Goal: Task Accomplishment & Management: Manage account settings

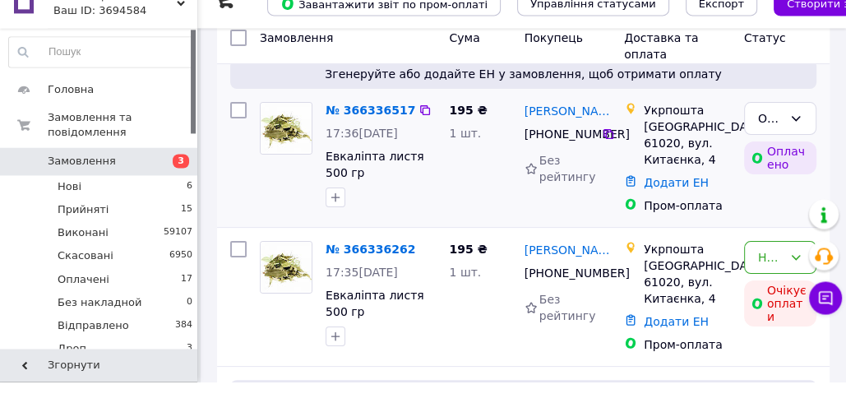
scroll to position [165, 0]
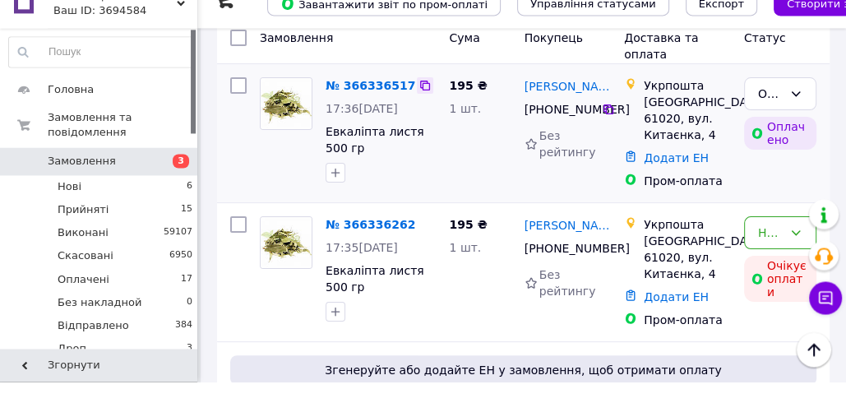
click at [418, 106] on icon at bounding box center [424, 106] width 13 height 13
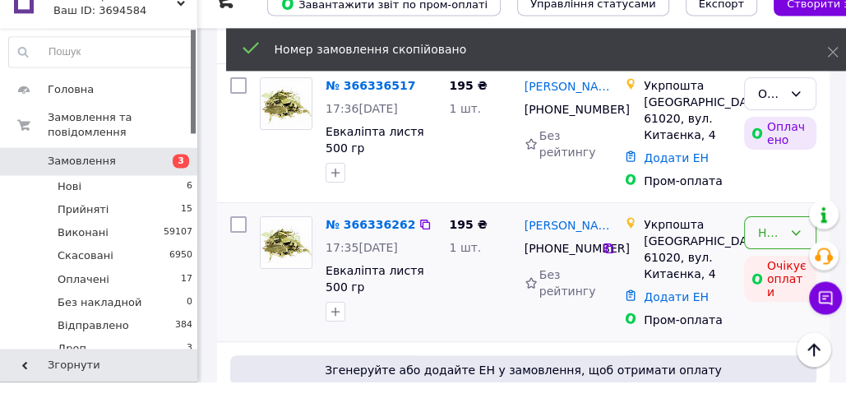
click at [760, 245] on div "Нове" at bounding box center [770, 254] width 25 height 18
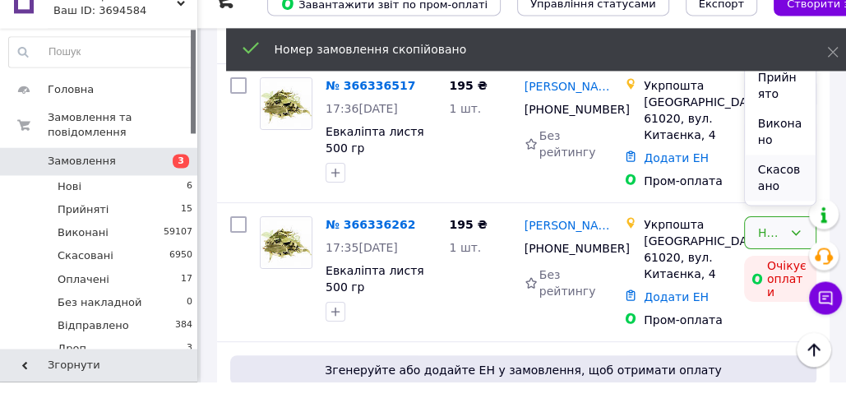
click at [781, 192] on li "Скасовано" at bounding box center [780, 199] width 71 height 46
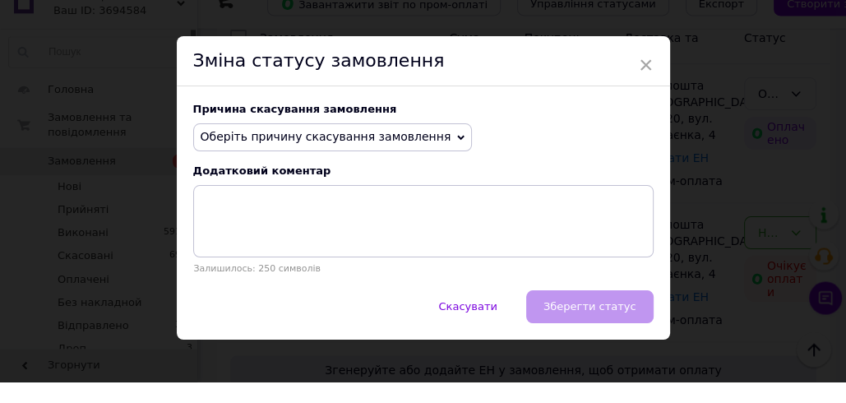
click at [373, 164] on span "Оберіть причину скасування замовлення" at bounding box center [326, 157] width 251 height 13
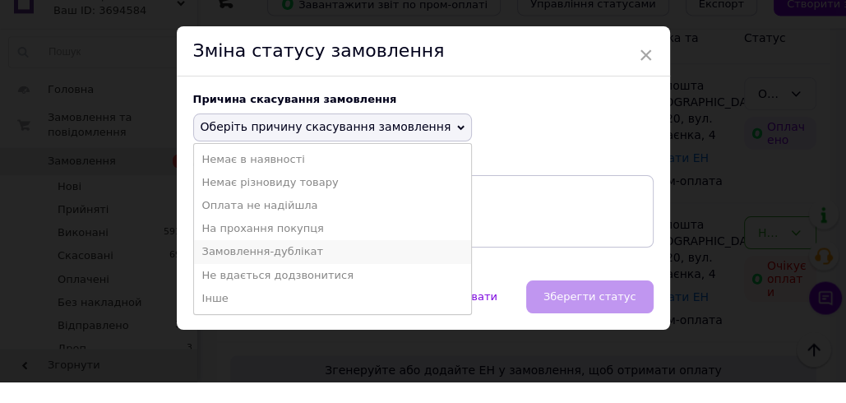
scroll to position [12, 0]
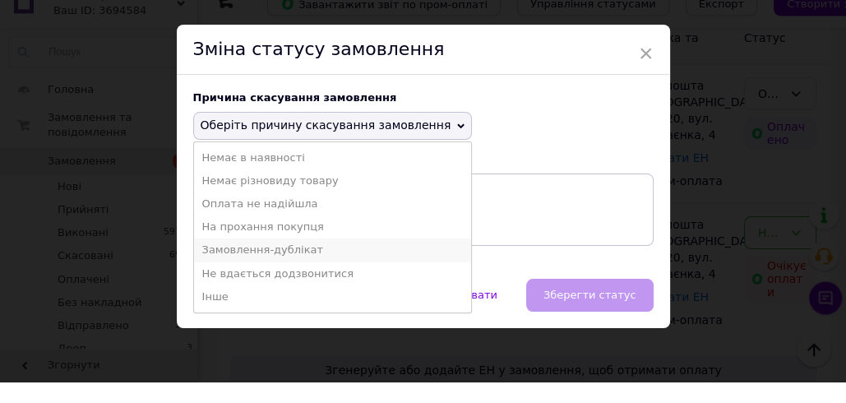
click at [258, 269] on li "Замовлення-дублікат" at bounding box center [333, 271] width 278 height 23
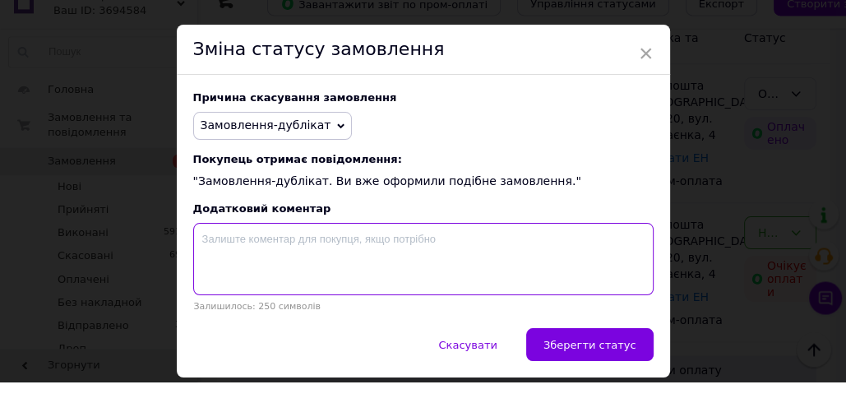
paste textarea "366336517"
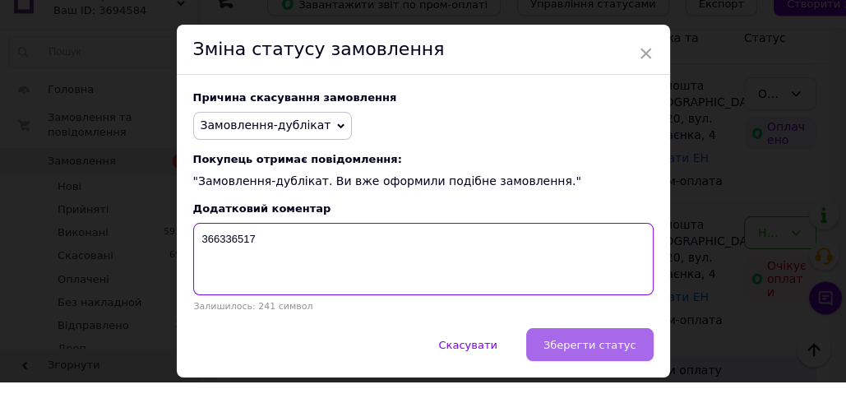
type textarea "366336517"
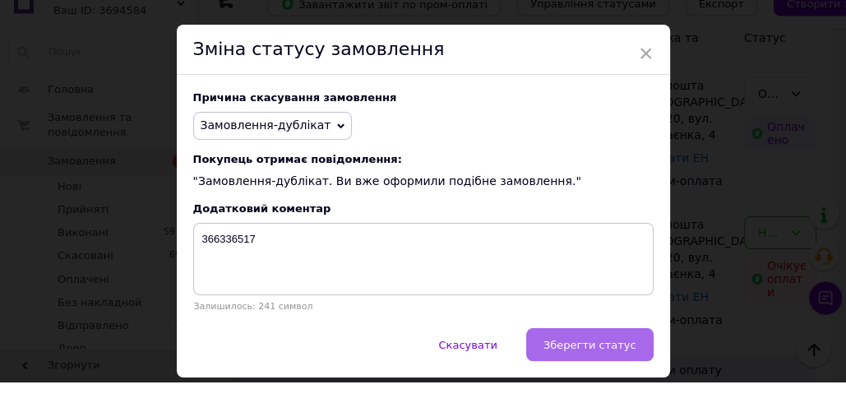
click at [566, 374] on button "Зберегти статус" at bounding box center [589, 365] width 127 height 33
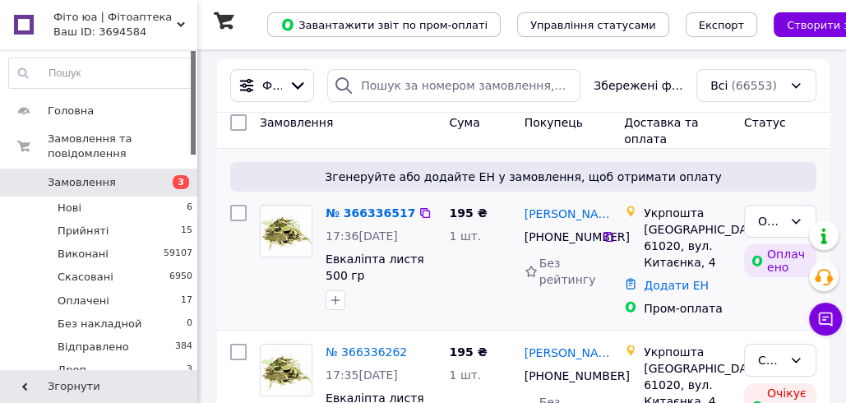
scroll to position [0, 0]
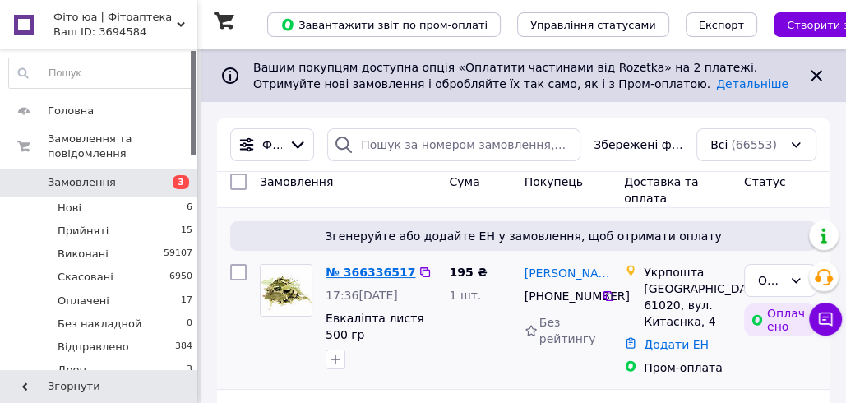
click at [385, 266] on link "№ 366336517" at bounding box center [370, 271] width 90 height 13
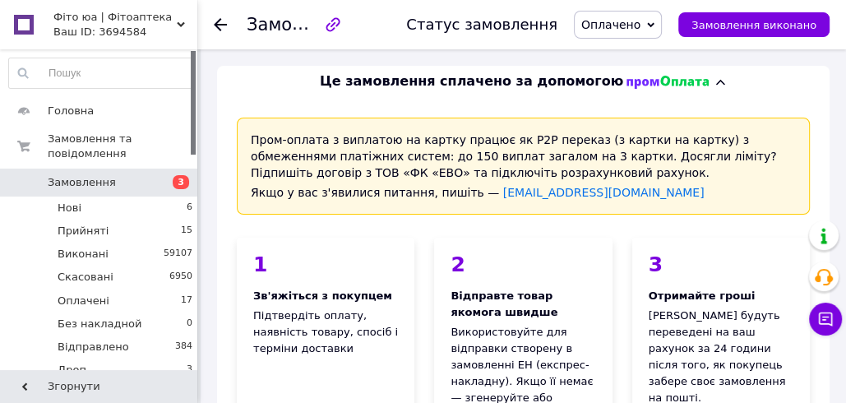
click at [655, 30] on span "Оплачено" at bounding box center [618, 25] width 88 height 28
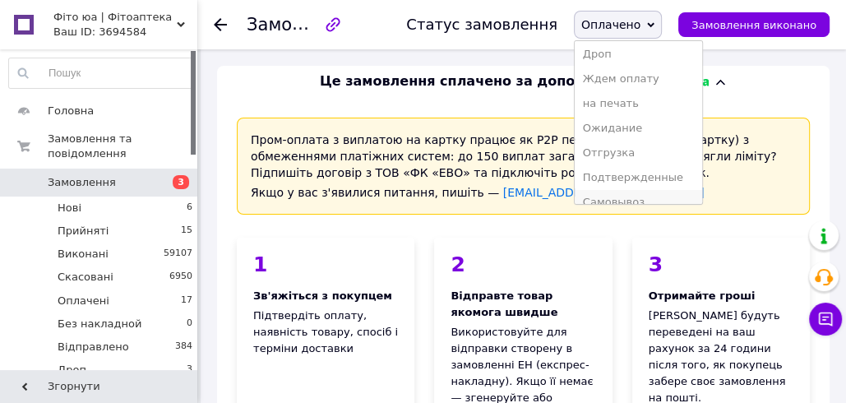
scroll to position [191, 0]
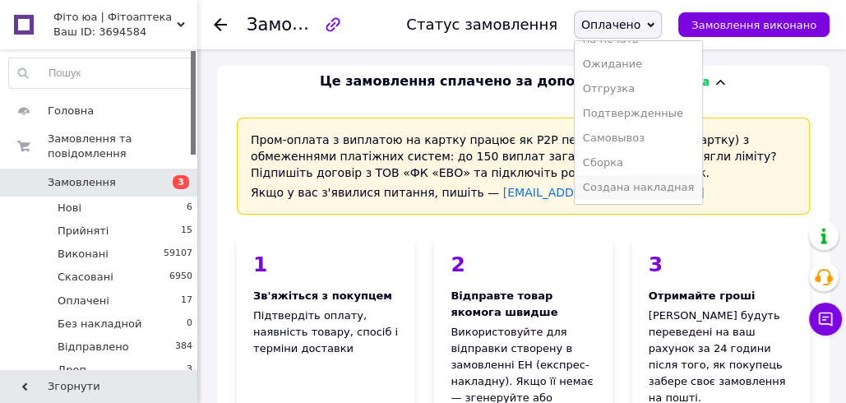
click at [646, 180] on li "Создана накладная" at bounding box center [638, 187] width 127 height 25
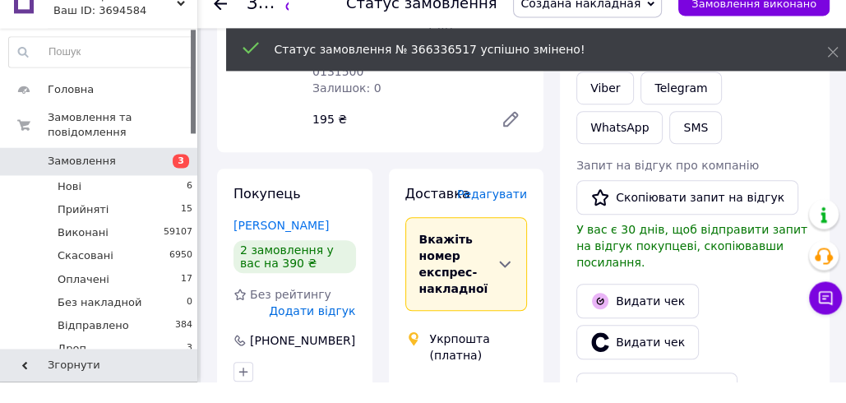
scroll to position [798, 0]
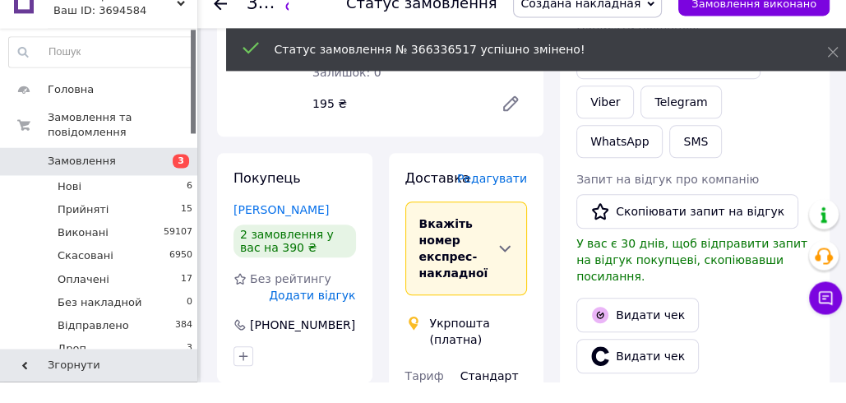
click at [487, 193] on span "Редагувати" at bounding box center [492, 199] width 70 height 13
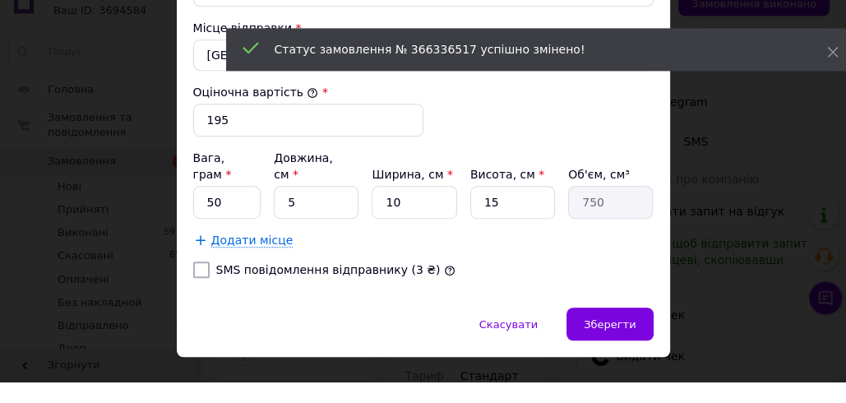
scroll to position [621, 0]
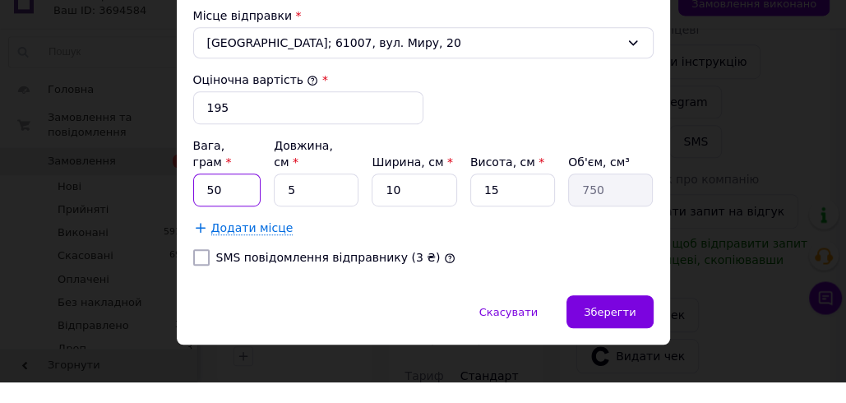
click at [242, 198] on input "50" at bounding box center [227, 211] width 68 height 33
type input "500"
click at [281, 195] on input "5" at bounding box center [316, 211] width 85 height 33
type input "15"
type input "2250"
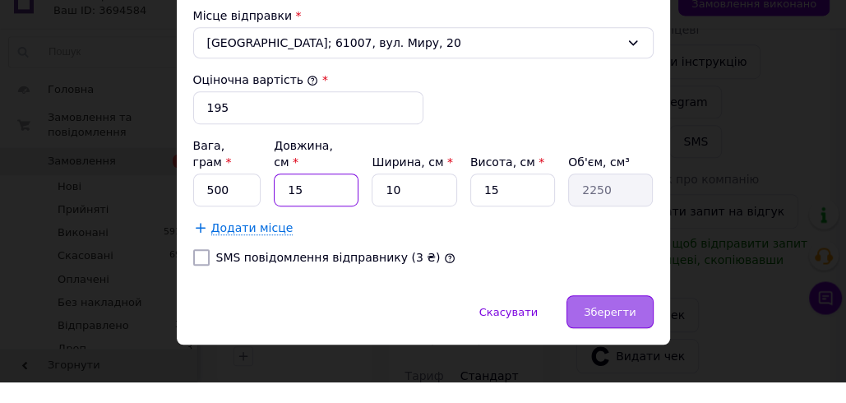
type input "15"
click at [602, 316] on div "Зберегти" at bounding box center [609, 332] width 86 height 33
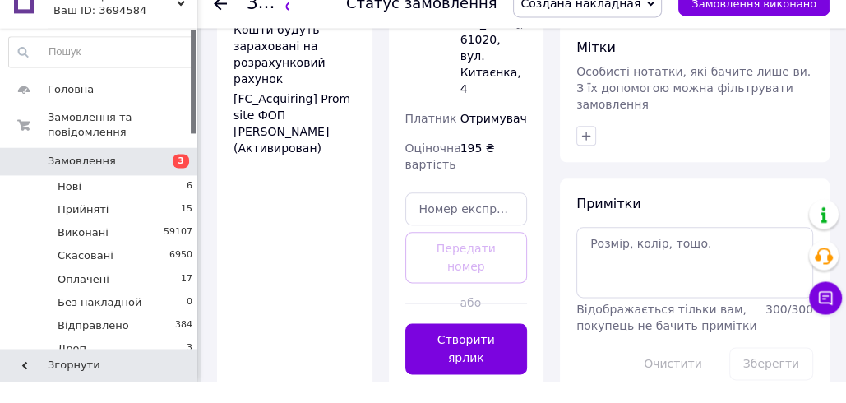
scroll to position [1327, 0]
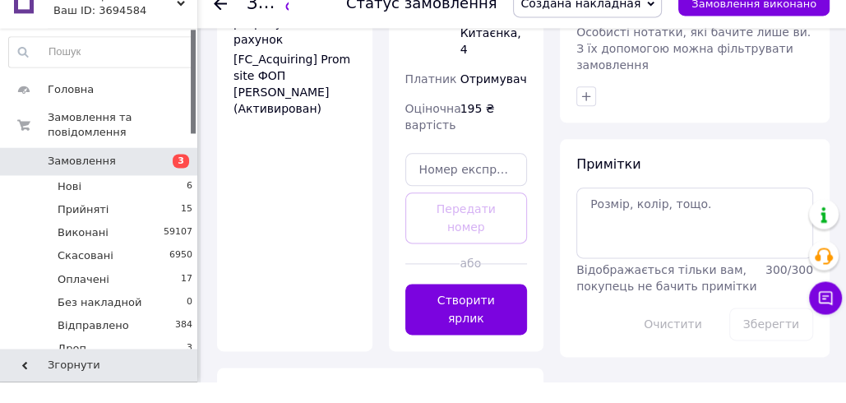
click at [499, 305] on button "Створити ярлик" at bounding box center [466, 330] width 122 height 51
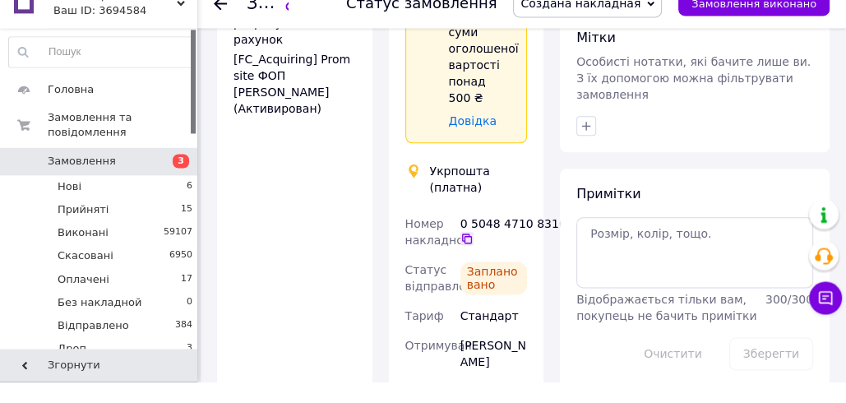
click at [468, 253] on icon at bounding box center [466, 259] width 13 height 13
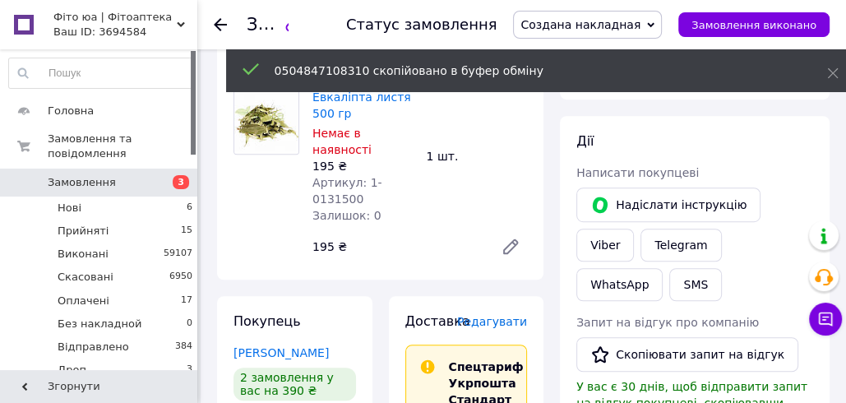
scroll to position [658, 0]
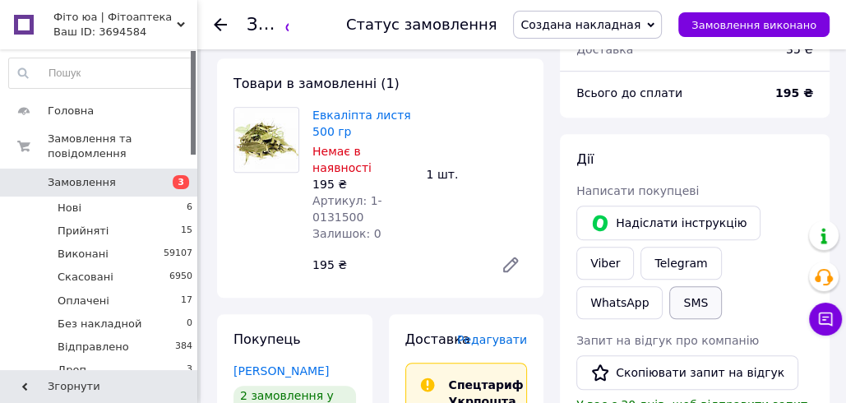
click at [722, 286] on button "SMS" at bounding box center [695, 302] width 53 height 33
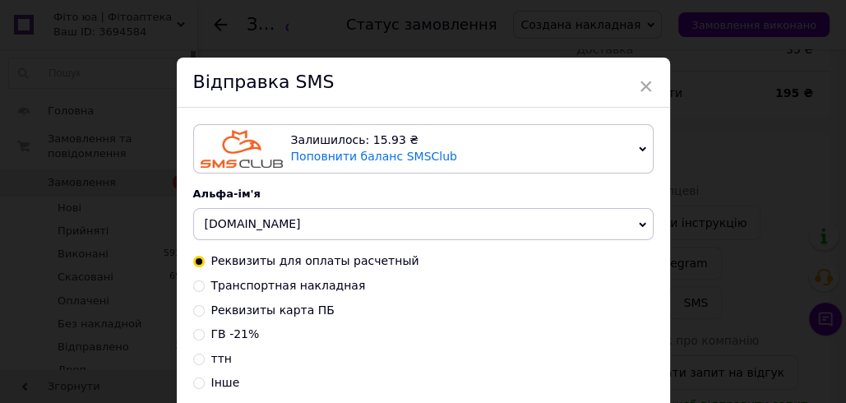
click at [300, 279] on span "Транспортная накладная" at bounding box center [288, 285] width 155 height 13
click at [205, 279] on input "Транспортная накладная" at bounding box center [199, 285] width 12 height 12
radio input "true"
radio input "false"
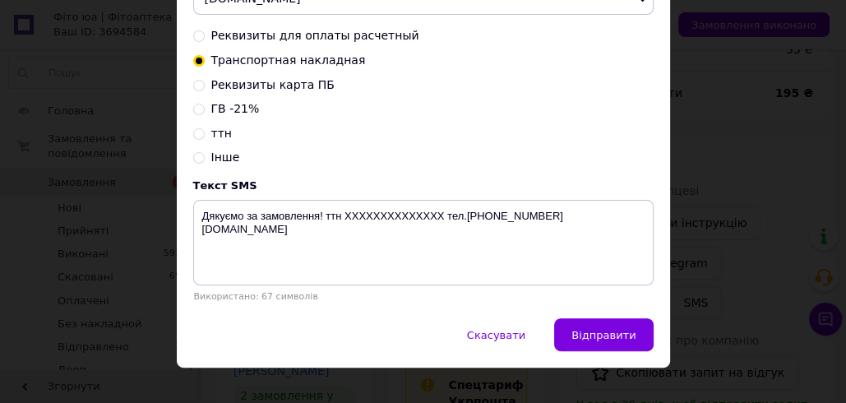
scroll to position [248, 0]
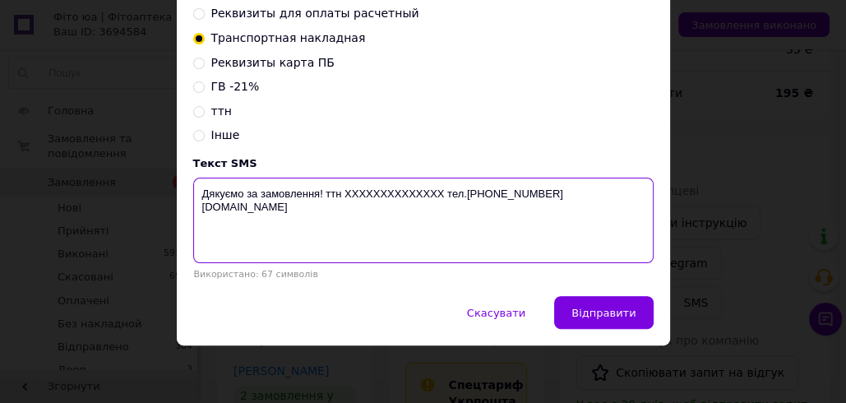
click at [388, 187] on textarea "Дякуємо за замовлення! ттн XXXXXXXXXXXXXX тел.+380988847717 fito.ua" at bounding box center [423, 220] width 460 height 85
click at [390, 186] on textarea "Дякуємо за замовлення! ттн XXXXXXXXXXXXXX тел.+380988847717 fito.ua" at bounding box center [423, 220] width 460 height 85
paste textarea "0504847108310"
drag, startPoint x: 414, startPoint y: 192, endPoint x: 198, endPoint y: 187, distance: 216.2
click at [198, 187] on textarea "Дякуємо за замовлення! ттн 0504847108310 тел.+380988847717 fito.ua" at bounding box center [423, 220] width 460 height 85
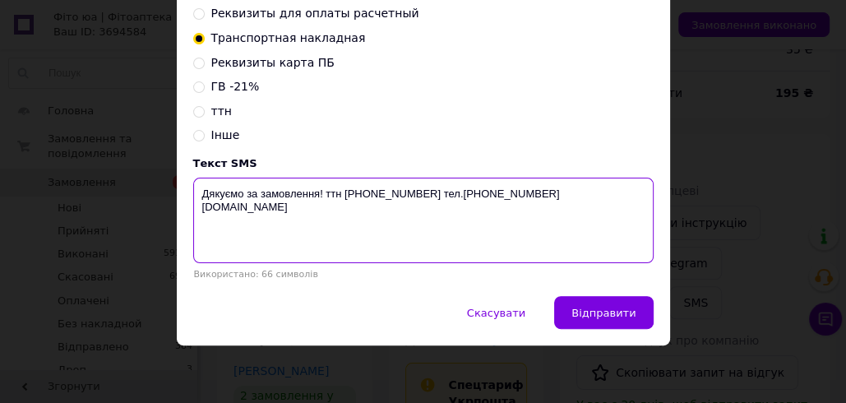
type textarea "Дякуємо за замовлення! ттн 0504847108310 тел.+380988847717 fito.ua"
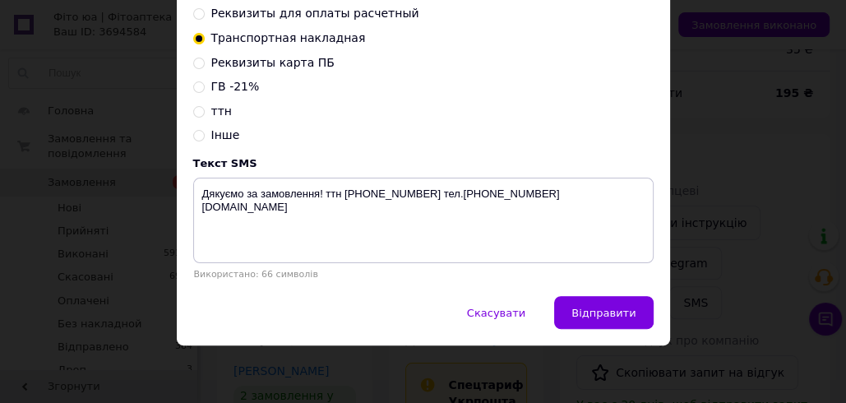
click at [728, 120] on div "× Відправка SMS Залишилось: 15.93 ₴ Поповнити баланс SMSClub Підключити LetsAds…" at bounding box center [423, 201] width 846 height 403
click at [747, 132] on div "× Відправка SMS Залишилось: 15.93 ₴ Поповнити баланс SMSClub Підключити LetsAds…" at bounding box center [423, 201] width 846 height 403
click at [515, 316] on span "Скасувати" at bounding box center [496, 313] width 58 height 12
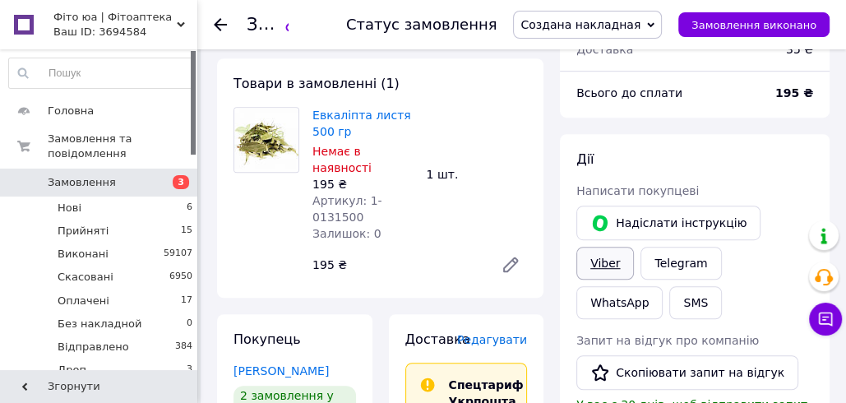
click at [634, 247] on link "Viber" at bounding box center [605, 263] width 58 height 33
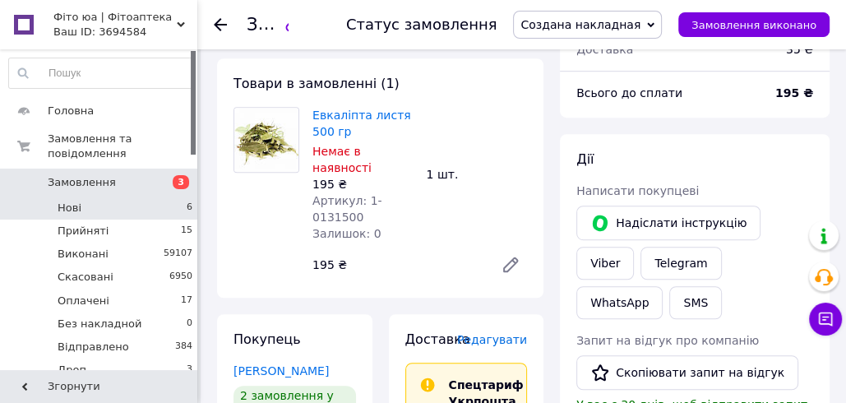
click at [146, 206] on li "Нові 6" at bounding box center [101, 207] width 202 height 23
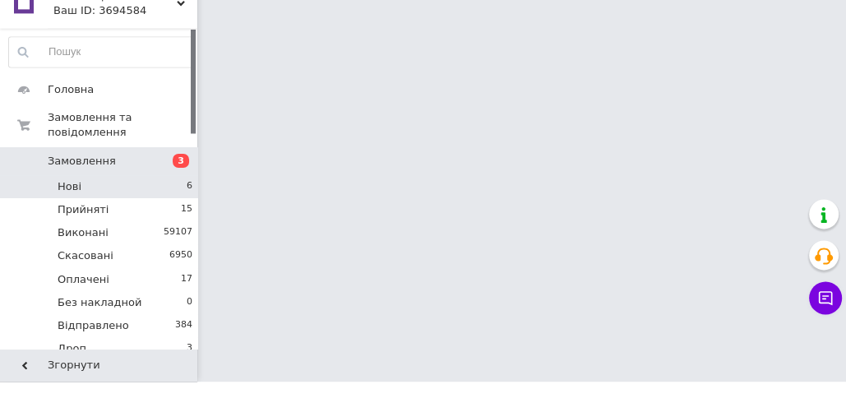
click at [152, 210] on li "Нові 6" at bounding box center [101, 207] width 202 height 23
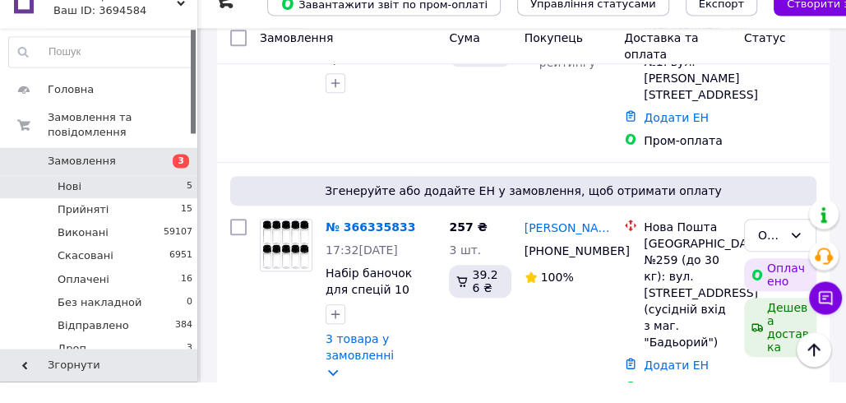
click at [135, 205] on li "Нові 5" at bounding box center [101, 207] width 202 height 23
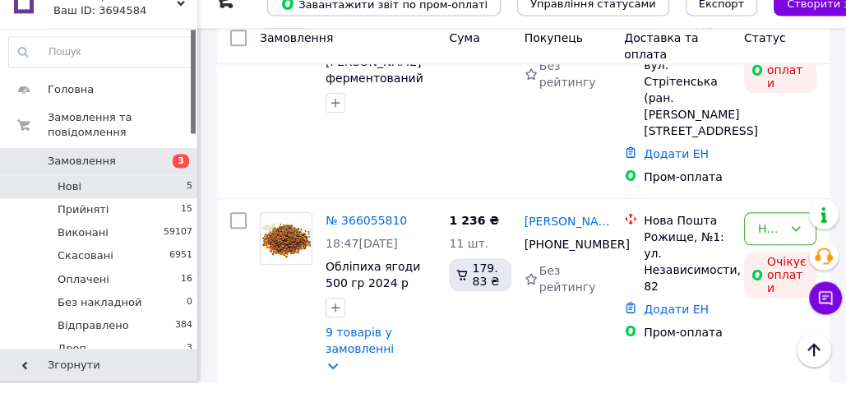
scroll to position [847, 0]
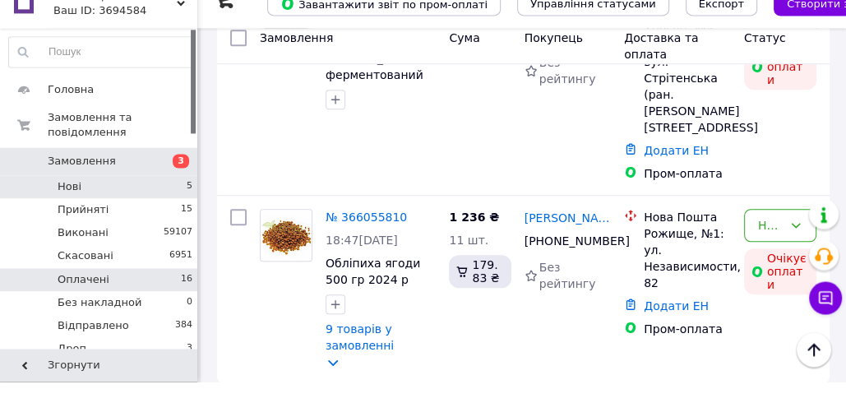
click at [151, 295] on li "Оплачені 16" at bounding box center [101, 300] width 202 height 23
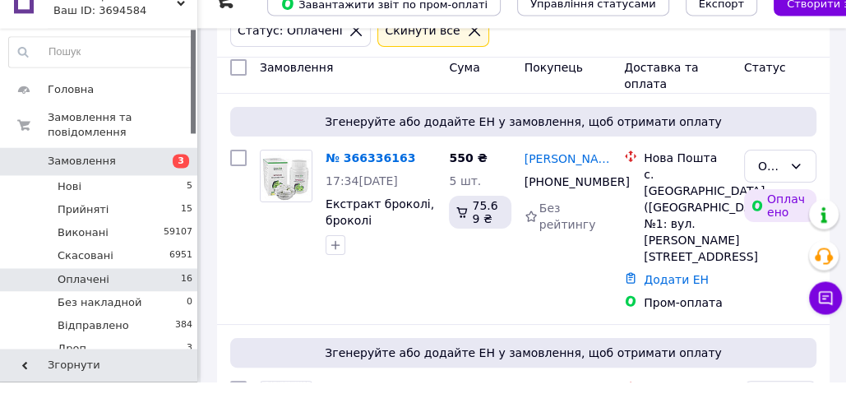
scroll to position [183, 0]
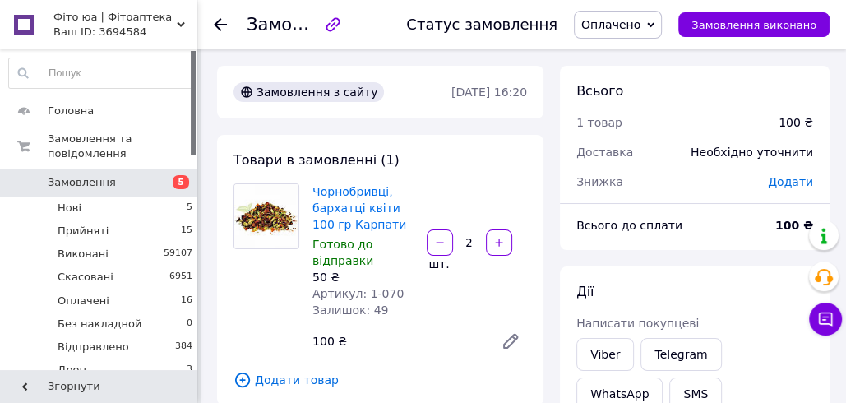
click at [640, 25] on span "Оплачено" at bounding box center [610, 24] width 59 height 13
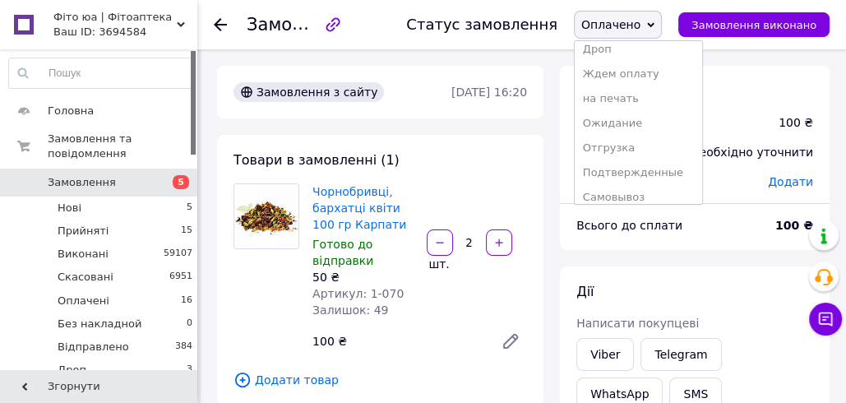
scroll to position [191, 0]
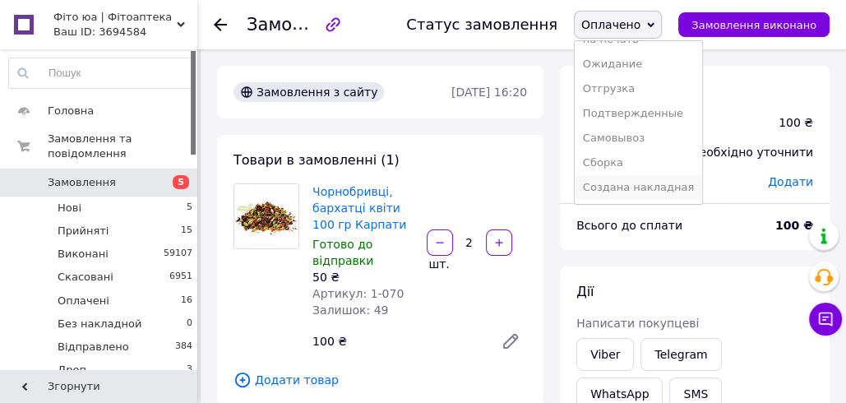
click at [639, 187] on li "Создана накладная" at bounding box center [638, 187] width 127 height 25
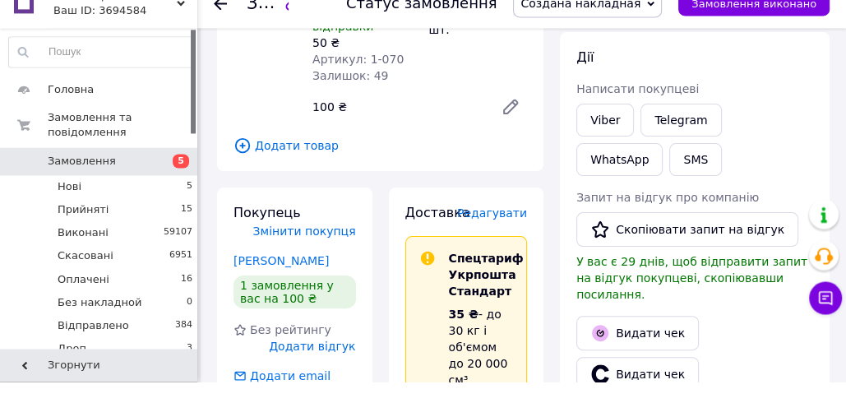
scroll to position [284, 0]
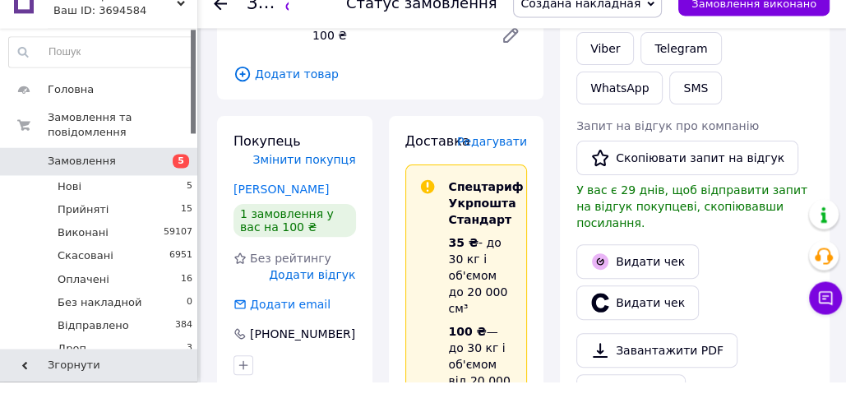
click at [492, 162] on span "Редагувати" at bounding box center [492, 162] width 70 height 13
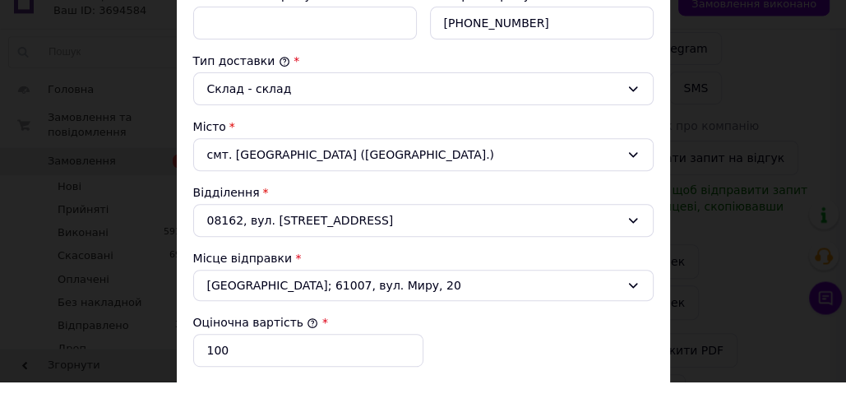
scroll to position [661, 0]
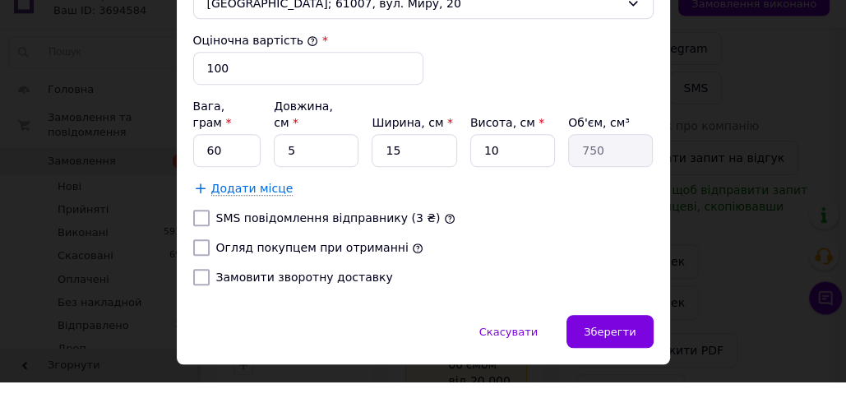
click at [261, 262] on label "Огляд покупцем при отриманні" at bounding box center [312, 268] width 192 height 13
click at [210, 261] on input "Огляд покупцем при отриманні" at bounding box center [201, 269] width 16 height 16
checkbox input "true"
drag, startPoint x: 208, startPoint y: 153, endPoint x: 194, endPoint y: 146, distance: 15.4
click at [194, 155] on input "60" at bounding box center [227, 171] width 68 height 33
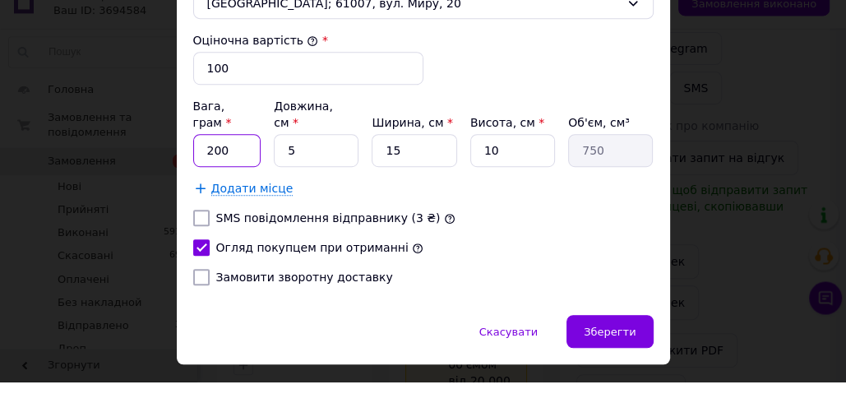
type input "200"
click at [275, 155] on input "5" at bounding box center [316, 171] width 85 height 33
click at [283, 155] on input "5" at bounding box center [316, 171] width 85 height 33
click at [422, 155] on input "15" at bounding box center [414, 171] width 85 height 33
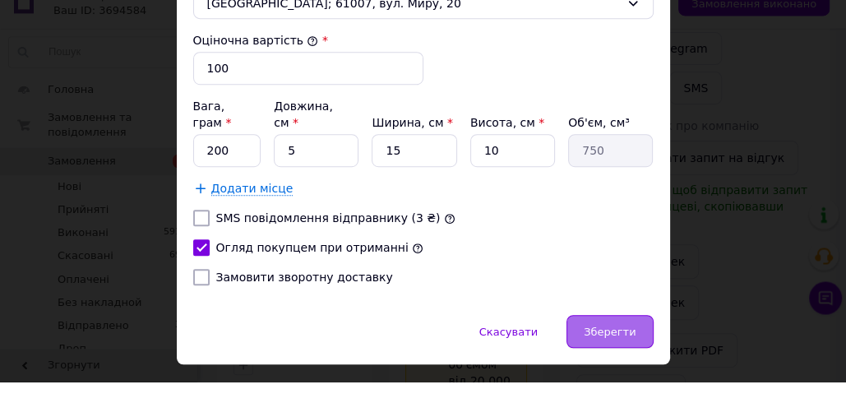
click at [627, 347] on span "Зберегти" at bounding box center [610, 353] width 52 height 12
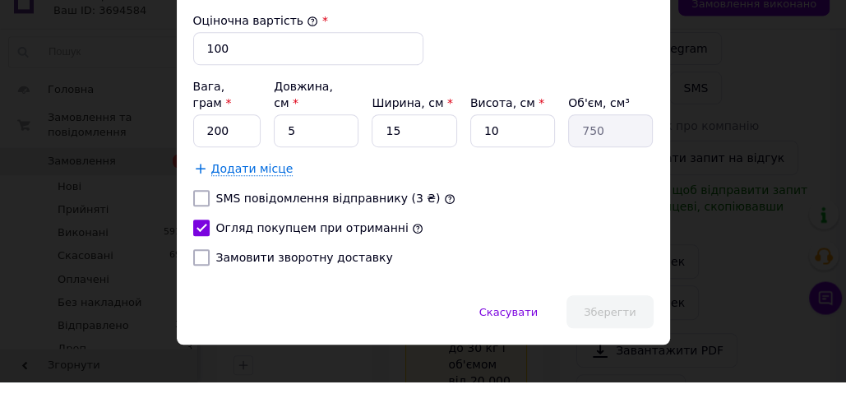
scroll to position [681, 0]
click at [505, 136] on input "10" at bounding box center [512, 152] width 85 height 33
type input "1"
type input "75"
type input "18"
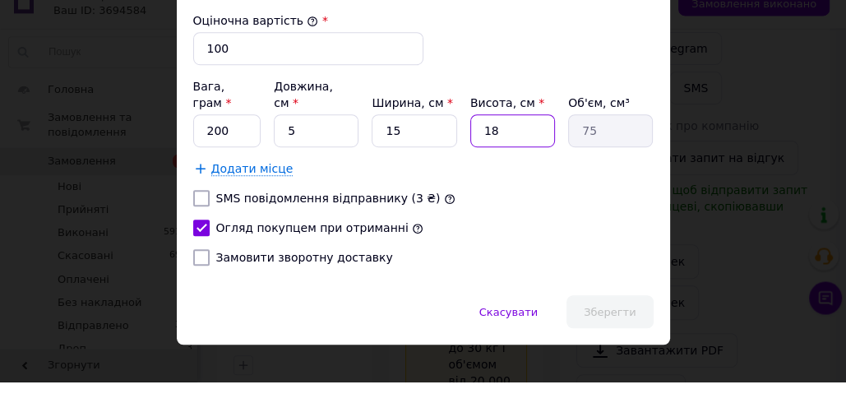
type input "1350"
type input "18"
click at [612, 327] on span "Зберегти" at bounding box center [610, 333] width 52 height 12
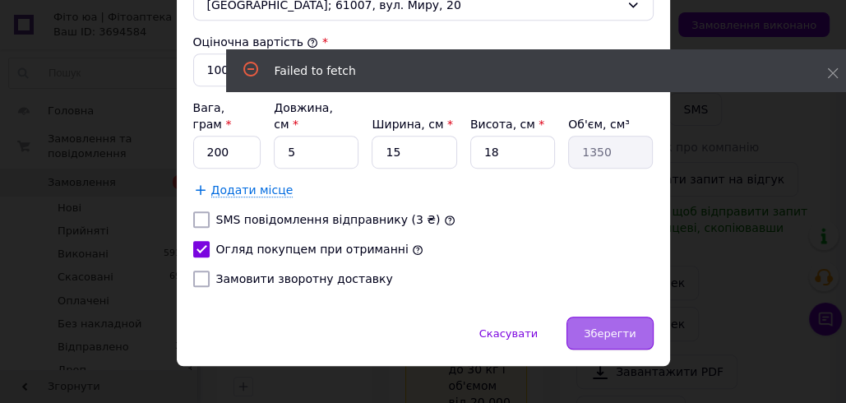
click at [629, 327] on span "Зберегти" at bounding box center [610, 333] width 52 height 12
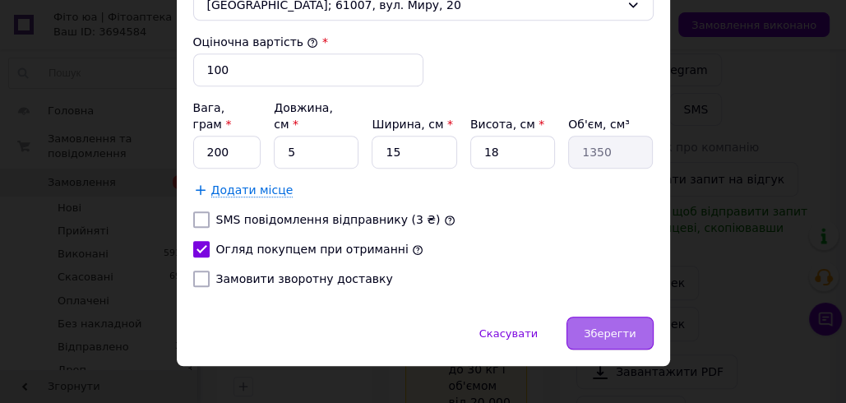
click at [635, 316] on div "Зберегти" at bounding box center [609, 332] width 86 height 33
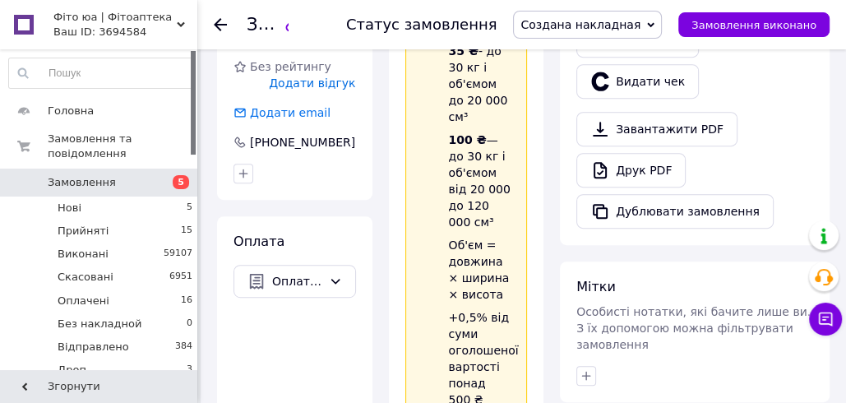
scroll to position [1196, 0]
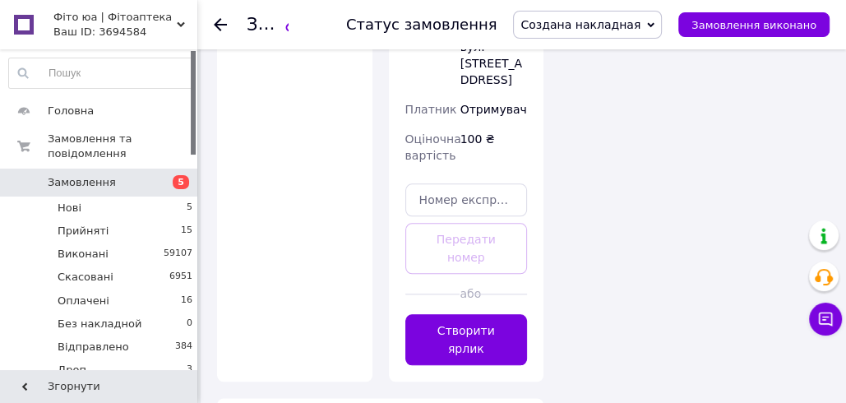
click at [470, 314] on button "Створити ярлик" at bounding box center [466, 339] width 122 height 51
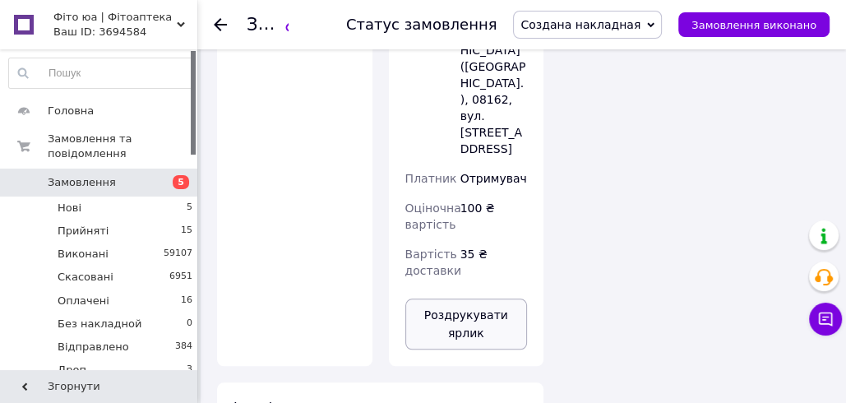
scroll to position [1126, 0]
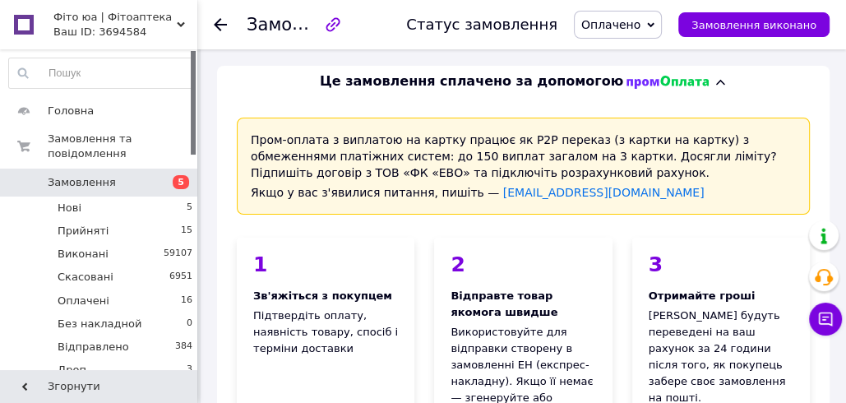
click at [639, 21] on span "Оплачено" at bounding box center [610, 24] width 59 height 13
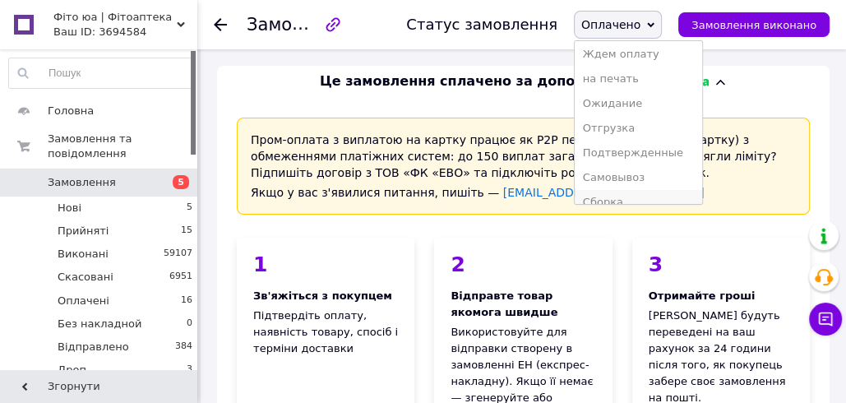
scroll to position [191, 0]
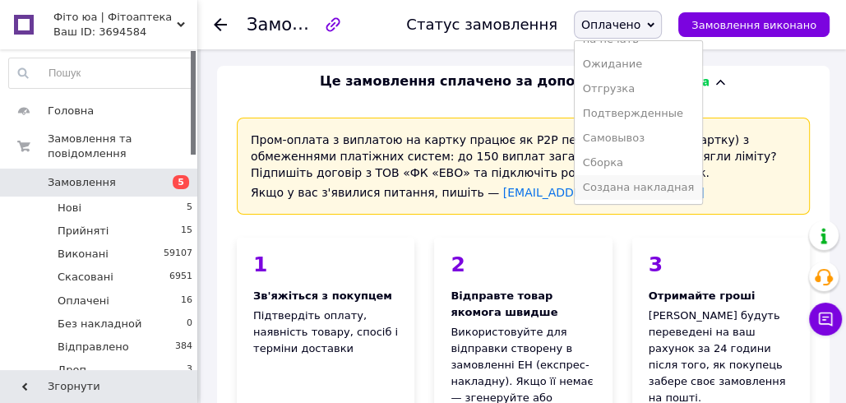
click at [636, 182] on li "Создана накладная" at bounding box center [638, 187] width 127 height 25
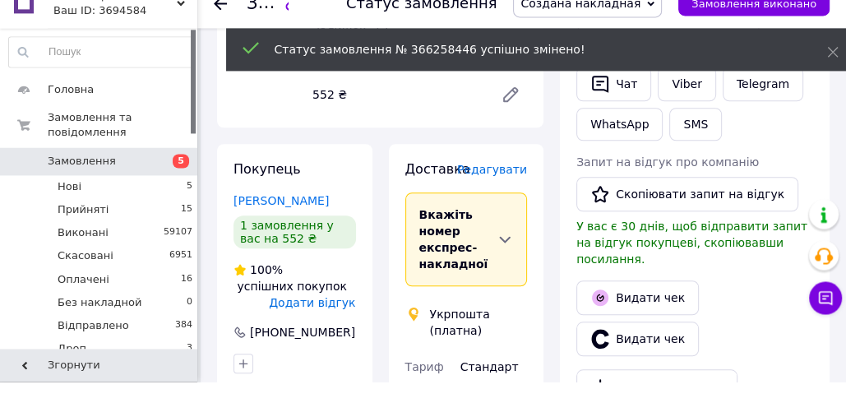
scroll to position [899, 0]
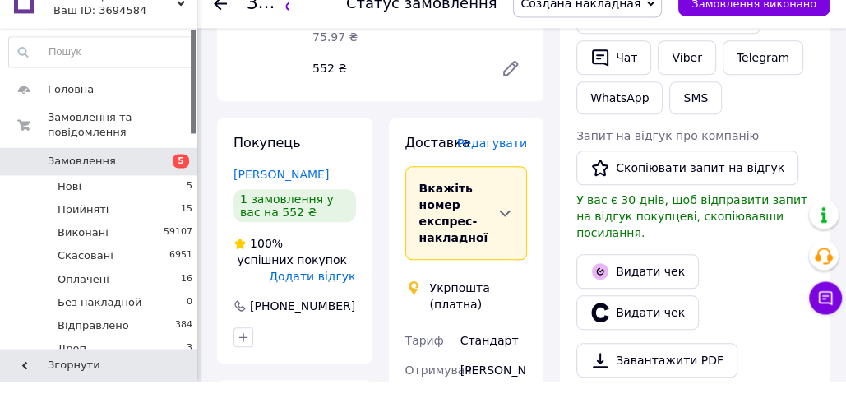
click at [499, 158] on span "Редагувати" at bounding box center [492, 164] width 70 height 13
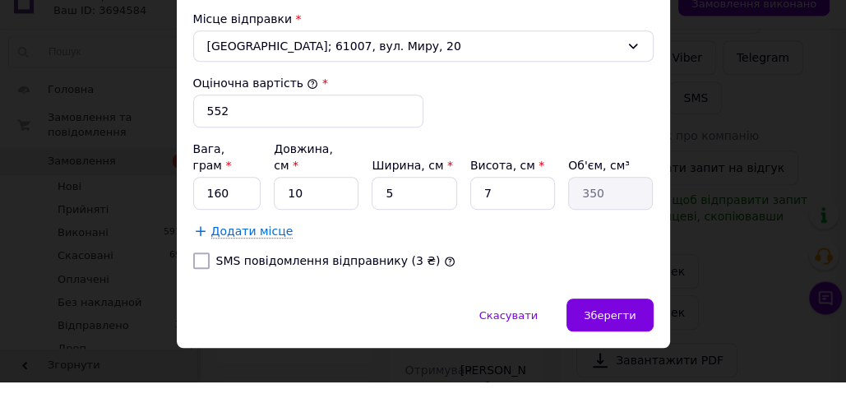
scroll to position [621, 0]
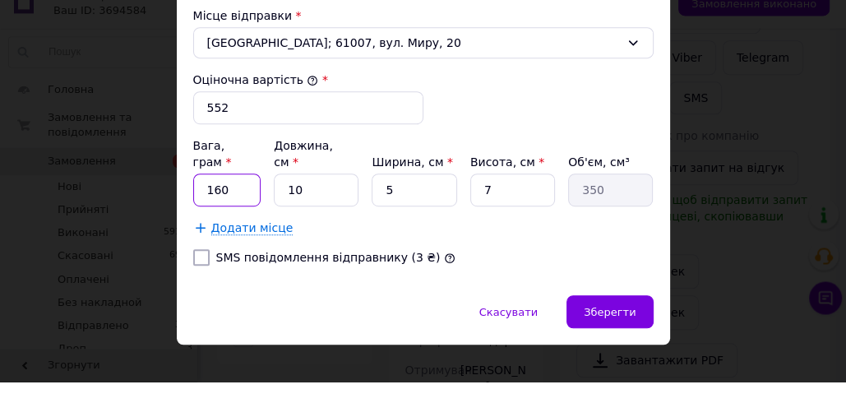
drag, startPoint x: 215, startPoint y: 190, endPoint x: 198, endPoint y: 178, distance: 21.2
click at [198, 195] on input "160" at bounding box center [227, 211] width 68 height 33
type input "40"
click at [284, 195] on input "10" at bounding box center [316, 211] width 85 height 33
type input "0"
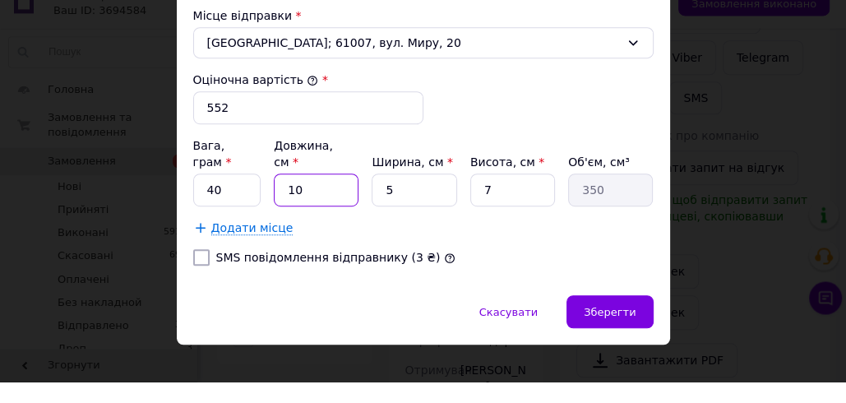
type input "0"
drag, startPoint x: 304, startPoint y: 194, endPoint x: 284, endPoint y: 183, distance: 22.4
click at [284, 195] on input "0" at bounding box center [316, 211] width 85 height 33
type input "1"
type input "35"
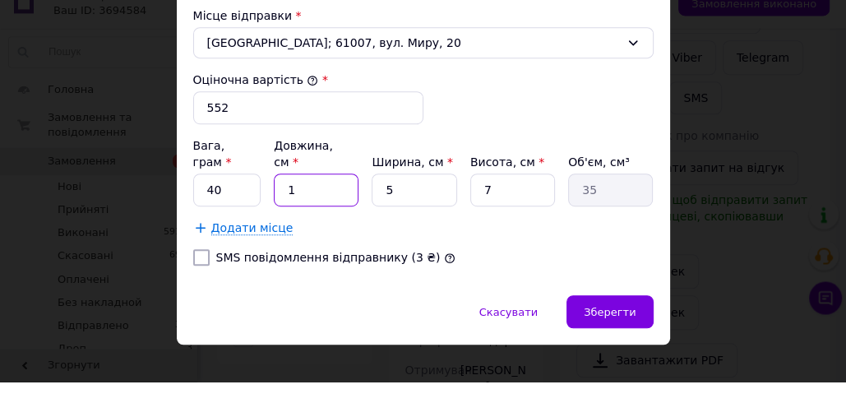
type input "11"
type input "385"
type input "11"
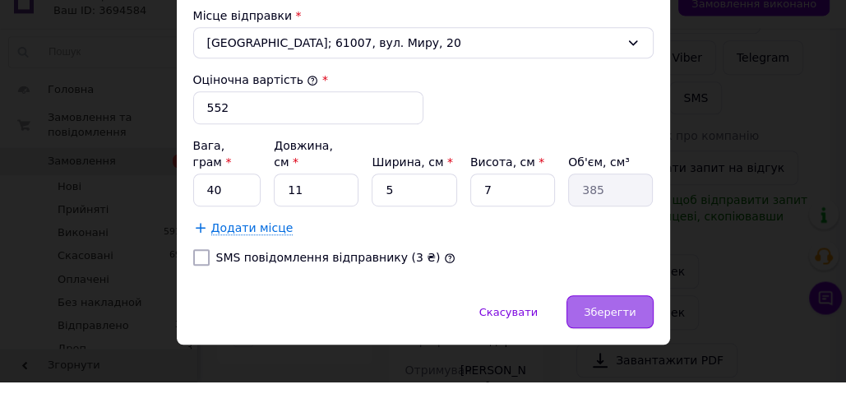
click at [598, 327] on span "Зберегти" at bounding box center [610, 333] width 52 height 12
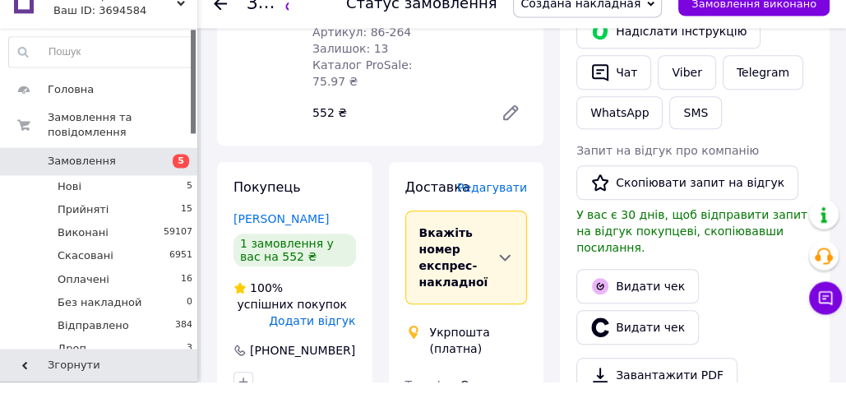
scroll to position [855, 0]
click at [500, 202] on span "Редагувати" at bounding box center [492, 208] width 70 height 13
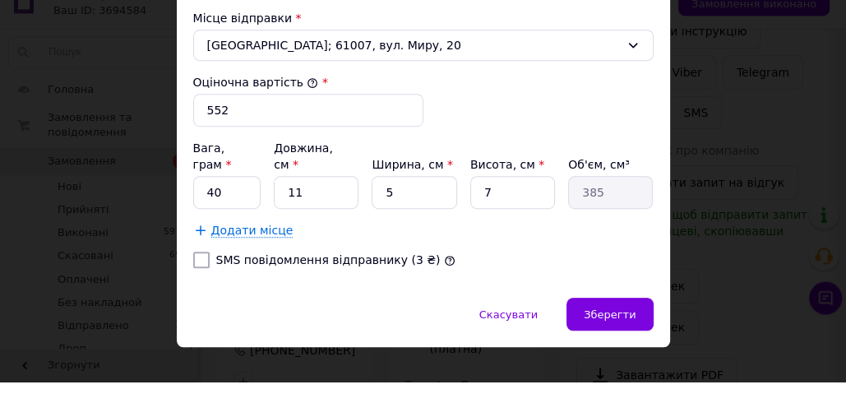
scroll to position [621, 0]
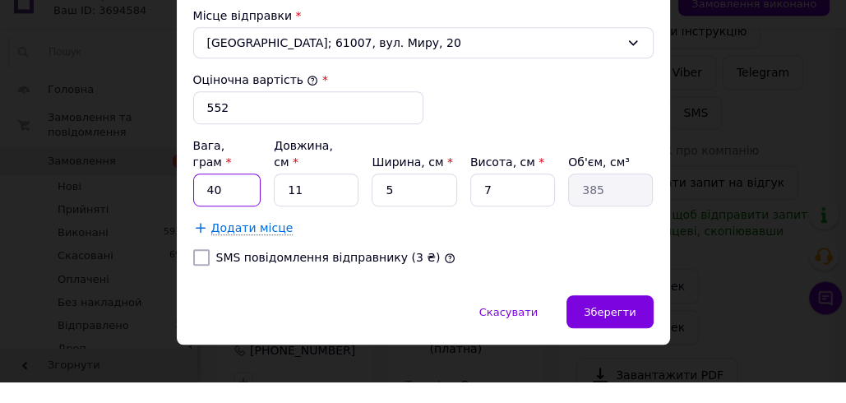
click at [209, 195] on input "40" at bounding box center [227, 211] width 68 height 33
type input "160"
click at [322, 195] on input "11" at bounding box center [316, 211] width 85 height 33
drag, startPoint x: 288, startPoint y: 188, endPoint x: 303, endPoint y: 193, distance: 16.4
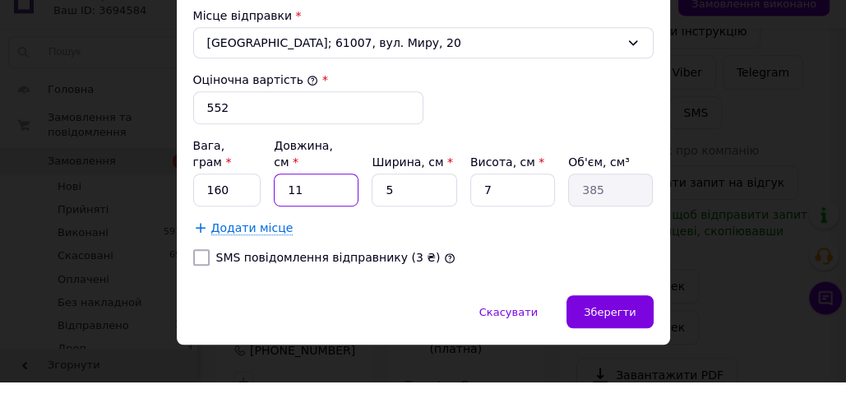
click at [303, 195] on input "11" at bounding box center [316, 211] width 85 height 33
type input "2"
type input "70"
type input "21"
type input "735"
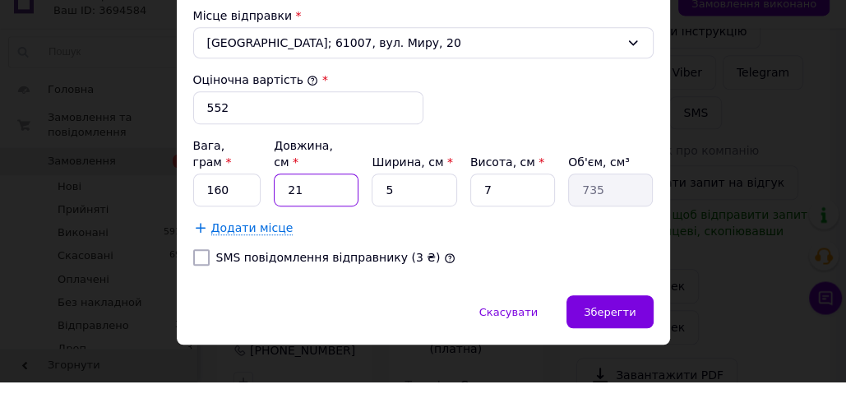
type input "21"
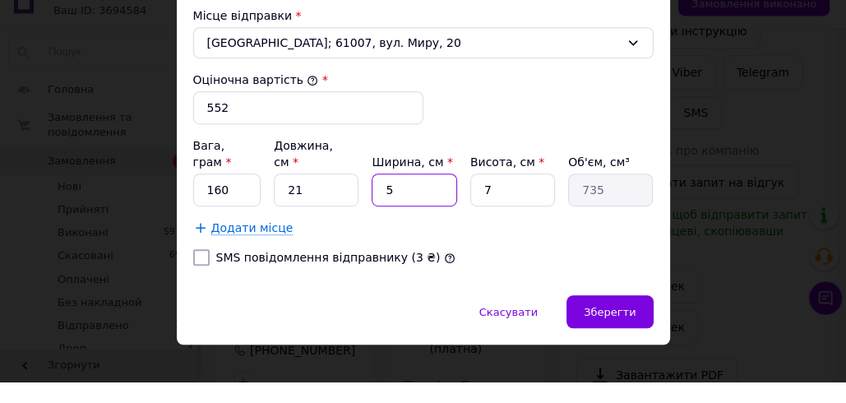
click at [381, 195] on input "5" at bounding box center [414, 211] width 85 height 33
type input "15"
type input "2205"
type input "15"
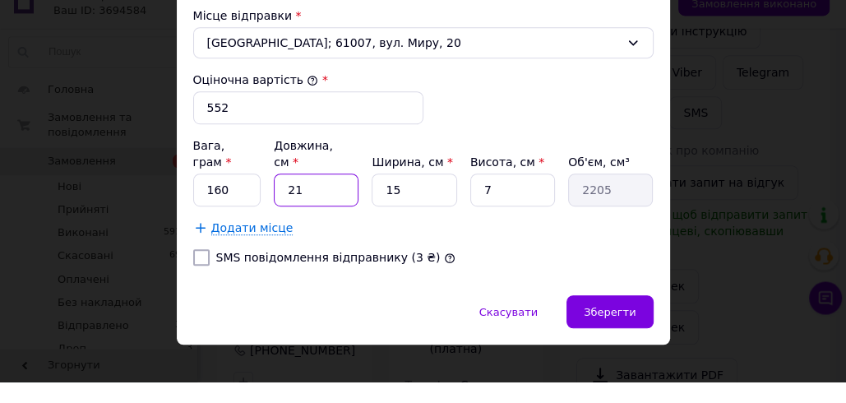
drag, startPoint x: 288, startPoint y: 189, endPoint x: 302, endPoint y: 194, distance: 15.6
click at [302, 195] on input "21" at bounding box center [316, 211] width 85 height 33
type input "1"
type input "105"
type input "11"
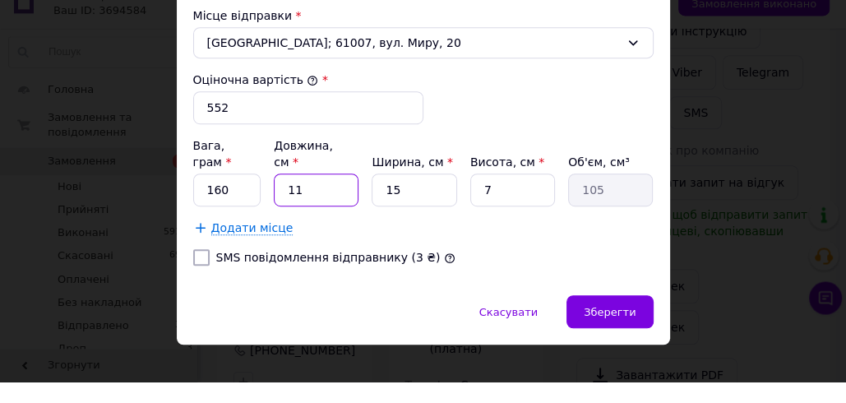
type input "1155"
type input "11"
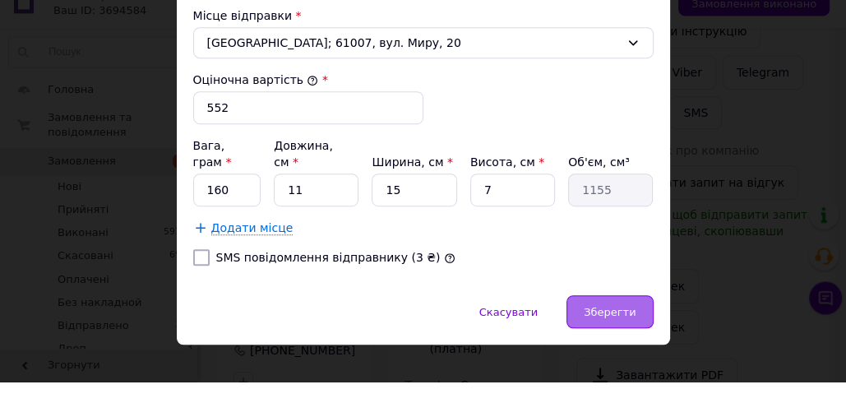
click at [604, 327] on span "Зберегти" at bounding box center [610, 333] width 52 height 12
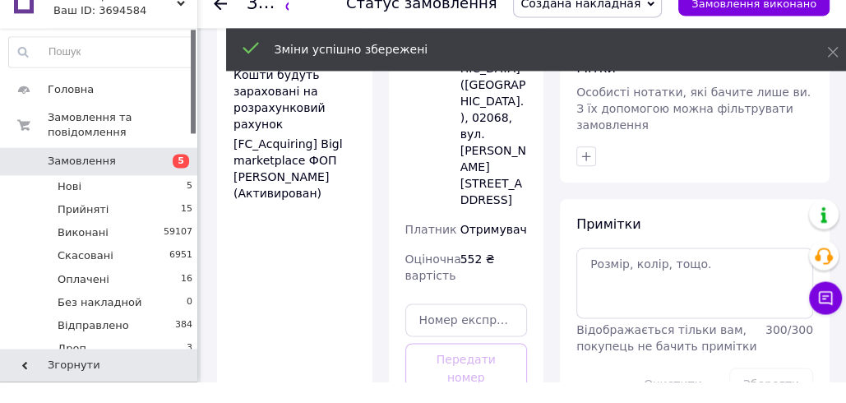
scroll to position [1435, 0]
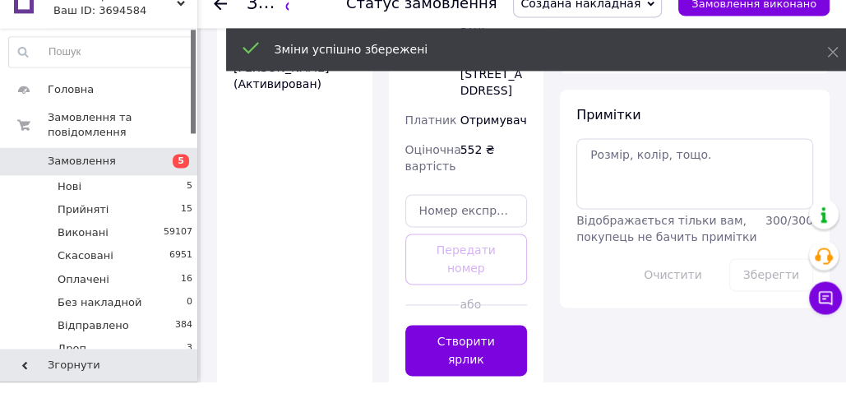
click at [469, 346] on button "Створити ярлик" at bounding box center [466, 371] width 122 height 51
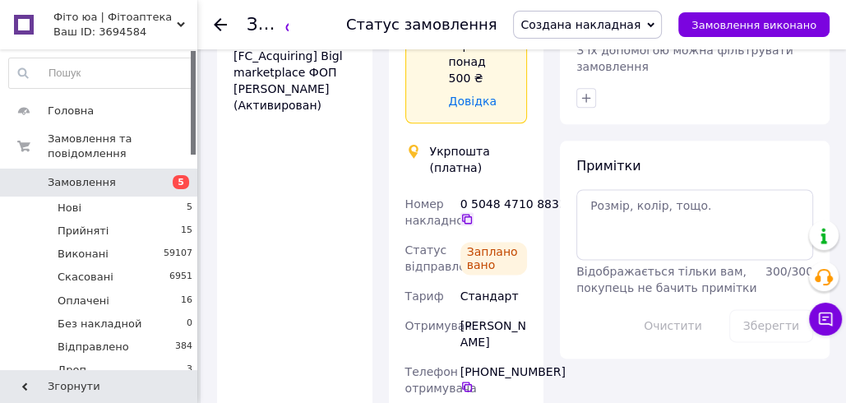
click at [470, 214] on icon at bounding box center [467, 219] width 10 height 10
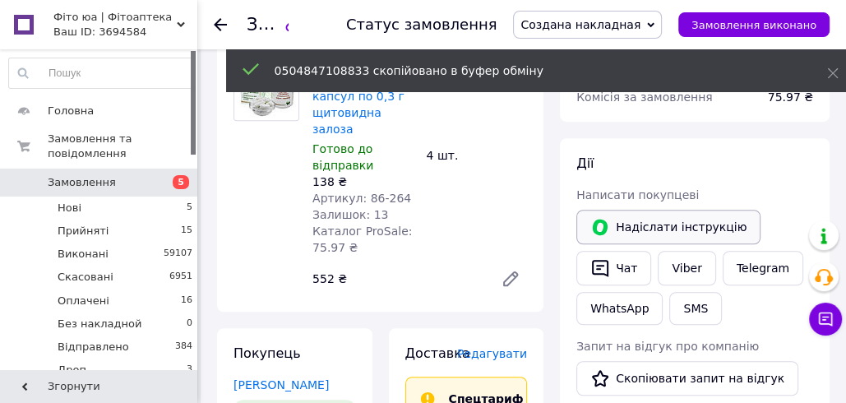
scroll to position [706, 0]
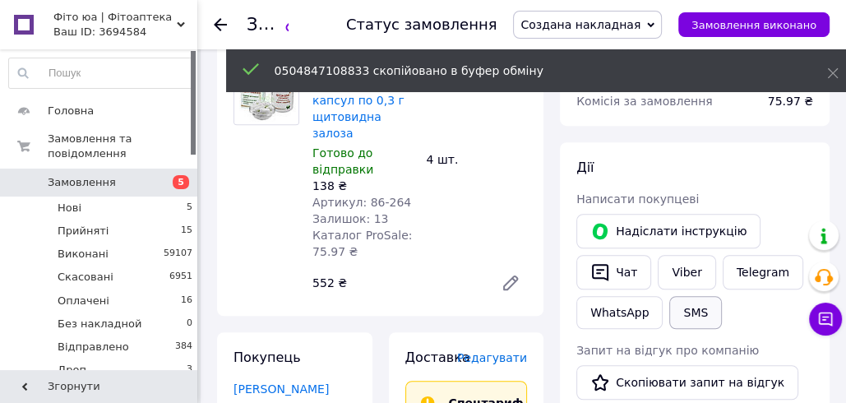
click at [693, 296] on button "SMS" at bounding box center [695, 312] width 53 height 33
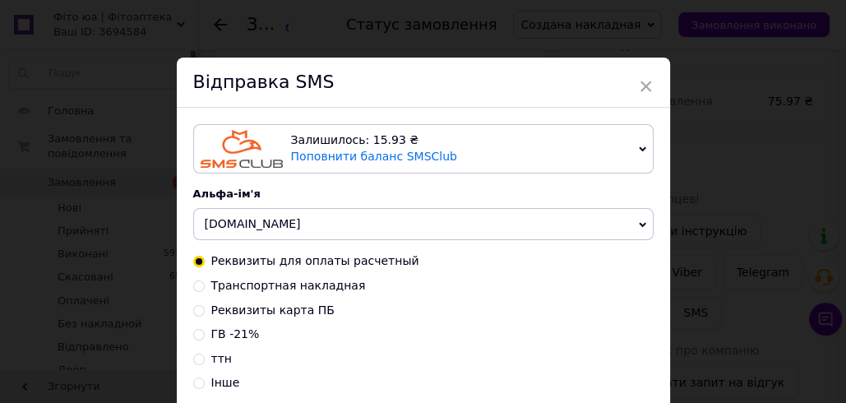
click at [224, 284] on span "Транспортная накладная" at bounding box center [288, 285] width 155 height 13
click at [205, 284] on input "Транспортная накладная" at bounding box center [199, 285] width 12 height 12
radio input "true"
radio input "false"
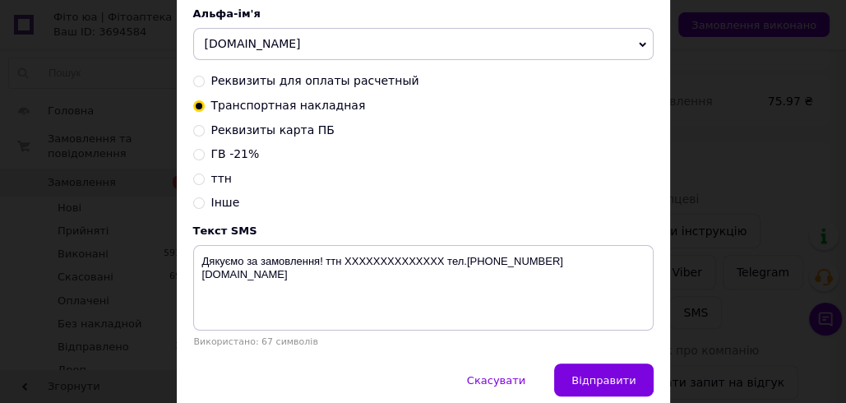
scroll to position [248, 0]
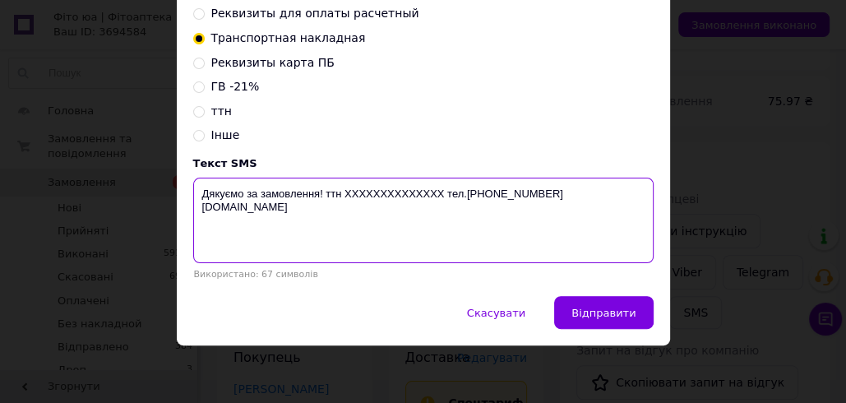
click at [388, 196] on textarea "Дякуємо за замовлення! ттн XXXXXXXXXXXXXX тел.+380988847717 fito.ua" at bounding box center [423, 220] width 460 height 85
paste textarea "0504847108833"
click at [380, 190] on textarea "Дякуємо за замовлення! ттн 0504847108833 тел.+380988847717 fito.ua" at bounding box center [423, 220] width 460 height 85
click at [381, 190] on textarea "Дякуємо за замовлення! ттн 0504847108833 тел.+380988847717 fito.ua" at bounding box center [423, 220] width 460 height 85
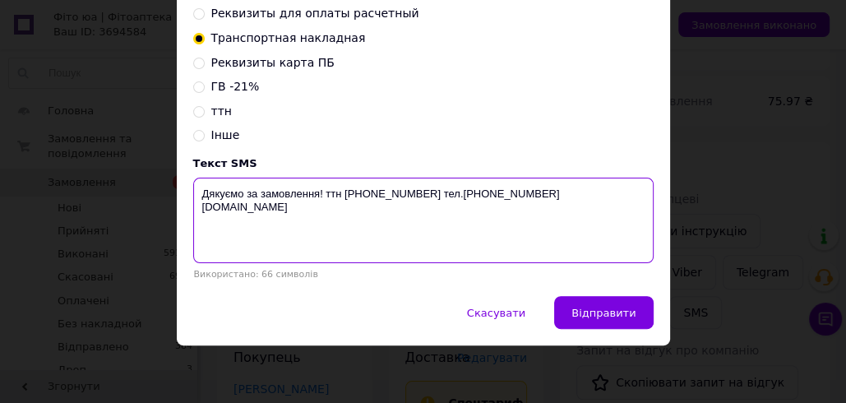
click at [381, 190] on textarea "Дякуємо за замовлення! ттн 0504847108833 тел.+380988847717 fito.ua" at bounding box center [423, 220] width 460 height 85
type textarea "Дякуємо за замовлення! ттн 0504847108833 тел.+380988847717 fito.ua"
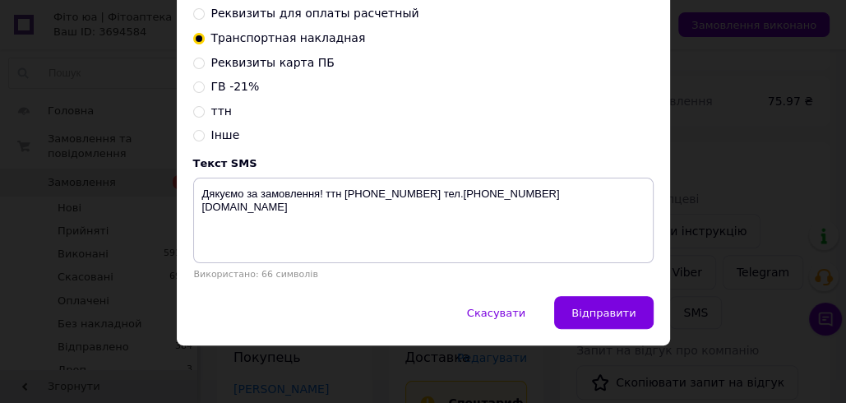
click at [728, 95] on div "× Відправка SMS Залишилось: 15.93 ₴ Поповнити баланс SMSClub Підключити LetsAds…" at bounding box center [423, 201] width 846 height 403
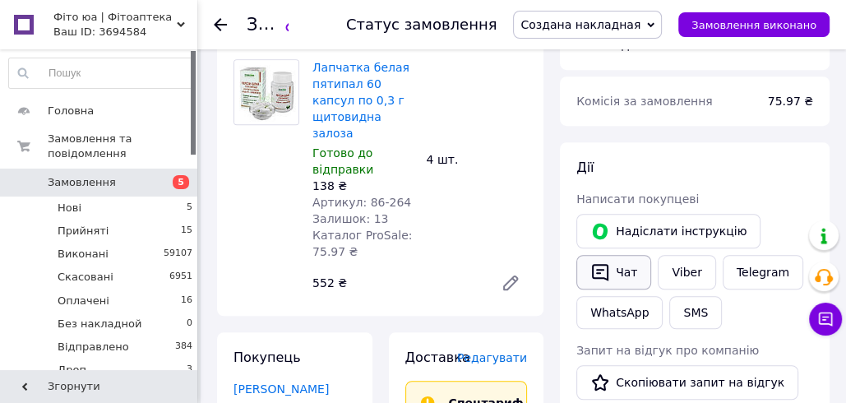
click at [635, 255] on button "Чат" at bounding box center [613, 272] width 75 height 35
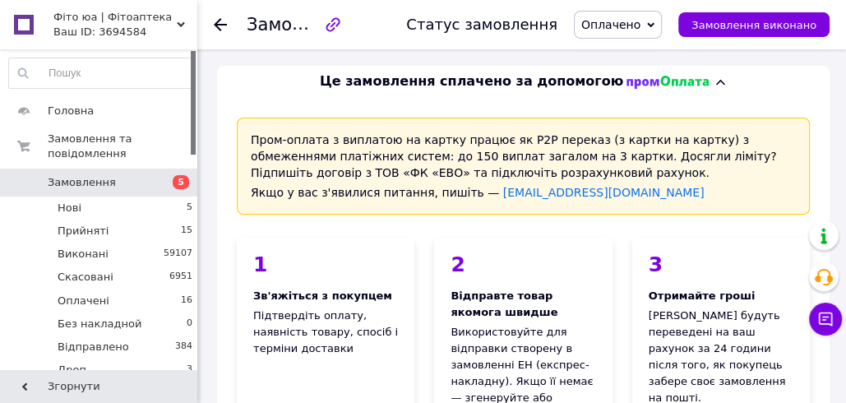
click at [635, 29] on span "Оплачено" at bounding box center [610, 24] width 59 height 13
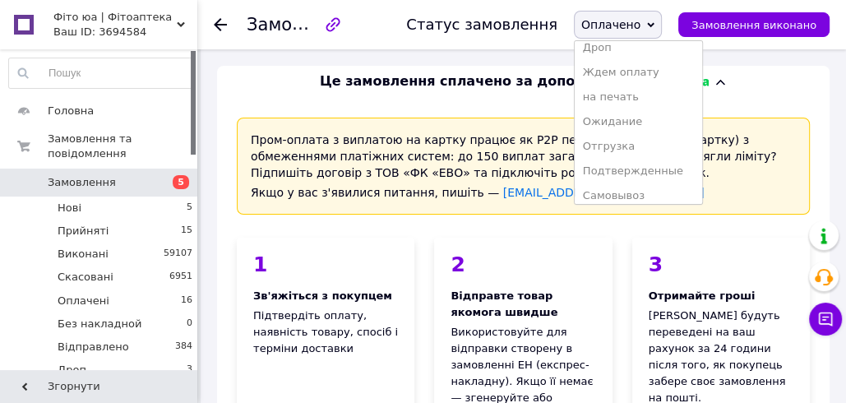
scroll to position [191, 0]
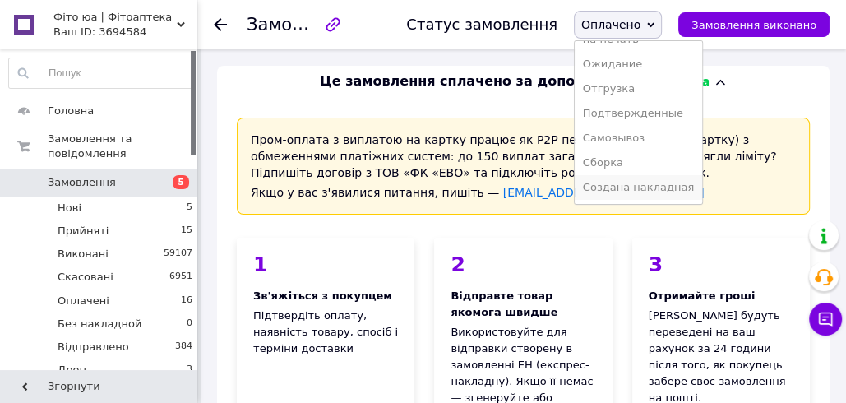
click at [644, 184] on li "Создана накладная" at bounding box center [638, 187] width 127 height 25
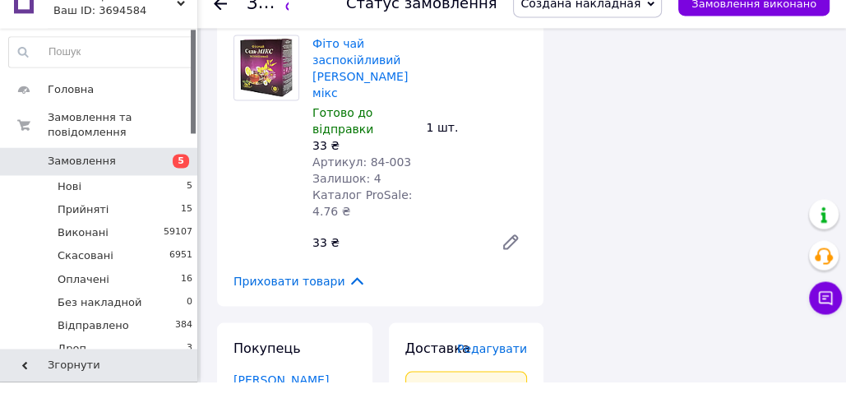
scroll to position [2186, 0]
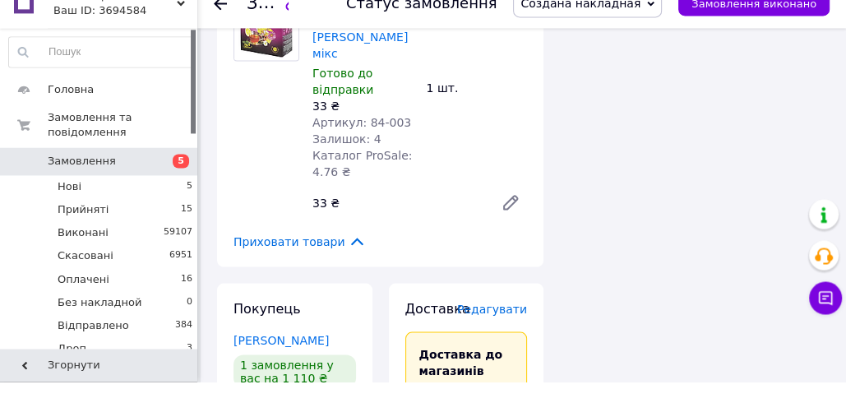
click at [496, 323] on span "Редагувати" at bounding box center [492, 329] width 70 height 13
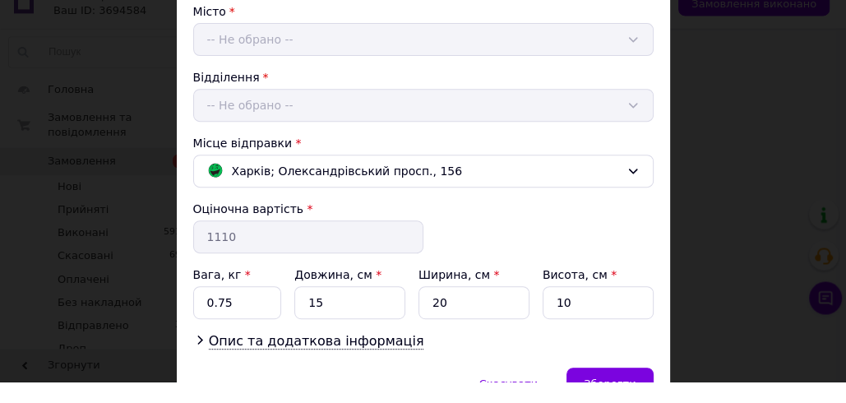
scroll to position [518, 0]
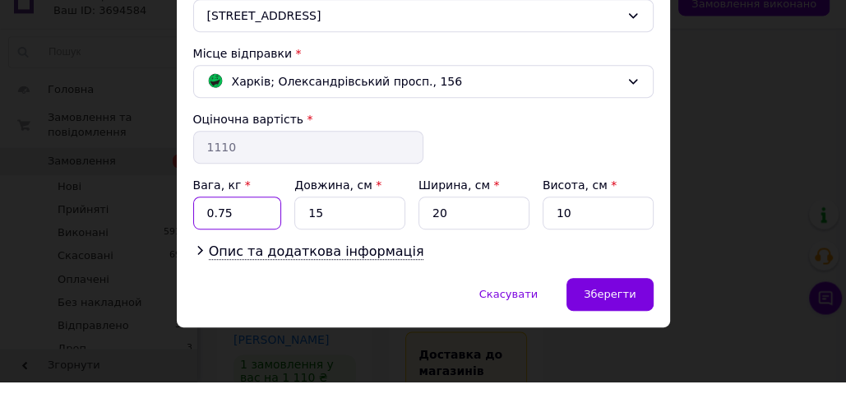
click at [215, 226] on input "0.75" at bounding box center [237, 234] width 89 height 33
type input "0.85"
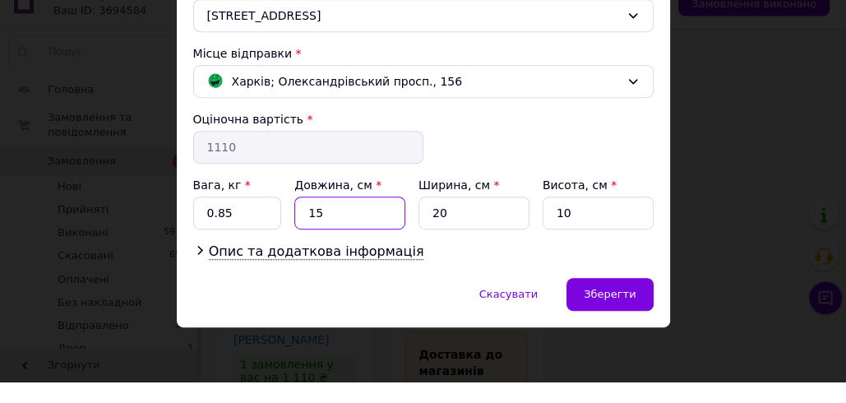
drag, startPoint x: 311, startPoint y: 229, endPoint x: 298, endPoint y: 223, distance: 14.7
click at [298, 221] on input "15" at bounding box center [349, 234] width 111 height 33
type input "25"
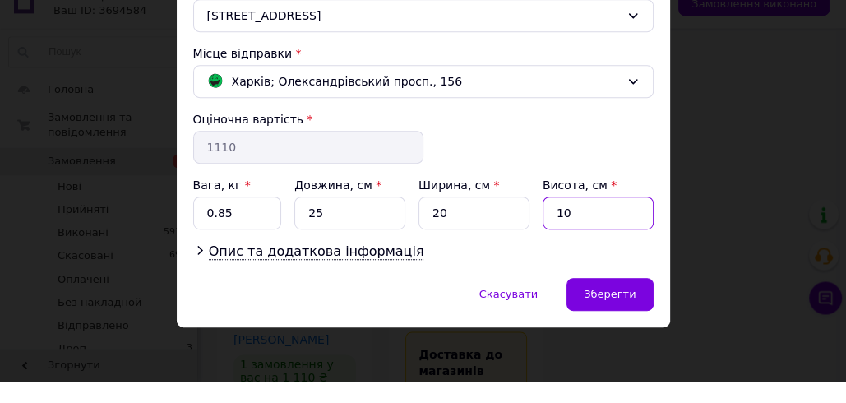
drag, startPoint x: 560, startPoint y: 228, endPoint x: 584, endPoint y: 234, distance: 24.5
click at [584, 234] on input "10" at bounding box center [597, 234] width 111 height 33
type input "1"
type input "8"
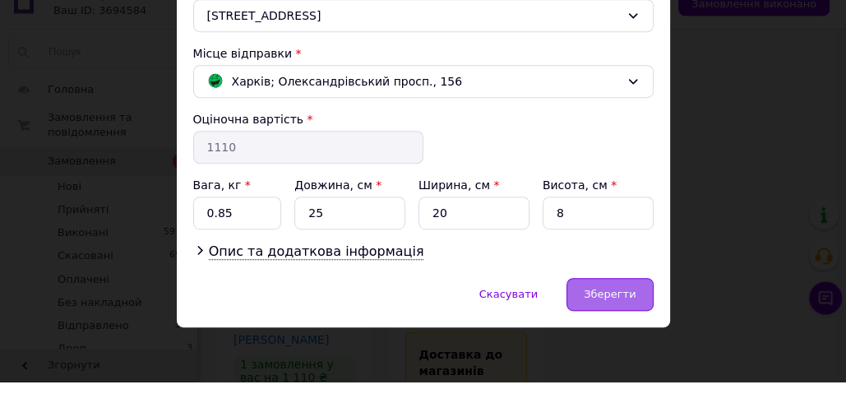
click at [629, 309] on span "Зберегти" at bounding box center [610, 315] width 52 height 12
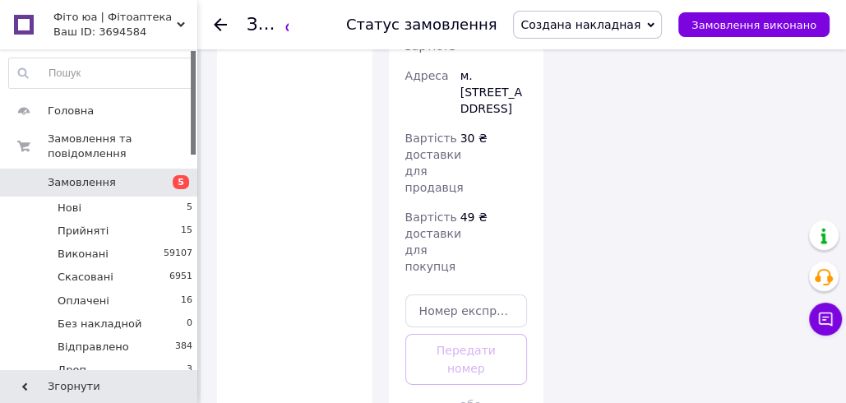
scroll to position [3532, 0]
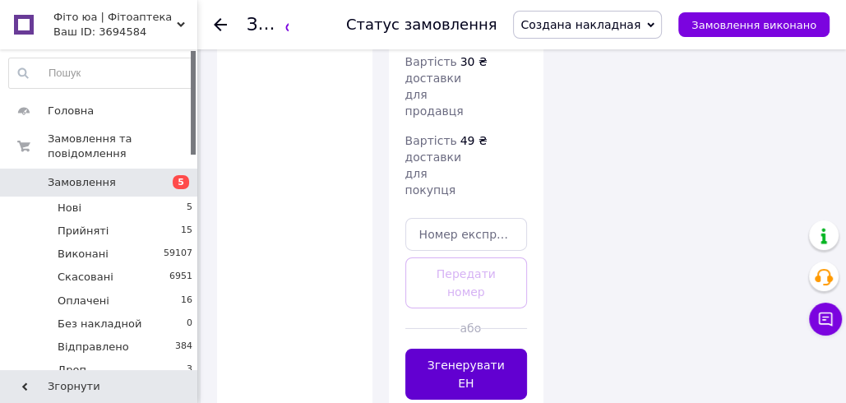
click at [449, 349] on button "Згенерувати ЕН" at bounding box center [466, 374] width 122 height 51
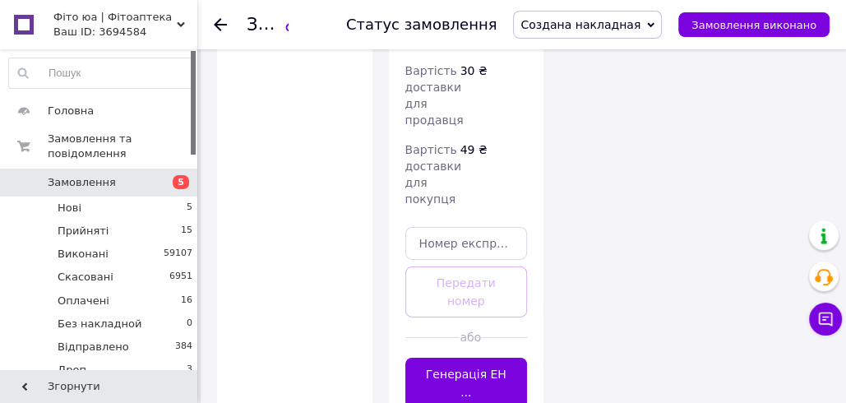
scroll to position [3520, 0]
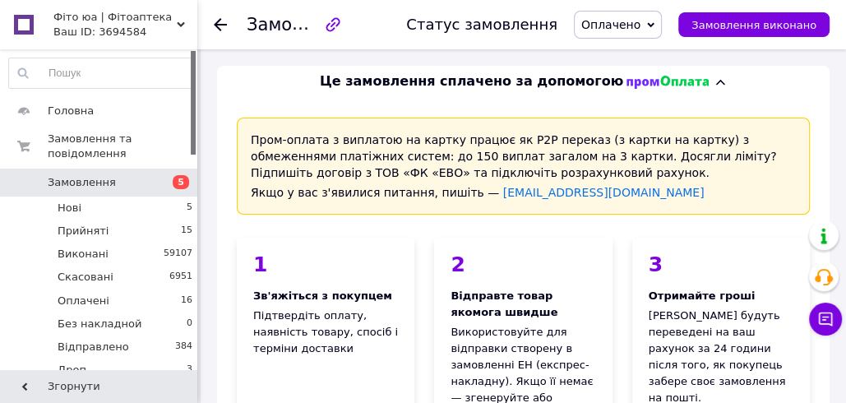
click at [630, 21] on span "Оплачено" at bounding box center [610, 24] width 59 height 13
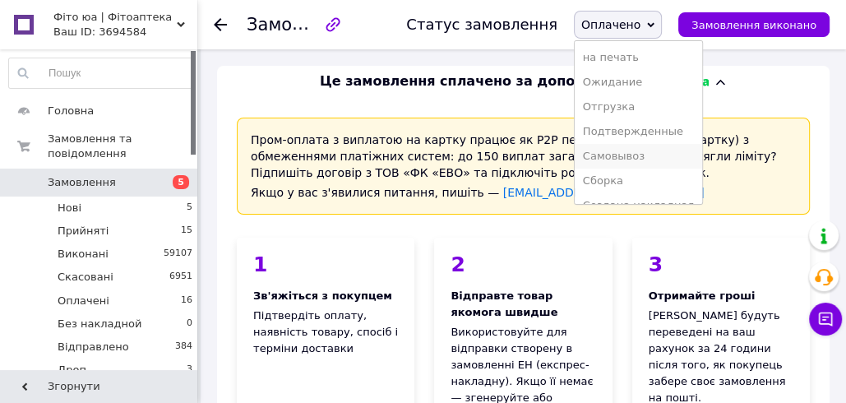
scroll to position [191, 0]
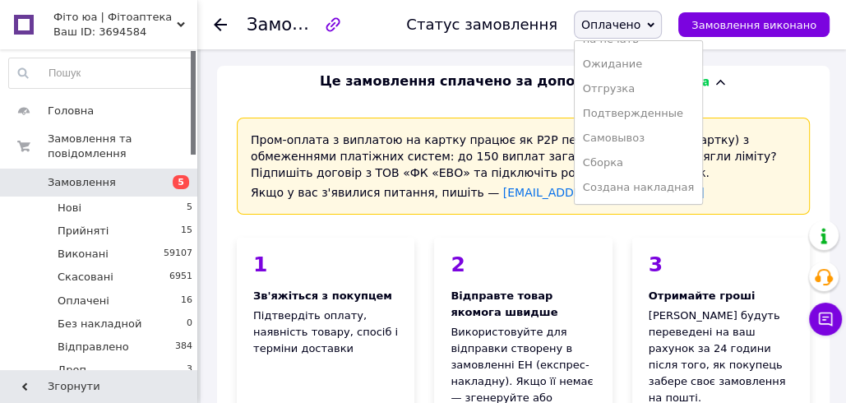
click at [628, 183] on li "Создана накладная" at bounding box center [638, 187] width 127 height 25
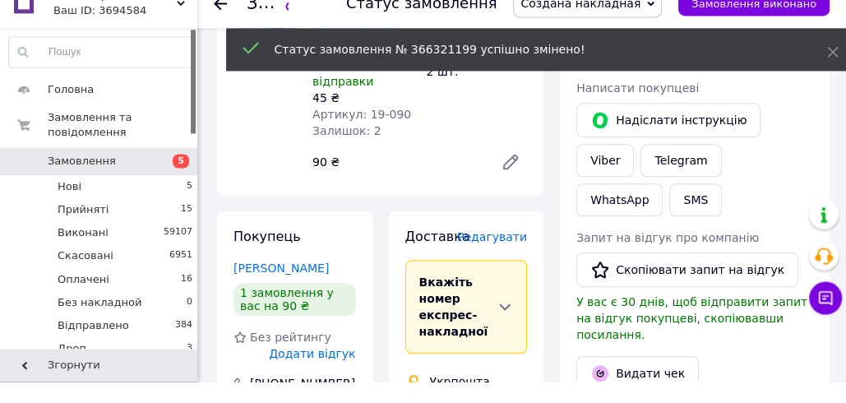
scroll to position [755, 0]
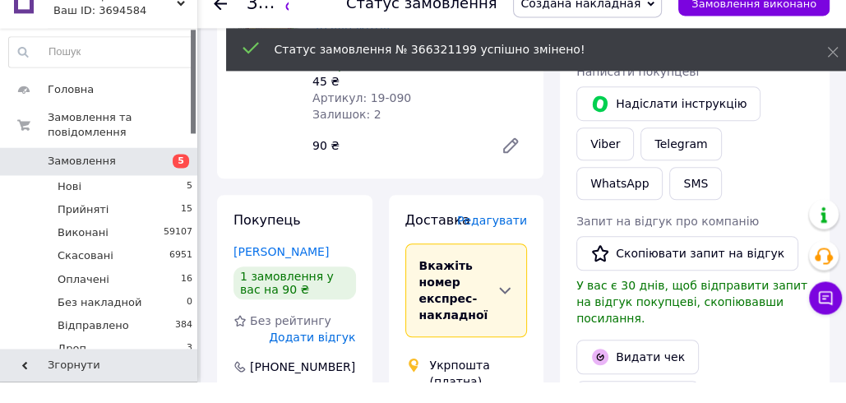
click at [483, 235] on span "Редагувати" at bounding box center [492, 241] width 70 height 13
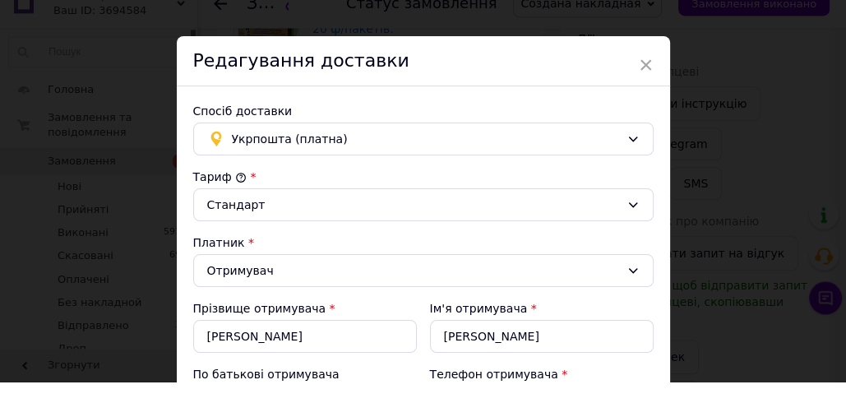
scroll to position [621, 0]
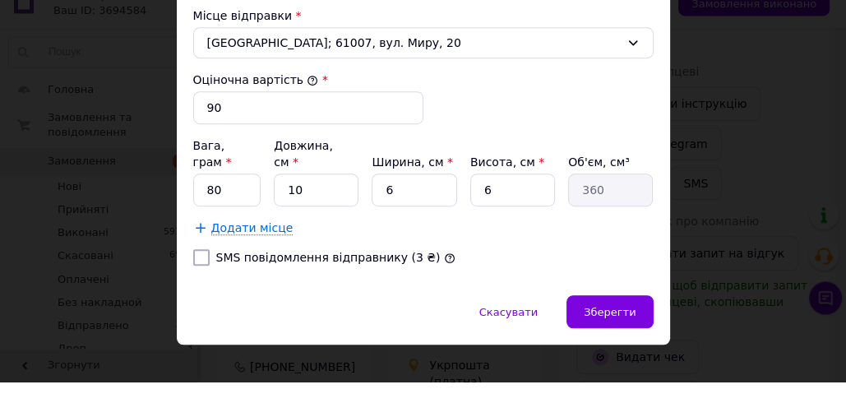
click at [703, 280] on div "× Редагування доставки Спосіб доставки Укрпошта (платна) Тариф * Стандарт Платн…" at bounding box center [423, 201] width 846 height 403
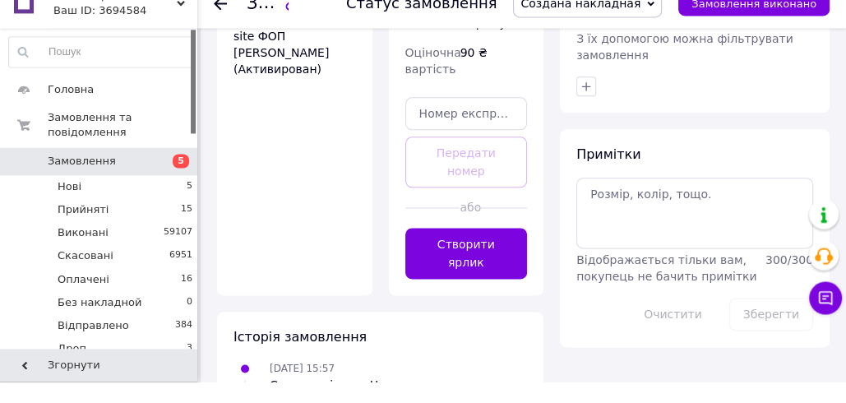
scroll to position [1443, 0]
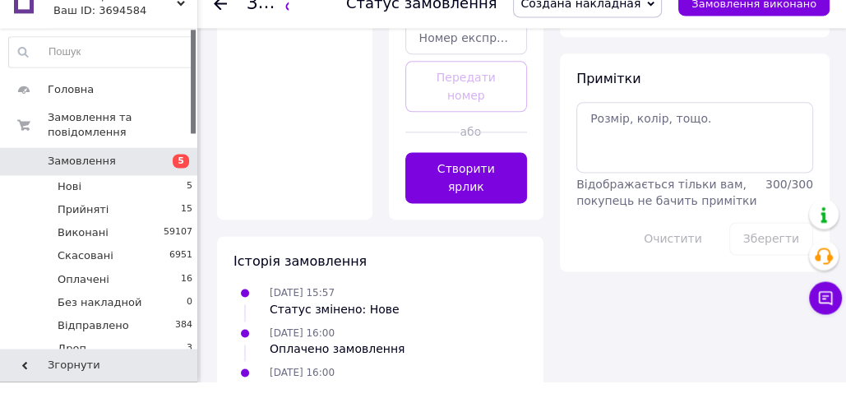
drag, startPoint x: 464, startPoint y: 118, endPoint x: 464, endPoint y: 106, distance: 12.4
click at [464, 173] on button "Створити ярлик" at bounding box center [466, 198] width 122 height 51
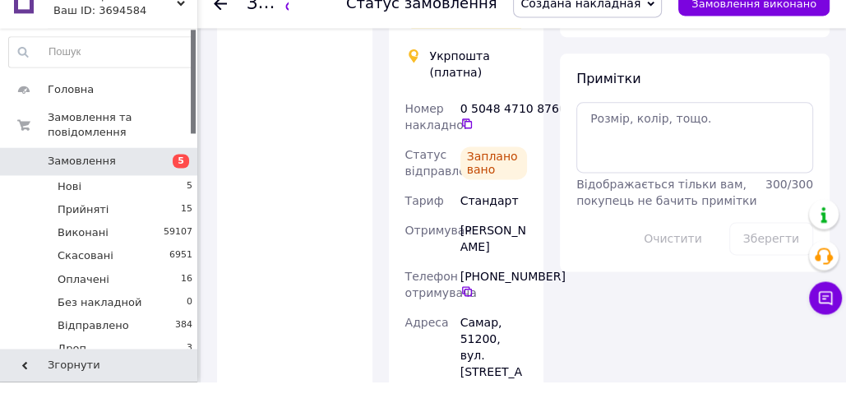
scroll to position [1443, 0]
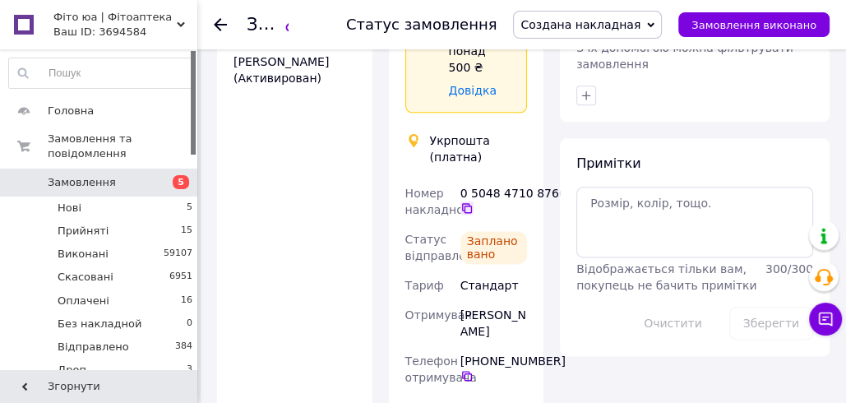
click at [467, 201] on icon at bounding box center [466, 207] width 13 height 13
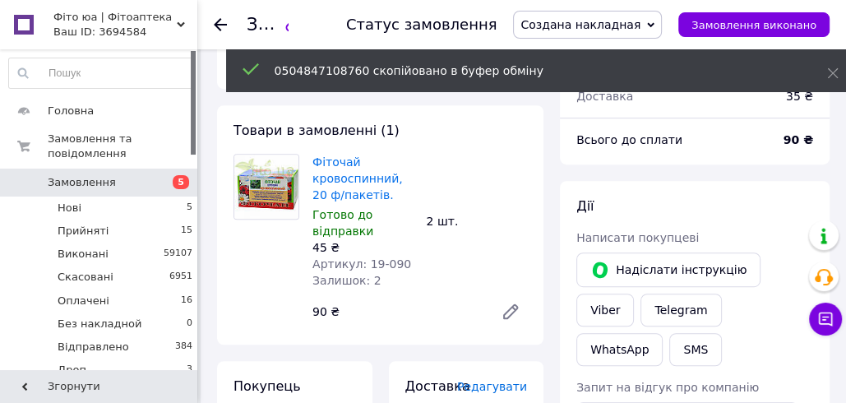
scroll to position [596, 0]
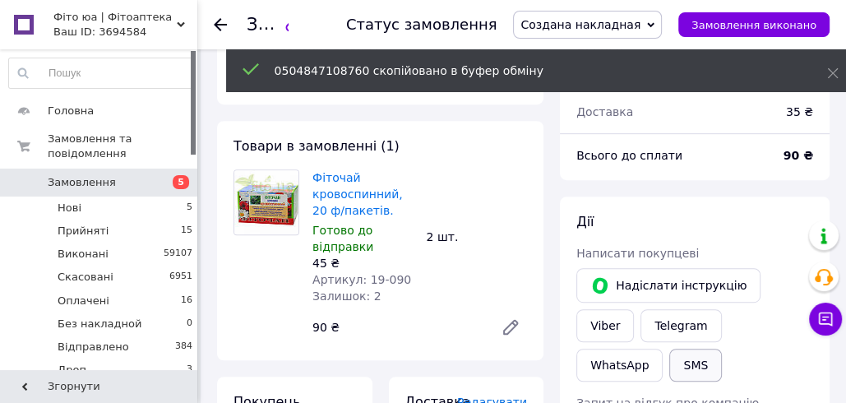
click at [722, 349] on button "SMS" at bounding box center [695, 365] width 53 height 33
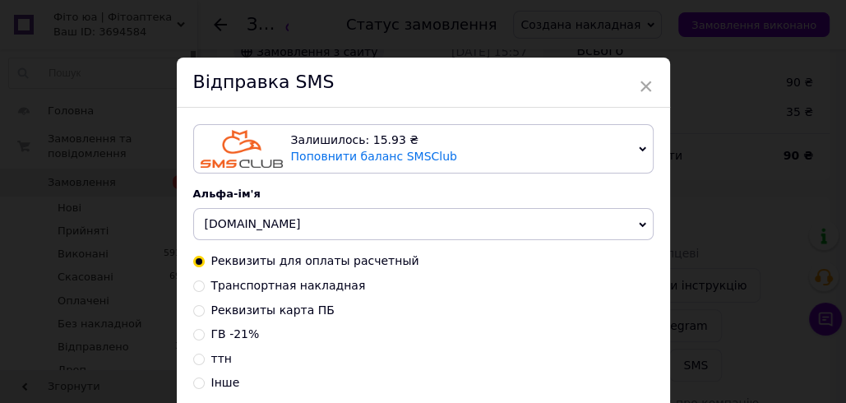
click at [280, 281] on span "Транспортная накладная" at bounding box center [288, 285] width 155 height 13
click at [205, 281] on input "Транспортная накладная" at bounding box center [199, 285] width 12 height 12
radio input "true"
radio input "false"
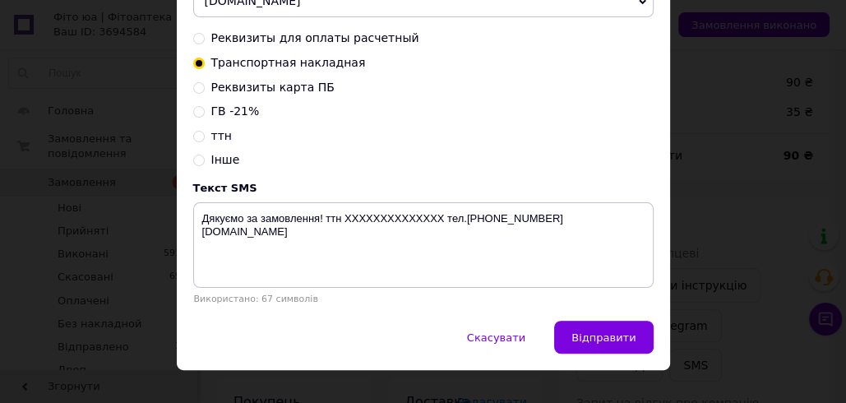
scroll to position [248, 0]
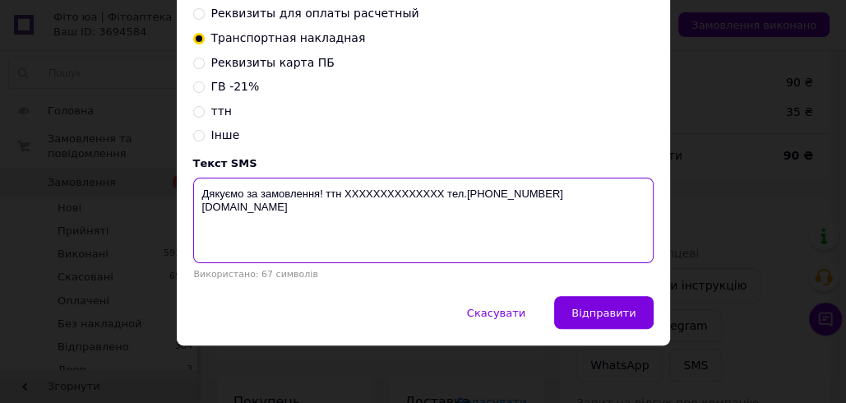
click at [387, 190] on textarea "Дякуємо за замовлення! ттн XXXXXXXXXXXXXX тел.[PHONE_NUMBER] [DOMAIN_NAME]" at bounding box center [423, 220] width 460 height 85
click at [387, 189] on textarea "Дякуємо за замовлення! ттн XXXXXXXXXXXXXX тел.[PHONE_NUMBER] [DOMAIN_NAME]" at bounding box center [423, 220] width 460 height 85
paste textarea "0504847108760"
drag, startPoint x: 414, startPoint y: 192, endPoint x: 201, endPoint y: 192, distance: 213.7
click at [201, 192] on textarea "Дякуємо за замовлення! ттн 0504847108760 тел.+380988847717 fito.ua" at bounding box center [423, 220] width 460 height 85
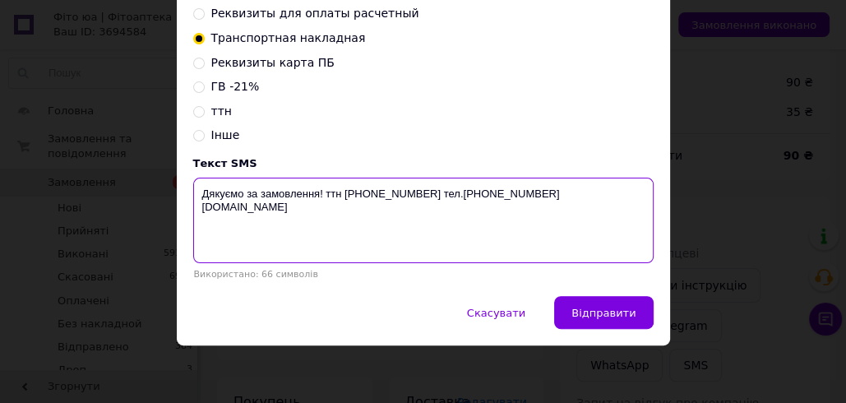
type textarea "Дякуємо за замовлення! ттн 0504847108760 тел.+380988847717 fito.ua"
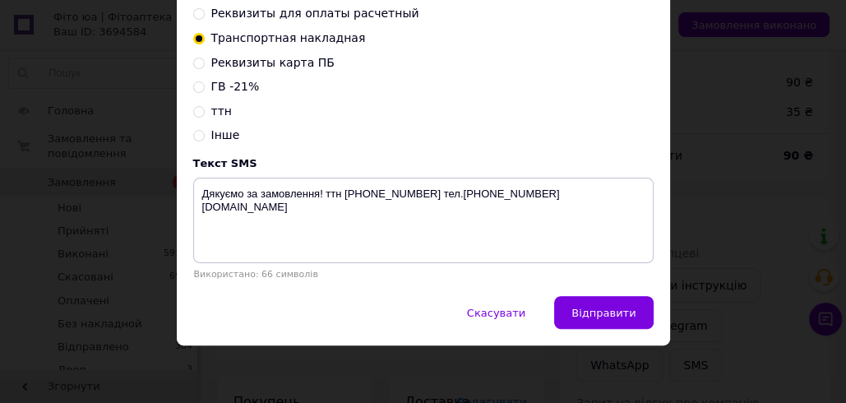
click at [699, 131] on div "× Відправка SMS Залишилось: 15.93 ₴ Поповнити баланс SMSClub Підключити LetsAds…" at bounding box center [423, 201] width 846 height 403
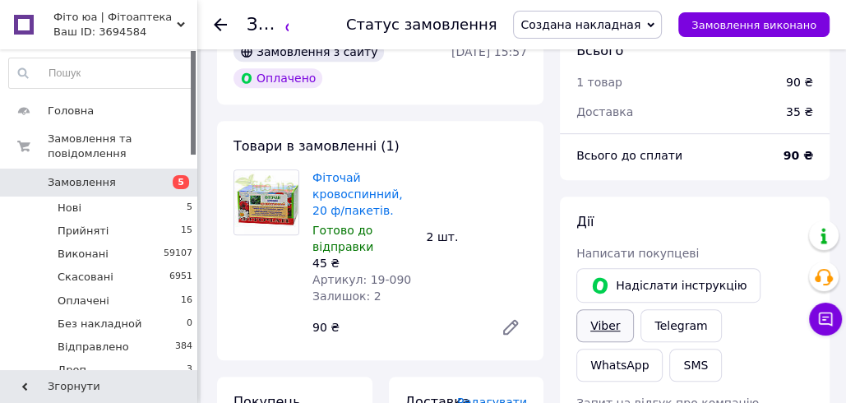
click at [634, 309] on link "Viber" at bounding box center [605, 325] width 58 height 33
click at [541, 183] on div "Товари в замовленні (1) Фіточай кровоспинний, 20 ф/пакетів. Готово до відправки…" at bounding box center [380, 240] width 326 height 239
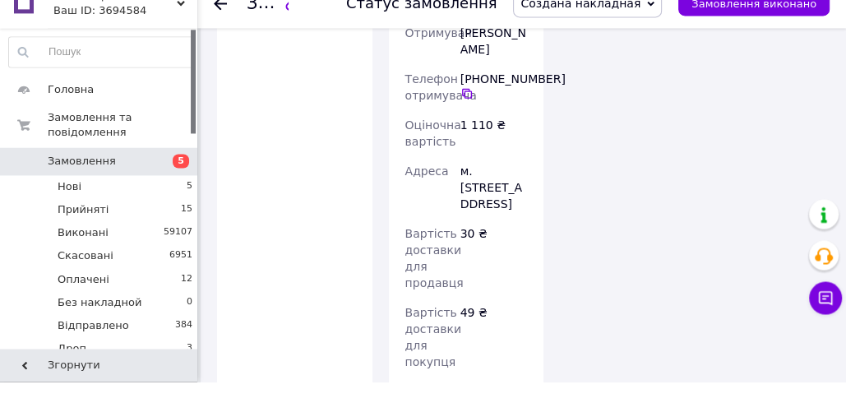
scroll to position [3342, 0]
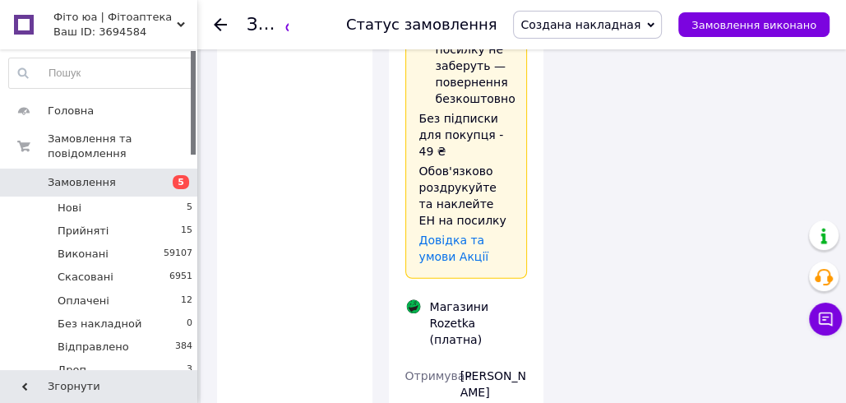
scroll to position [2995, 0]
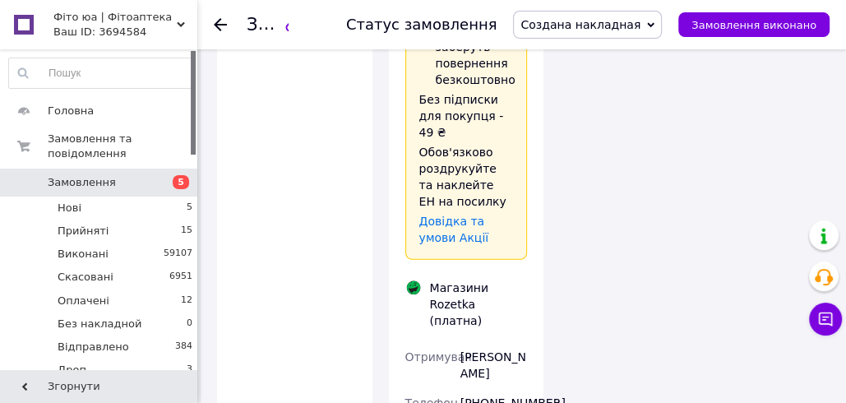
scroll to position [3038, 0]
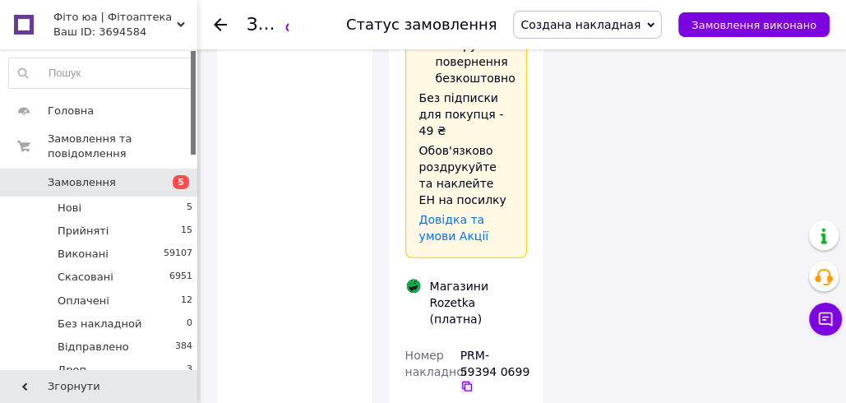
click at [465, 380] on icon at bounding box center [466, 386] width 13 height 13
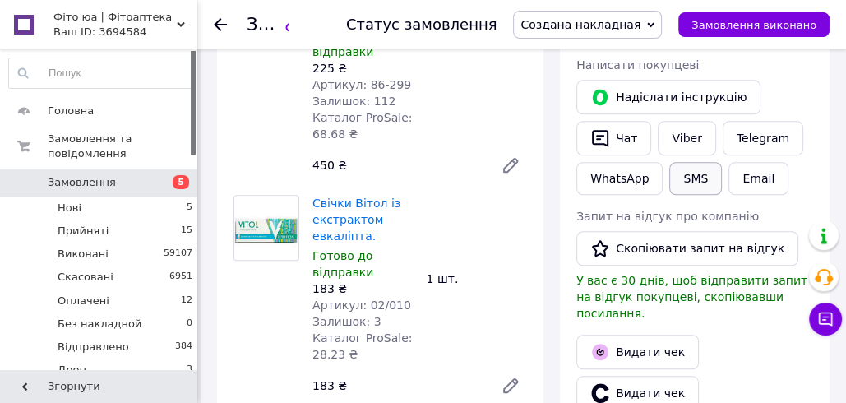
scroll to position [838, 0]
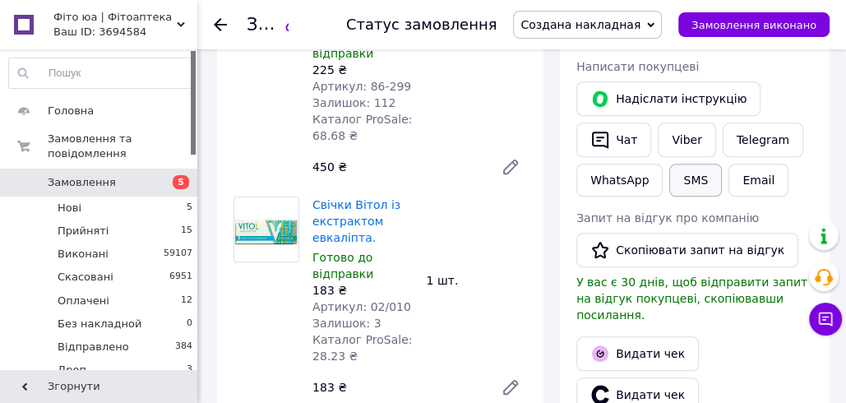
click at [687, 164] on button "SMS" at bounding box center [695, 180] width 53 height 33
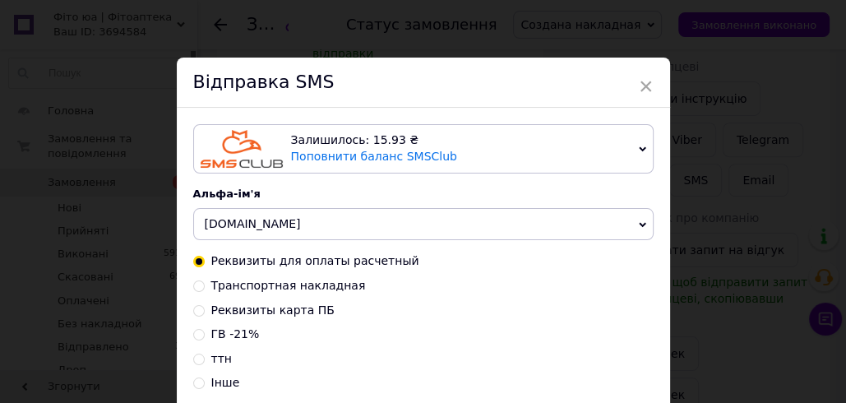
click at [249, 284] on span "Транспортная накладная" at bounding box center [288, 285] width 155 height 13
click at [205, 284] on input "Транспортная накладная" at bounding box center [199, 285] width 12 height 12
radio input "true"
radio input "false"
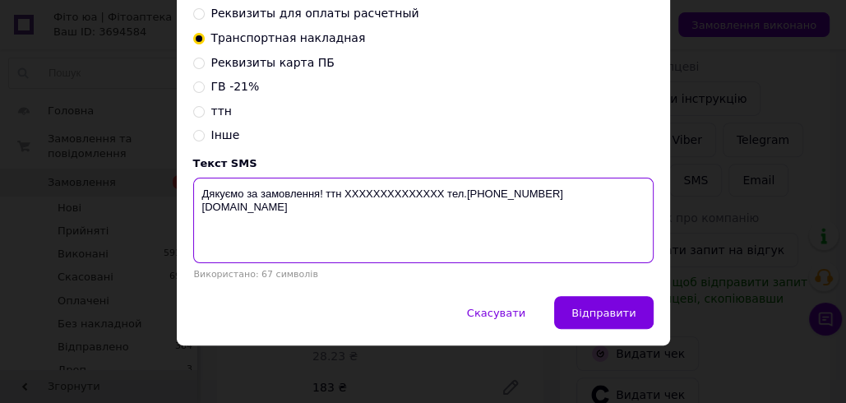
click at [375, 194] on textarea "Дякуємо за замовлення! ттн XXXXXXXXXXXXXX тел.[PHONE_NUMBER] [DOMAIN_NAME]" at bounding box center [423, 220] width 460 height 85
paste textarea "PRM-593940699"
click at [395, 192] on textarea "Дякуємо за замовлення! ттн PRM-593940699 тел.[PHONE_NUMBER] [DOMAIN_NAME]" at bounding box center [423, 220] width 460 height 85
click at [399, 190] on textarea "Дякуємо за замовлення! ттн PRM-593940699 тел.[PHONE_NUMBER] [DOMAIN_NAME]" at bounding box center [423, 220] width 460 height 85
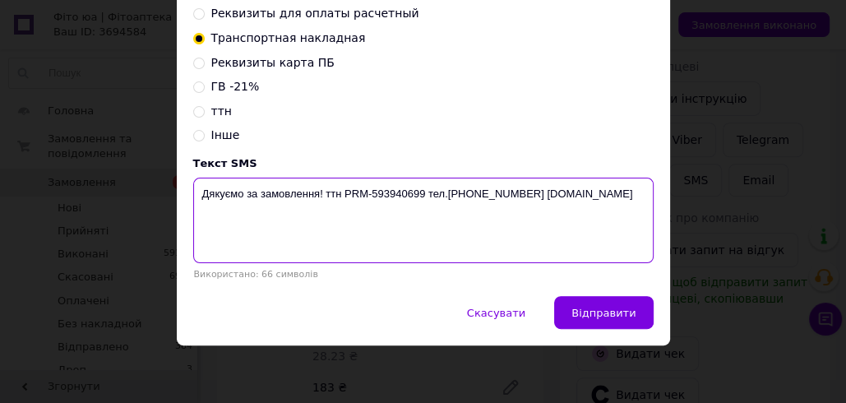
click at [399, 189] on textarea "Дякуємо за замовлення! ттн PRM-593940699 тел.[PHONE_NUMBER] [DOMAIN_NAME]" at bounding box center [423, 220] width 460 height 85
type textarea "Дякуємо за замовлення! ттн PRM-593940699 тел.[PHONE_NUMBER] [DOMAIN_NAME]"
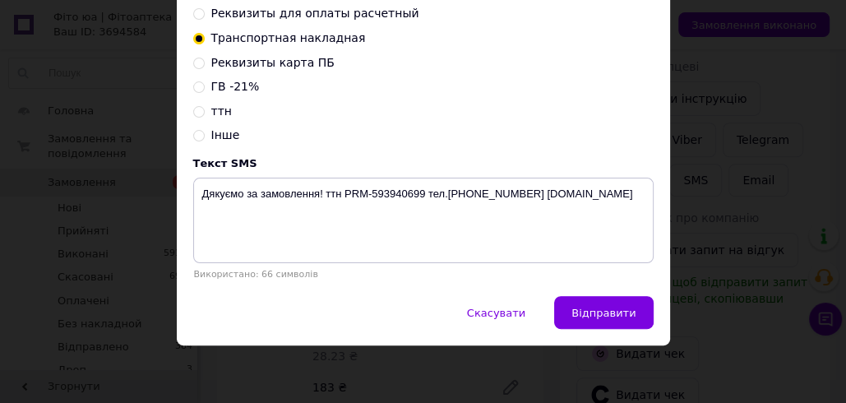
click at [777, 72] on div "× Відправка SMS Залишилось: 15.93 ₴ Поповнити баланс SMSClub Підключити LetsAds…" at bounding box center [423, 201] width 846 height 403
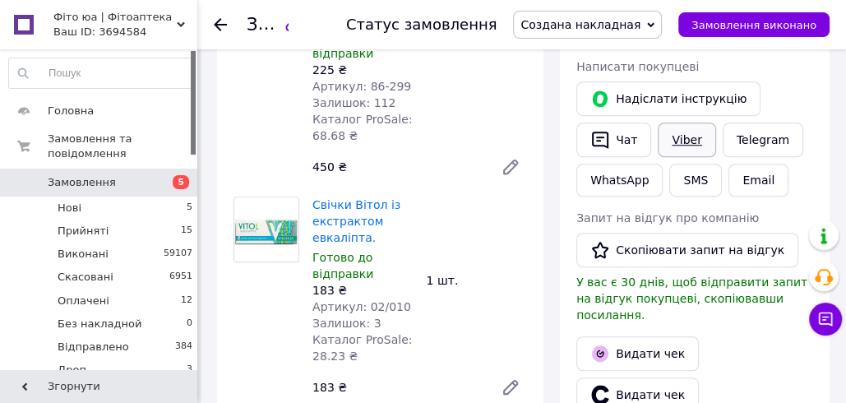
click at [678, 122] on link "Viber" at bounding box center [687, 139] width 58 height 35
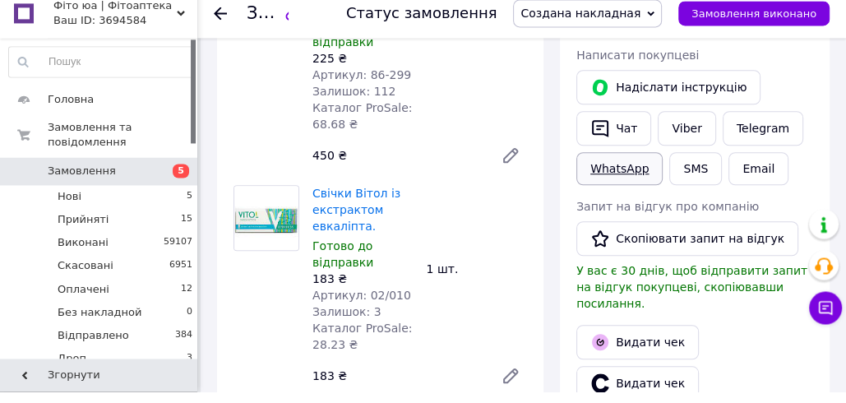
scroll to position [838, 0]
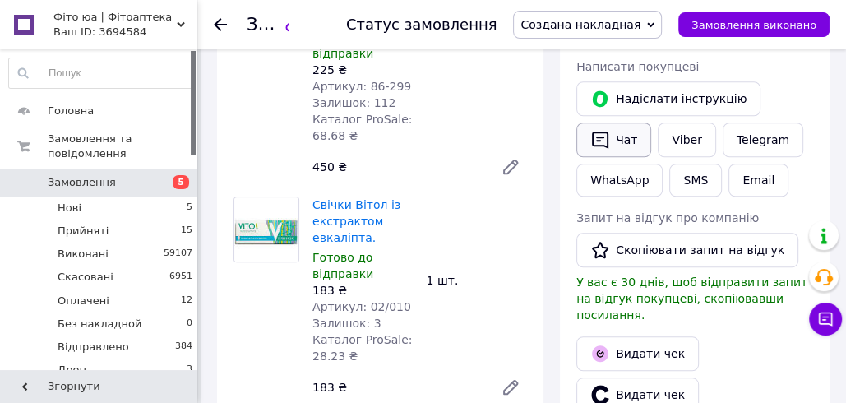
click at [614, 122] on button "Чат" at bounding box center [613, 139] width 75 height 35
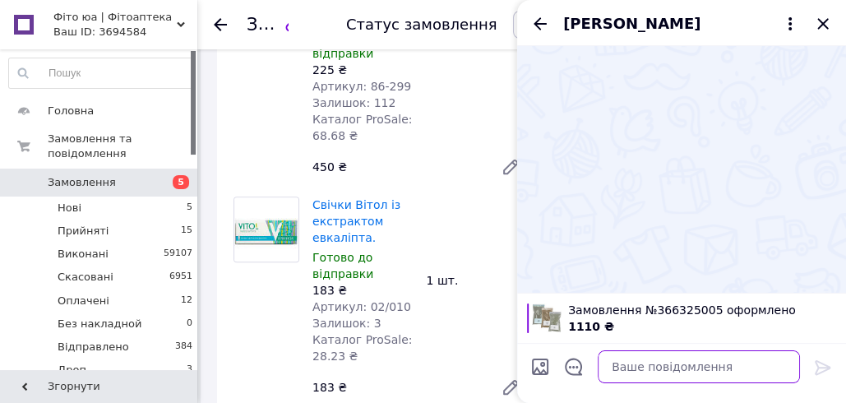
paste textarea "Дякуємо за замовлення! ттн PRM-593940699 тел.[PHONE_NUMBER] [DOMAIN_NAME]"
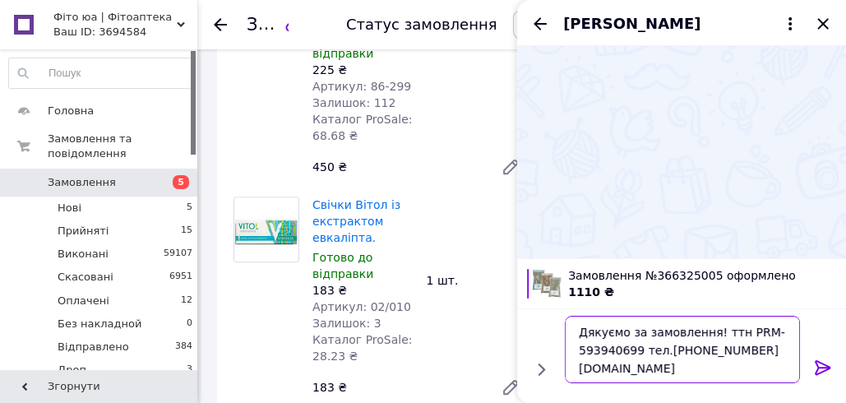
type textarea "Дякуємо за замовлення! ттн PRM-593940699 тел.[PHONE_NUMBER] [DOMAIN_NAME]"
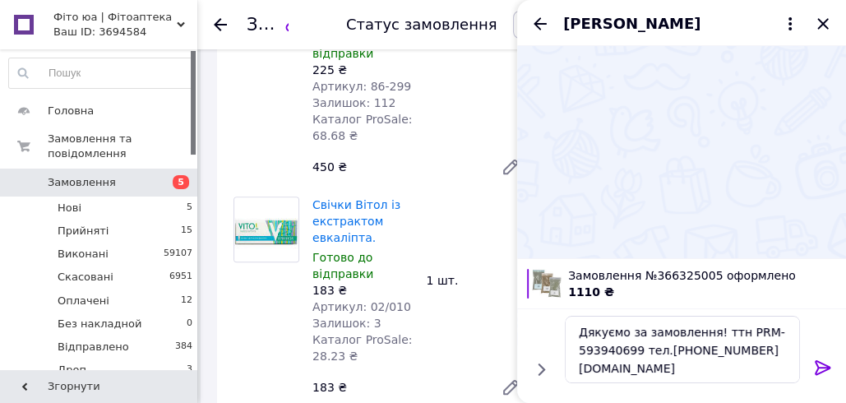
click at [821, 366] on icon at bounding box center [823, 367] width 16 height 15
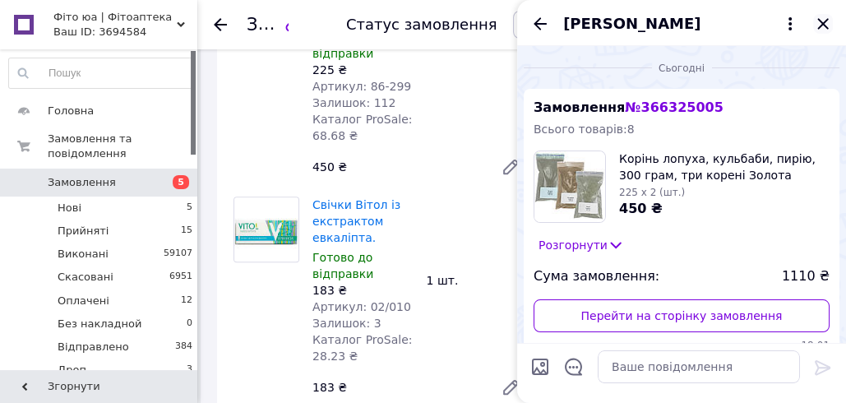
click at [822, 25] on icon "Закрити" at bounding box center [823, 24] width 20 height 20
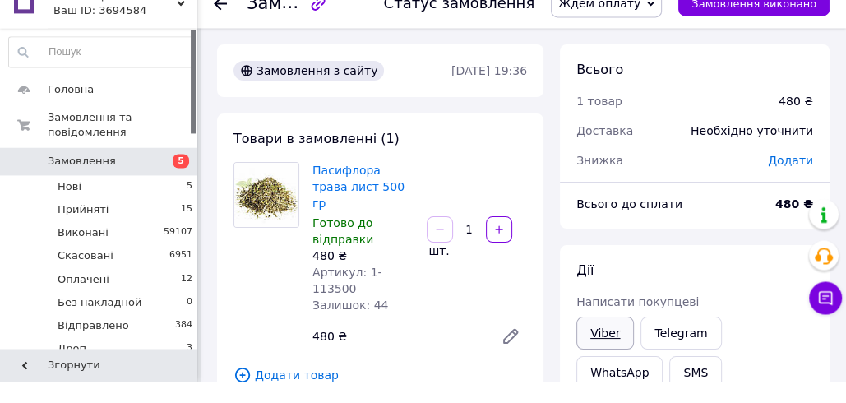
click at [596, 344] on link "Viber" at bounding box center [605, 354] width 58 height 33
drag, startPoint x: 549, startPoint y: 146, endPoint x: 588, endPoint y: 96, distance: 63.3
click at [603, 26] on span "Ждем оплату" at bounding box center [599, 24] width 82 height 13
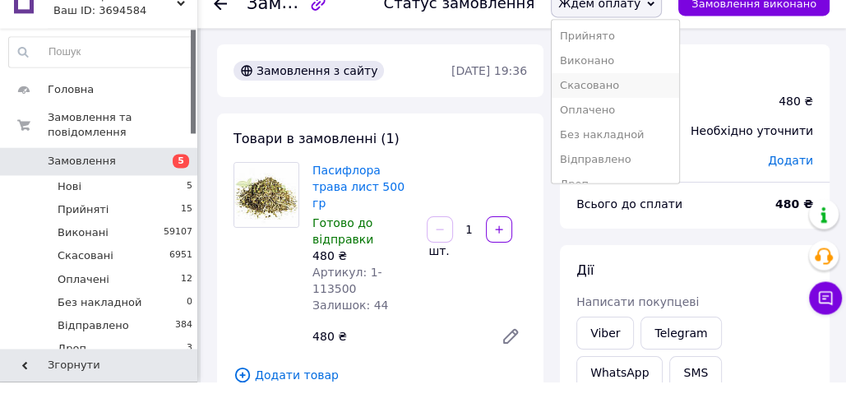
click at [614, 107] on li "Скасовано" at bounding box center [615, 107] width 127 height 25
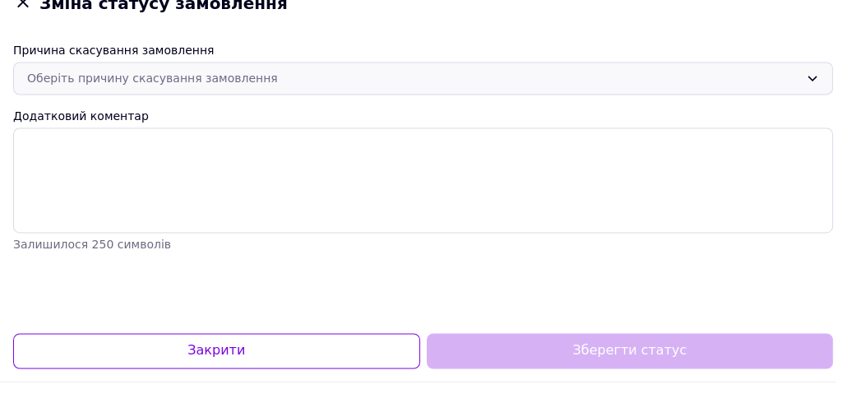
click at [124, 96] on div "Оберіть причину скасування замовлення" at bounding box center [413, 99] width 772 height 18
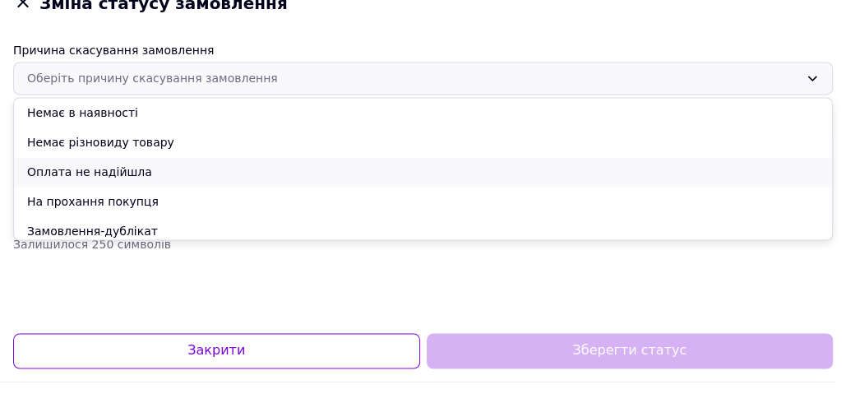
click at [76, 192] on li "Оплата не надійшла" at bounding box center [423, 193] width 818 height 30
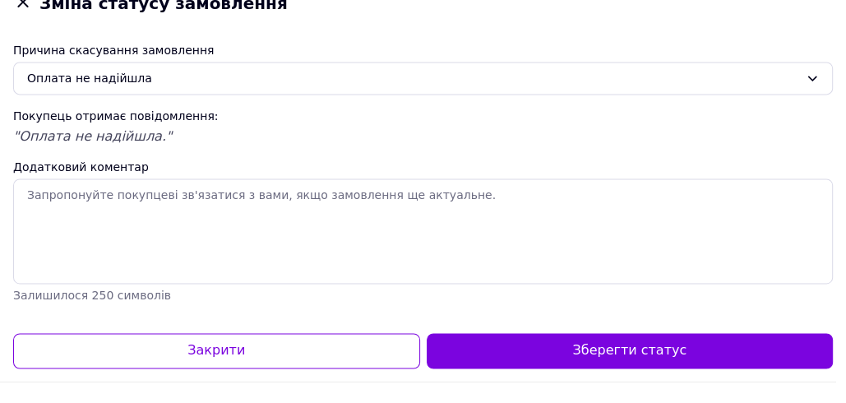
click at [490, 381] on button "Зберегти статус" at bounding box center [630, 371] width 407 height 35
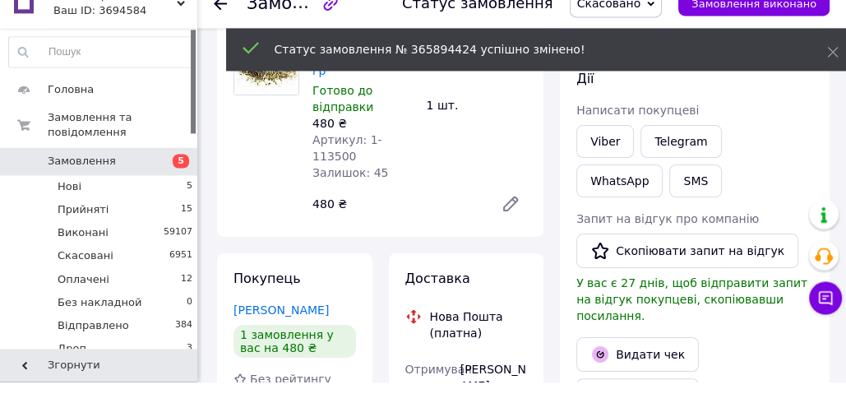
scroll to position [135, 0]
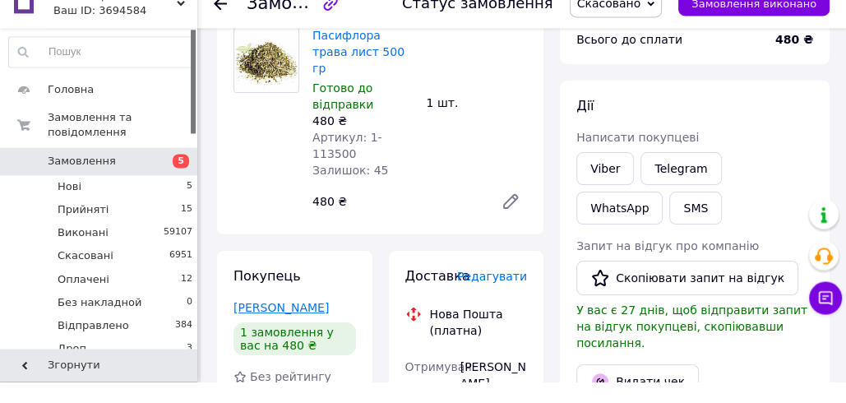
click at [284, 322] on link "[PERSON_NAME]" at bounding box center [280, 328] width 95 height 13
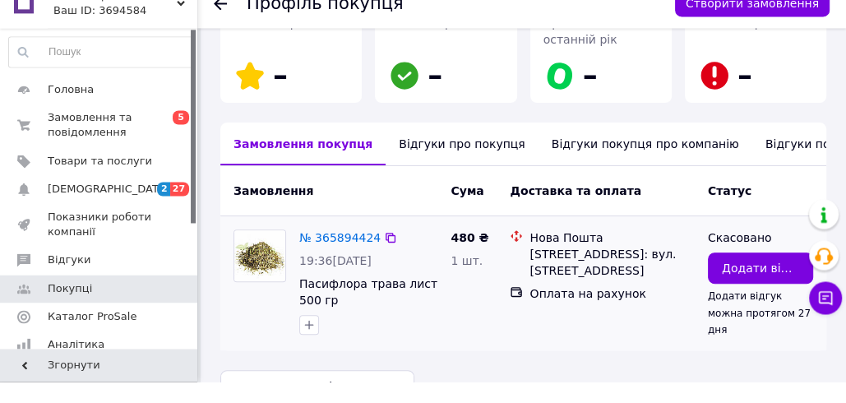
scroll to position [336, 0]
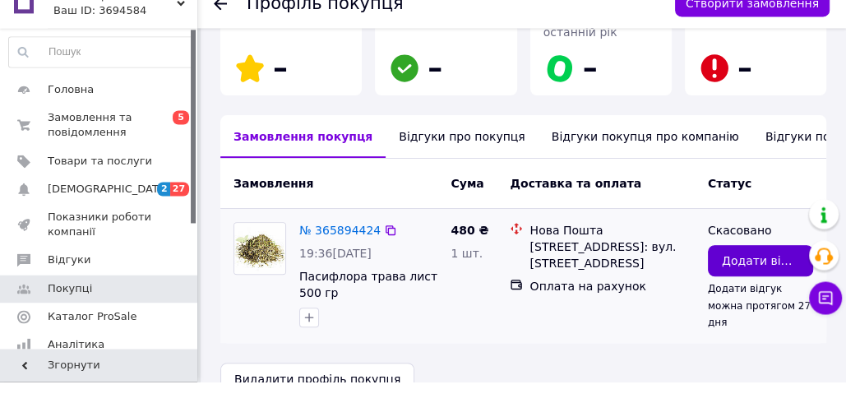
click at [737, 274] on span "Додати відгук" at bounding box center [760, 282] width 77 height 16
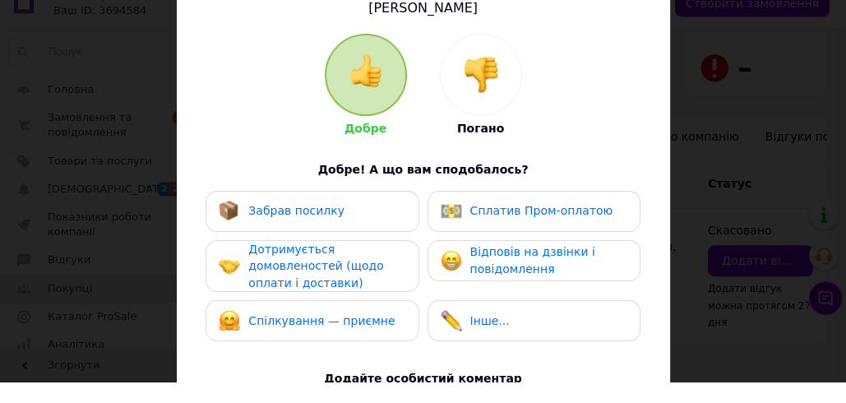
scroll to position [126, 0]
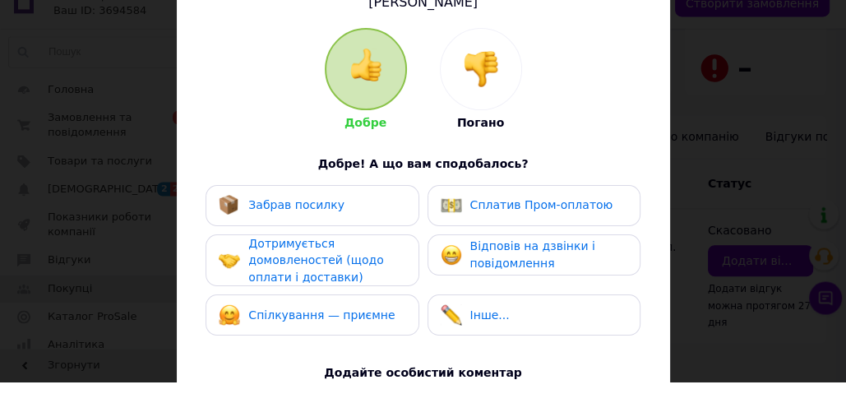
click at [486, 125] on div at bounding box center [481, 90] width 81 height 81
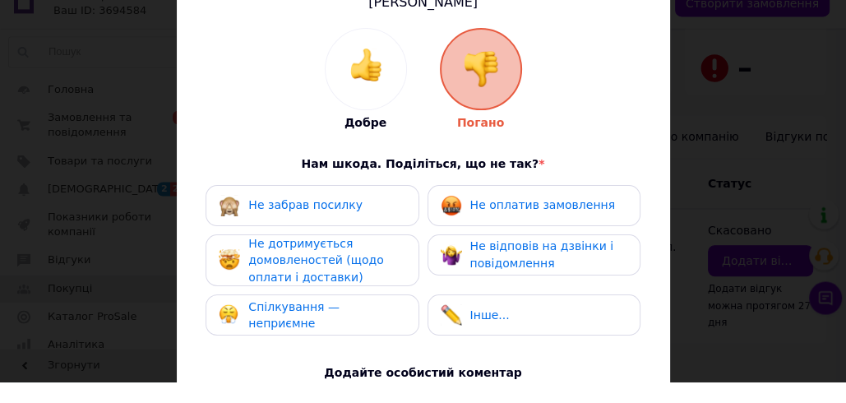
click at [505, 273] on div "Не відповів на дзвінки і повідомлення" at bounding box center [548, 276] width 156 height 34
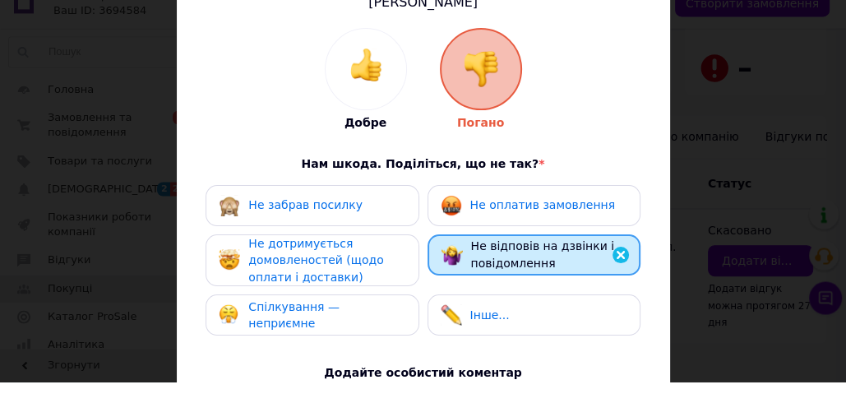
click at [376, 287] on div "Не дотримується домовленостей (щодо оплати і доставки)" at bounding box center [326, 281] width 156 height 51
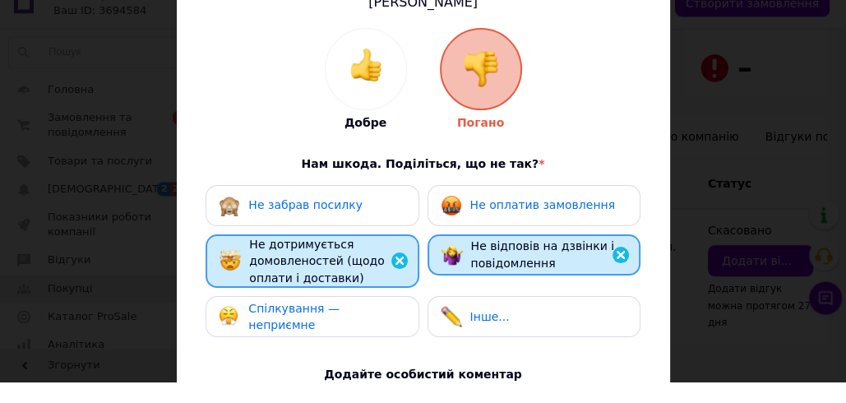
click at [571, 219] on span "Не оплатив замовлення" at bounding box center [542, 225] width 145 height 13
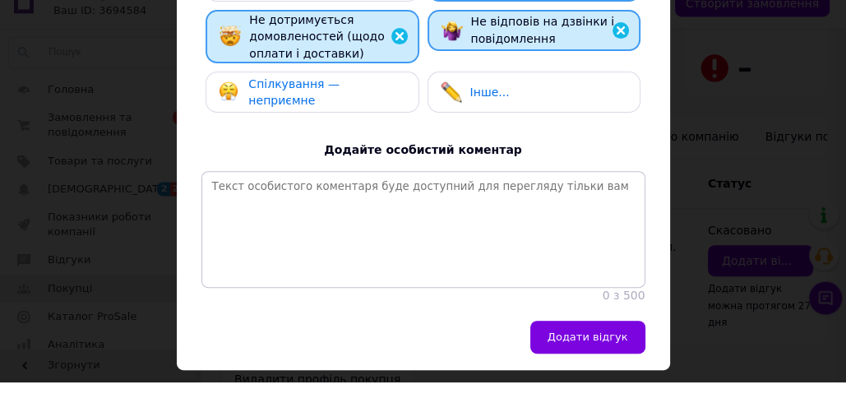
scroll to position [378, 0]
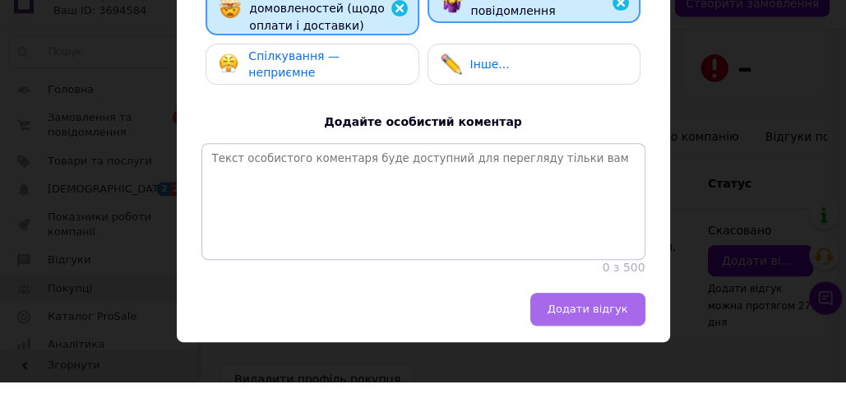
click at [616, 329] on span "Додати відгук" at bounding box center [587, 330] width 81 height 12
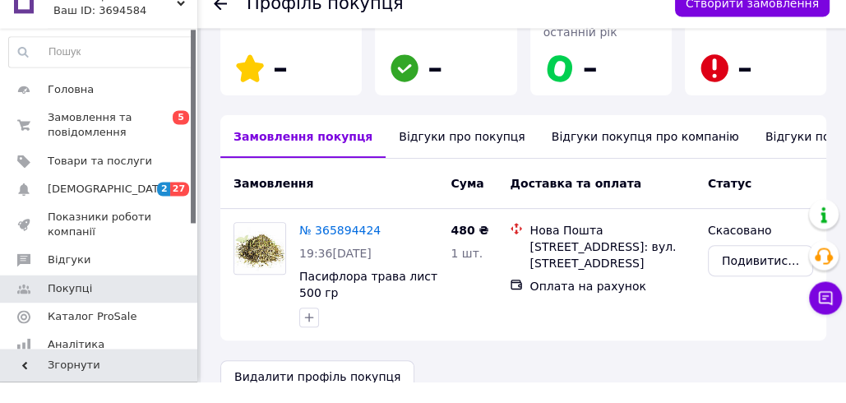
click at [521, 381] on div "Видалити профіль покупця" at bounding box center [523, 397] width 606 height 33
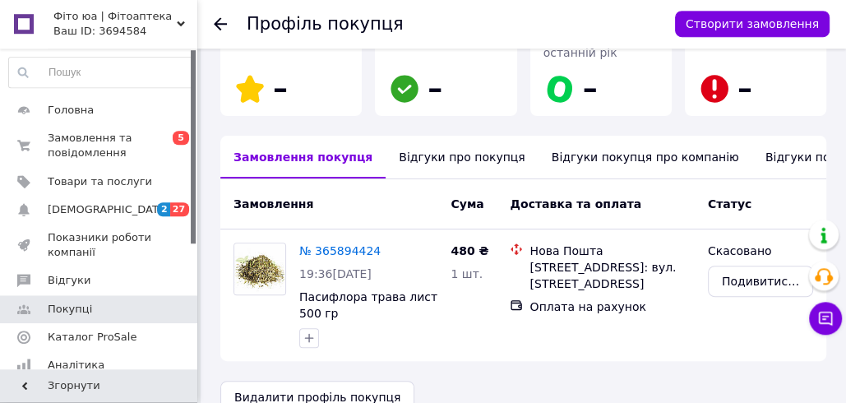
scroll to position [336, 0]
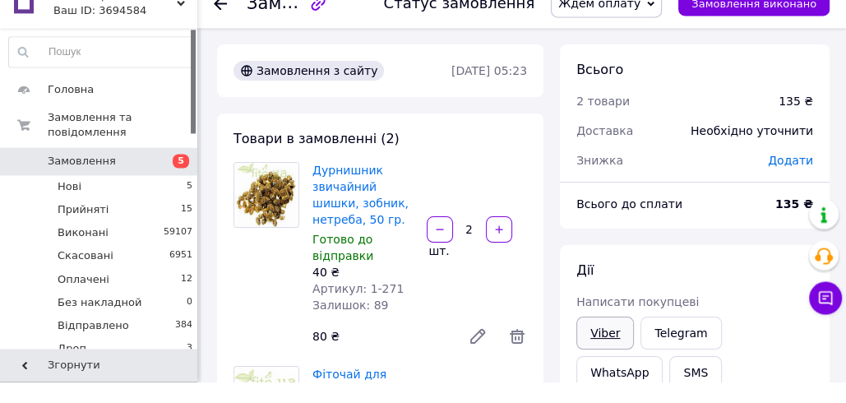
click at [608, 354] on link "Viber" at bounding box center [605, 354] width 58 height 33
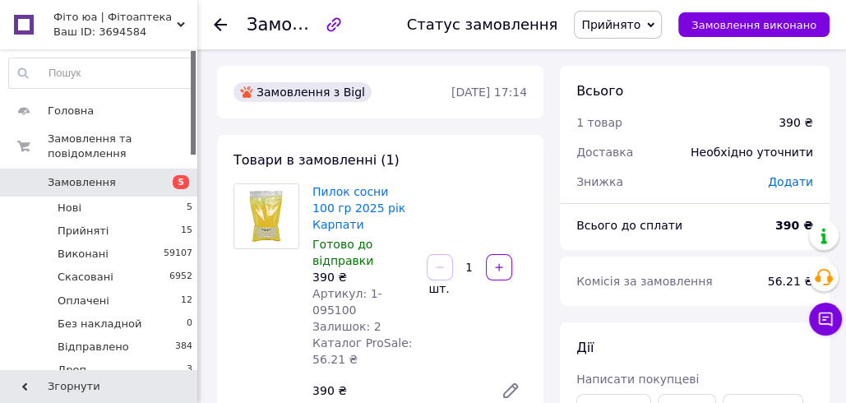
click at [640, 28] on span "Прийнято" at bounding box center [610, 24] width 59 height 13
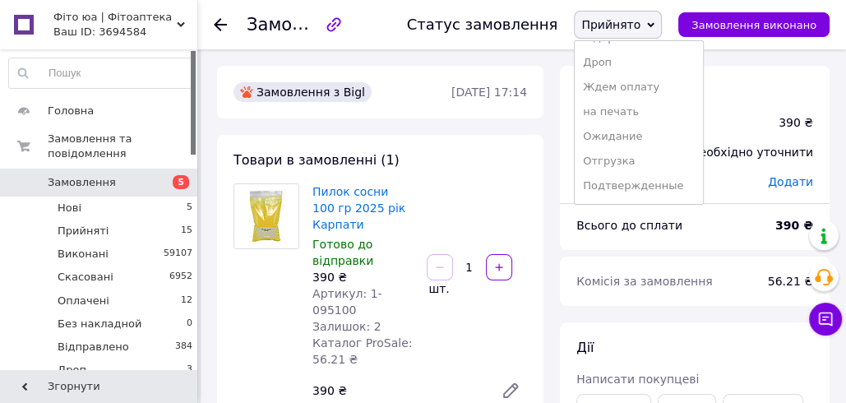
scroll to position [191, 0]
drag, startPoint x: 636, startPoint y: 184, endPoint x: 629, endPoint y: 190, distance: 9.4
click at [636, 184] on li "Создана накладная" at bounding box center [638, 187] width 127 height 25
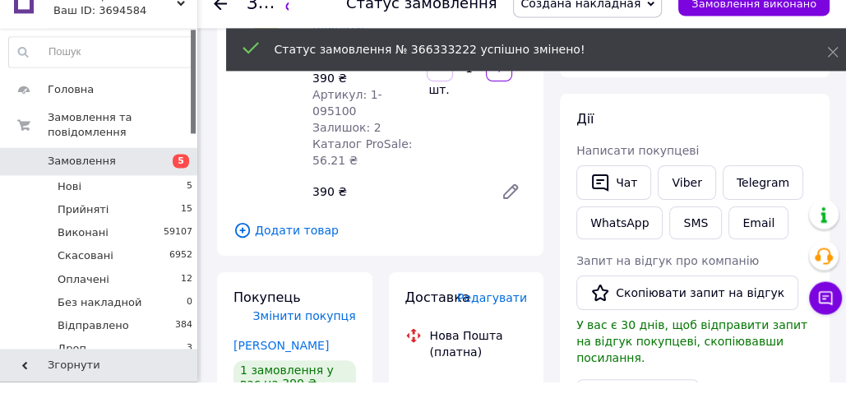
scroll to position [319, 0]
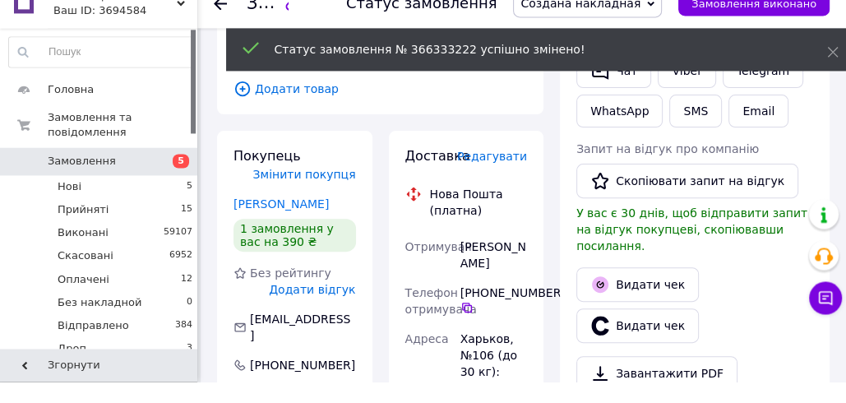
click at [492, 171] on span "Редагувати" at bounding box center [492, 177] width 70 height 13
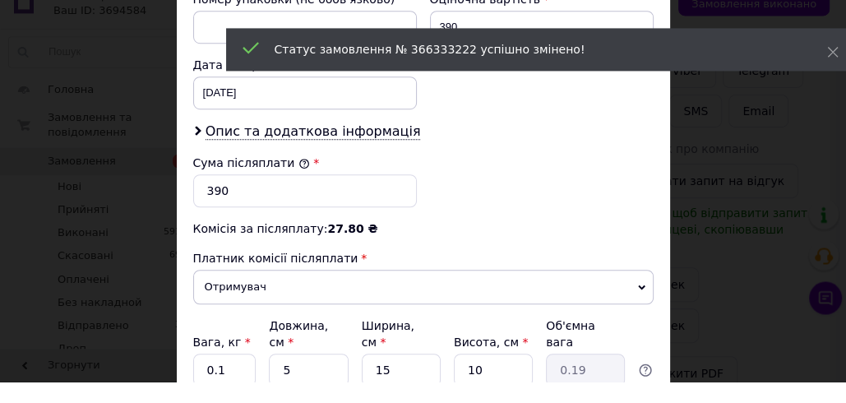
scroll to position [847, 0]
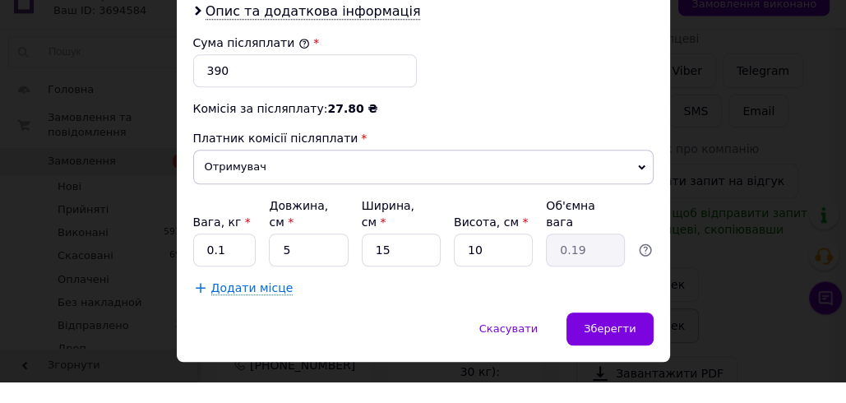
click at [698, 318] on div "× Редагування доставки Спосіб доставки Нова Пошта (платна) Платник Отримувач Ві…" at bounding box center [423, 201] width 846 height 403
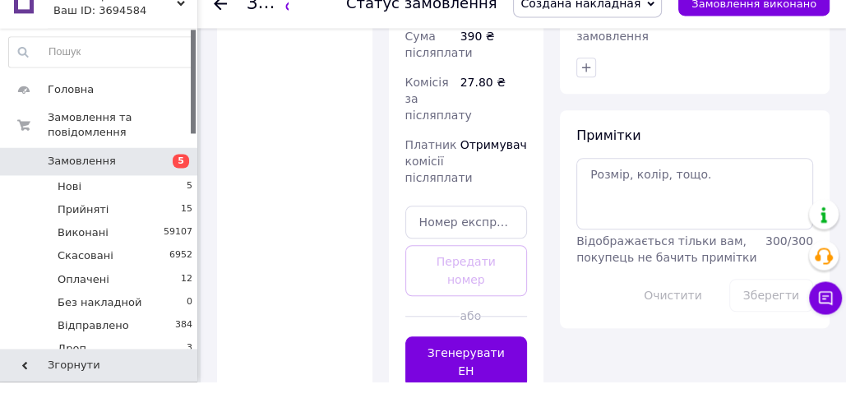
scroll to position [918, 0]
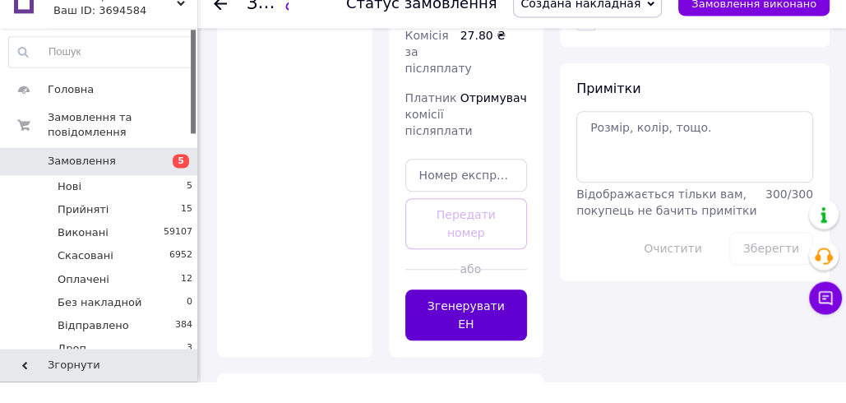
click at [448, 311] on button "Згенерувати ЕН" at bounding box center [466, 336] width 122 height 51
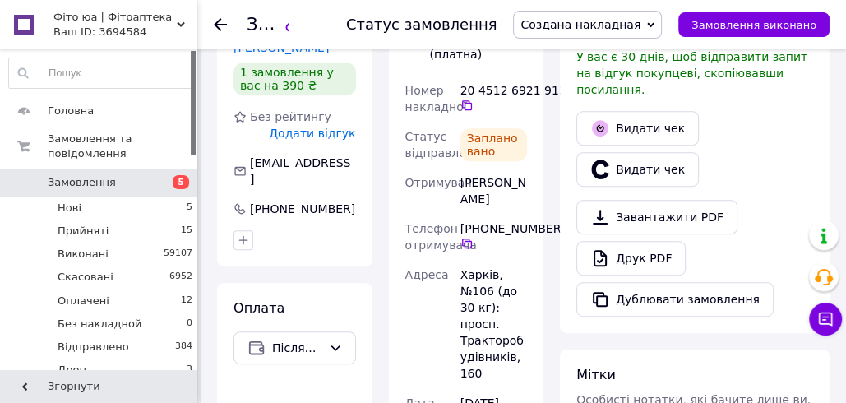
scroll to position [496, 0]
click at [464, 237] on icon at bounding box center [466, 243] width 13 height 13
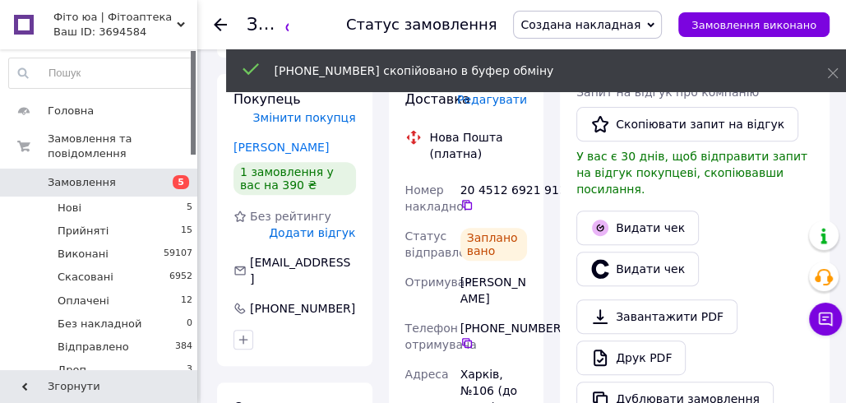
scroll to position [395, 0]
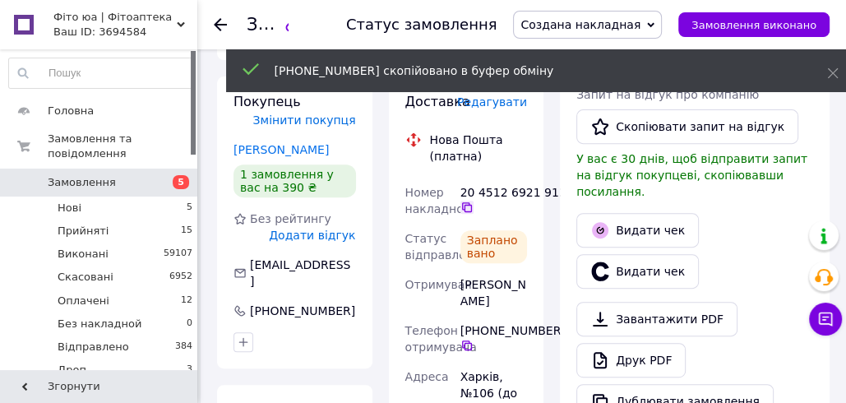
click at [466, 201] on icon at bounding box center [466, 207] width 13 height 13
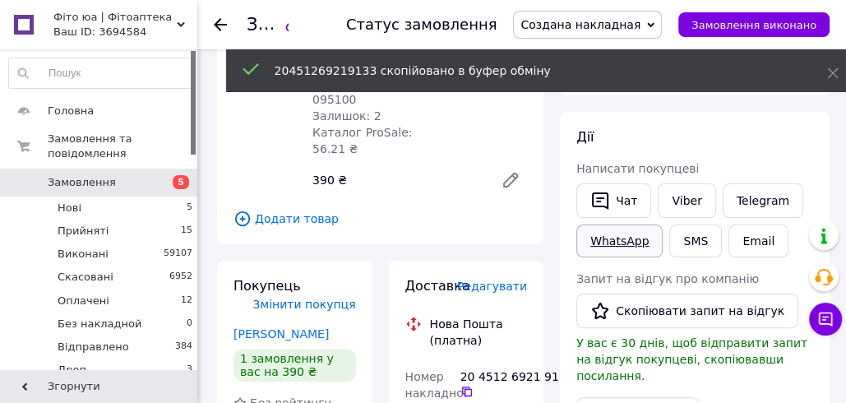
scroll to position [207, 0]
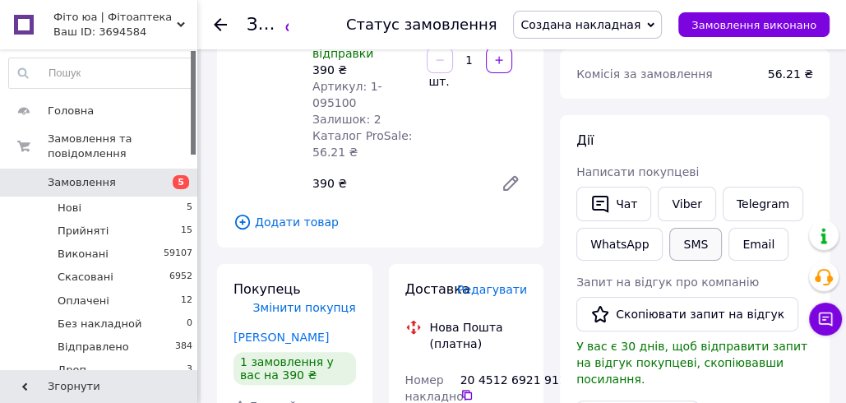
click at [681, 249] on button "SMS" at bounding box center [695, 244] width 53 height 33
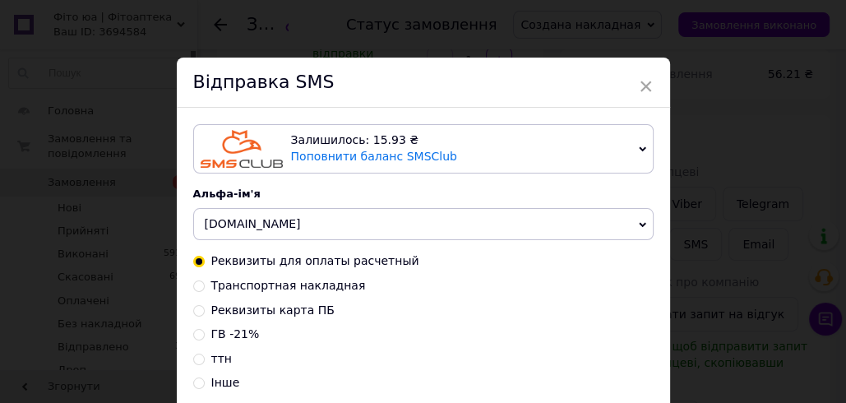
click at [214, 358] on span "ттн" at bounding box center [221, 358] width 21 height 13
click at [205, 358] on input "ттн" at bounding box center [199, 358] width 12 height 12
radio input "true"
radio input "false"
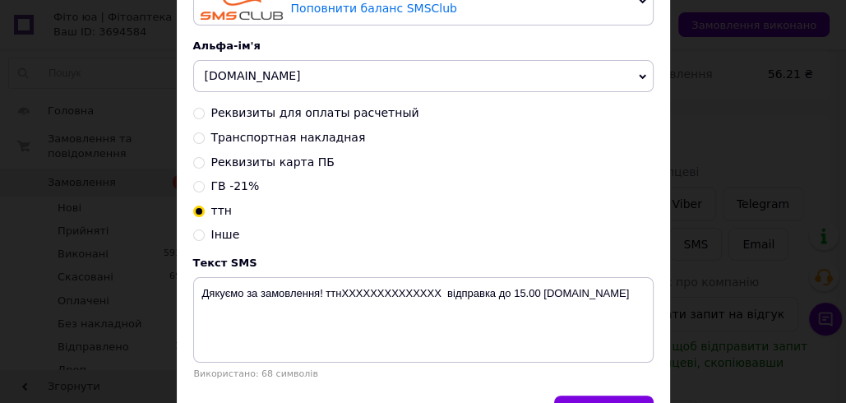
scroll to position [248, 0]
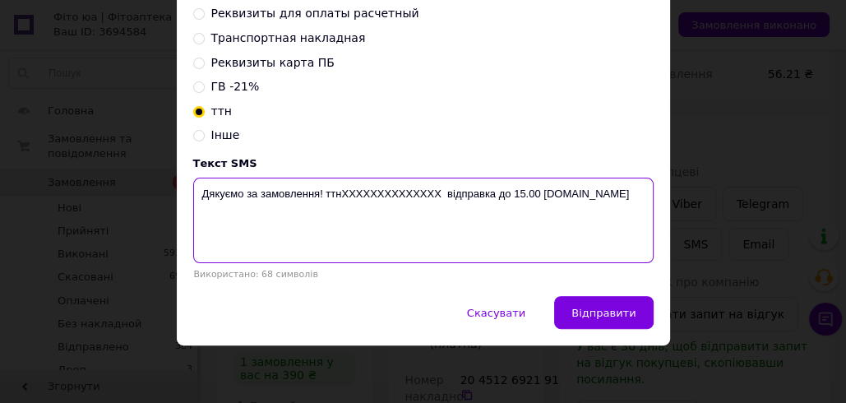
drag, startPoint x: 439, startPoint y: 193, endPoint x: 345, endPoint y: 192, distance: 93.7
click at [345, 192] on textarea "Дякуємо за замовлення! ттнXXXXXXXXXXXXXX відправка до 15.00 [DOMAIN_NAME]" at bounding box center [423, 220] width 460 height 85
paste textarea "20451269219133"
drag, startPoint x: 524, startPoint y: 191, endPoint x: 196, endPoint y: 190, distance: 327.1
click at [196, 190] on textarea "Дякуємо за замовлення! ттн20451269219133 відправка до 15.00 fito.ua" at bounding box center [423, 220] width 460 height 85
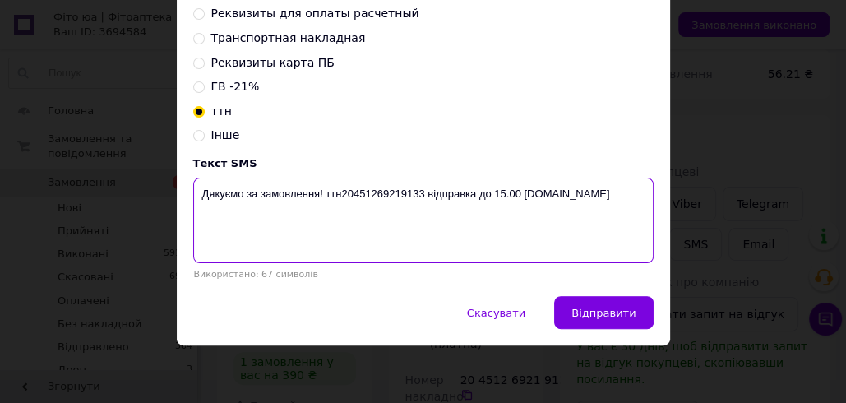
type textarea "Дякуємо за замовлення! ттн20451269219133 відправка до 15.00 fito.ua"
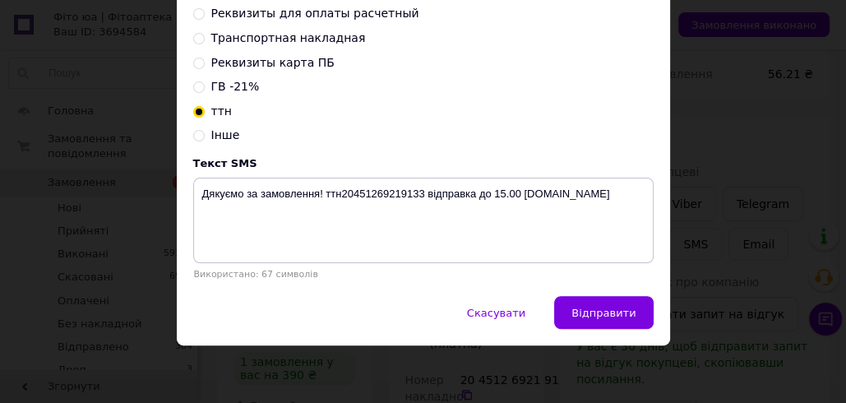
click at [701, 86] on div "× Відправка SMS Залишилось: 15.93 ₴ Поповнити баланс SMSClub Підключити LetsAds…" at bounding box center [423, 201] width 846 height 403
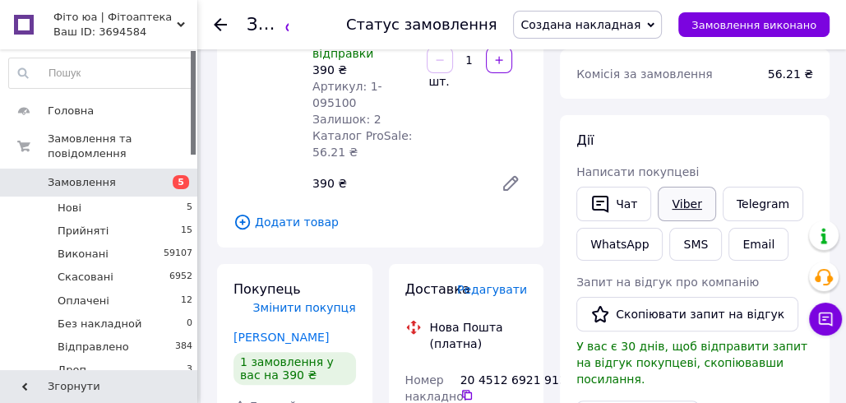
click at [684, 196] on link "Viber" at bounding box center [687, 204] width 58 height 35
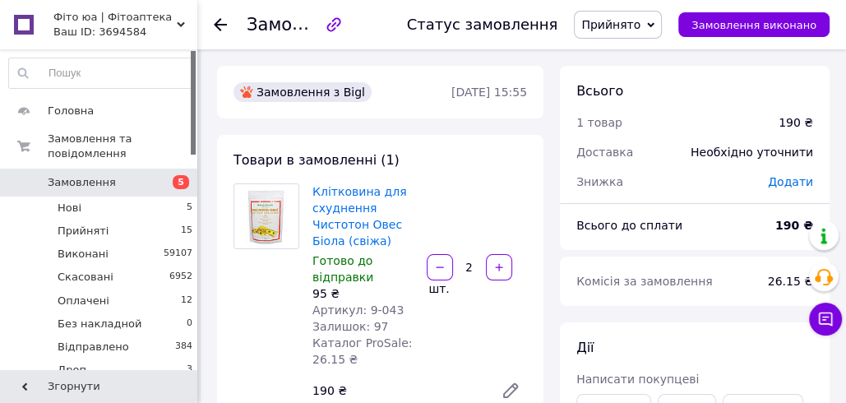
click at [647, 22] on span "Прийнято" at bounding box center [618, 25] width 88 height 28
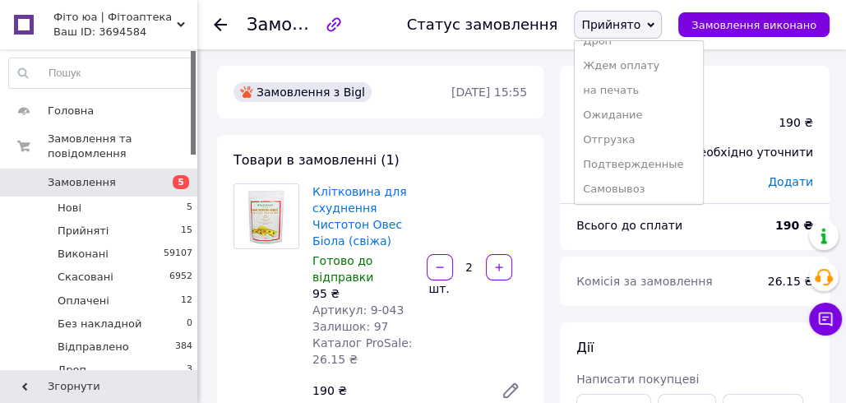
scroll to position [191, 0]
click at [639, 191] on li "Создана накладная" at bounding box center [638, 187] width 127 height 25
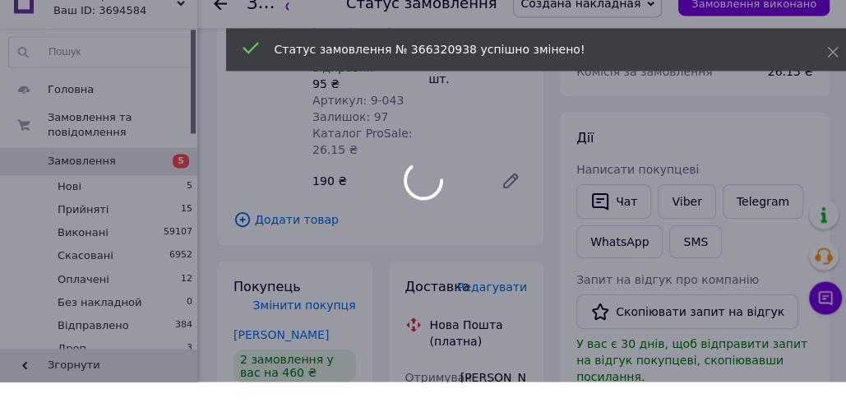
scroll to position [269, 0]
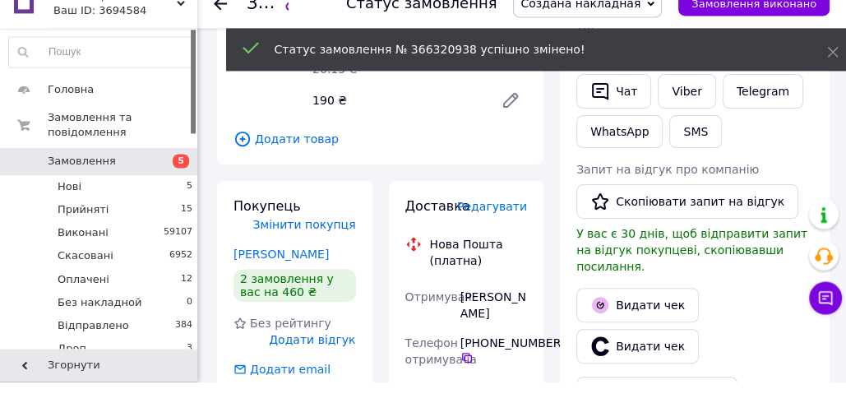
click at [498, 227] on span "Редагувати" at bounding box center [492, 227] width 70 height 13
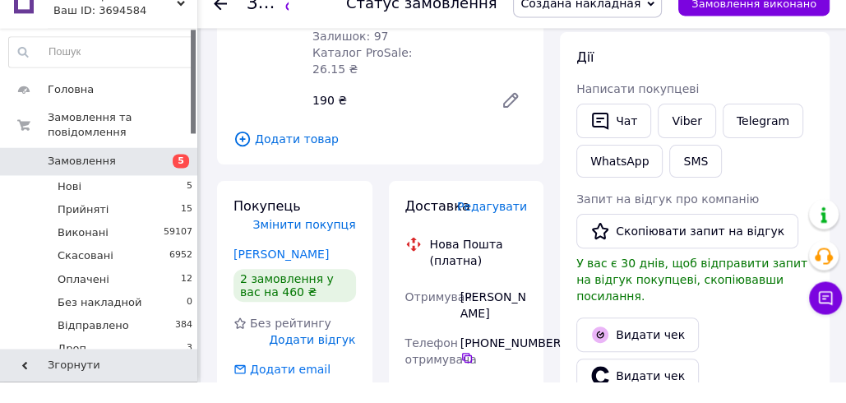
click at [492, 230] on span "Редагувати" at bounding box center [492, 227] width 70 height 13
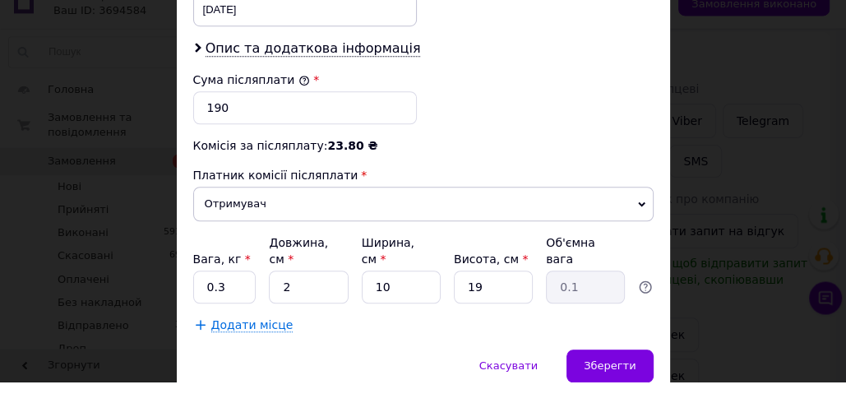
scroll to position [847, 0]
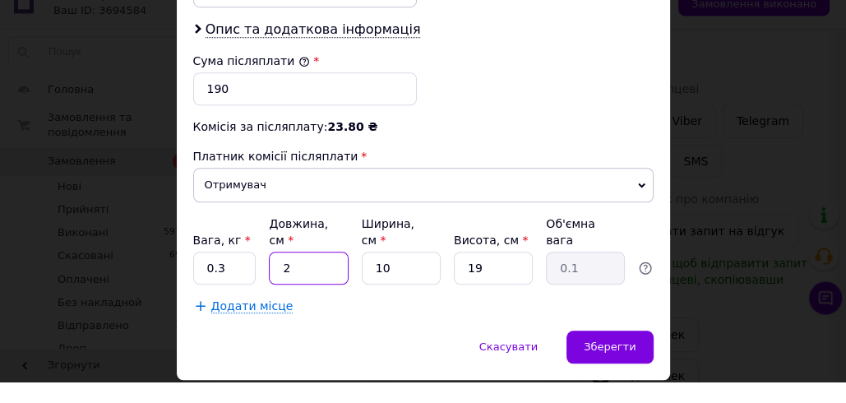
click at [277, 273] on input "2" at bounding box center [308, 289] width 79 height 33
type input "12"
type input "0.57"
type input "12"
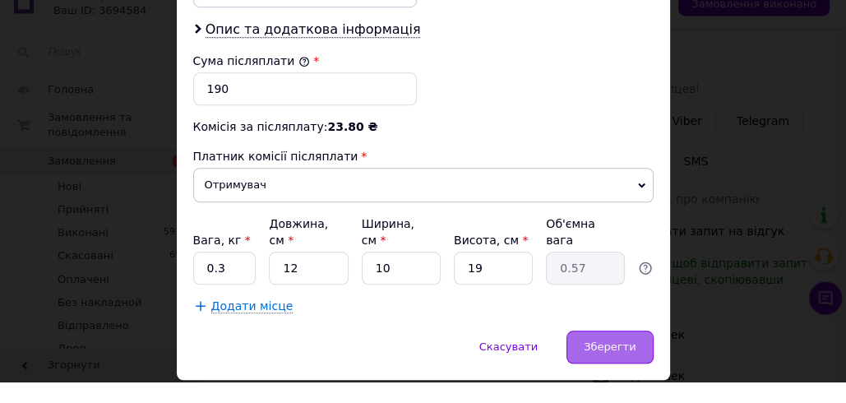
click at [617, 362] on span "Зберегти" at bounding box center [610, 368] width 52 height 12
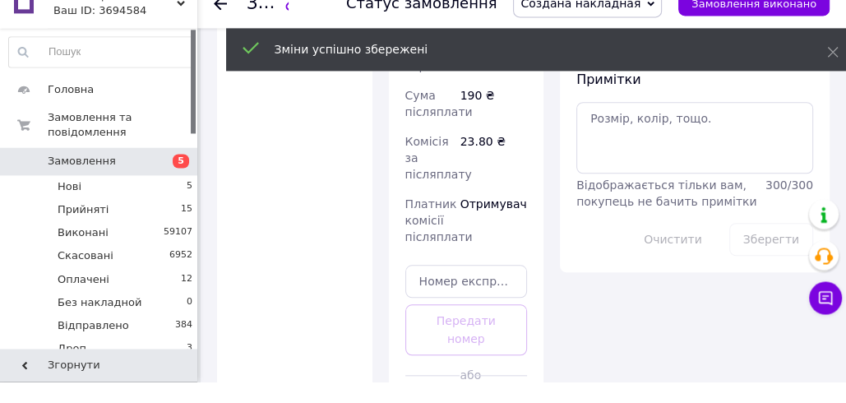
scroll to position [1055, 0]
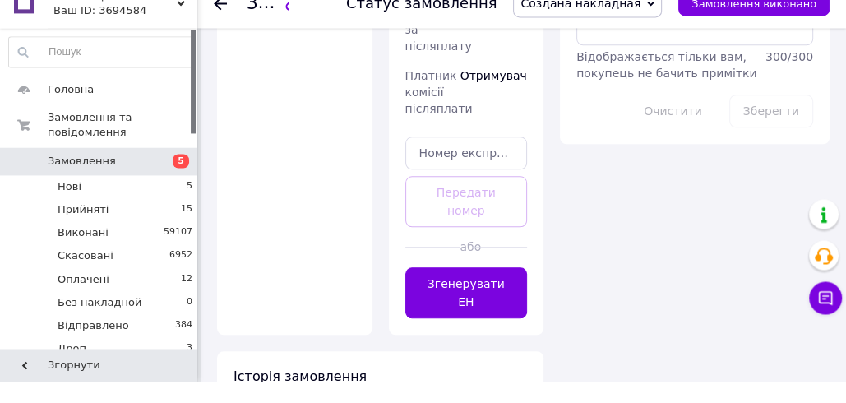
click at [492, 289] on button "Згенерувати ЕН" at bounding box center [466, 314] width 122 height 51
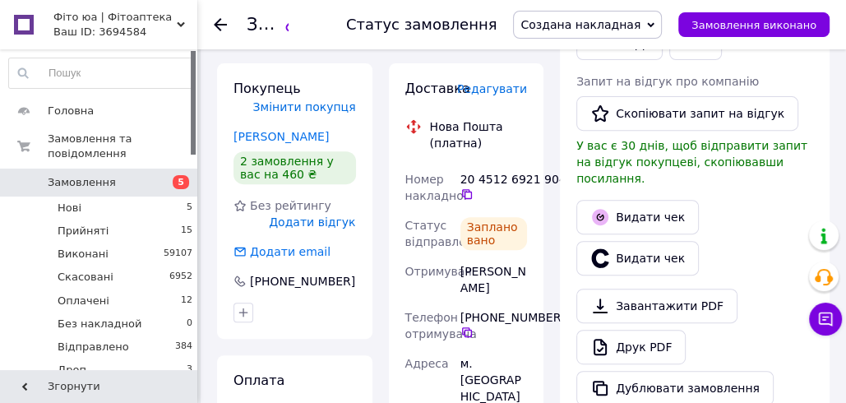
scroll to position [404, 0]
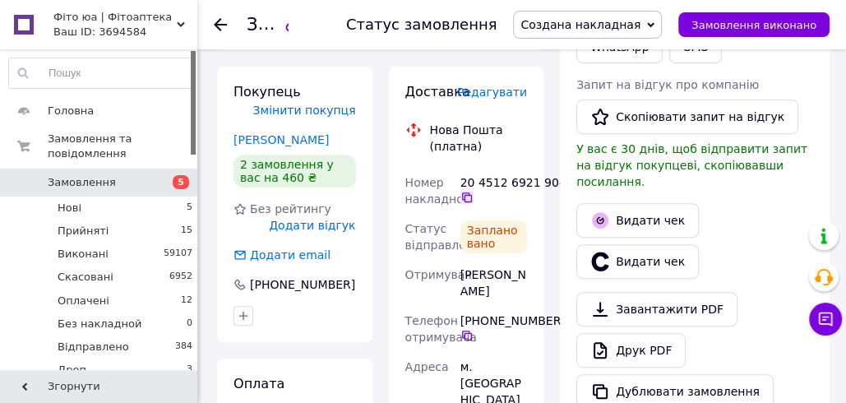
click at [466, 201] on icon at bounding box center [467, 197] width 10 height 10
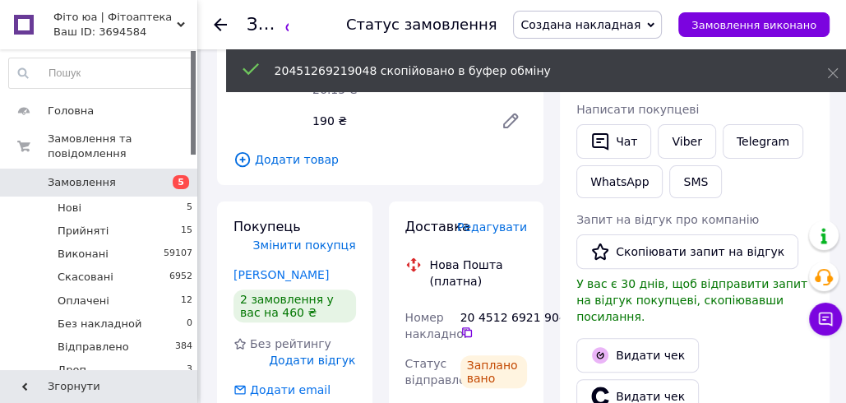
scroll to position [256, 0]
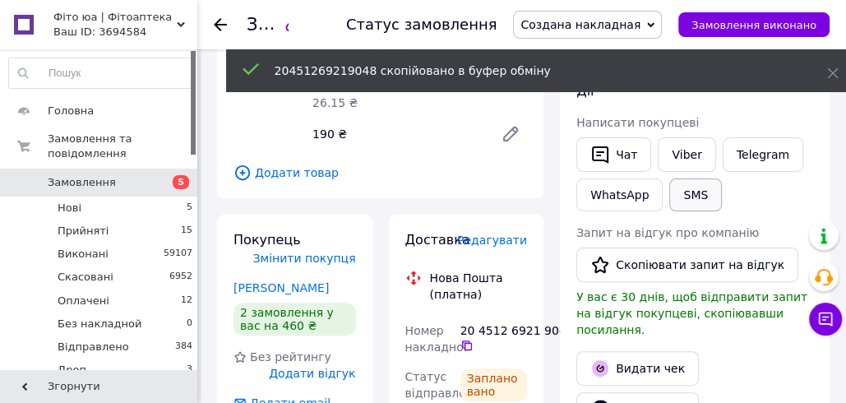
click at [688, 198] on button "SMS" at bounding box center [695, 194] width 53 height 33
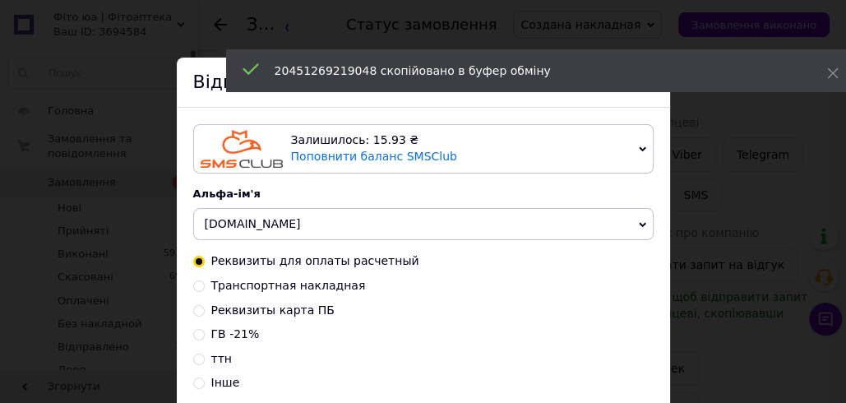
click at [213, 358] on span "ттн" at bounding box center [221, 358] width 21 height 13
click at [205, 358] on input "ттн" at bounding box center [199, 358] width 12 height 12
radio input "true"
radio input "false"
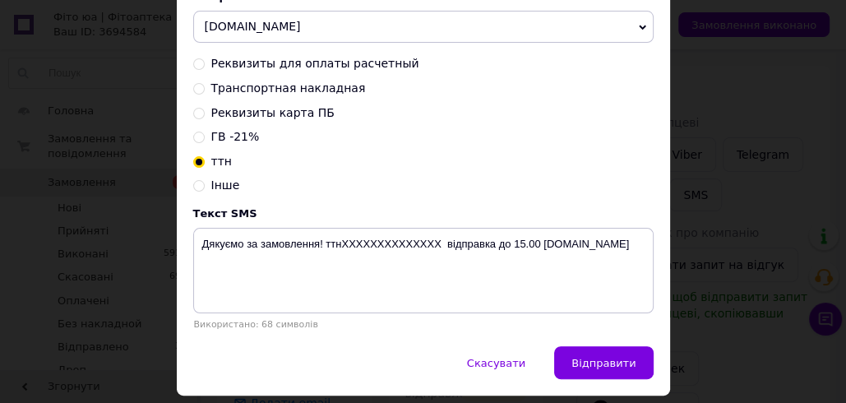
scroll to position [248, 0]
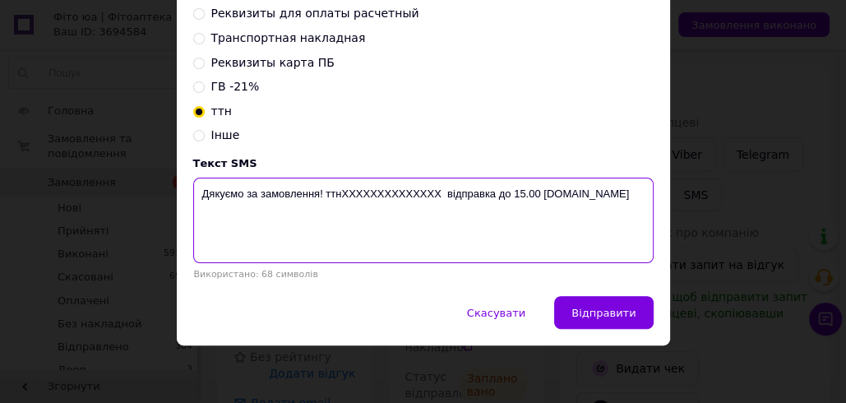
drag, startPoint x: 436, startPoint y: 192, endPoint x: 344, endPoint y: 191, distance: 92.9
click at [344, 191] on textarea "Дякуємо за замовлення! ттнXXXXXXXXXXXXXX відправка до 15.00 [DOMAIN_NAME]" at bounding box center [423, 220] width 460 height 85
paste textarea "20451269219048"
type textarea "Дякуємо за замовлення! ттн20451269219048 відправка до 15.00 [DOMAIN_NAME]"
drag, startPoint x: 527, startPoint y: 188, endPoint x: 205, endPoint y: 196, distance: 321.5
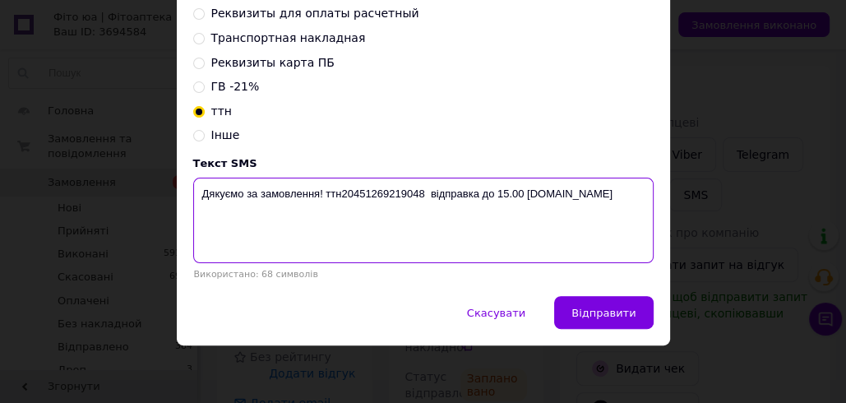
click at [198, 195] on textarea "Дякуємо за замовлення! ттн20451269219048 відправка до 15.00 [DOMAIN_NAME]" at bounding box center [423, 220] width 460 height 85
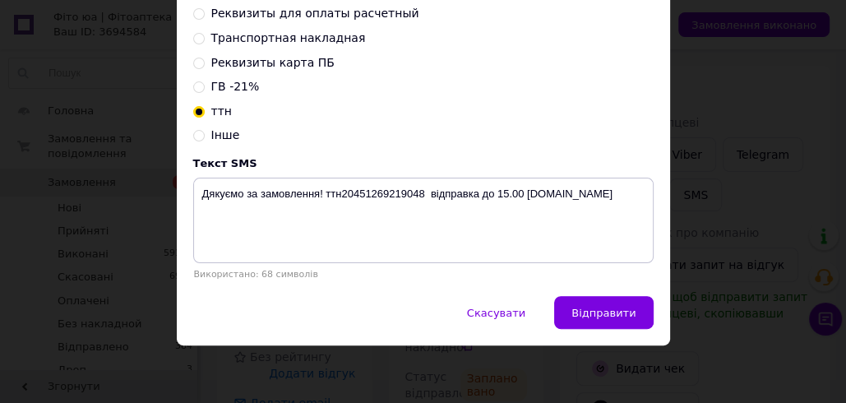
click at [699, 101] on div "× Відправка SMS Залишилось: 15.93 ₴ Поповнити баланс SMSClub Підключити LetsAds…" at bounding box center [423, 201] width 846 height 403
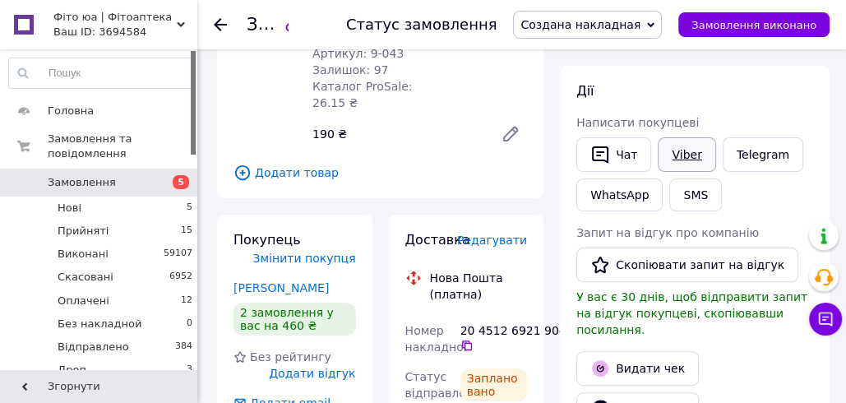
click at [679, 154] on link "Viber" at bounding box center [687, 154] width 58 height 35
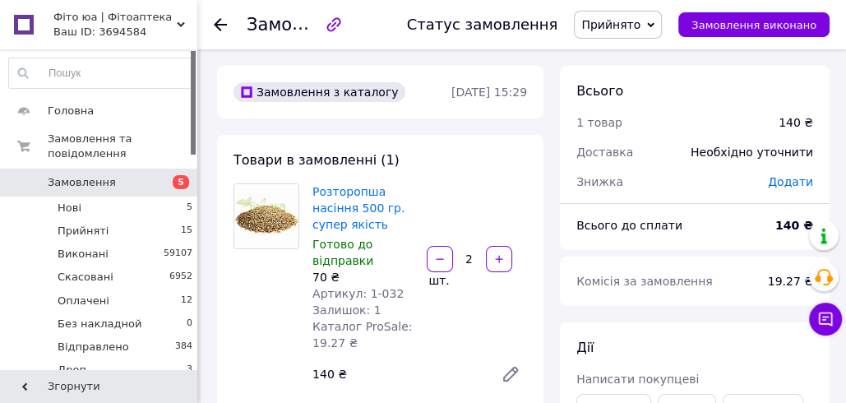
click at [627, 27] on span "Прийнято" at bounding box center [610, 24] width 59 height 13
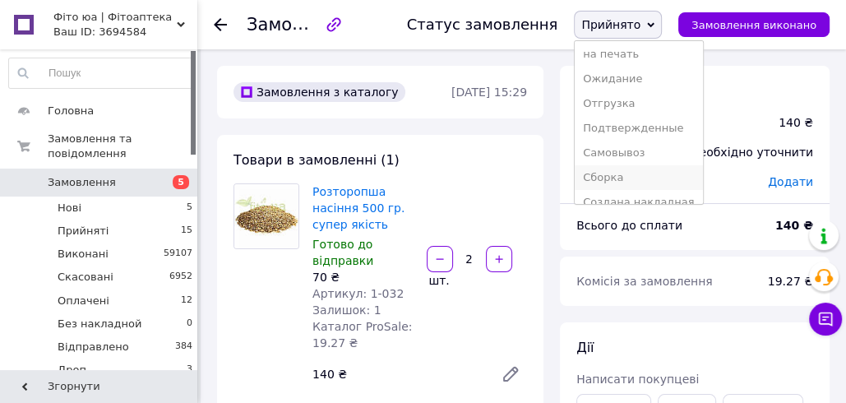
scroll to position [191, 0]
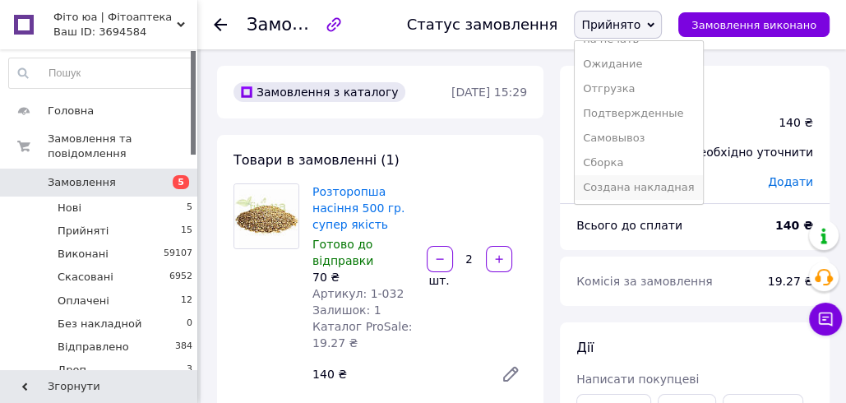
click at [635, 182] on li "Создана накладная" at bounding box center [638, 187] width 127 height 25
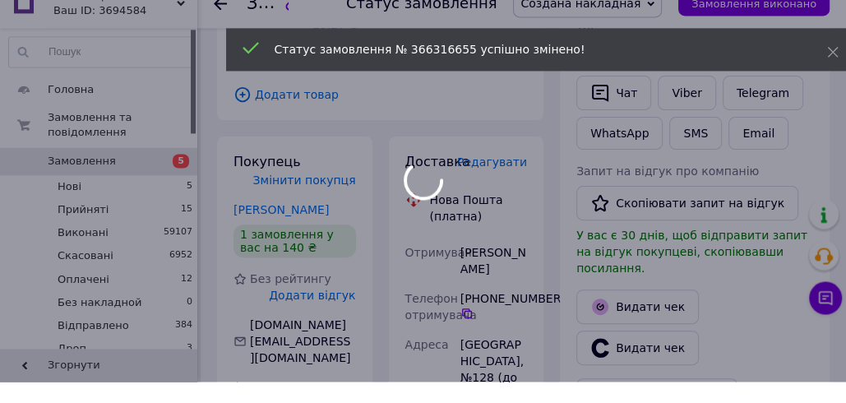
scroll to position [298, 0]
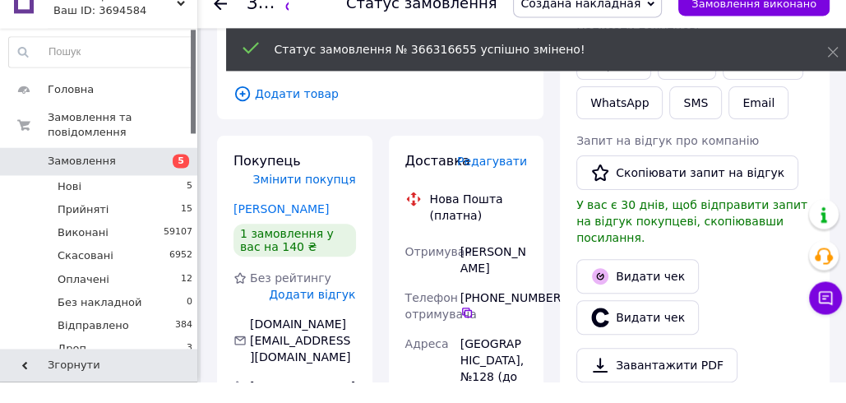
click at [499, 176] on div "Редагувати" at bounding box center [492, 182] width 70 height 16
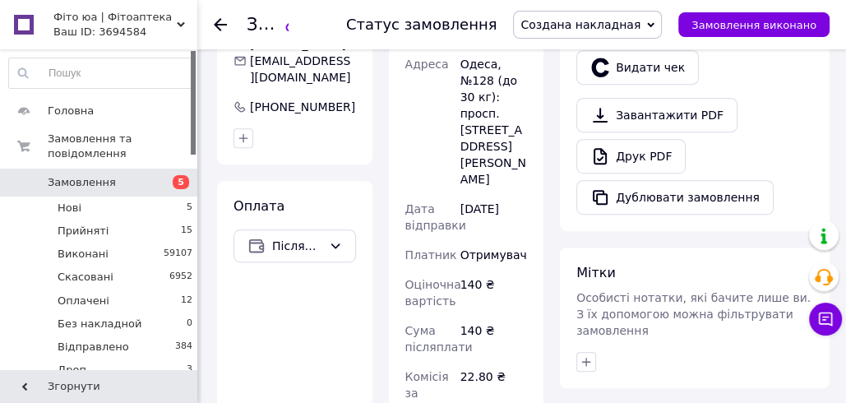
scroll to position [187, 0]
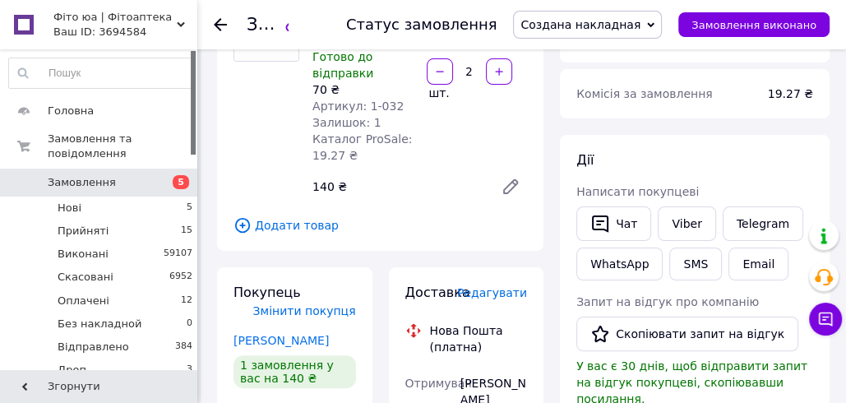
click at [491, 294] on span "Редагувати" at bounding box center [492, 292] width 70 height 13
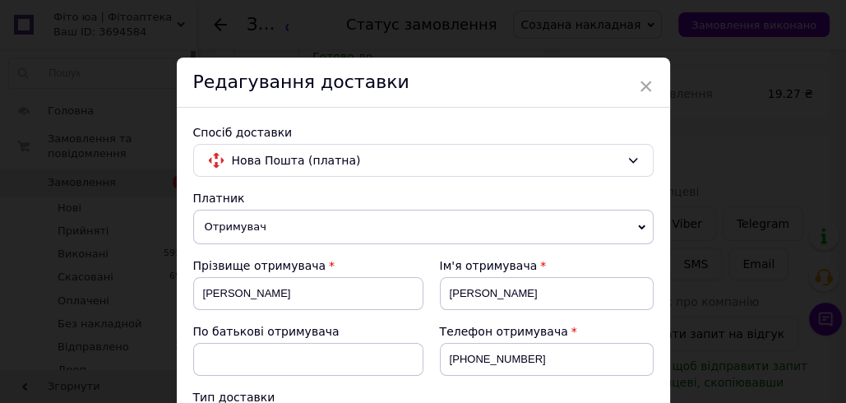
scroll to position [847, 0]
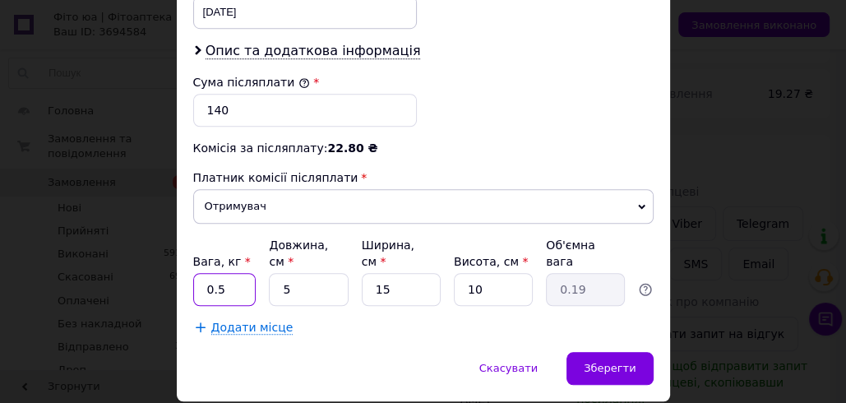
click at [207, 273] on input "0.5" at bounding box center [224, 289] width 63 height 33
click at [221, 273] on input "0.58" at bounding box center [224, 289] width 63 height 33
type input "1"
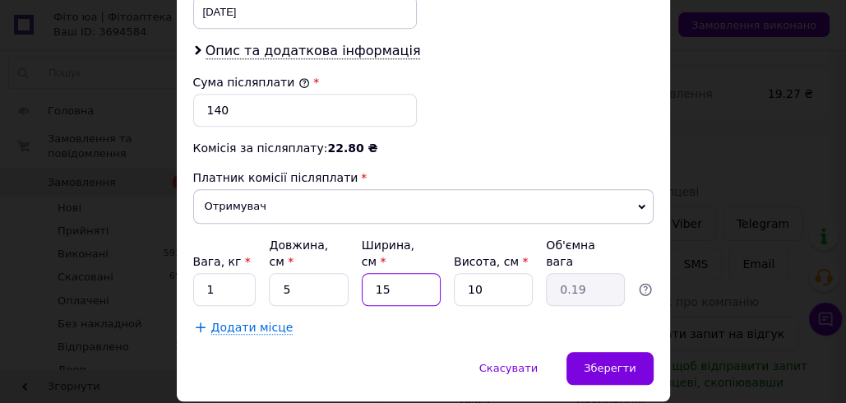
click at [404, 273] on input "15" at bounding box center [401, 289] width 79 height 33
click at [274, 273] on input "5" at bounding box center [308, 289] width 79 height 33
type input "15"
type input "0.56"
type input "15"
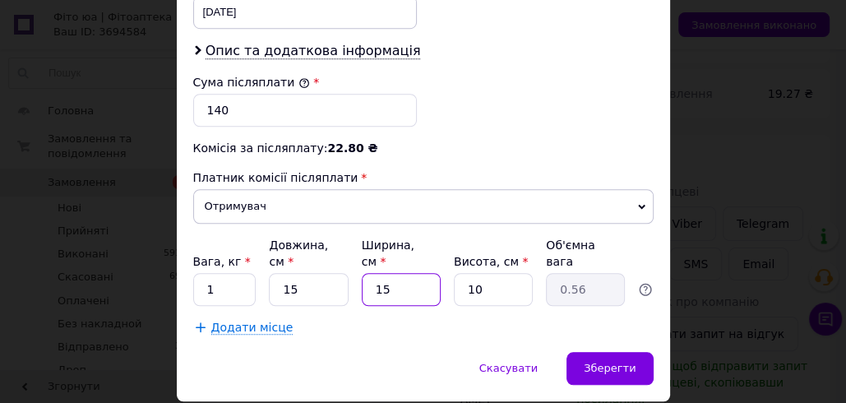
drag, startPoint x: 380, startPoint y: 236, endPoint x: 372, endPoint y: 233, distance: 8.9
click at [372, 273] on input "15" at bounding box center [401, 289] width 79 height 33
type input "25"
type input "0.94"
type input "25"
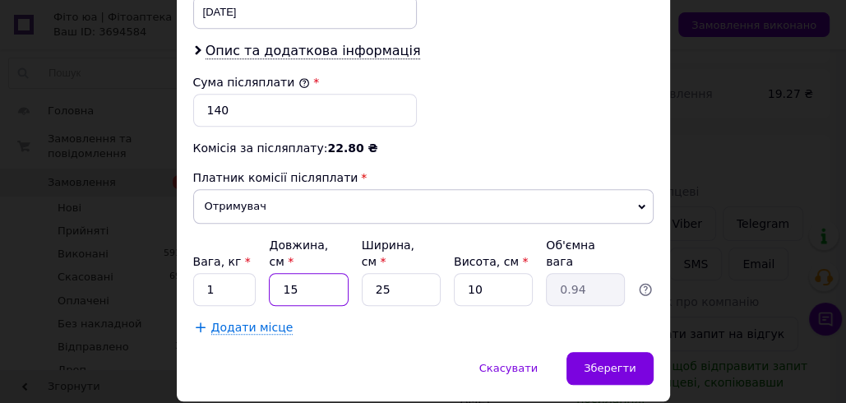
click at [310, 273] on input "15" at bounding box center [308, 289] width 79 height 33
type input "1"
type input "0.1"
type input "19"
type input "1.19"
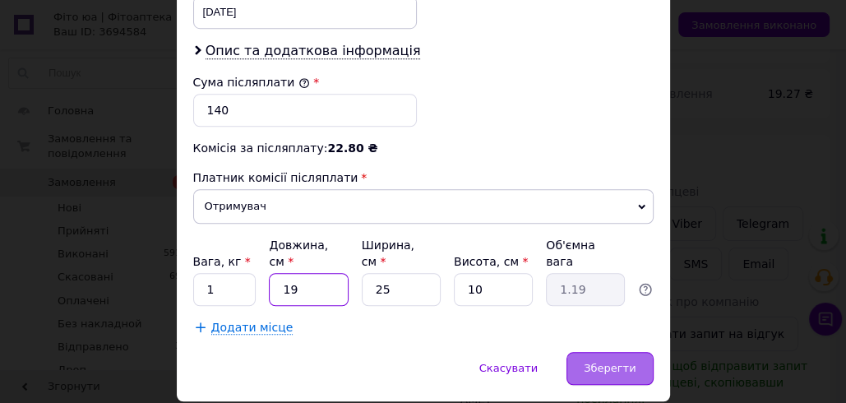
type input "19"
click at [644, 352] on div "Зберегти" at bounding box center [609, 368] width 86 height 33
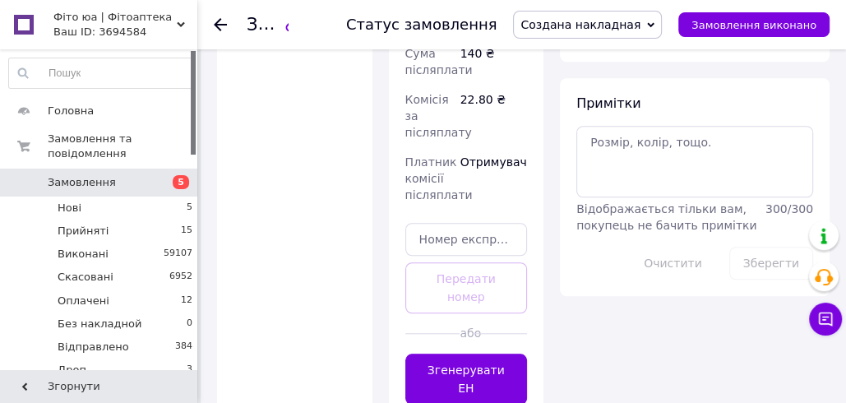
scroll to position [915, 0]
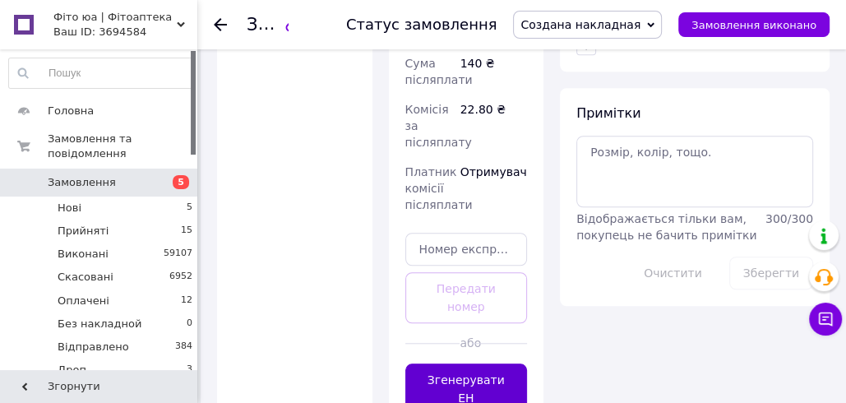
click at [485, 363] on button "Згенерувати ЕН" at bounding box center [466, 388] width 122 height 51
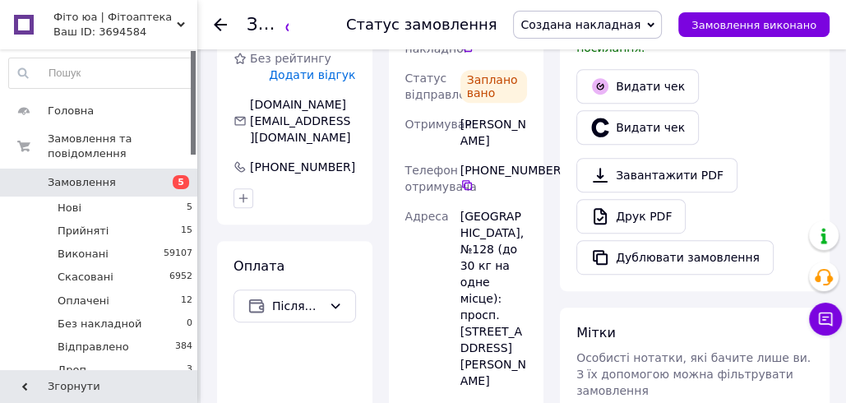
scroll to position [358, 0]
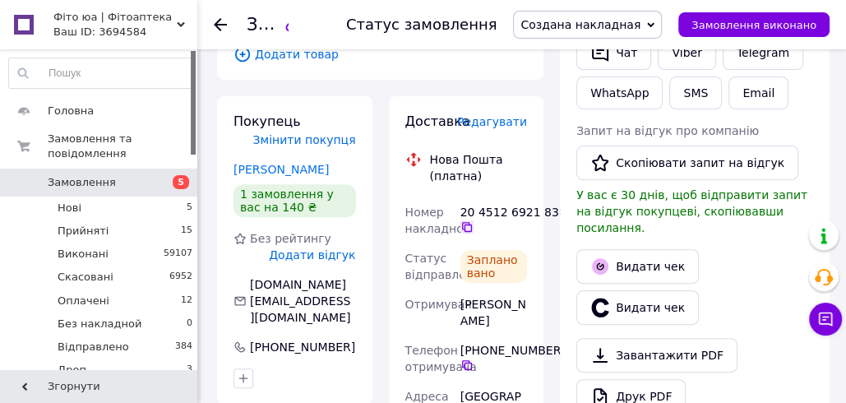
click at [469, 226] on icon at bounding box center [466, 226] width 13 height 13
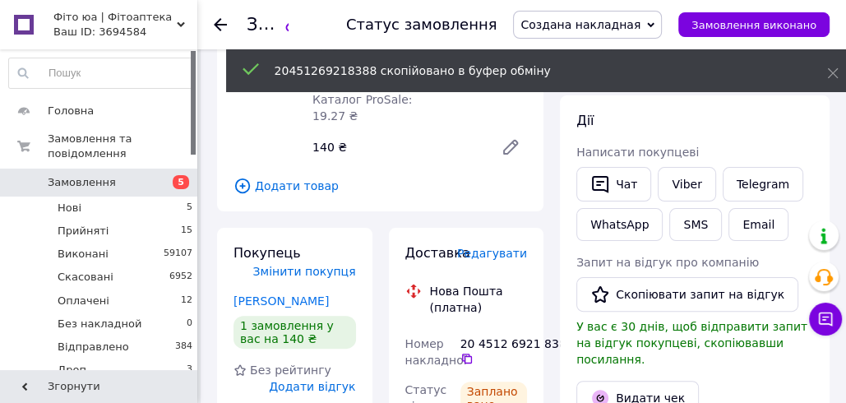
scroll to position [209, 0]
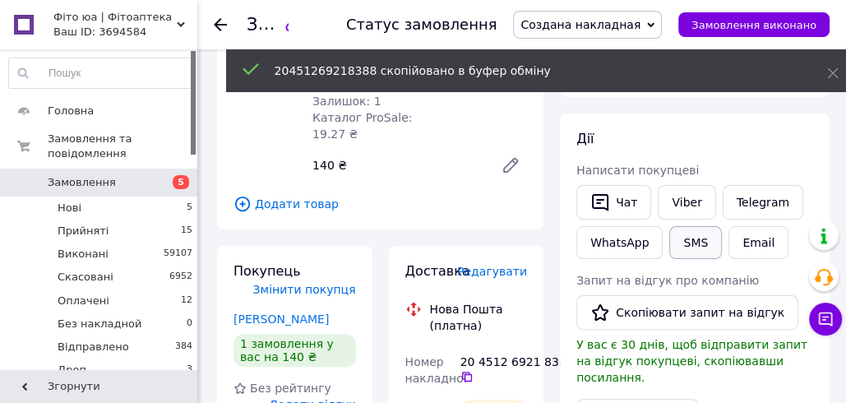
click at [694, 245] on button "SMS" at bounding box center [695, 242] width 53 height 33
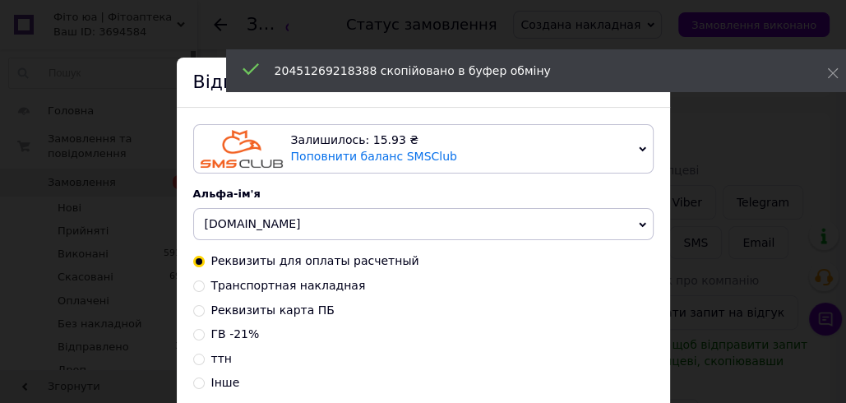
click at [220, 359] on span "ттн" at bounding box center [221, 358] width 21 height 13
click at [205, 359] on input "ттн" at bounding box center [199, 358] width 12 height 12
radio input "true"
radio input "false"
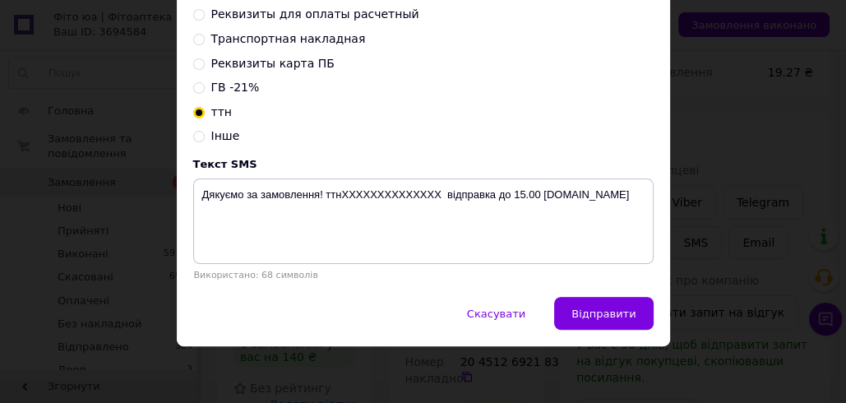
scroll to position [248, 0]
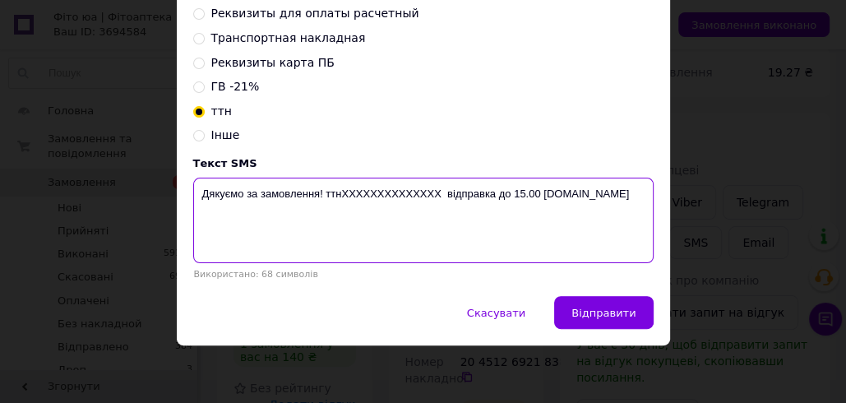
drag, startPoint x: 412, startPoint y: 191, endPoint x: 345, endPoint y: 191, distance: 66.6
click at [345, 191] on textarea "Дякуємо за замовлення! ттнXXXXXXXXXXXXXX відправка до 15.00 [DOMAIN_NAME]" at bounding box center [423, 220] width 460 height 85
paste textarea "20451269218388"
drag, startPoint x: 524, startPoint y: 190, endPoint x: 192, endPoint y: 205, distance: 333.3
click at [193, 205] on textarea "Дякуємо за замовлення! ттн20451269218388 відправка до 15.00 fito.ua" at bounding box center [423, 220] width 460 height 85
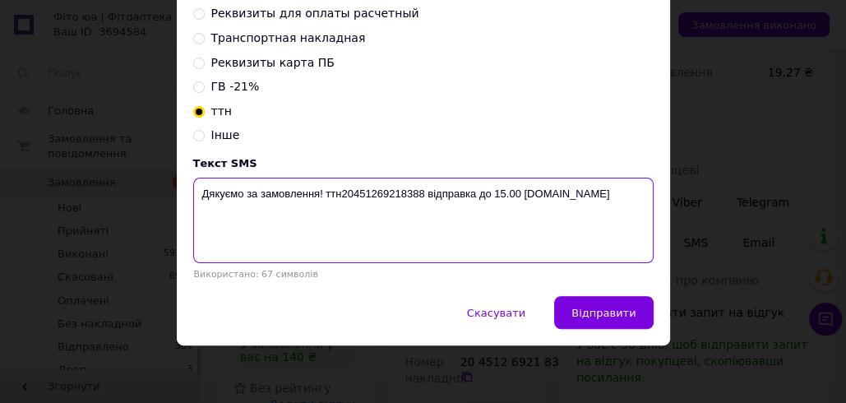
type textarea "Дякуємо за замовлення! ттн20451269218388 відправка до 15.00 fito.ua"
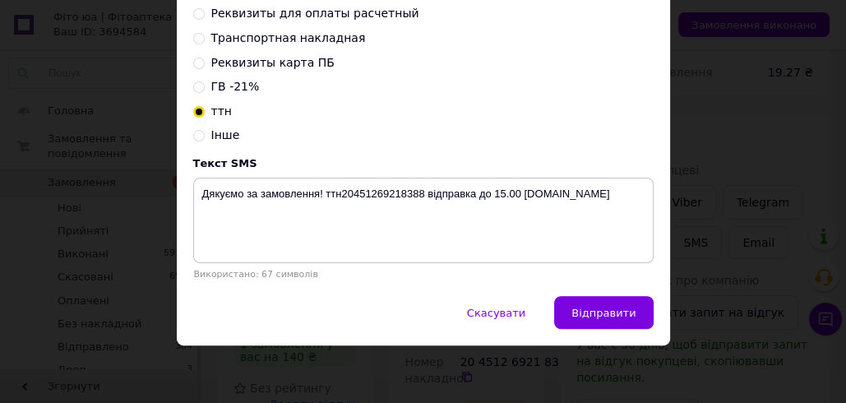
click at [736, 67] on div "× Відправка SMS Залишилось: 15.93 ₴ Поповнити баланс SMSClub Підключити LetsAds…" at bounding box center [423, 201] width 846 height 403
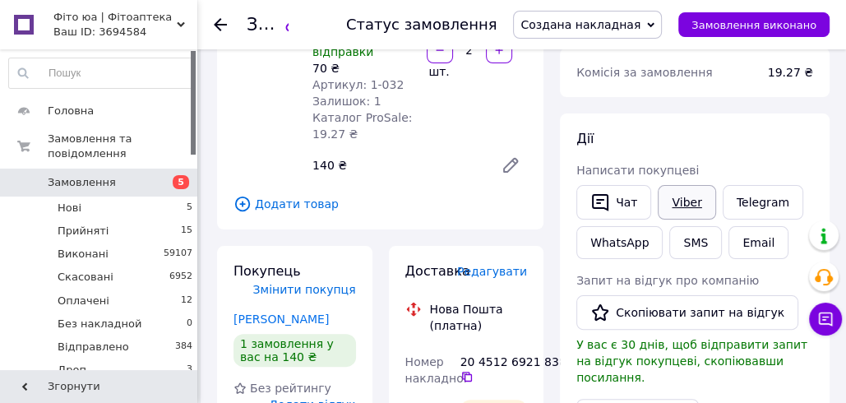
click at [701, 195] on link "Viber" at bounding box center [687, 202] width 58 height 35
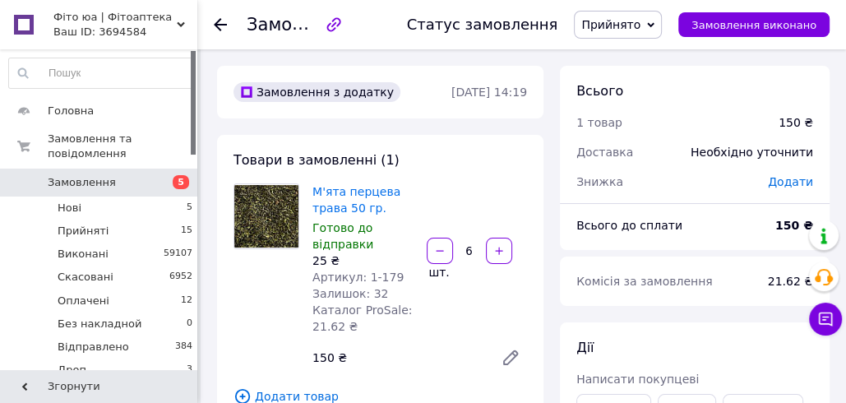
click at [637, 21] on span "Прийнято" at bounding box center [610, 24] width 59 height 13
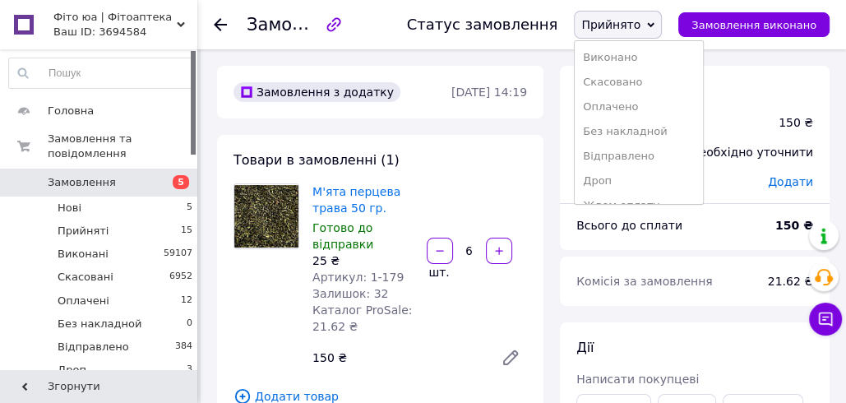
scroll to position [191, 0]
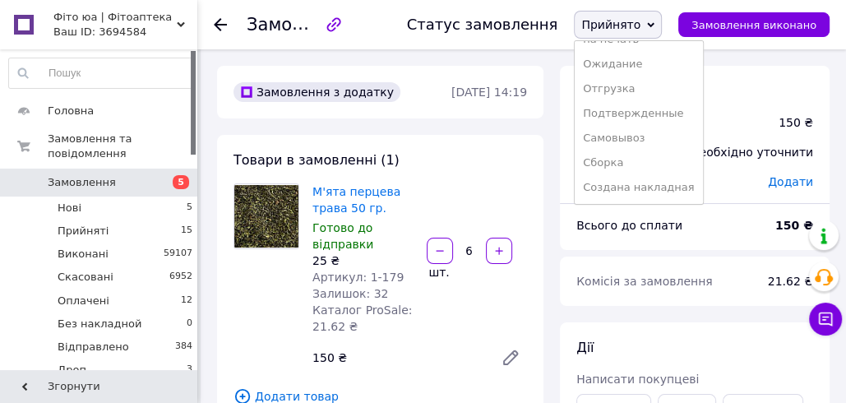
click at [630, 182] on li "Создана накладная" at bounding box center [638, 187] width 127 height 25
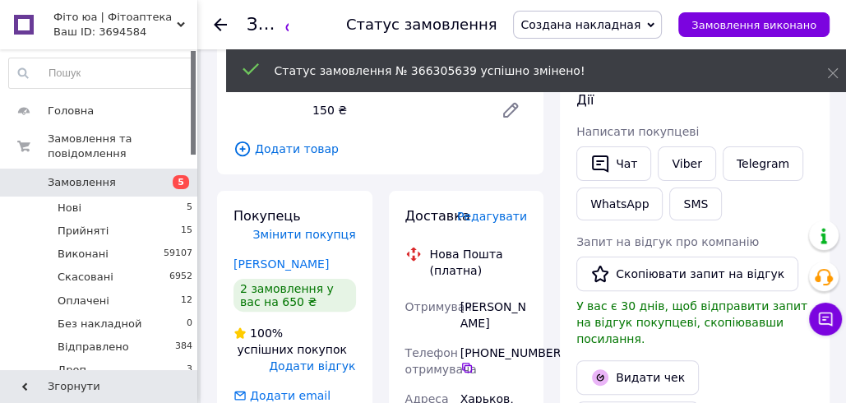
scroll to position [245, 0]
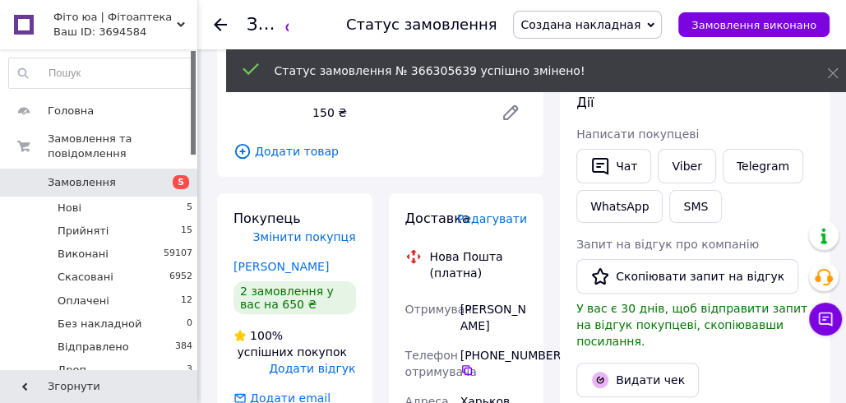
click at [501, 214] on span "Редагувати" at bounding box center [492, 218] width 70 height 13
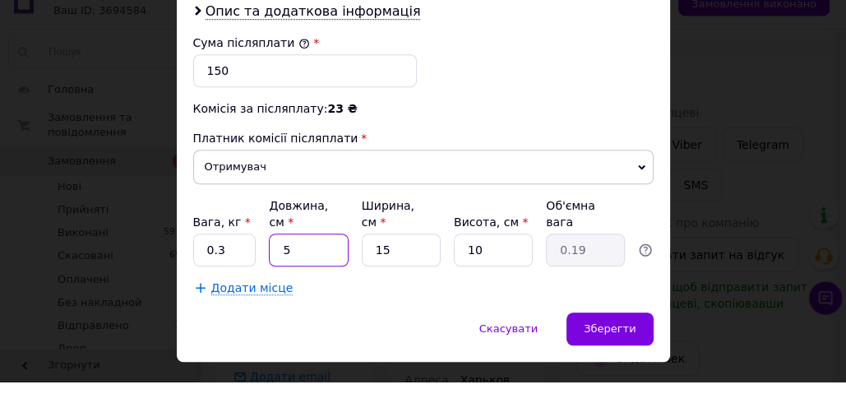
click at [274, 255] on input "5" at bounding box center [308, 271] width 79 height 33
type input "25"
type input "0.94"
type input "5"
type input "0.19"
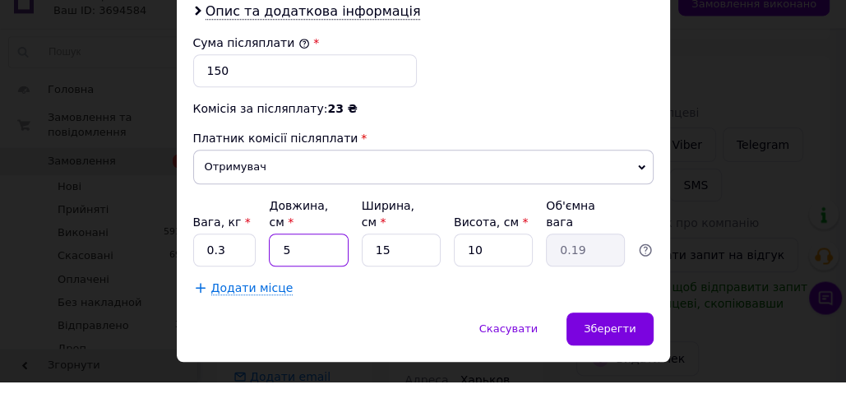
type input "15"
type input "0.56"
type input "15"
click at [407, 255] on input "15" at bounding box center [401, 271] width 79 height 33
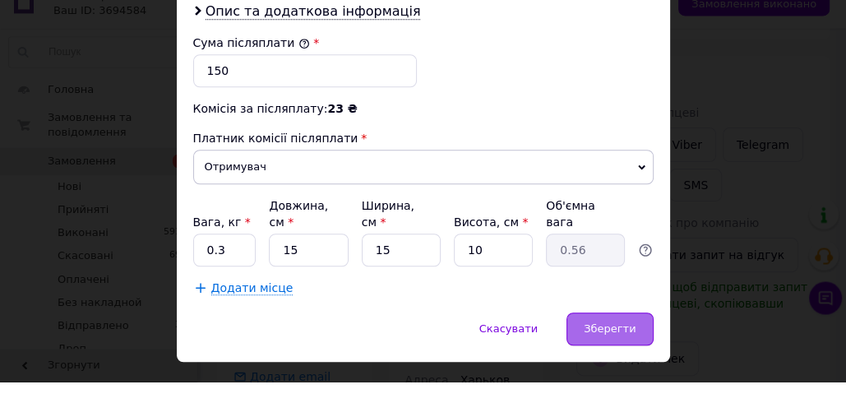
click at [614, 344] on span "Зберегти" at bounding box center [610, 350] width 52 height 12
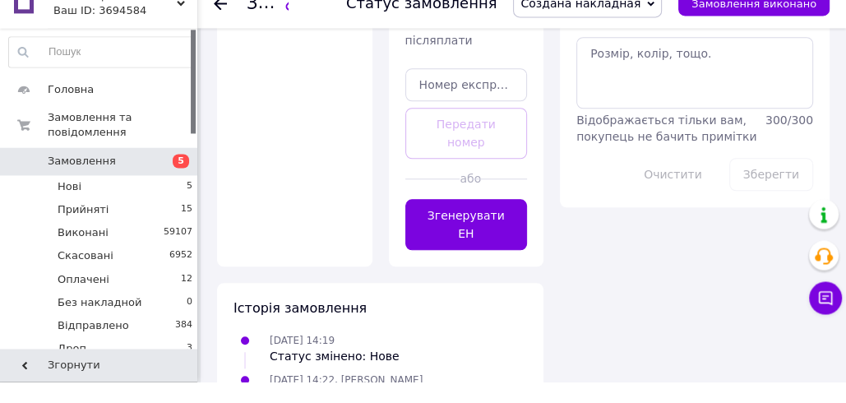
scroll to position [993, 0]
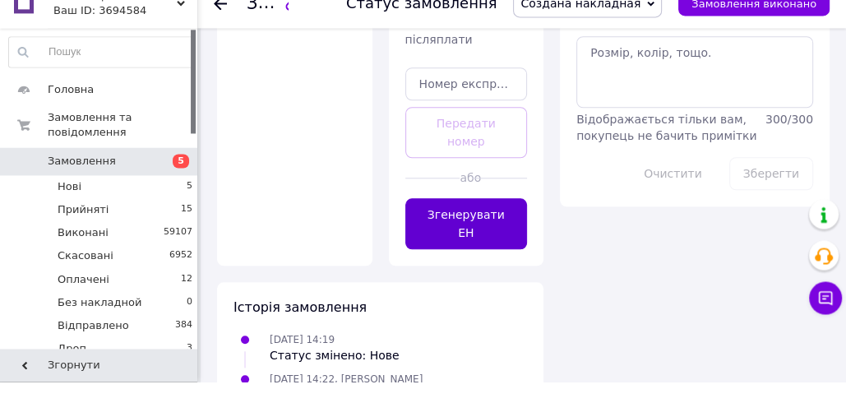
click at [483, 219] on button "Згенерувати ЕН" at bounding box center [466, 244] width 122 height 51
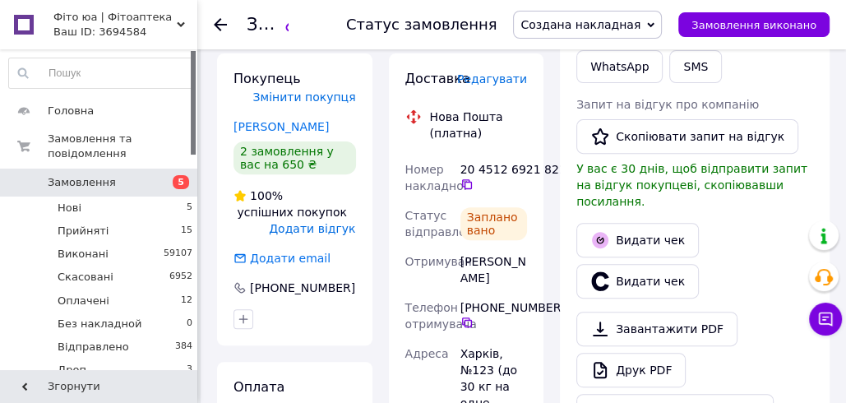
scroll to position [385, 0]
click at [464, 186] on icon at bounding box center [466, 184] width 13 height 13
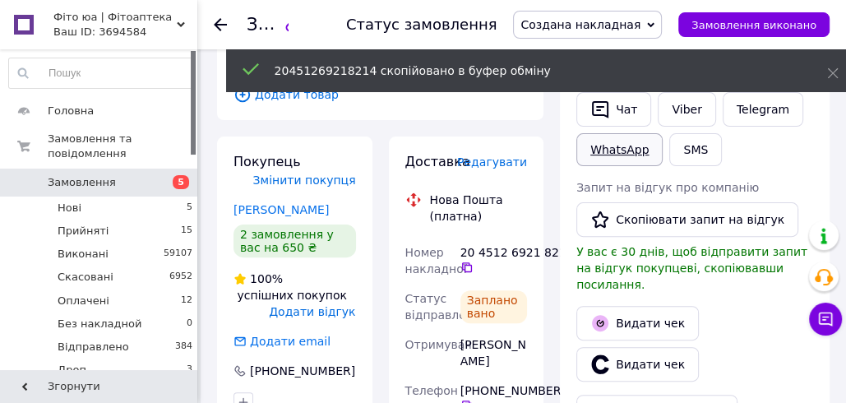
scroll to position [211, 0]
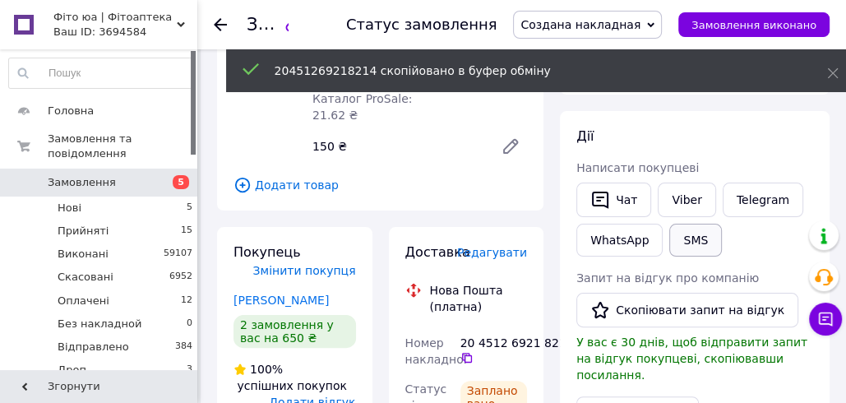
click at [688, 233] on button "SMS" at bounding box center [695, 240] width 53 height 33
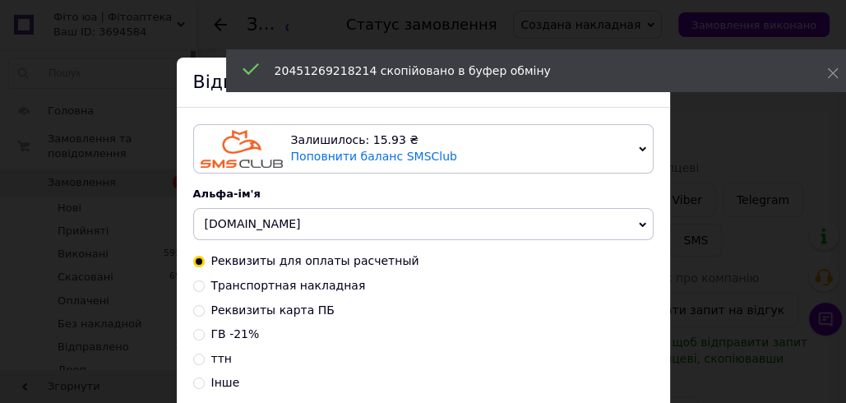
click at [207, 362] on div "ттн" at bounding box center [423, 359] width 460 height 16
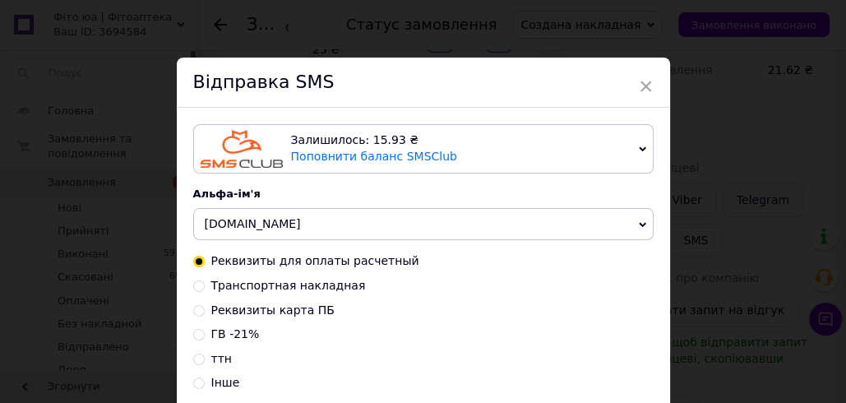
click at [219, 360] on span "ттн" at bounding box center [221, 358] width 21 height 13
click at [205, 360] on input "ттн" at bounding box center [199, 358] width 12 height 12
radio input "true"
radio input "false"
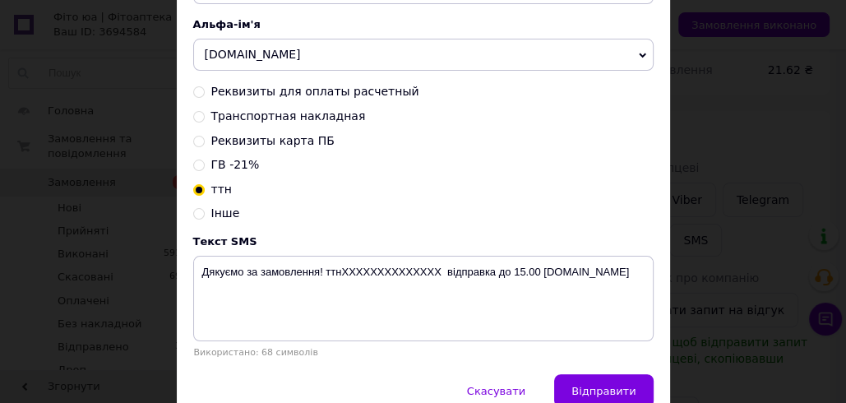
scroll to position [248, 0]
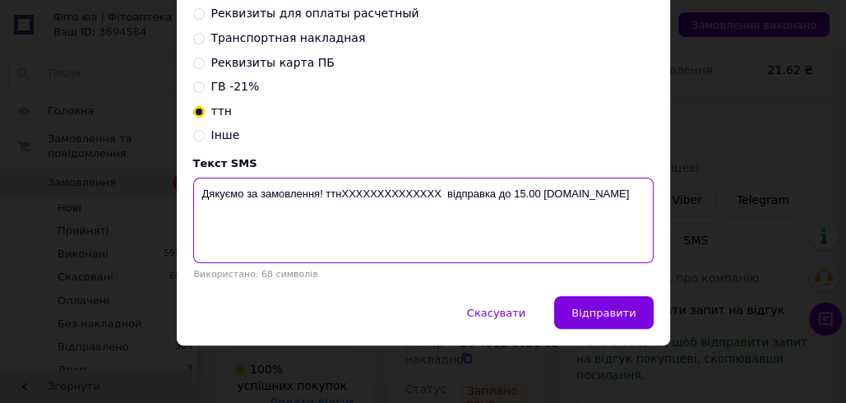
drag, startPoint x: 434, startPoint y: 192, endPoint x: 341, endPoint y: 195, distance: 92.9
click at [341, 195] on textarea "Дякуємо за замовлення! ттнXXXXXXXXXXXXXX відправка до 15.00 [DOMAIN_NAME]" at bounding box center [423, 220] width 460 height 85
paste textarea "20451269218214"
drag, startPoint x: 529, startPoint y: 192, endPoint x: 216, endPoint y: 198, distance: 313.2
click at [196, 193] on textarea "Дякуємо за замовлення! ттн20451269218214 відправка до 15.00 fito.ua" at bounding box center [423, 220] width 460 height 85
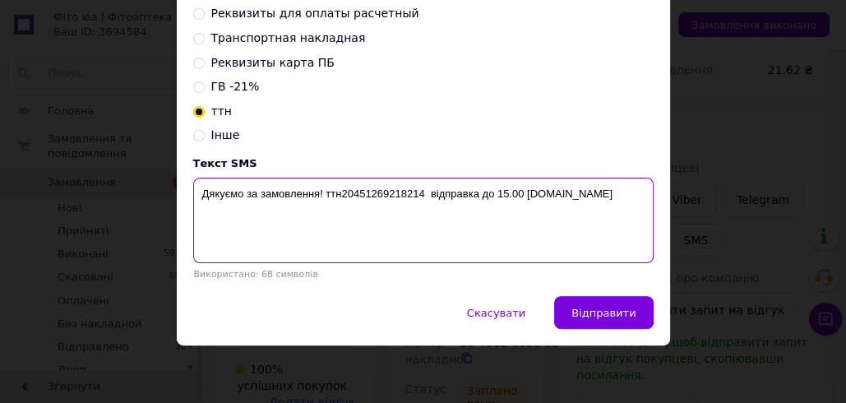
type textarea "Дякуємо за замовлення! ттн20451269218214 відправка до 15.00 fito.ua"
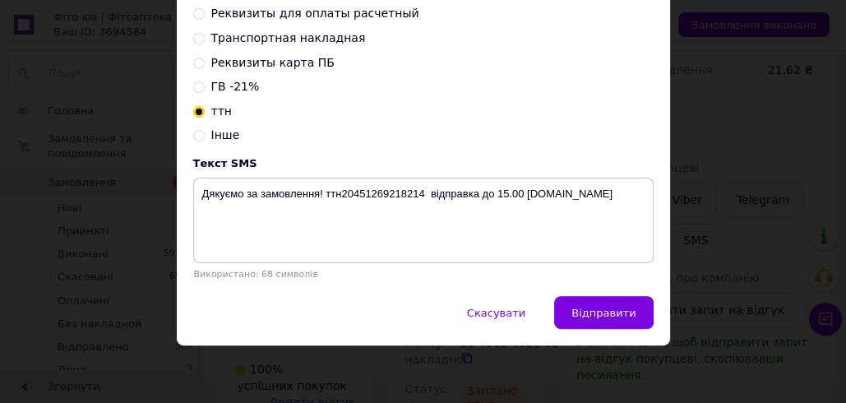
click at [750, 80] on div "× Відправка SMS Залишилось: 15.93 ₴ Поповнити баланс SMSClub Підключити LetsAds…" at bounding box center [423, 201] width 846 height 403
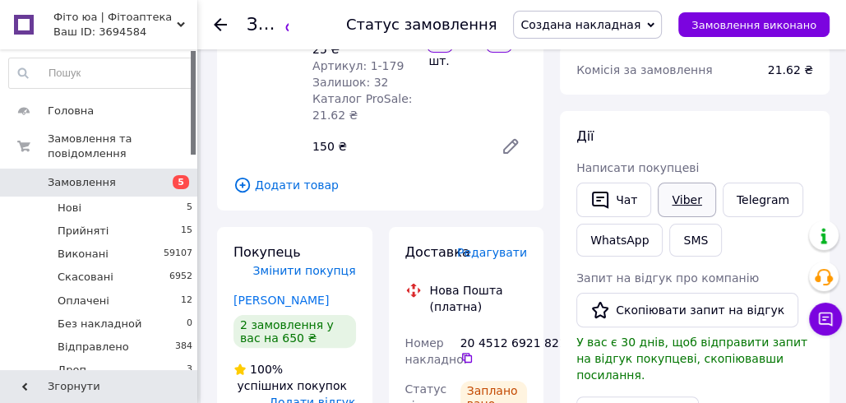
click at [677, 196] on link "Viber" at bounding box center [687, 199] width 58 height 35
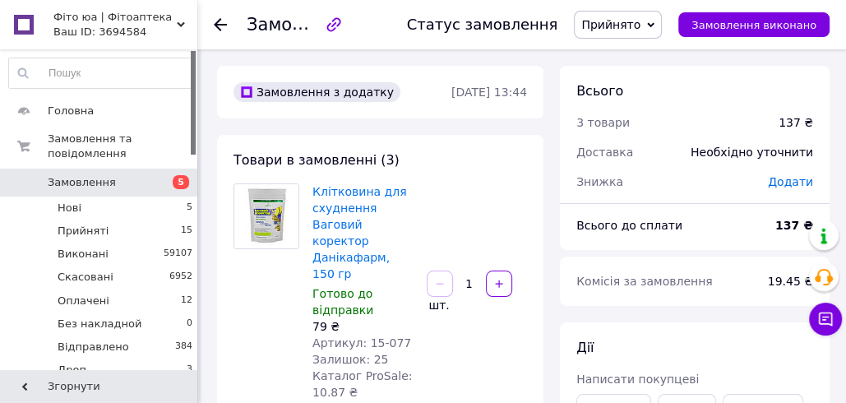
click at [630, 26] on span "Прийнято" at bounding box center [610, 24] width 59 height 13
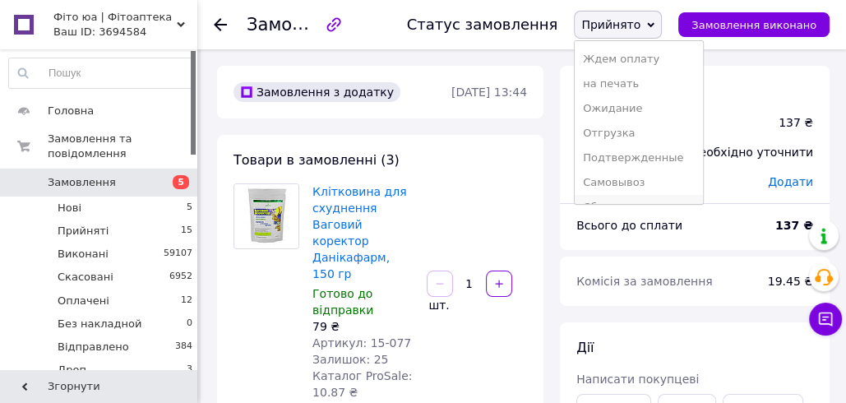
scroll to position [191, 0]
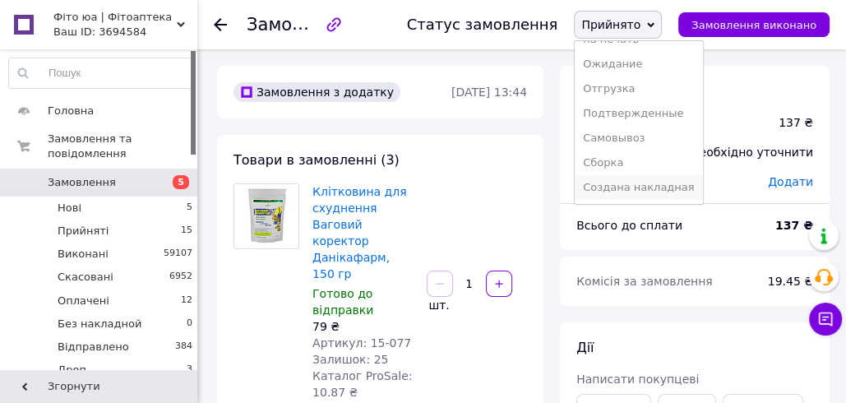
click at [622, 178] on li "Создана накладная" at bounding box center [638, 187] width 127 height 25
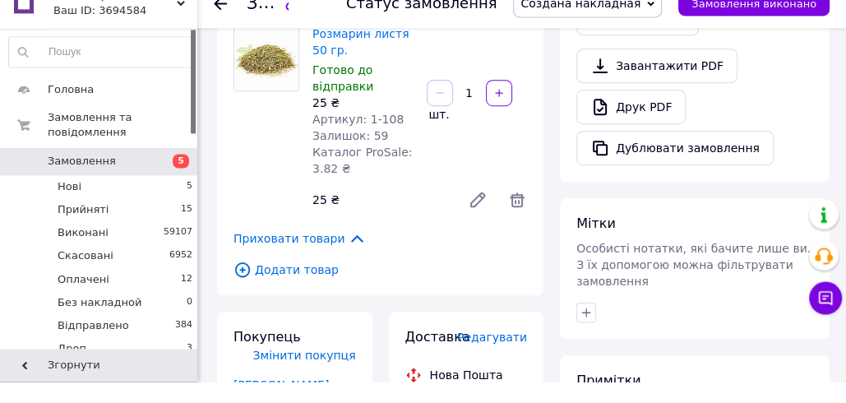
scroll to position [657, 0]
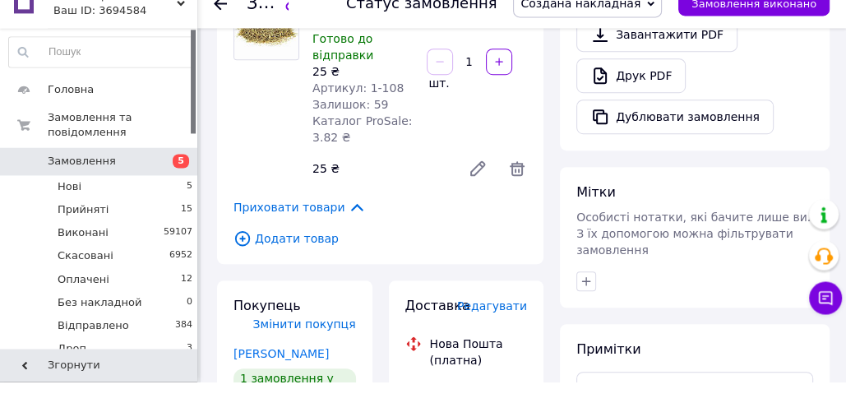
click at [495, 321] on span "Редагувати" at bounding box center [492, 327] width 70 height 13
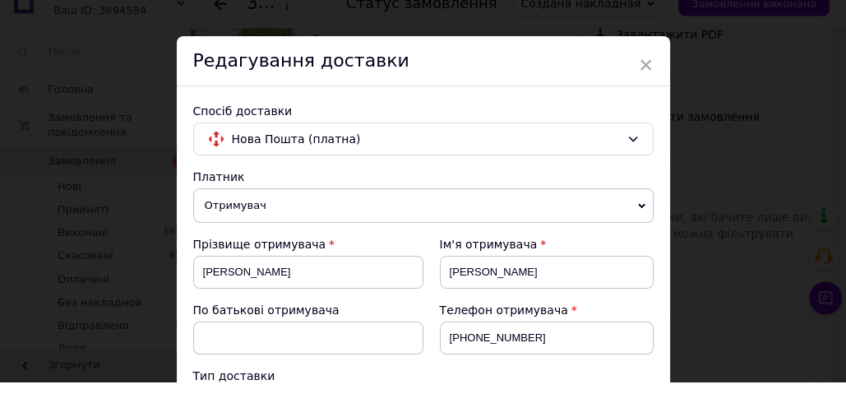
scroll to position [847, 0]
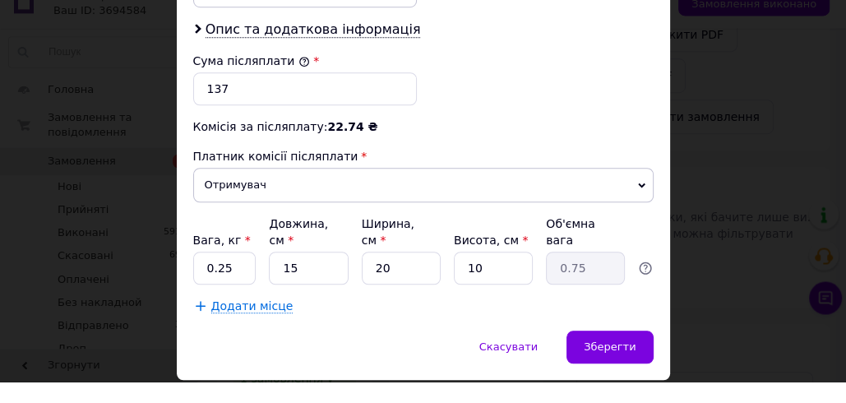
click at [721, 280] on div "× Редагування доставки Спосіб доставки Нова Пошта (платна) Платник Отримувач Ві…" at bounding box center [423, 201] width 846 height 403
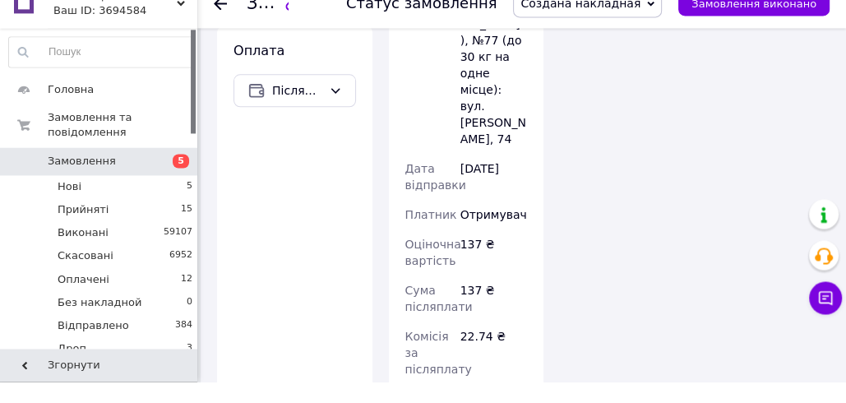
scroll to position [1377, 0]
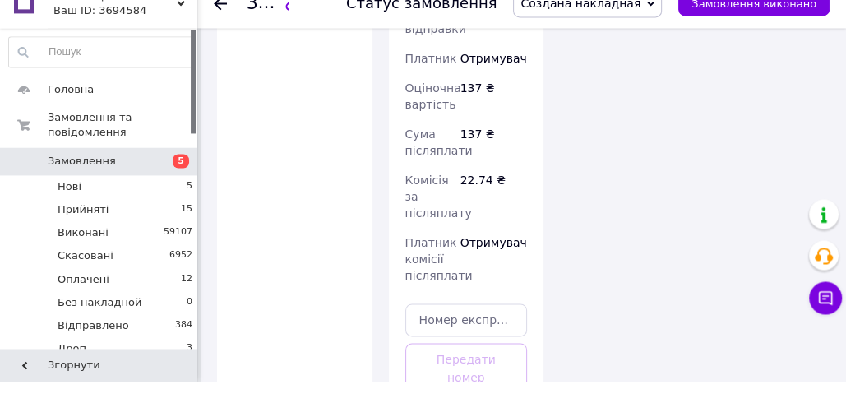
click at [473, 337] on div "Доставка Редагувати Нова Пошта (платна) Отримувач [PERSON_NAME] Телефон отримув…" at bounding box center [466, 52] width 122 height 907
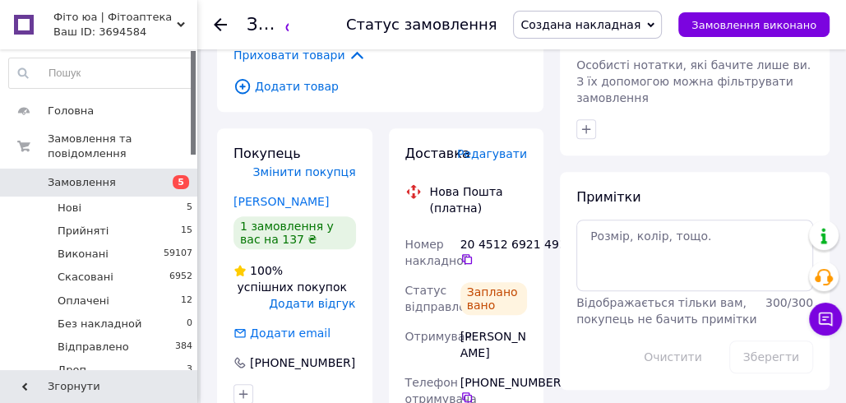
scroll to position [832, 0]
click at [463, 252] on icon at bounding box center [466, 258] width 13 height 13
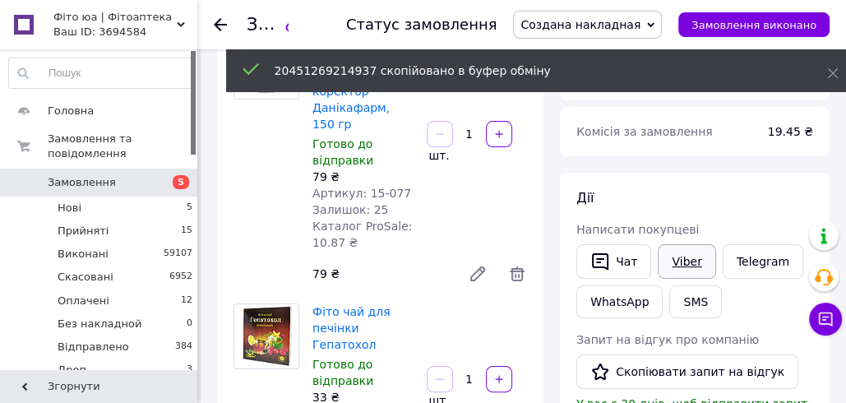
scroll to position [149, 0]
click at [684, 297] on button "SMS" at bounding box center [695, 302] width 53 height 33
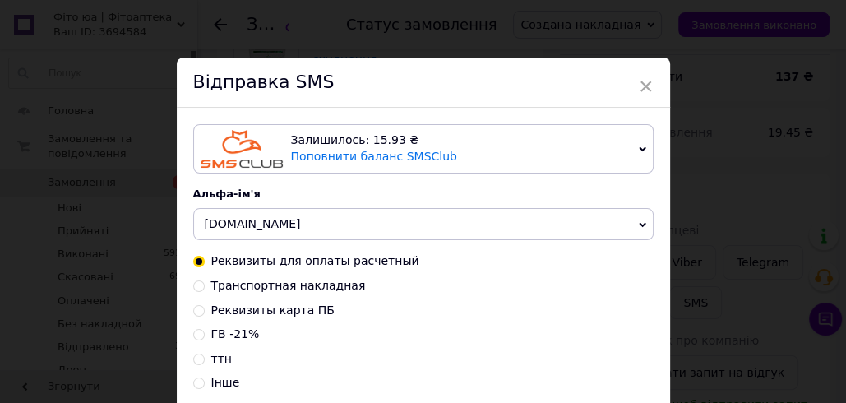
click at [259, 289] on span "Транспортная накладная" at bounding box center [288, 285] width 155 height 13
click at [205, 289] on input "Транспортная накладная" at bounding box center [199, 285] width 12 height 12
radio input "true"
radio input "false"
type textarea "Дякуємо за замовлення! ттн XXXXXXXXXXXXXX тел.[PHONE_NUMBER] [DOMAIN_NAME]"
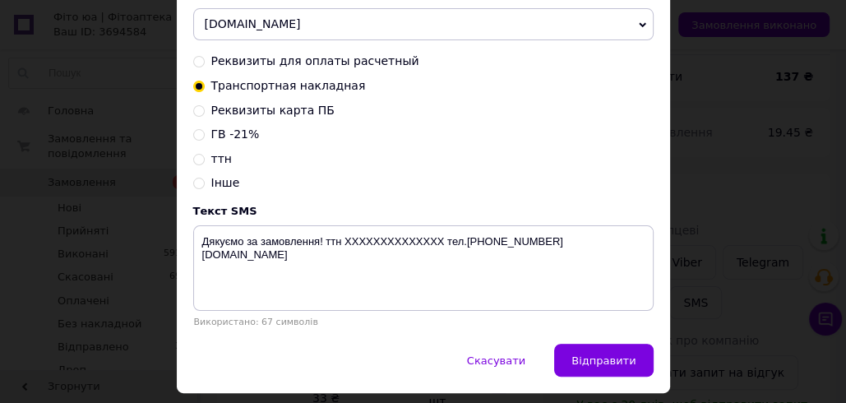
scroll to position [248, 0]
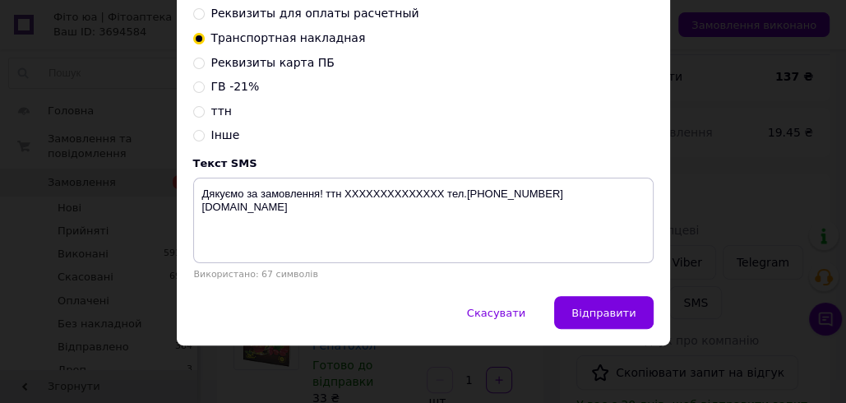
click at [216, 107] on span "ттн" at bounding box center [221, 110] width 21 height 13
click at [205, 107] on input "ттн" at bounding box center [199, 110] width 12 height 12
radio input "true"
radio input "false"
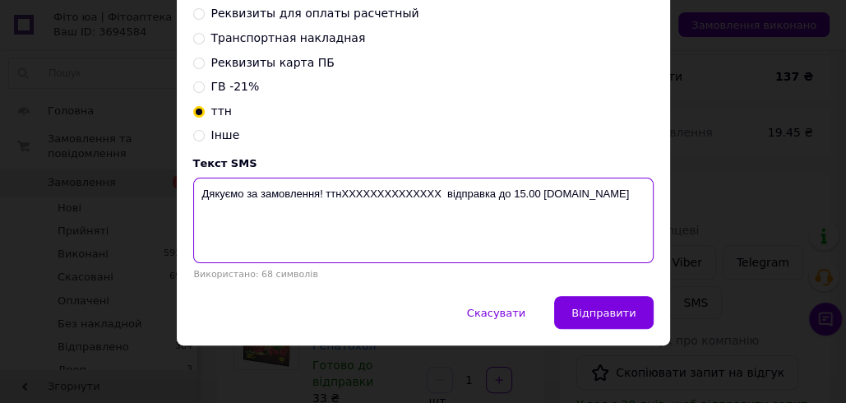
drag, startPoint x: 433, startPoint y: 192, endPoint x: 345, endPoint y: 193, distance: 88.0
click at [345, 193] on textarea "Дякуємо за замовлення! ттнXXXXXXXXXXXXXX відправка до 15.00 [DOMAIN_NAME]" at bounding box center [423, 220] width 460 height 85
paste textarea "20451269214937"
drag, startPoint x: 528, startPoint y: 192, endPoint x: 200, endPoint y: 191, distance: 328.0
click at [200, 191] on textarea "Дякуємо за замовлення! ттн20451269214937 відправка до 15.00 [DOMAIN_NAME]" at bounding box center [423, 220] width 460 height 85
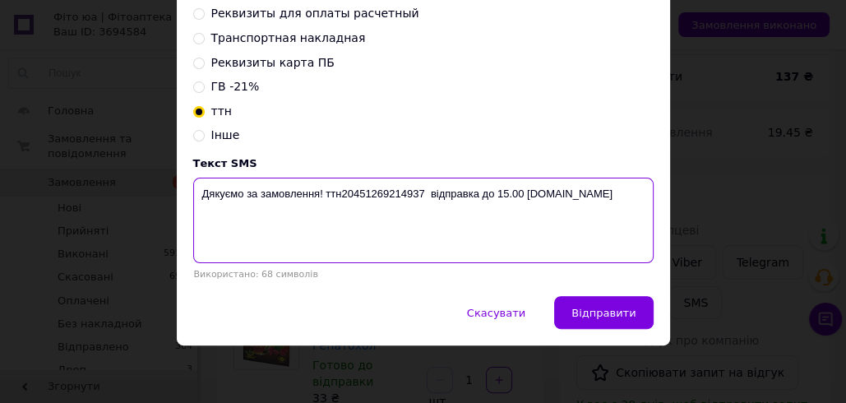
type textarea "Дякуємо за замовлення! ттн20451269214937 відправка до 15.00 [DOMAIN_NAME]"
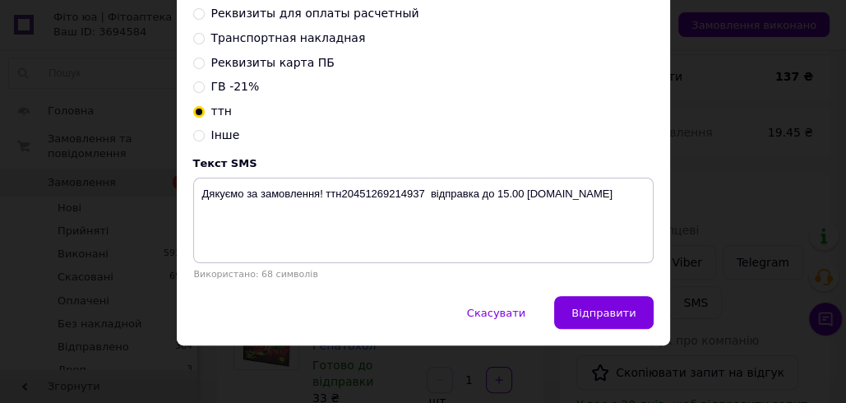
click at [702, 69] on div "× Відправка SMS Залишилось: 15.93 ₴ Поповнити баланс SMSClub Підключити LetsAds…" at bounding box center [423, 201] width 846 height 403
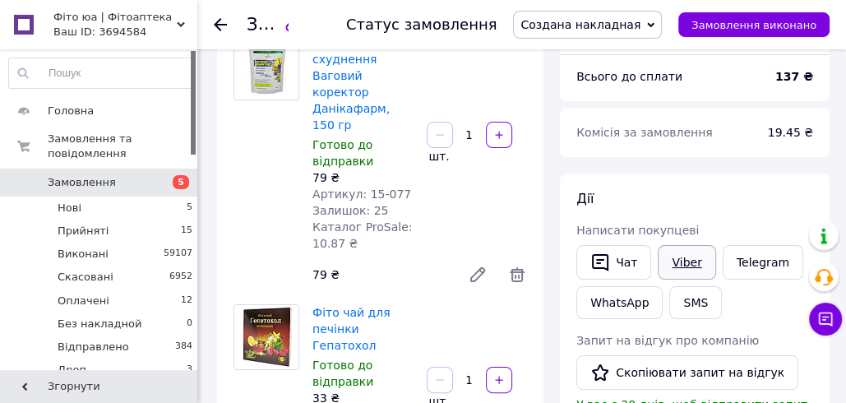
click at [686, 266] on link "Viber" at bounding box center [687, 262] width 58 height 35
click at [560, 147] on div "Комісія за замовлення 19.45 ₴" at bounding box center [695, 132] width 270 height 49
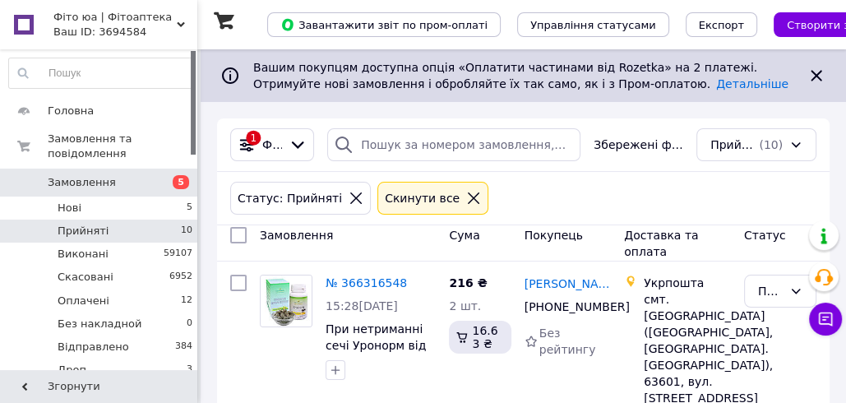
click at [540, 188] on div "Статус: Прийняті Cкинути все" at bounding box center [523, 197] width 593 height 39
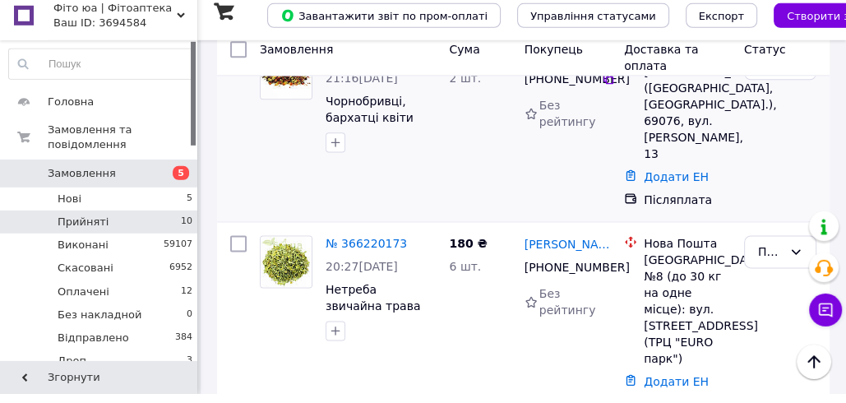
scroll to position [1432, 0]
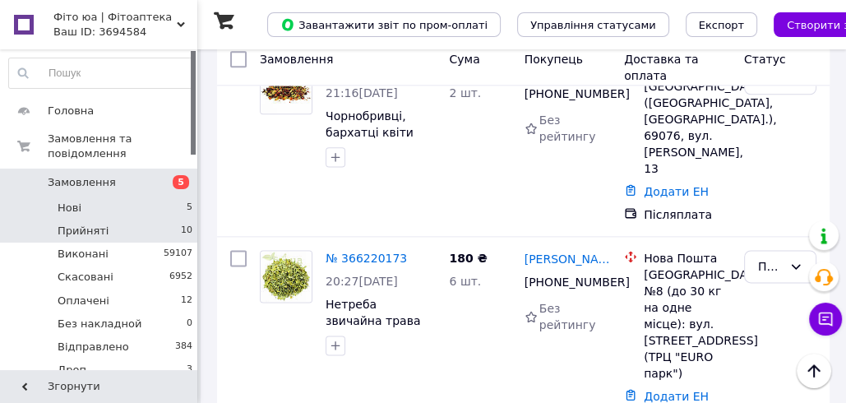
click at [115, 202] on li "Нові 5" at bounding box center [101, 207] width 202 height 23
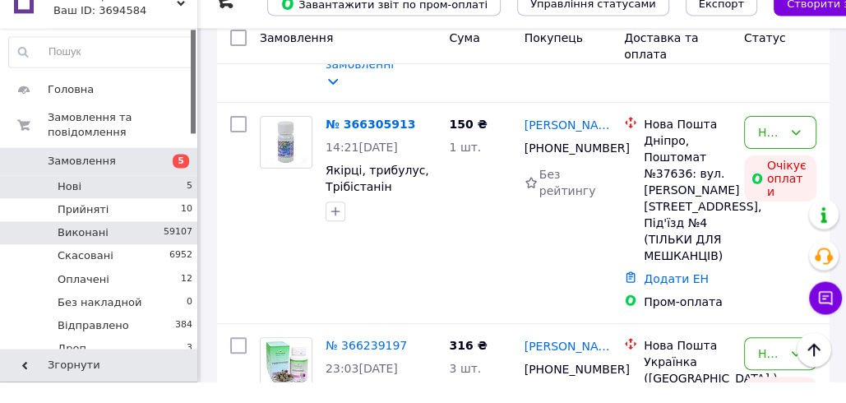
scroll to position [329, 0]
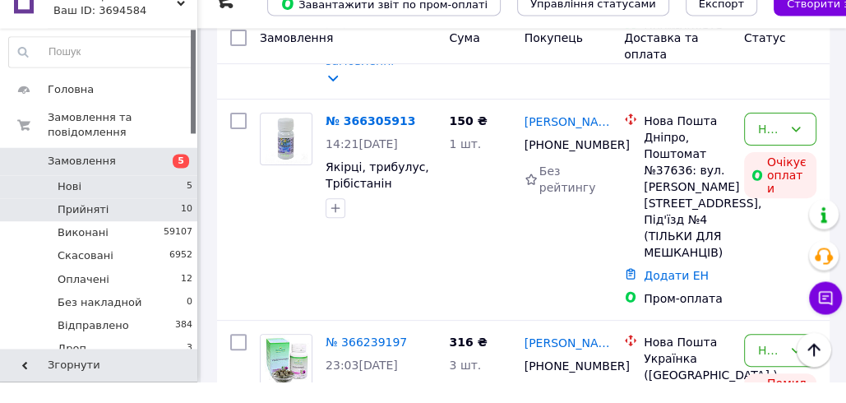
click at [148, 228] on li "Прийняті 10" at bounding box center [101, 230] width 202 height 23
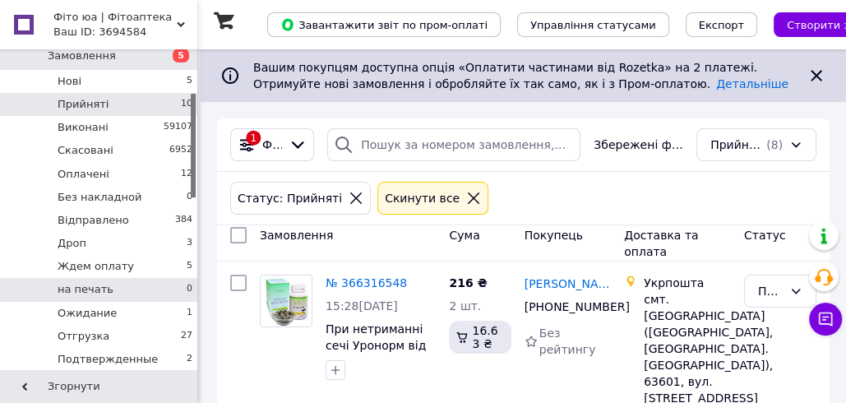
scroll to position [133, 0]
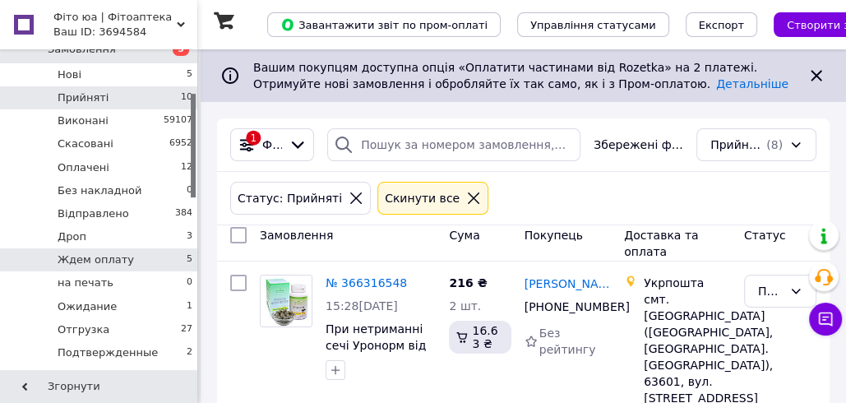
click at [147, 258] on li "Ждем оплату 5" at bounding box center [101, 259] width 202 height 23
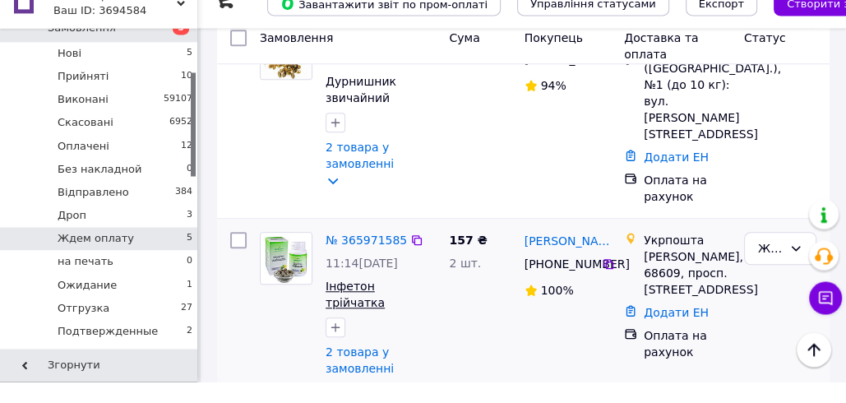
scroll to position [860, 0]
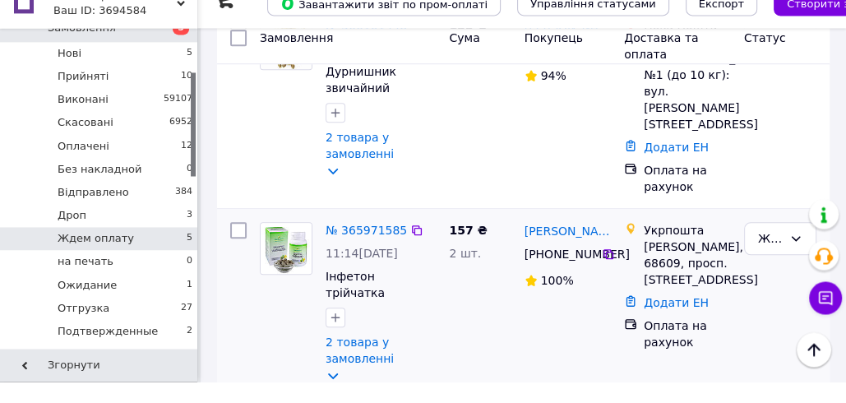
click at [284, 347] on div at bounding box center [286, 324] width 66 height 174
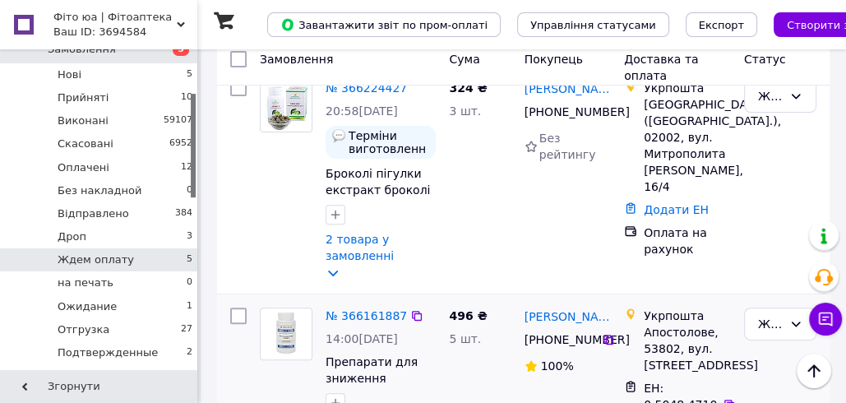
scroll to position [0, 0]
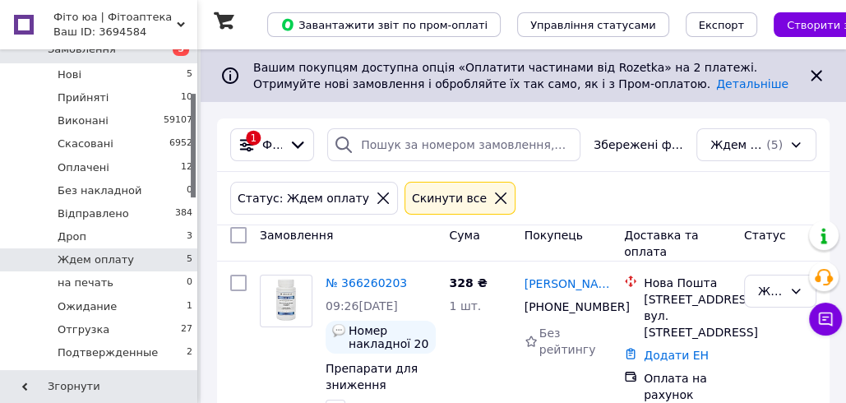
click at [377, 195] on icon at bounding box center [383, 198] width 12 height 12
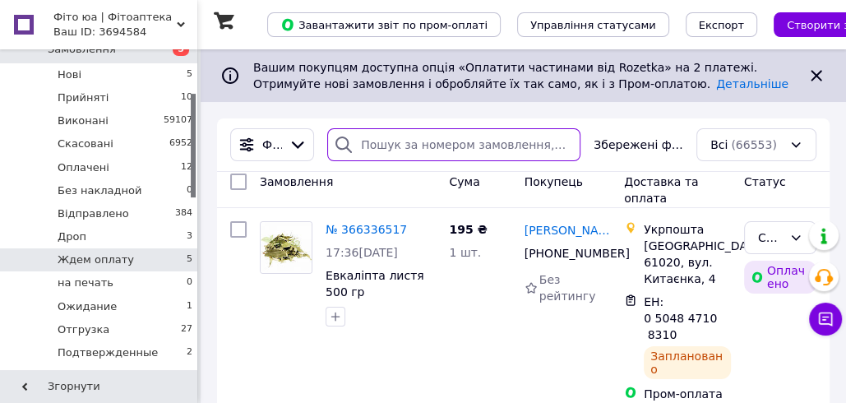
click at [384, 144] on input "search" at bounding box center [453, 144] width 253 height 33
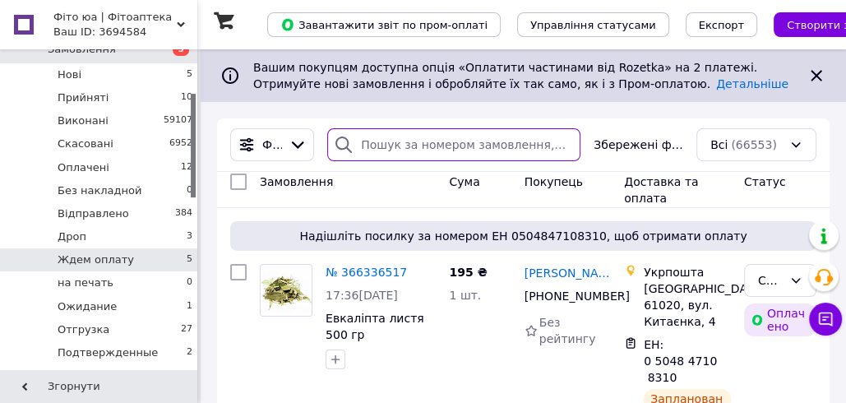
paste input "+380961865087"
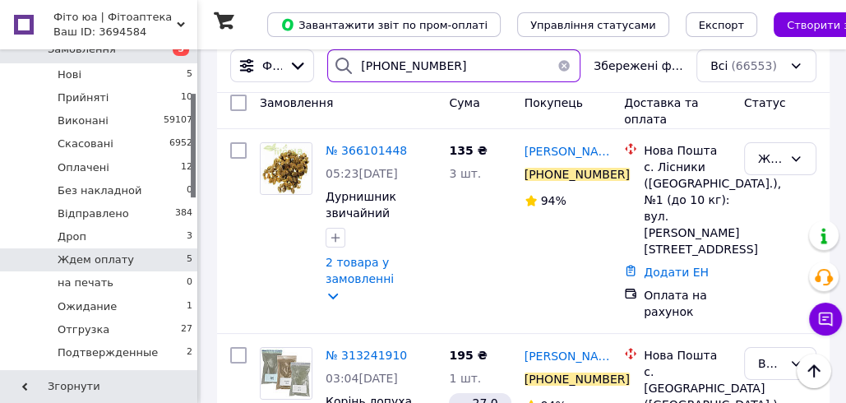
scroll to position [67, 0]
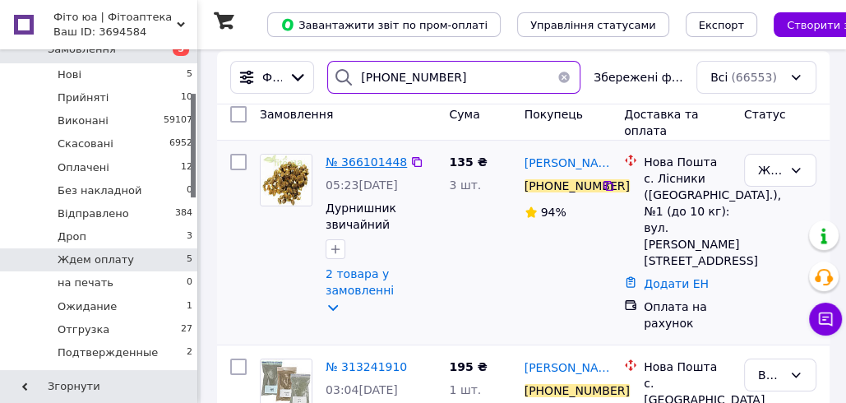
type input "+380961865087"
click at [366, 155] on span "№ 366101448" at bounding box center [365, 161] width 81 height 13
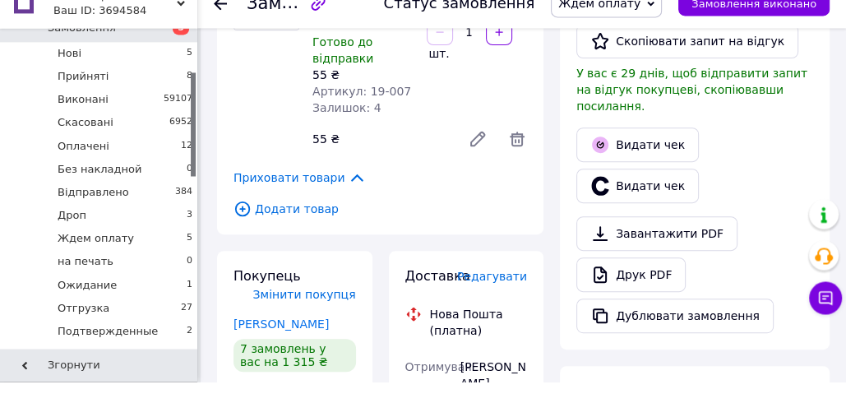
scroll to position [416, 0]
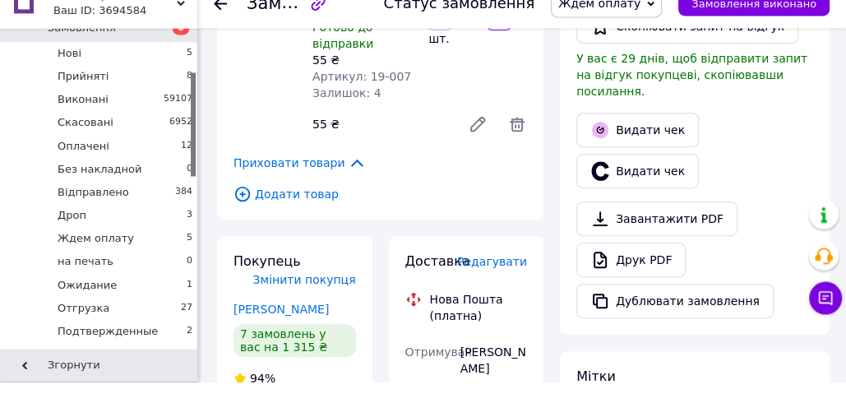
click at [482, 282] on span "Редагувати" at bounding box center [492, 282] width 70 height 13
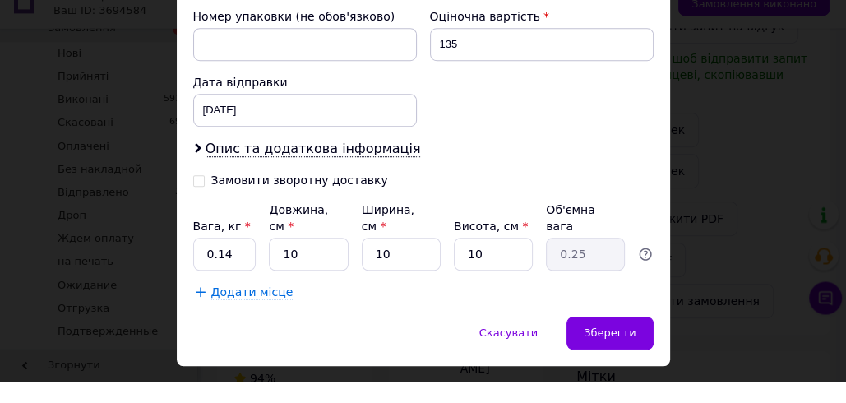
scroll to position [714, 0]
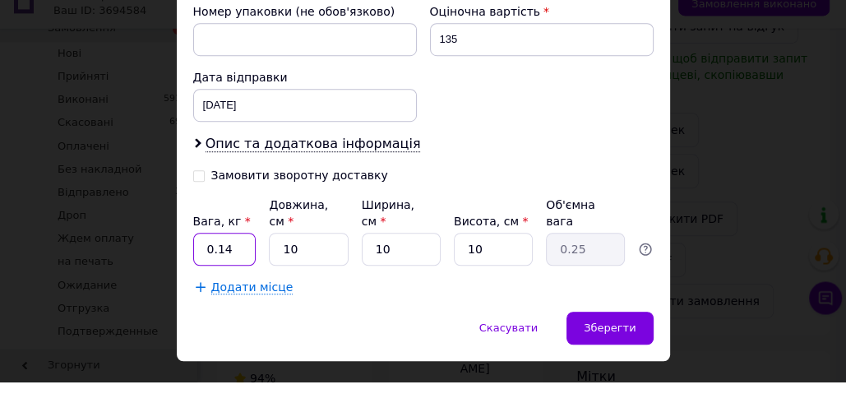
click at [234, 254] on input "0.14" at bounding box center [224, 270] width 63 height 33
type input "0.15"
click at [412, 254] on input "10" at bounding box center [401, 270] width 79 height 33
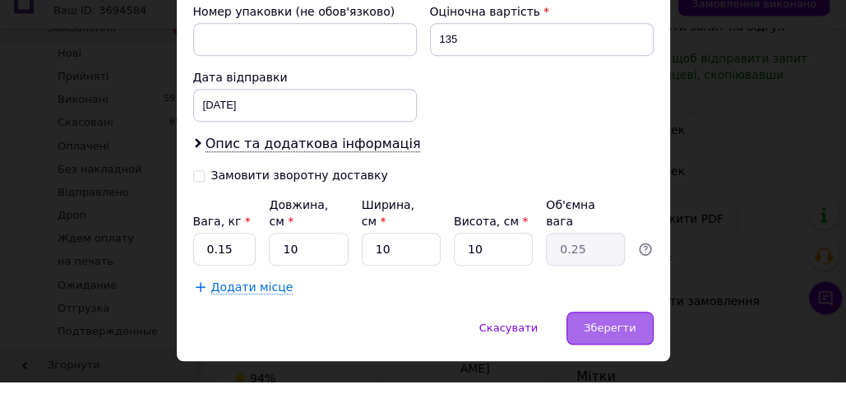
click at [619, 343] on span "Зберегти" at bounding box center [610, 349] width 52 height 12
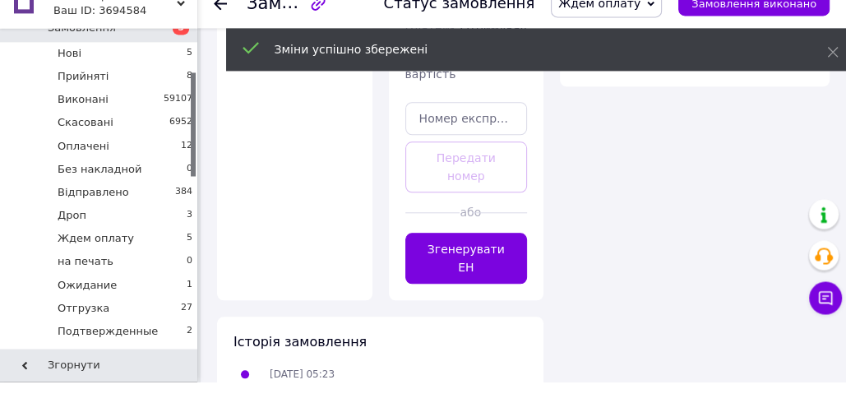
scroll to position [1056, 0]
click at [444, 253] on button "Згенерувати ЕН" at bounding box center [466, 278] width 122 height 51
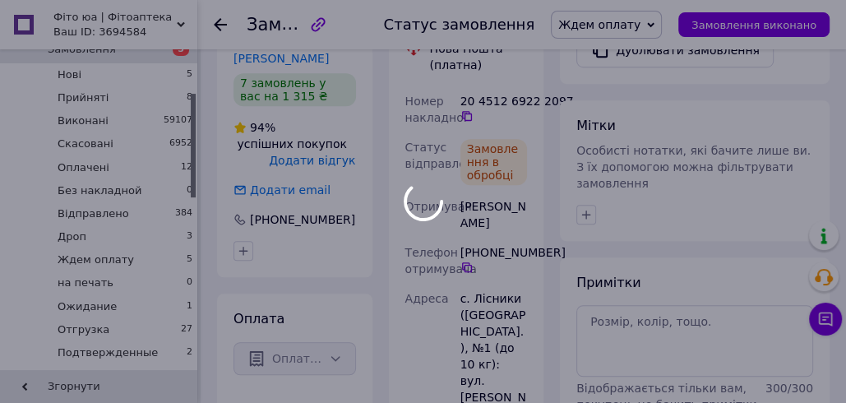
scroll to position [664, 0]
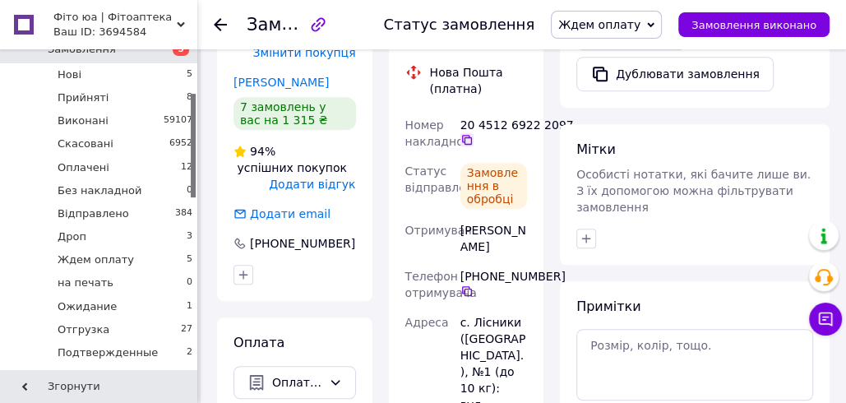
click at [466, 139] on icon at bounding box center [466, 139] width 13 height 13
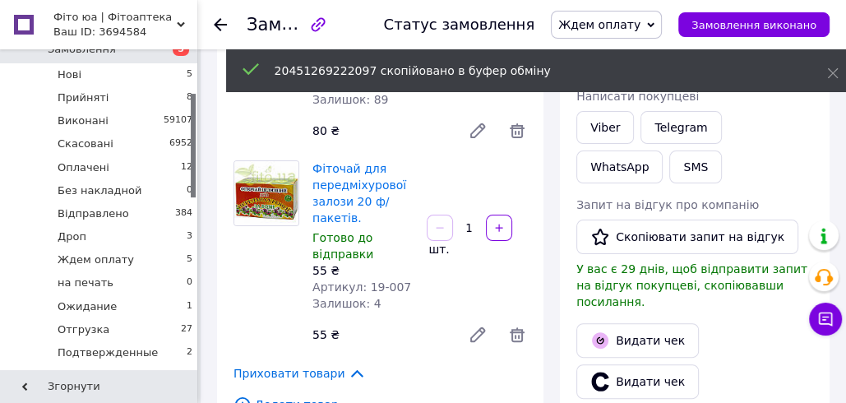
scroll to position [226, 0]
click at [669, 166] on button "SMS" at bounding box center [695, 167] width 53 height 33
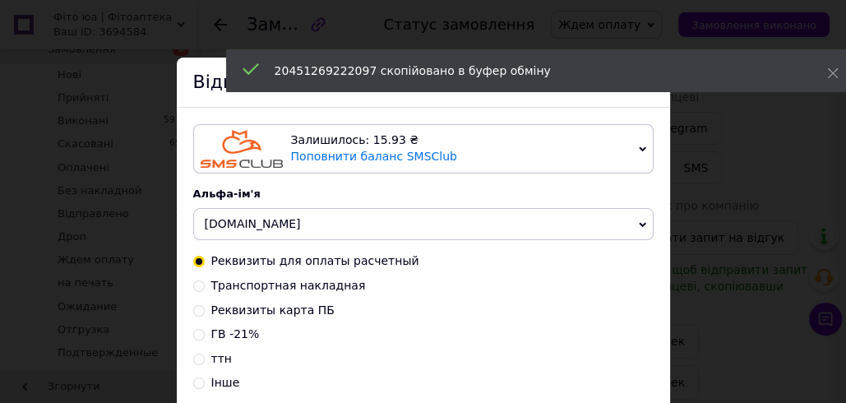
click at [243, 279] on span "Транспортная накладная" at bounding box center [288, 285] width 155 height 13
click at [205, 279] on input "Транспортная накладная" at bounding box center [199, 285] width 12 height 12
radio input "true"
radio input "false"
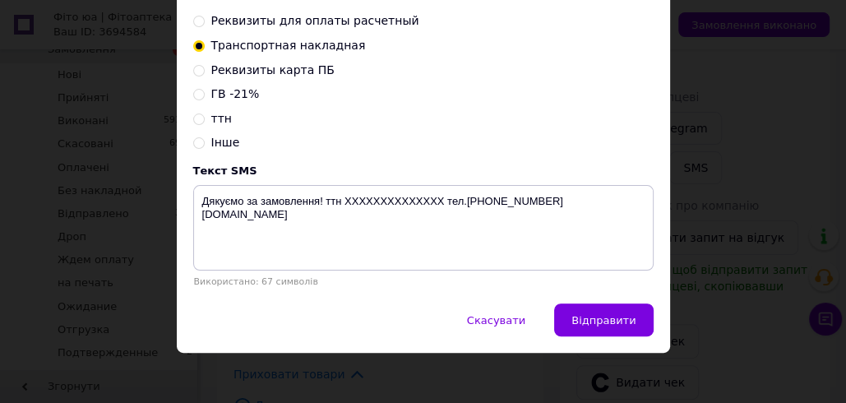
scroll to position [248, 0]
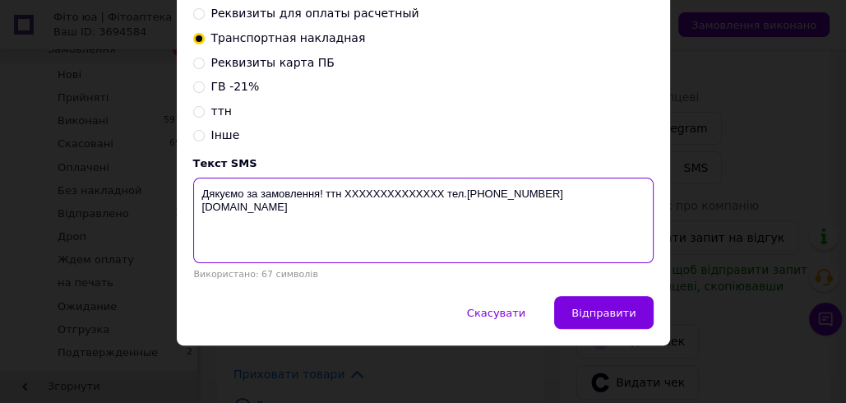
drag, startPoint x: 440, startPoint y: 191, endPoint x: 342, endPoint y: 191, distance: 97.8
click at [342, 191] on textarea "Дякуємо за замовлення! ттн XXXXXXXXXXXXXX тел.[PHONE_NUMBER] [DOMAIN_NAME]" at bounding box center [423, 220] width 460 height 85
paste textarea "20451269222097"
drag, startPoint x: 424, startPoint y: 188, endPoint x: 207, endPoint y: 195, distance: 217.1
click at [201, 193] on textarea "Дякуємо за замовлення! ттн20451269222097 тел.+380988847717 fito.ua" at bounding box center [423, 220] width 460 height 85
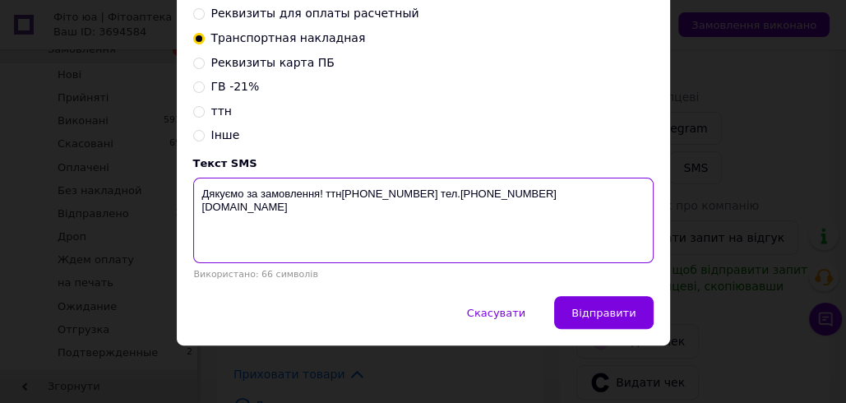
type textarea "Дякуємо за замовлення! ттн20451269222097 тел.+380988847717 fito.ua"
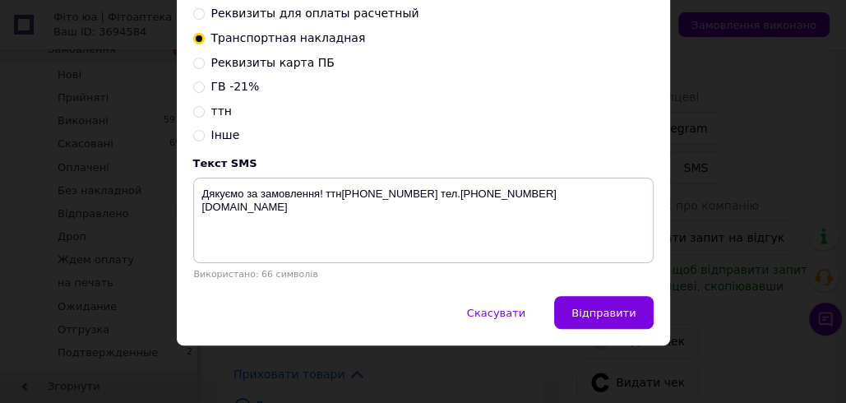
click at [720, 81] on div "× Відправка SMS Залишилось: 15.93 ₴ Поповнити баланс SMSClub Підключити LetsAds…" at bounding box center [423, 201] width 846 height 403
click at [718, 83] on div "× Відправка SMS Залишилось: 15.93 ₴ Поповнити баланс SMSClub Підключити LetsAds…" at bounding box center [423, 201] width 846 height 403
click at [524, 310] on span "Скасувати" at bounding box center [496, 313] width 58 height 12
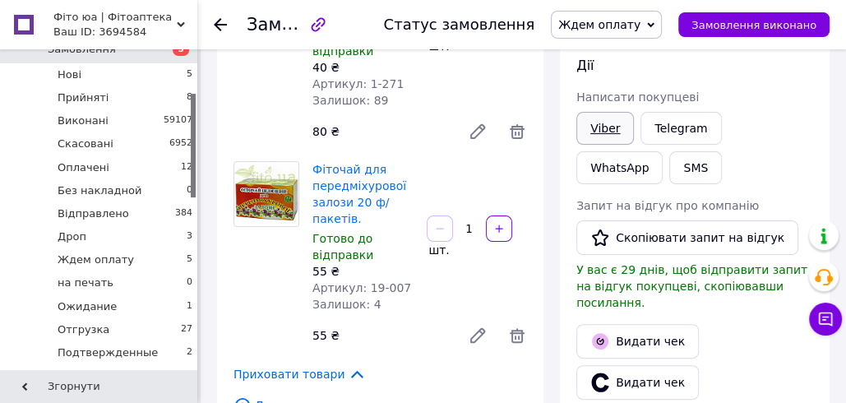
click at [608, 123] on link "Viber" at bounding box center [605, 128] width 58 height 33
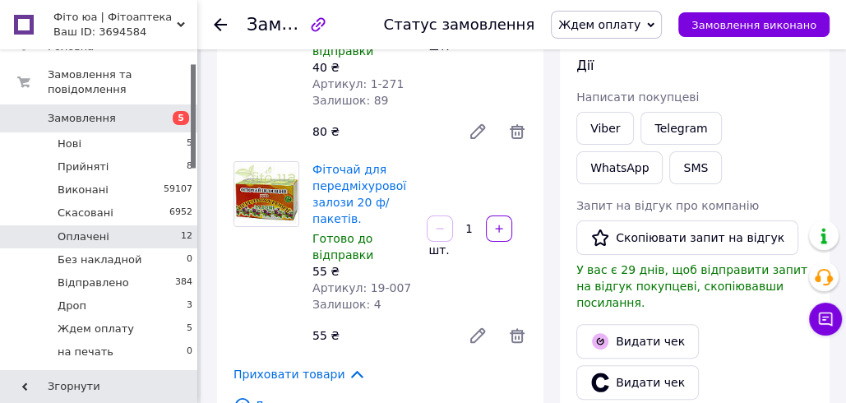
scroll to position [41, 0]
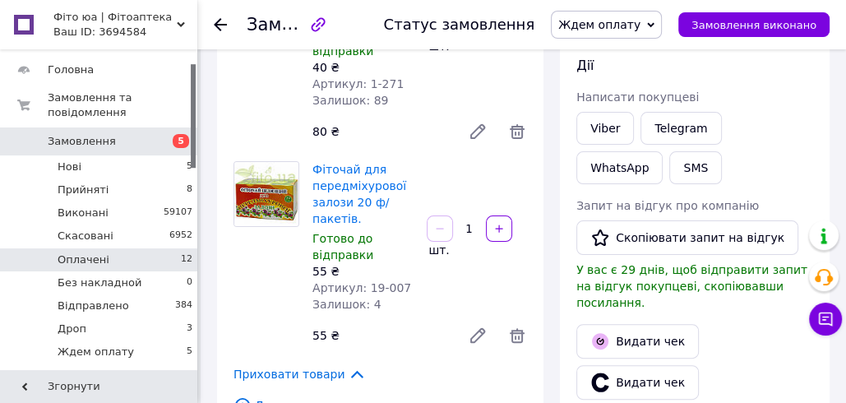
click at [135, 256] on li "Оплачені 12" at bounding box center [101, 259] width 202 height 23
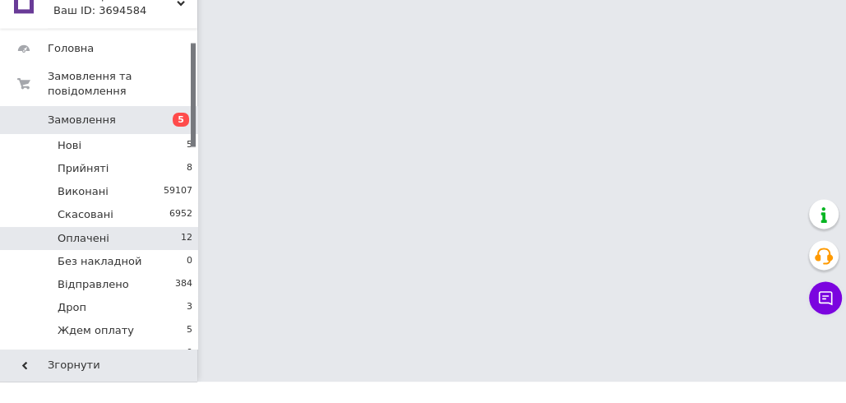
click at [138, 254] on li "Оплачені 12" at bounding box center [101, 259] width 202 height 23
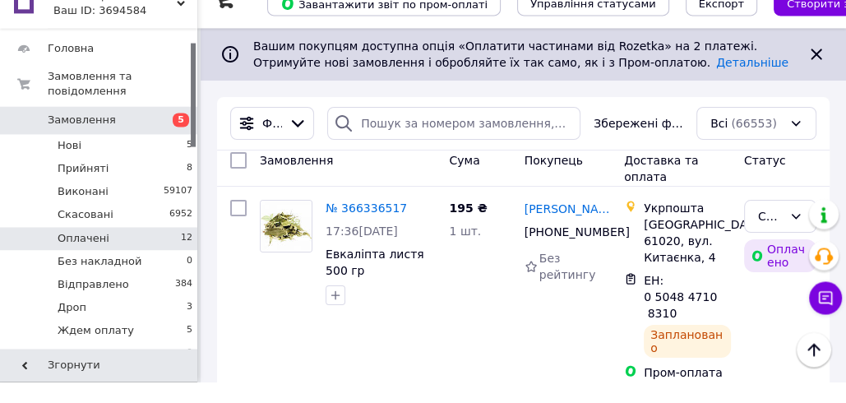
scroll to position [205, 0]
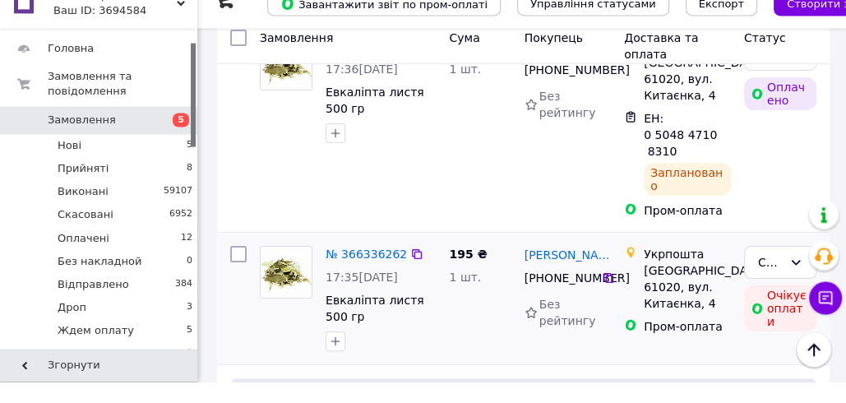
click at [230, 321] on div at bounding box center [239, 320] width 30 height 118
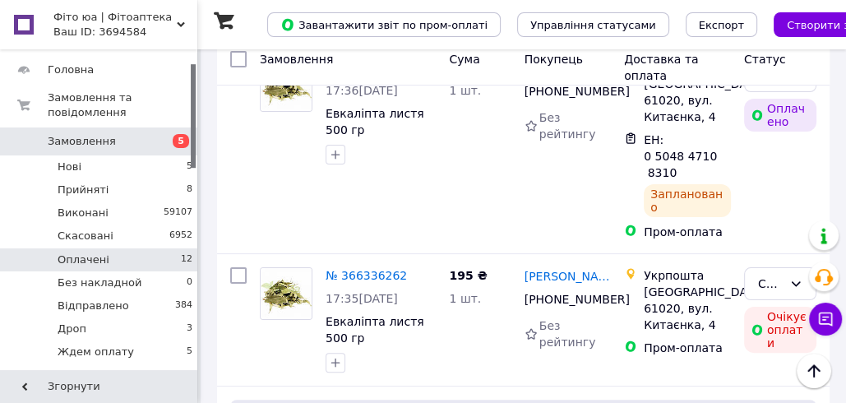
click at [146, 248] on li "Оплачені 12" at bounding box center [101, 259] width 202 height 23
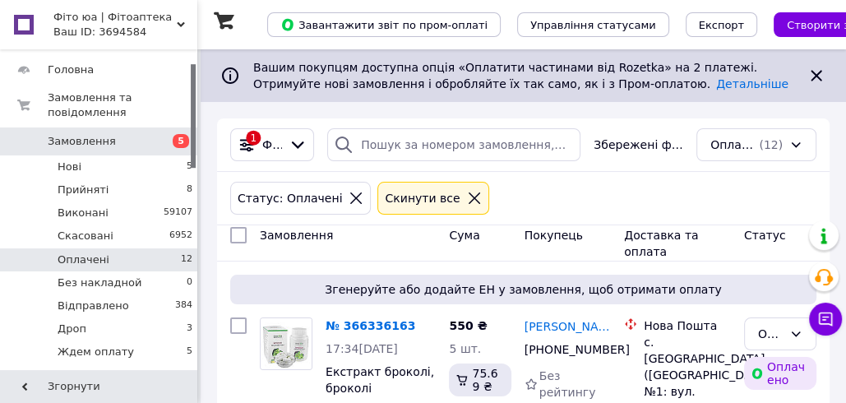
click at [346, 247] on div "Замовлення" at bounding box center [347, 243] width 189 height 46
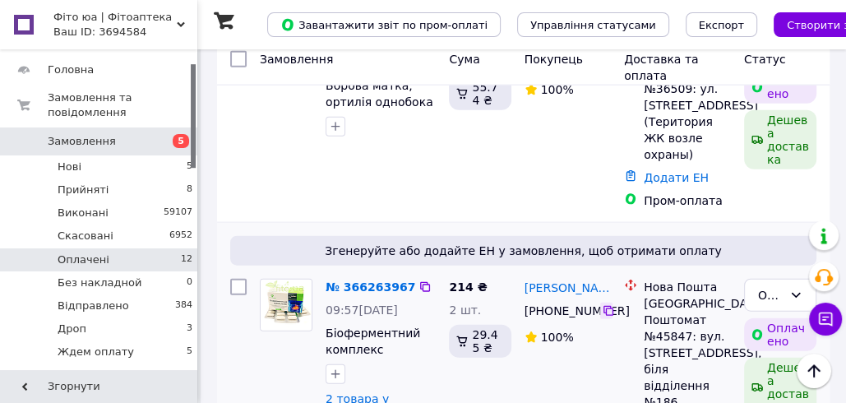
scroll to position [2698, 0]
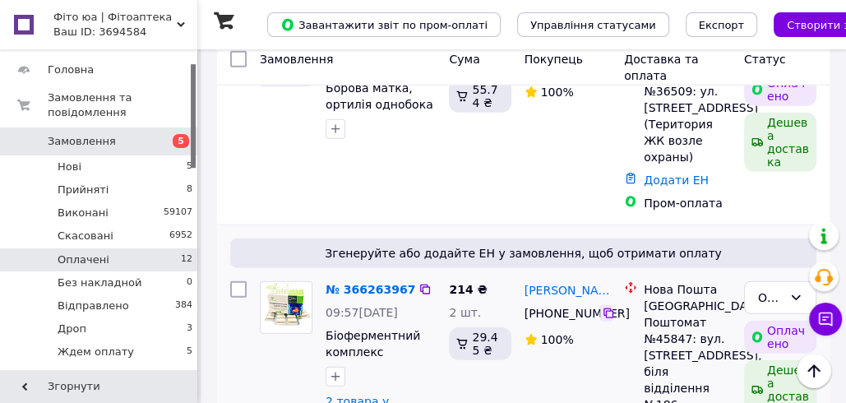
click at [607, 308] on icon at bounding box center [608, 313] width 10 height 10
click at [606, 307] on icon at bounding box center [608, 313] width 13 height 13
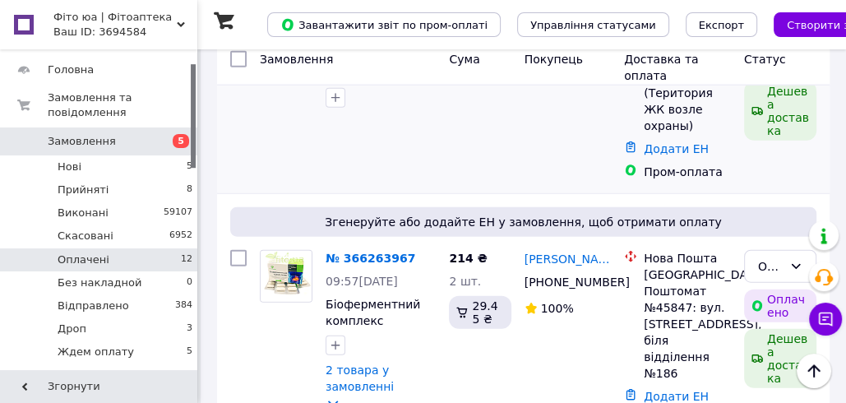
scroll to position [2732, 0]
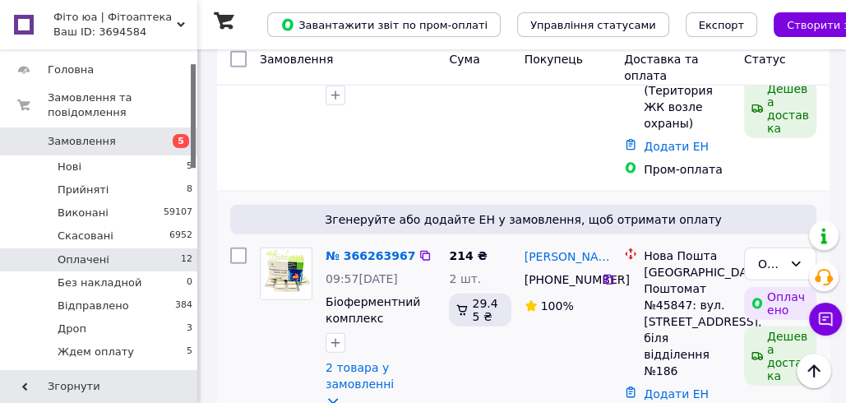
click at [675, 264] on div "[GEOGRAPHIC_DATA], Поштомат №45847: вул. [STREET_ADDRESS], біля відділення №186" at bounding box center [687, 321] width 87 height 115
copy div "45847"
click at [655, 387] on link "Додати ЕН" at bounding box center [676, 393] width 65 height 13
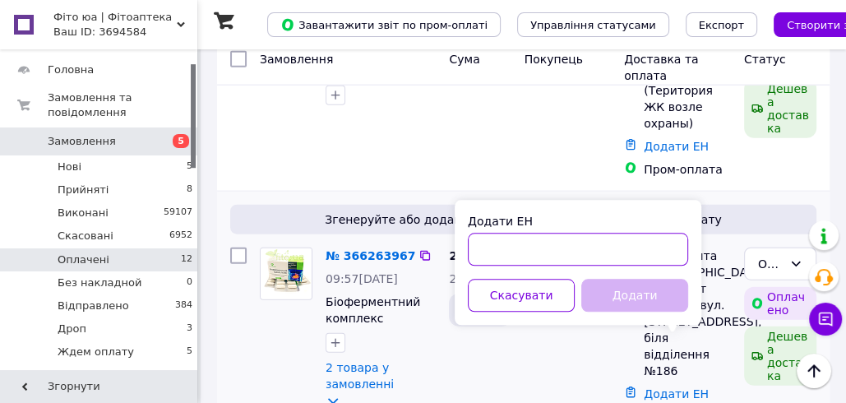
paste input "20451269226607"
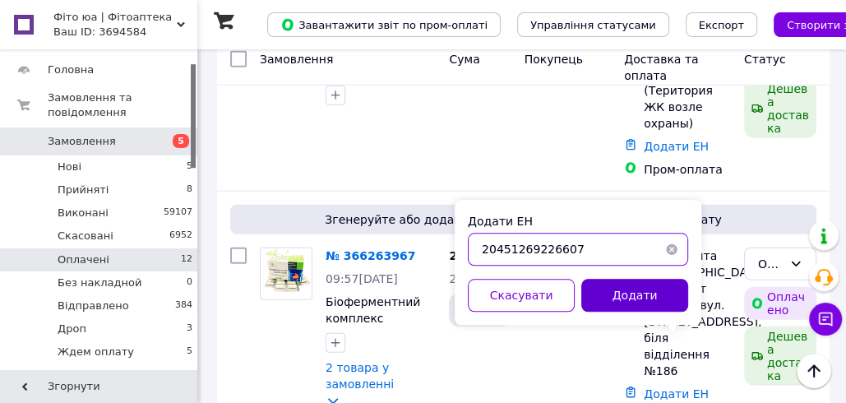
type input "20451269226607"
click at [606, 284] on button "Додати" at bounding box center [634, 295] width 107 height 33
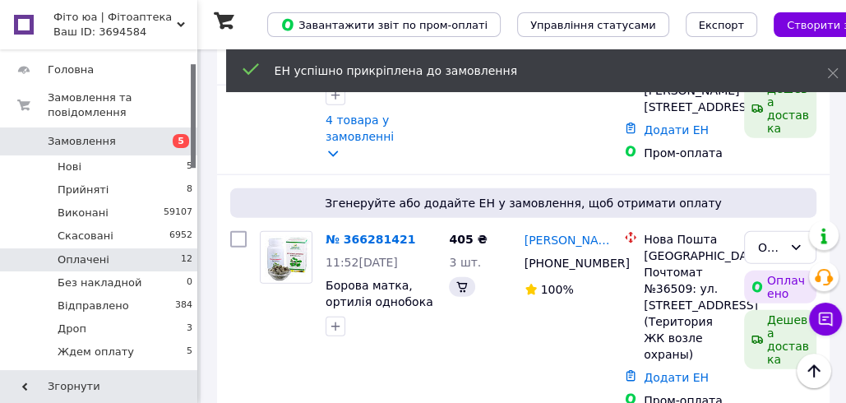
scroll to position [2946, 0]
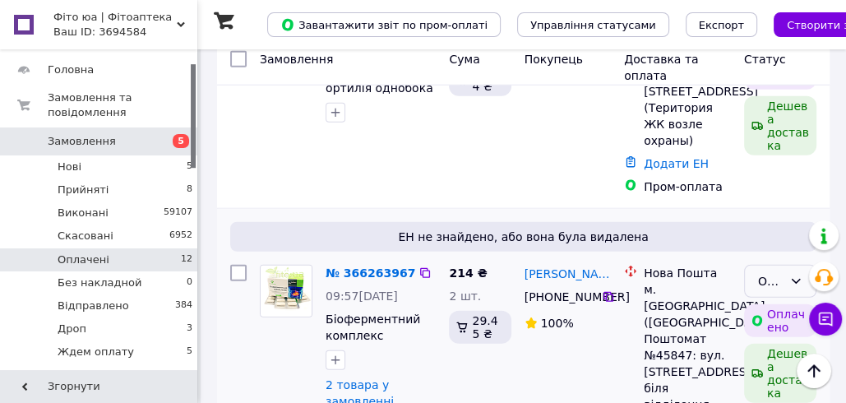
click at [778, 272] on div "Оплачено" at bounding box center [770, 281] width 25 height 18
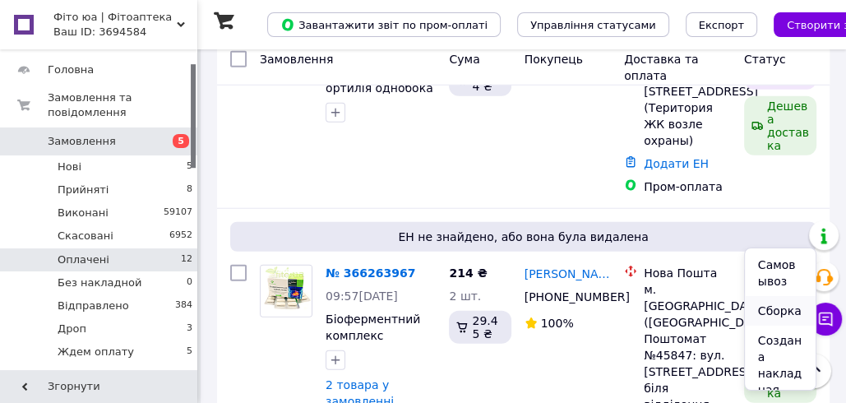
scroll to position [536, 0]
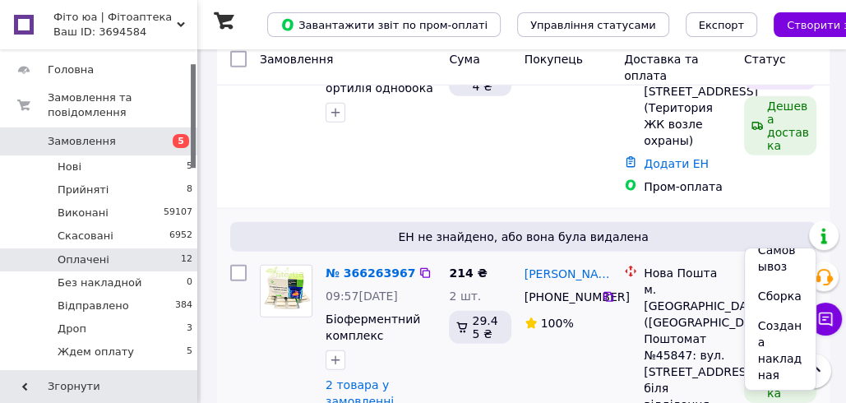
click at [776, 343] on li "Создана накладная" at bounding box center [780, 350] width 71 height 79
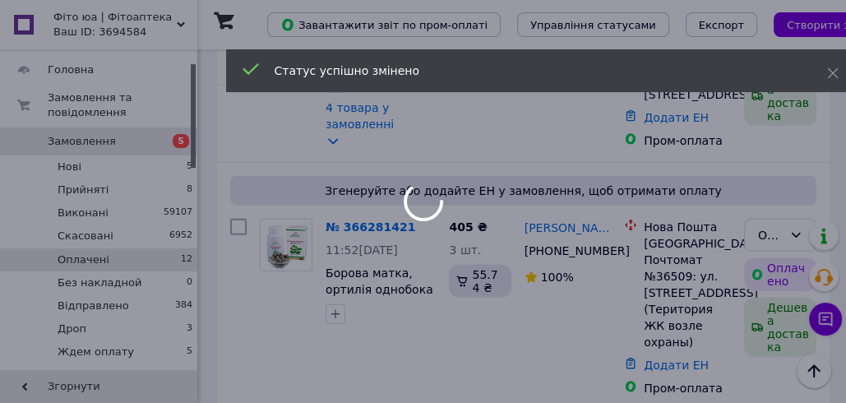
scroll to position [2740, 0]
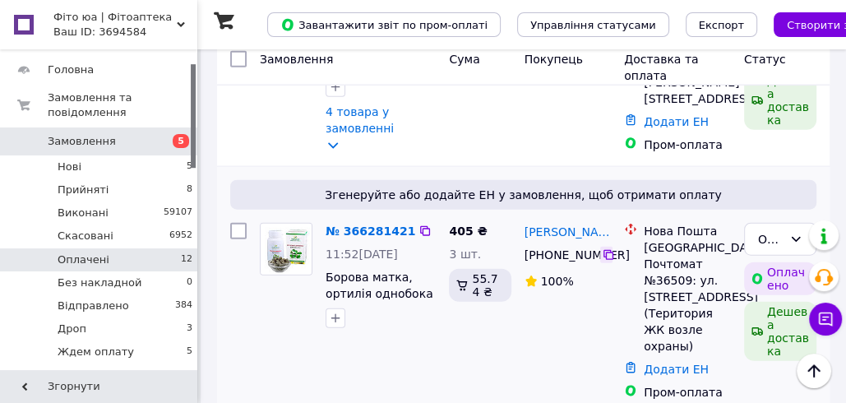
click at [607, 248] on icon at bounding box center [608, 254] width 13 height 13
drag, startPoint x: 607, startPoint y: 196, endPoint x: 524, endPoint y: 195, distance: 83.0
click at [524, 221] on div "[PERSON_NAME]" at bounding box center [568, 231] width 90 height 21
copy link "[PERSON_NAME]"
click at [671, 245] on div "Одесса, Почтомат №36509: ул. Костанди, 104 (Територия ЖК возле охраны)" at bounding box center [687, 296] width 87 height 115
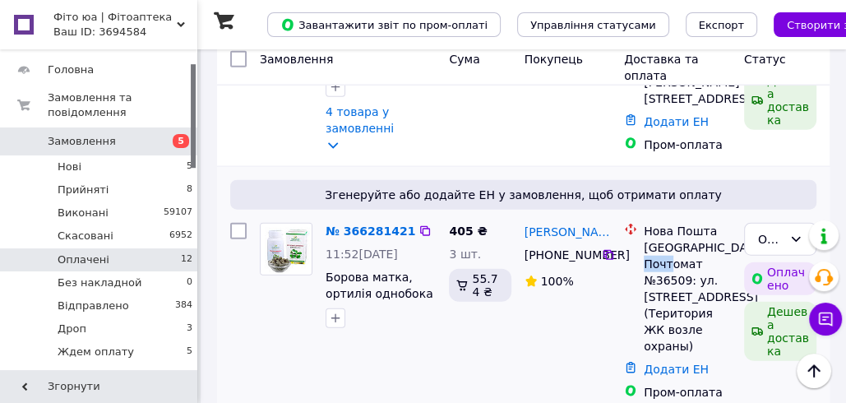
click at [671, 245] on div "Одесса, Почтомат №36509: ул. Костанди, 104 (Територия ЖК возле охраны)" at bounding box center [687, 296] width 87 height 115
copy div "36509"
click at [672, 358] on div "Додати ЕН" at bounding box center [687, 369] width 94 height 23
click at [665, 362] on link "Додати ЕН" at bounding box center [676, 368] width 65 height 13
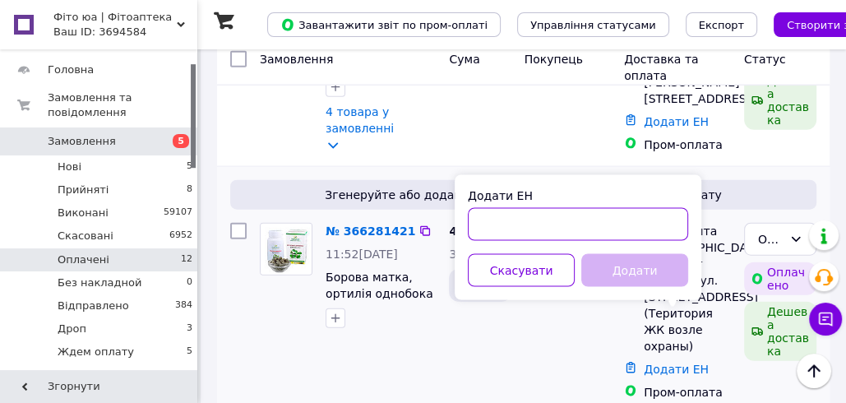
paste input "20451269227496"
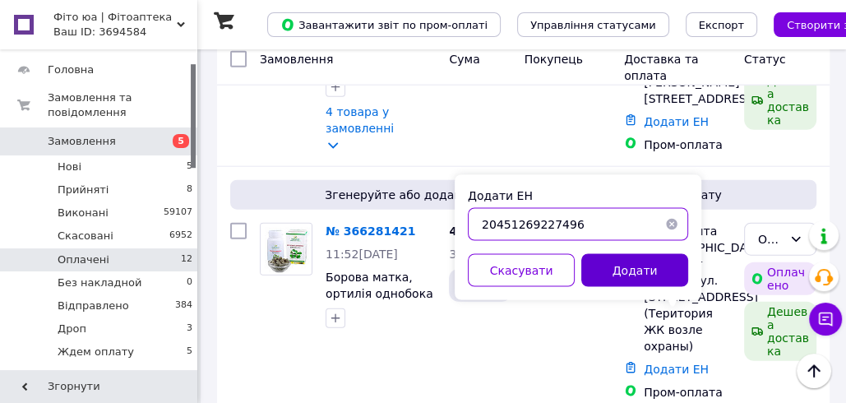
type input "20451269227496"
click at [631, 270] on button "Додати" at bounding box center [634, 270] width 107 height 33
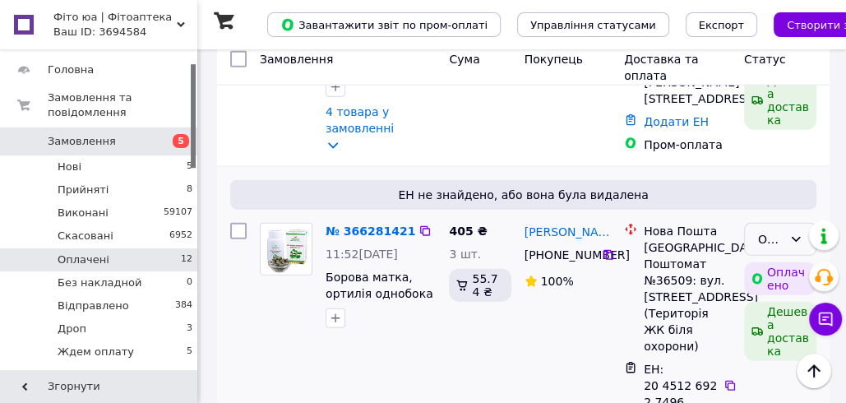
click at [801, 233] on icon at bounding box center [795, 239] width 13 height 13
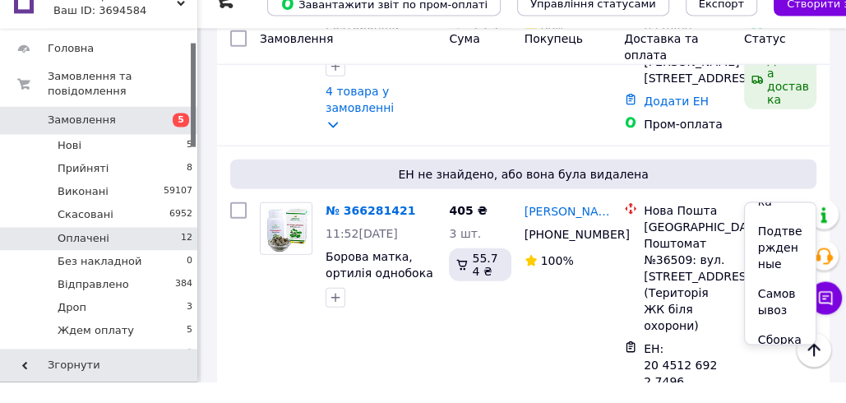
scroll to position [536, 0]
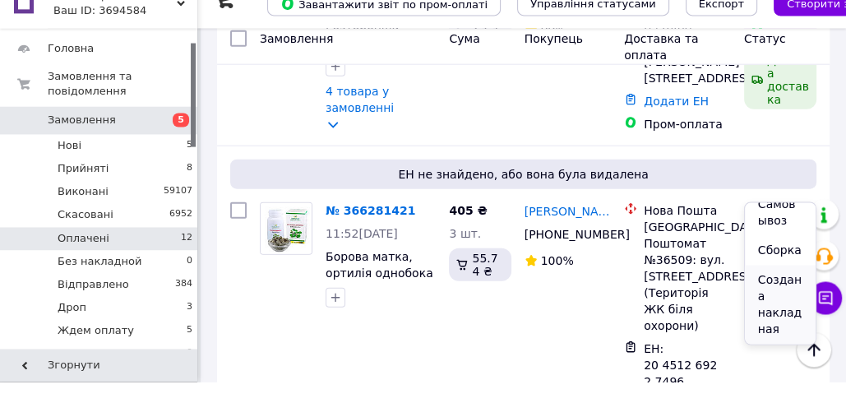
click at [783, 321] on li "Создана накладная" at bounding box center [780, 325] width 71 height 79
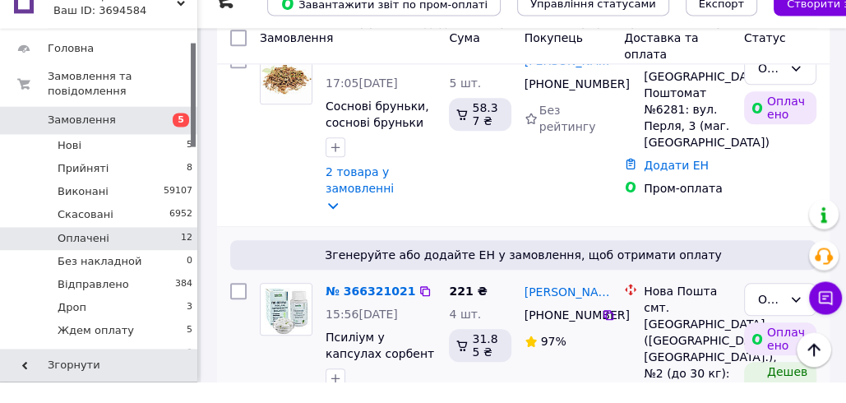
scroll to position [1185, 0]
click at [608, 329] on icon at bounding box center [608, 335] width 13 height 13
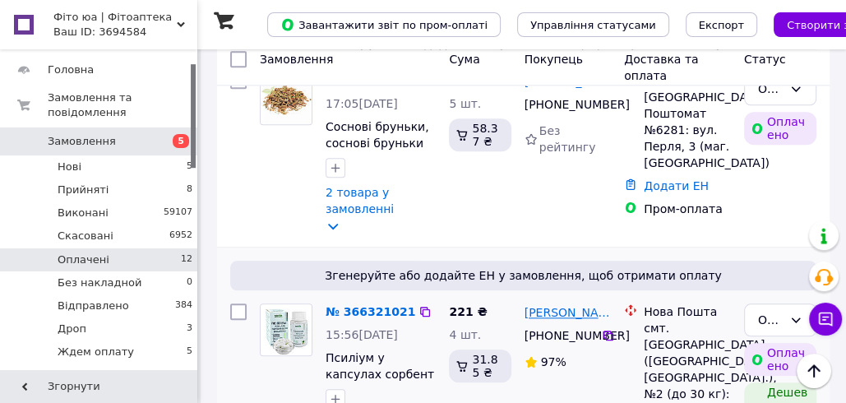
drag, startPoint x: 612, startPoint y: 242, endPoint x: 533, endPoint y: 241, distance: 78.9
click at [523, 297] on div "Валентина Кривогуз +380 66 692 15 02 97%" at bounding box center [568, 392] width 100 height 191
copy link "[PERSON_NAME]"
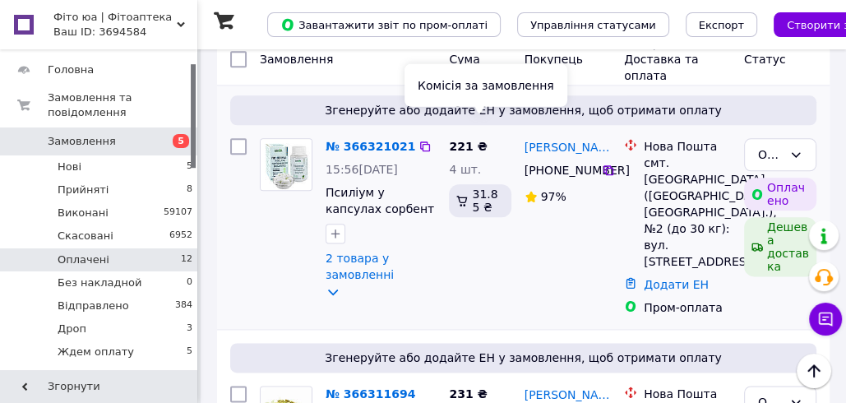
scroll to position [1351, 0]
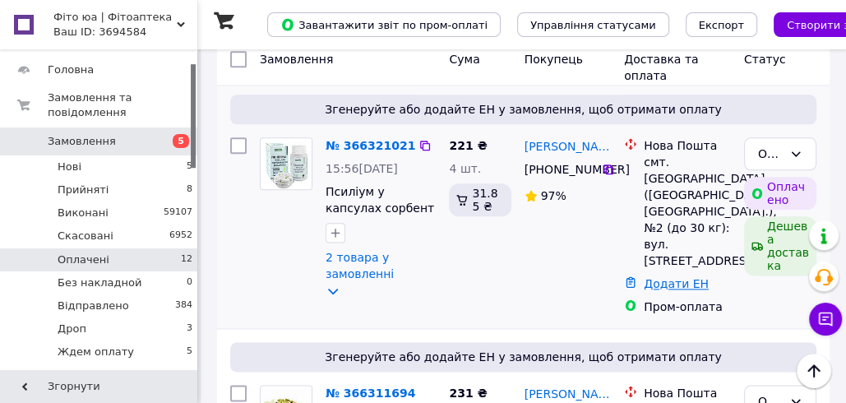
click at [676, 277] on link "Додати ЕН" at bounding box center [676, 283] width 65 height 13
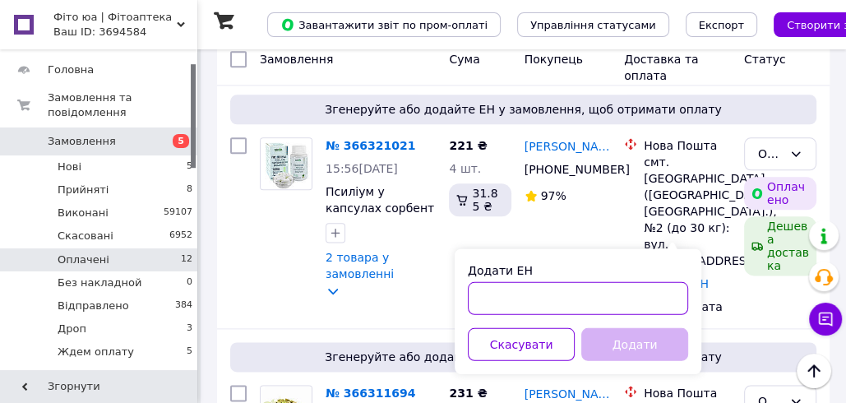
paste input "20451269227972"
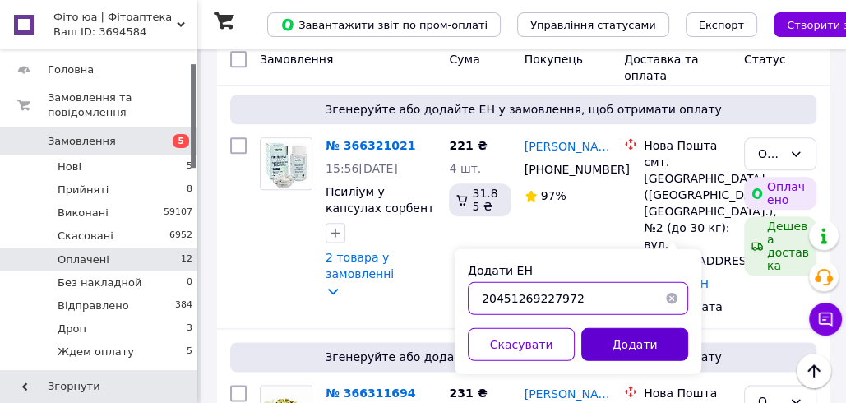
type input "20451269227972"
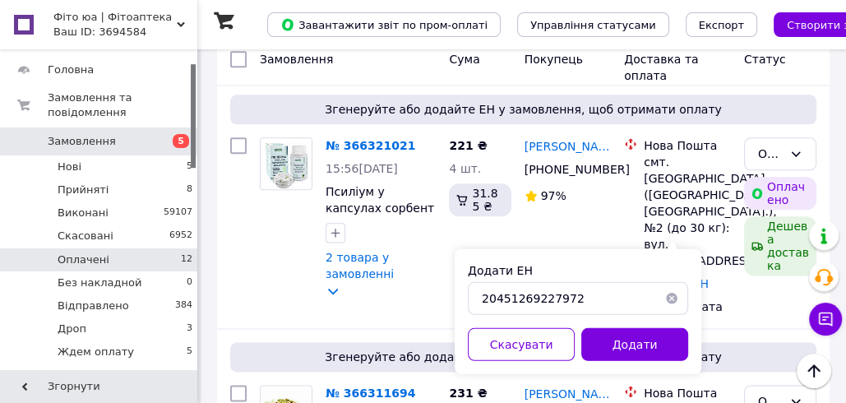
click at [628, 338] on button "Додати" at bounding box center [634, 343] width 107 height 33
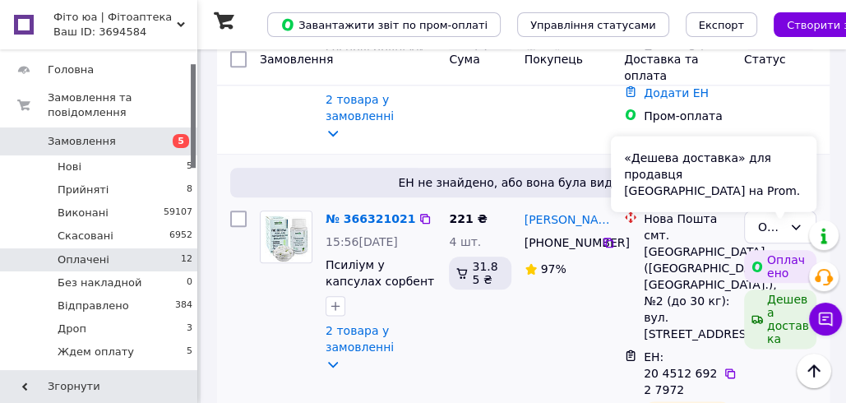
scroll to position [1249, 0]
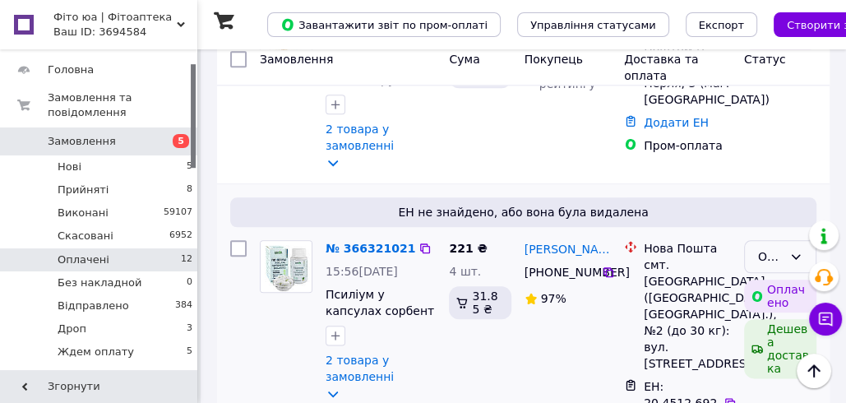
click at [801, 250] on icon at bounding box center [795, 256] width 13 height 13
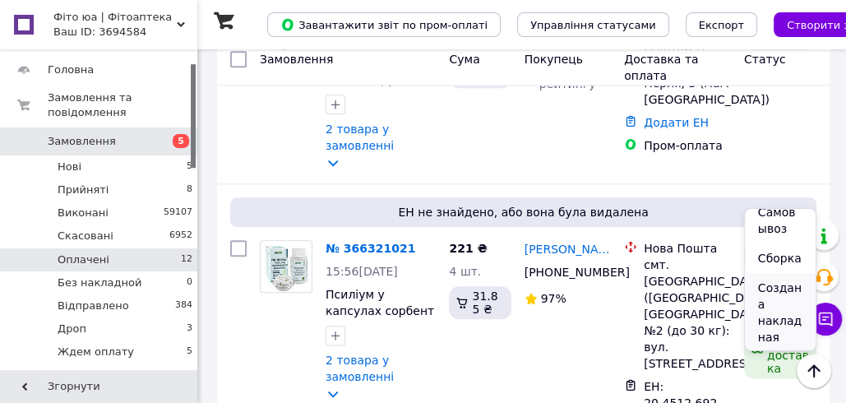
scroll to position [536, 0]
click at [774, 316] on li "Создана накладная" at bounding box center [780, 310] width 71 height 79
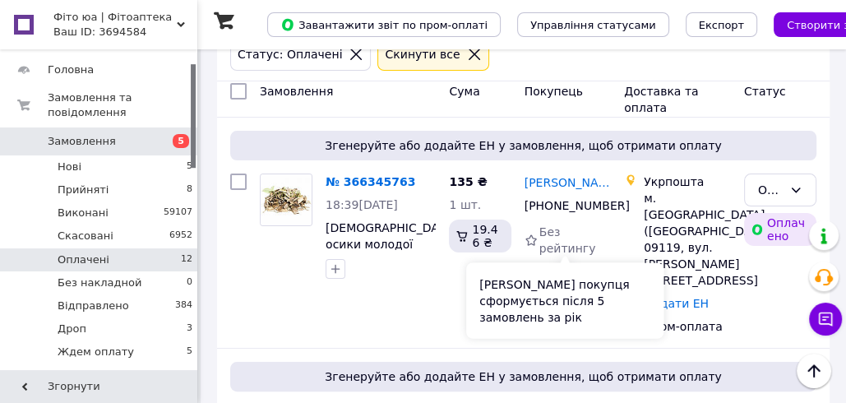
scroll to position [138, 0]
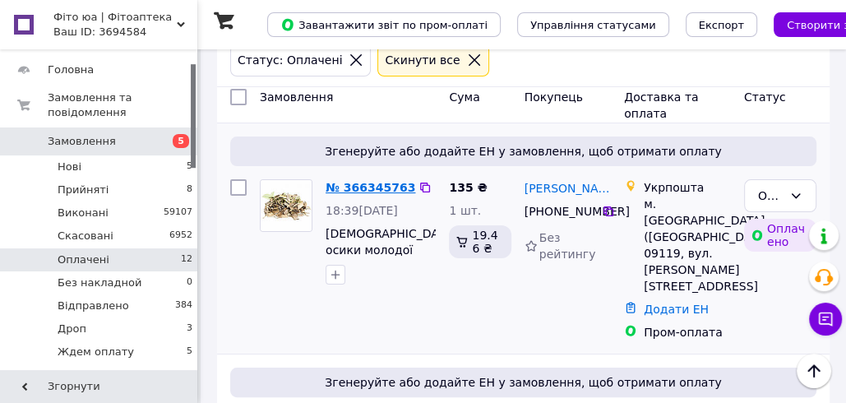
click at [372, 185] on link "№ 366345763" at bounding box center [370, 187] width 90 height 13
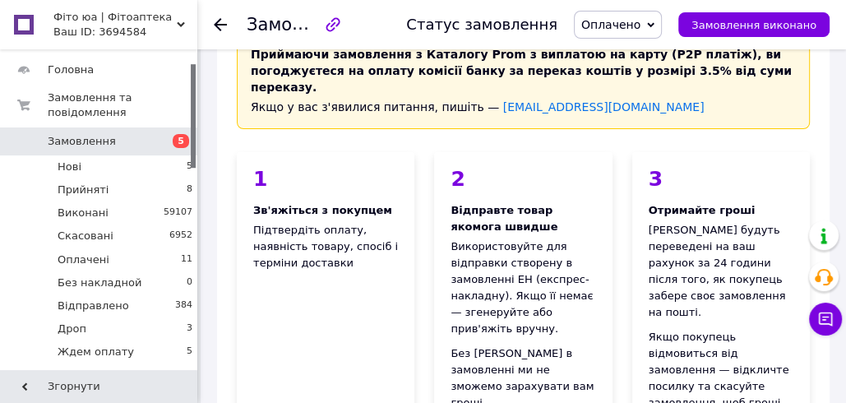
click at [640, 25] on span "Оплачено" at bounding box center [610, 24] width 59 height 13
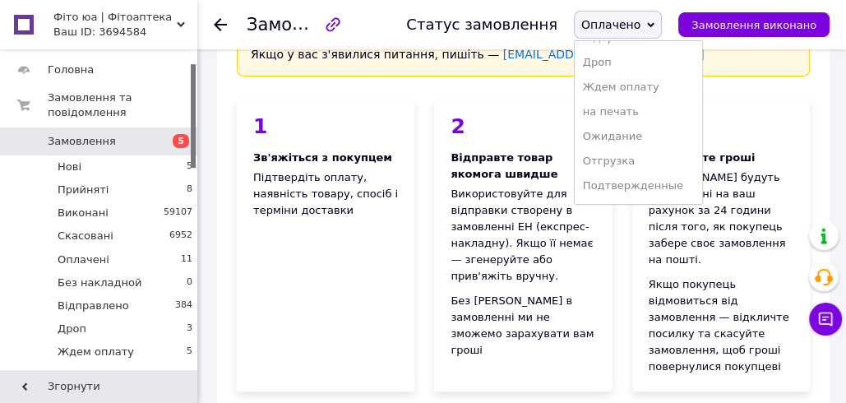
scroll to position [191, 0]
click at [642, 187] on li "Создана накладная" at bounding box center [638, 187] width 127 height 25
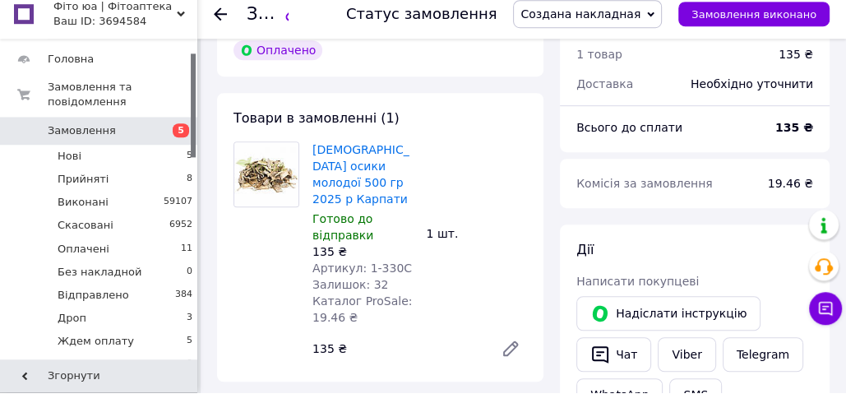
scroll to position [613, 0]
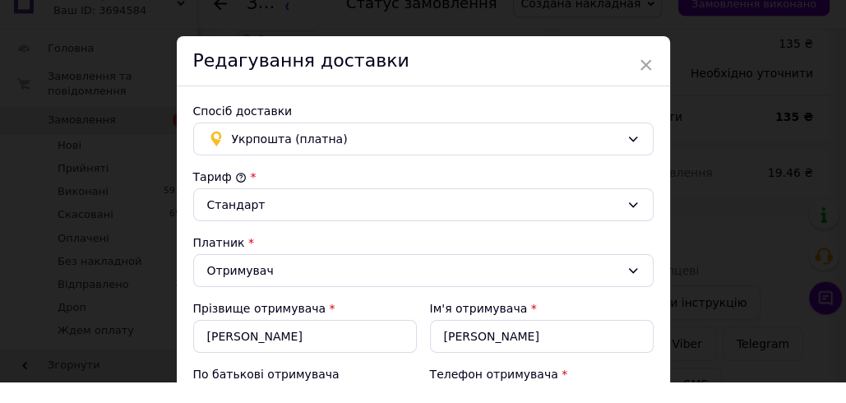
scroll to position [621, 0]
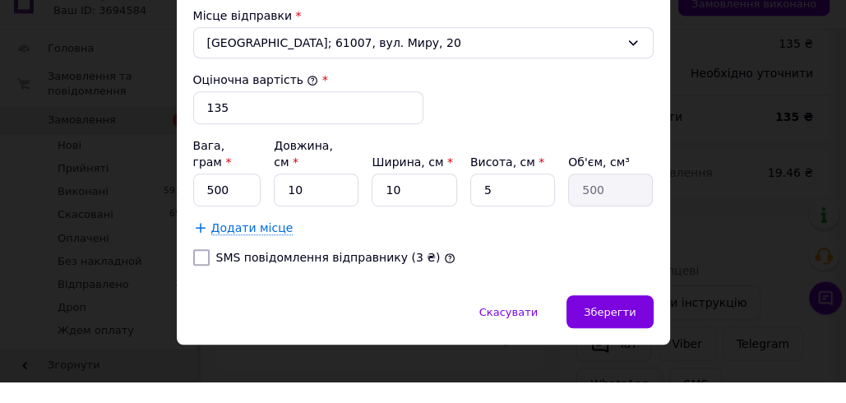
drag, startPoint x: 734, startPoint y: 305, endPoint x: 721, endPoint y: 307, distance: 13.3
click at [733, 306] on div "× Редагування доставки Спосіб доставки Укрпошта (платна) Тариф * Стандарт Платн…" at bounding box center [423, 201] width 846 height 403
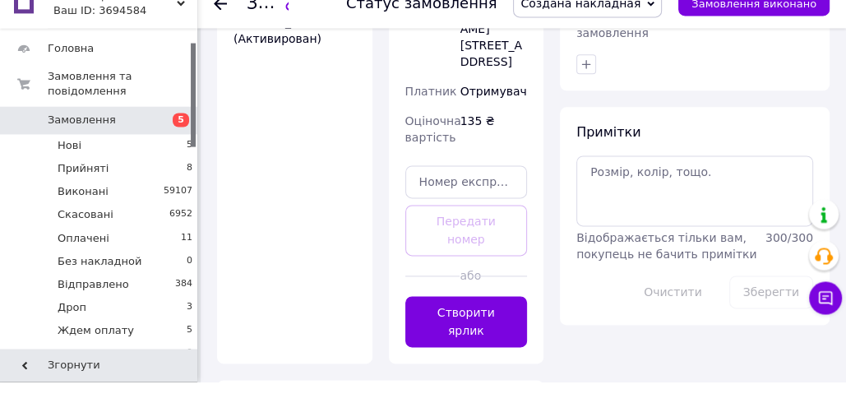
scroll to position [1525, 0]
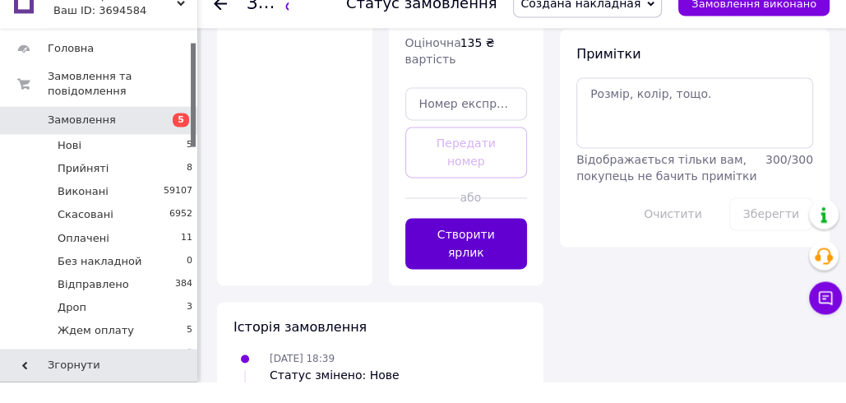
click at [451, 239] on button "Створити ярлик" at bounding box center [466, 264] width 122 height 51
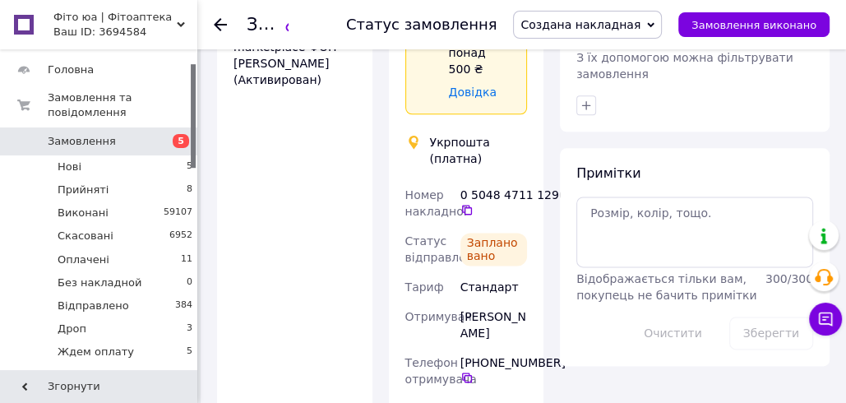
scroll to position [1380, 0]
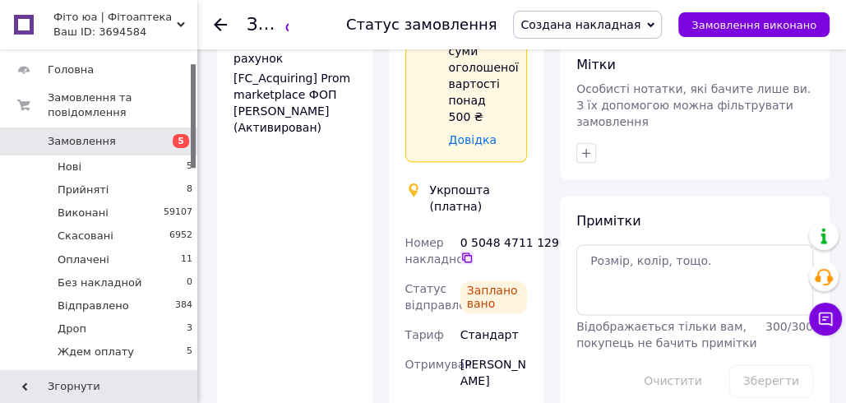
click at [466, 252] on icon at bounding box center [467, 257] width 10 height 10
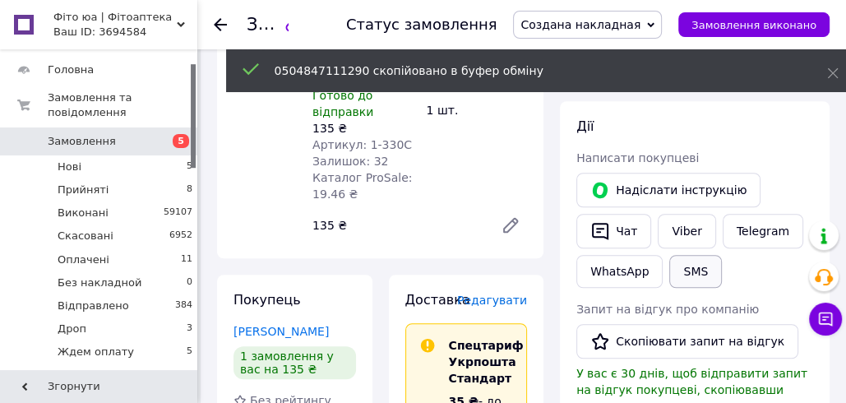
scroll to position [736, 0]
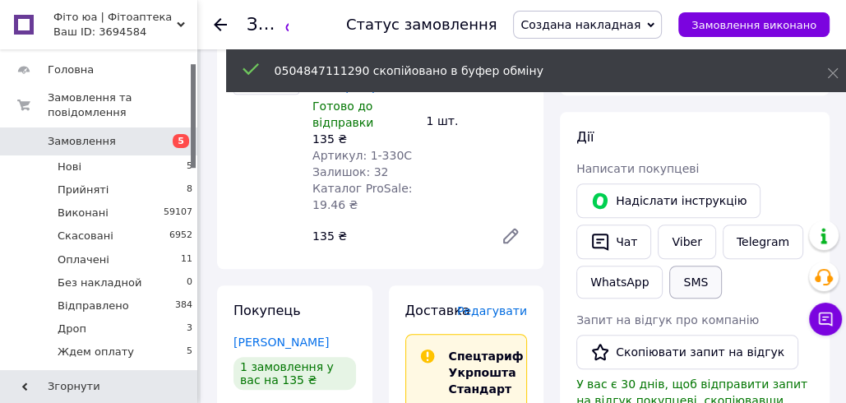
click at [701, 265] on button "SMS" at bounding box center [695, 281] width 53 height 33
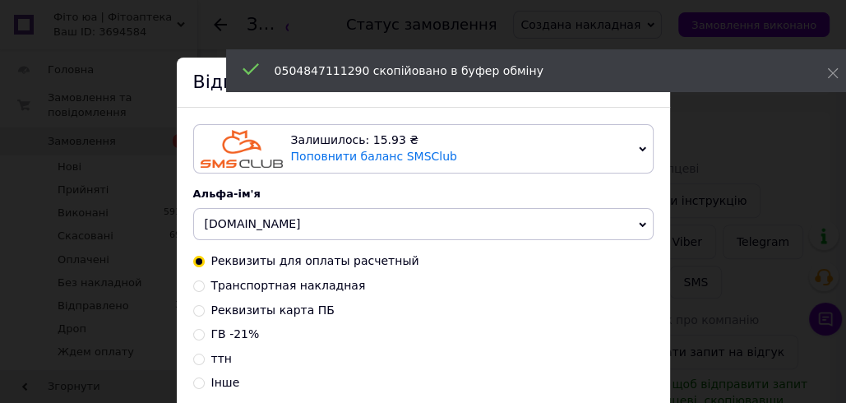
click at [262, 290] on span "Транспортная накладная" at bounding box center [288, 285] width 155 height 13
click at [205, 290] on input "Транспортная накладная" at bounding box center [199, 285] width 12 height 12
radio input "true"
radio input "false"
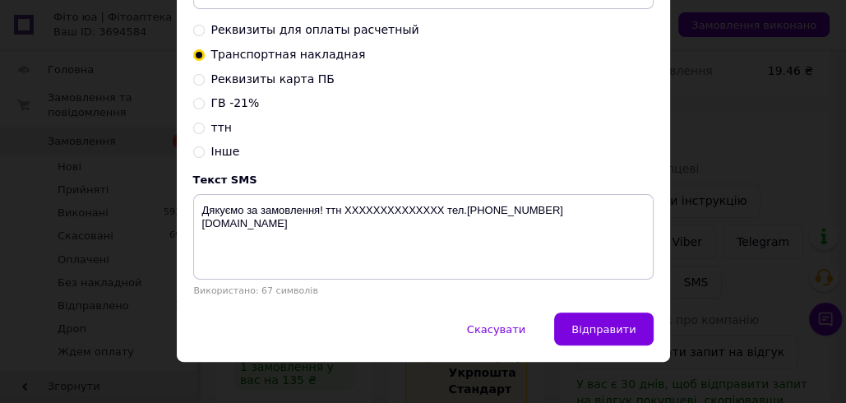
scroll to position [248, 0]
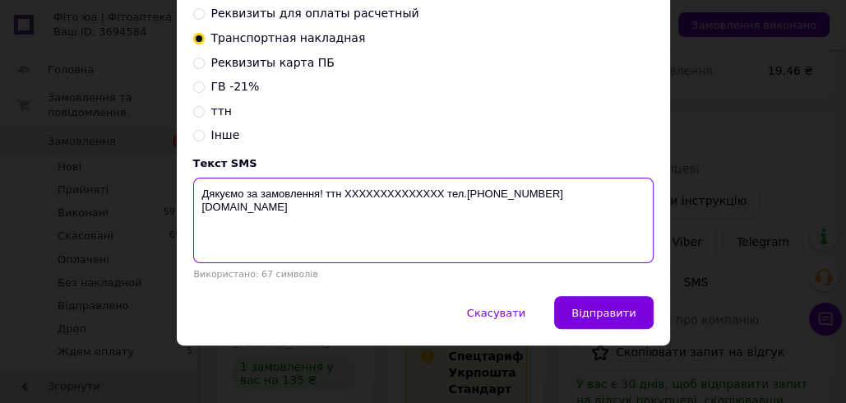
click at [399, 185] on textarea "Дякуємо за замовлення! ттн XXXXXXXXXXXXXX тел.+380988847717 fito.ua" at bounding box center [423, 220] width 460 height 85
paste textarea "0504847111290"
click at [407, 191] on textarea "Дякуємо за замовлення! ттн 0504847111290 тел.+380988847717 fito.ua" at bounding box center [423, 220] width 460 height 85
click at [409, 190] on textarea "Дякуємо за замовлення! ттн 0504847111290 тел.+380988847717 fito.ua" at bounding box center [423, 220] width 460 height 85
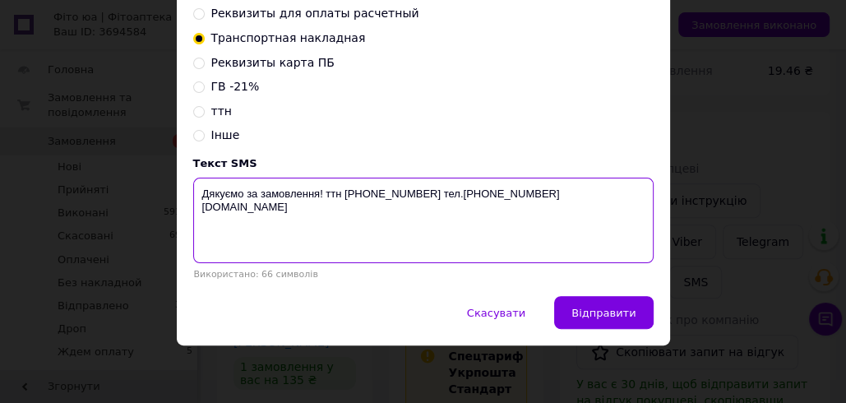
click at [409, 190] on textarea "Дякуємо за замовлення! ттн 0504847111290 тел.+380988847717 fito.ua" at bounding box center [423, 220] width 460 height 85
type textarea "Дякуємо за замовлення! ттн 0504847111290 тел.+380988847717 fito.ua"
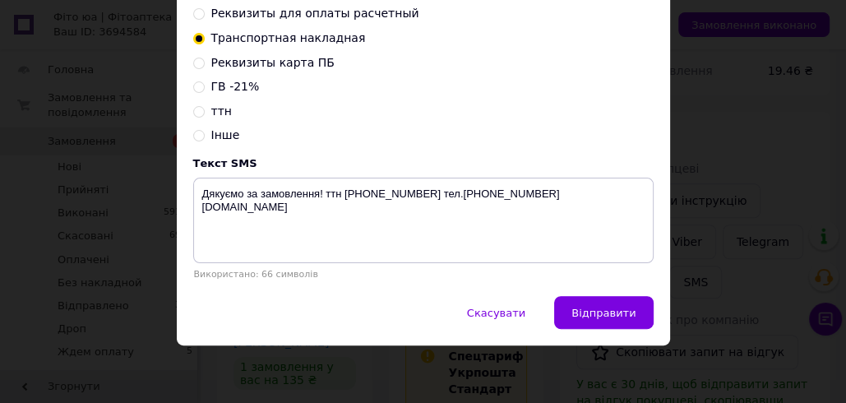
click at [741, 107] on div "× Відправка SMS Залишилось: 15.93 ₴ Поповнити баланс SMSClub Підключити LetsAds…" at bounding box center [423, 201] width 846 height 403
click at [517, 304] on button "Скасувати" at bounding box center [496, 312] width 93 height 33
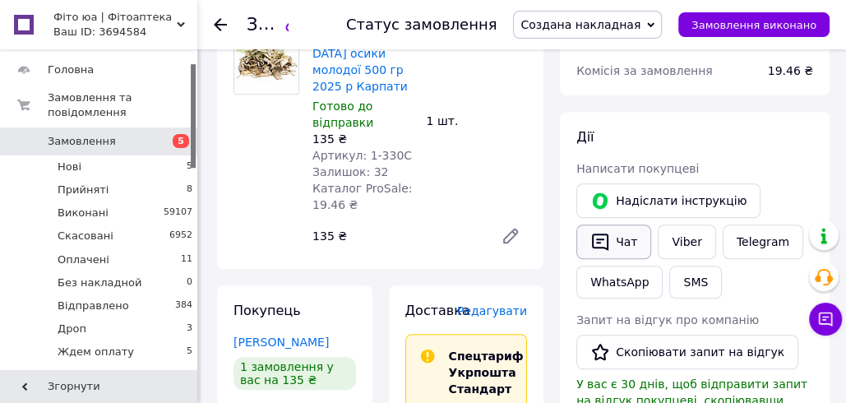
click at [620, 224] on button "Чат" at bounding box center [613, 241] width 75 height 35
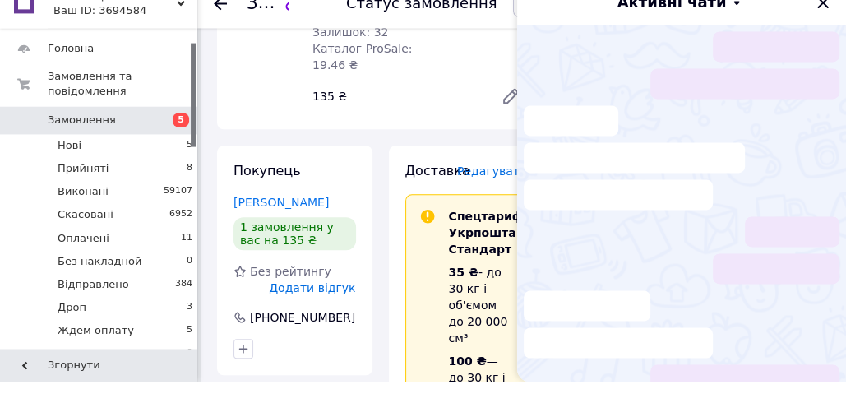
scroll to position [856, 0]
click at [821, 29] on icon "Закрити" at bounding box center [823, 24] width 20 height 20
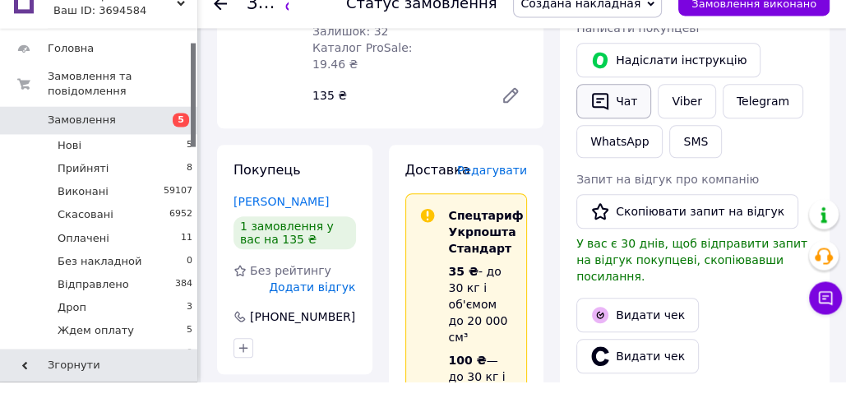
click at [635, 105] on button "Чат" at bounding box center [613, 122] width 75 height 35
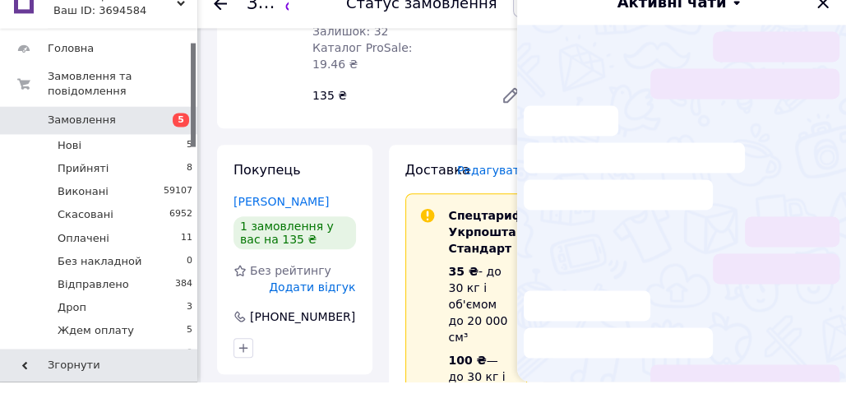
click at [827, 25] on icon "Закрити" at bounding box center [823, 24] width 20 height 20
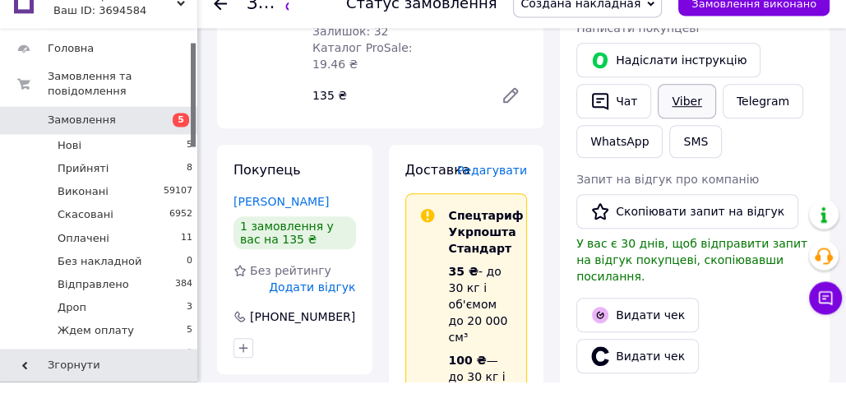
click at [682, 105] on link "Viber" at bounding box center [687, 122] width 58 height 35
click at [624, 105] on button "Чат" at bounding box center [613, 122] width 75 height 35
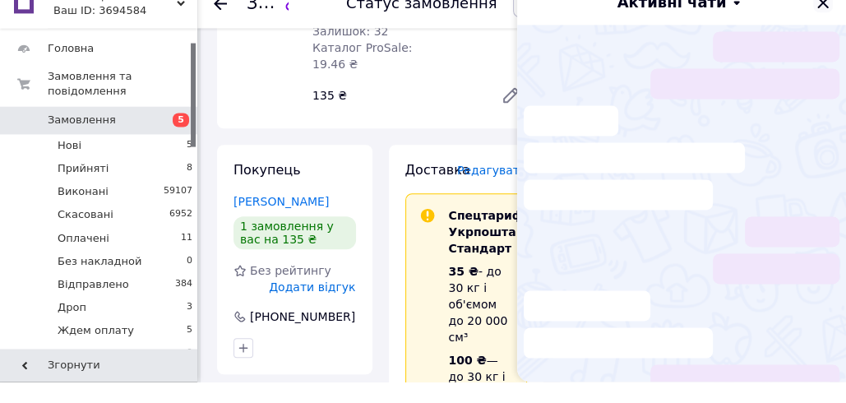
click at [822, 30] on icon "Закрити" at bounding box center [823, 24] width 20 height 20
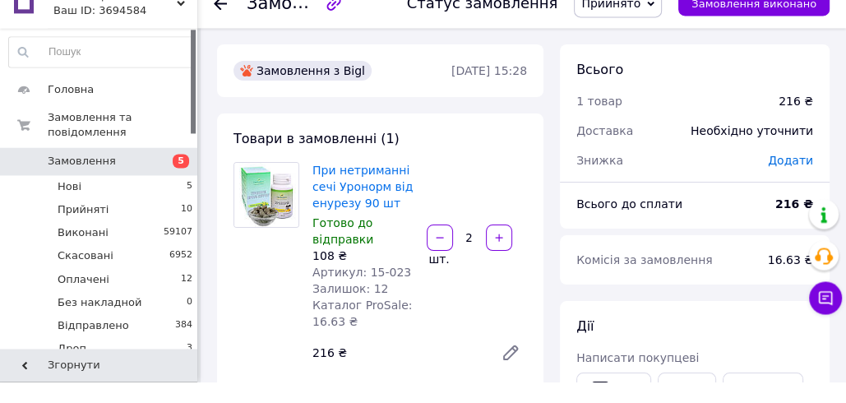
scroll to position [25, 0]
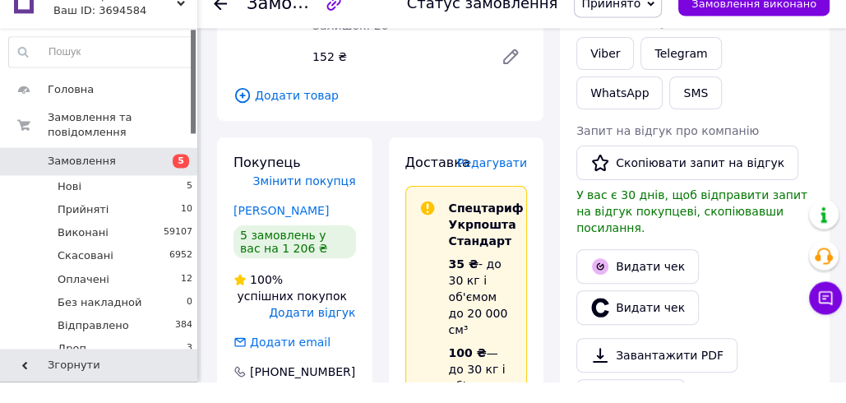
scroll to position [281, 0]
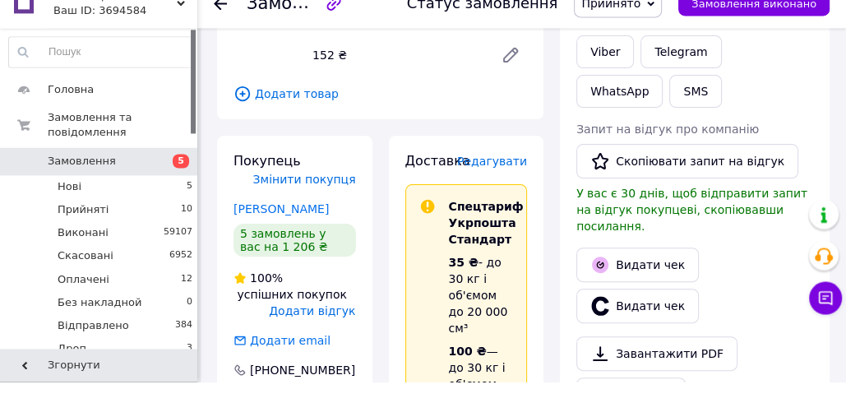
click at [640, 27] on span "Прийнято" at bounding box center [610, 24] width 59 height 13
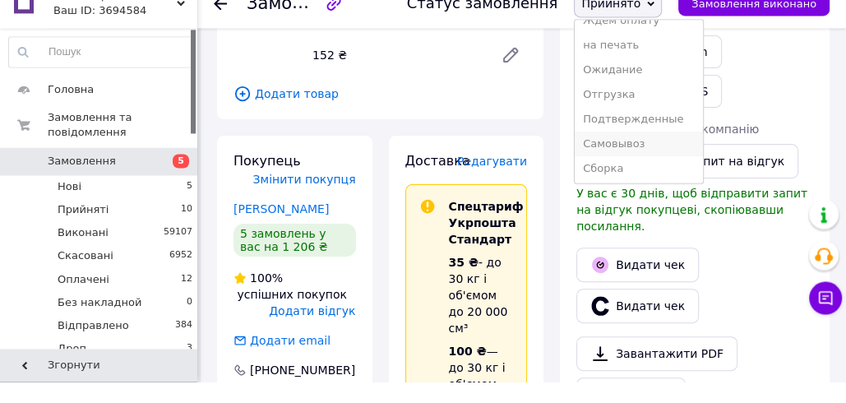
scroll to position [191, 0]
click at [648, 187] on li "Создана накладная" at bounding box center [638, 187] width 127 height 25
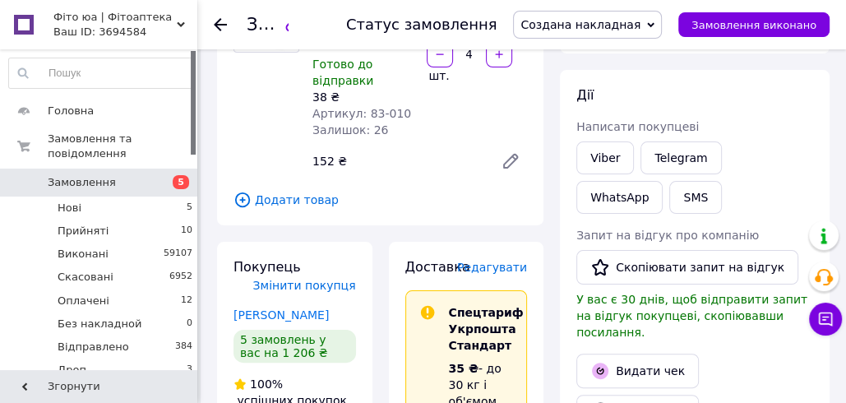
scroll to position [199, 0]
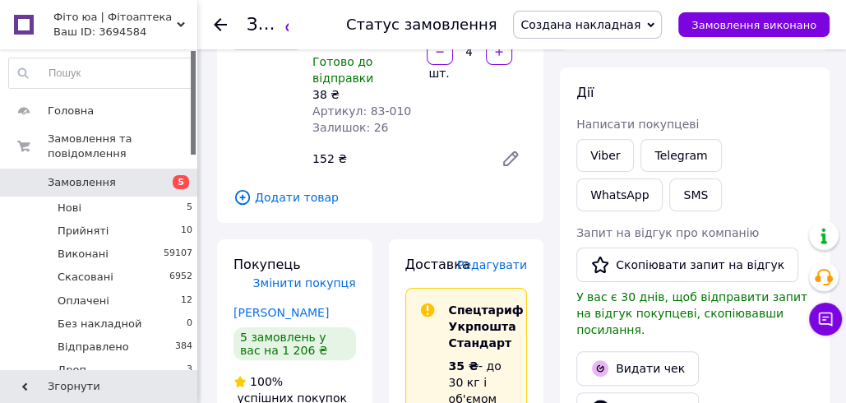
click at [490, 270] on span "Редагувати" at bounding box center [492, 264] width 70 height 13
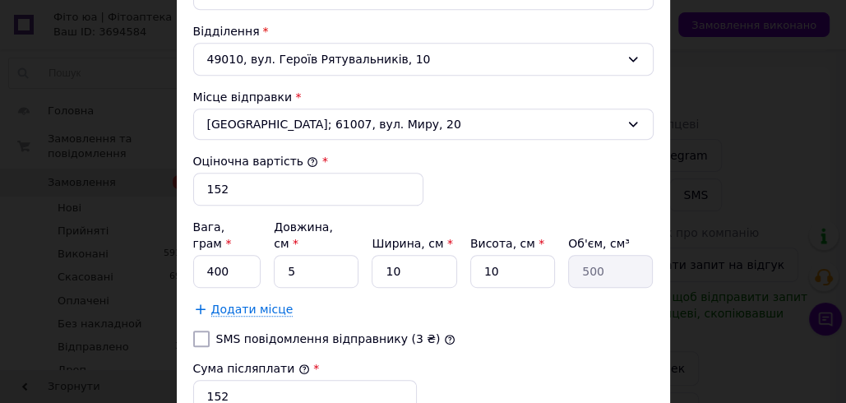
scroll to position [736, 0]
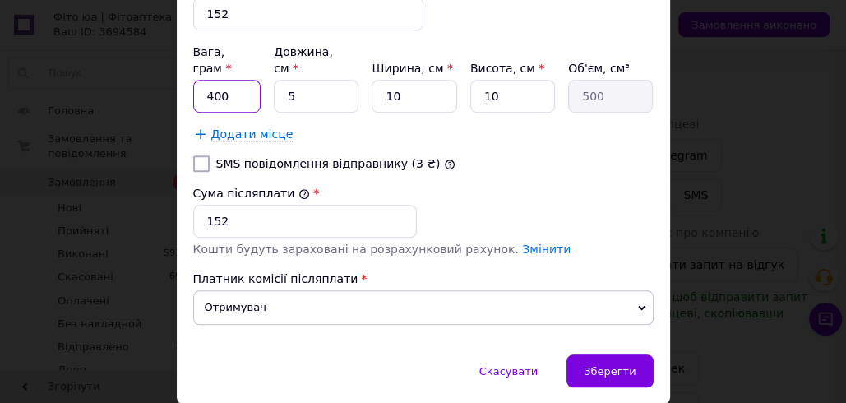
click at [202, 80] on input "400" at bounding box center [227, 96] width 68 height 33
type input "200"
click at [275, 80] on input "5" at bounding box center [316, 96] width 85 height 33
type input "15"
type input "1500"
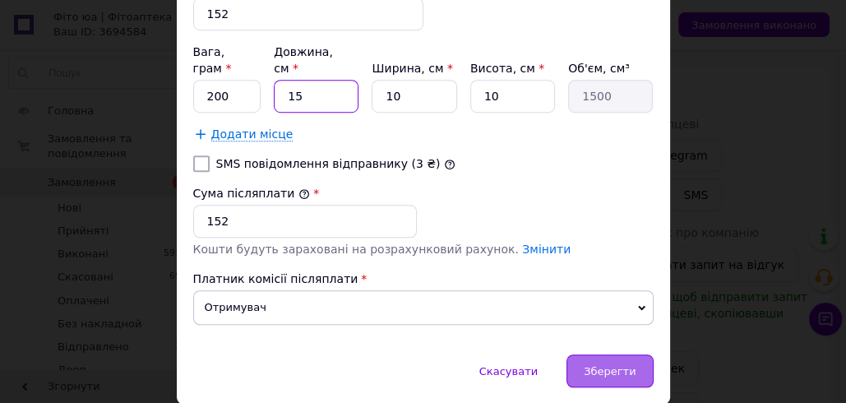
type input "15"
click at [593, 365] on span "Зберегти" at bounding box center [610, 371] width 52 height 12
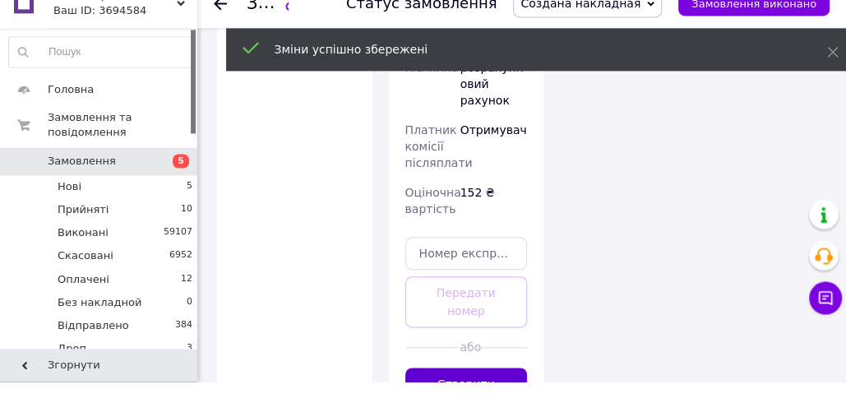
scroll to position [1298, 0]
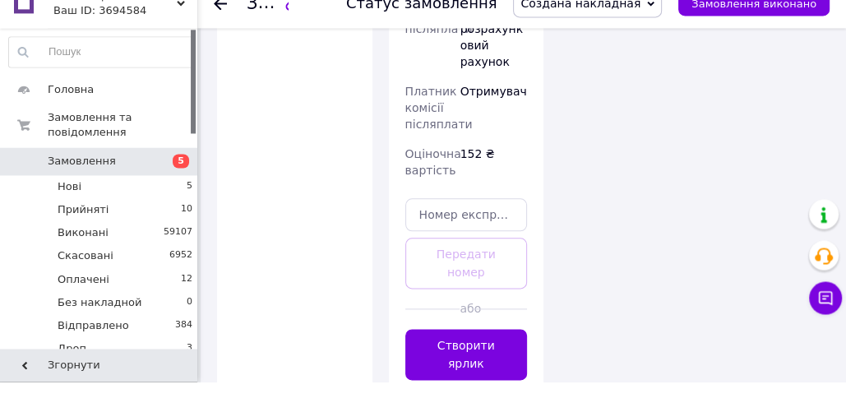
click at [479, 350] on button "Створити ярлик" at bounding box center [466, 375] width 122 height 51
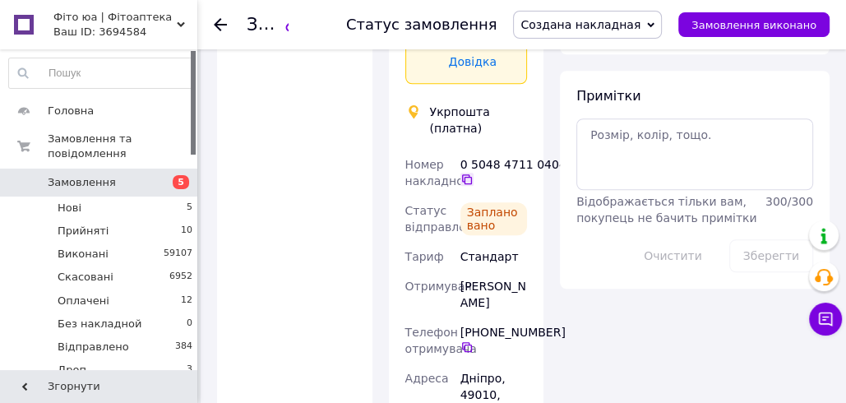
scroll to position [873, 0]
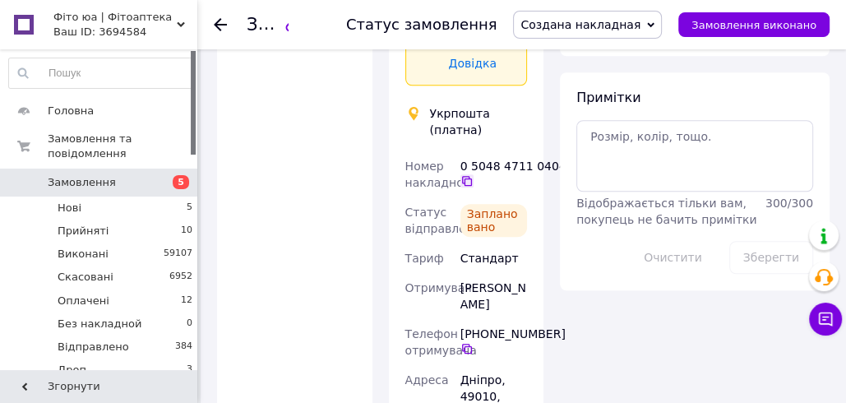
click at [468, 174] on icon at bounding box center [466, 180] width 13 height 13
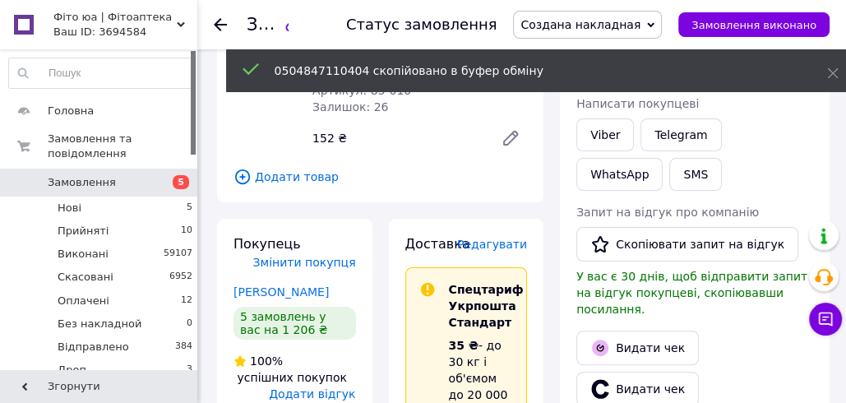
scroll to position [210, 0]
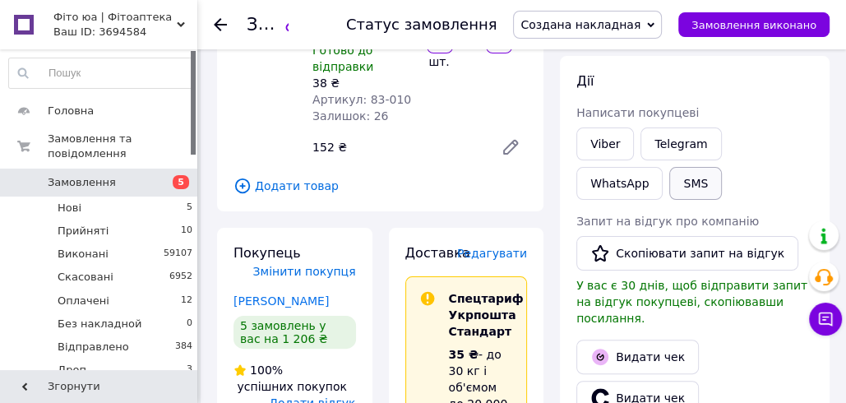
click at [669, 182] on button "SMS" at bounding box center [695, 183] width 53 height 33
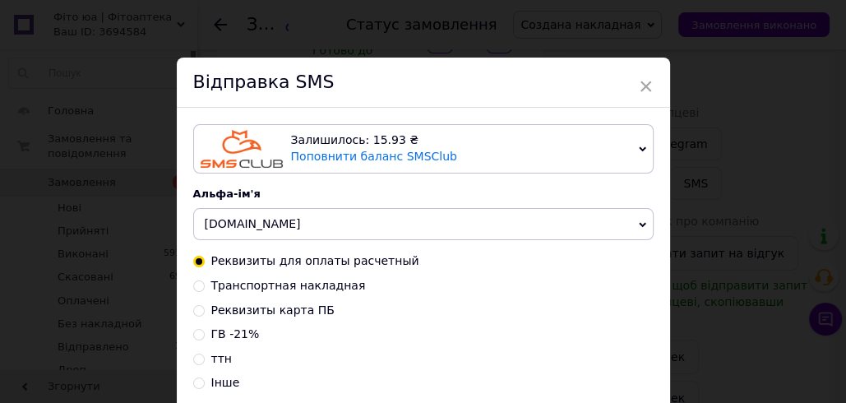
click at [265, 279] on span "Транспортная накладная" at bounding box center [288, 285] width 155 height 13
click at [205, 279] on input "Транспортная накладная" at bounding box center [199, 285] width 12 height 12
radio input "true"
radio input "false"
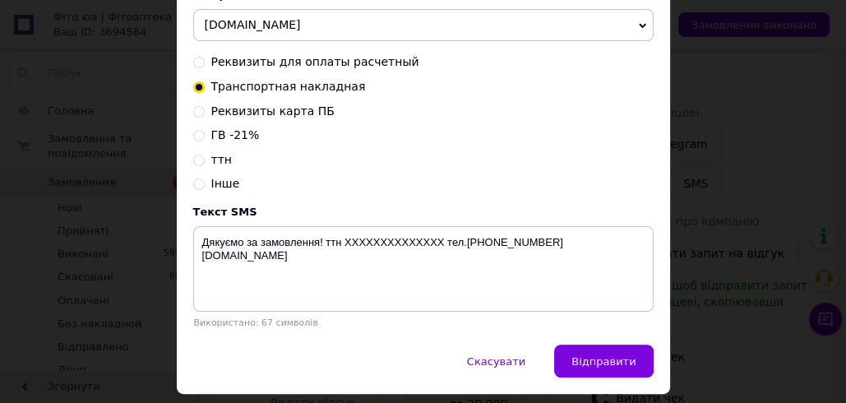
scroll to position [248, 0]
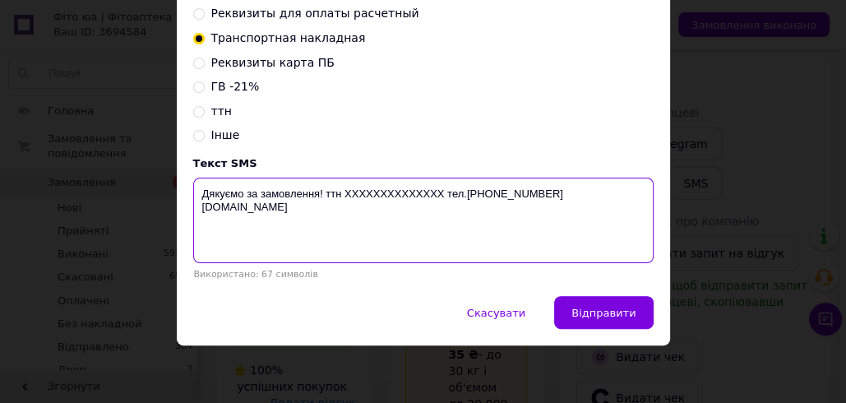
click at [405, 192] on textarea "Дякуємо за замовлення! ттн XXXXXXXXXXXXXX тел.+380988847717 fito.ua" at bounding box center [423, 220] width 460 height 85
paste textarea "0504847110404"
type textarea "Дякуємо за замовлення! ттн 0504847110404 тел.+380988847717 fito.ua"
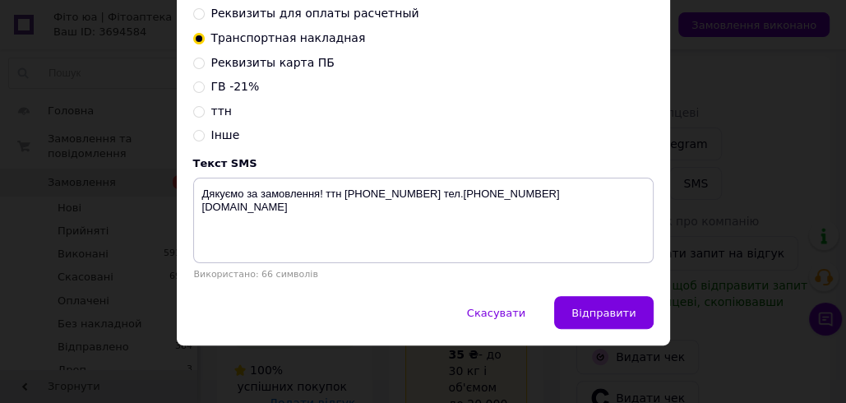
click at [215, 108] on span "ттн" at bounding box center [221, 110] width 21 height 13
click at [205, 108] on input "ттн" at bounding box center [199, 110] width 12 height 12
radio input "true"
radio input "false"
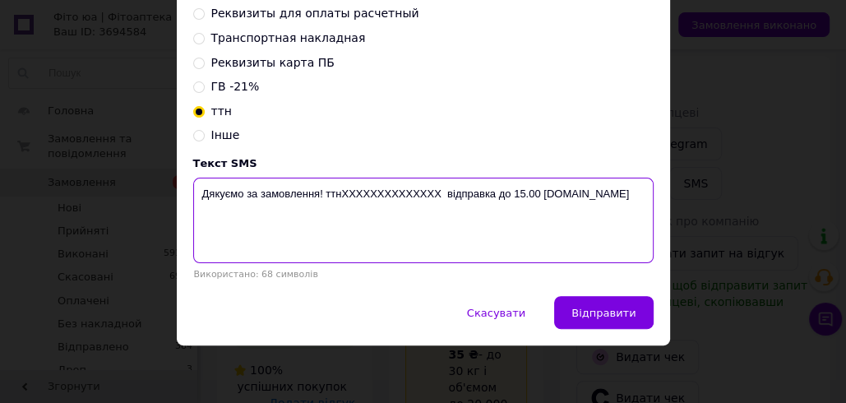
drag, startPoint x: 432, startPoint y: 190, endPoint x: 344, endPoint y: 192, distance: 88.8
click at [344, 192] on textarea "Дякуємо за замовлення! ттнXXXXXXXXXXXXXX відправка до 15.00 fito.ua" at bounding box center [423, 220] width 460 height 85
paste textarea "0504847110404"
drag, startPoint x: 523, startPoint y: 191, endPoint x: 201, endPoint y: 190, distance: 322.2
click at [201, 190] on textarea "Дякуємо за замовлення! ттн0504847110404 відправка до 15.00 fito.ua" at bounding box center [423, 220] width 460 height 85
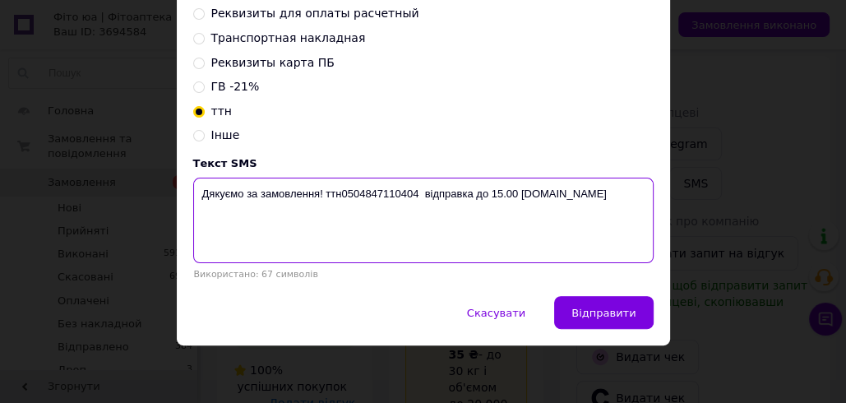
type textarea "Дякуємо за замовлення! ттн0504847110404 відправка до 15.00 fito.ua"
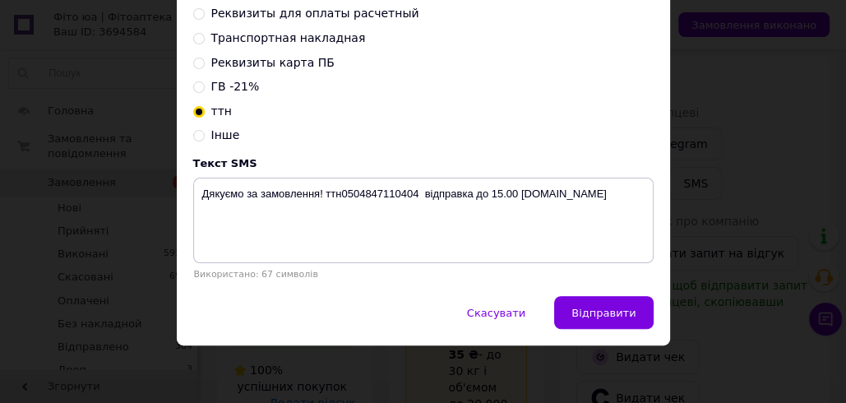
click at [732, 76] on div "× Відправка SMS Залишилось: 15.93 ₴ Поповнити баланс SMSClub Підключити LetsAds…" at bounding box center [423, 201] width 846 height 403
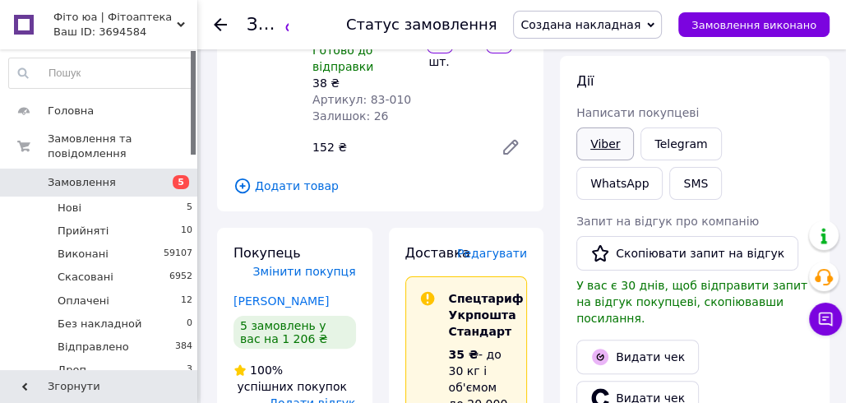
click at [597, 141] on link "Viber" at bounding box center [605, 143] width 58 height 33
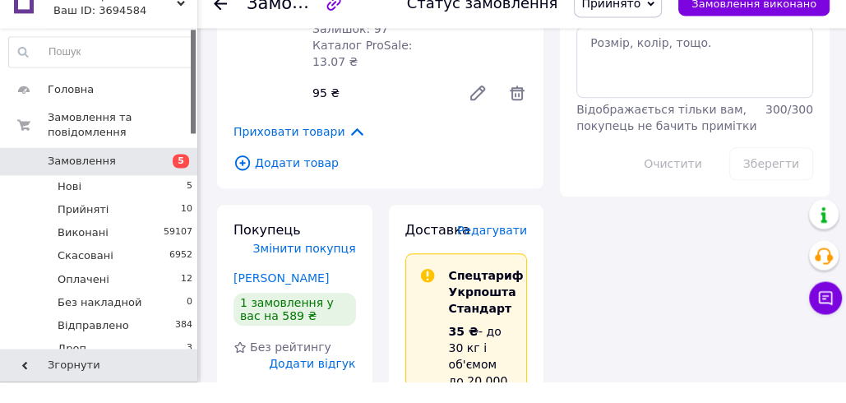
scroll to position [1009, 0]
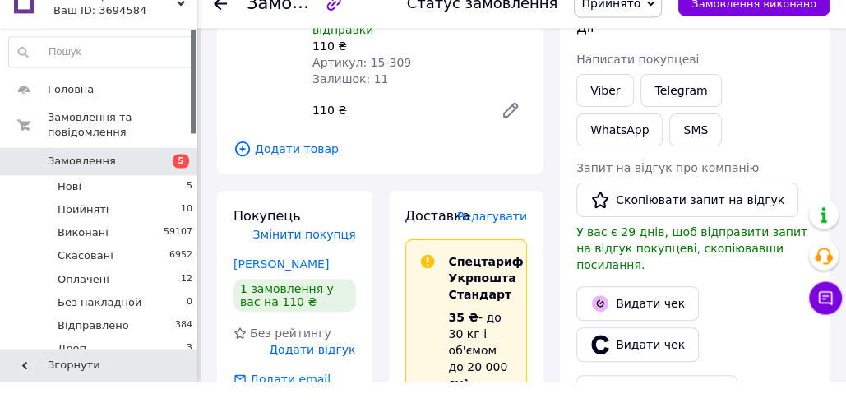
scroll to position [265, 0]
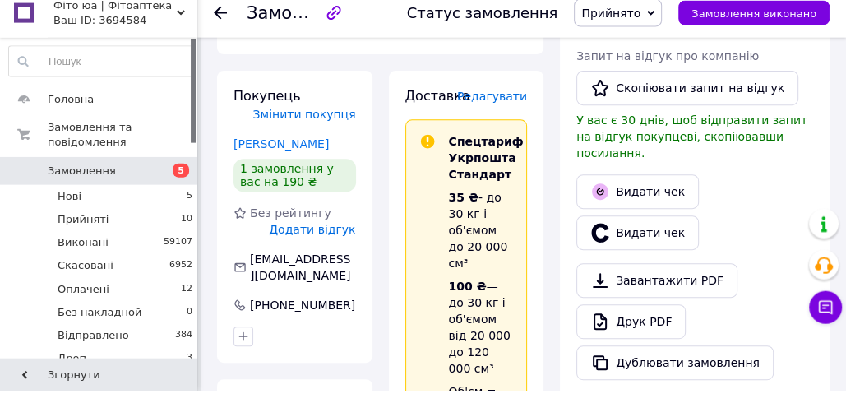
scroll to position [421, 0]
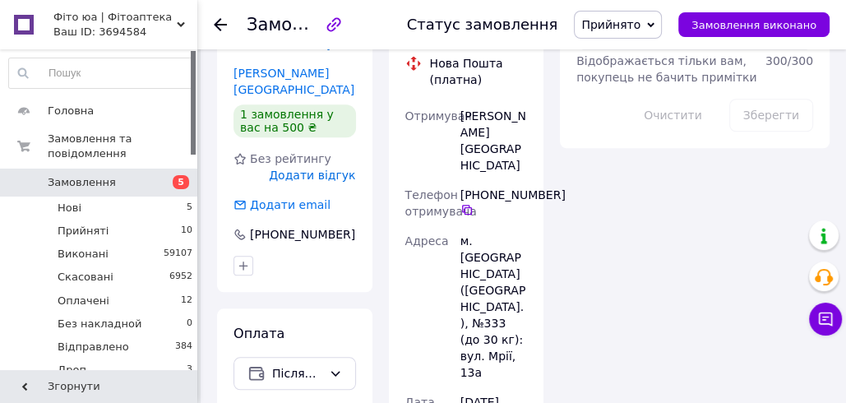
scroll to position [1009, 0]
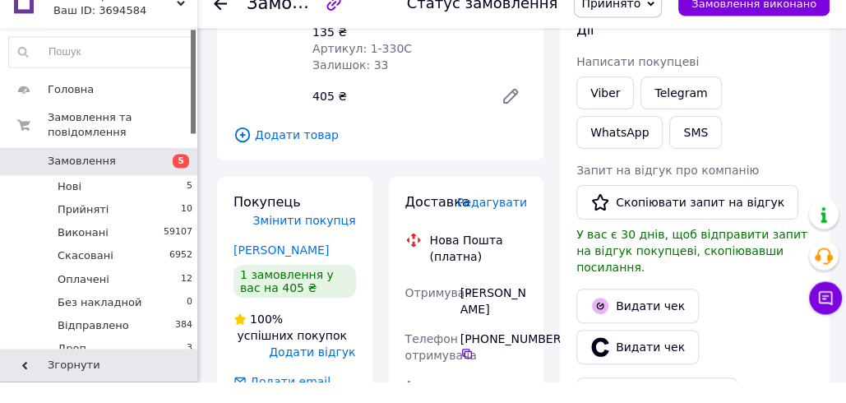
scroll to position [242, 0]
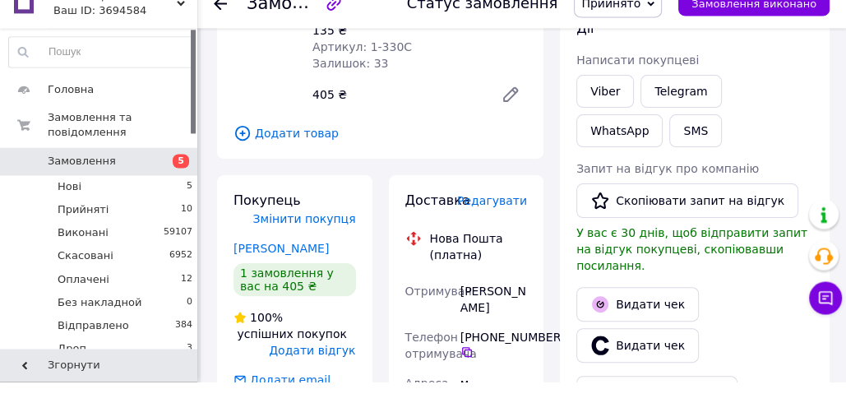
click at [621, 32] on span "Прийнято" at bounding box center [618, 25] width 88 height 28
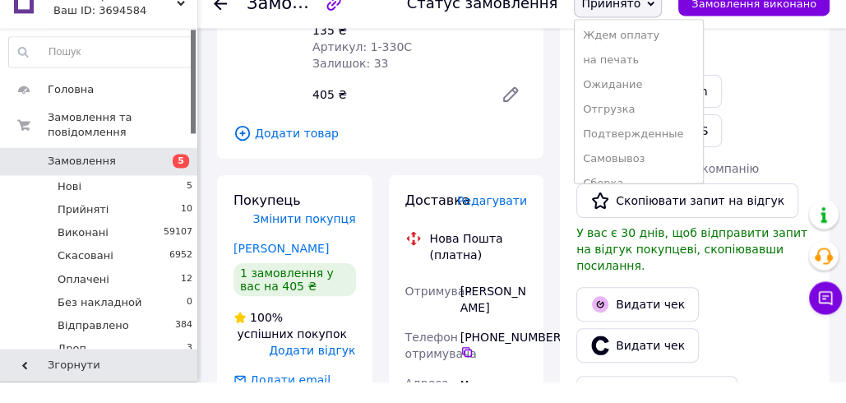
scroll to position [191, 0]
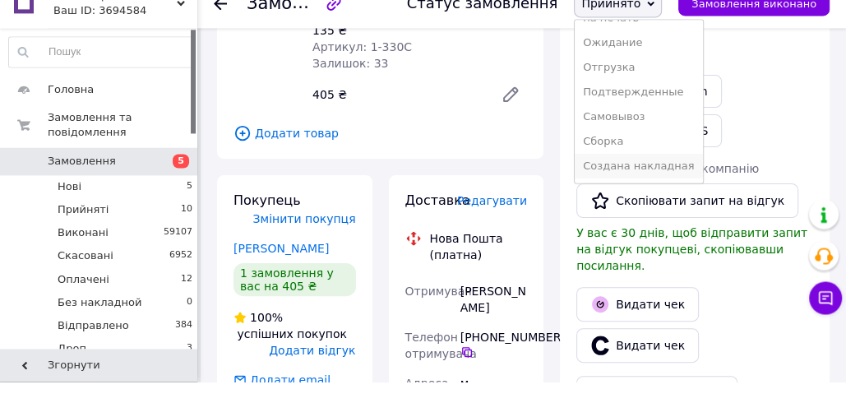
click at [612, 189] on li "Создана накладная" at bounding box center [638, 187] width 127 height 25
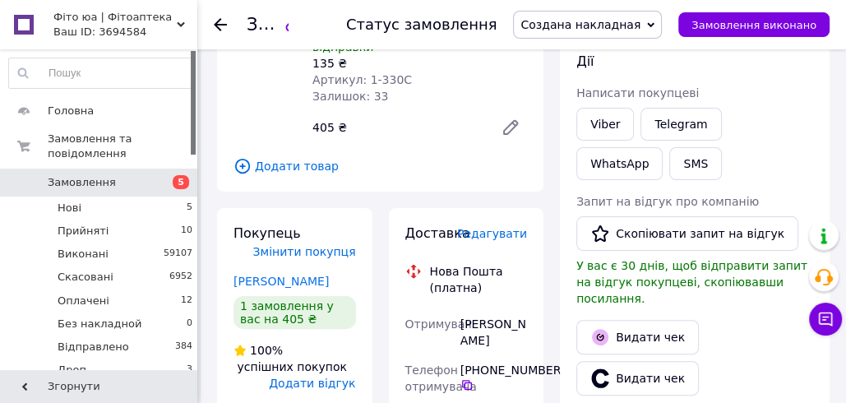
scroll to position [234, 0]
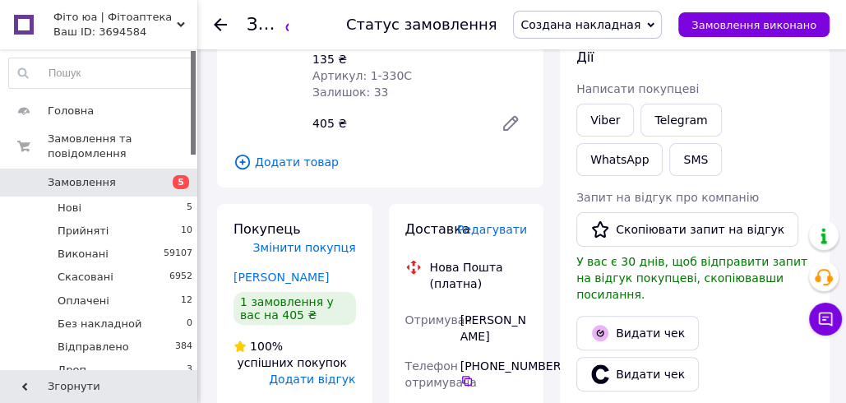
click at [513, 223] on span "Редагувати" at bounding box center [492, 229] width 70 height 13
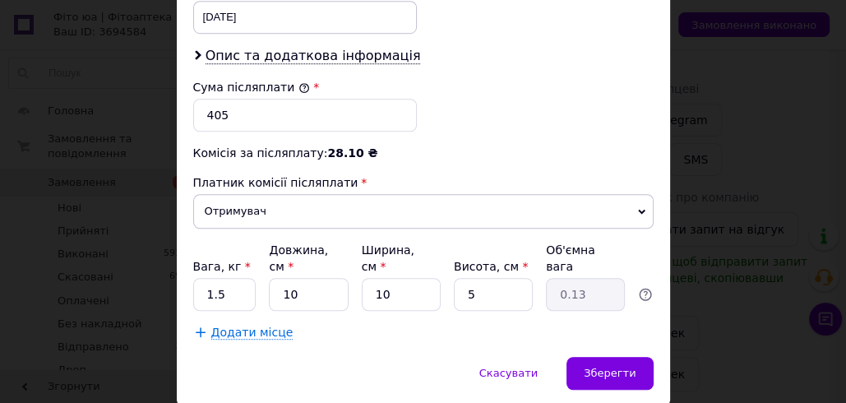
scroll to position [847, 0]
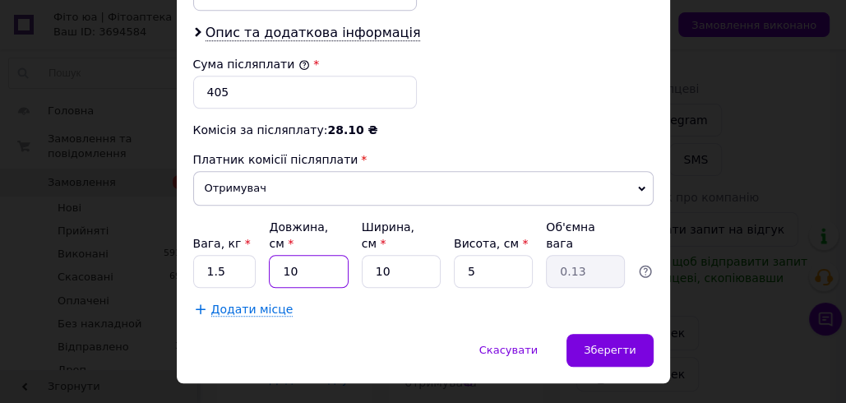
click at [275, 255] on input "10" at bounding box center [308, 271] width 79 height 33
type input "20"
type input "0.25"
type input "20"
drag, startPoint x: 379, startPoint y: 233, endPoint x: 370, endPoint y: 228, distance: 10.3
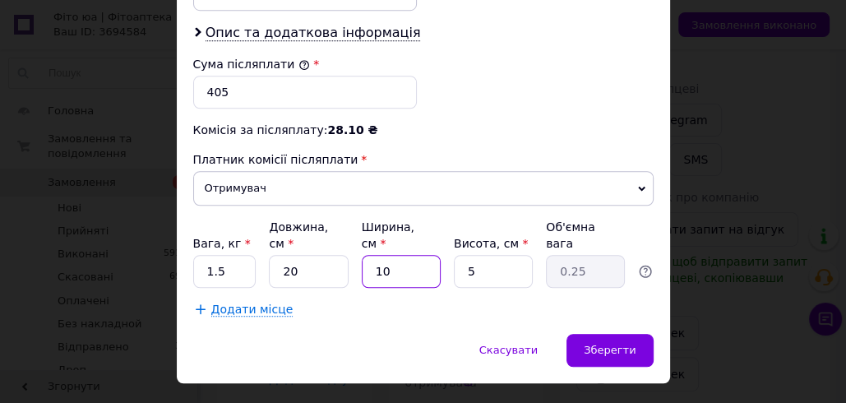
click at [370, 255] on input "10" at bounding box center [401, 271] width 79 height 33
type input "30"
type input "0.75"
type input "30"
click at [456, 255] on input "5" at bounding box center [493, 271] width 79 height 33
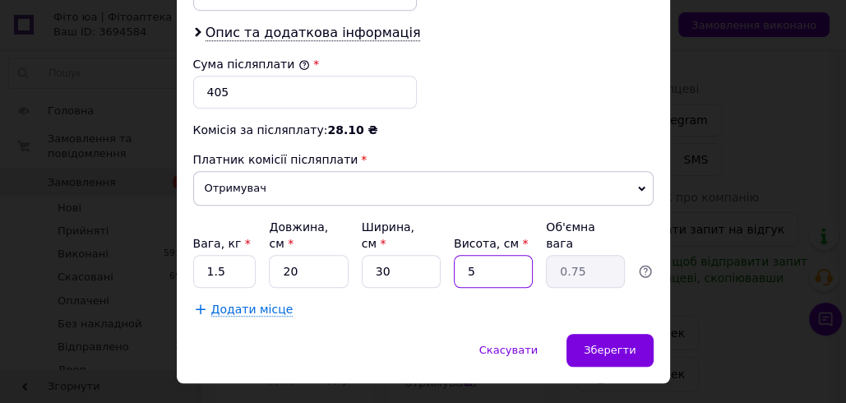
type input "15"
type input "2.25"
drag, startPoint x: 470, startPoint y: 234, endPoint x: 488, endPoint y: 247, distance: 21.9
click at [488, 255] on input "15" at bounding box center [493, 271] width 79 height 33
type input "11"
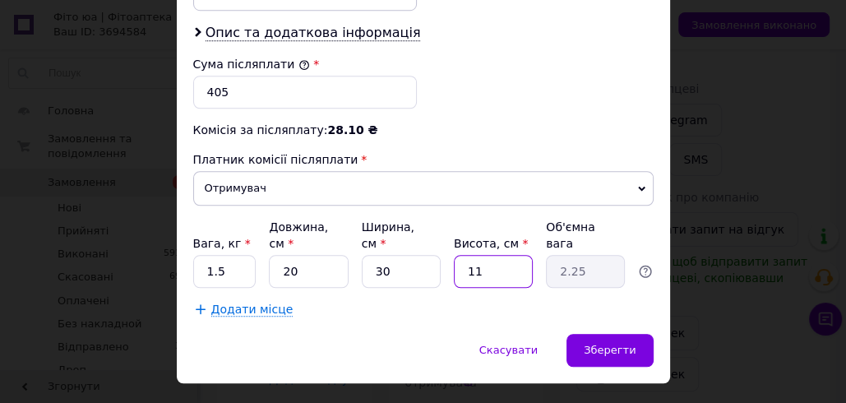
type input "1.65"
type input "11"
click at [634, 334] on div "Зберегти" at bounding box center [609, 350] width 86 height 33
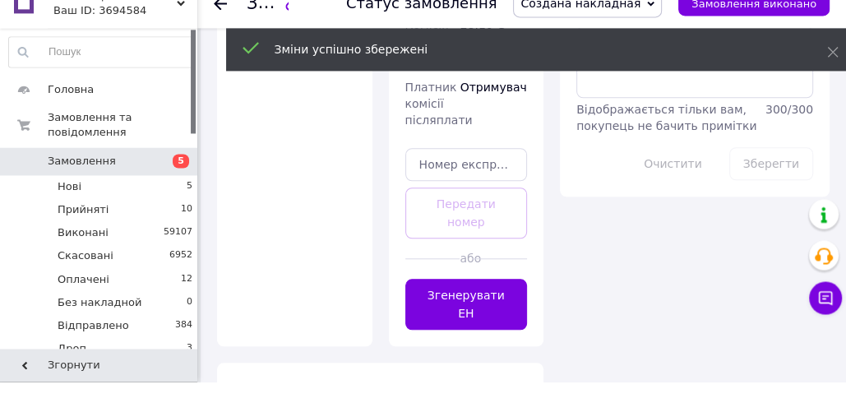
scroll to position [983, 0]
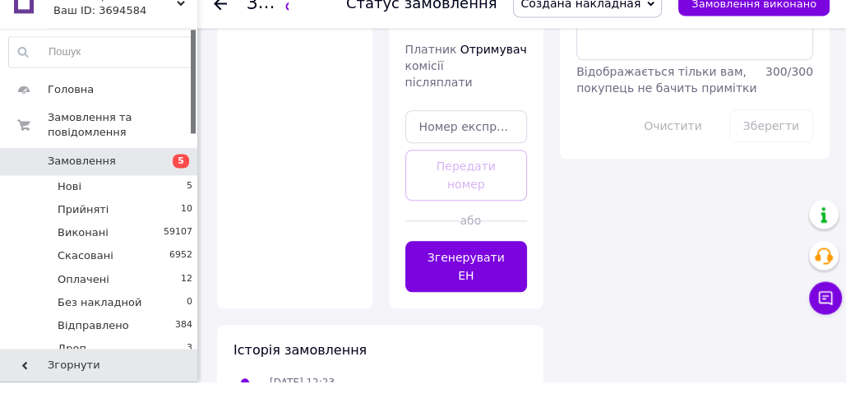
click at [492, 262] on button "Згенерувати ЕН" at bounding box center [466, 287] width 122 height 51
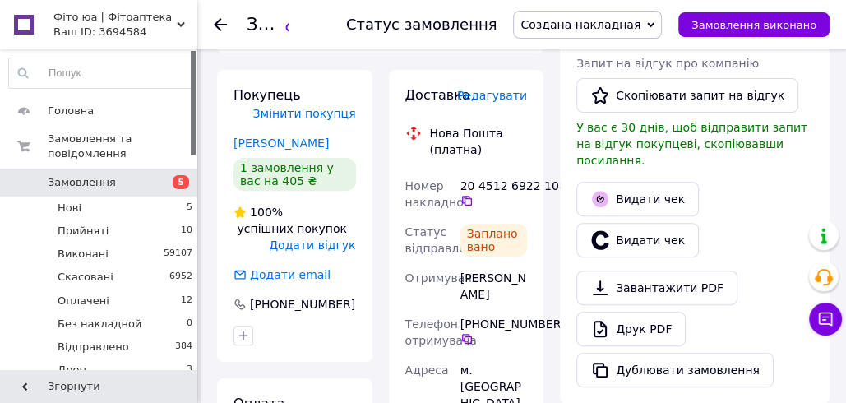
scroll to position [361, 0]
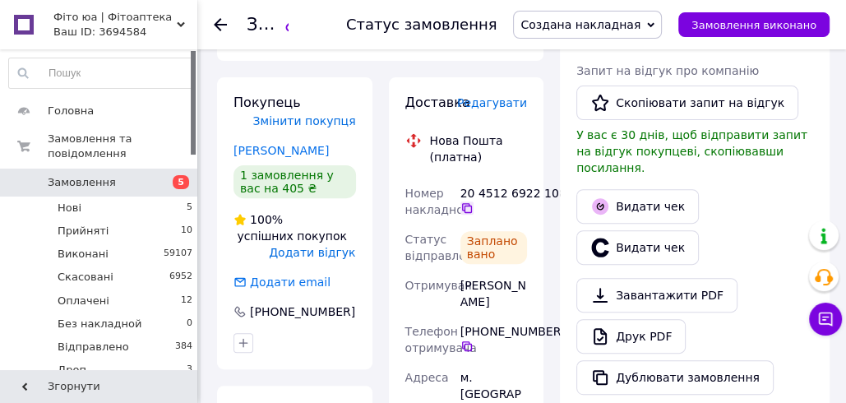
click at [467, 203] on icon at bounding box center [467, 208] width 10 height 10
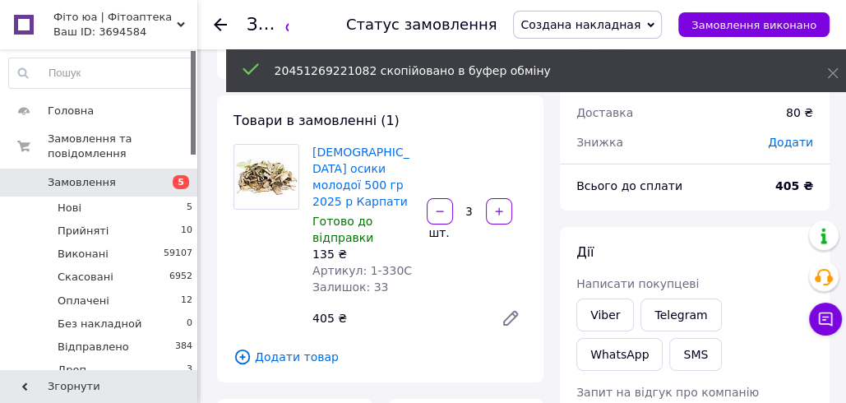
scroll to position [36, 0]
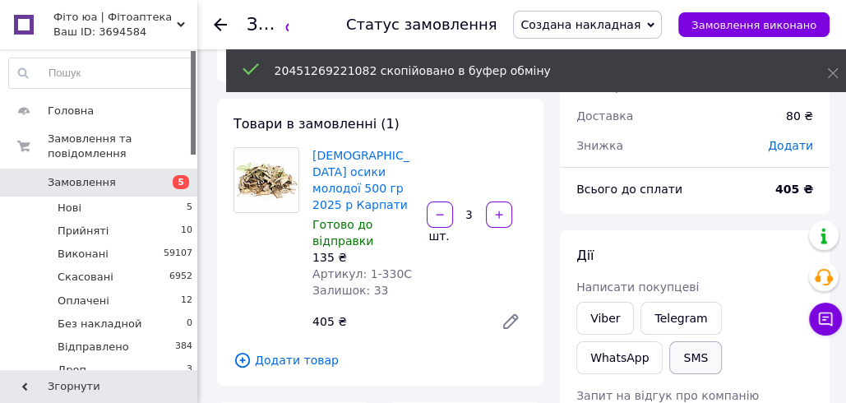
click at [669, 362] on button "SMS" at bounding box center [695, 357] width 53 height 33
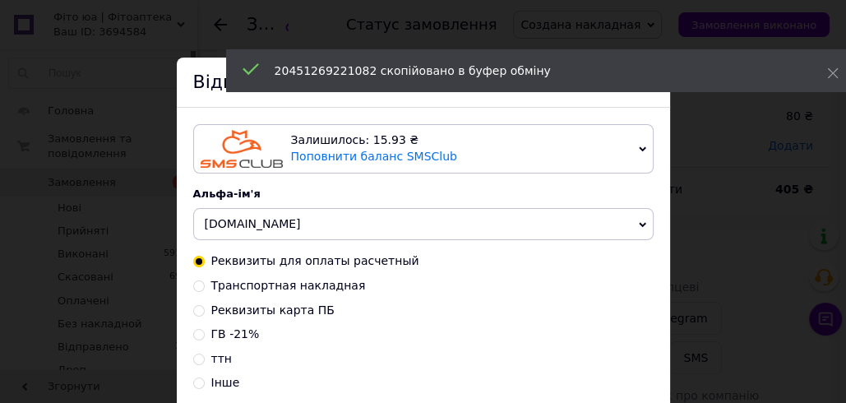
click at [305, 280] on span "Транспортная накладная" at bounding box center [288, 285] width 155 height 13
click at [205, 280] on input "Транспортная накладная" at bounding box center [199, 285] width 12 height 12
radio input "true"
radio input "false"
type textarea "Дякуємо за замовлення! ттн XXXXXXXXXXXXXX тел.+380988847717 fito.ua"
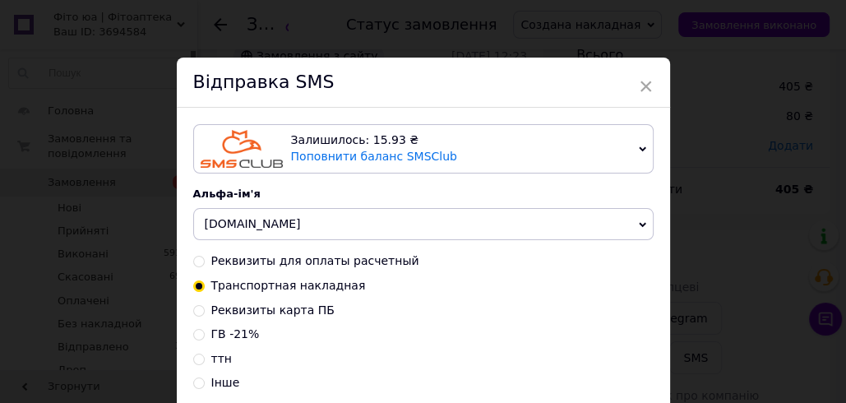
scroll to position [248, 0]
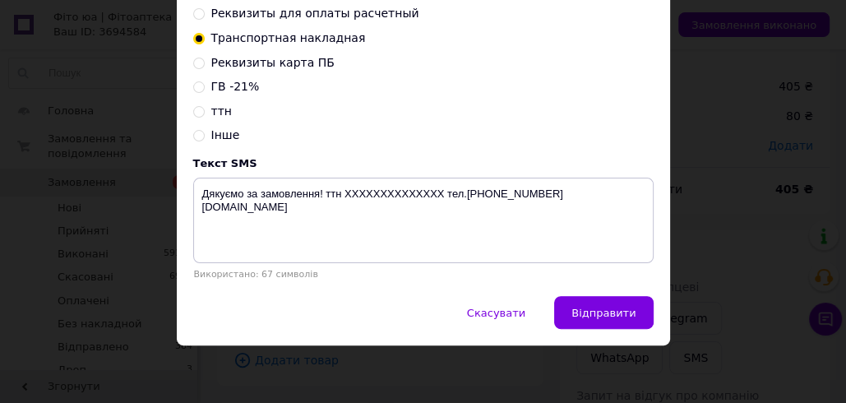
drag, startPoint x: 213, startPoint y: 110, endPoint x: 222, endPoint y: 110, distance: 9.0
click at [214, 109] on span "ттн" at bounding box center [221, 110] width 21 height 13
click at [205, 109] on input "ттн" at bounding box center [199, 110] width 12 height 12
radio input "true"
radio input "false"
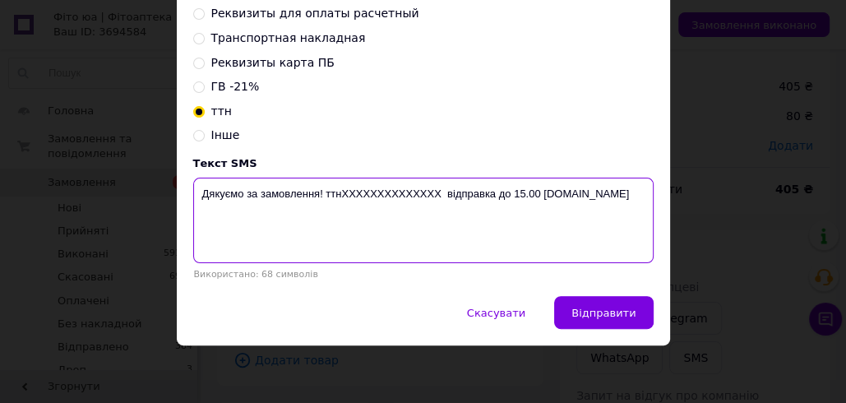
drag, startPoint x: 435, startPoint y: 192, endPoint x: 343, endPoint y: 188, distance: 92.1
click at [343, 188] on textarea "Дякуємо за замовлення! ттнXXXXXXXXXXXXXX відправка до 15.00 fito.ua" at bounding box center [423, 220] width 460 height 85
paste textarea "20451269221082"
click at [523, 192] on textarea "Дякуємо за замовлення! ттн20451269221082 відправка до 15.00 fito.ua" at bounding box center [423, 220] width 460 height 85
drag, startPoint x: 526, startPoint y: 190, endPoint x: 196, endPoint y: 193, distance: 330.4
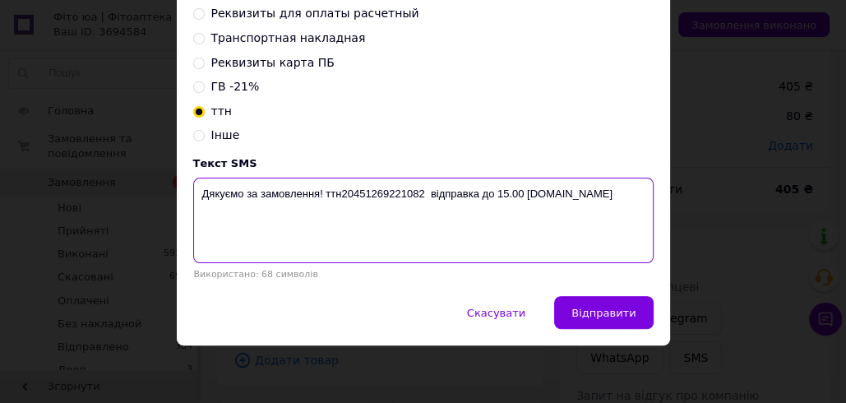
click at [196, 193] on textarea "Дякуємо за замовлення! ттн20451269221082 відправка до 15.00 fito.ua" at bounding box center [423, 220] width 460 height 85
type textarea "Дякуємо за замовлення! ттн20451269221082 відправка до 15.00 fito.ua"
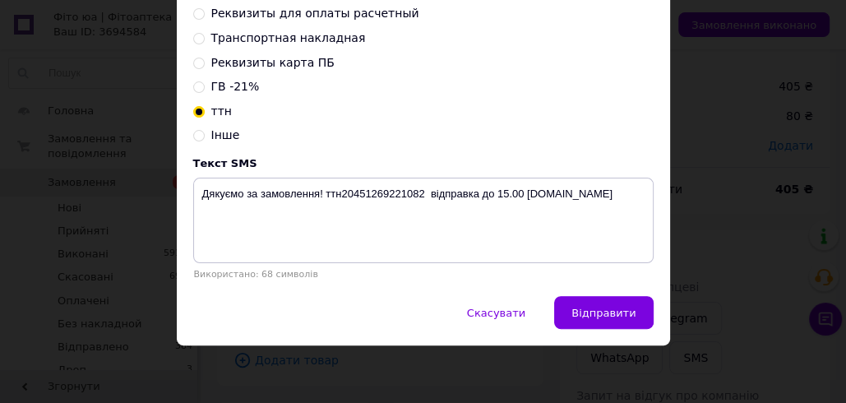
click at [708, 77] on div "× Відправка SMS Залишилось: 15.93 ₴ Поповнити баланс SMSClub Підключити LetsAds…" at bounding box center [423, 201] width 846 height 403
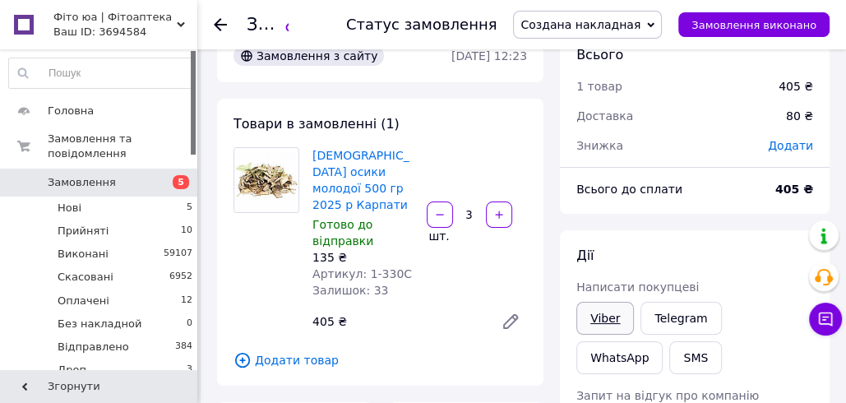
click at [616, 316] on link "Viber" at bounding box center [605, 318] width 58 height 33
click at [538, 159] on div "Товари в замовленні (1) Кора осики молодої 500 гр 2025 р Карпати Готово до відп…" at bounding box center [380, 242] width 326 height 287
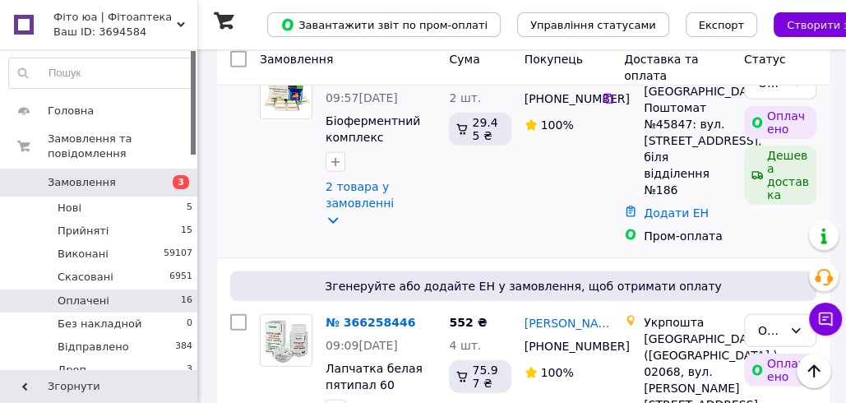
scroll to position [3177, 0]
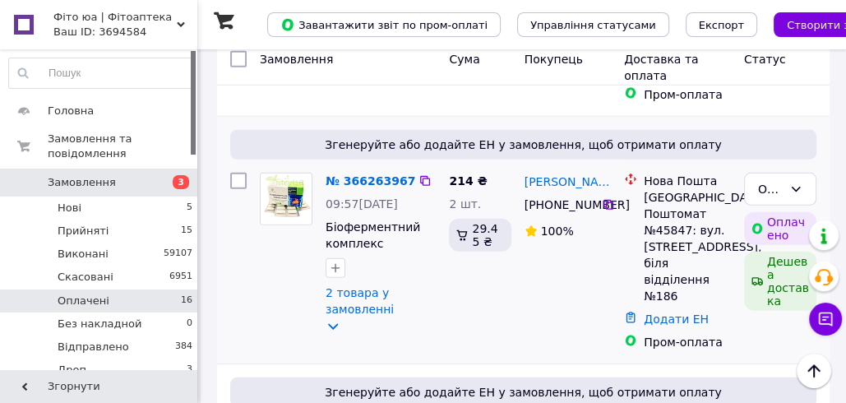
drag, startPoint x: 521, startPoint y: 136, endPoint x: 613, endPoint y: 140, distance: 92.1
click at [613, 166] on div "[PERSON_NAME] [PHONE_NUMBER]%" at bounding box center [568, 261] width 100 height 191
copy link "[PERSON_NAME]"
click at [680, 189] on div "[GEOGRAPHIC_DATA], Поштомат №45847: вул. [STREET_ADDRESS], біля відділення №186" at bounding box center [687, 246] width 87 height 115
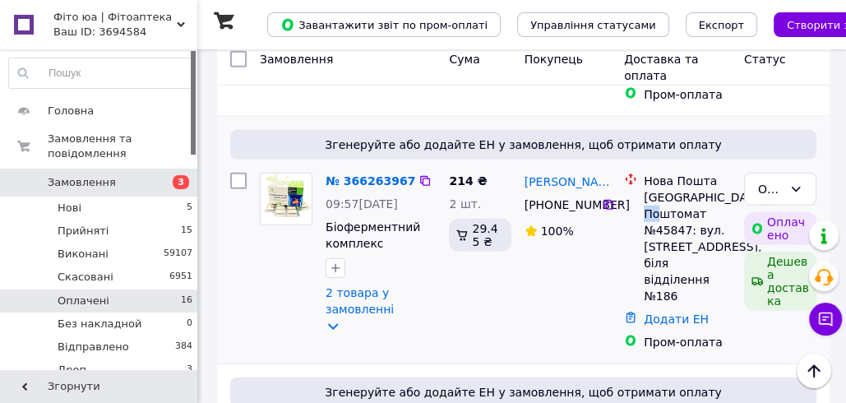
copy div "45847"
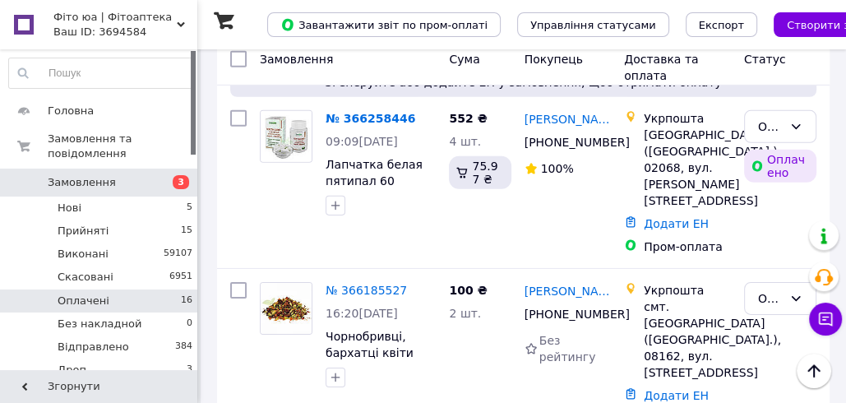
scroll to position [3485, 0]
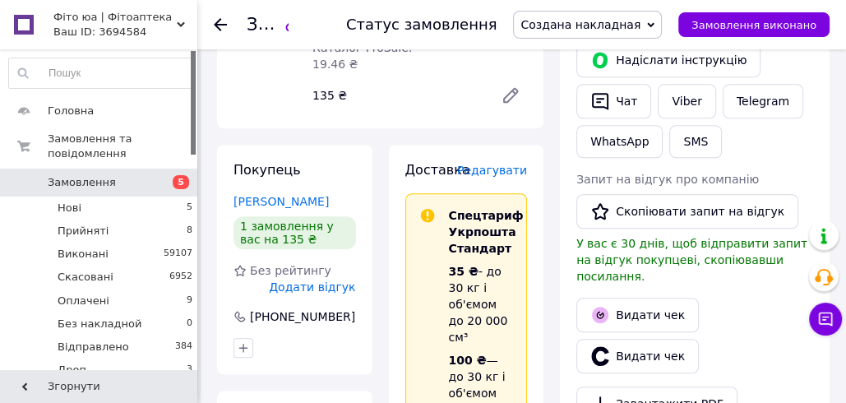
scroll to position [877, 0]
click at [606, 93] on icon "button" at bounding box center [600, 101] width 16 height 17
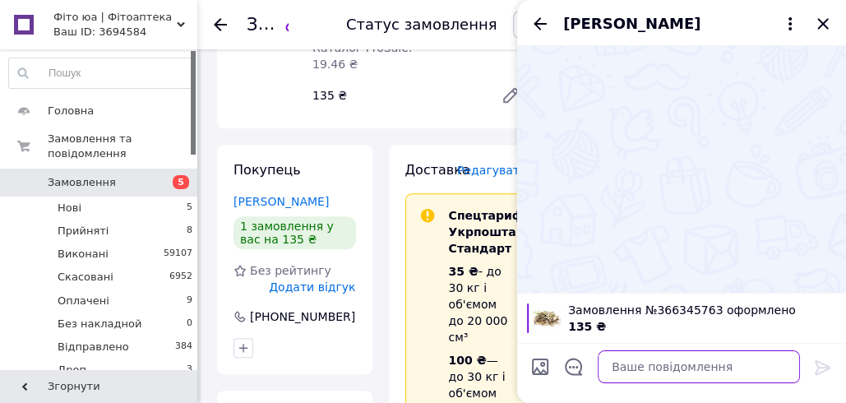
paste textarea "Дякуємо за замовлення! ттн [PHONE_NUMBER] тел.[PHONE_NUMBER] [DOMAIN_NAME]"
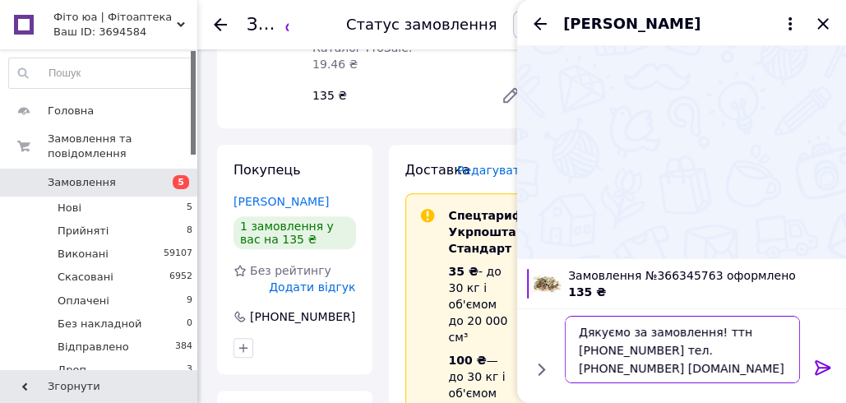
type textarea "Дякуємо за замовлення! ттн [PHONE_NUMBER] тел.[PHONE_NUMBER] [DOMAIN_NAME]"
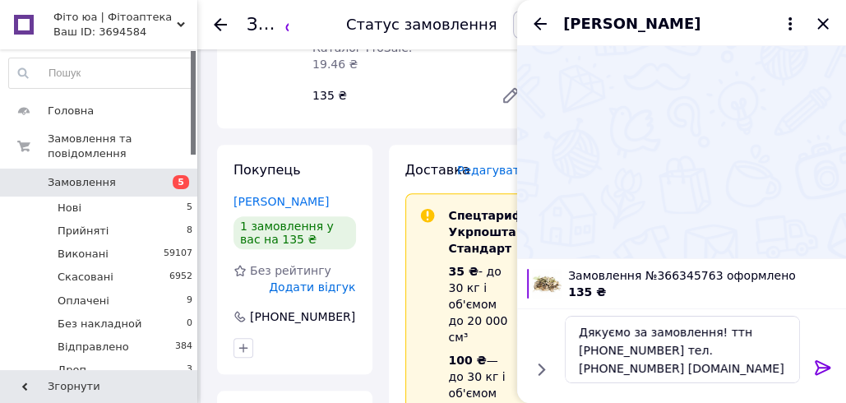
click at [819, 363] on icon at bounding box center [823, 368] width 20 height 20
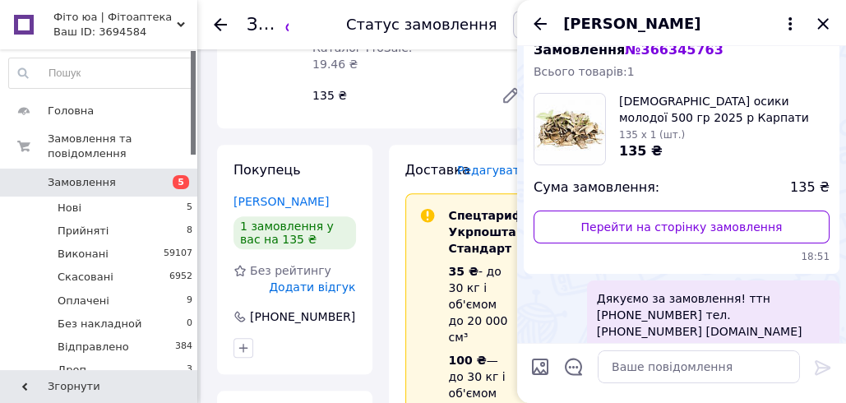
scroll to position [72, 0]
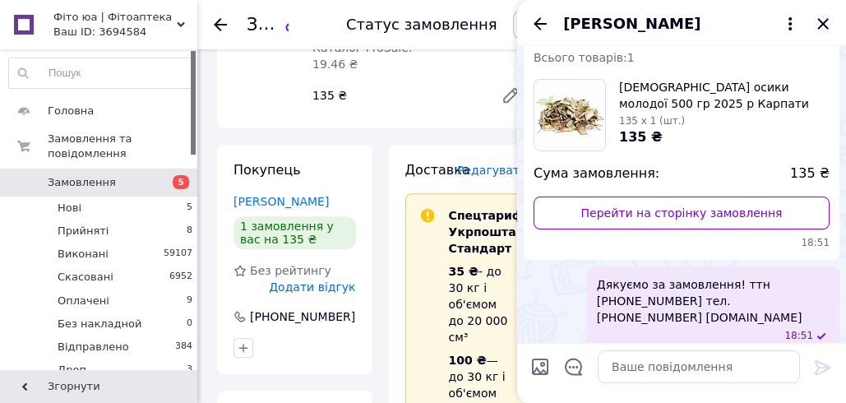
click at [821, 20] on icon "Закрити" at bounding box center [823, 24] width 20 height 20
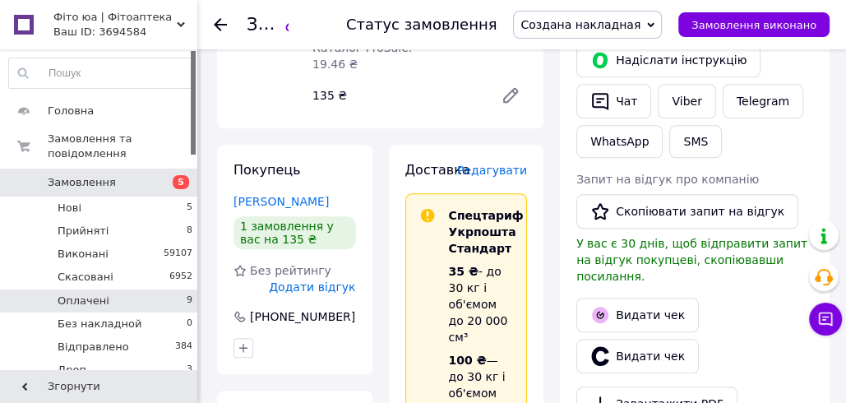
click at [141, 298] on li "Оплачені 9" at bounding box center [101, 300] width 202 height 23
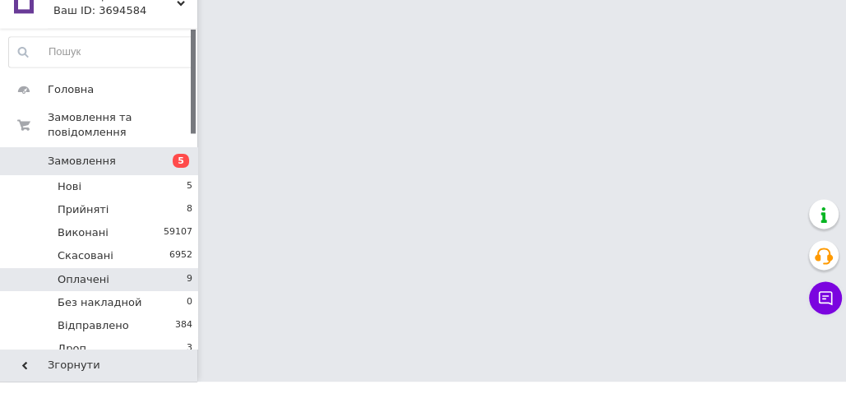
click at [141, 297] on li "Оплачені 9" at bounding box center [101, 300] width 202 height 23
click at [143, 297] on li "Оплачені 9" at bounding box center [101, 300] width 202 height 23
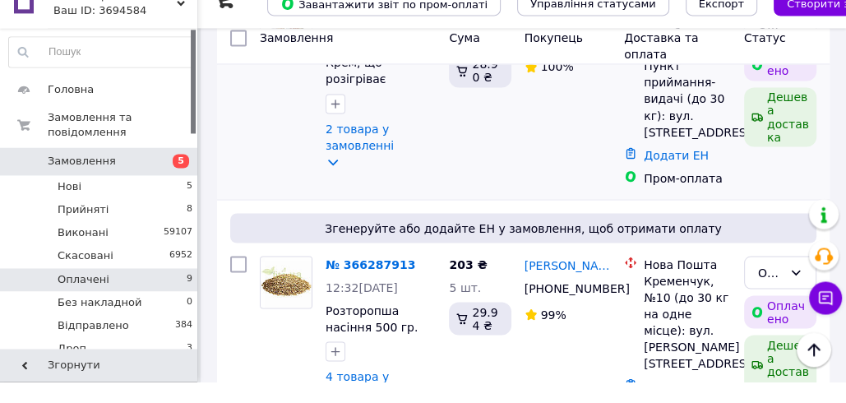
scroll to position [2006, 0]
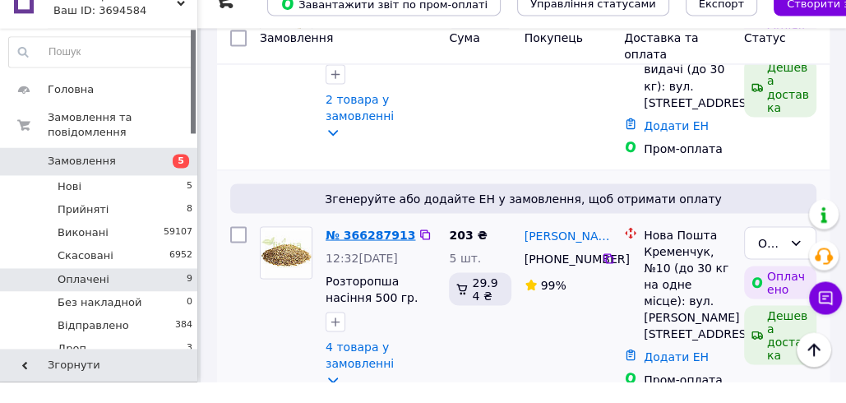
click at [350, 249] on link "№ 366287913" at bounding box center [370, 255] width 90 height 13
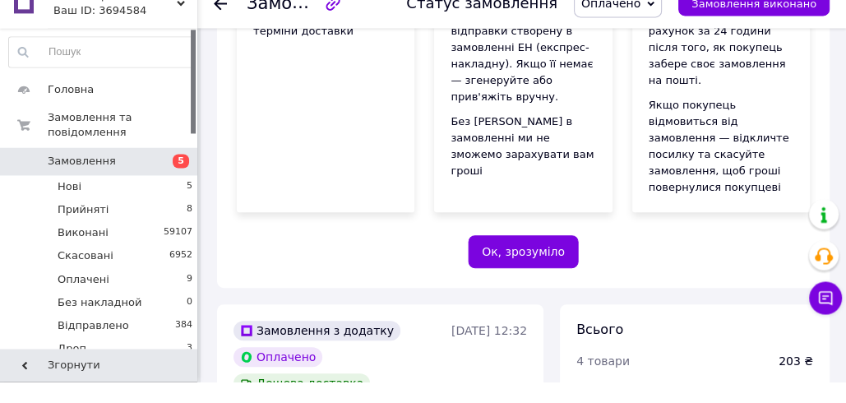
scroll to position [2006, 0]
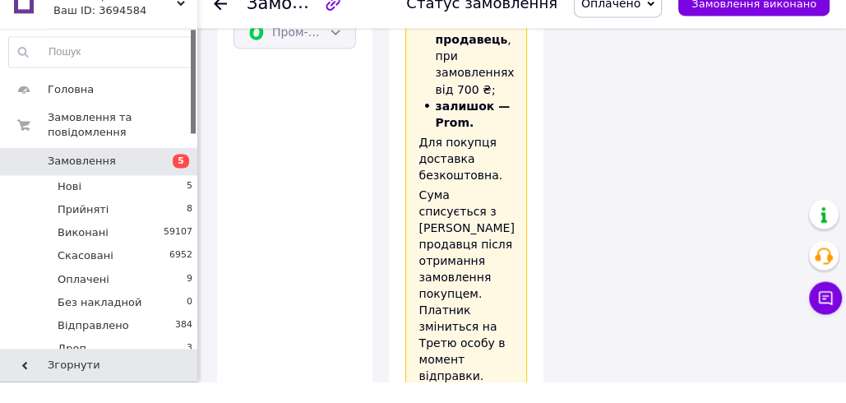
click at [640, 30] on span "Оплачено" at bounding box center [610, 24] width 59 height 13
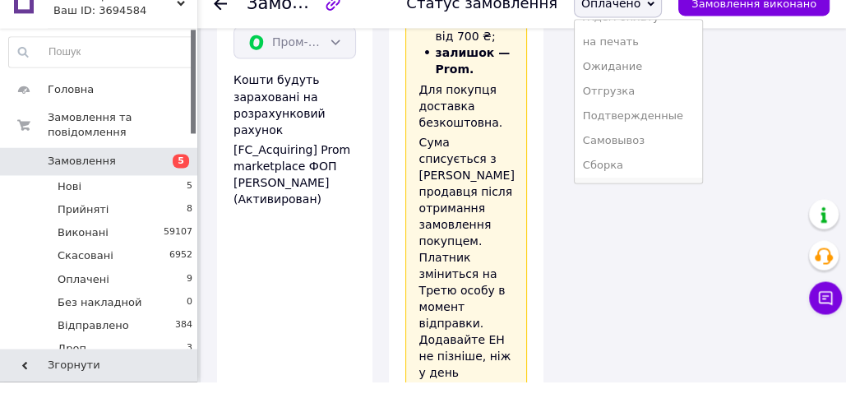
scroll to position [191, 0]
click at [630, 184] on li "Создана накладная" at bounding box center [638, 187] width 127 height 25
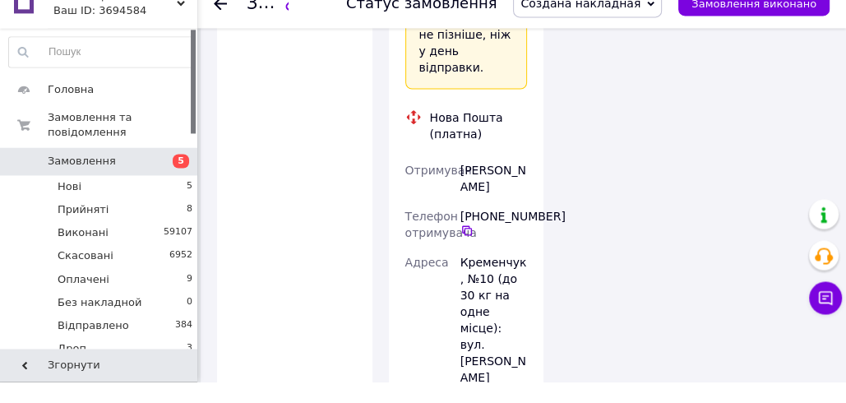
scroll to position [2353, 0]
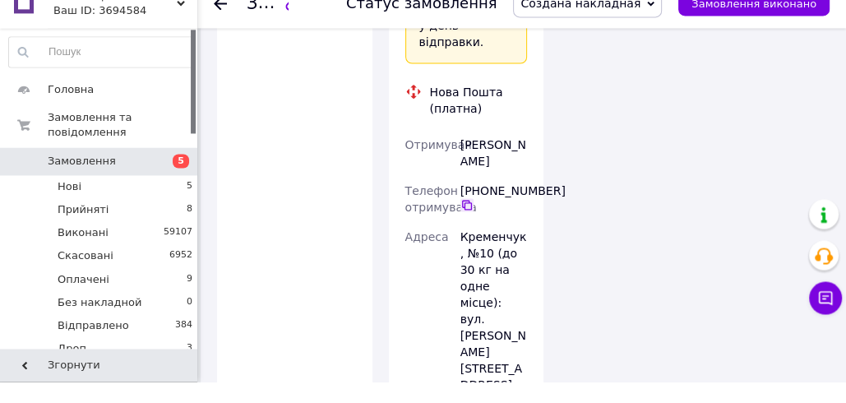
click at [464, 221] on icon at bounding box center [467, 226] width 10 height 10
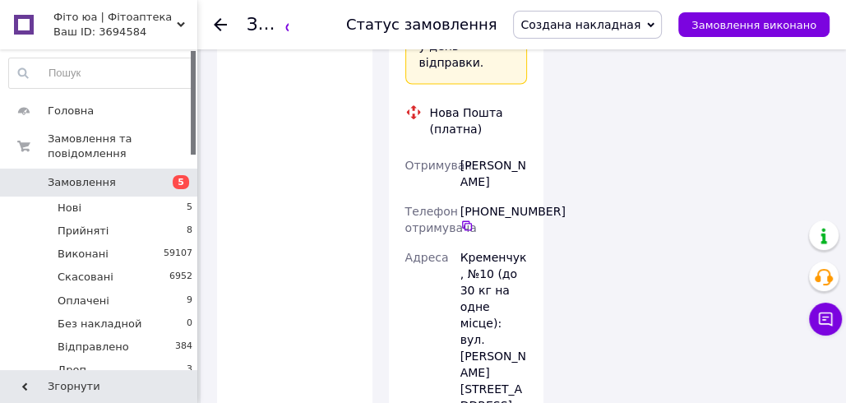
click at [487, 150] on div "[PERSON_NAME]" at bounding box center [493, 173] width 73 height 46
copy div "Паладій Ірина"
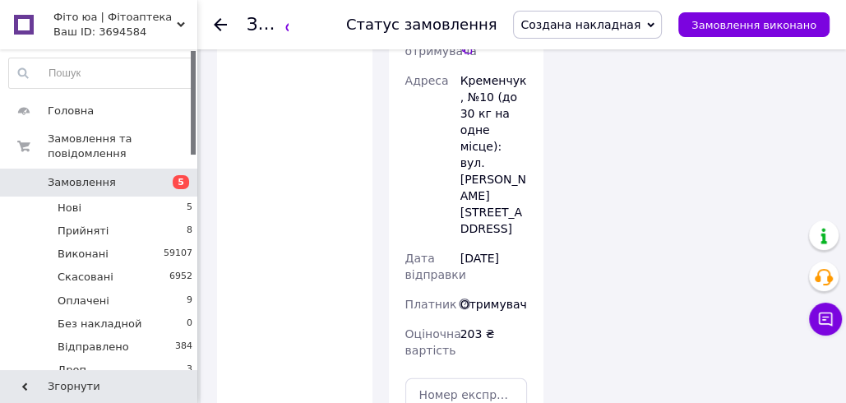
scroll to position [2583, 0]
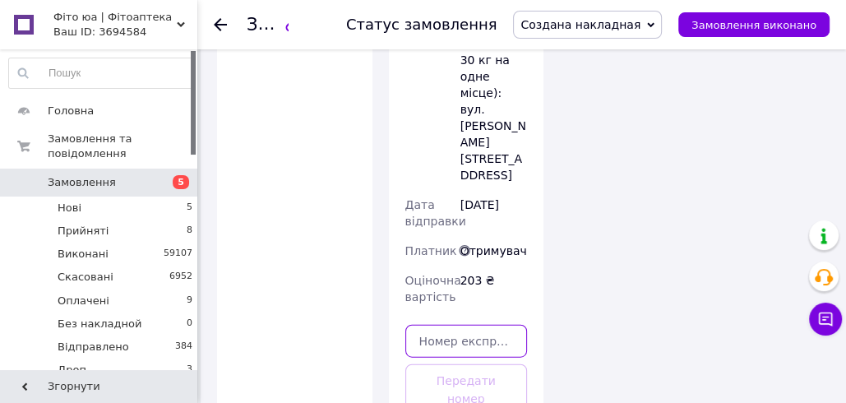
paste input "20451269229056"
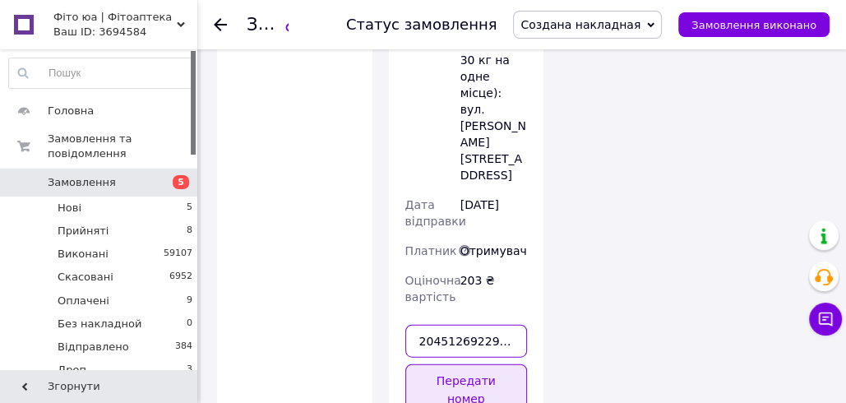
type input "20451269229056"
click at [451, 364] on button "Передати номер" at bounding box center [466, 389] width 122 height 51
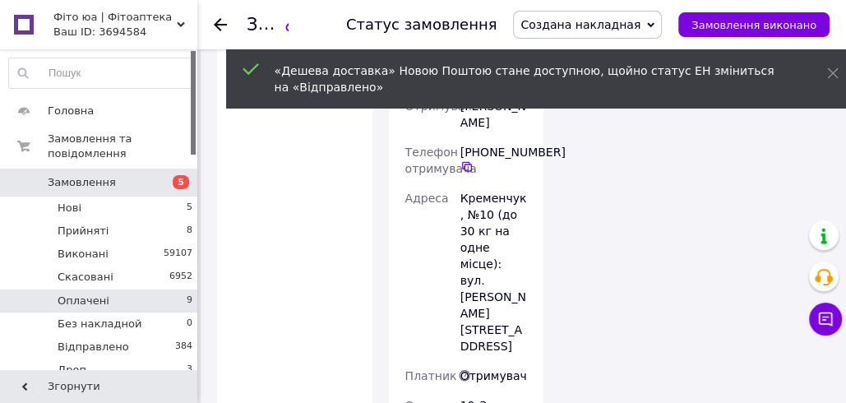
click at [142, 289] on li "Оплачені 9" at bounding box center [101, 300] width 202 height 23
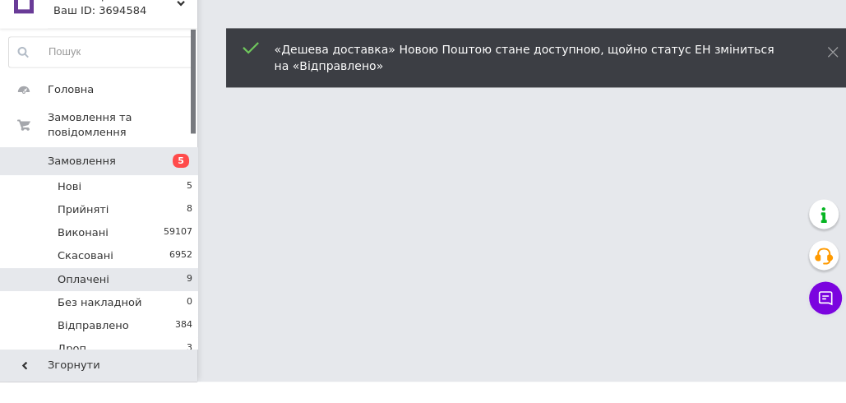
click at [144, 299] on li "Оплачені 9" at bounding box center [101, 300] width 202 height 23
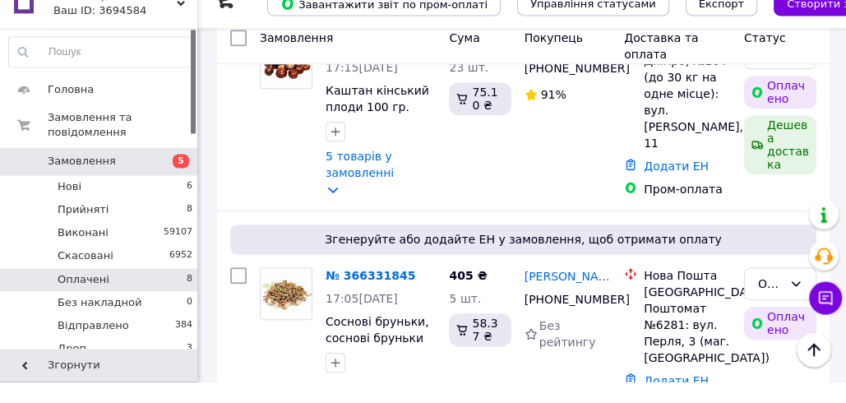
scroll to position [1775, 0]
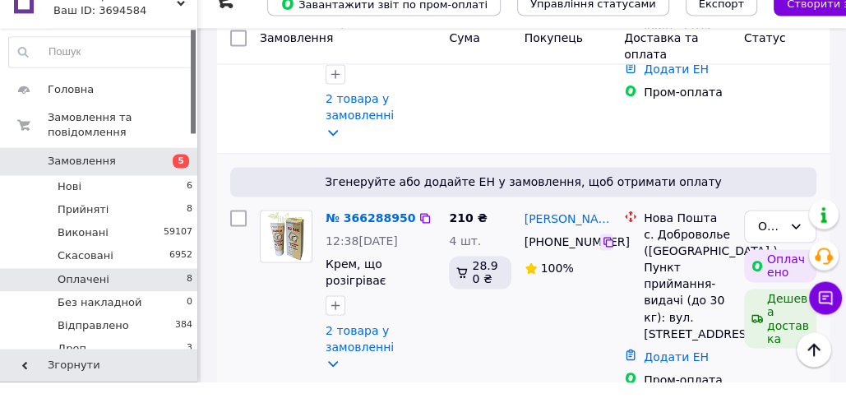
click at [603, 258] on icon at bounding box center [608, 263] width 10 height 10
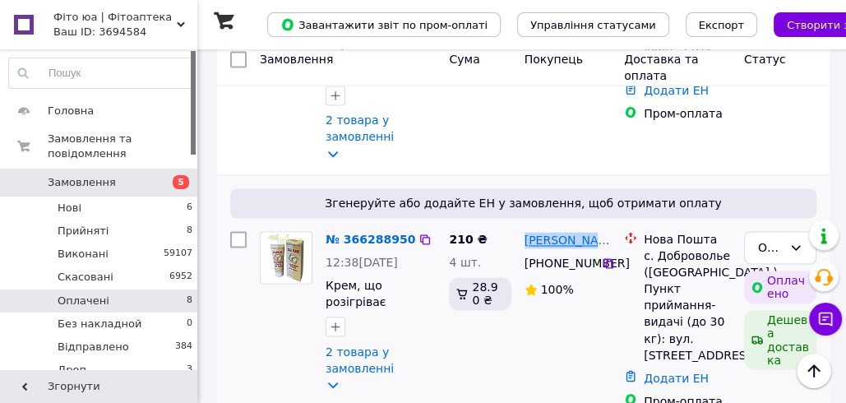
drag, startPoint x: 521, startPoint y: 205, endPoint x: 602, endPoint y: 202, distance: 80.6
click at [602, 229] on div "[PERSON_NAME]" at bounding box center [568, 239] width 90 height 21
copy link "Валентин Глов"
drag, startPoint x: 612, startPoint y: 199, endPoint x: 591, endPoint y: 205, distance: 21.6
click at [577, 229] on div "[PERSON_NAME]" at bounding box center [568, 239] width 90 height 21
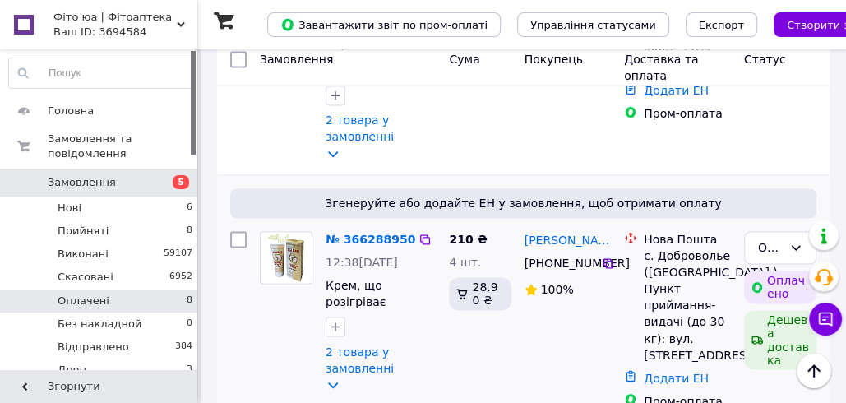
copy link "Гловацький"
click at [699, 371] on link "Додати ЕН" at bounding box center [676, 377] width 65 height 13
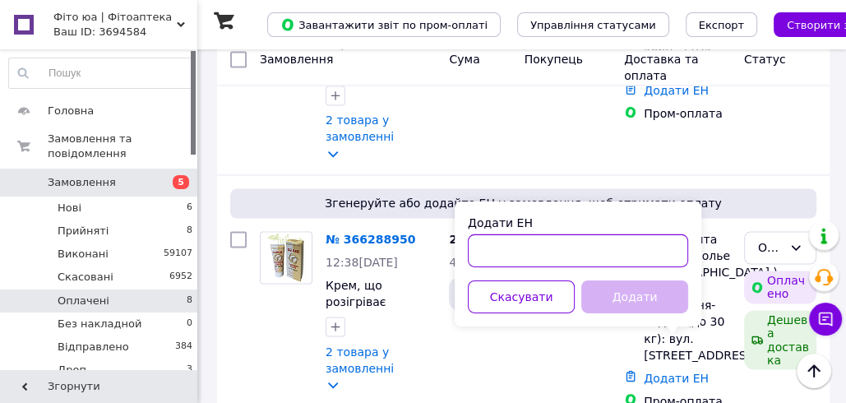
paste input "20451269229572"
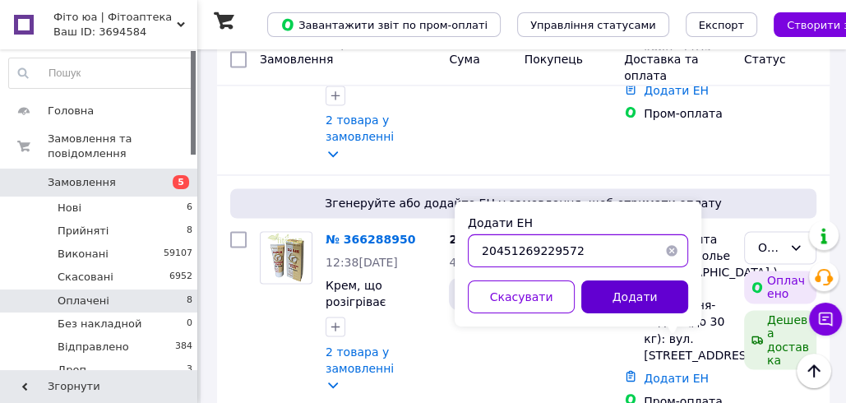
type input "20451269229572"
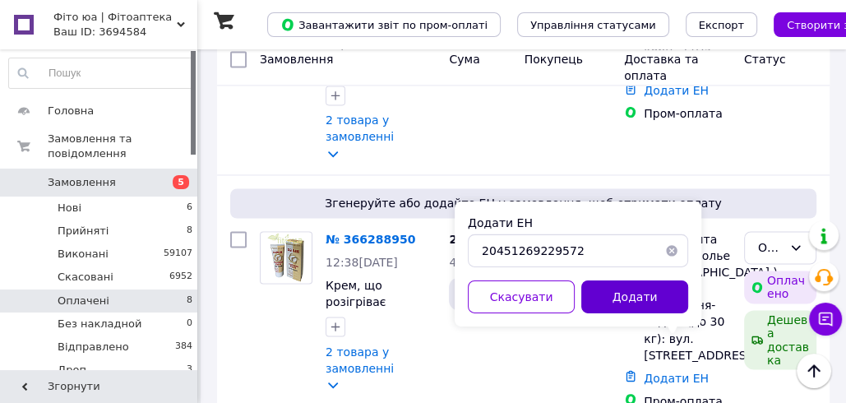
click at [625, 293] on button "Додати" at bounding box center [634, 295] width 107 height 33
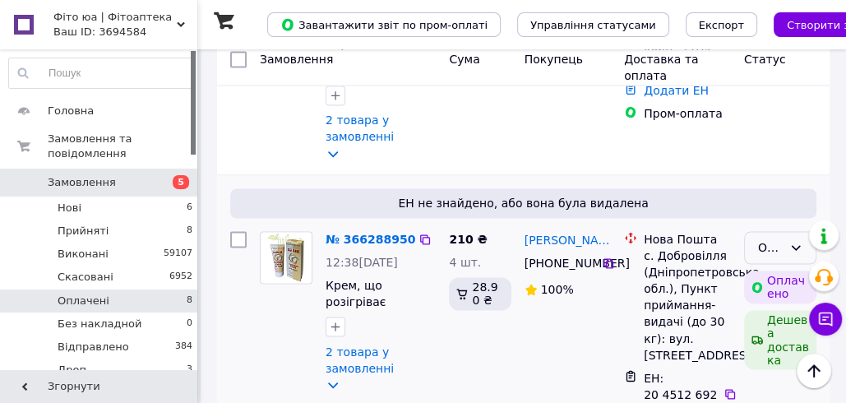
click at [783, 231] on div "Оплачено" at bounding box center [780, 247] width 72 height 33
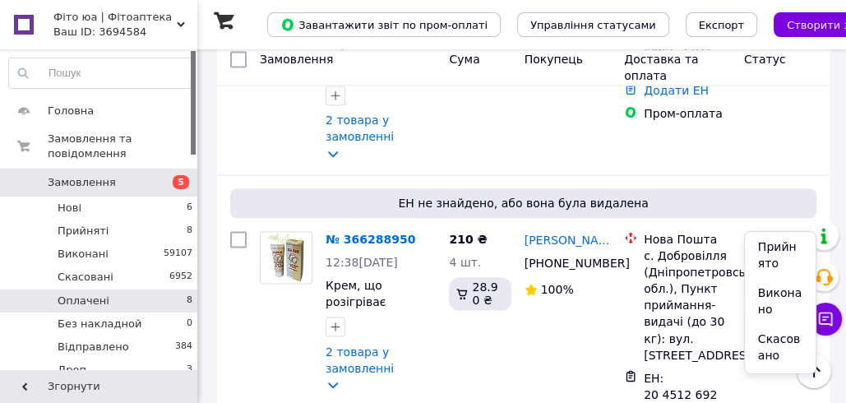
scroll to position [536, 0]
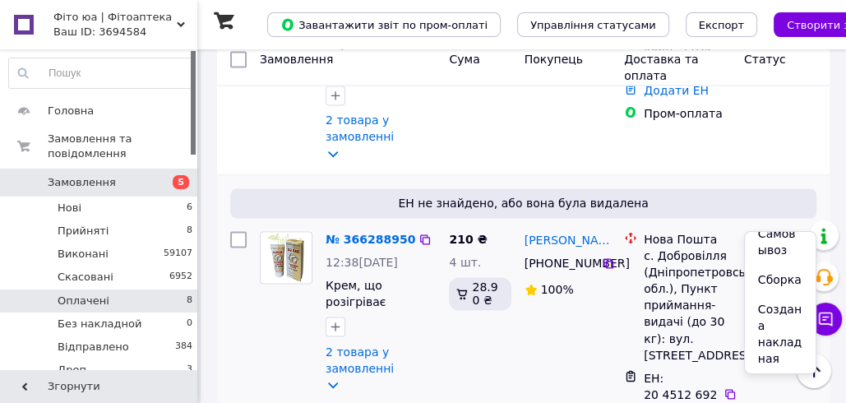
drag, startPoint x: 781, startPoint y: 334, endPoint x: 763, endPoint y: 333, distance: 18.1
click at [780, 334] on li "Создана накладная" at bounding box center [780, 333] width 71 height 79
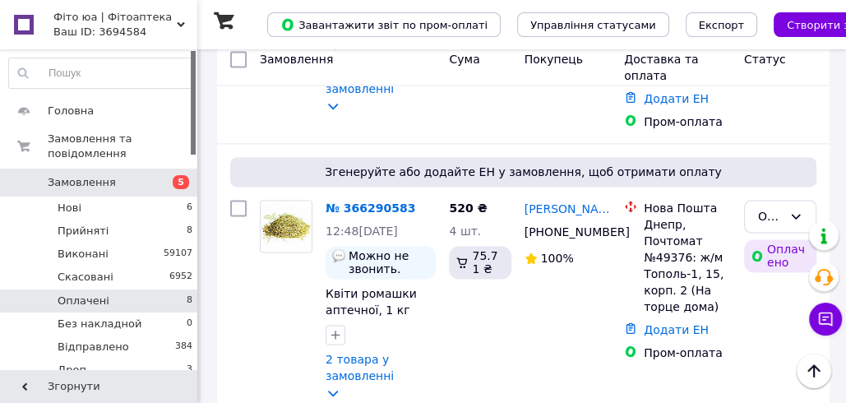
scroll to position [1534, 0]
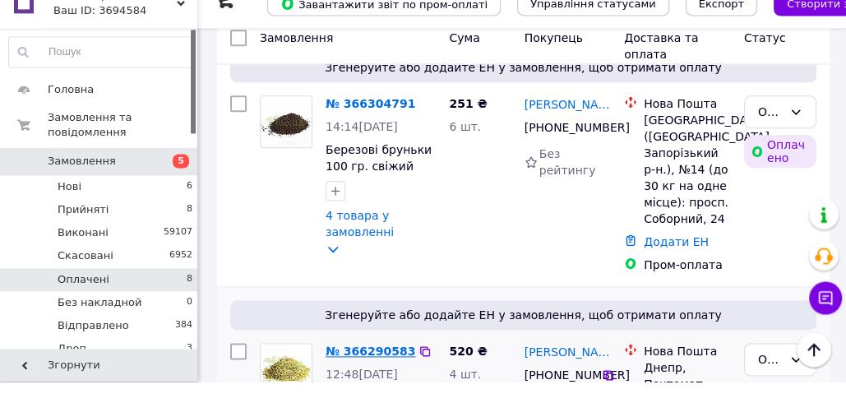
click at [373, 366] on link "№ 366290583" at bounding box center [370, 372] width 90 height 13
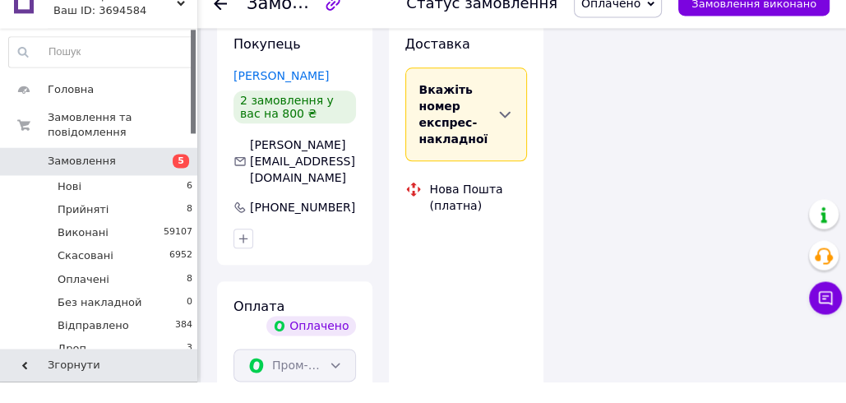
scroll to position [1372, 0]
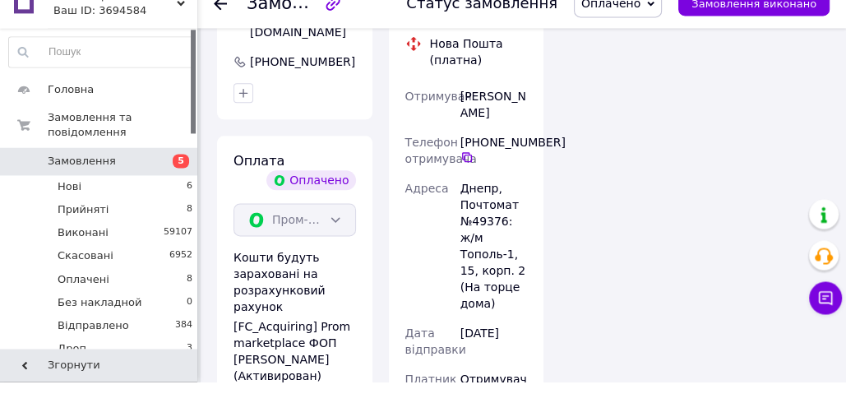
click at [635, 32] on span "Оплачено" at bounding box center [618, 25] width 88 height 28
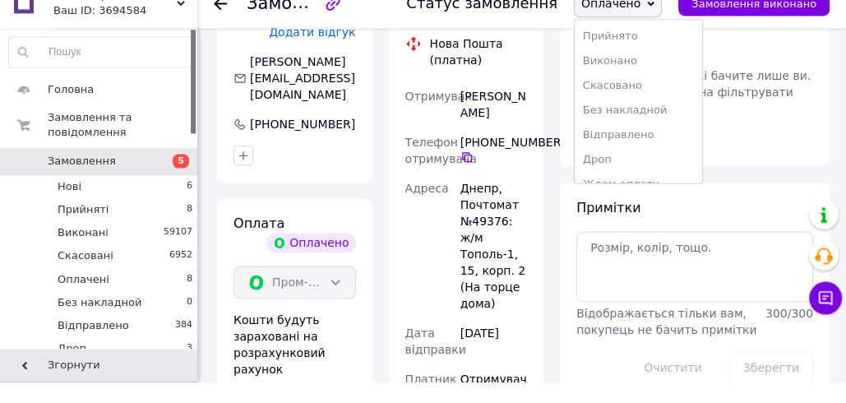
scroll to position [191, 0]
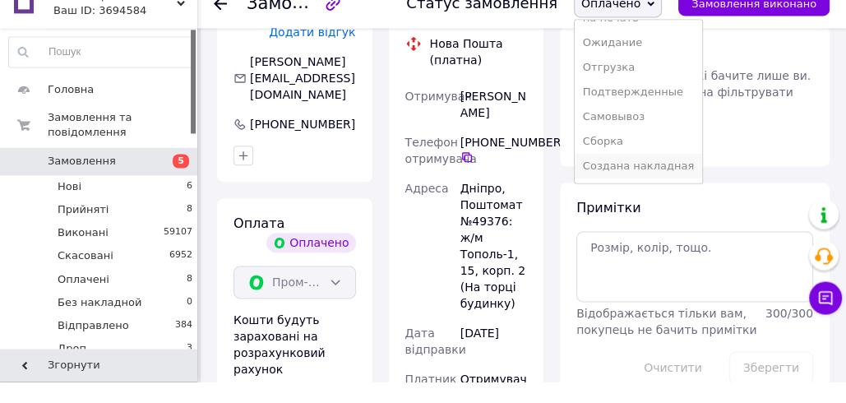
click at [639, 187] on li "Создана накладная" at bounding box center [638, 187] width 127 height 25
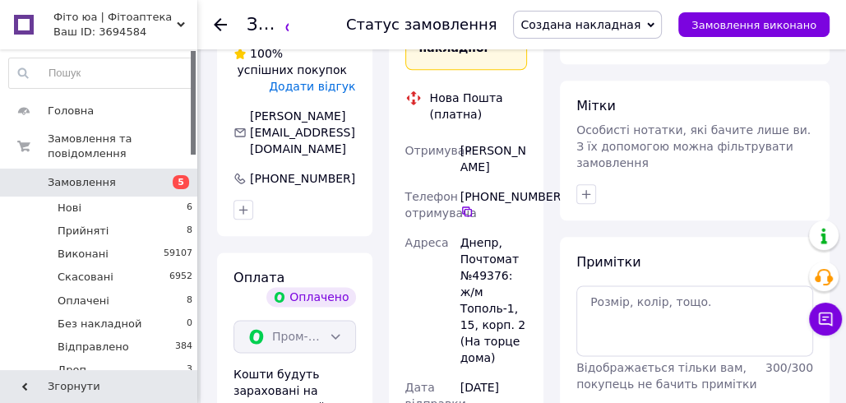
scroll to position [1262, 0]
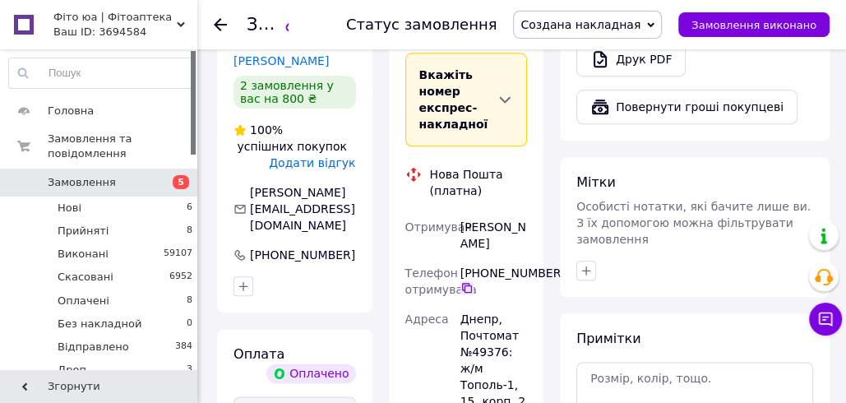
click at [465, 281] on icon at bounding box center [466, 287] width 13 height 13
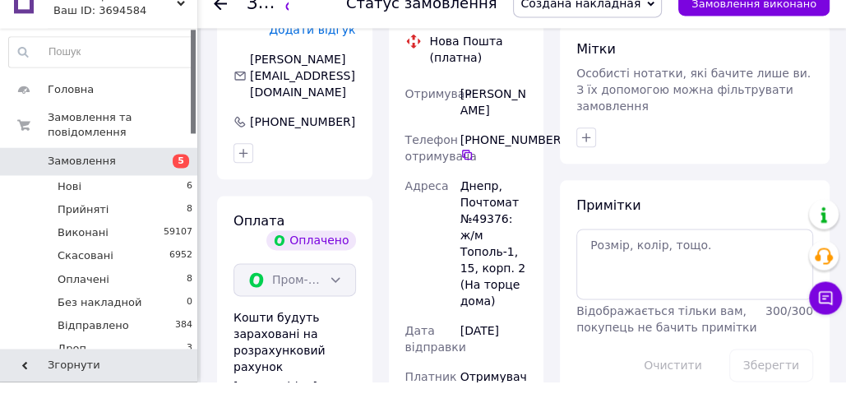
scroll to position [1374, 0]
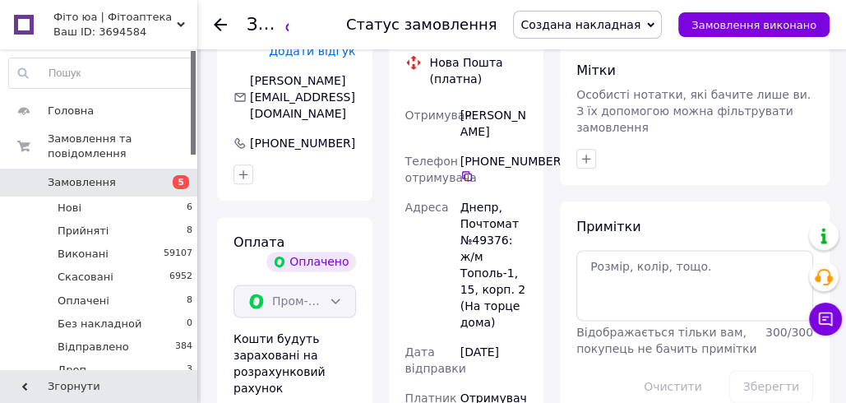
click at [482, 100] on div "Кожевников Алексей" at bounding box center [493, 123] width 73 height 46
copy div "Кожевников Алексей"
click at [487, 192] on div "Днепр, Почтомат №49376: ж/м Тополь-1, 15, корп. 2 (На торце дома)" at bounding box center [493, 264] width 73 height 145
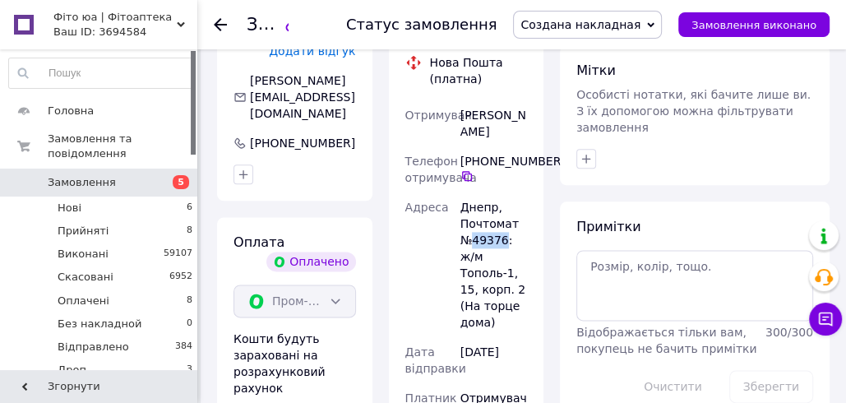
click at [487, 192] on div "Днепр, Почтомат №49376: ж/м Тополь-1, 15, корп. 2 (На торце дома)" at bounding box center [493, 264] width 73 height 145
copy div "49376"
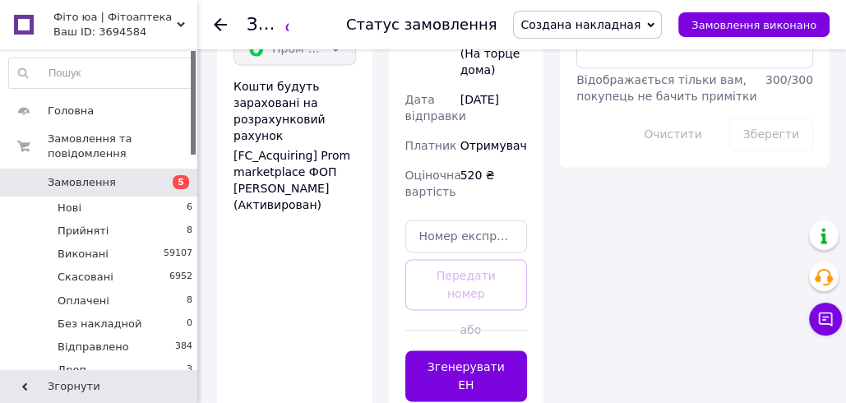
scroll to position [1645, 0]
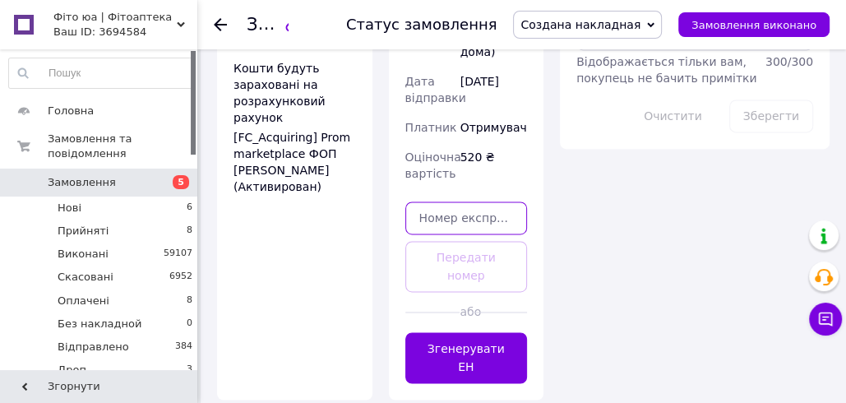
paste input "20451269230075"
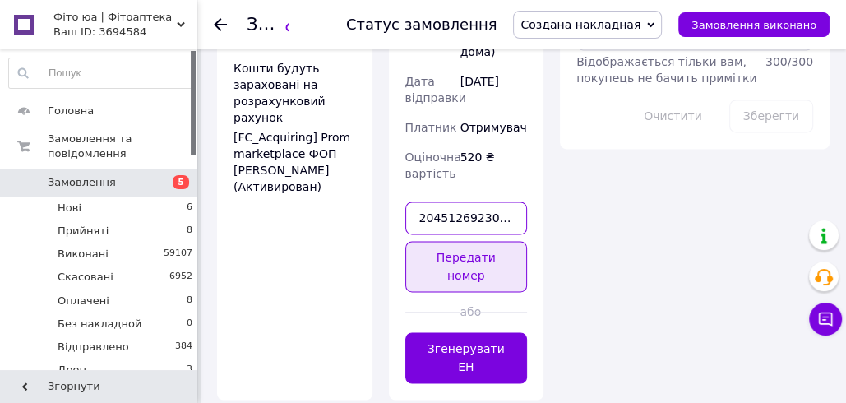
type input "20451269230075"
click at [438, 241] on button "Передати номер" at bounding box center [466, 266] width 122 height 51
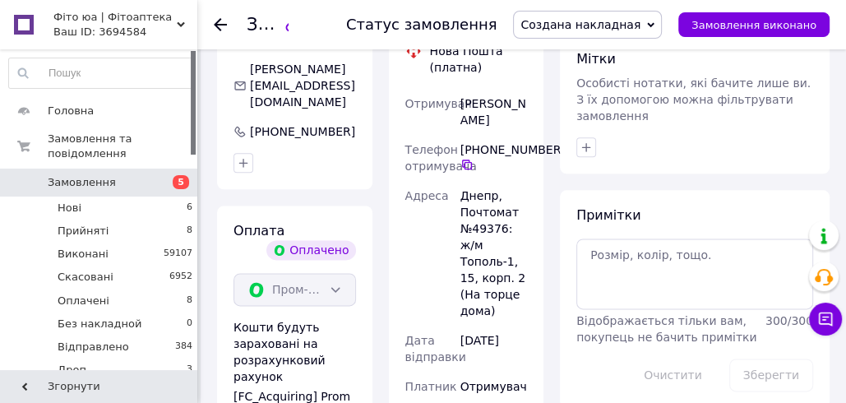
scroll to position [1375, 0]
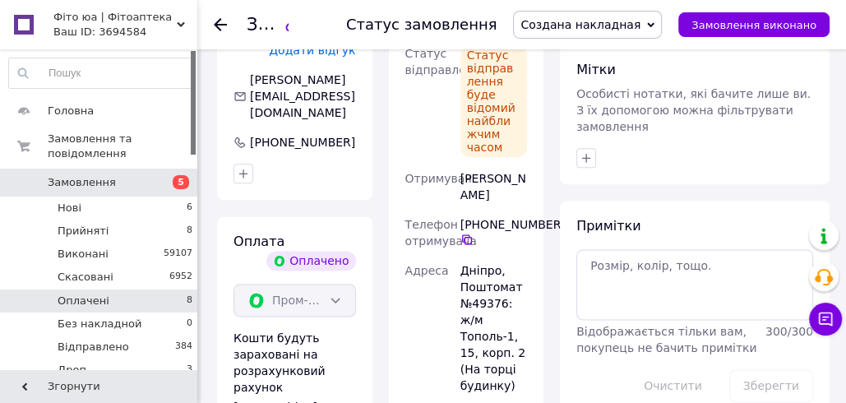
click at [150, 291] on li "Оплачені 8" at bounding box center [101, 300] width 202 height 23
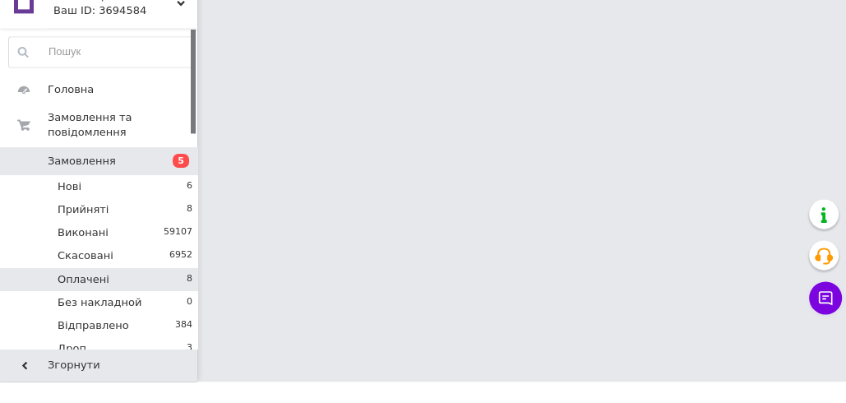
click at [154, 293] on li "Оплачені 8" at bounding box center [101, 300] width 202 height 23
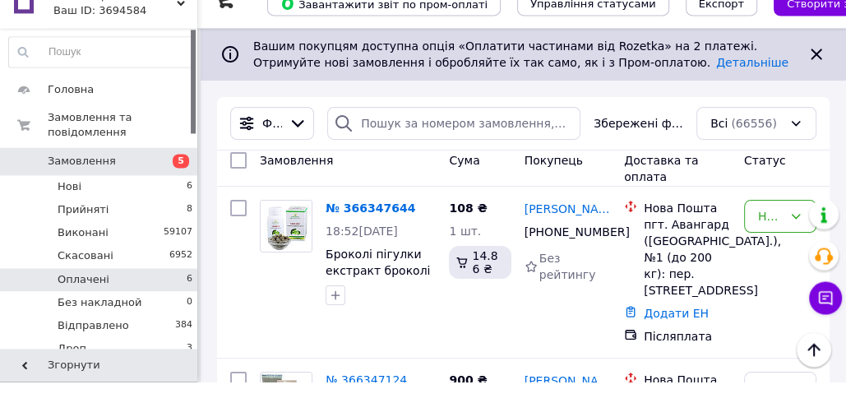
scroll to position [1962, 0]
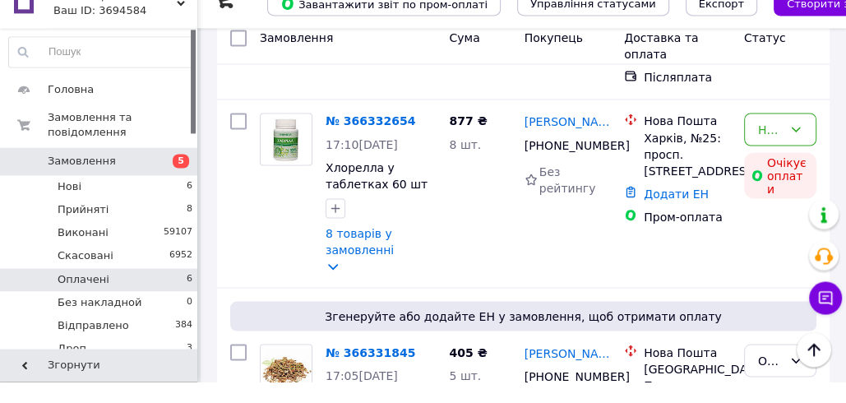
click at [163, 302] on li "Оплачені 6" at bounding box center [101, 300] width 202 height 23
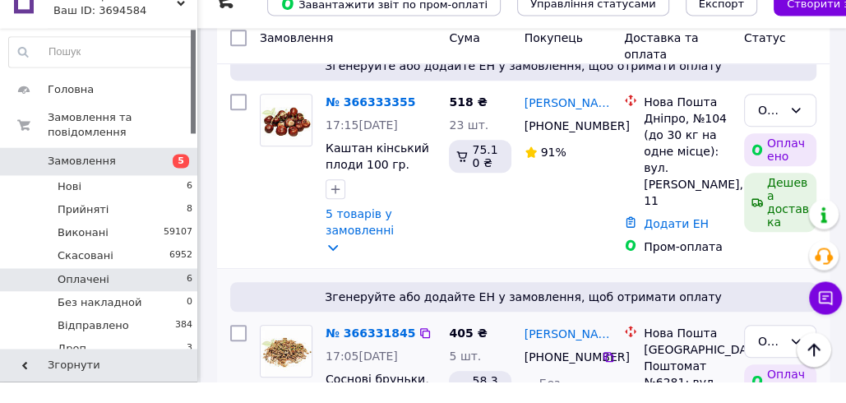
scroll to position [1258, 0]
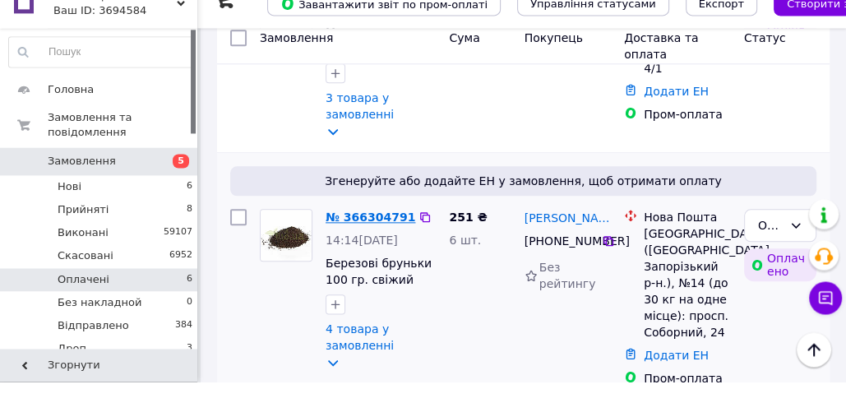
click at [370, 232] on link "№ 366304791" at bounding box center [370, 238] width 90 height 13
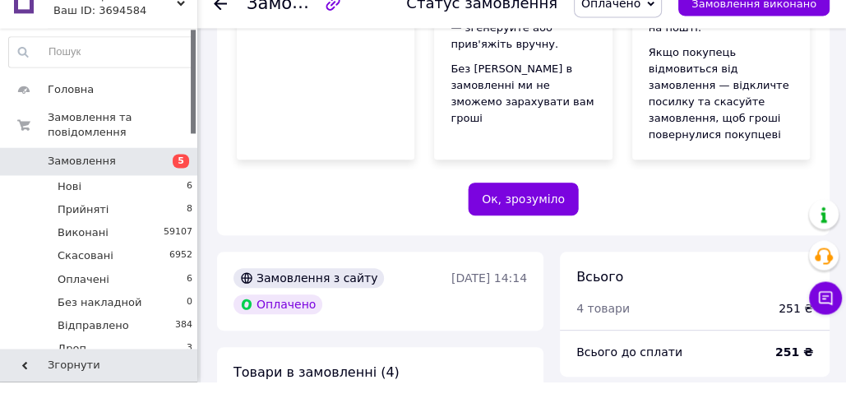
scroll to position [1258, 0]
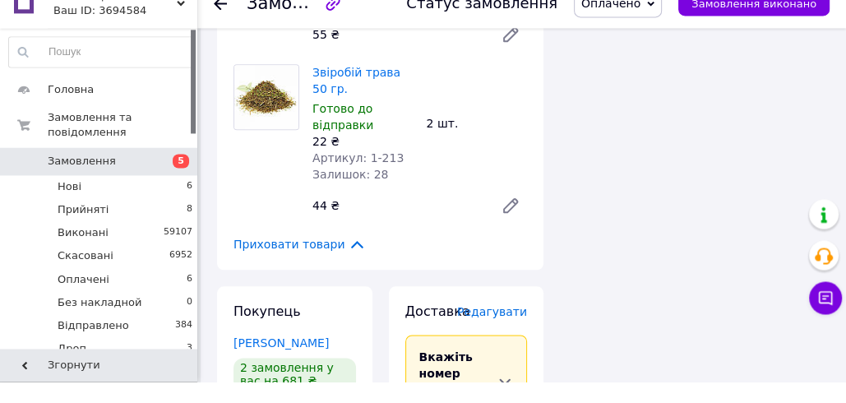
click at [612, 29] on span "Оплачено" at bounding box center [610, 24] width 59 height 13
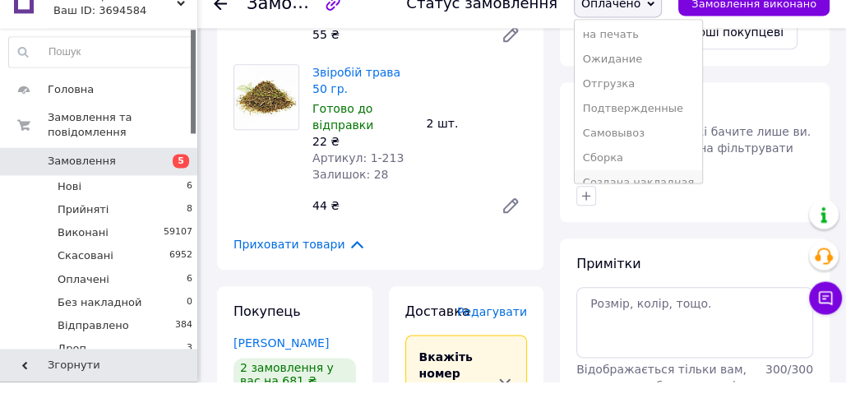
scroll to position [191, 0]
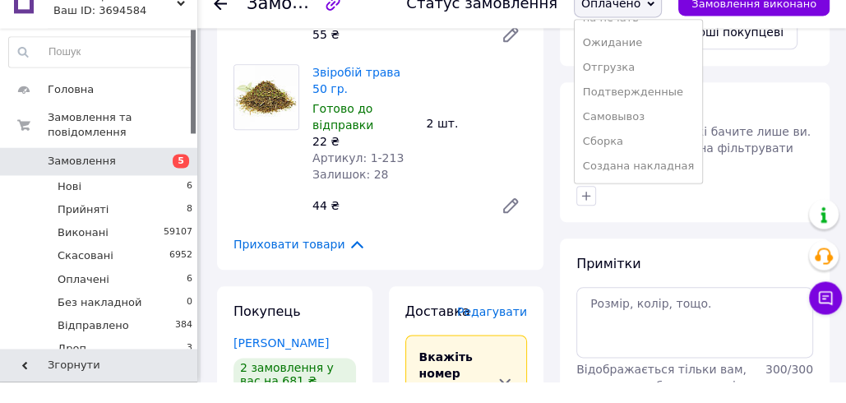
click at [625, 186] on li "Создана накладная" at bounding box center [638, 187] width 127 height 25
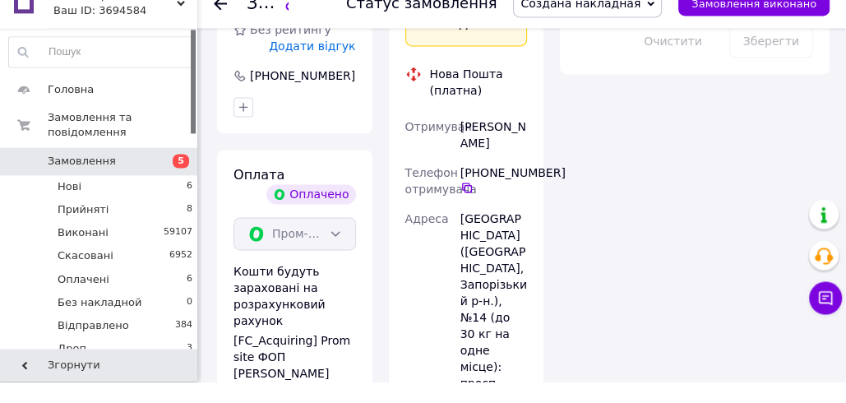
scroll to position [1646, 0]
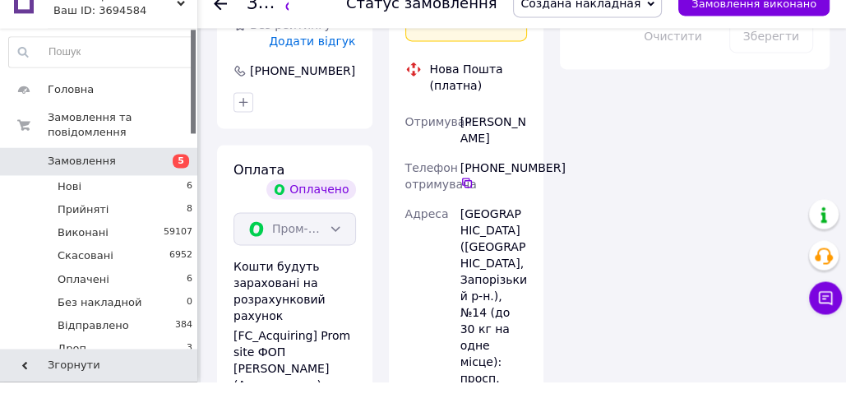
click at [473, 181] on div "[PHONE_NUMBER]" at bounding box center [493, 196] width 67 height 30
click at [465, 197] on icon at bounding box center [466, 203] width 13 height 13
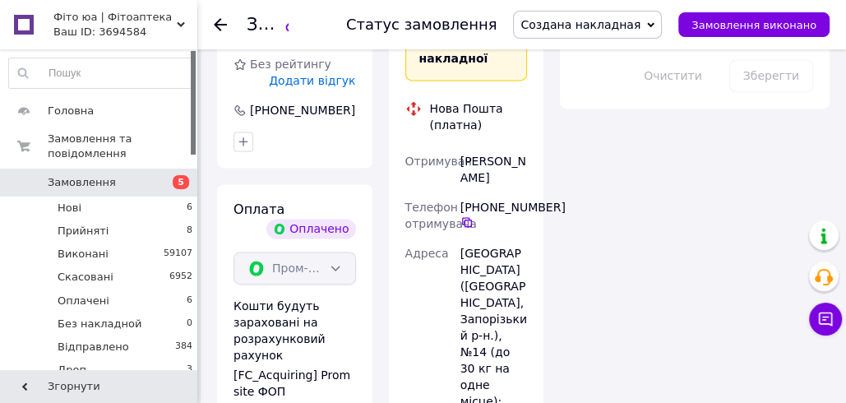
scroll to position [1627, 0]
click at [487, 147] on div "Новокшонова Олександра" at bounding box center [493, 170] width 73 height 46
copy div "Новокшонова Олександра"
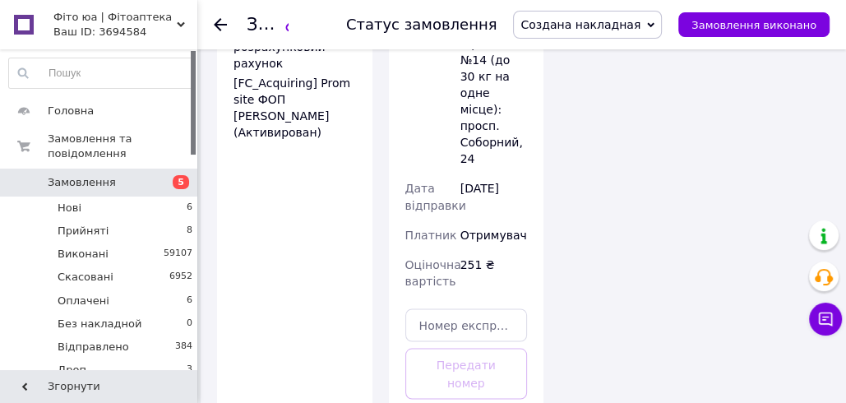
scroll to position [1920, 0]
paste input "20451269230569"
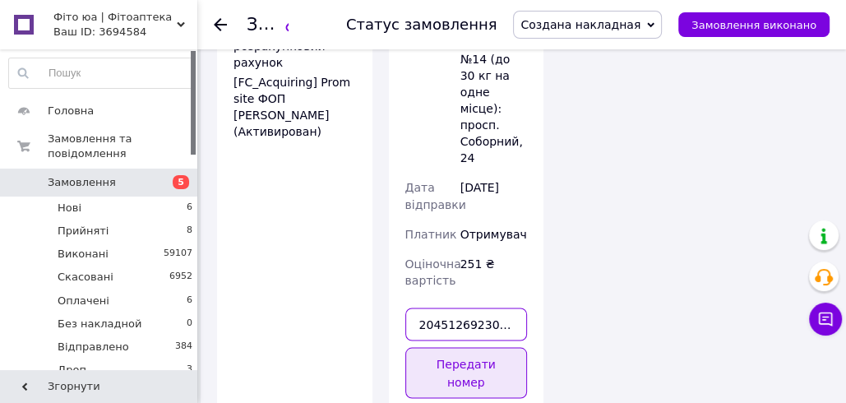
type input "20451269230569"
click at [423, 347] on button "Передати номер" at bounding box center [466, 372] width 122 height 51
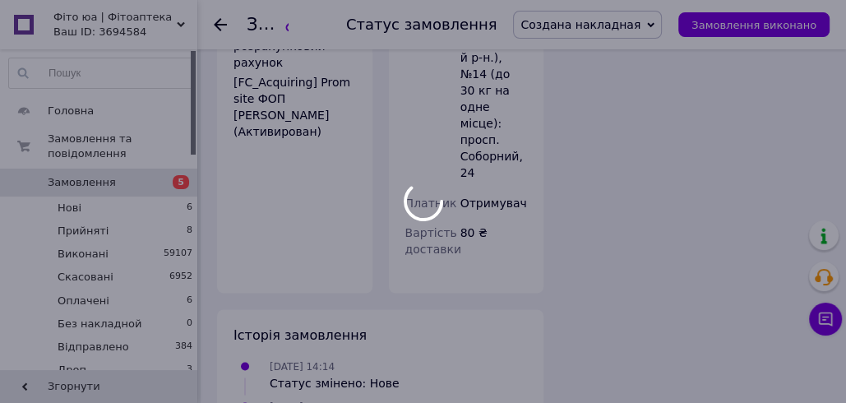
scroll to position [1904, 0]
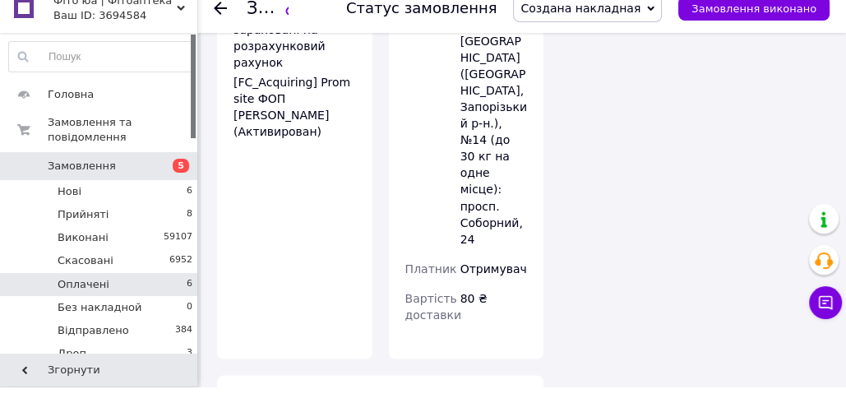
click at [138, 298] on li "Оплачені 6" at bounding box center [101, 300] width 202 height 23
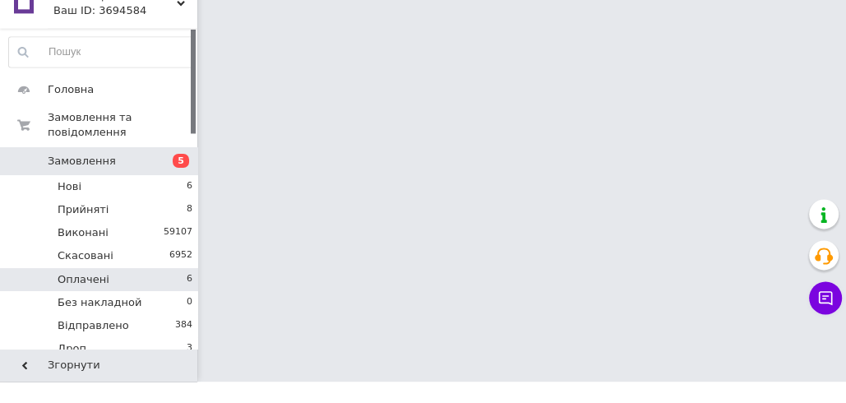
click at [141, 298] on li "Оплачені 6" at bounding box center [101, 300] width 202 height 23
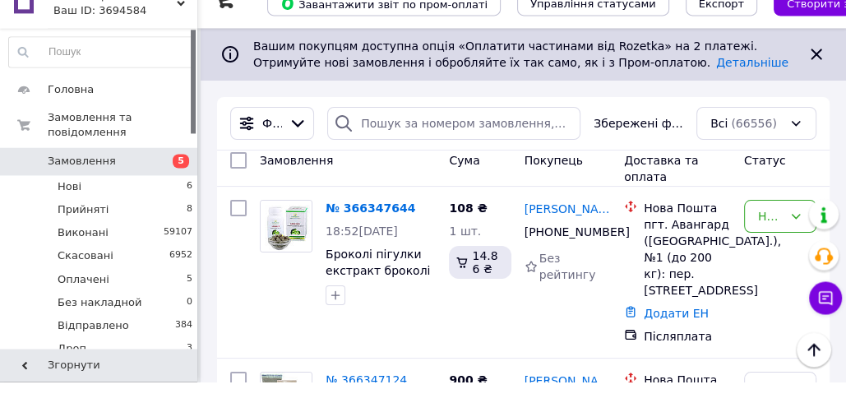
scroll to position [1899, 0]
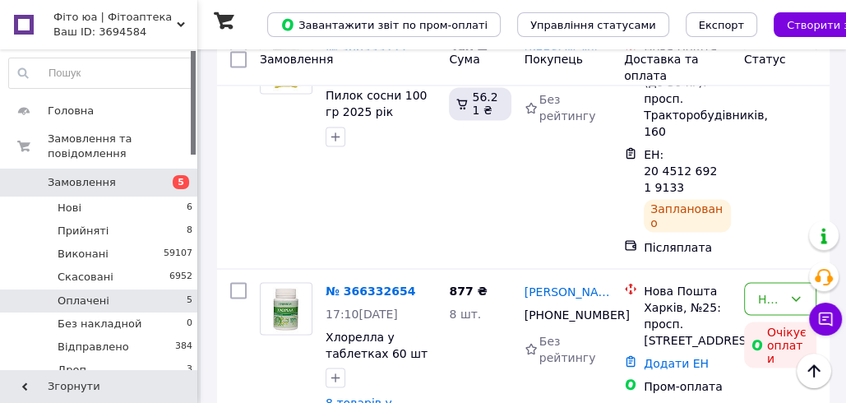
click at [104, 225] on li "Прийняті 8" at bounding box center [101, 230] width 202 height 23
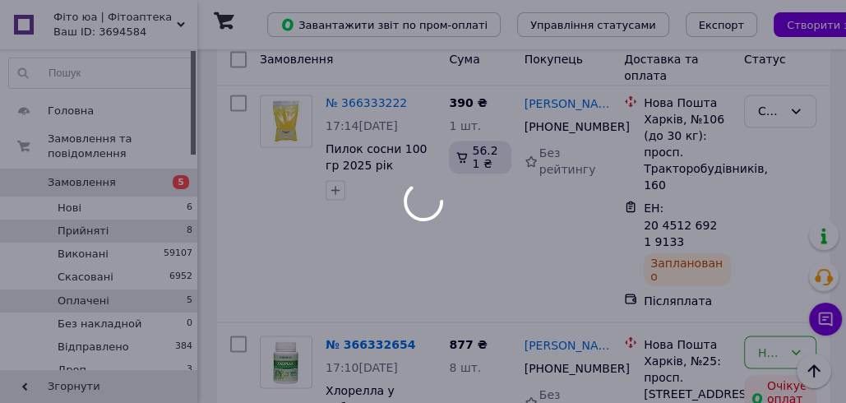
click at [109, 300] on li "Оплачені 5" at bounding box center [101, 300] width 202 height 23
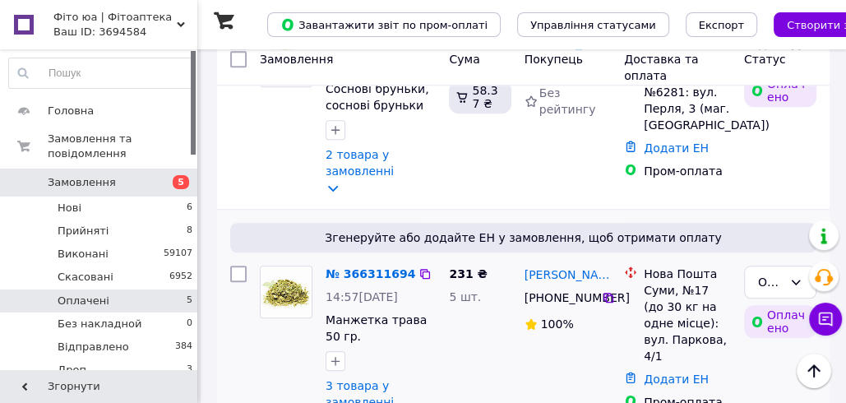
scroll to position [995, 0]
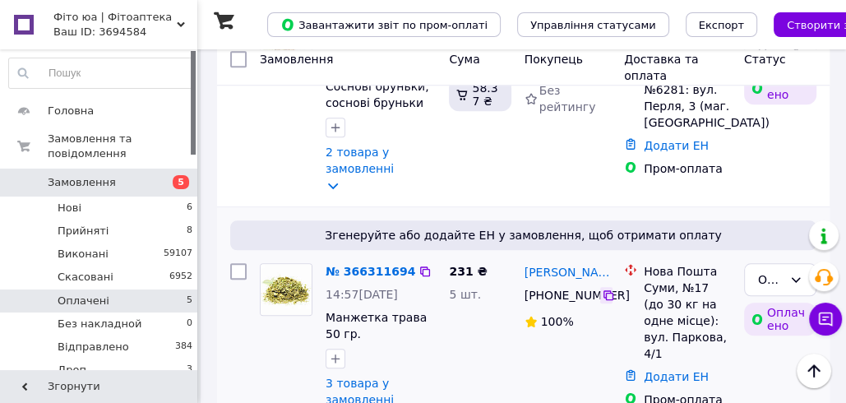
click at [604, 289] on icon at bounding box center [608, 295] width 13 height 13
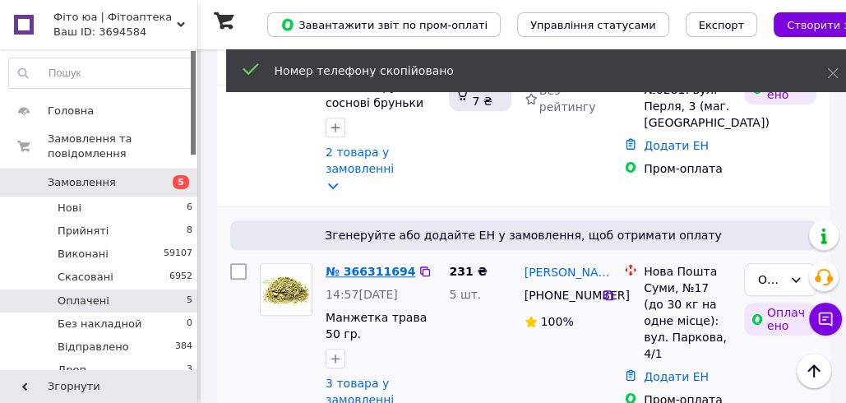
click at [381, 265] on link "№ 366311694" at bounding box center [370, 271] width 90 height 13
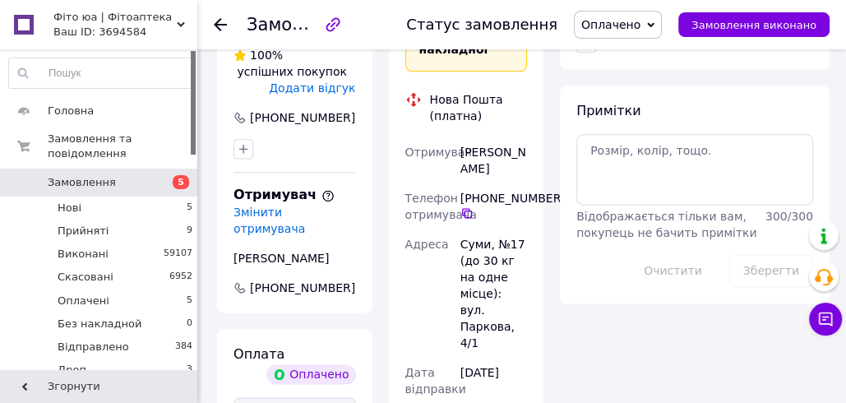
scroll to position [1395, 0]
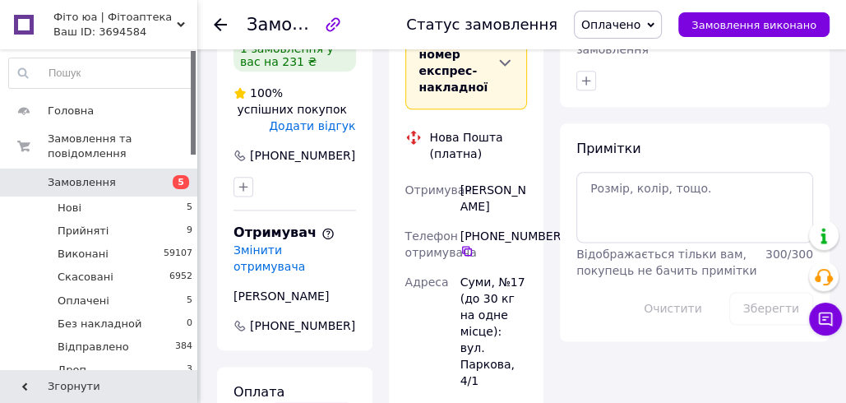
click at [488, 175] on div "Косарєва Антоніна" at bounding box center [493, 198] width 73 height 46
click at [487, 175] on div "Косарєва Антоніна" at bounding box center [493, 198] width 73 height 46
copy div "Косарєва Антоніна"
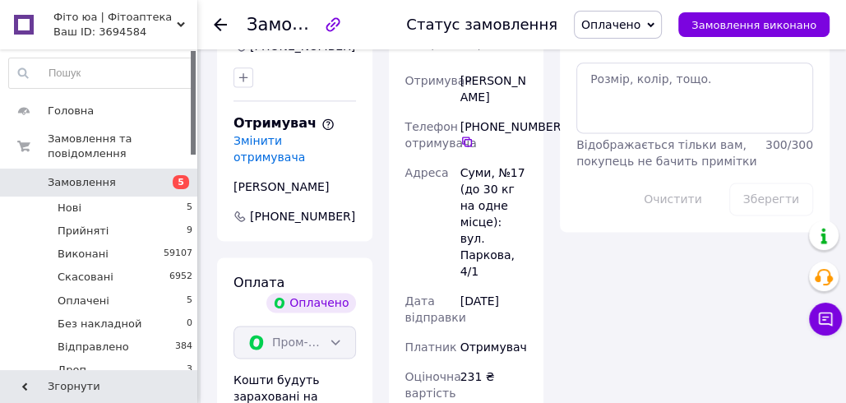
scroll to position [1529, 0]
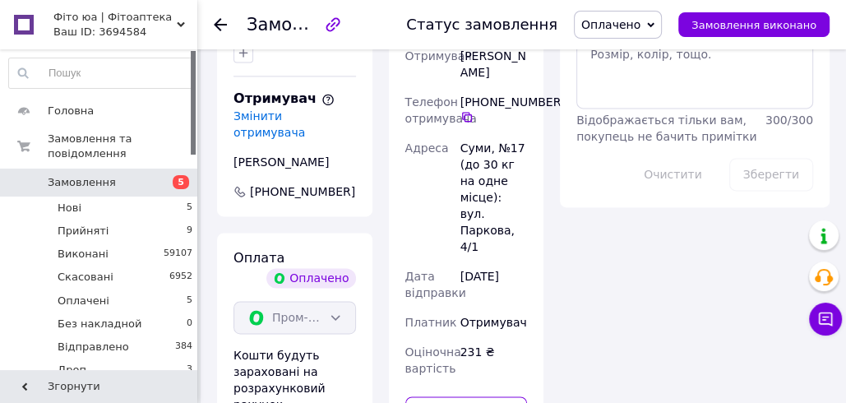
paste input "20451269231582"
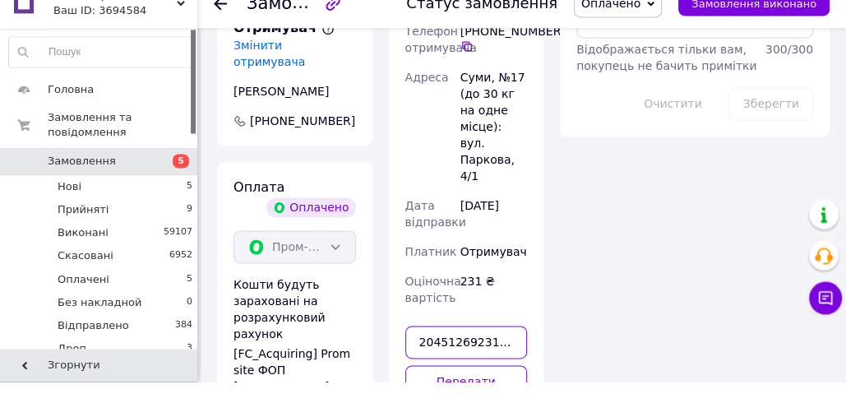
scroll to position [1655, 0]
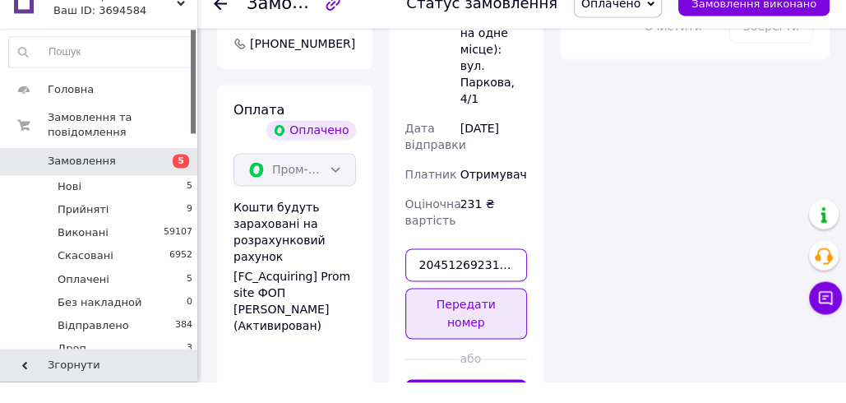
type input "20451269231582"
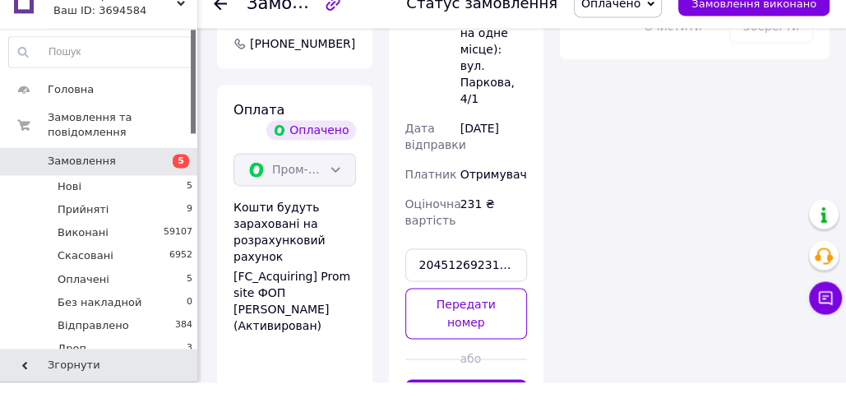
click at [473, 309] on button "Передати номер" at bounding box center [466, 334] width 122 height 51
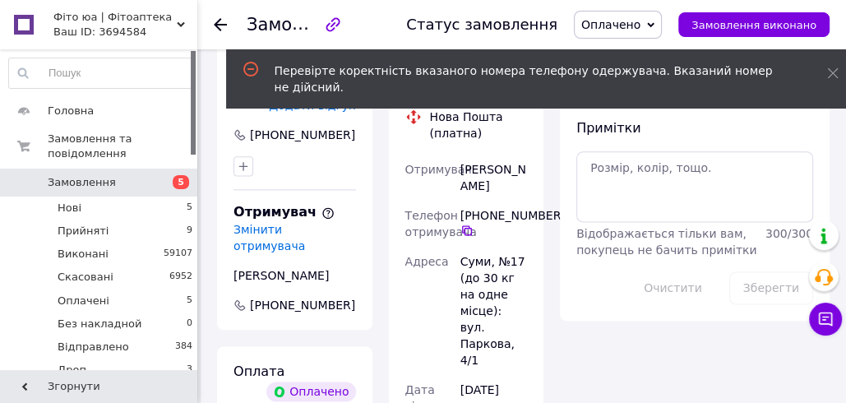
scroll to position [1414, 0]
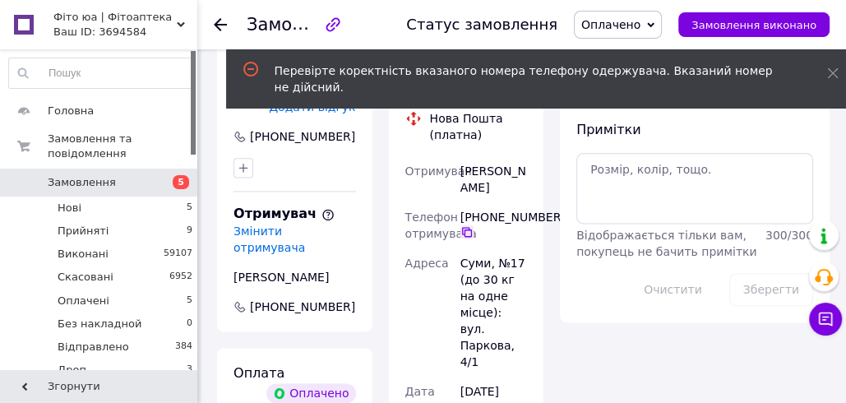
click at [464, 225] on icon at bounding box center [466, 231] width 13 height 13
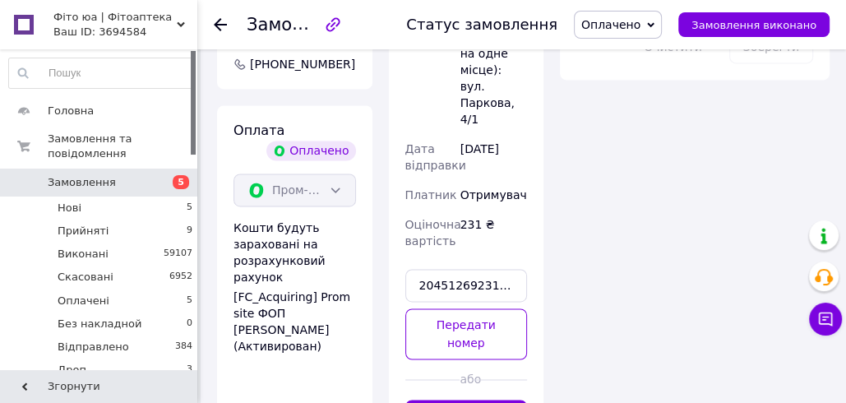
scroll to position [1721, 0]
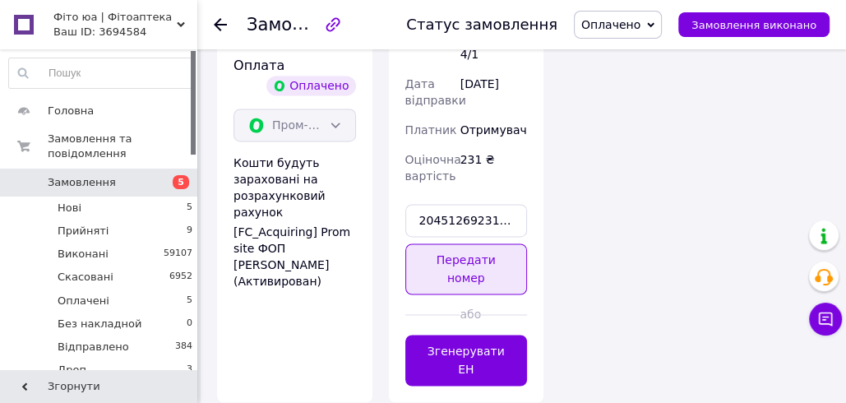
click at [476, 243] on button "Передати номер" at bounding box center [466, 268] width 122 height 51
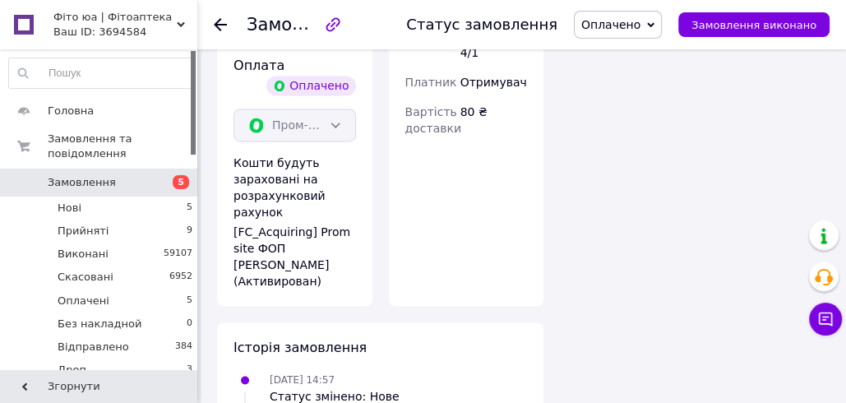
click at [640, 29] on span "Оплачено" at bounding box center [610, 24] width 59 height 13
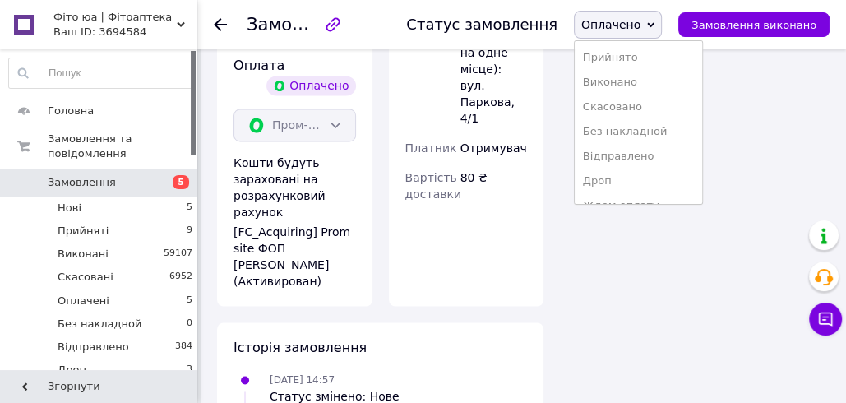
scroll to position [191, 0]
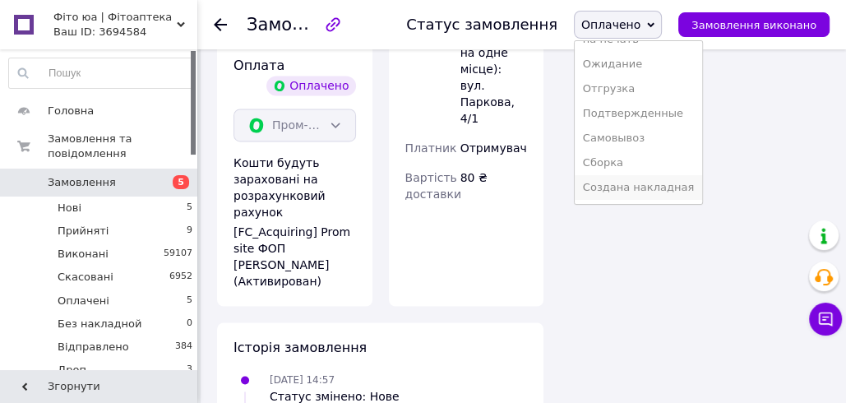
click at [635, 178] on li "Создана накладная" at bounding box center [638, 187] width 127 height 25
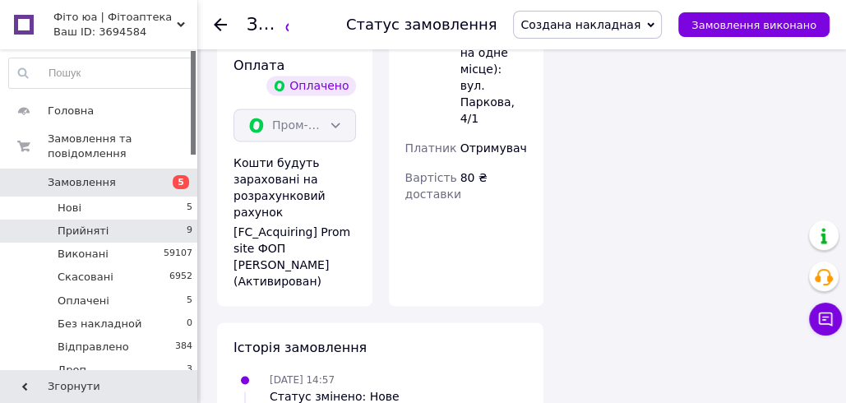
click at [136, 226] on li "Прийняті 9" at bounding box center [101, 230] width 202 height 23
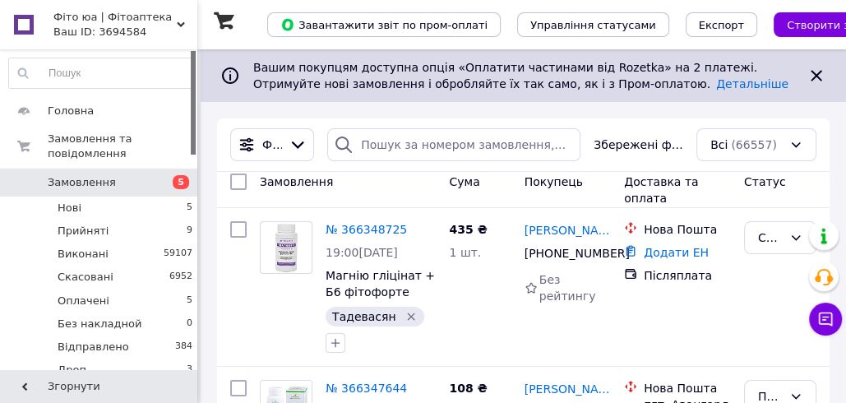
click at [787, 22] on span "Створити замовлення" at bounding box center [849, 25] width 124 height 12
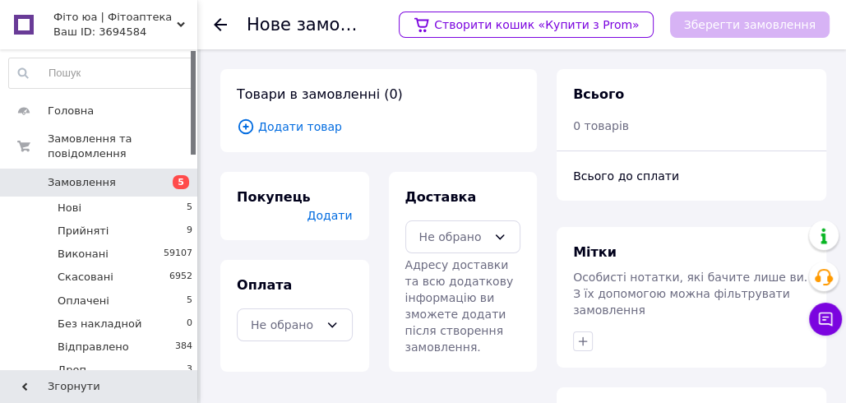
click at [300, 132] on span "Додати товар" at bounding box center [379, 127] width 284 height 18
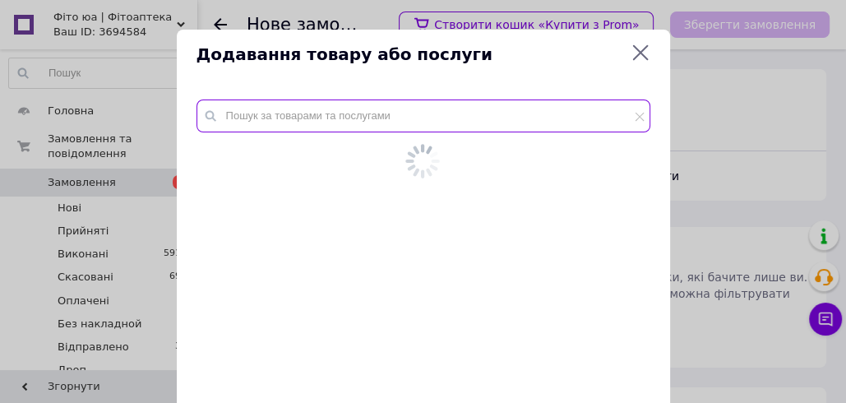
click at [271, 115] on input "text" at bounding box center [423, 115] width 454 height 33
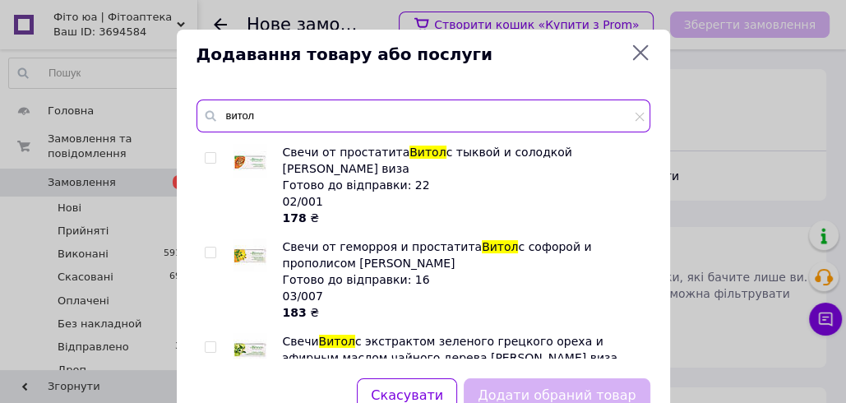
scroll to position [274, 0]
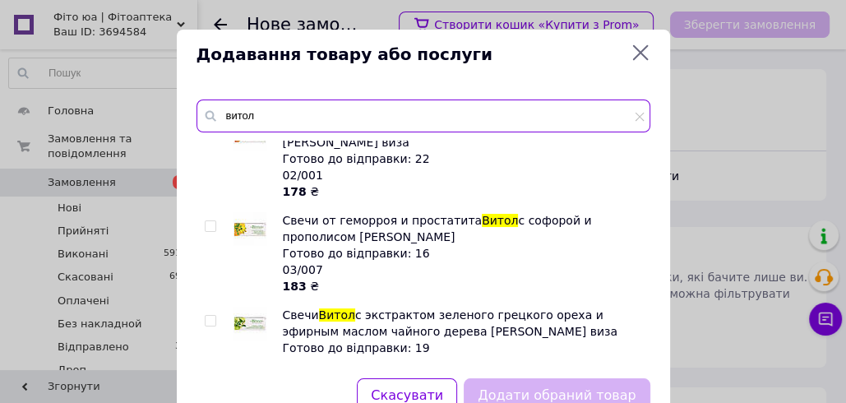
type input "витол"
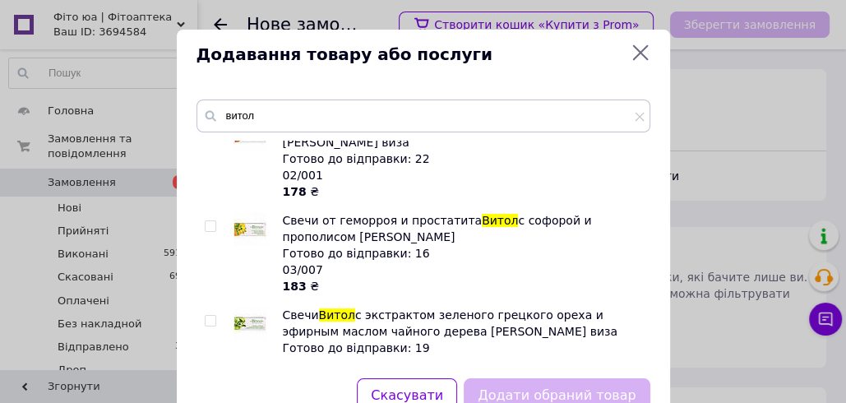
click at [205, 221] on input "checkbox" at bounding box center [210, 226] width 11 height 11
checkbox input "true"
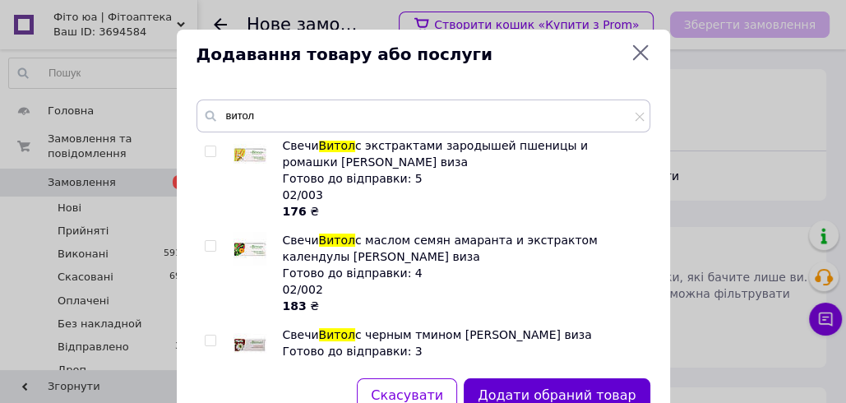
scroll to position [59, 0]
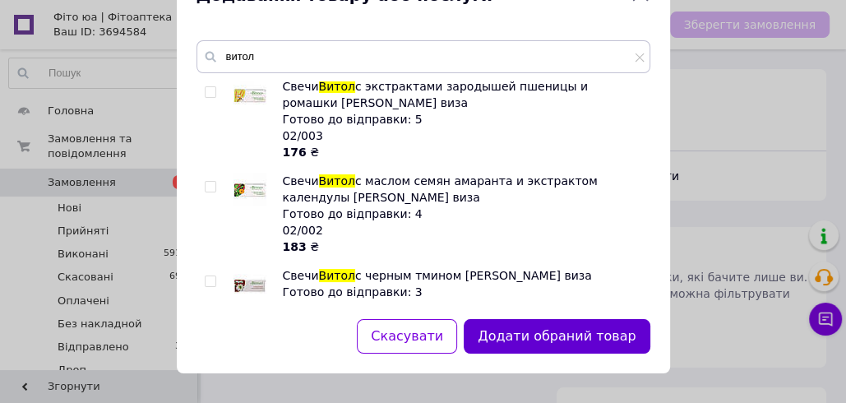
click at [572, 336] on button "Додати обраний товар" at bounding box center [557, 336] width 186 height 35
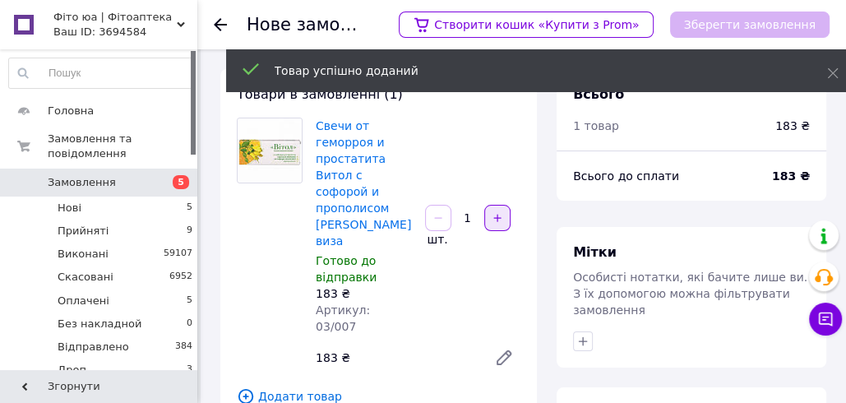
click at [497, 212] on icon "button" at bounding box center [498, 218] width 12 height 12
click at [496, 212] on icon "button" at bounding box center [498, 218] width 12 height 12
type input "3"
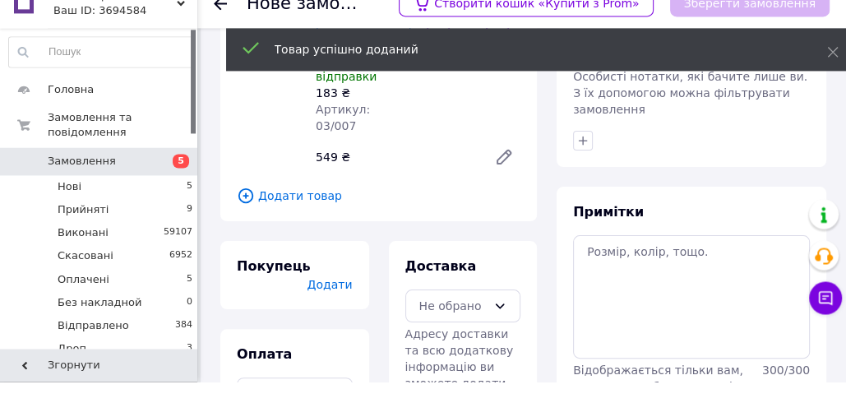
scroll to position [205, 0]
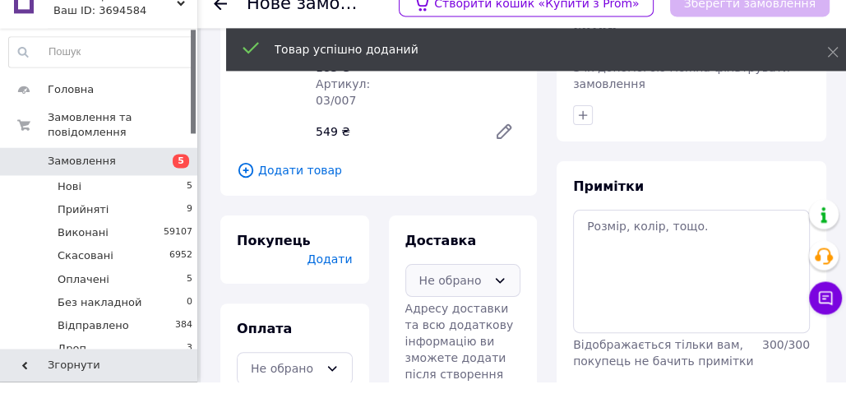
click at [456, 293] on div "Не обрано" at bounding box center [453, 302] width 68 height 18
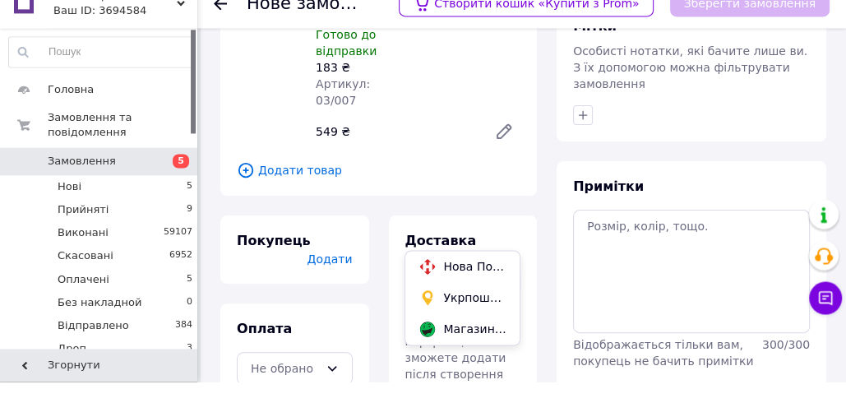
click at [440, 284] on div "Нова Пошта (платна)" at bounding box center [474, 287] width 69 height 16
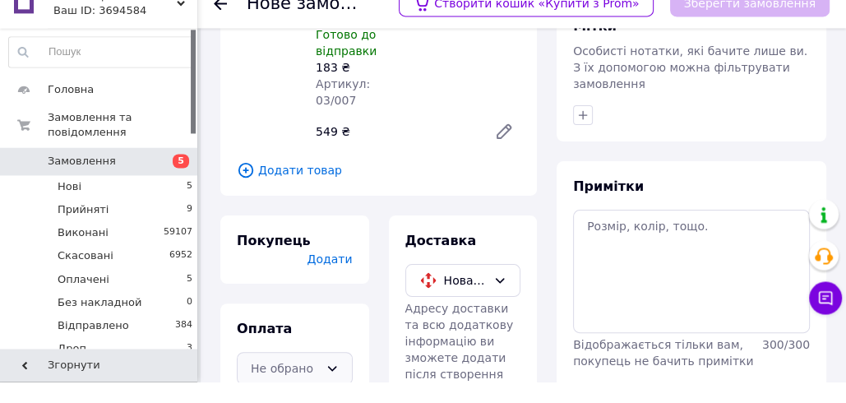
click at [337, 383] on icon at bounding box center [331, 389] width 13 height 13
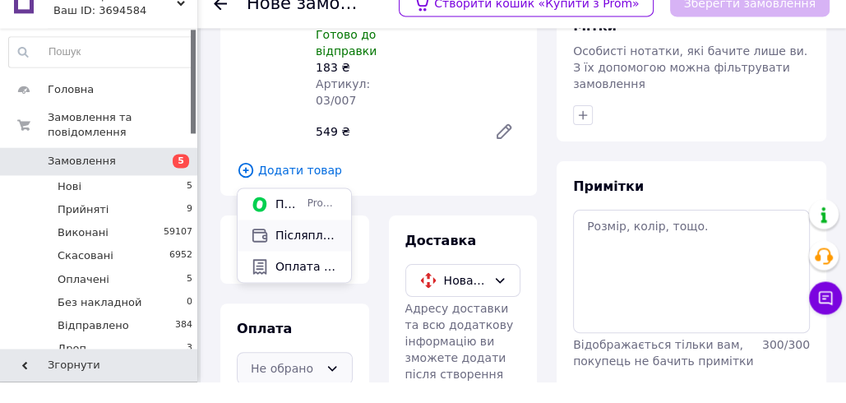
click at [306, 257] on span "Післяплата" at bounding box center [306, 256] width 62 height 16
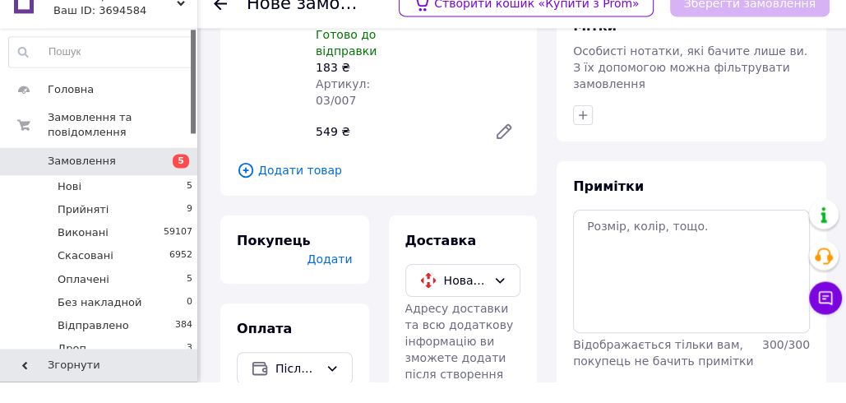
click at [332, 274] on span "Додати" at bounding box center [329, 280] width 45 height 13
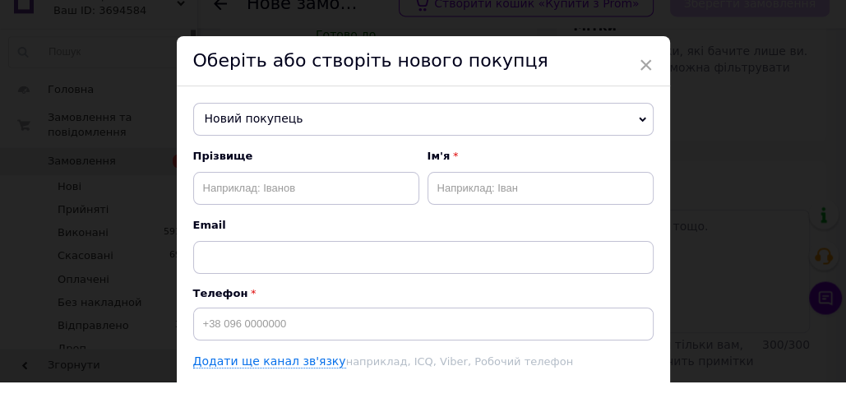
click at [249, 134] on span "Новий покупець" at bounding box center [423, 140] width 460 height 33
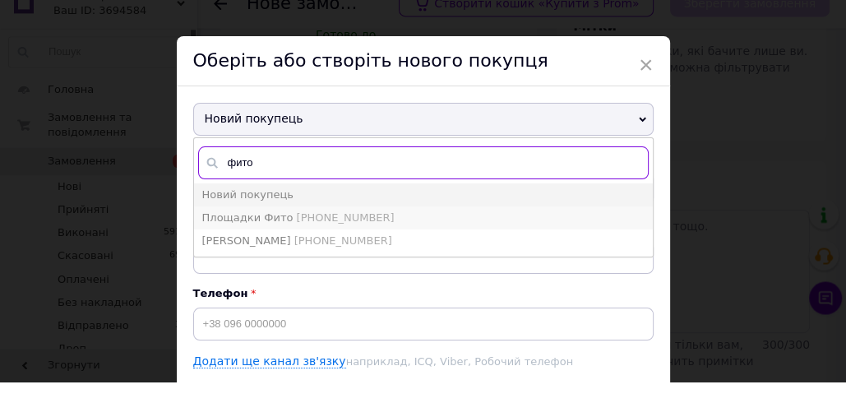
type input "фито"
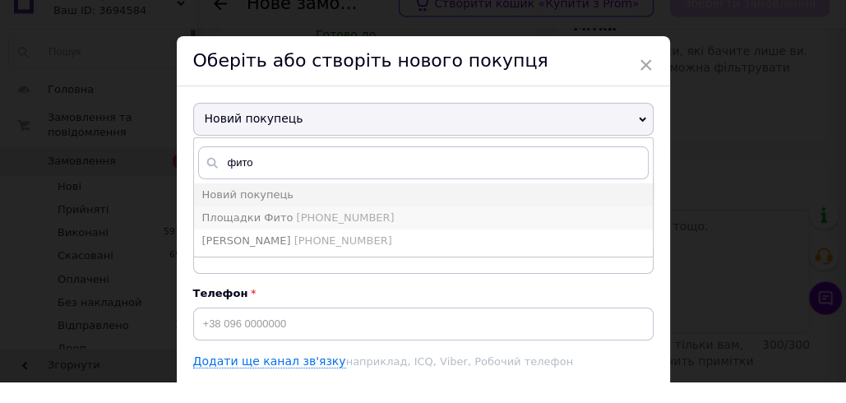
click at [296, 240] on span "[PHONE_NUMBER]" at bounding box center [345, 239] width 98 height 12
type input "Площадки Фито"
type input "[PHONE_NUMBER]"
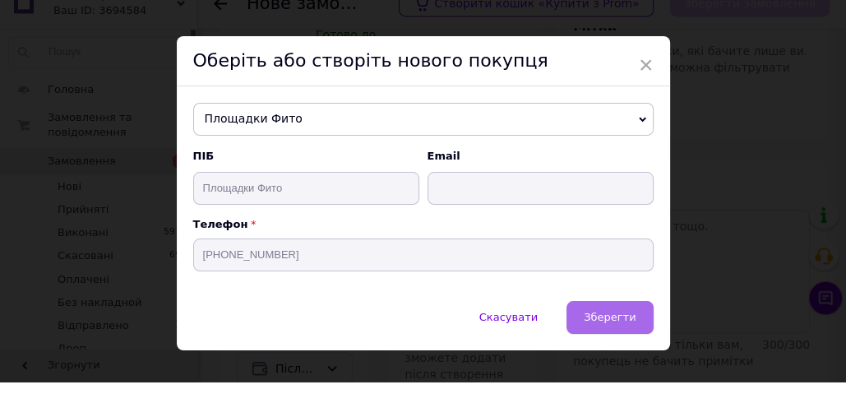
click at [612, 340] on span "Зберегти" at bounding box center [610, 338] width 52 height 12
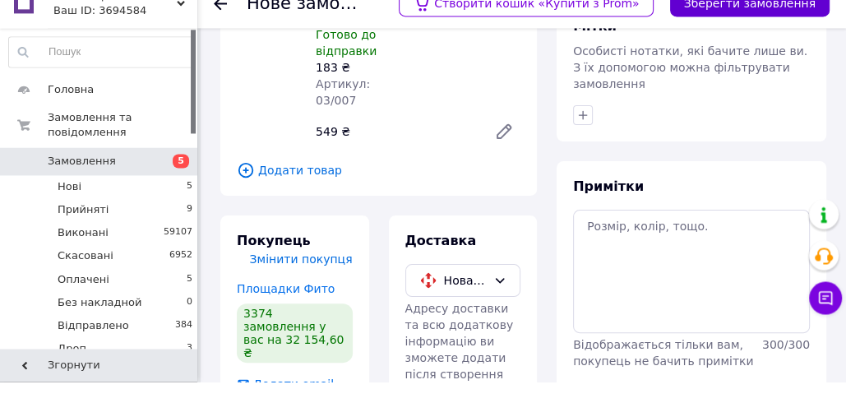
click at [748, 27] on button "Зберегти замовлення" at bounding box center [749, 25] width 159 height 26
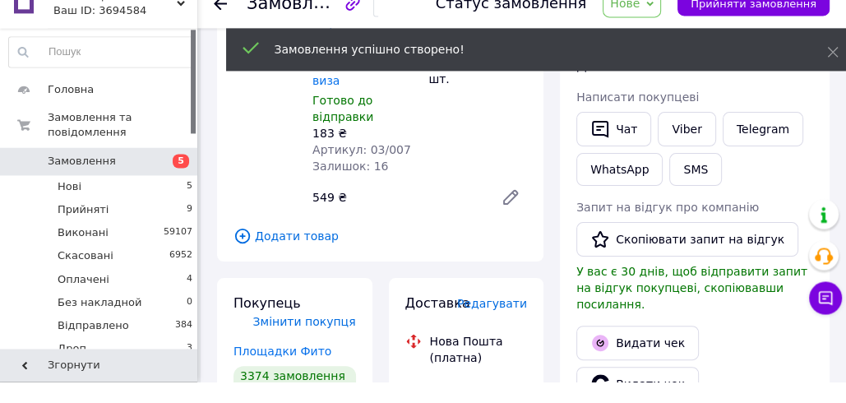
click at [652, 27] on span "Нове" at bounding box center [631, 25] width 58 height 28
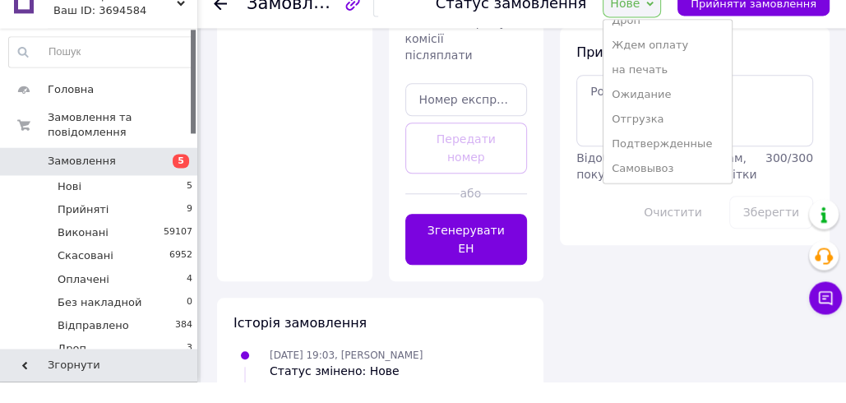
scroll to position [215, 0]
click at [652, 189] on li "Создана накладная" at bounding box center [666, 188] width 127 height 25
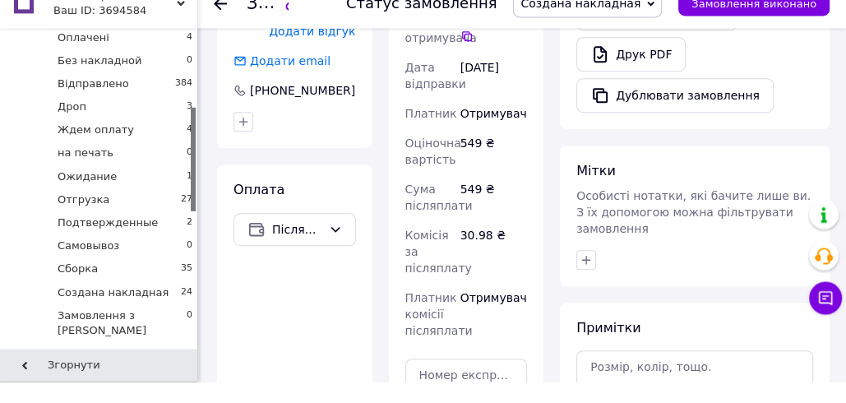
scroll to position [624, 0]
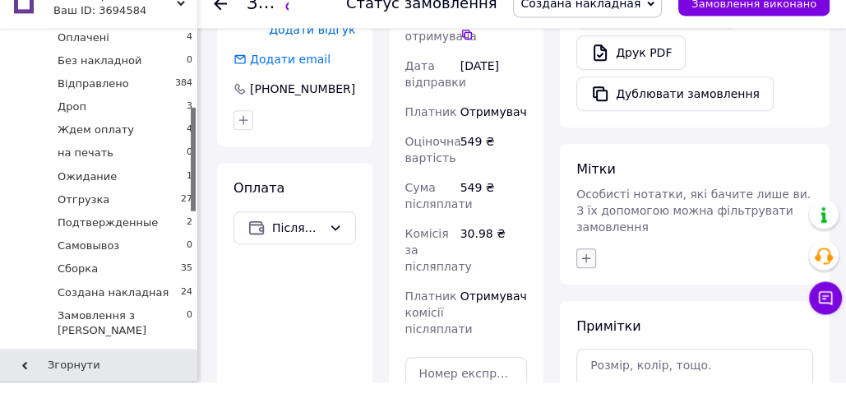
click at [588, 273] on icon "button" at bounding box center [585, 279] width 13 height 13
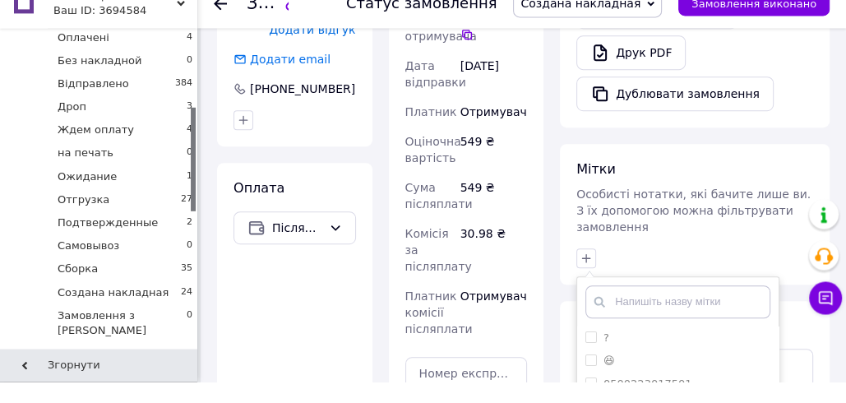
click at [612, 307] on input "text" at bounding box center [677, 323] width 185 height 33
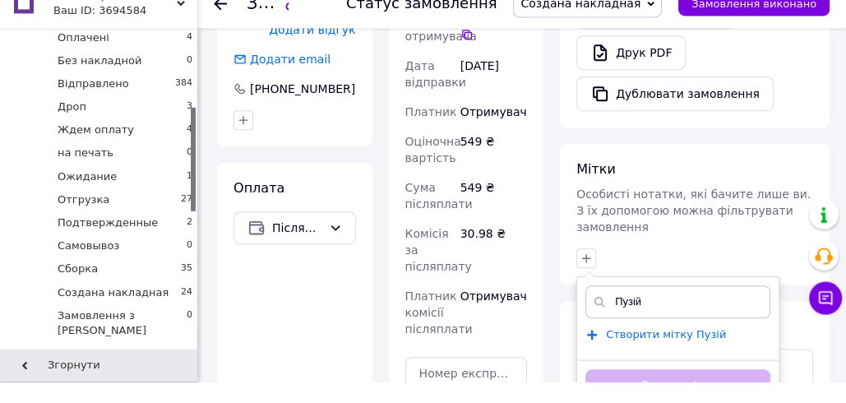
type input "Пузій"
click at [618, 349] on span "Створити мітку Пузій" at bounding box center [666, 355] width 120 height 13
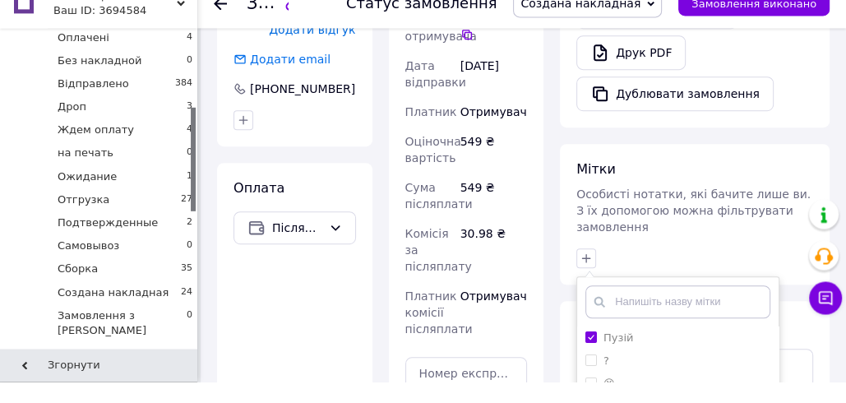
scroll to position [844, 0]
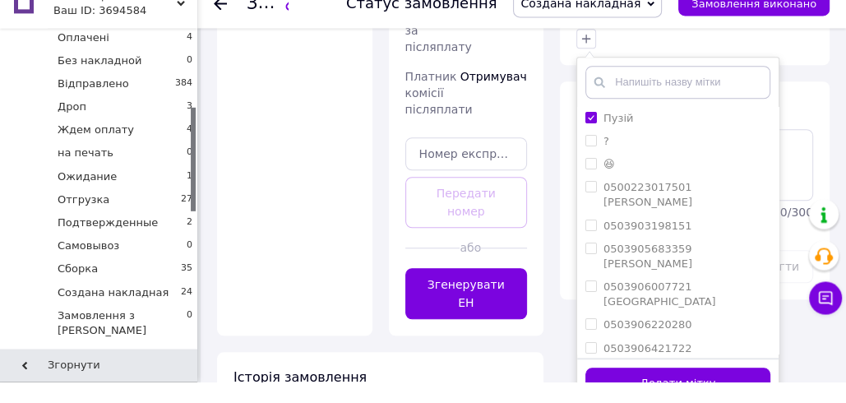
click at [630, 389] on button "Додати мітку" at bounding box center [677, 405] width 185 height 32
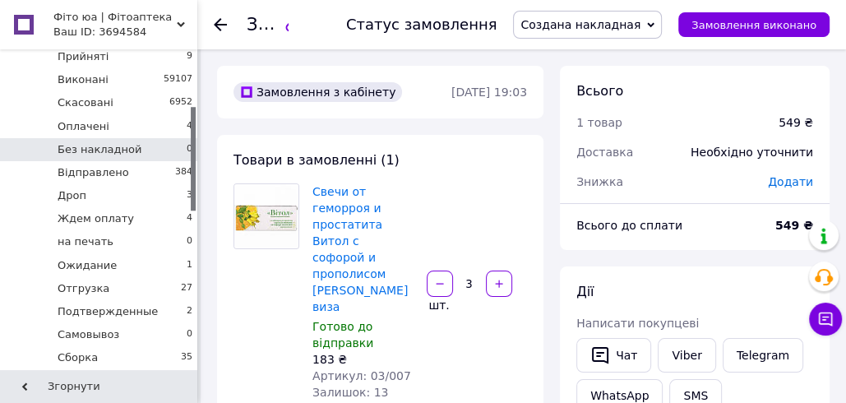
scroll to position [161, 0]
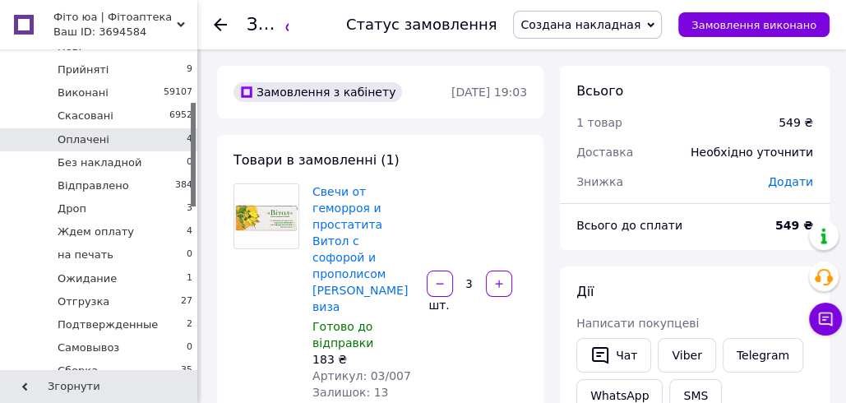
click at [116, 137] on li "Оплачені 4" at bounding box center [101, 139] width 202 height 23
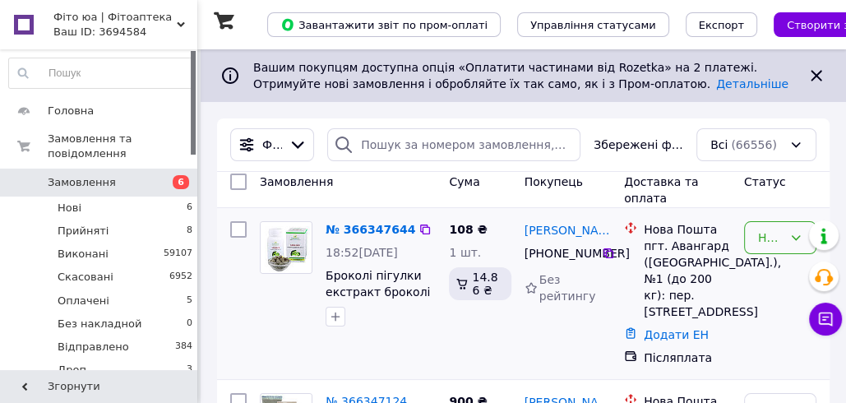
click at [764, 228] on div "Нове" at bounding box center [770, 237] width 25 height 18
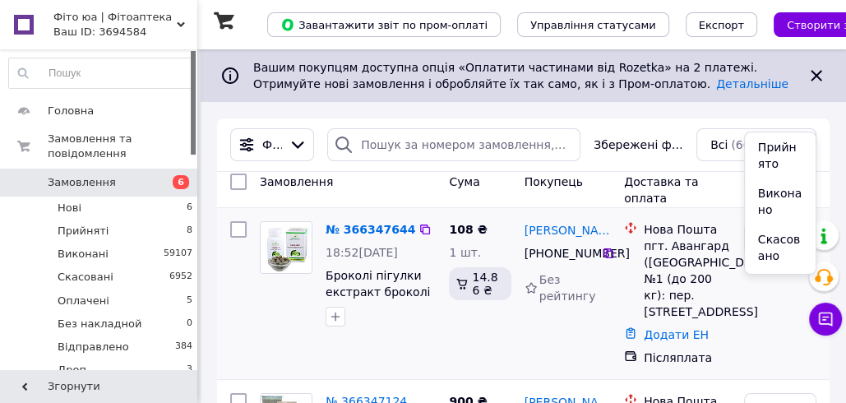
scroll to position [125, 0]
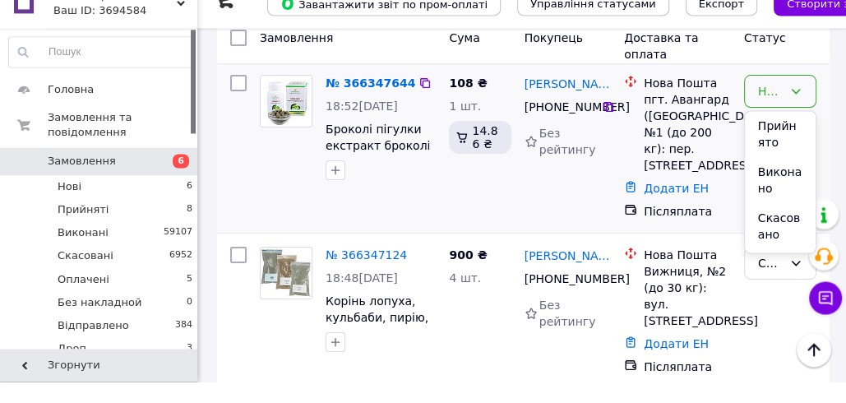
click at [764, 152] on li "Прийнято" at bounding box center [780, 155] width 71 height 46
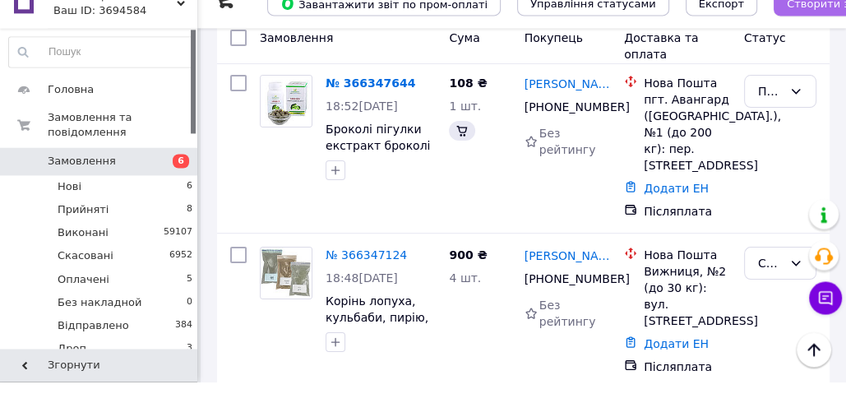
click at [787, 30] on span "Створити замовлення" at bounding box center [849, 25] width 124 height 12
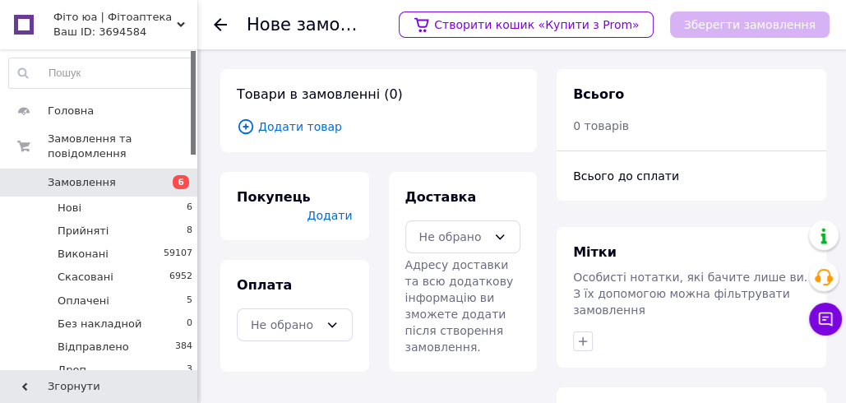
click at [302, 128] on span "Додати товар" at bounding box center [379, 127] width 284 height 18
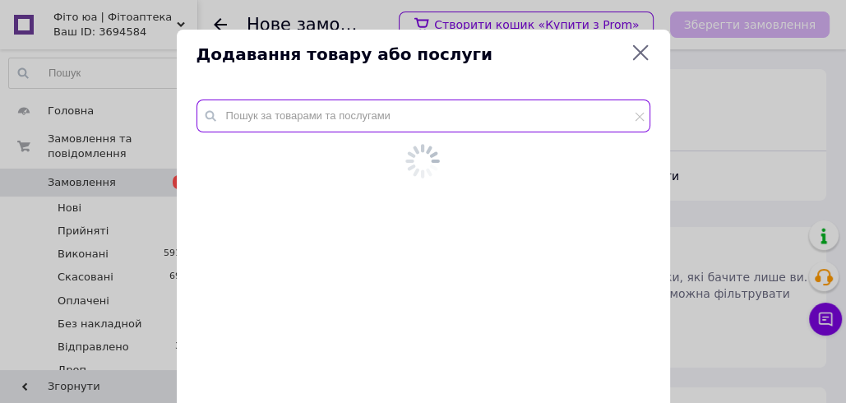
click at [267, 116] on input "text" at bounding box center [423, 115] width 454 height 33
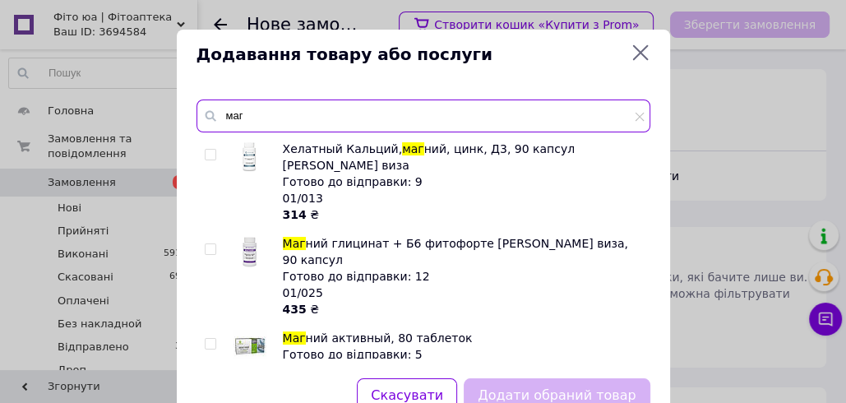
type input "маг"
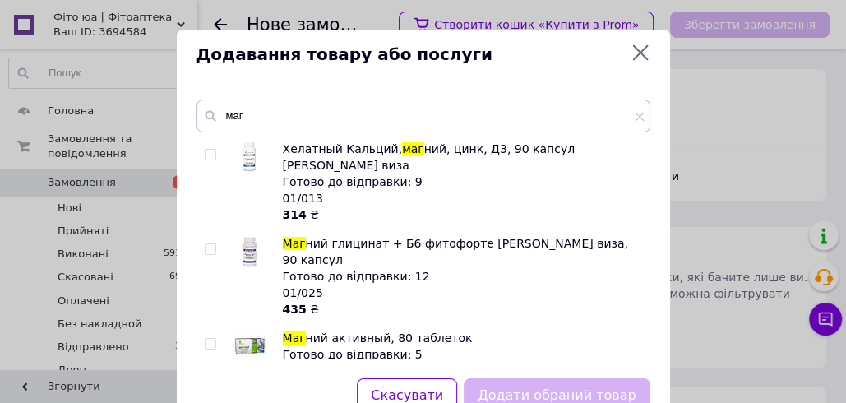
click at [205, 244] on input "checkbox" at bounding box center [210, 249] width 11 height 11
checkbox input "true"
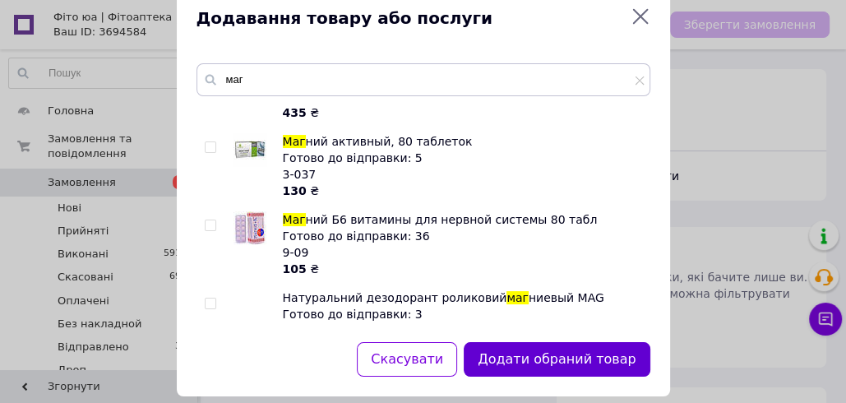
scroll to position [59, 0]
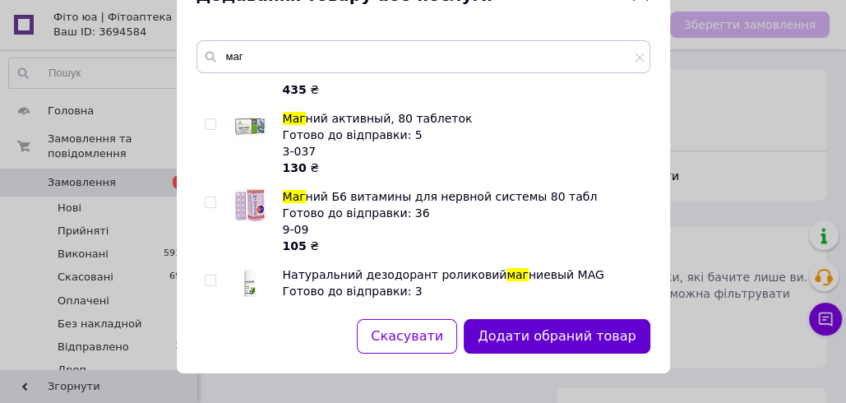
click at [573, 336] on button "Додати обраний товар" at bounding box center [557, 336] width 186 height 35
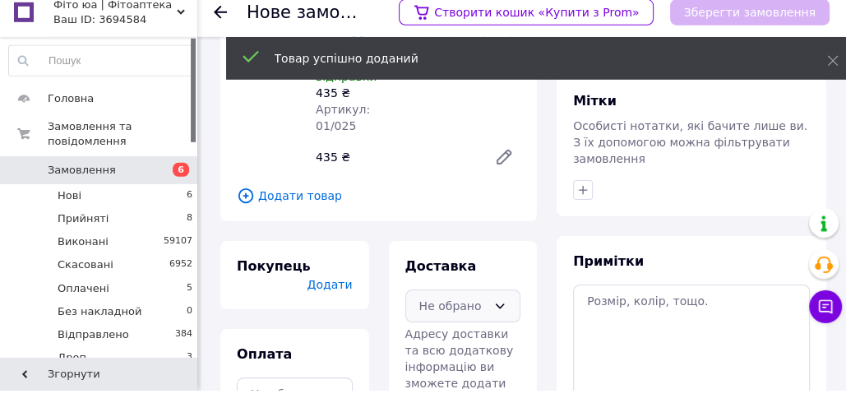
scroll to position [139, 0]
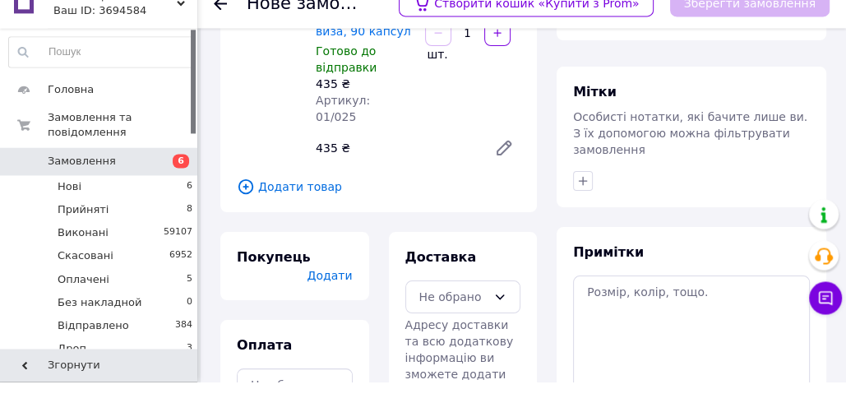
drag, startPoint x: 466, startPoint y: 289, endPoint x: 466, endPoint y: 302, distance: 12.3
click at [465, 309] on div "Не обрано" at bounding box center [453, 318] width 68 height 18
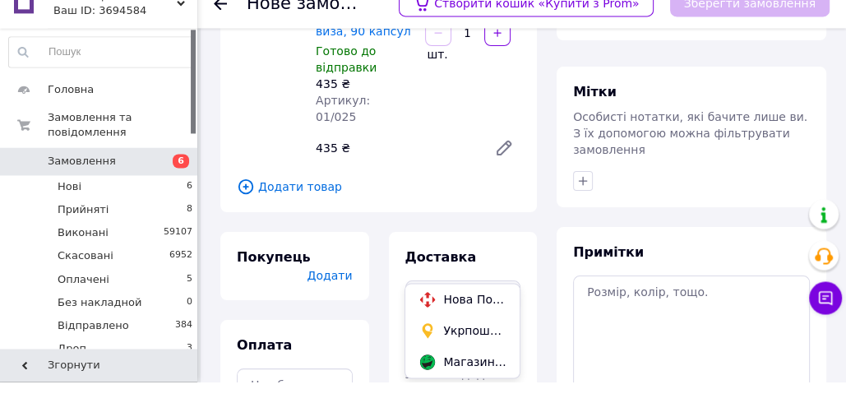
drag, startPoint x: 454, startPoint y: 326, endPoint x: 427, endPoint y: 335, distance: 28.6
click at [454, 326] on span "Нова Пошта (платна)" at bounding box center [474, 320] width 62 height 16
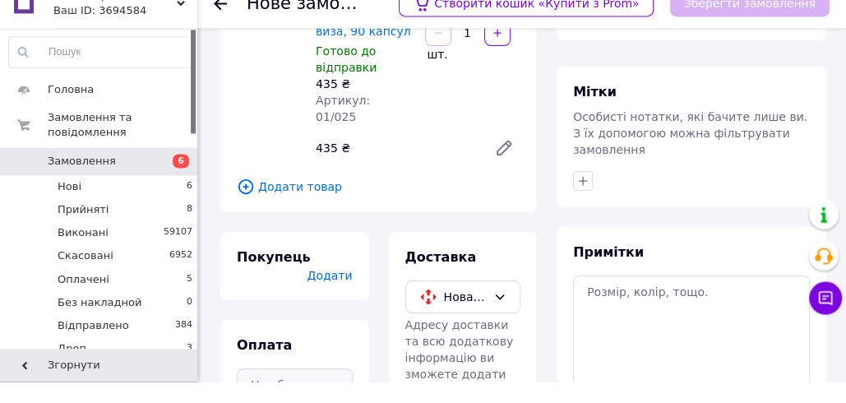
click at [322, 390] on div "Не обрано" at bounding box center [295, 406] width 116 height 33
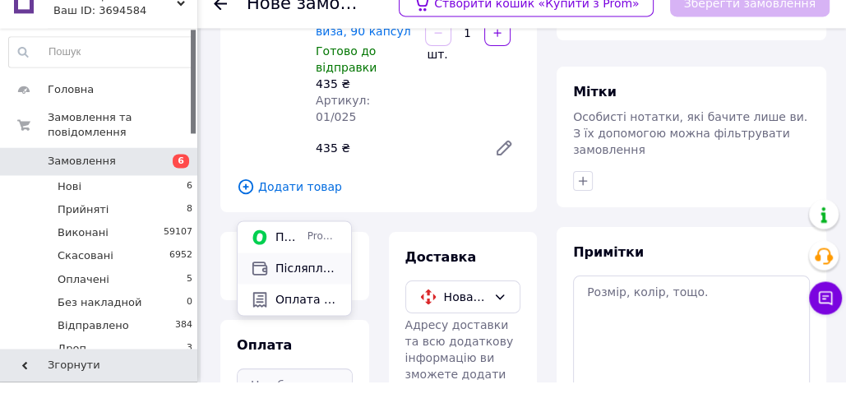
click at [323, 293] on span "Післяплата" at bounding box center [306, 289] width 62 height 16
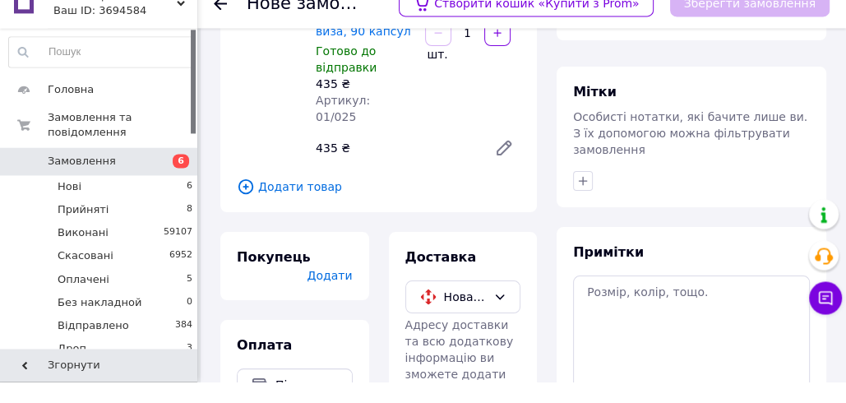
click at [323, 290] on span "Додати" at bounding box center [329, 296] width 45 height 13
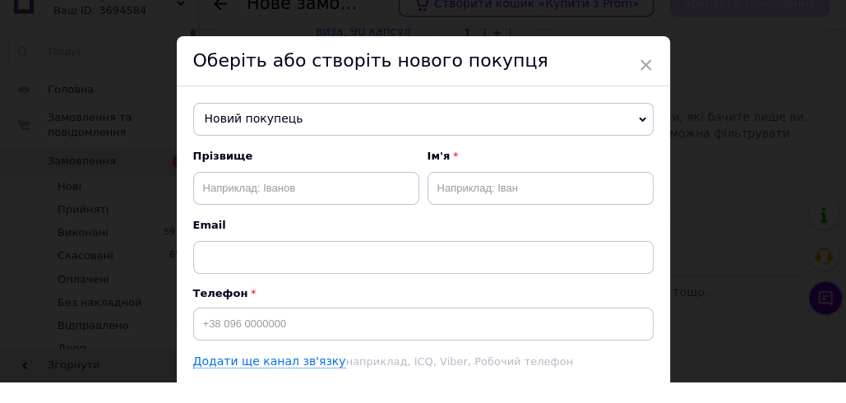
click at [213, 150] on span "Новий покупець" at bounding box center [423, 140] width 460 height 33
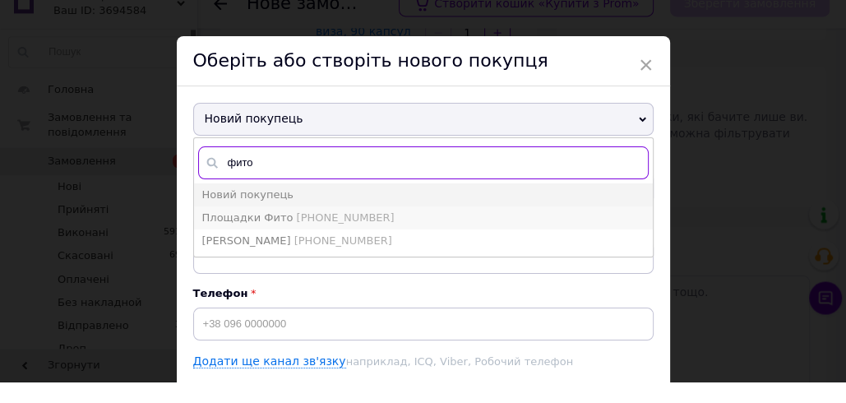
type input "фито"
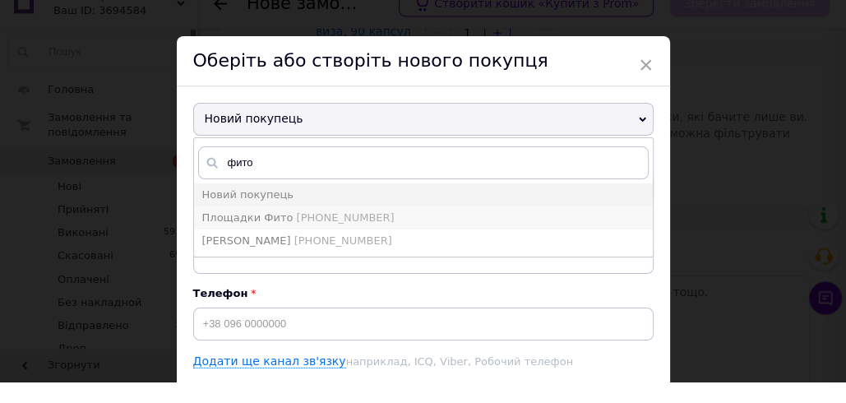
click at [264, 238] on span "Площадки Фито" at bounding box center [247, 239] width 91 height 12
type input "Площадки Фито"
type input "[PHONE_NUMBER]"
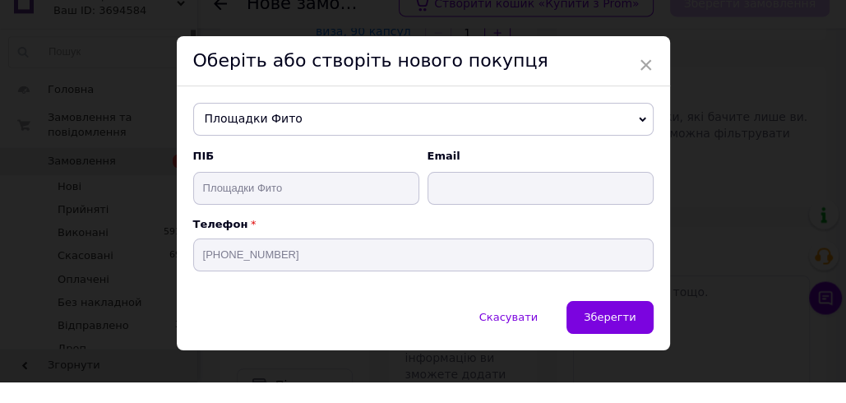
click at [628, 324] on button "Зберегти" at bounding box center [609, 338] width 86 height 33
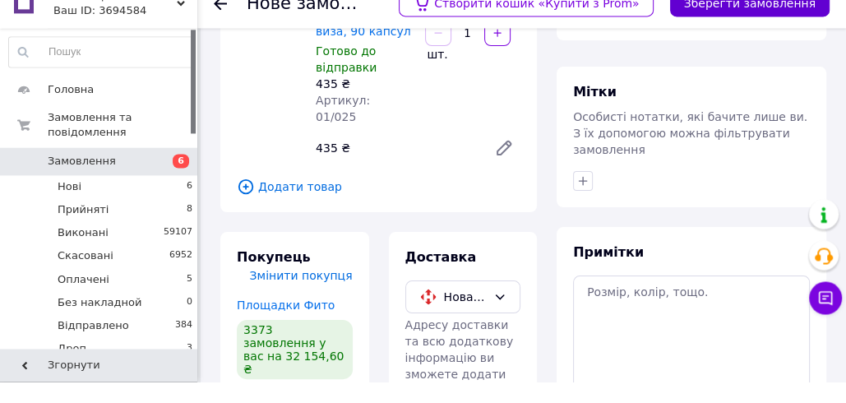
click at [707, 27] on button "Зберегти замовлення" at bounding box center [749, 25] width 159 height 26
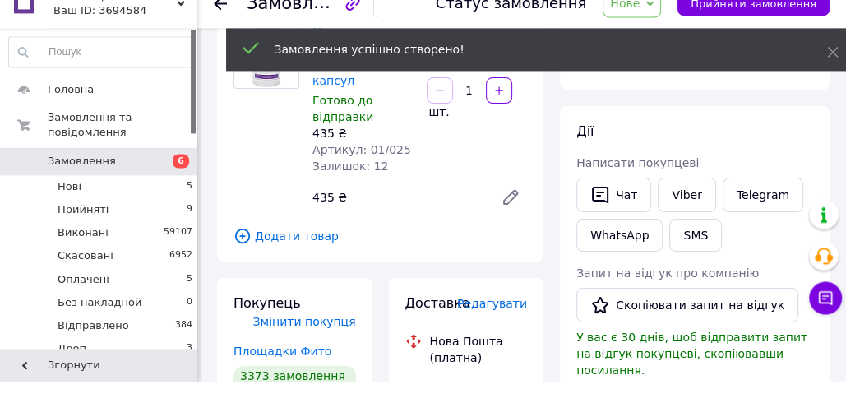
click at [651, 32] on span "Нове" at bounding box center [631, 25] width 58 height 28
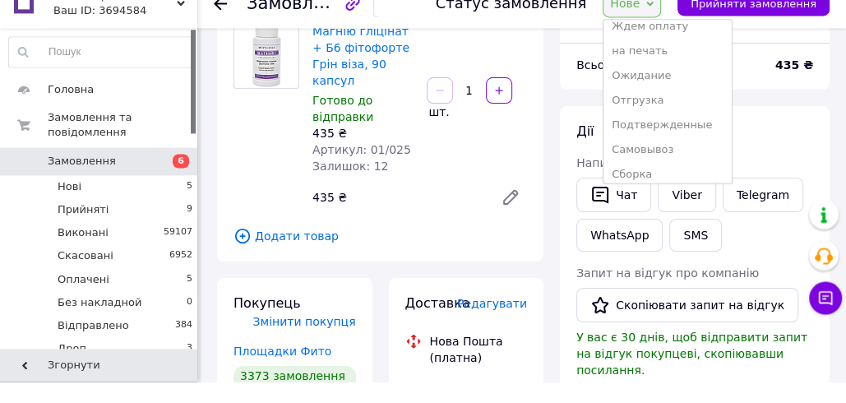
scroll to position [215, 0]
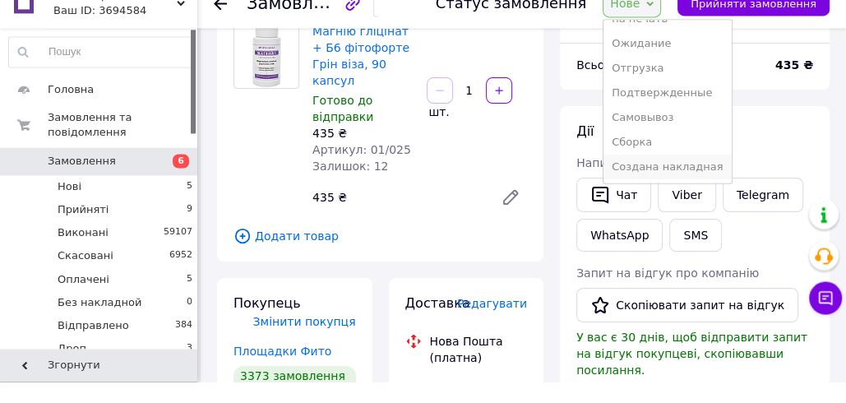
click at [666, 188] on li "Создана накладная" at bounding box center [666, 188] width 127 height 25
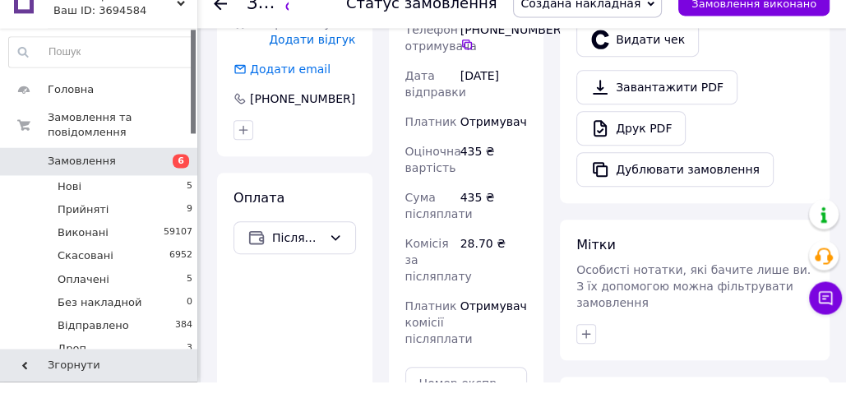
scroll to position [556, 0]
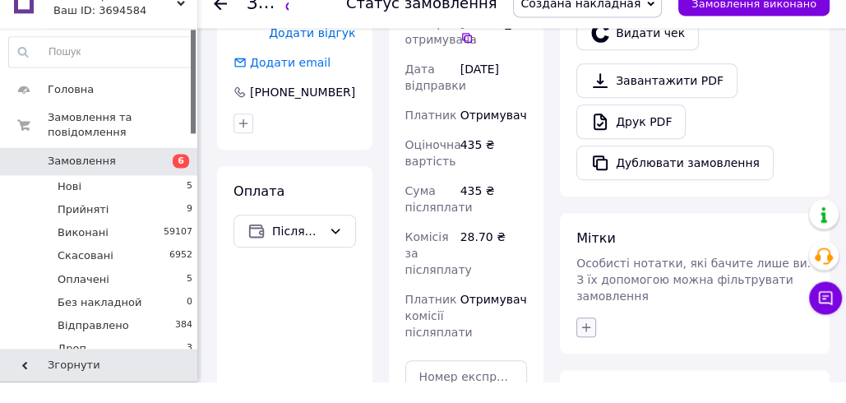
click at [584, 344] on icon "button" at bounding box center [586, 348] width 9 height 9
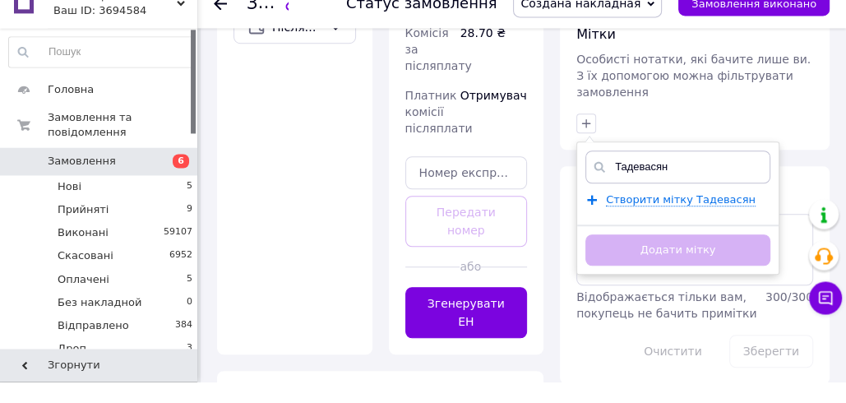
scroll to position [780, 0]
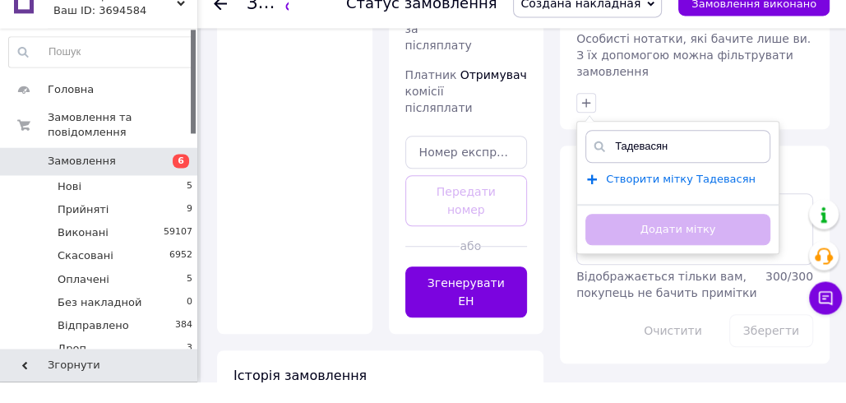
type input "Тадевасян"
click at [617, 194] on span "Створити [PERSON_NAME]" at bounding box center [681, 200] width 150 height 13
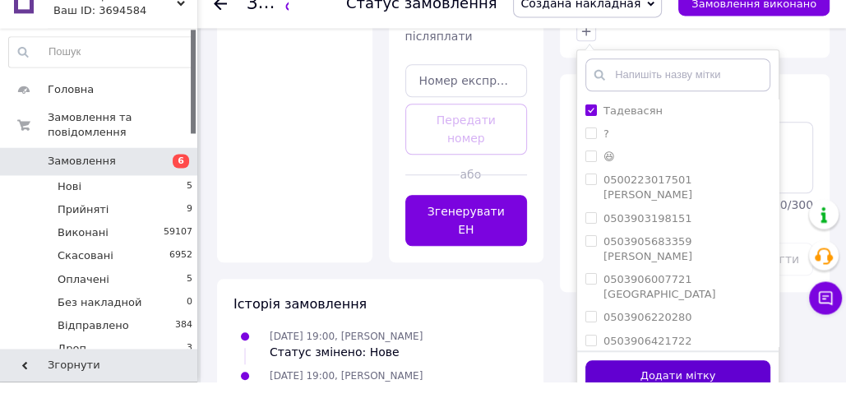
click at [611, 381] on button "Додати мітку" at bounding box center [677, 397] width 185 height 32
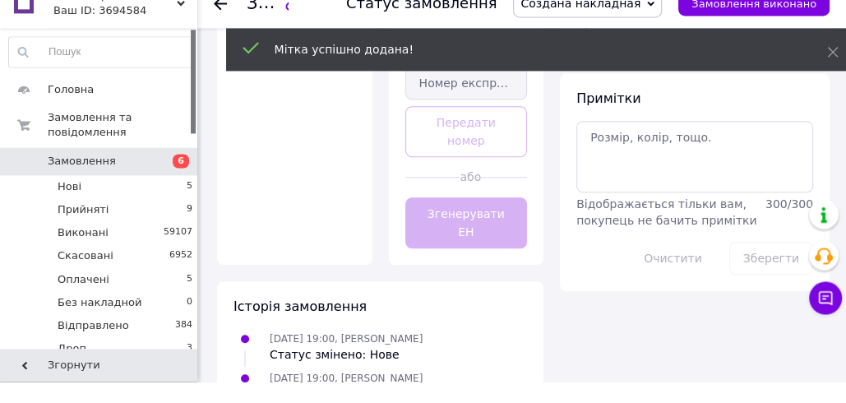
scroll to position [851, 0]
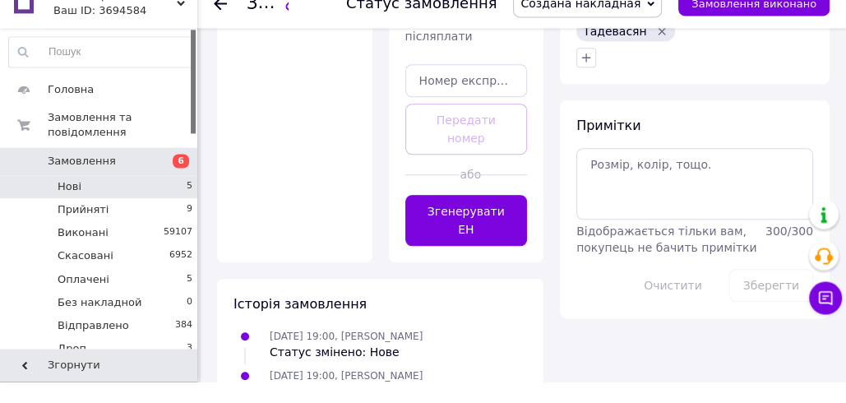
click at [98, 208] on li "Нові 5" at bounding box center [101, 207] width 202 height 23
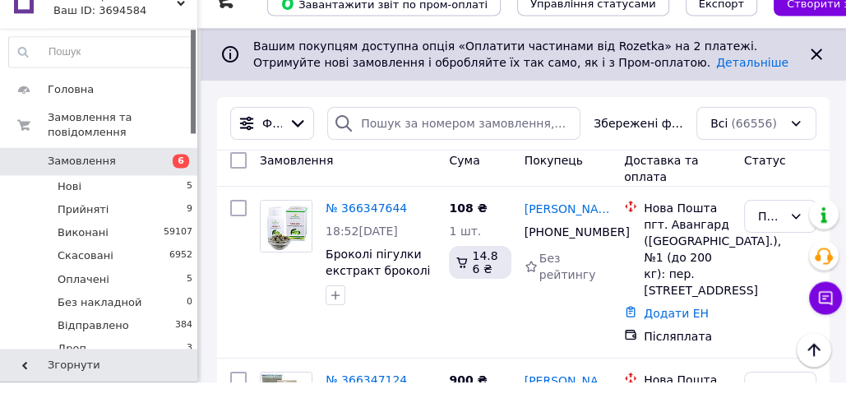
scroll to position [852, 0]
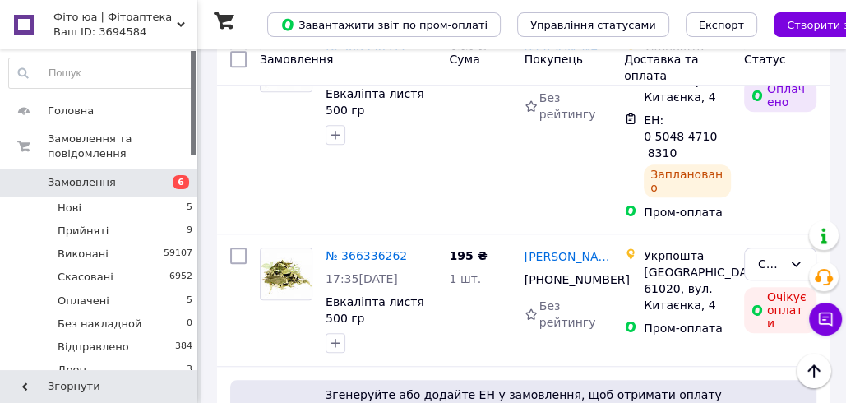
drag, startPoint x: 776, startPoint y: 25, endPoint x: 659, endPoint y: 2, distance: 119.0
click at [787, 26] on span "Створити замовлення" at bounding box center [849, 25] width 124 height 12
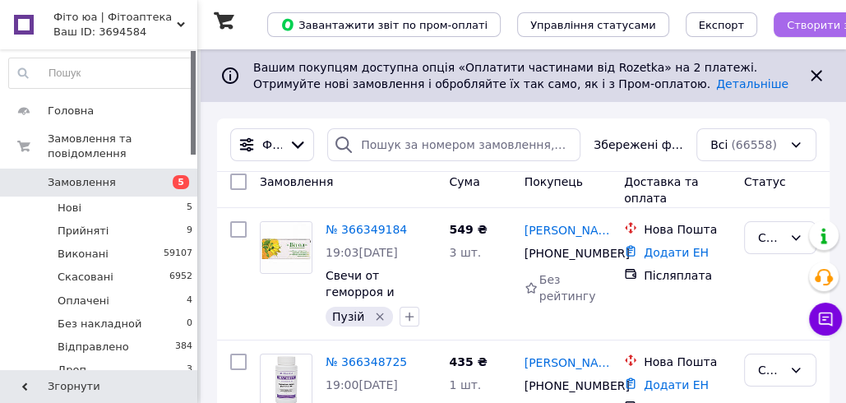
click at [787, 21] on span "Створити замовлення" at bounding box center [849, 25] width 124 height 12
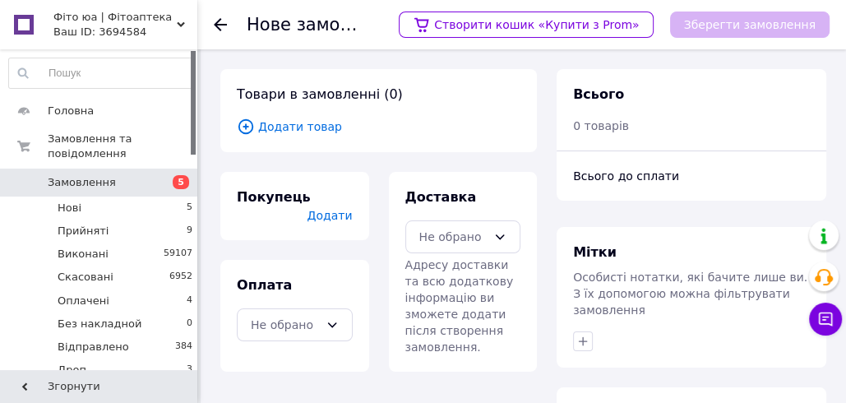
click at [312, 128] on span "Додати товар" at bounding box center [379, 127] width 284 height 18
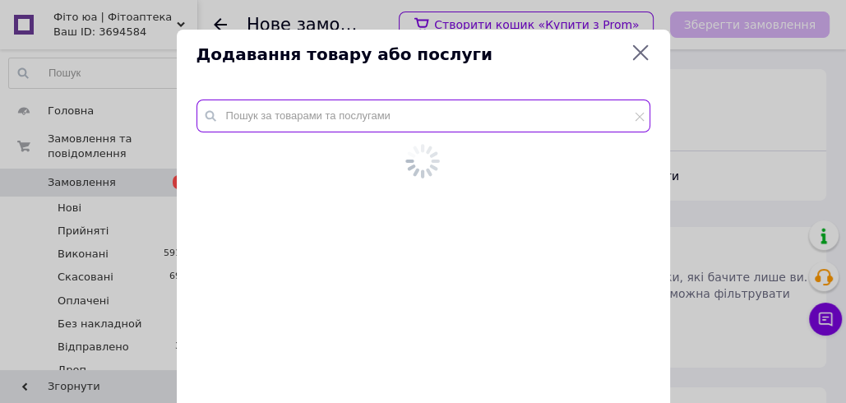
click at [228, 117] on input "text" at bounding box center [423, 115] width 454 height 33
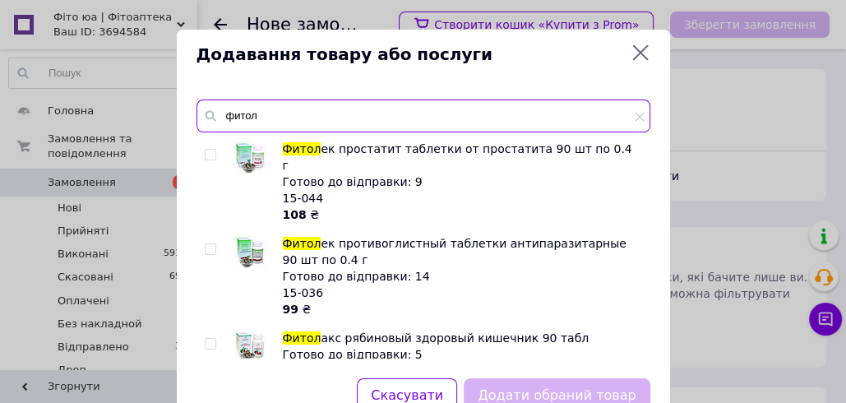
type input "фитол"
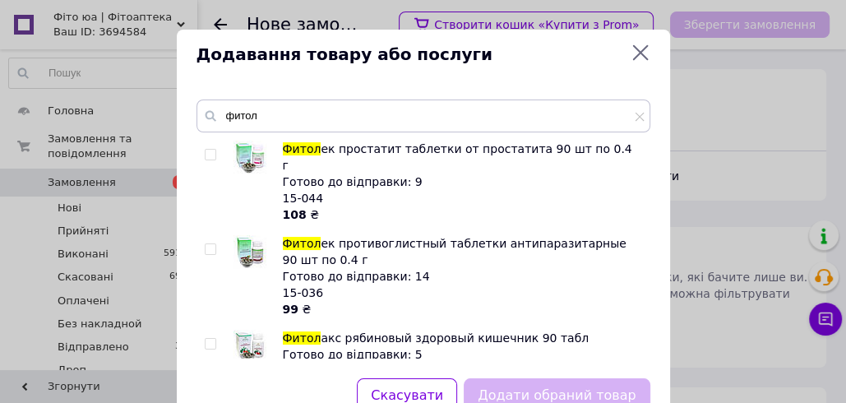
click at [205, 339] on input "checkbox" at bounding box center [210, 344] width 11 height 11
checkbox input "true"
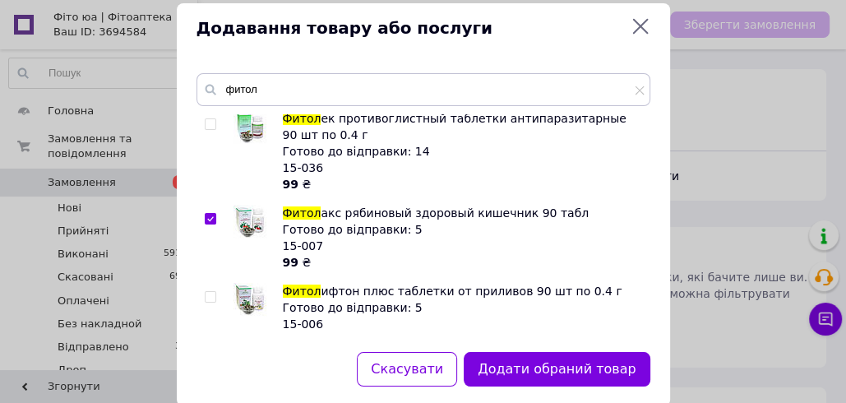
scroll to position [59, 0]
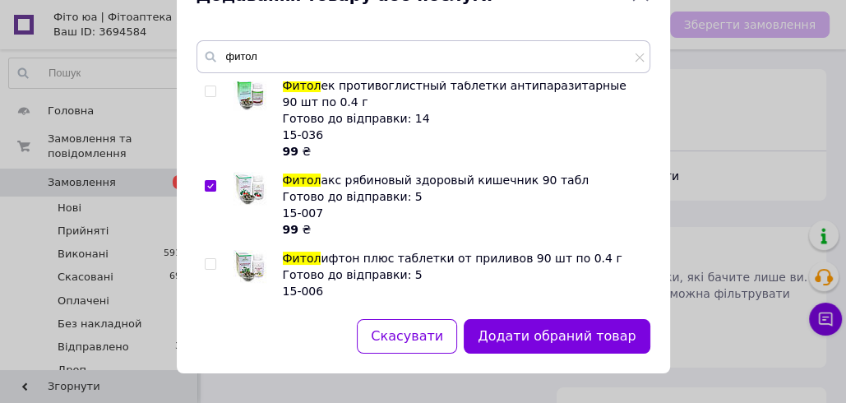
click at [578, 340] on button "Додати обраний товар" at bounding box center [557, 336] width 186 height 35
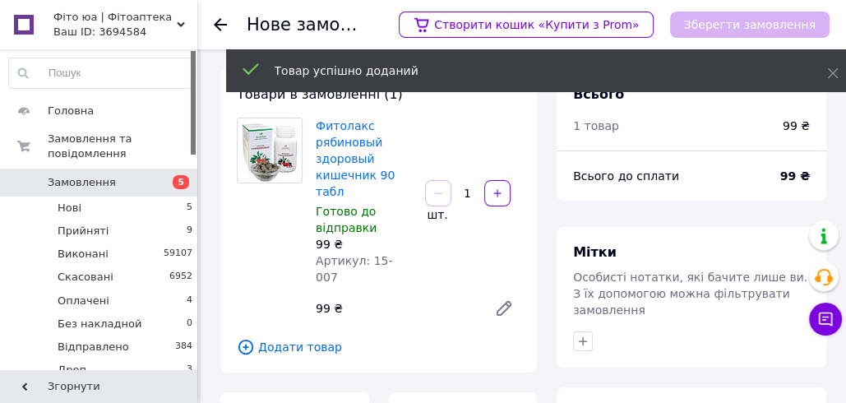
click at [493, 197] on div at bounding box center [497, 193] width 30 height 26
click at [495, 194] on button "button" at bounding box center [497, 193] width 26 height 26
click at [495, 193] on button "button" at bounding box center [497, 193] width 26 height 26
type input "3"
click at [275, 338] on span "Додати товар" at bounding box center [379, 347] width 284 height 18
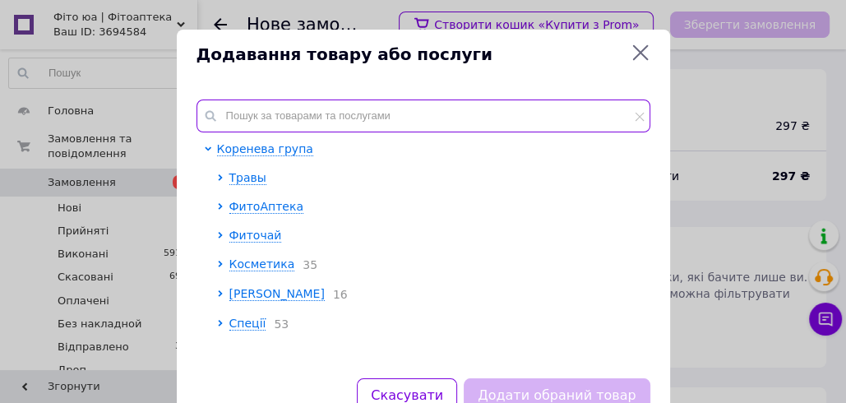
click at [251, 112] on input "text" at bounding box center [423, 115] width 454 height 33
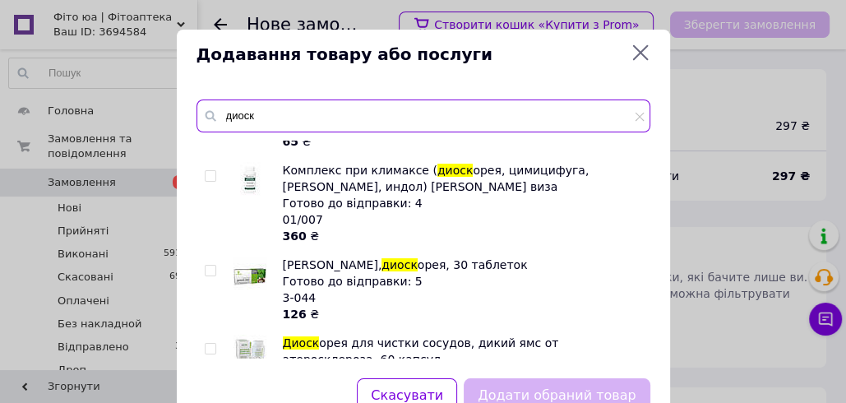
scroll to position [182, 0]
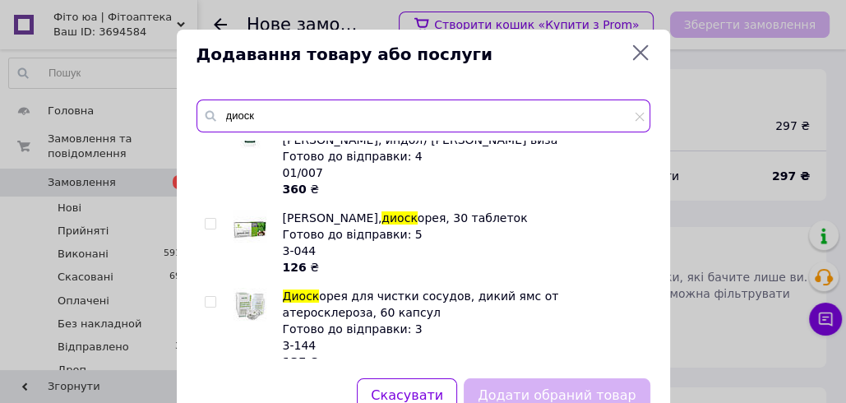
type input "диоск"
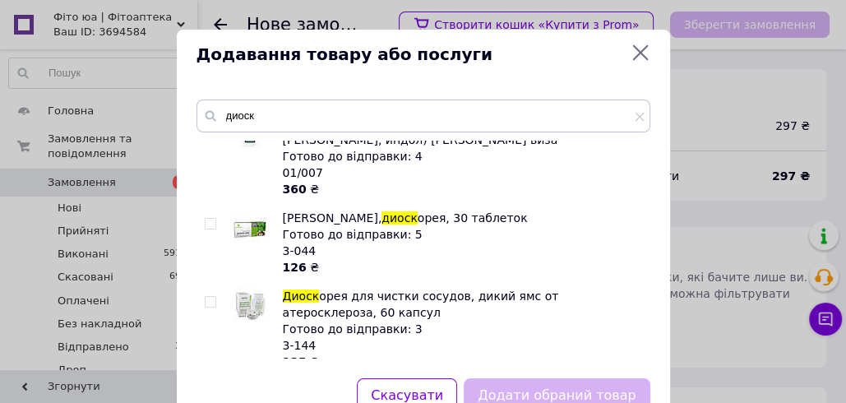
click at [210, 298] on input "checkbox" at bounding box center [210, 302] width 11 height 11
checkbox input "true"
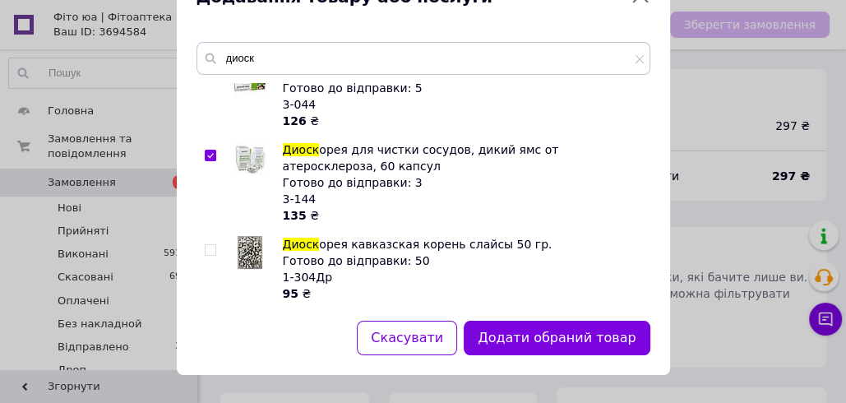
scroll to position [59, 0]
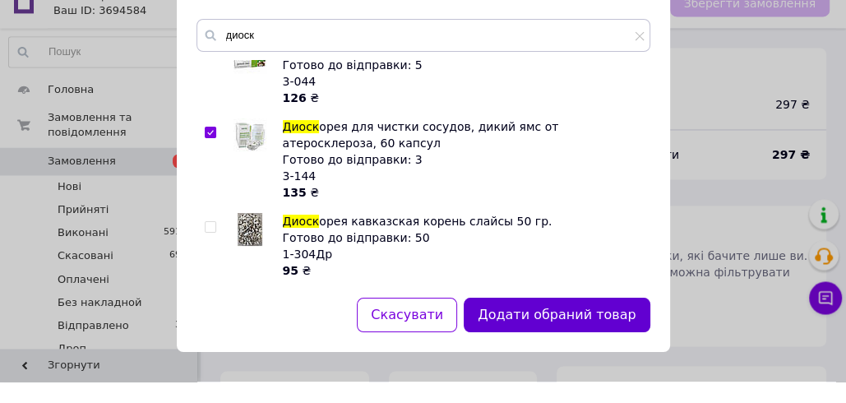
click at [514, 339] on button "Додати обраний товар" at bounding box center [557, 336] width 186 height 35
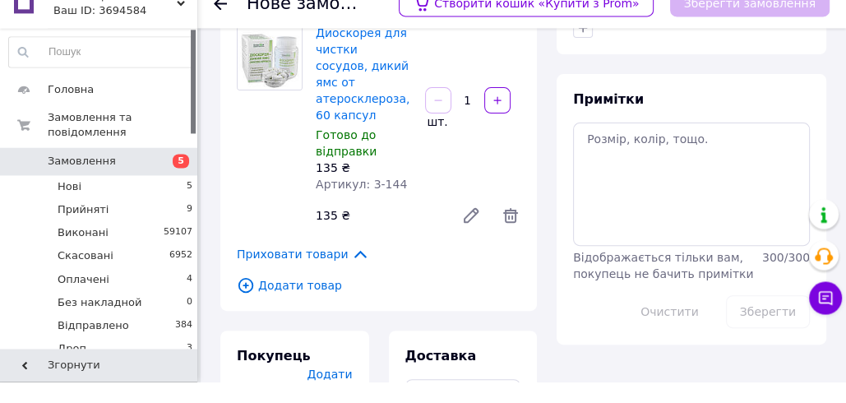
scroll to position [305, 0]
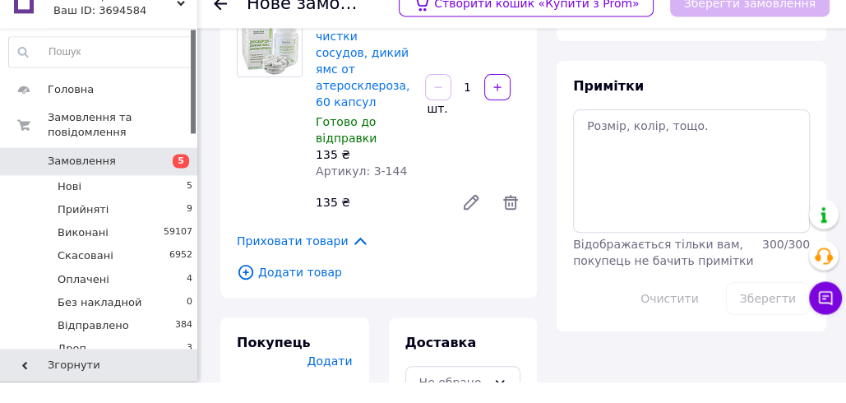
click at [287, 284] on span "Додати товар" at bounding box center [379, 293] width 284 height 18
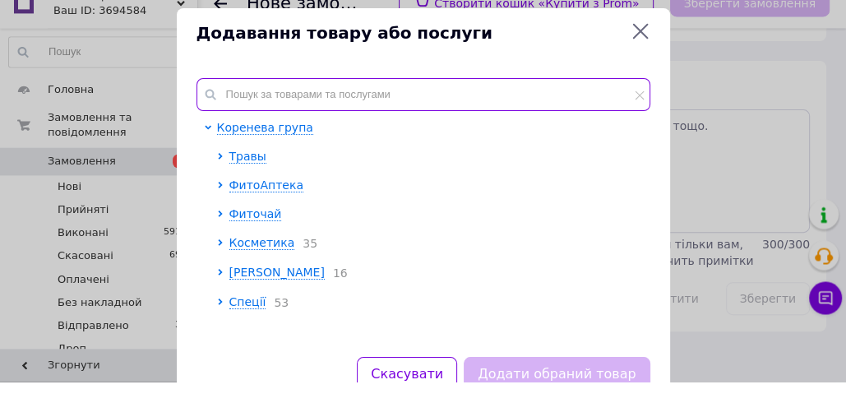
click at [252, 108] on input "text" at bounding box center [423, 115] width 454 height 33
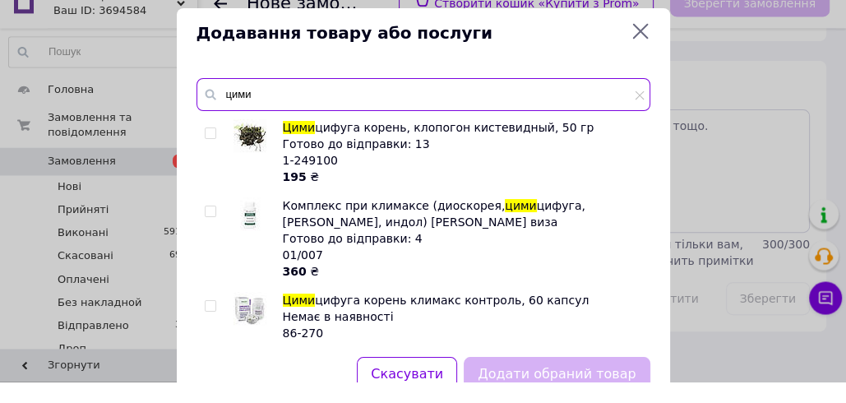
type input "цими"
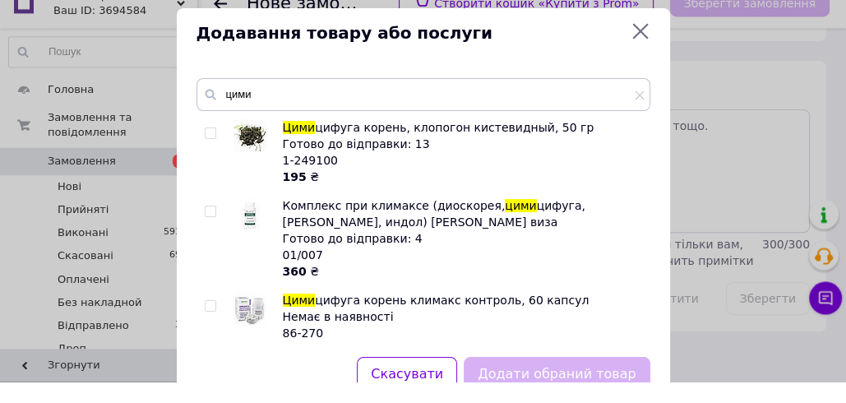
drag, startPoint x: 211, startPoint y: 328, endPoint x: 222, endPoint y: 335, distance: 13.0
click at [211, 328] on input "checkbox" at bounding box center [210, 327] width 11 height 11
checkbox input "true"
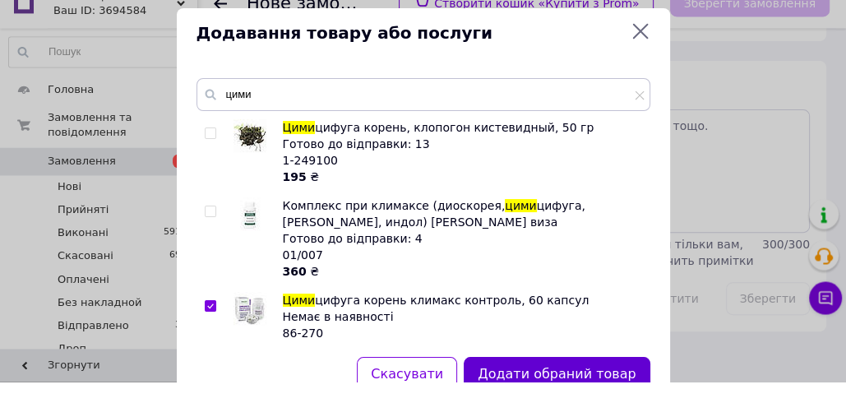
click at [618, 388] on button "Додати обраний товар" at bounding box center [557, 395] width 186 height 35
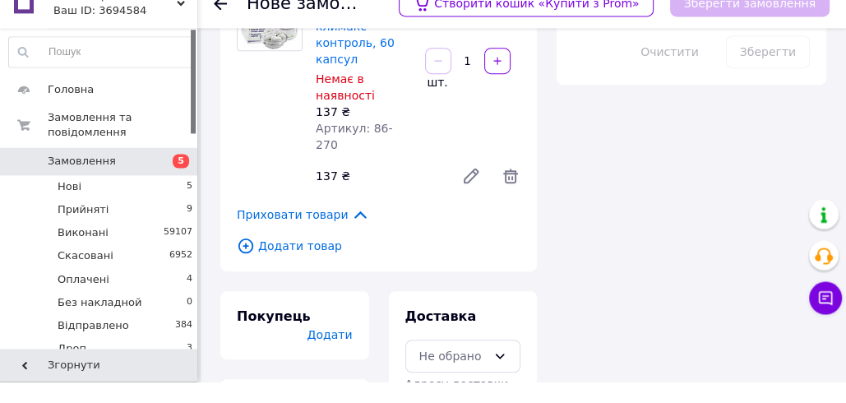
scroll to position [615, 0]
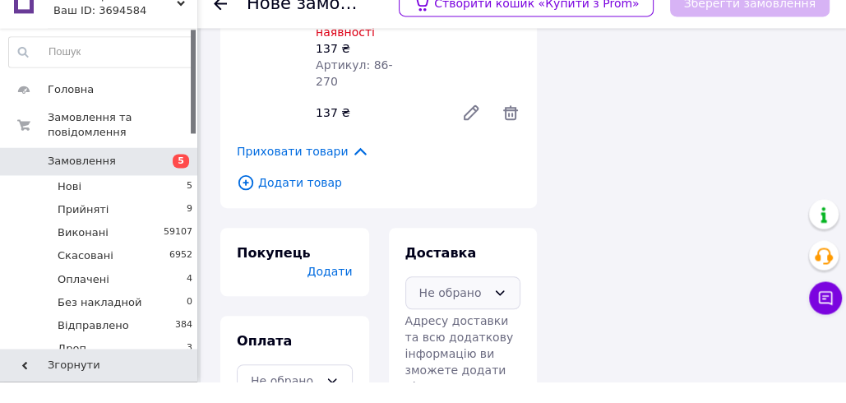
click at [449, 305] on div "Не обрано" at bounding box center [453, 314] width 68 height 18
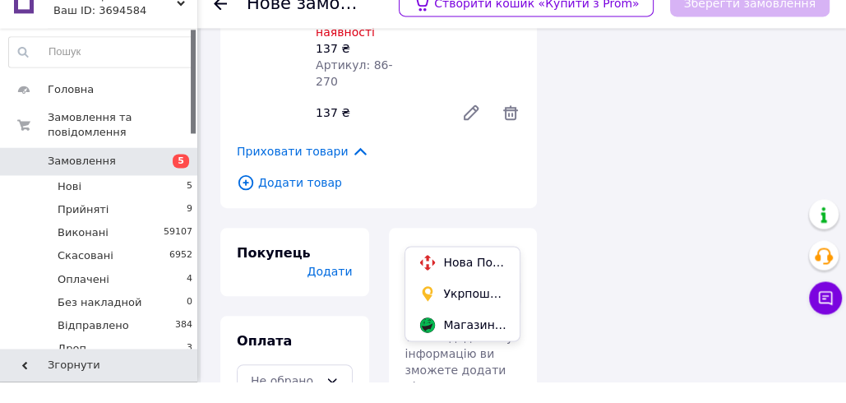
click at [440, 342] on div "Магазини Rozetka (платна)" at bounding box center [474, 346] width 69 height 16
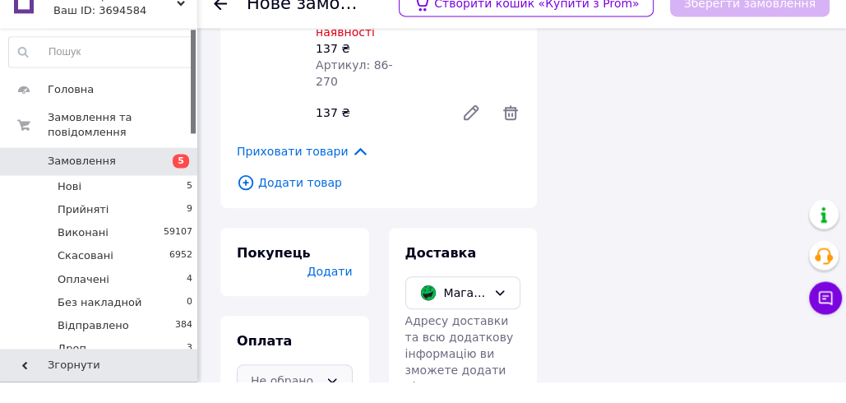
click at [331, 395] on icon at bounding box center [331, 401] width 13 height 13
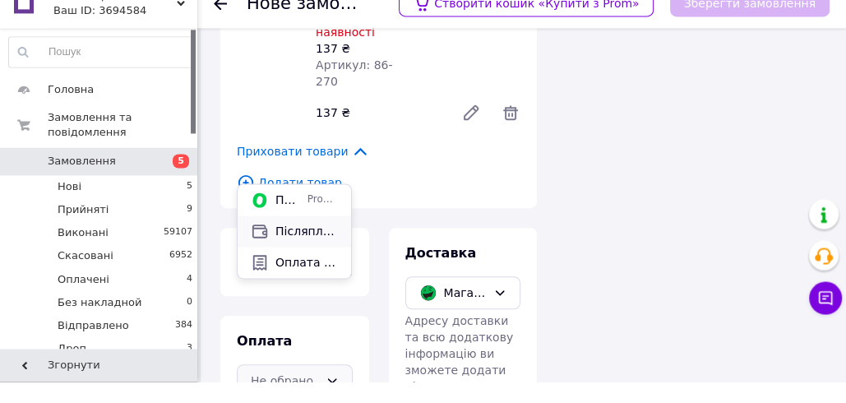
click at [317, 252] on span "Післяплата" at bounding box center [306, 252] width 62 height 16
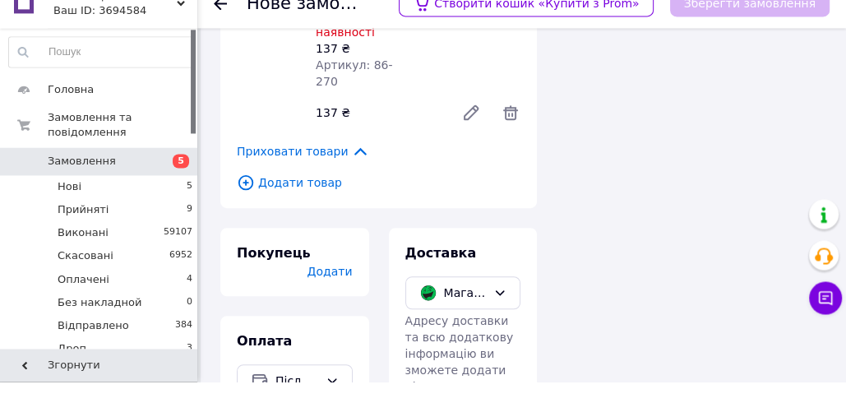
click at [327, 249] on div "Покупець Додати" at bounding box center [294, 283] width 149 height 68
click at [325, 286] on span "Додати" at bounding box center [329, 292] width 45 height 13
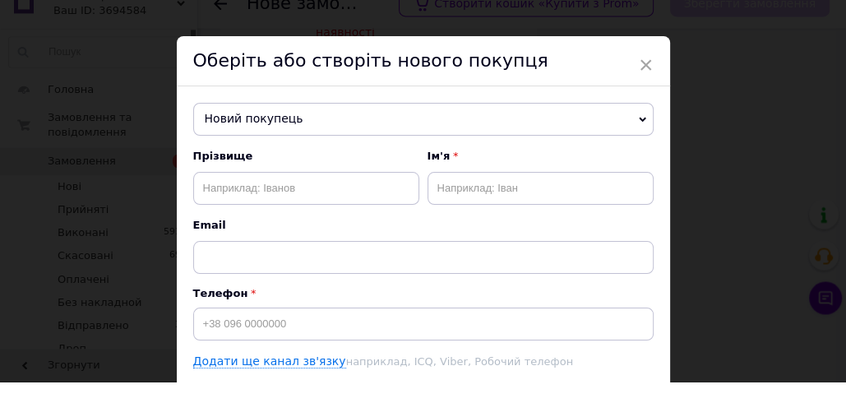
click at [253, 146] on span "Новий покупець" at bounding box center [423, 140] width 460 height 33
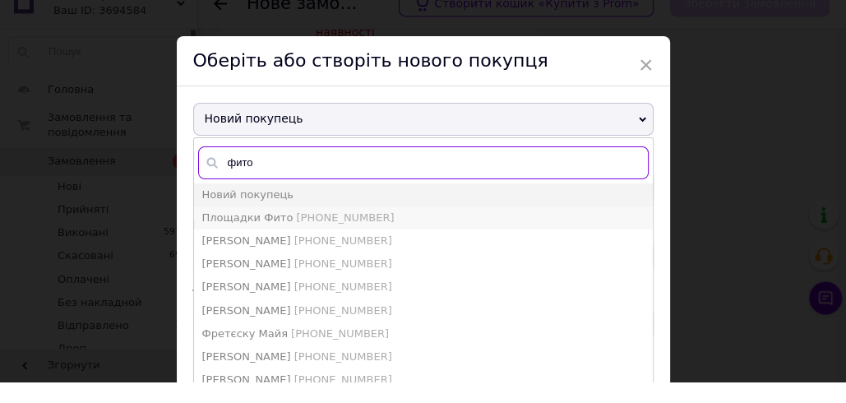
type input "фито"
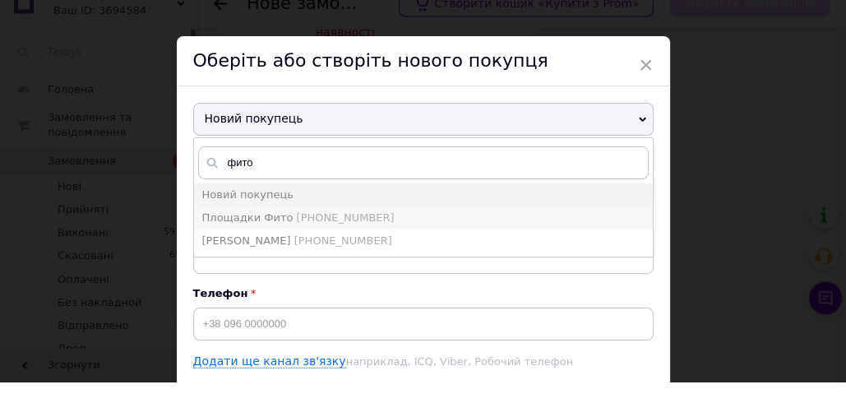
click at [266, 238] on span "Площадки Фито" at bounding box center [247, 239] width 91 height 12
type input "Площадки Фито"
type input "+380505385880"
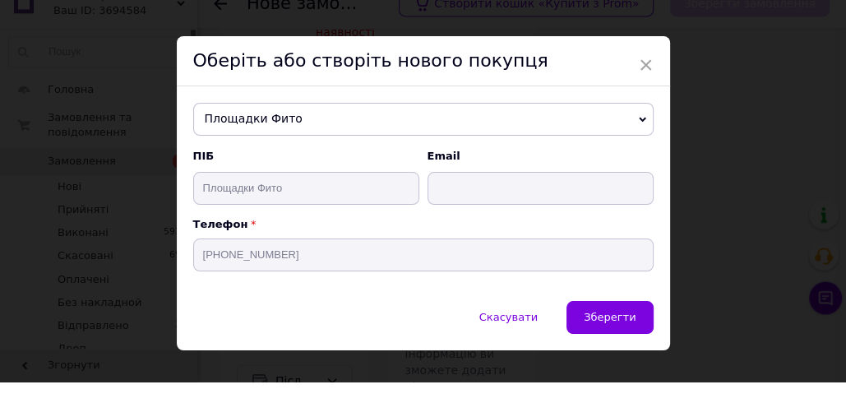
click at [612, 347] on button "Зберегти" at bounding box center [609, 338] width 86 height 33
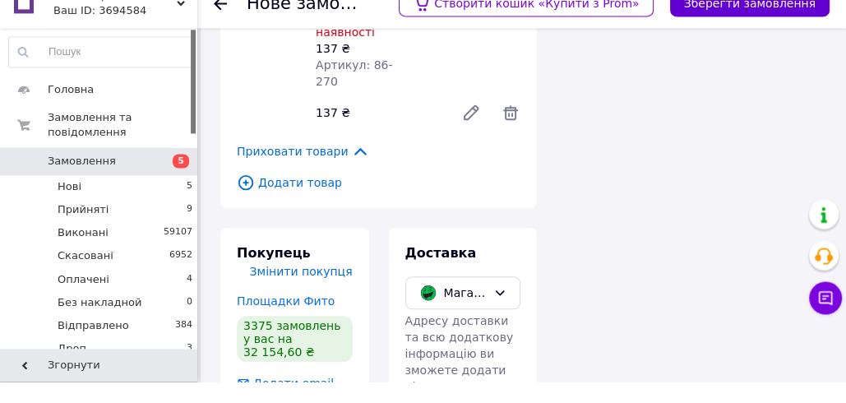
click at [727, 25] on button "Зберегти замовлення" at bounding box center [749, 25] width 159 height 26
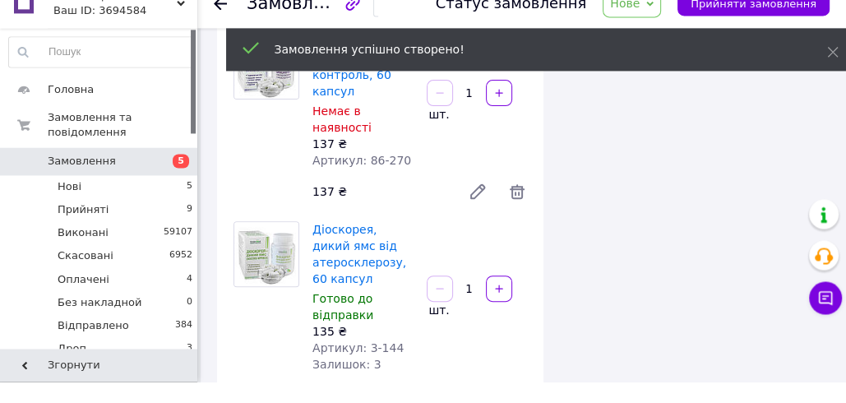
scroll to position [615, 0]
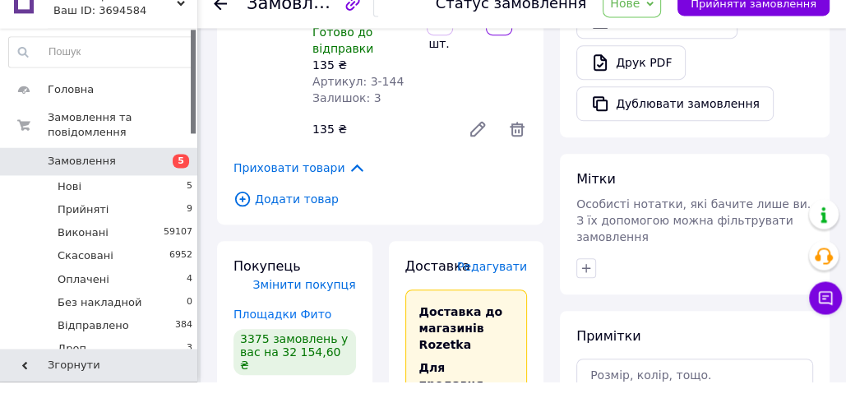
click at [653, 27] on icon at bounding box center [649, 24] width 7 height 7
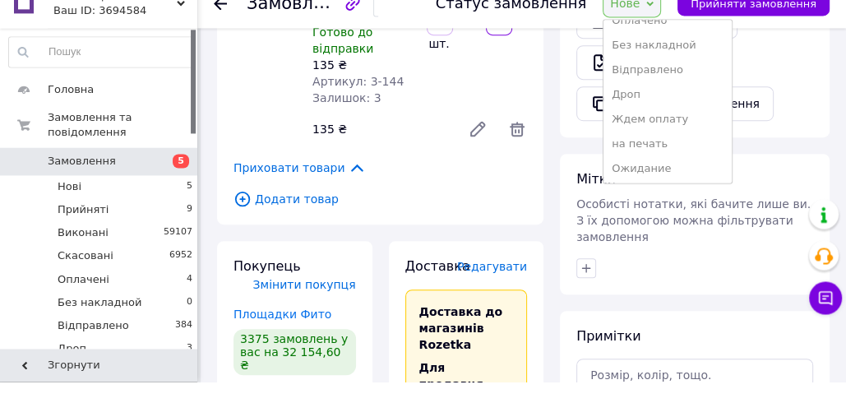
scroll to position [215, 0]
click at [649, 187] on li "Создана накладная" at bounding box center [666, 188] width 127 height 25
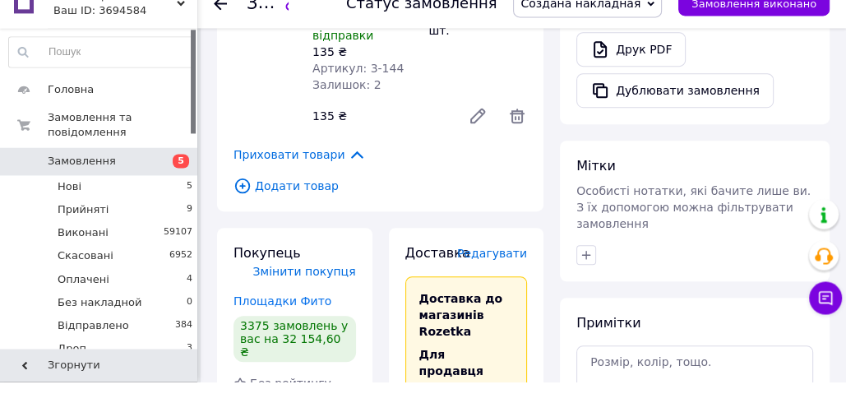
scroll to position [658, 0]
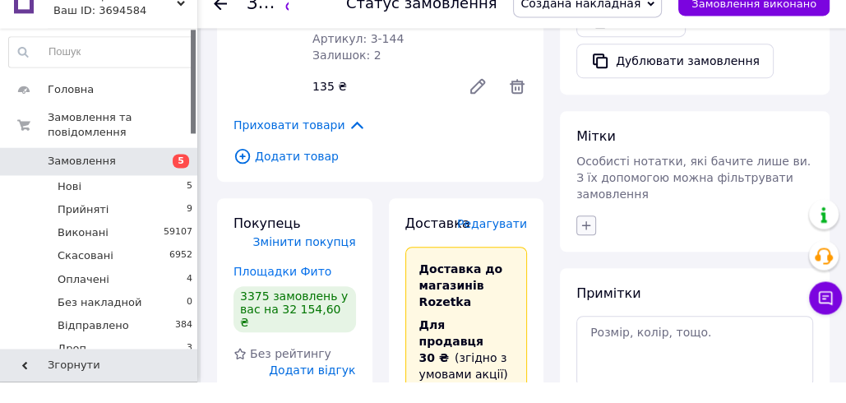
click at [583, 240] on icon "button" at bounding box center [585, 246] width 13 height 13
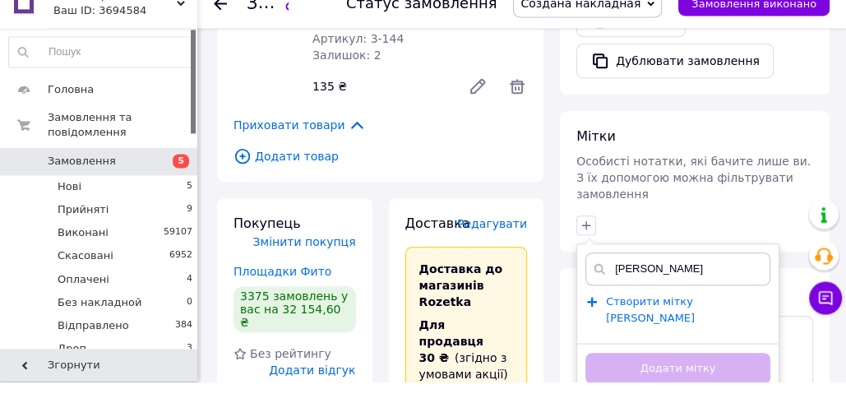
type input "Лазарук"
click at [623, 316] on span "Створити мітку Лазарук" at bounding box center [650, 331] width 89 height 30
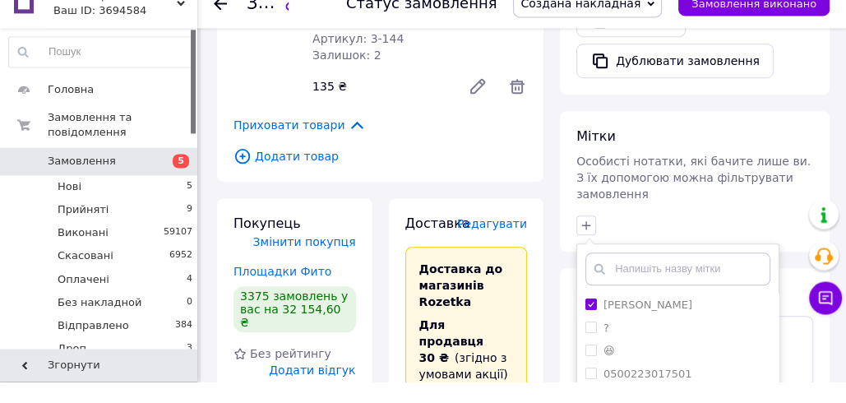
scroll to position [951, 0]
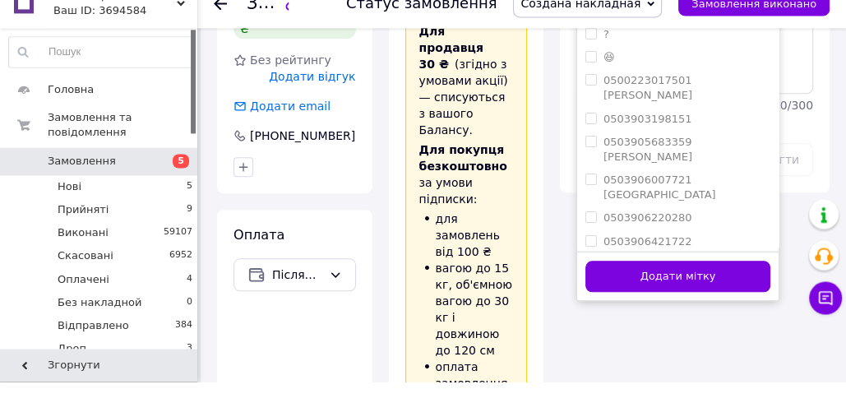
click at [602, 282] on button "Додати мітку" at bounding box center [677, 298] width 185 height 32
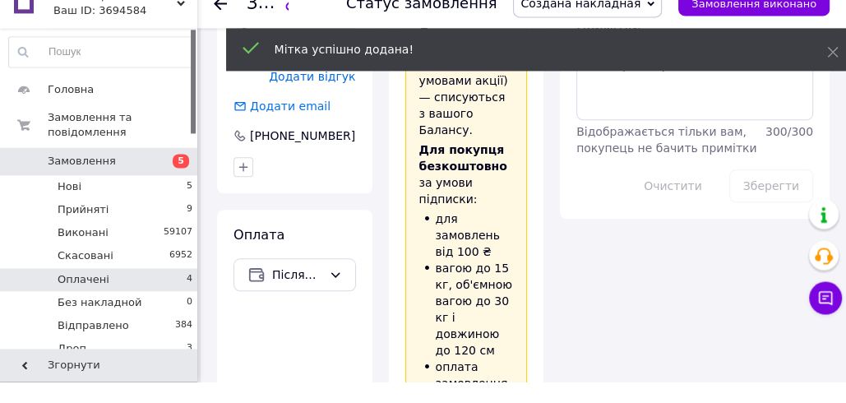
click at [166, 298] on li "Оплачені 4" at bounding box center [101, 300] width 202 height 23
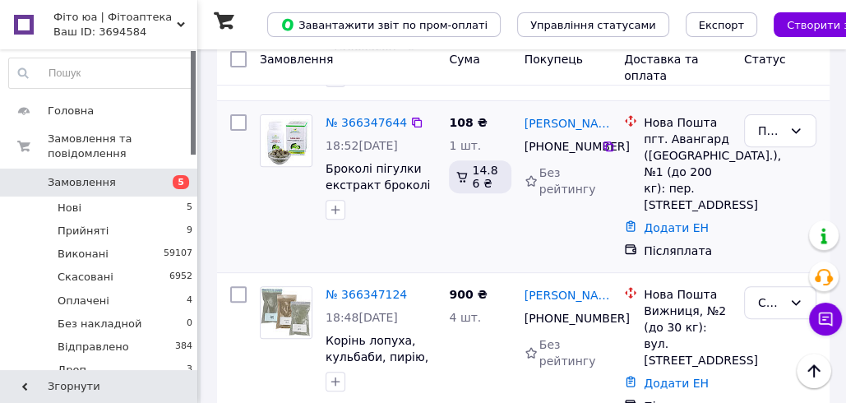
scroll to position [395, 0]
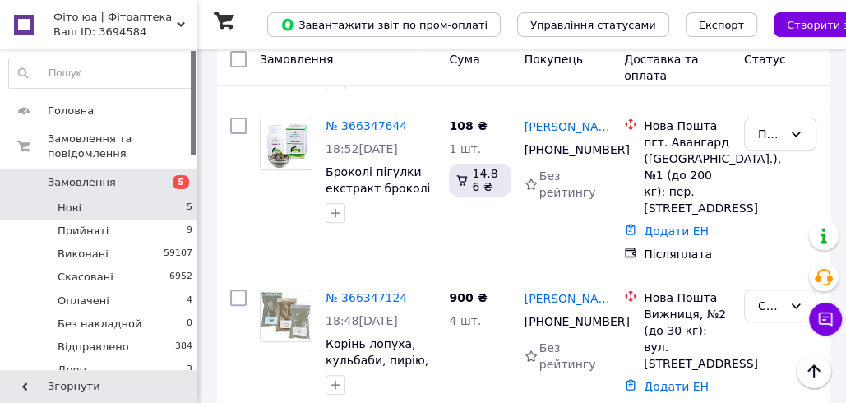
click at [69, 206] on span "Нові" at bounding box center [70, 208] width 24 height 15
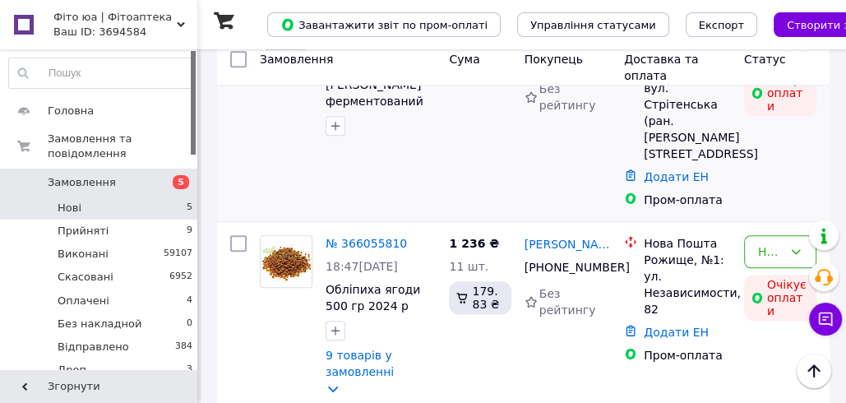
scroll to position [847, 0]
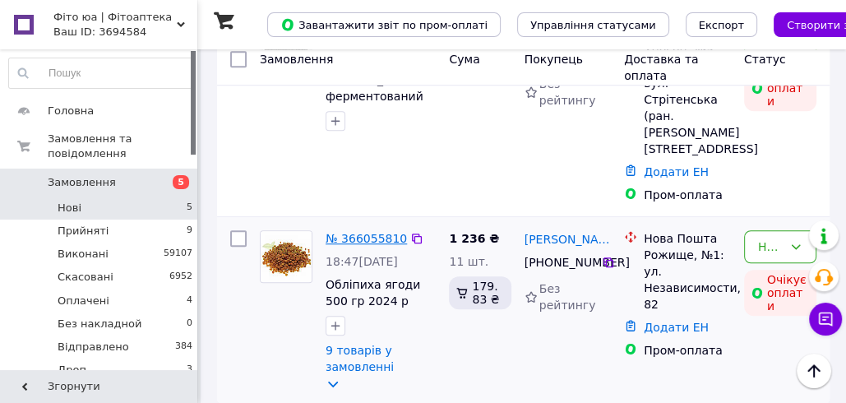
click at [354, 232] on link "№ 366055810" at bounding box center [365, 238] width 81 height 13
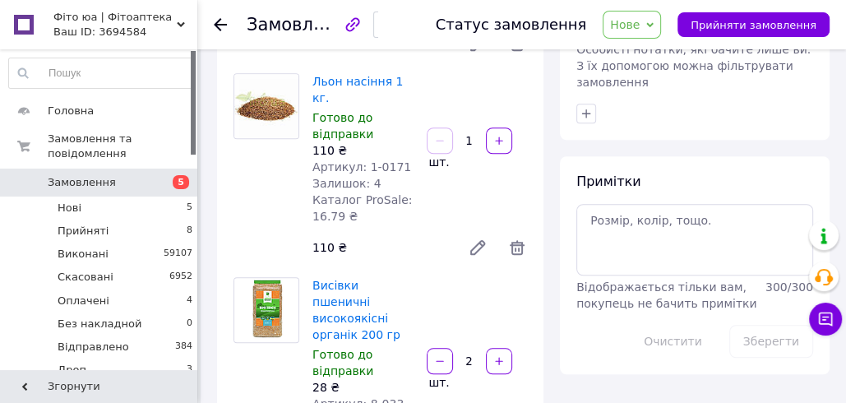
scroll to position [2433, 0]
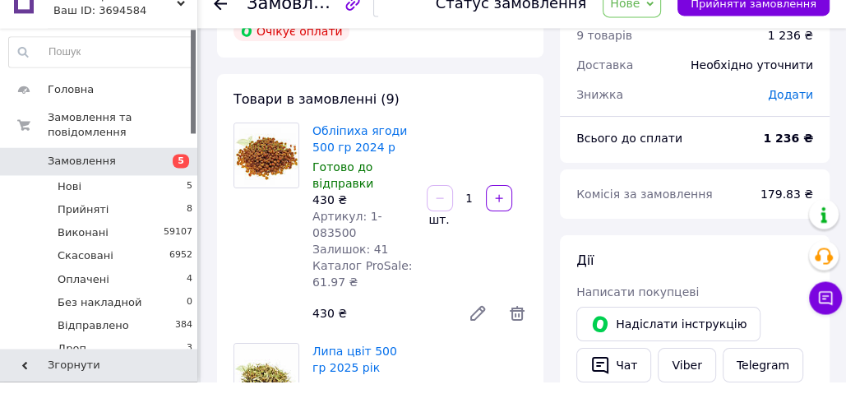
scroll to position [210, 0]
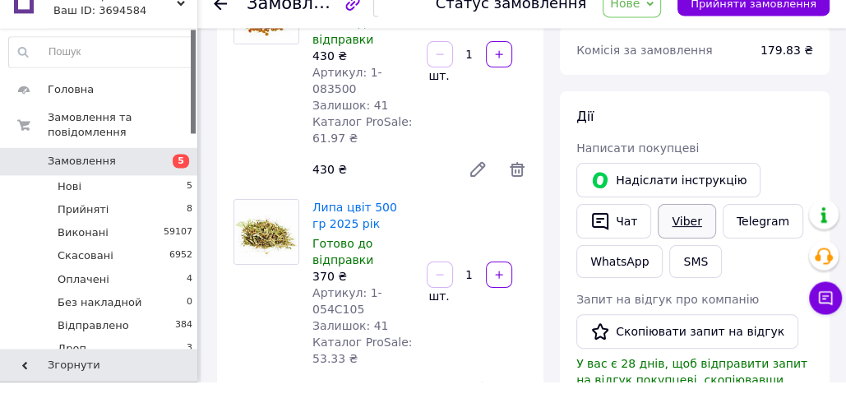
click at [687, 246] on link "Viber" at bounding box center [687, 242] width 58 height 35
click at [560, 177] on div "Дії Написати покупцеві   Надіслати інструкцію   Чат Viber Telegram WhatsApp SMS…" at bounding box center [695, 366] width 270 height 507
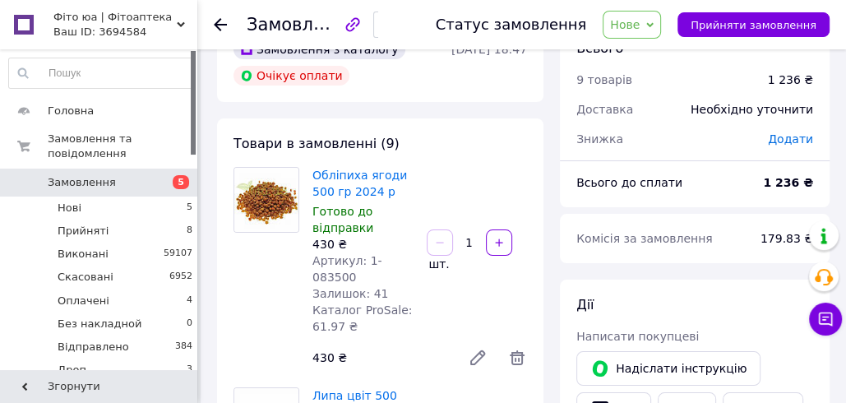
scroll to position [0, 0]
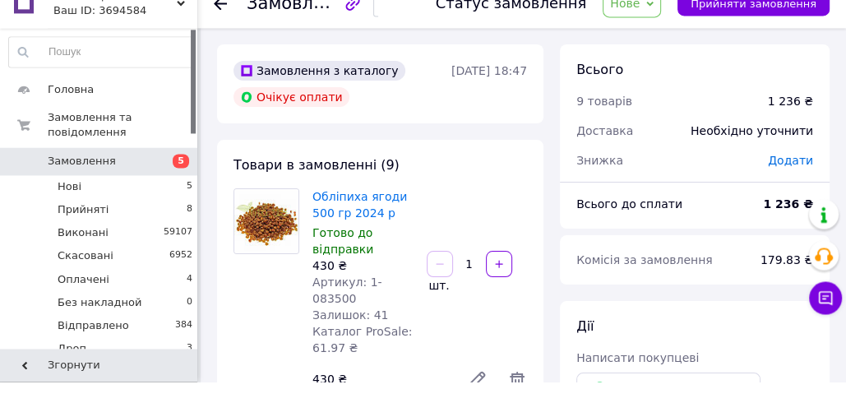
click at [639, 24] on span "Нове" at bounding box center [625, 24] width 30 height 13
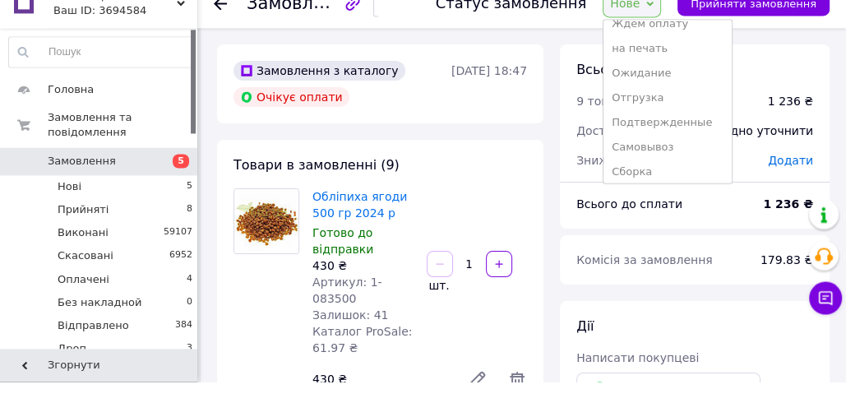
scroll to position [215, 0]
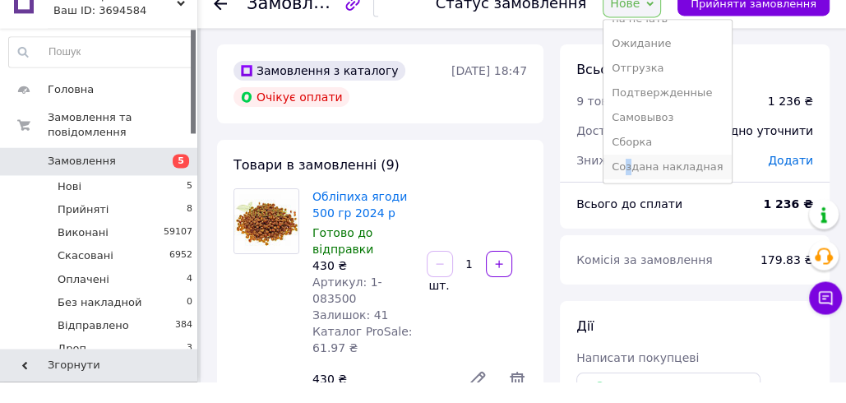
click at [642, 184] on li "Создана накладная" at bounding box center [666, 188] width 127 height 25
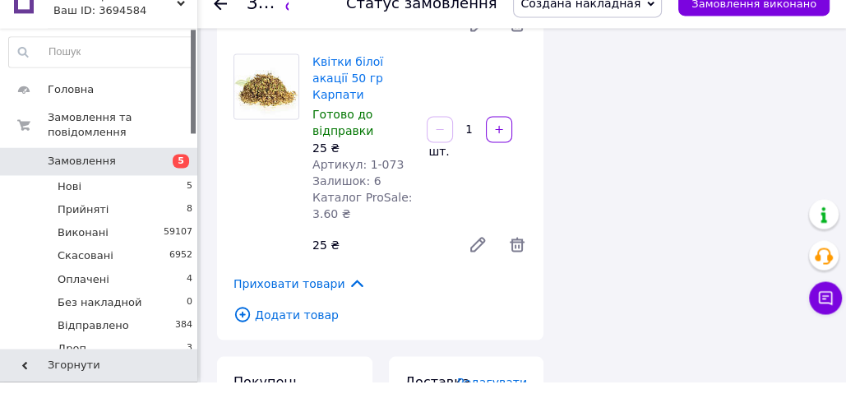
scroll to position [2038, 0]
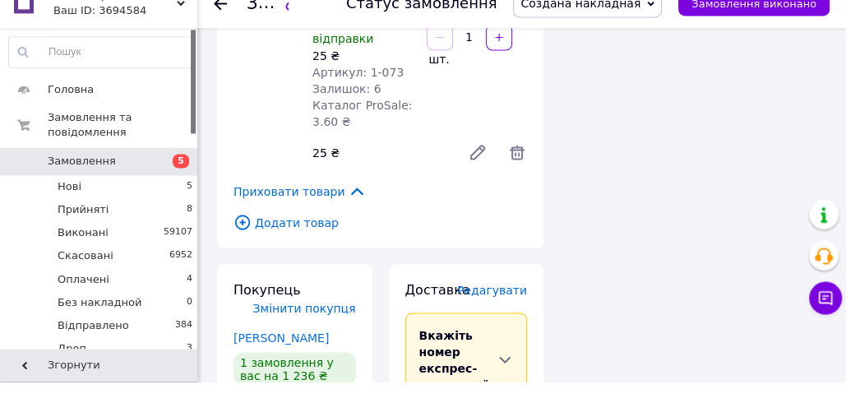
click at [493, 304] on span "Редагувати" at bounding box center [492, 310] width 70 height 13
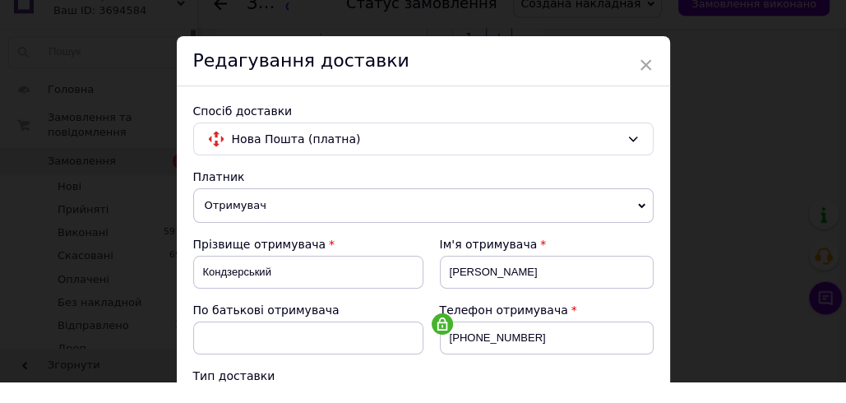
scroll to position [685, 0]
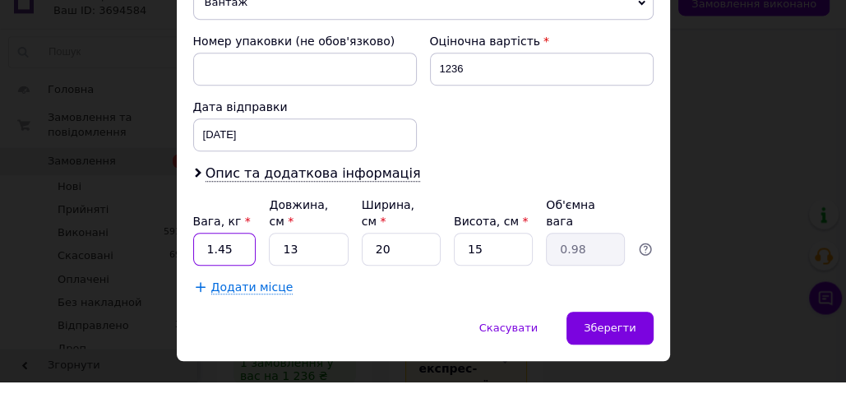
click at [202, 254] on input "1.45" at bounding box center [224, 270] width 63 height 33
drag, startPoint x: 231, startPoint y: 228, endPoint x: 215, endPoint y: 227, distance: 15.7
click at [215, 254] on input "2.45" at bounding box center [224, 270] width 63 height 33
type input "2.8"
drag, startPoint x: 279, startPoint y: 231, endPoint x: 294, endPoint y: 234, distance: 16.0
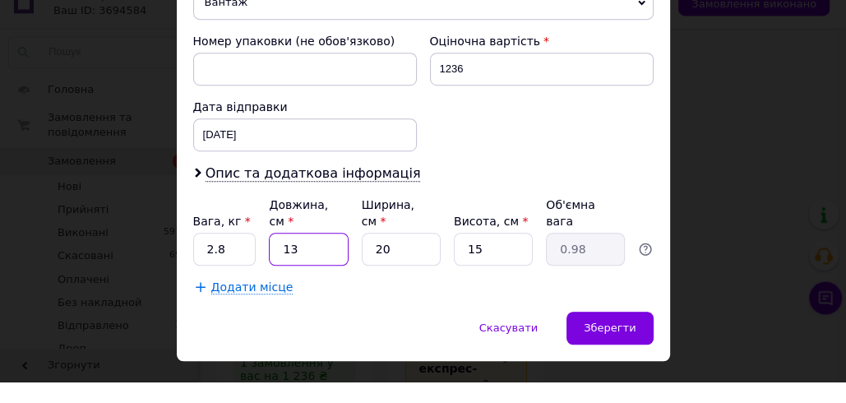
click at [293, 254] on input "13" at bounding box center [308, 270] width 79 height 33
type input "2"
type input "0.15"
type input "23"
type input "1.73"
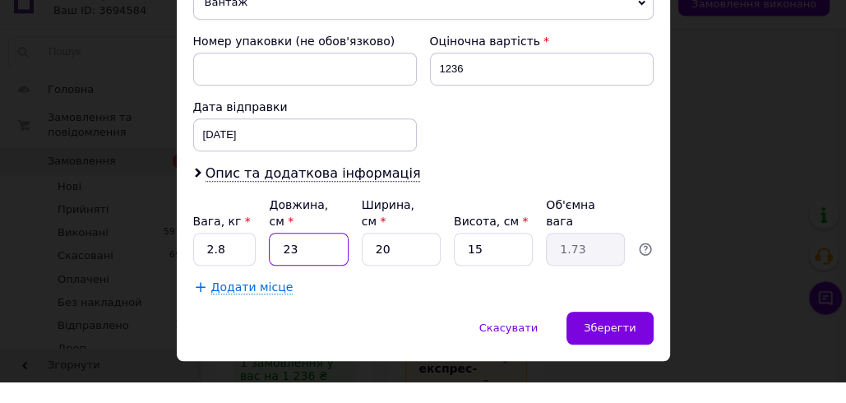
type input "23"
drag, startPoint x: 383, startPoint y: 231, endPoint x: 372, endPoint y: 225, distance: 12.1
click at [372, 254] on input "20" at bounding box center [401, 270] width 79 height 33
type input "3"
type input "0.26"
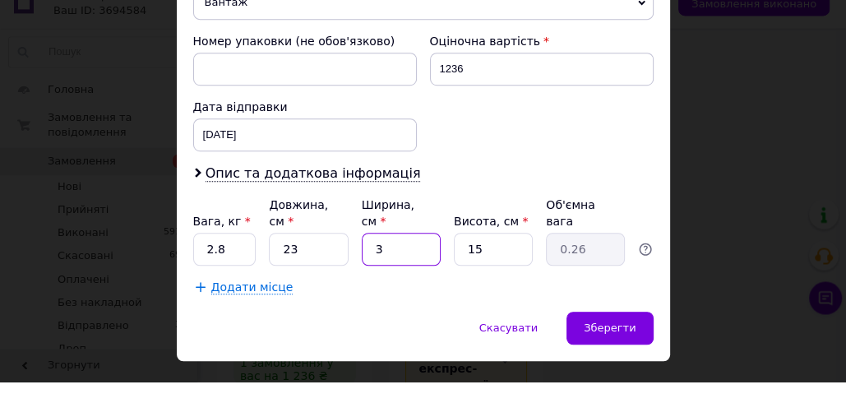
type input "32"
type input "2.76"
type input "323"
type input "27.86"
type input "32"
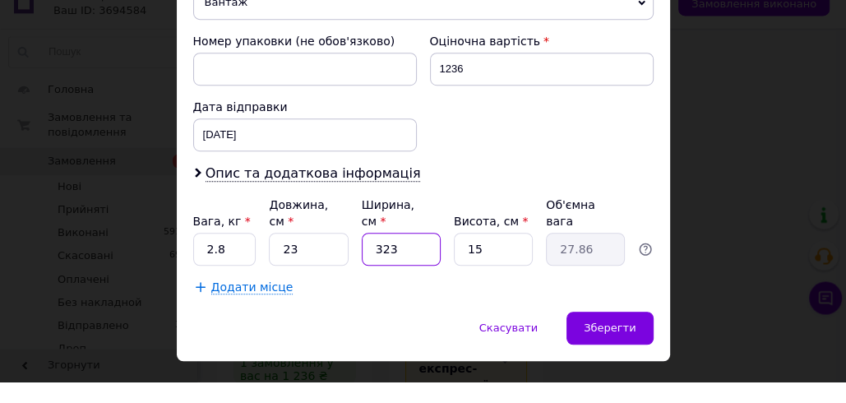
type input "2.76"
type input "32"
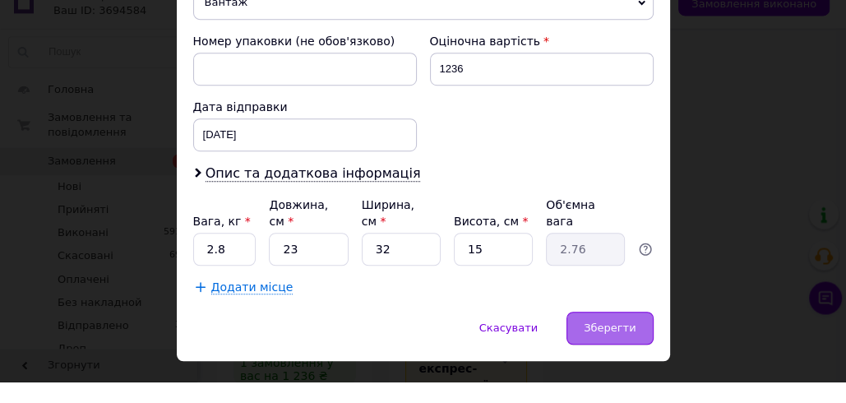
click at [625, 343] on span "Зберегти" at bounding box center [610, 349] width 52 height 12
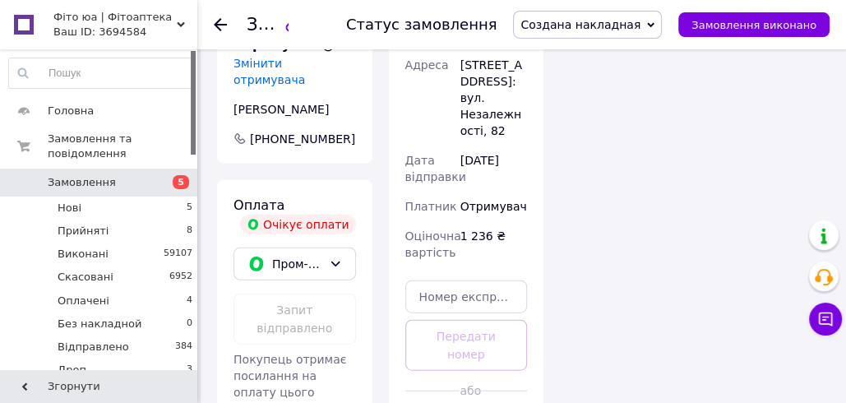
scroll to position [2527, 0]
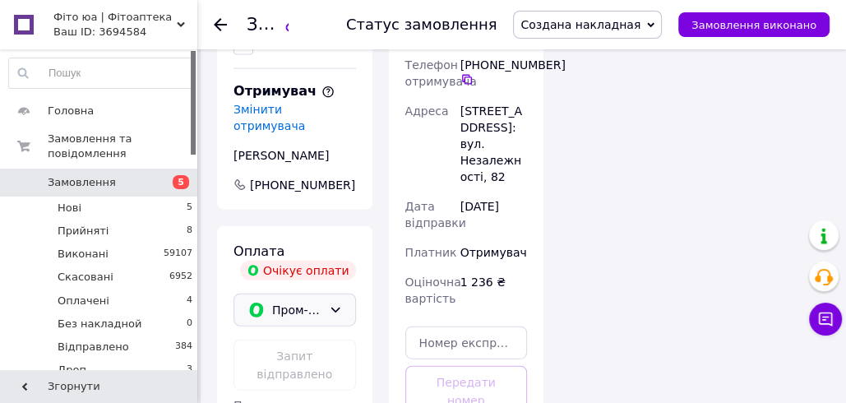
click at [347, 293] on div "Пром-оплата" at bounding box center [294, 309] width 122 height 33
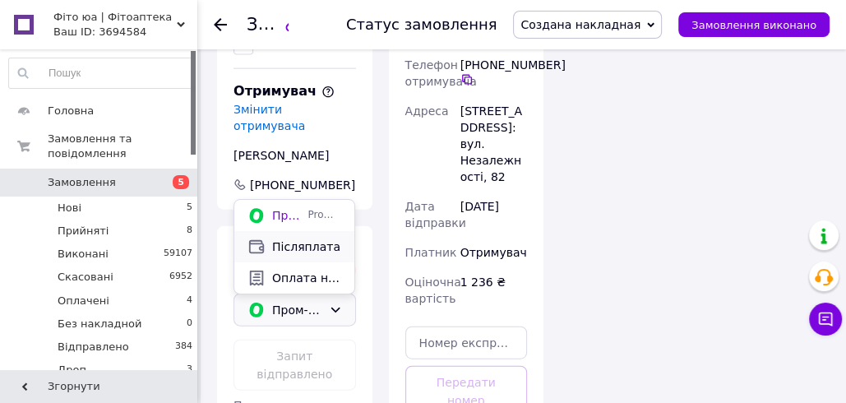
click at [309, 241] on span "Післяплата" at bounding box center [306, 246] width 69 height 16
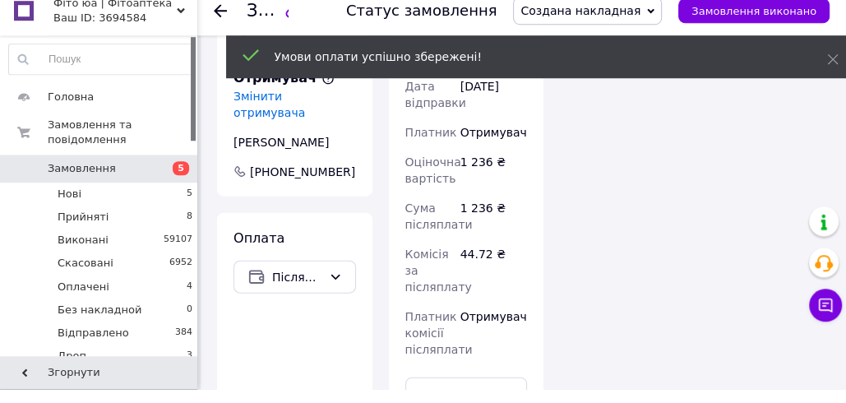
scroll to position [2501, 0]
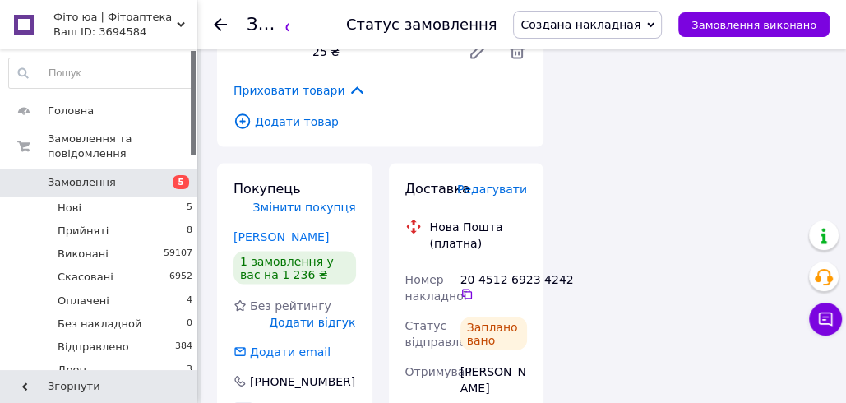
scroll to position [2047, 0]
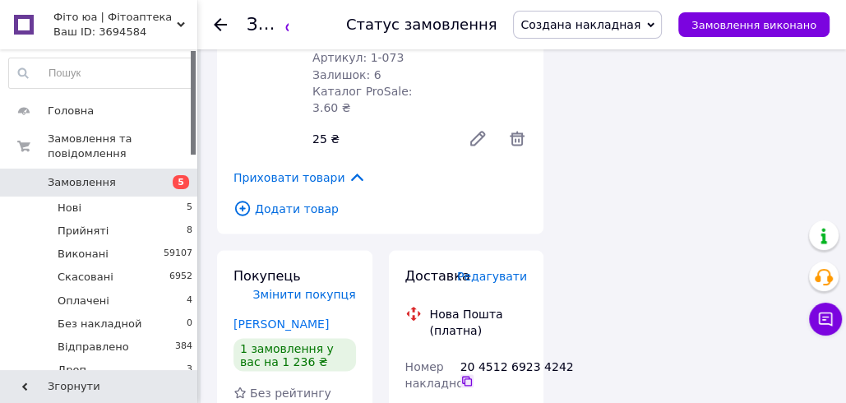
click at [469, 374] on icon at bounding box center [466, 380] width 13 height 13
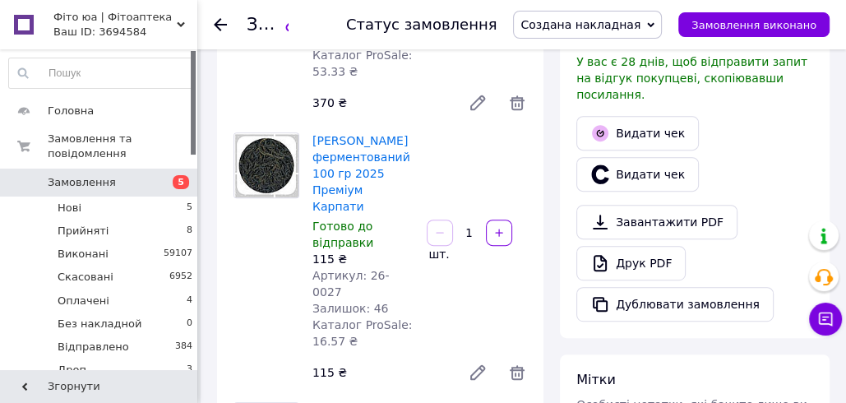
scroll to position [489, 0]
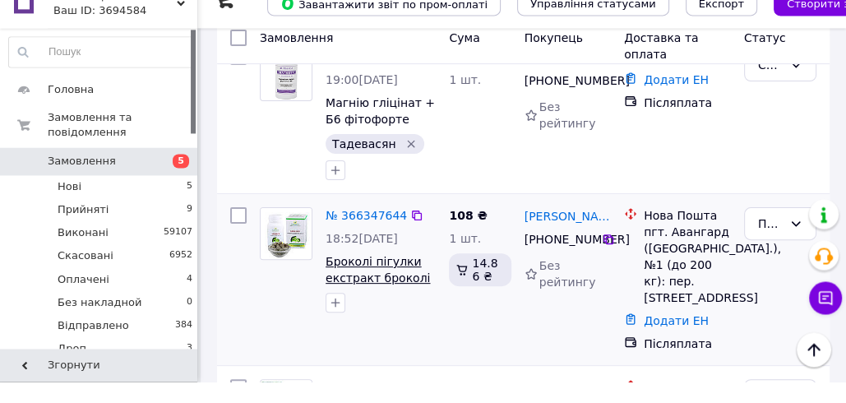
scroll to position [284, 0]
click at [362, 233] on link "№ 366347644" at bounding box center [365, 235] width 81 height 13
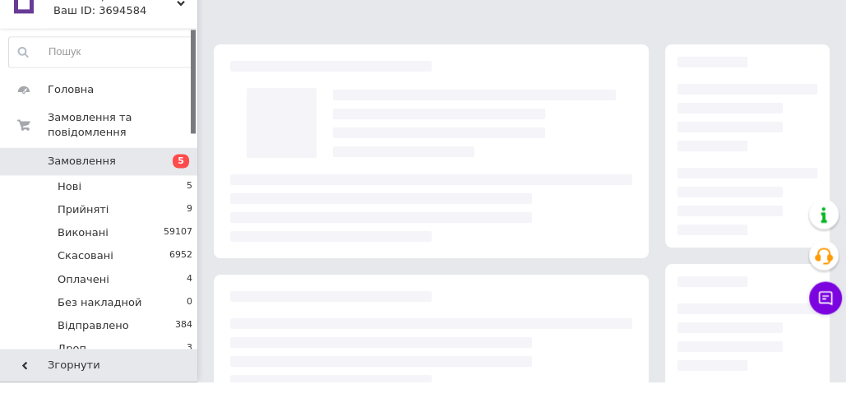
scroll to position [284, 0]
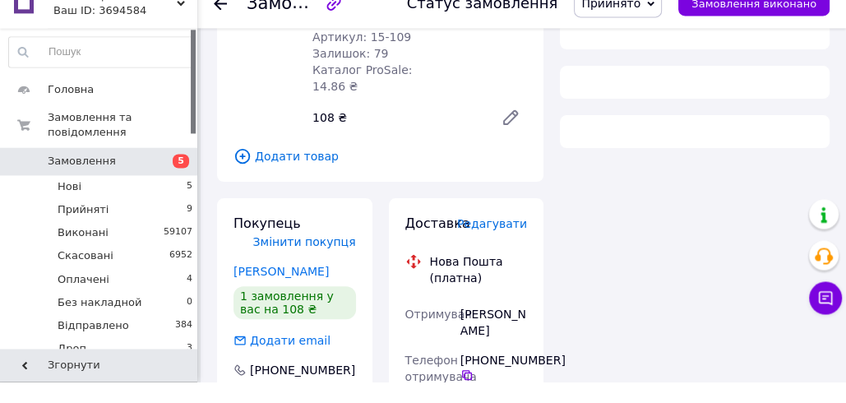
click at [640, 27] on span "Прийнято" at bounding box center [610, 24] width 59 height 13
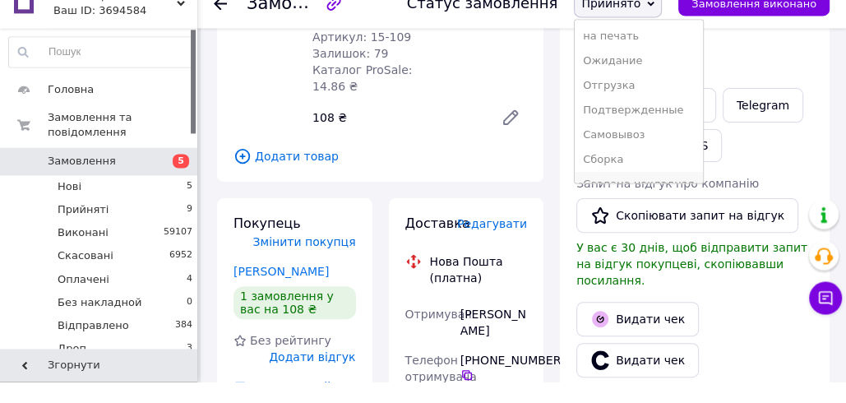
scroll to position [191, 0]
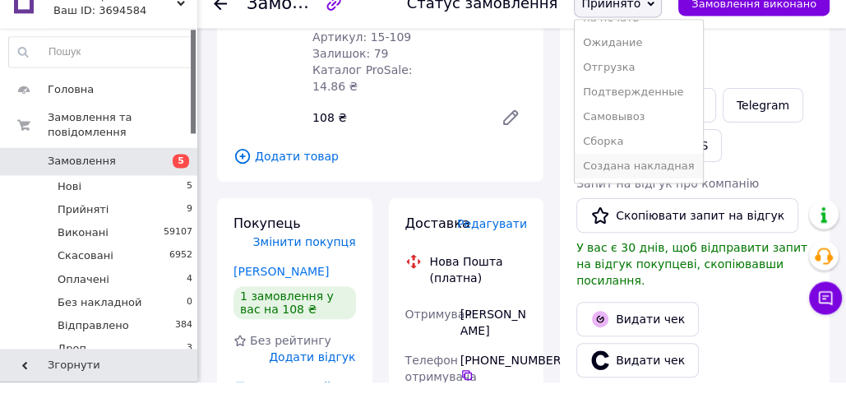
click at [633, 183] on li "Создана накладная" at bounding box center [638, 187] width 127 height 25
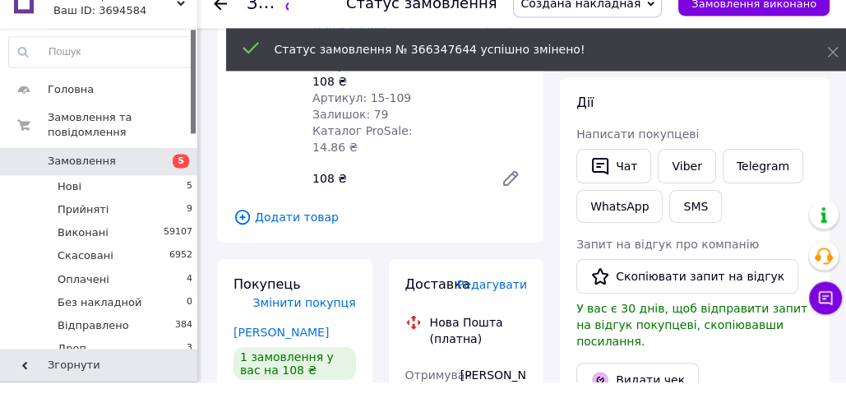
scroll to position [242, 0]
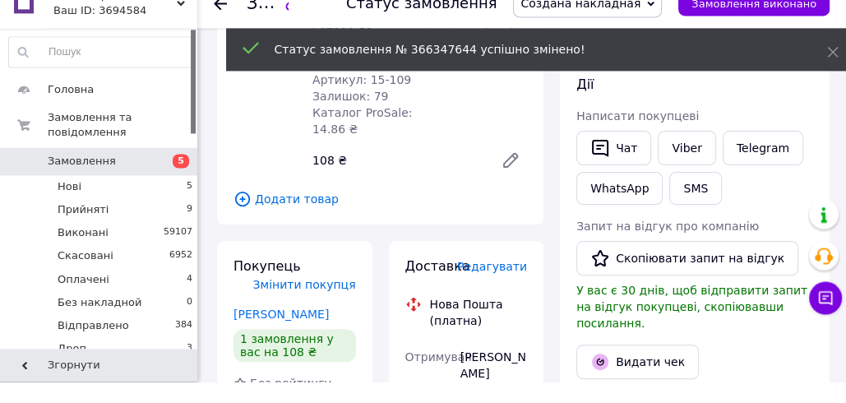
click at [481, 281] on span "Редагувати" at bounding box center [492, 287] width 70 height 13
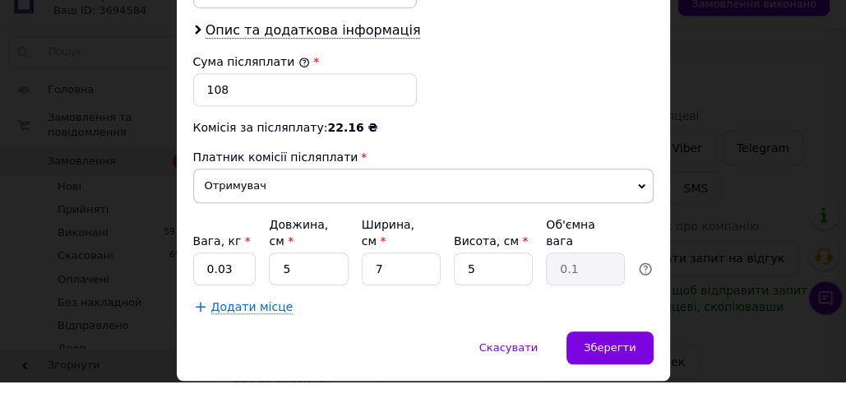
scroll to position [847, 0]
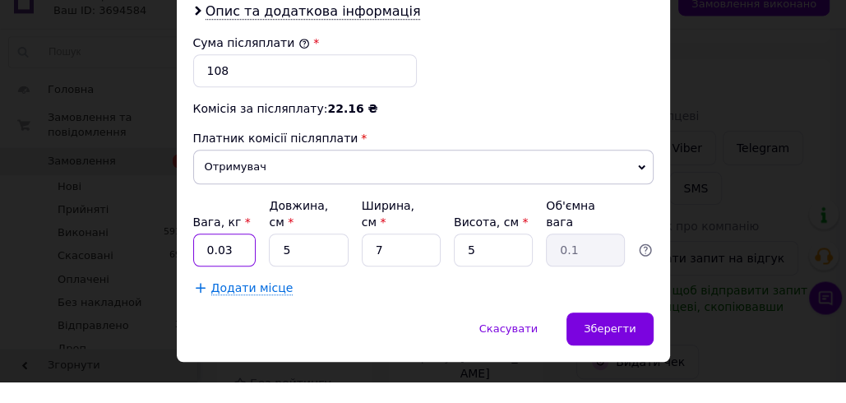
click at [234, 255] on input "0.03" at bounding box center [224, 271] width 63 height 33
type input "0.1"
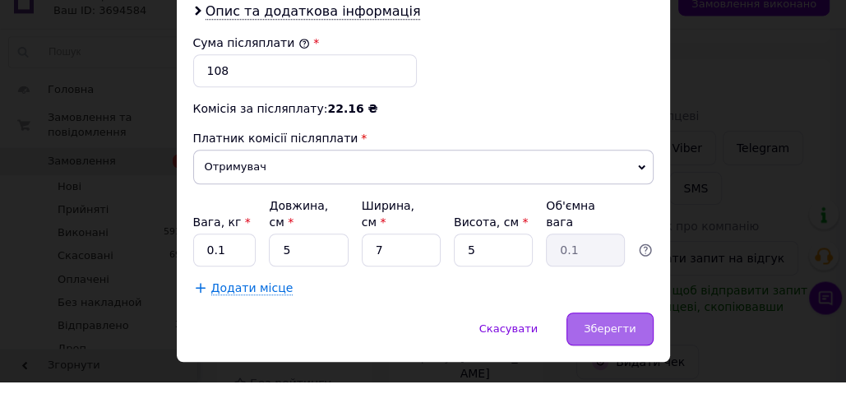
click at [608, 344] on span "Зберегти" at bounding box center [610, 350] width 52 height 12
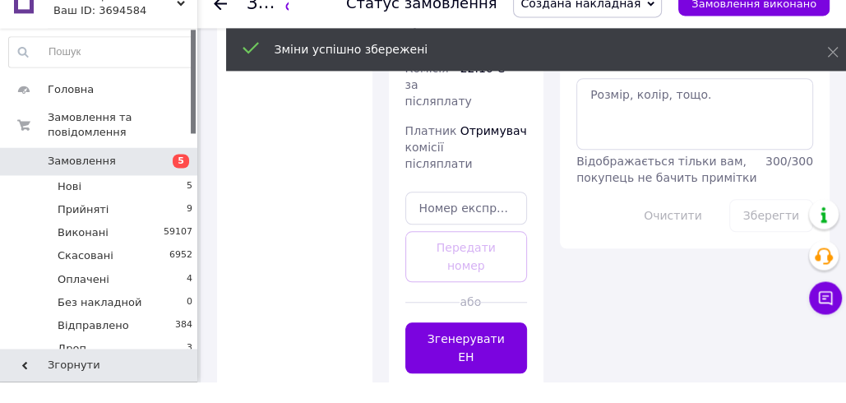
scroll to position [1020, 0]
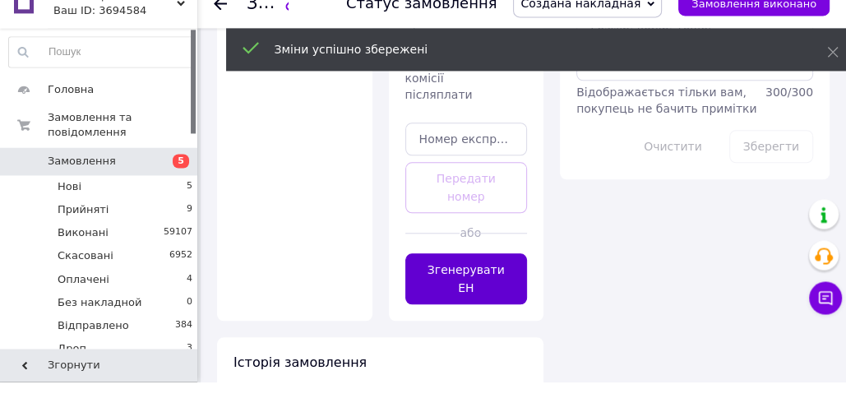
click at [466, 275] on button "Згенерувати ЕН" at bounding box center [466, 300] width 122 height 51
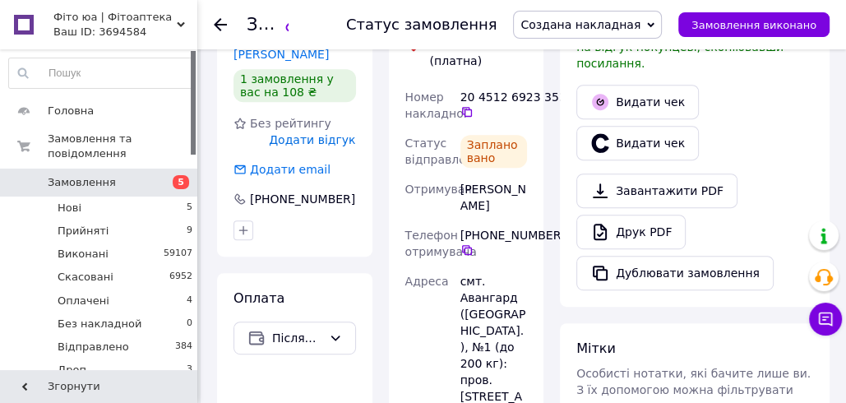
scroll to position [473, 0]
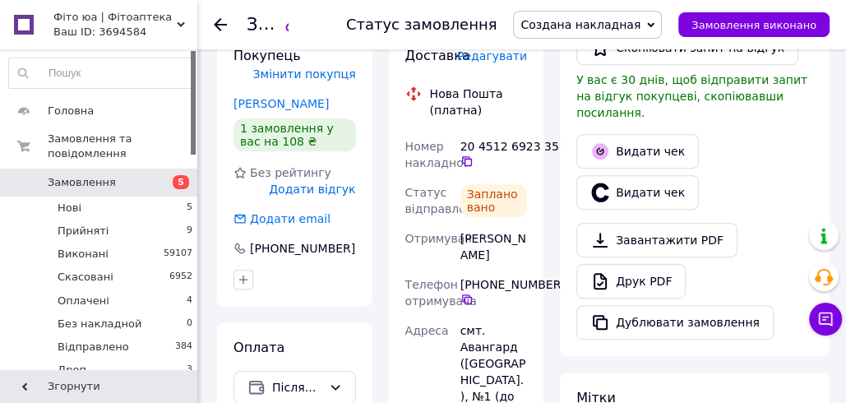
click at [468, 155] on icon at bounding box center [466, 161] width 13 height 13
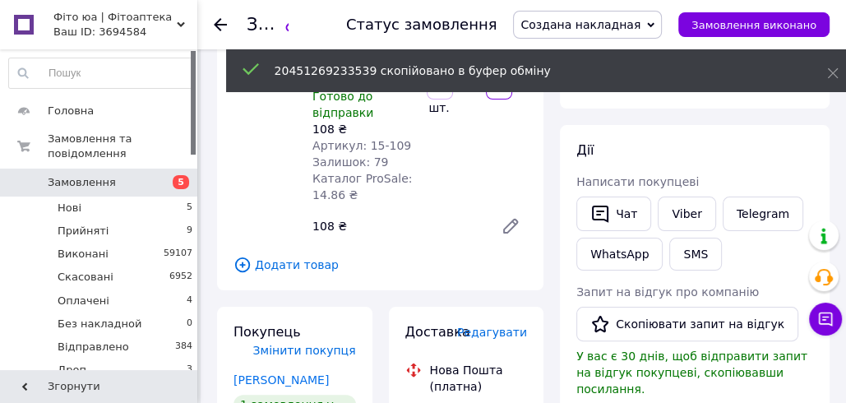
scroll to position [215, 0]
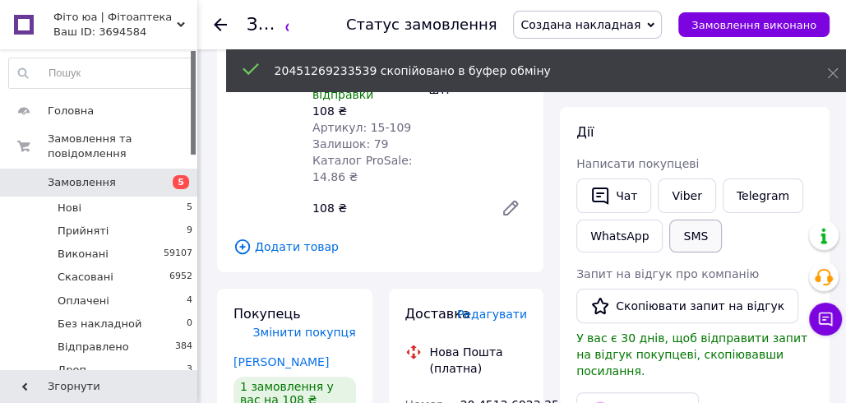
click at [688, 235] on button "SMS" at bounding box center [695, 235] width 53 height 33
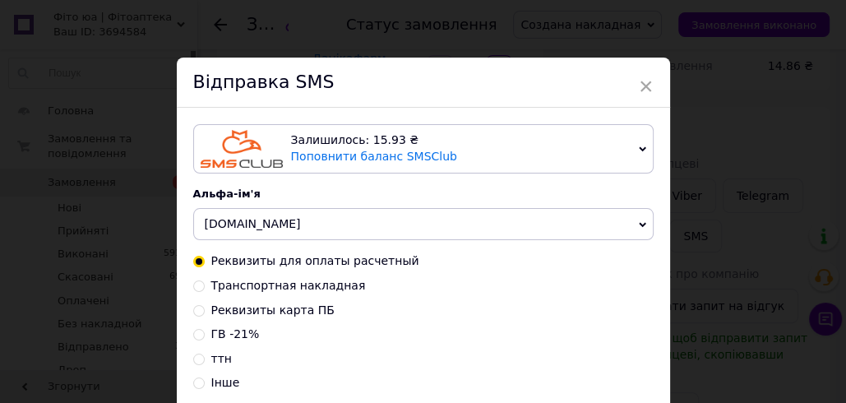
click at [243, 307] on span "Реквизиты карта ПБ" at bounding box center [272, 309] width 123 height 13
click at [205, 307] on input "Реквизиты карта ПБ" at bounding box center [199, 309] width 12 height 12
radio input "true"
radio input "false"
type textarea "Карта ПБ 4246001003837741 Коломоєць Катерина Павлівна грн"
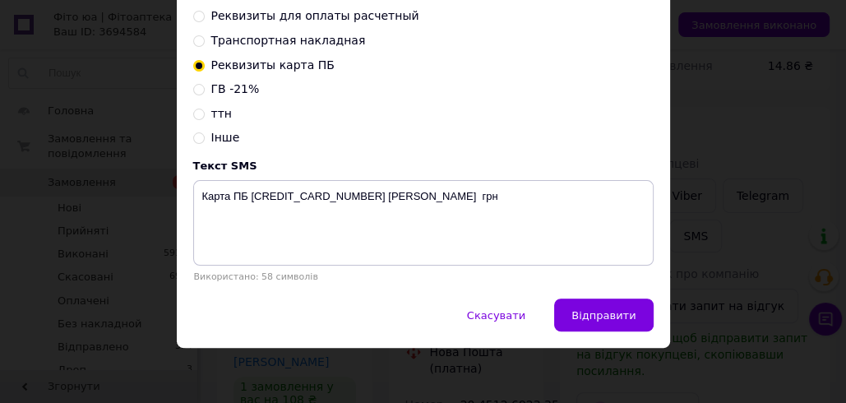
scroll to position [248, 0]
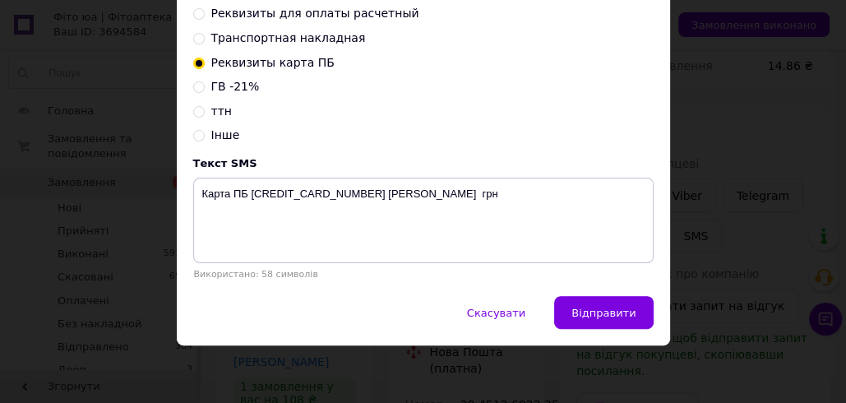
click at [211, 104] on span "ттн" at bounding box center [221, 110] width 21 height 13
click at [205, 104] on input "ттн" at bounding box center [199, 110] width 12 height 12
radio input "true"
radio input "false"
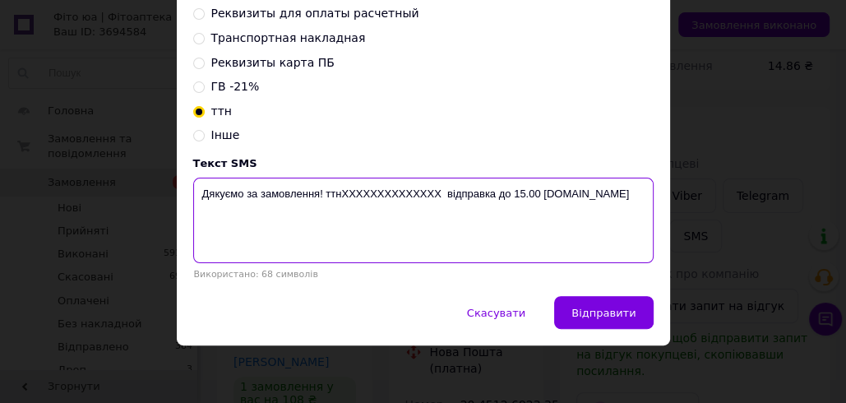
drag, startPoint x: 437, startPoint y: 193, endPoint x: 354, endPoint y: 189, distance: 83.1
click at [345, 187] on textarea "Дякуємо за замовлення! ттнXXXXXXXXXXXXXX відправка до 15.00 fito.ua" at bounding box center [423, 220] width 460 height 85
paste textarea "20451269233539"
drag, startPoint x: 529, startPoint y: 191, endPoint x: 203, endPoint y: 192, distance: 326.3
click at [196, 192] on textarea "Дякуємо за замовлення! ттн20451269233539 відправка до 15.00 fito.ua" at bounding box center [423, 220] width 460 height 85
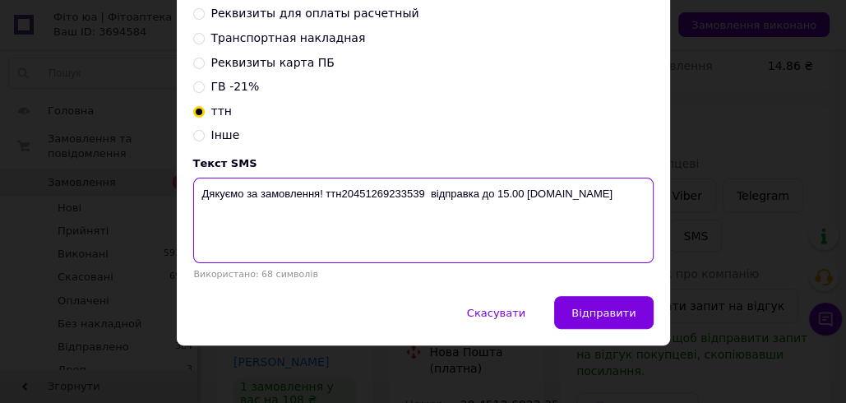
type textarea "Дякуємо за замовлення! ттн20451269233539 відправка до 15.00 fito.ua"
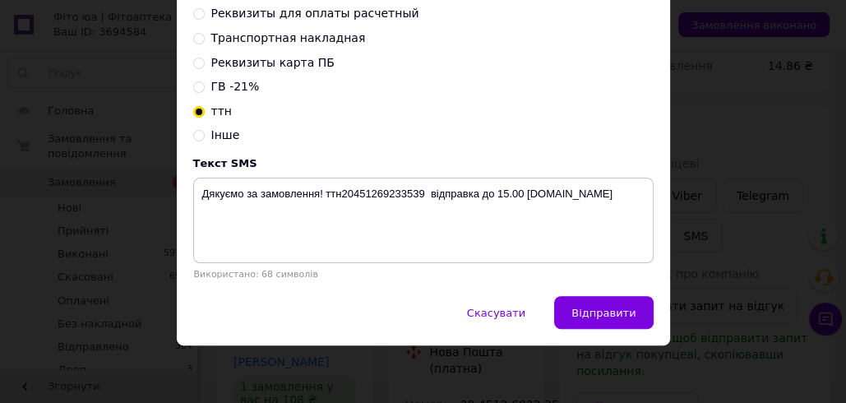
click at [724, 69] on div "× Відправка SMS Залишилось: 15.93 ₴ Поповнити баланс SMSClub Підключити LetsAds…" at bounding box center [423, 201] width 846 height 403
click at [503, 316] on span "Скасувати" at bounding box center [496, 313] width 58 height 12
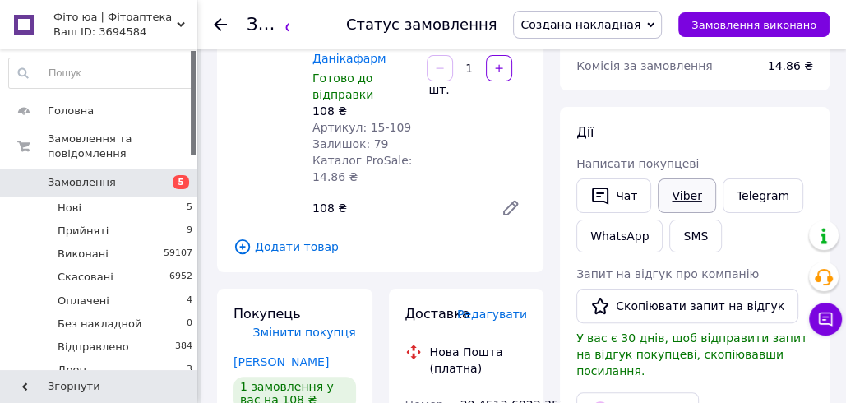
click at [692, 196] on link "Viber" at bounding box center [687, 195] width 58 height 35
click at [422, 238] on span "Додати товар" at bounding box center [379, 247] width 293 height 18
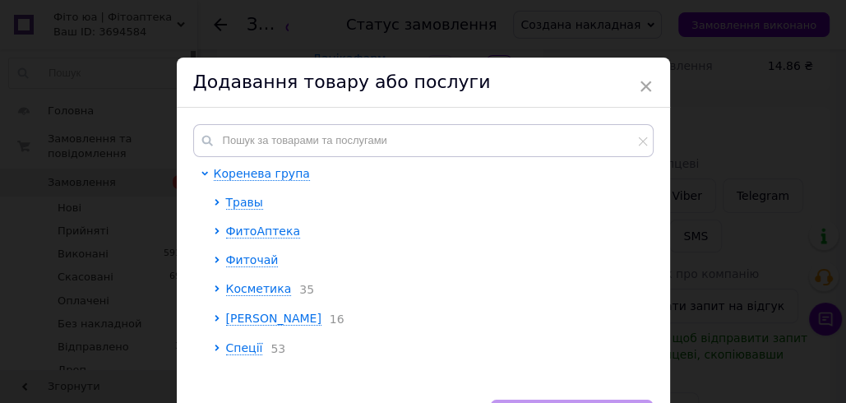
click at [693, 128] on div "× Додавання товару або послуги Коренева група Травы ФитоАптека Фиточай Косметик…" at bounding box center [423, 201] width 846 height 403
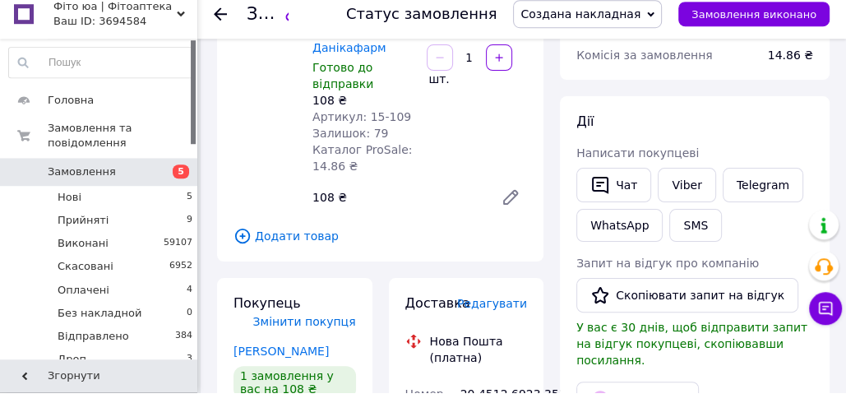
scroll to position [215, 0]
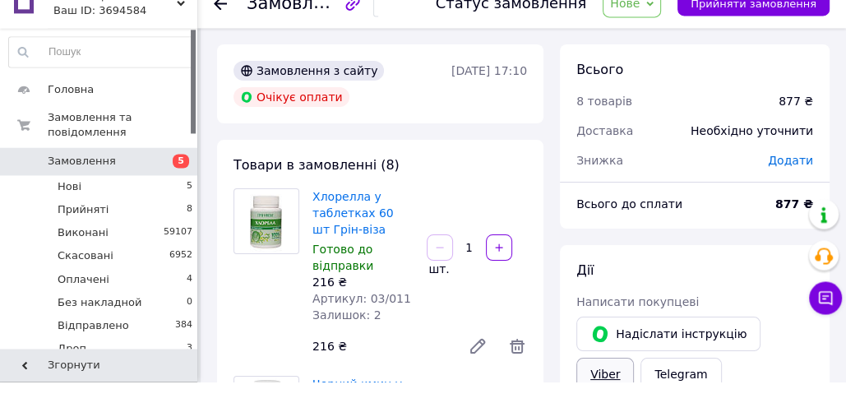
click at [634, 379] on link "Viber" at bounding box center [605, 395] width 58 height 33
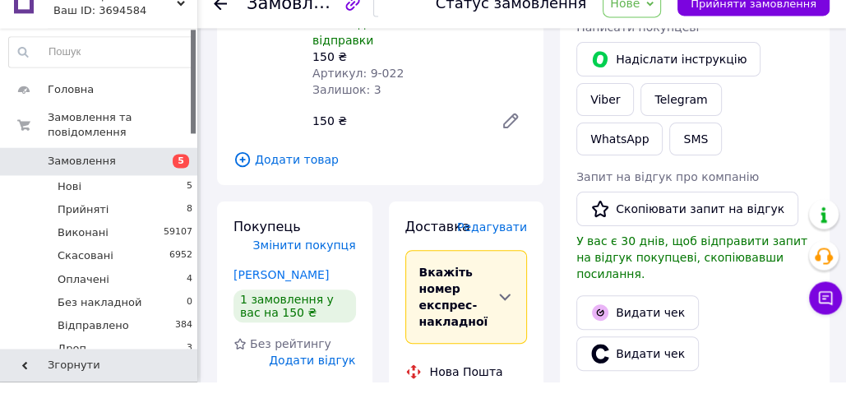
scroll to position [275, 0]
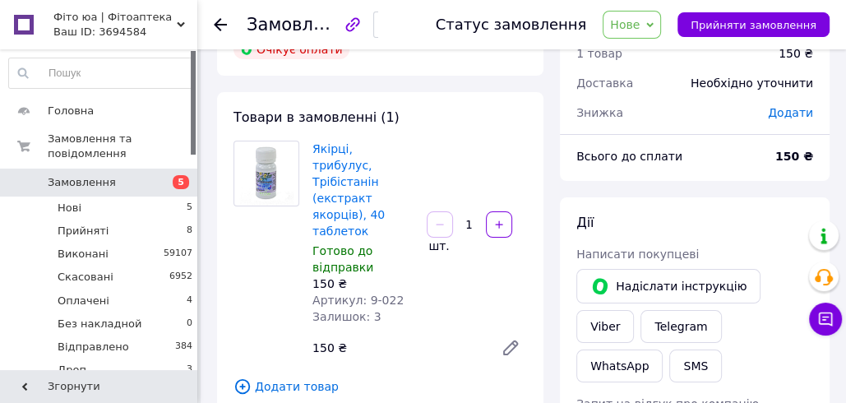
scroll to position [62, 0]
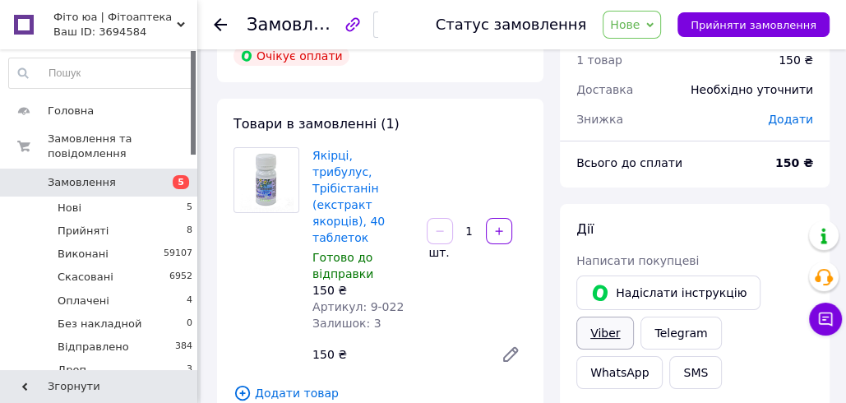
click at [634, 316] on link "Viber" at bounding box center [605, 332] width 58 height 33
drag, startPoint x: 550, startPoint y: 143, endPoint x: 506, endPoint y: 96, distance: 64.0
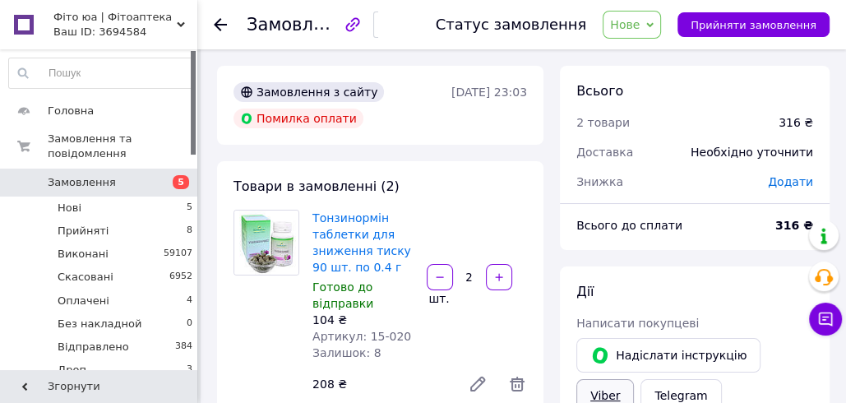
click at [634, 379] on link "Viber" at bounding box center [605, 395] width 58 height 33
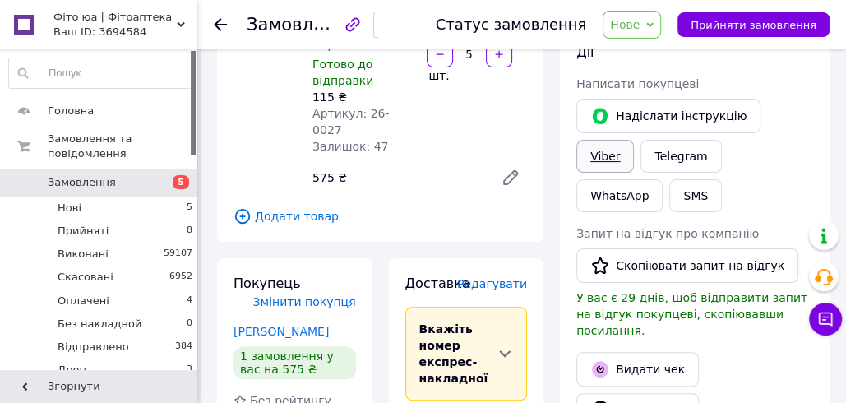
scroll to position [237, 0]
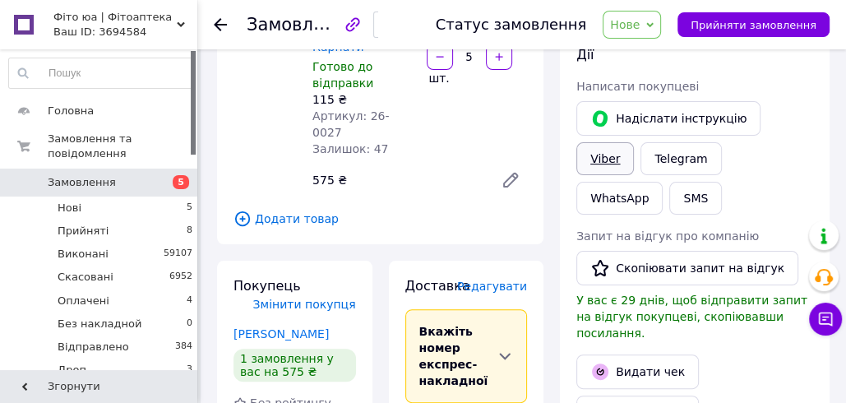
click at [634, 142] on link "Viber" at bounding box center [605, 158] width 58 height 33
drag, startPoint x: 559, startPoint y: 228, endPoint x: 537, endPoint y: 229, distance: 22.2
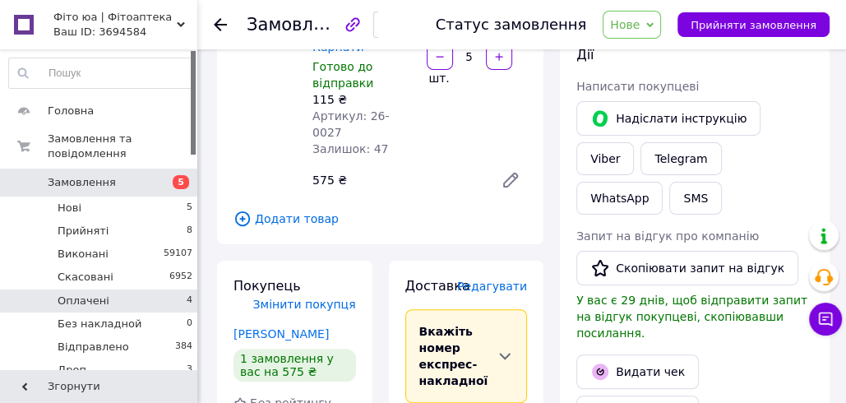
click at [125, 290] on li "Оплачені 4" at bounding box center [101, 300] width 202 height 23
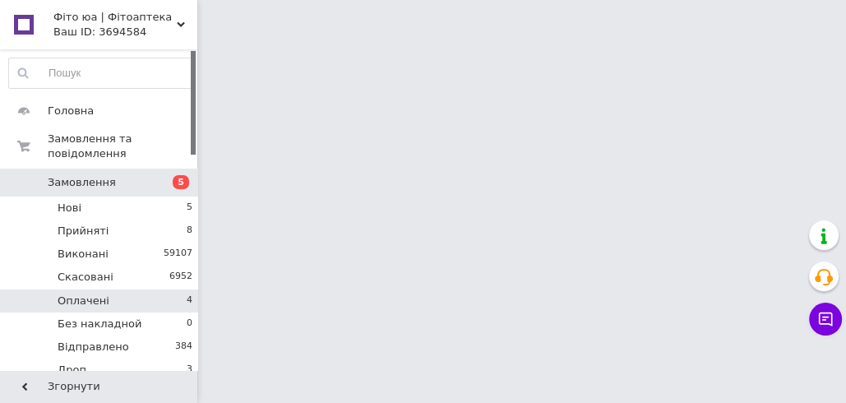
click at [125, 290] on li "Оплачені 4" at bounding box center [101, 300] width 202 height 23
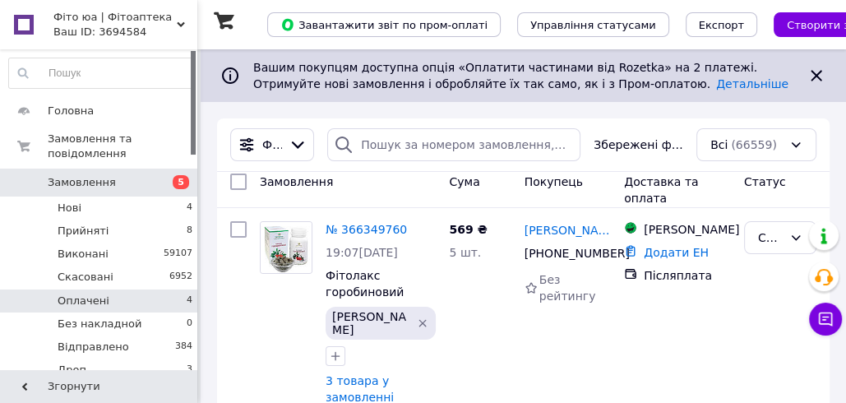
click at [128, 299] on li "Оплачені 4" at bounding box center [101, 300] width 202 height 23
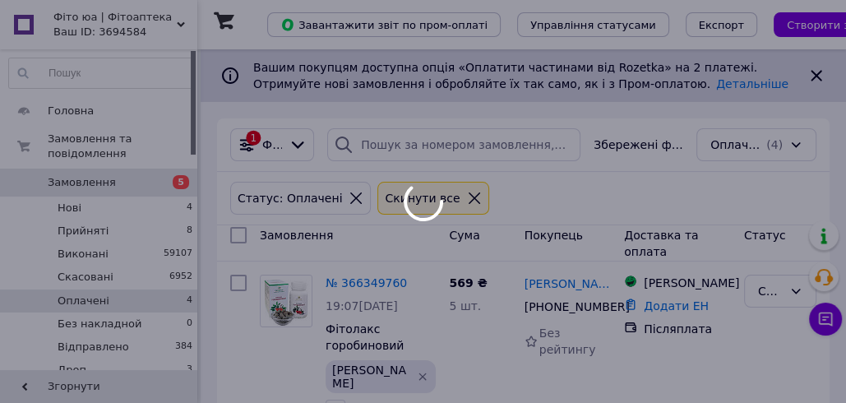
click at [131, 295] on li "Оплачені 4" at bounding box center [101, 300] width 202 height 23
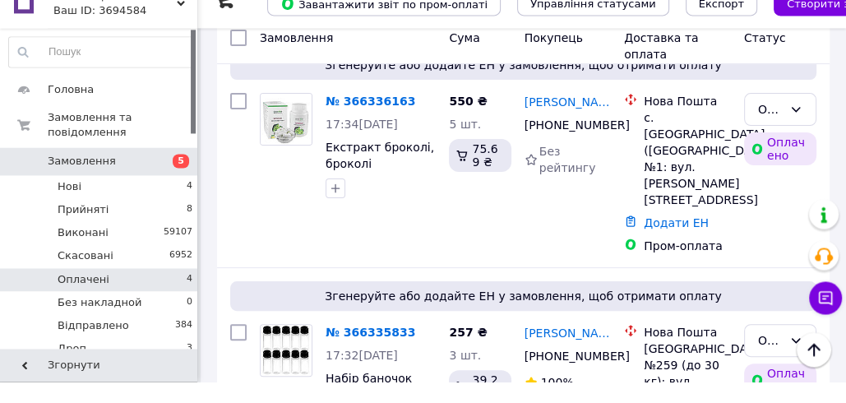
scroll to position [204, 0]
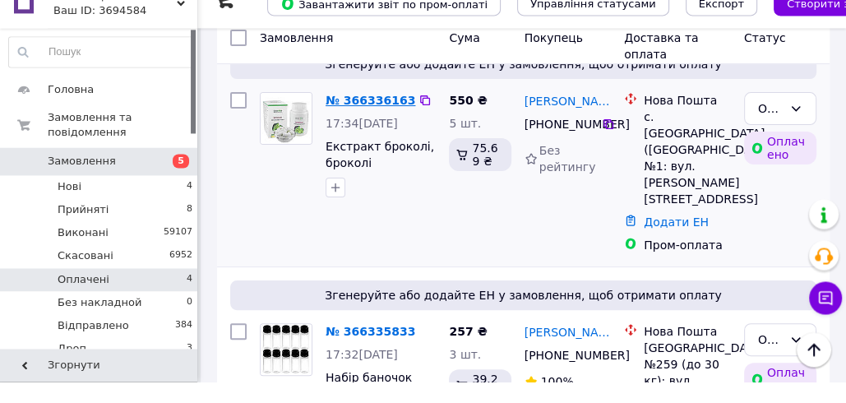
click at [373, 116] on link "№ 366336163" at bounding box center [370, 121] width 90 height 13
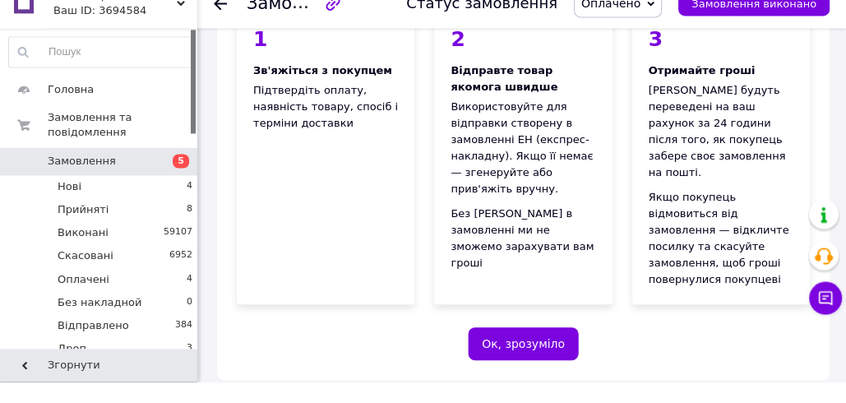
click at [639, 30] on span "Оплачено" at bounding box center [610, 24] width 59 height 13
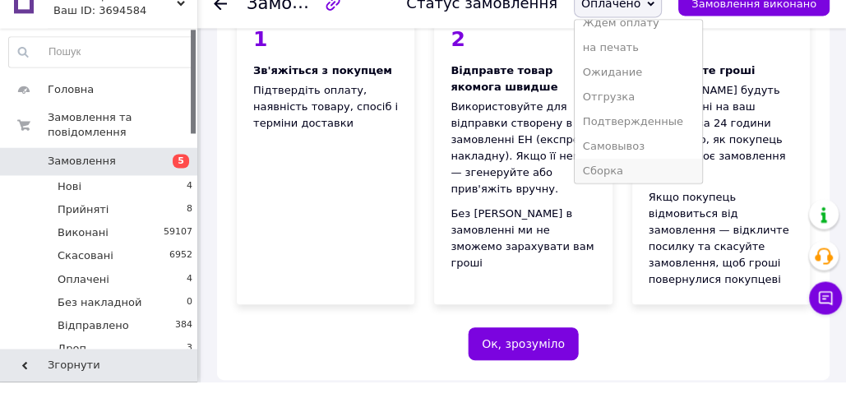
scroll to position [191, 0]
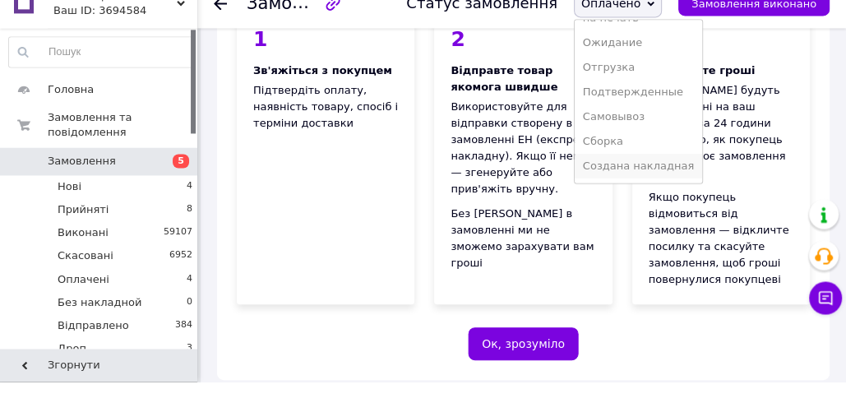
click at [638, 185] on li "Создана накладная" at bounding box center [638, 187] width 127 height 25
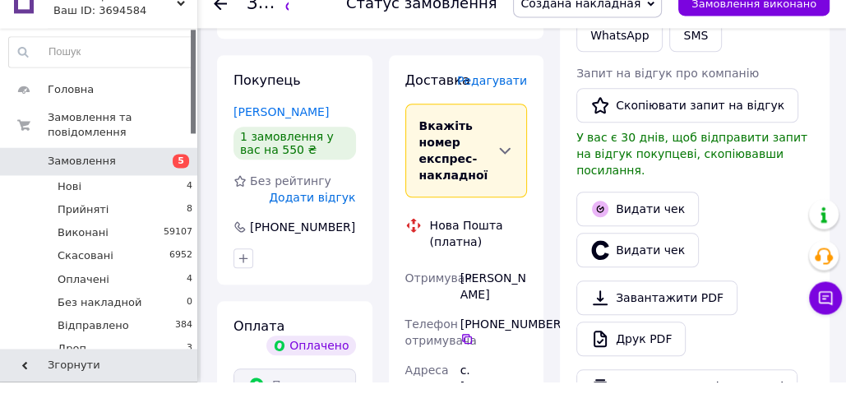
scroll to position [979, 0]
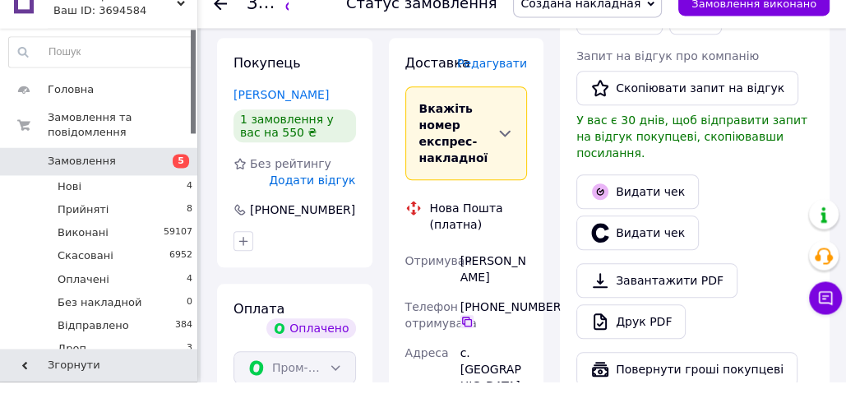
click at [468, 338] on icon at bounding box center [467, 343] width 10 height 10
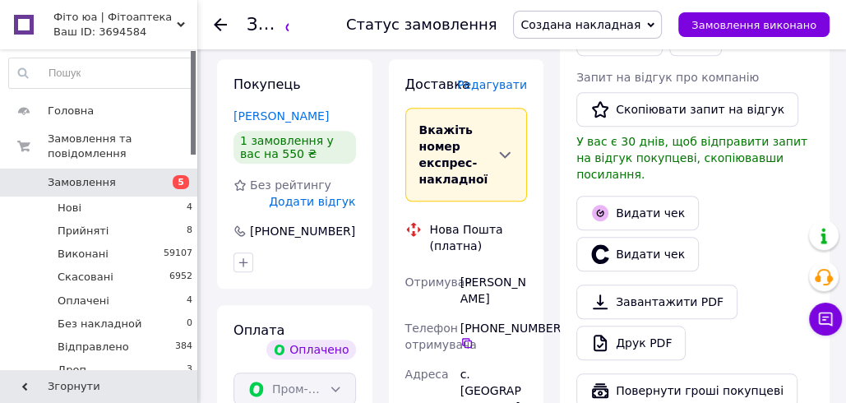
click at [479, 267] on div "[PERSON_NAME]" at bounding box center [493, 290] width 73 height 46
copy div "[PERSON_NAME]"
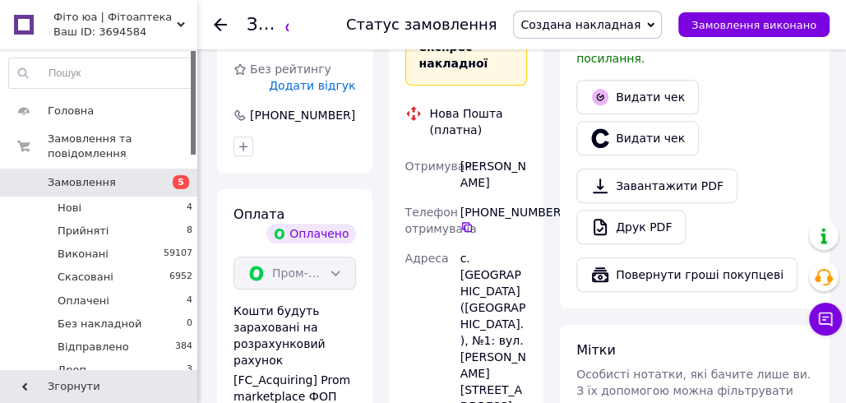
scroll to position [1114, 0]
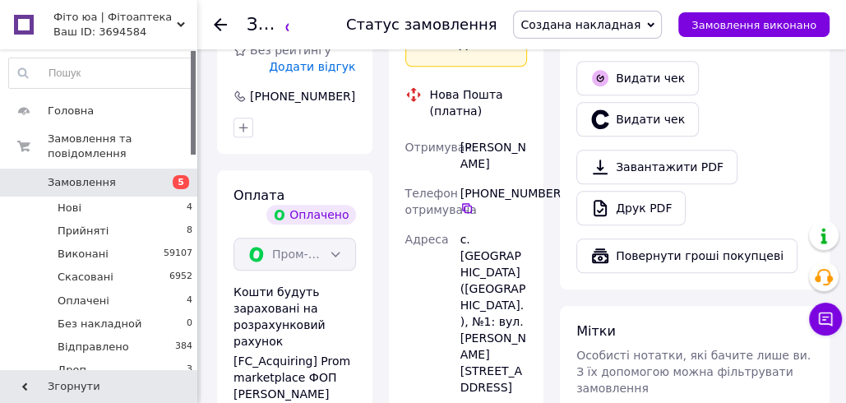
click at [492, 224] on div "с. [GEOGRAPHIC_DATA] ([GEOGRAPHIC_DATA].), №1: вул. [PERSON_NAME][STREET_ADDRES…" at bounding box center [493, 313] width 73 height 178
copy div "[PERSON_NAME]"
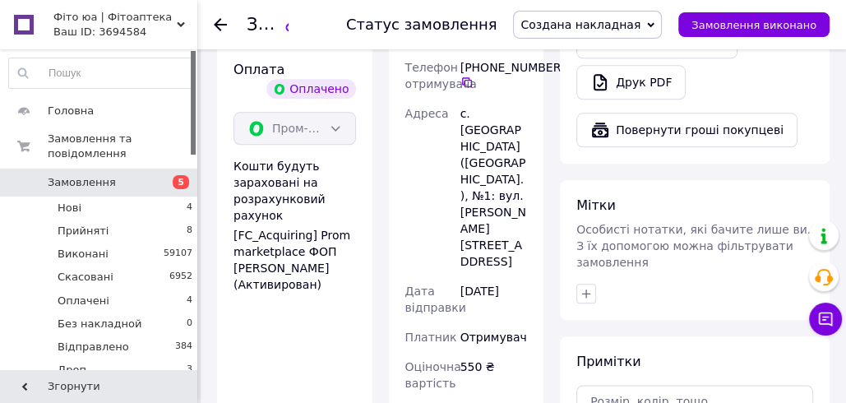
scroll to position [1248, 0]
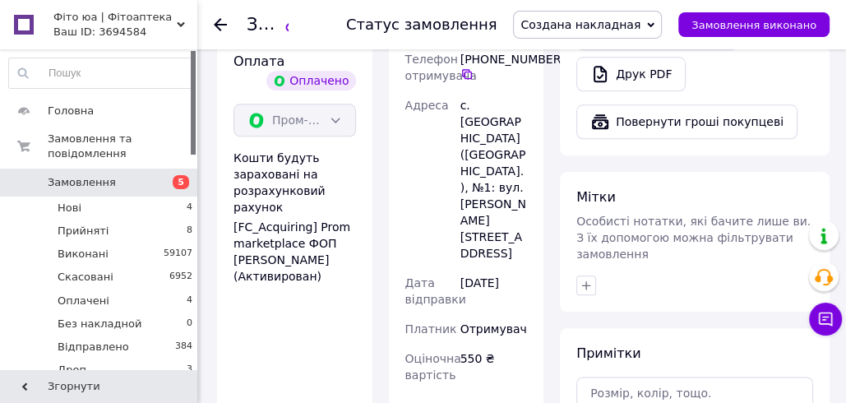
paste input "20451269235059"
type input "20451269235059"
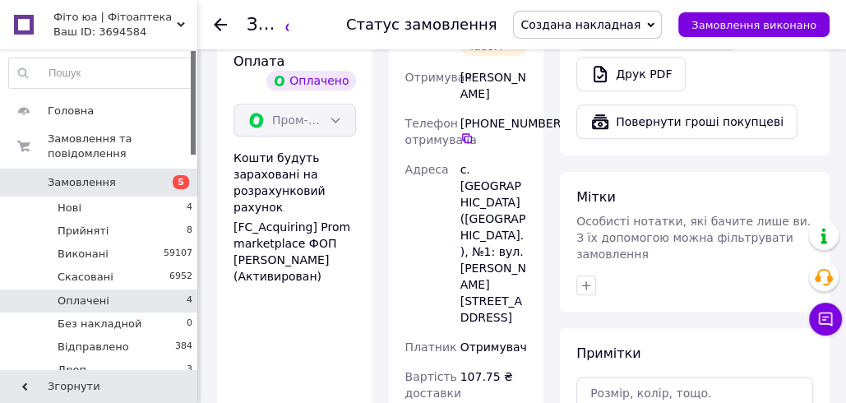
click at [122, 299] on li "Оплачені 4" at bounding box center [101, 300] width 202 height 23
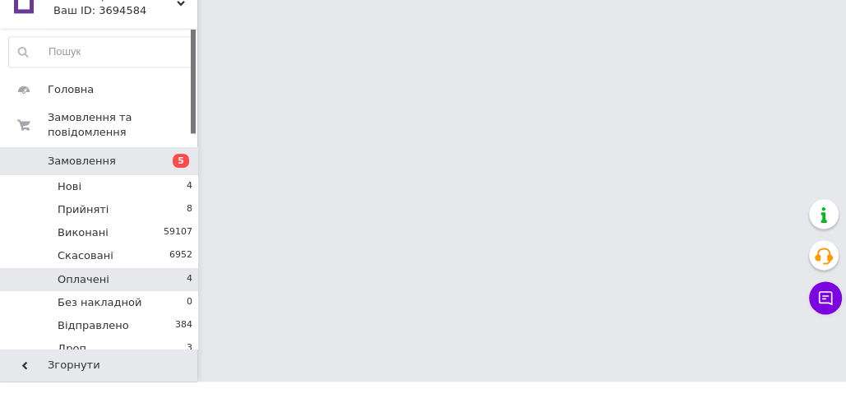
click at [129, 299] on li "Оплачені 4" at bounding box center [101, 300] width 202 height 23
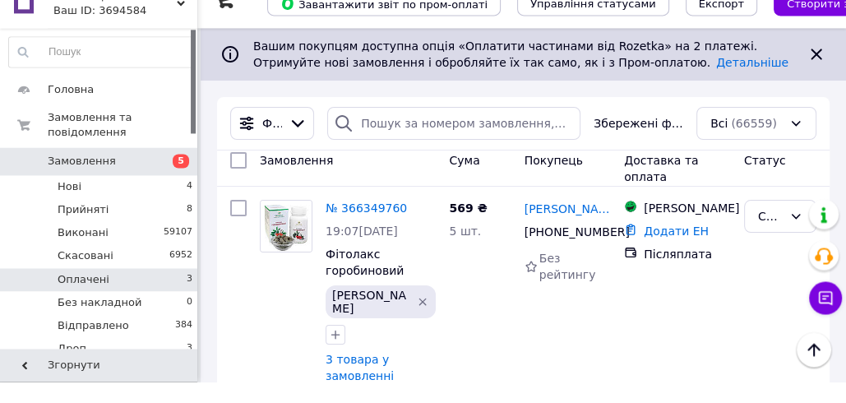
scroll to position [1226, 0]
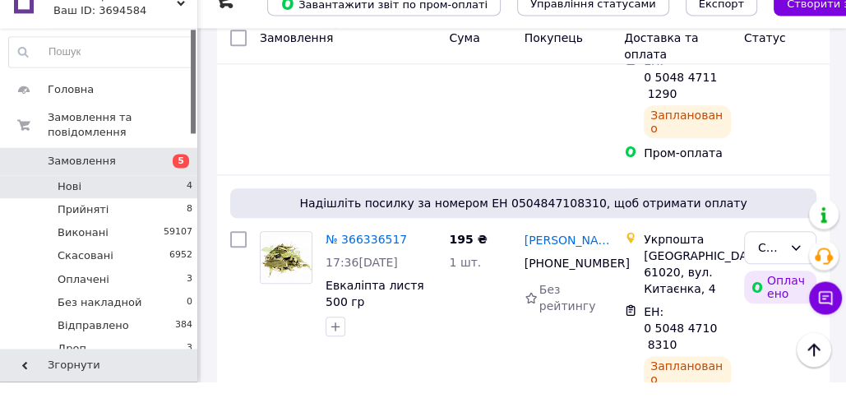
click at [130, 205] on li "Нові 4" at bounding box center [101, 207] width 202 height 23
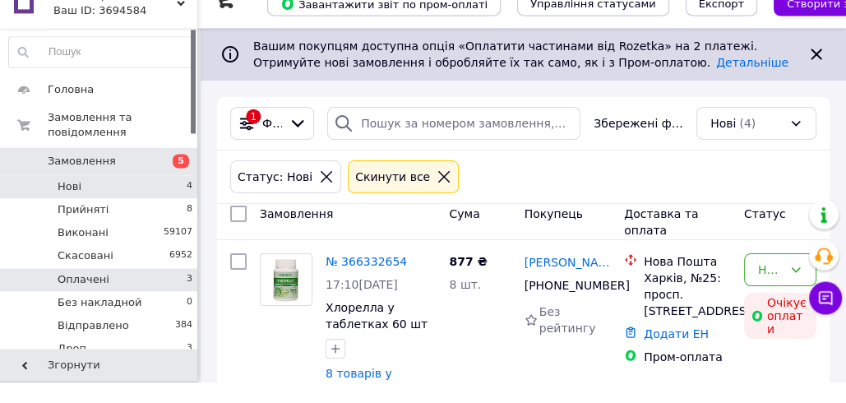
click at [123, 302] on li "Оплачені 3" at bounding box center [101, 300] width 202 height 23
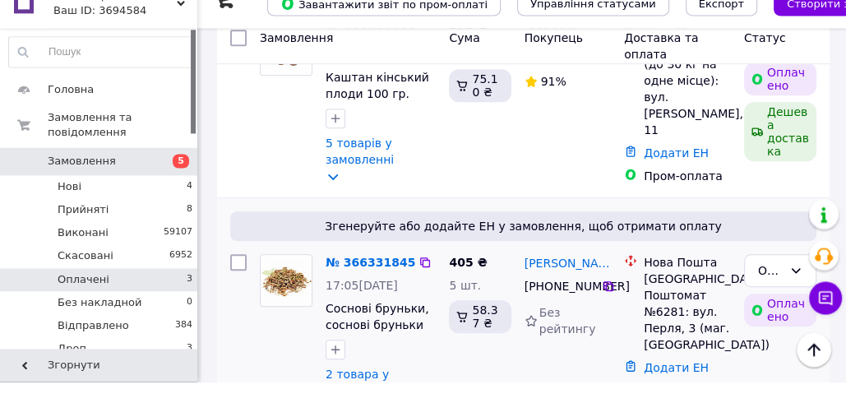
scroll to position [565, 0]
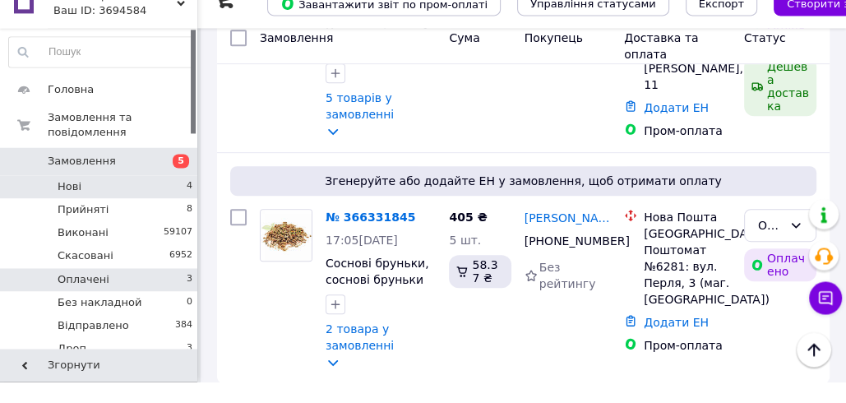
click at [70, 205] on span "Нові" at bounding box center [70, 208] width 24 height 15
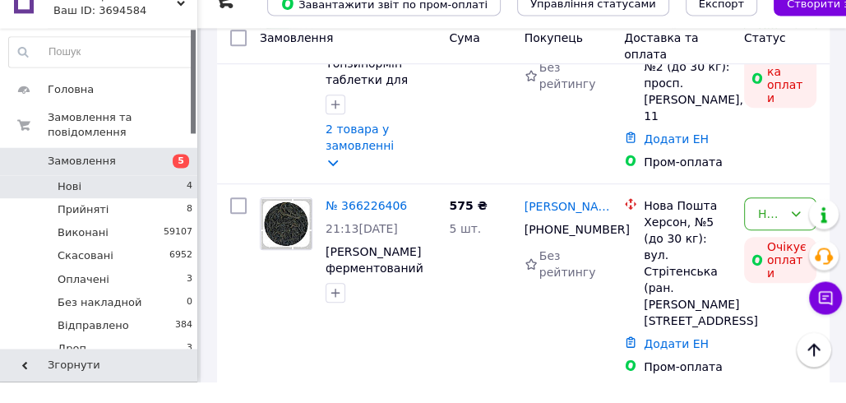
scroll to position [658, 0]
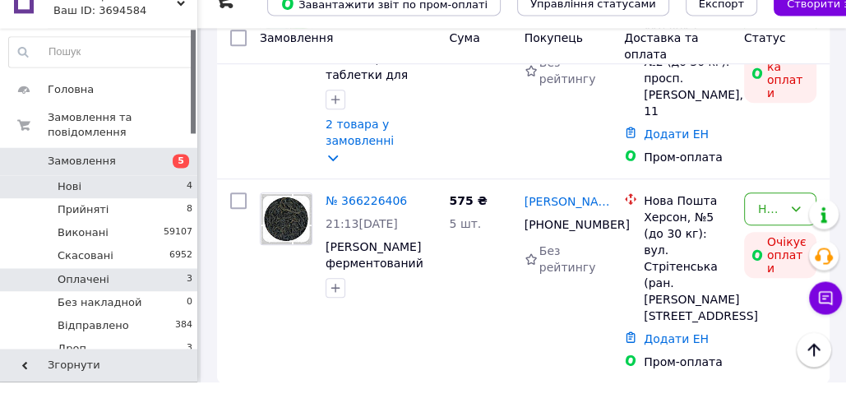
click at [119, 301] on li "Оплачені 3" at bounding box center [101, 300] width 202 height 23
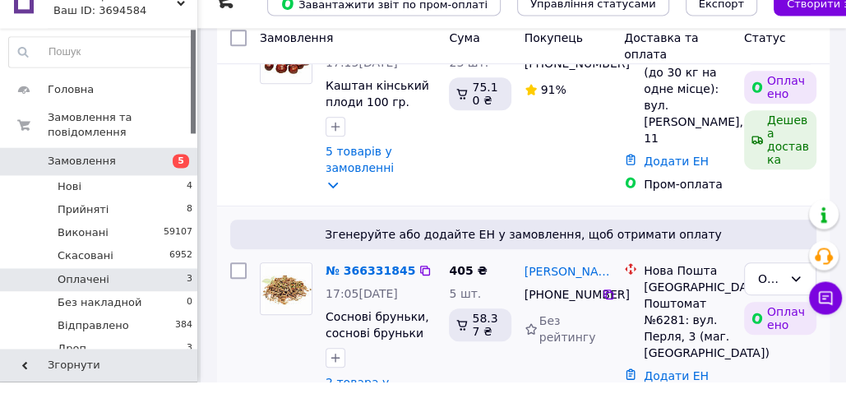
scroll to position [565, 0]
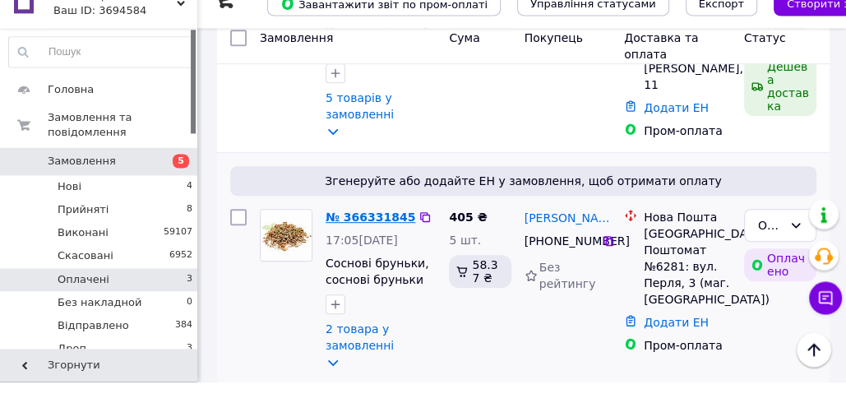
click at [361, 232] on link "№ 366331845" at bounding box center [370, 238] width 90 height 13
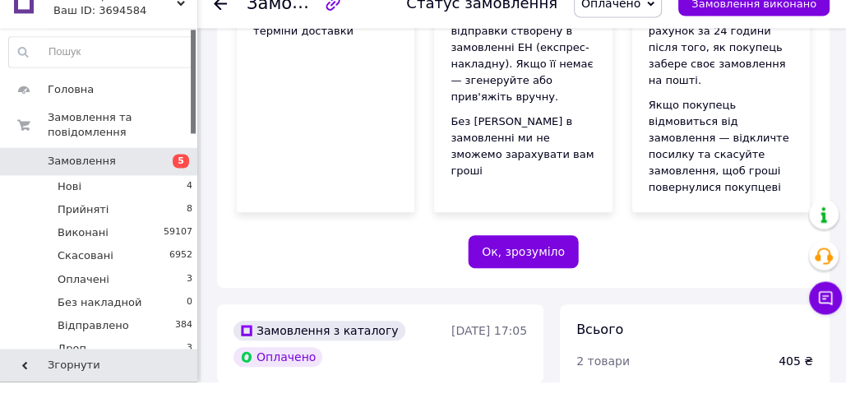
scroll to position [565, 0]
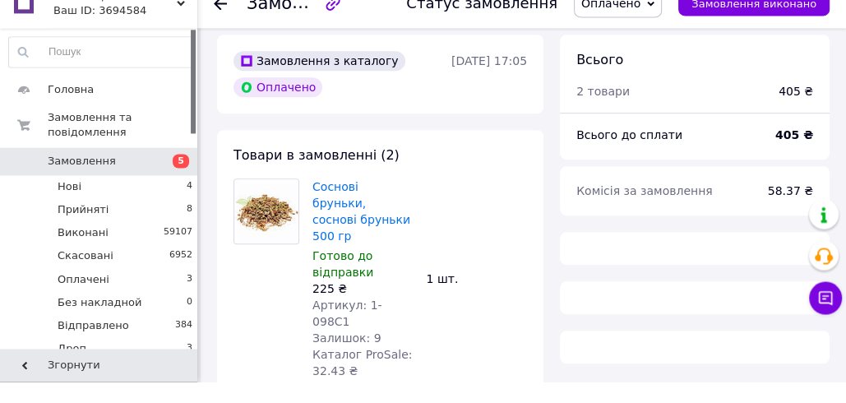
click at [649, 31] on span "Оплачено" at bounding box center [618, 25] width 88 height 28
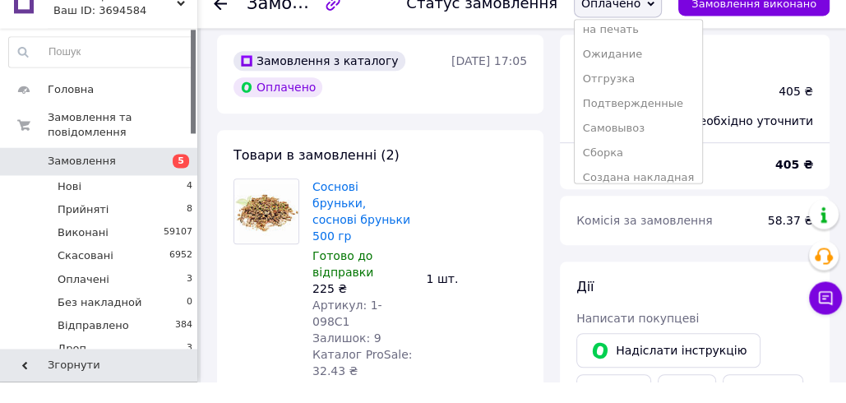
scroll to position [191, 0]
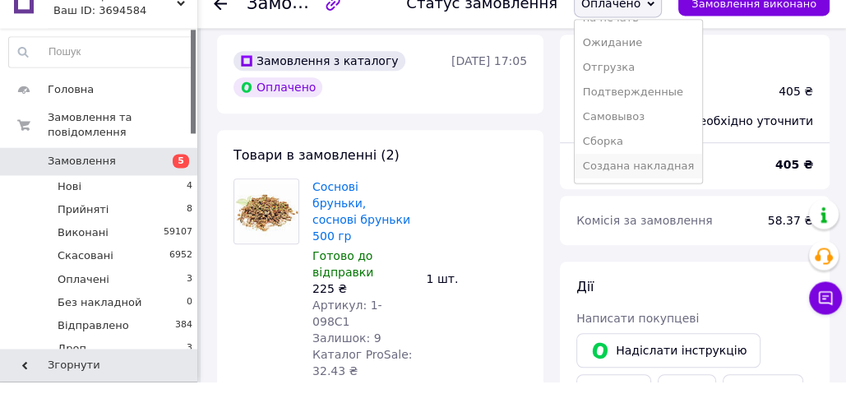
click at [650, 192] on li "Создана накладная" at bounding box center [638, 187] width 127 height 25
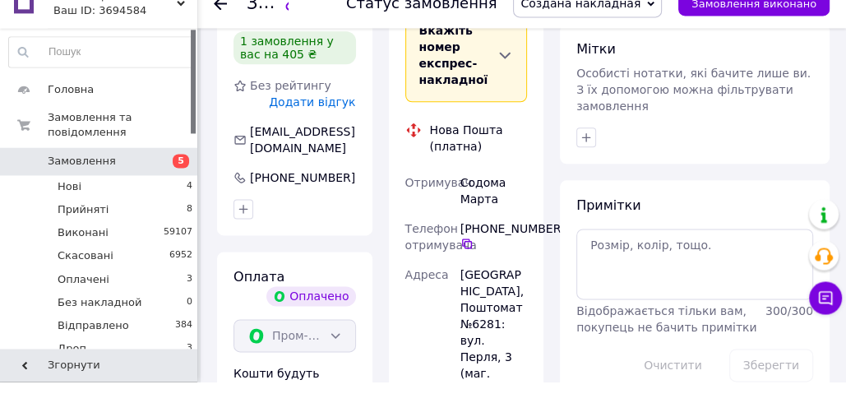
scroll to position [1378, 0]
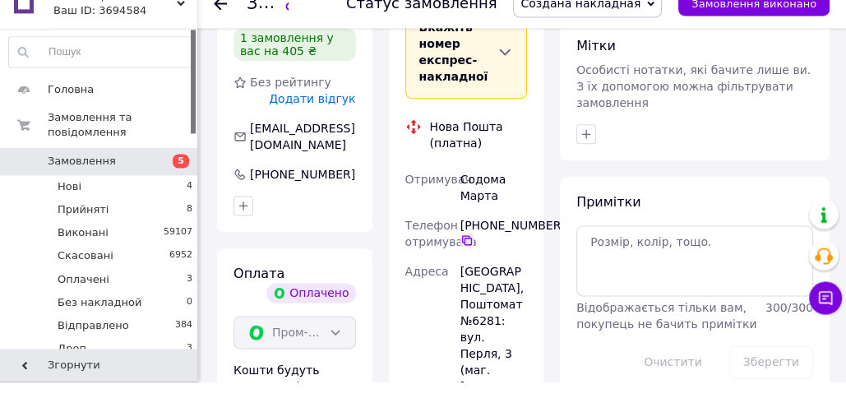
click at [469, 255] on icon at bounding box center [466, 261] width 13 height 13
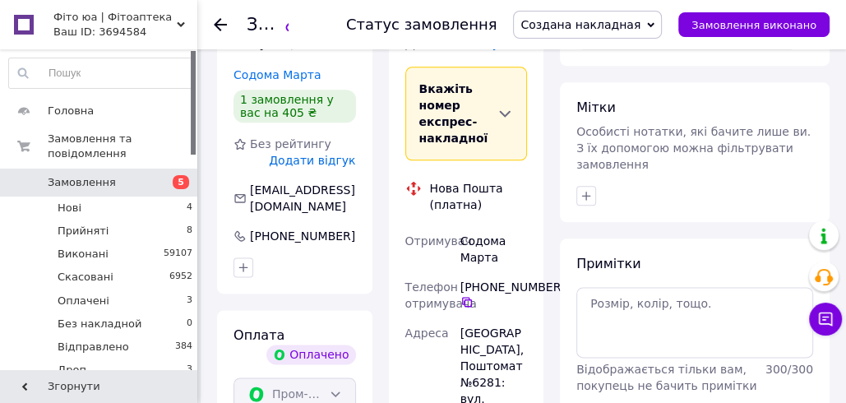
scroll to position [1332, 0]
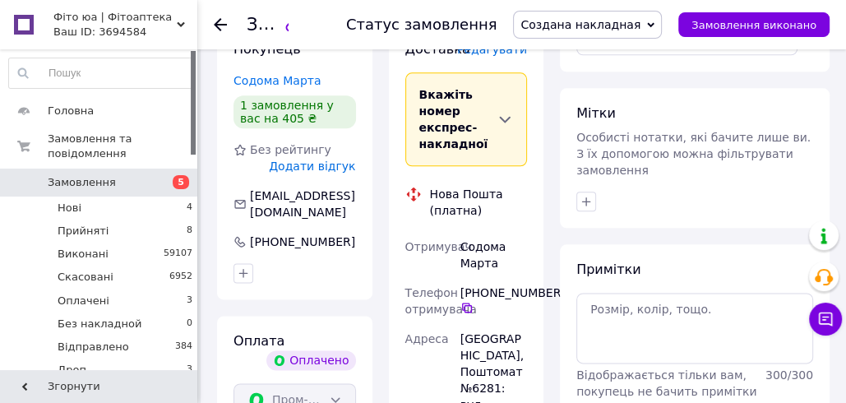
click at [472, 232] on div "Содома Марта" at bounding box center [493, 255] width 73 height 46
copy div "Содома Марта"
click at [478, 324] on div "[GEOGRAPHIC_DATA], Поштомат №6281: вул. Перля, 3 (маг. [GEOGRAPHIC_DATA])" at bounding box center [493, 404] width 73 height 161
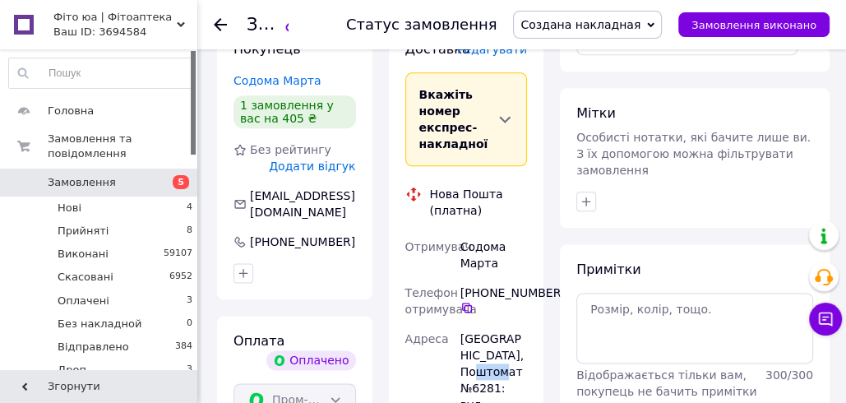
click at [478, 324] on div "[GEOGRAPHIC_DATA], Поштомат №6281: вул. Перля, 3 (маг. [GEOGRAPHIC_DATA])" at bounding box center [493, 404] width 73 height 161
copy div "6281"
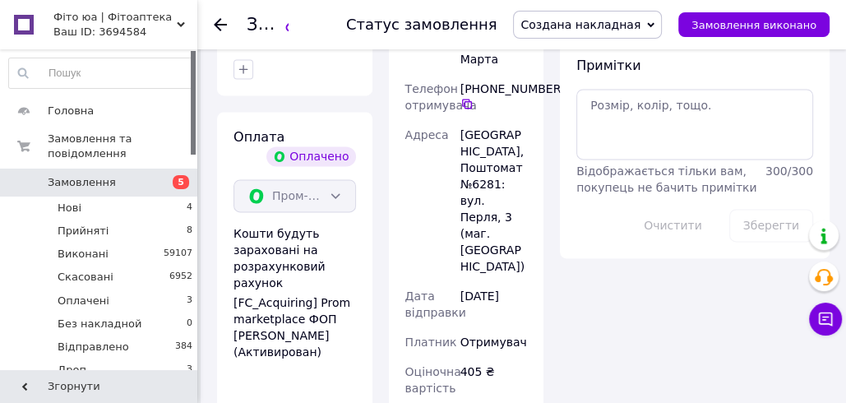
scroll to position [1602, 0]
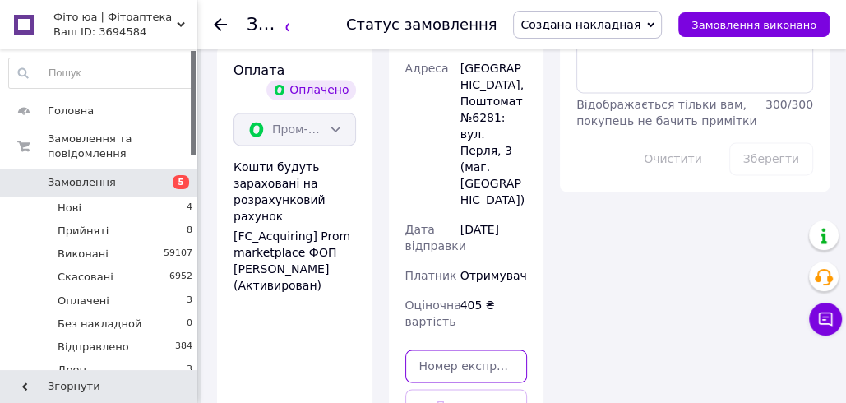
paste input "20451269236023"
type input "20451269236023"
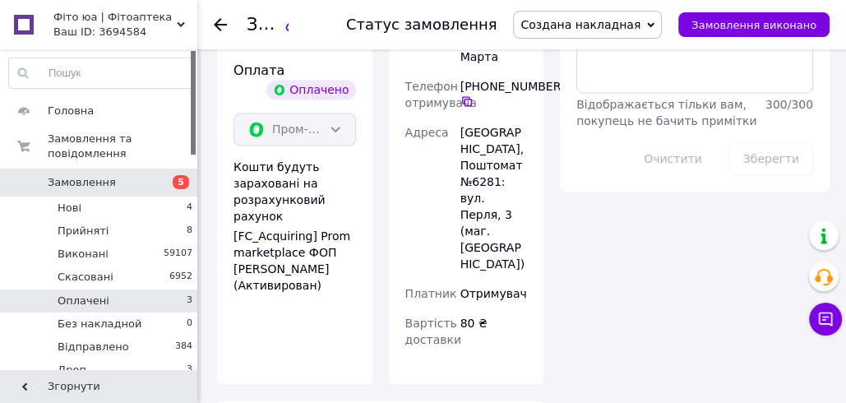
click at [176, 302] on li "Оплачені 3" at bounding box center [101, 300] width 202 height 23
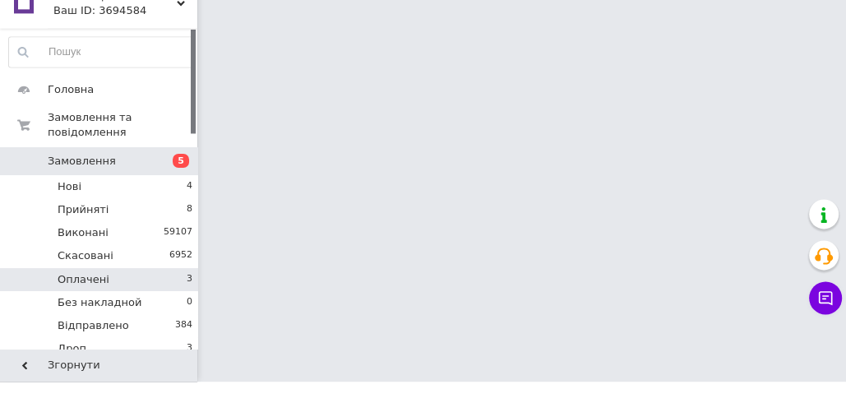
click at [174, 299] on li "Оплачені 3" at bounding box center [101, 300] width 202 height 23
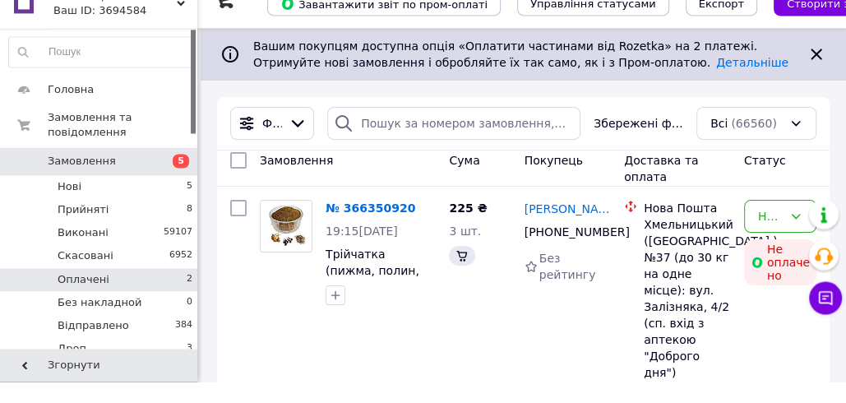
click at [179, 293] on li "Оплачені 2" at bounding box center [101, 300] width 202 height 23
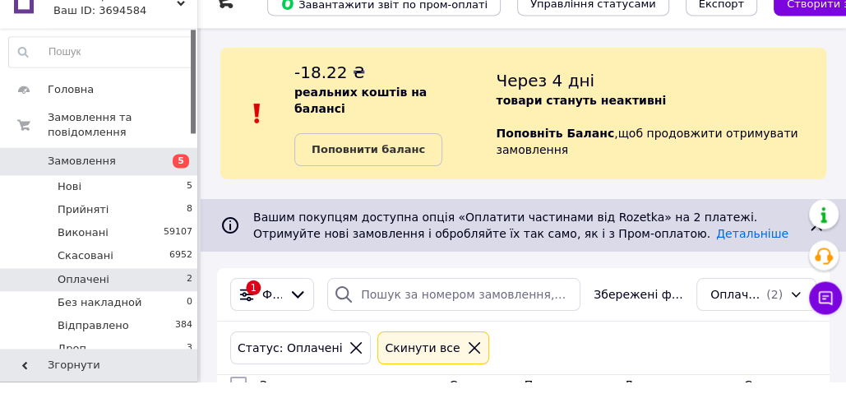
click at [164, 293] on li "Оплачені 2" at bounding box center [101, 300] width 202 height 23
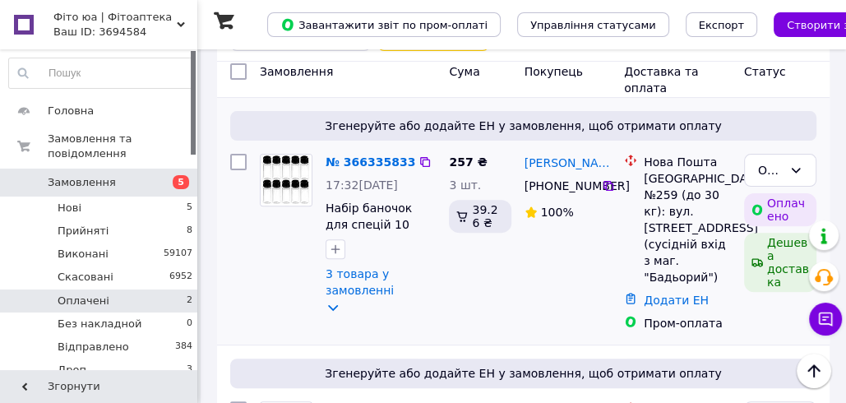
scroll to position [325, 0]
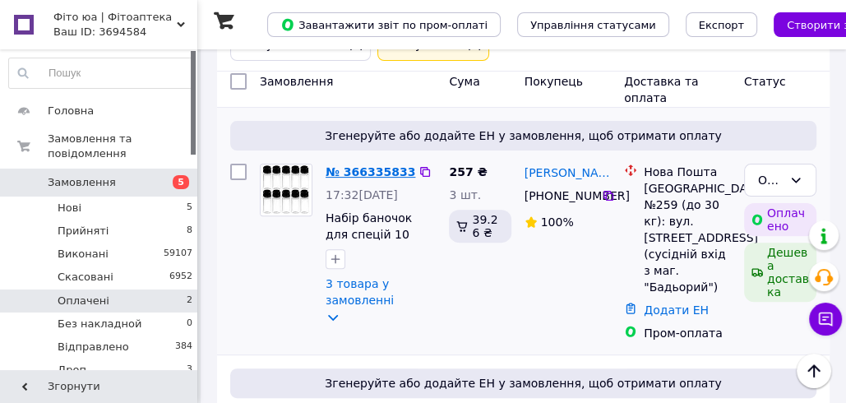
click at [347, 168] on link "№ 366335833" at bounding box center [370, 171] width 90 height 13
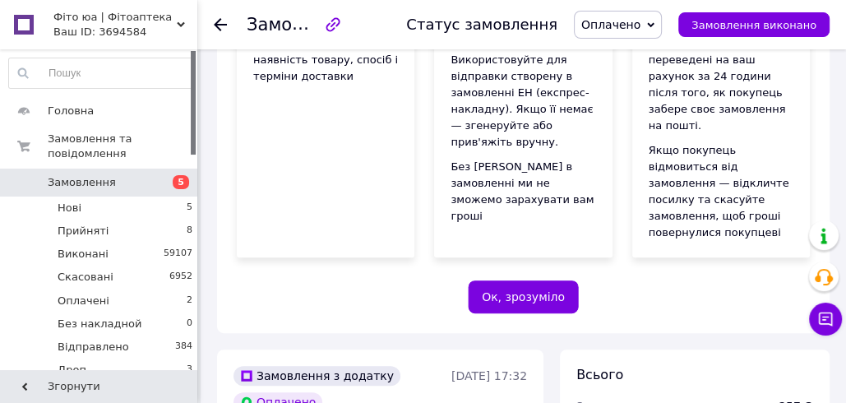
click at [661, 19] on span "Оплачено" at bounding box center [618, 25] width 88 height 28
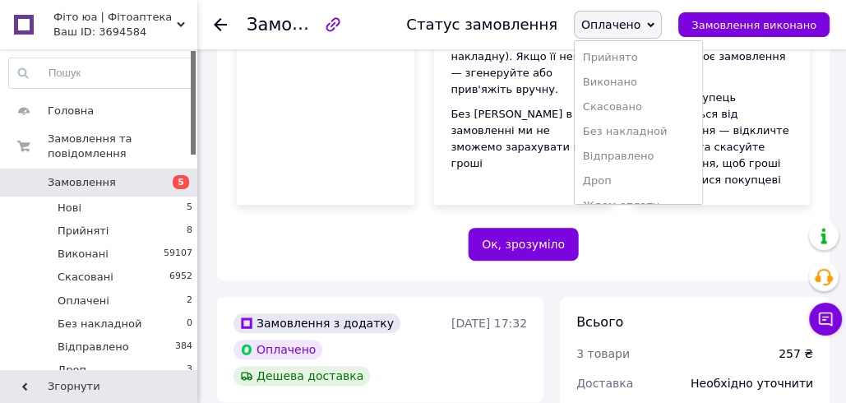
scroll to position [191, 0]
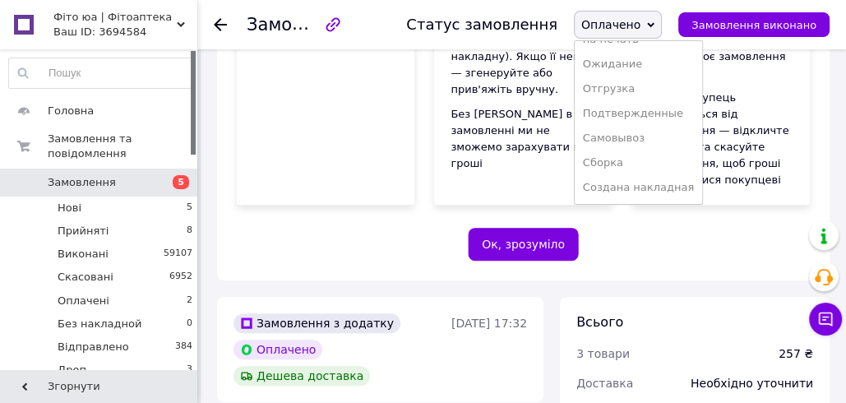
click at [646, 187] on li "Создана накладная" at bounding box center [638, 187] width 127 height 25
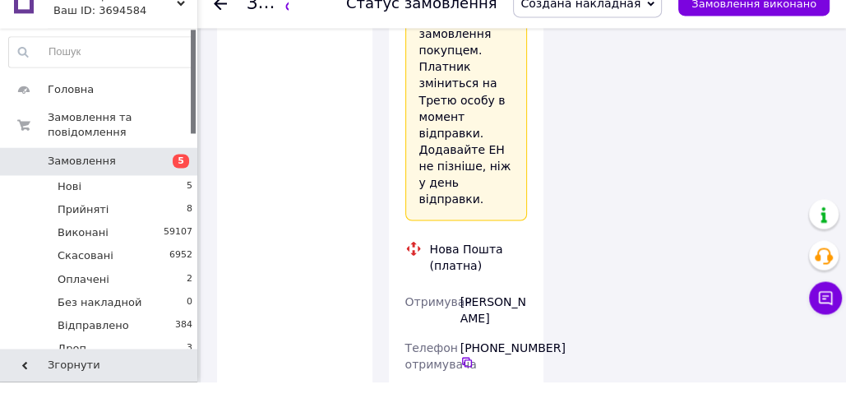
scroll to position [2020, 0]
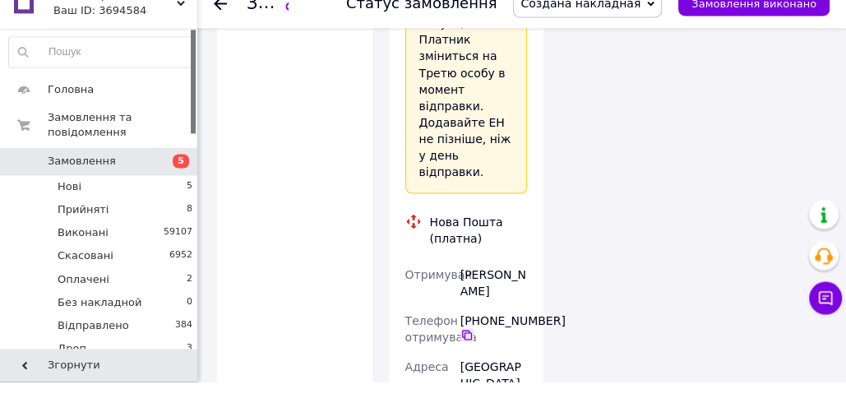
click at [464, 351] on icon at bounding box center [467, 356] width 10 height 10
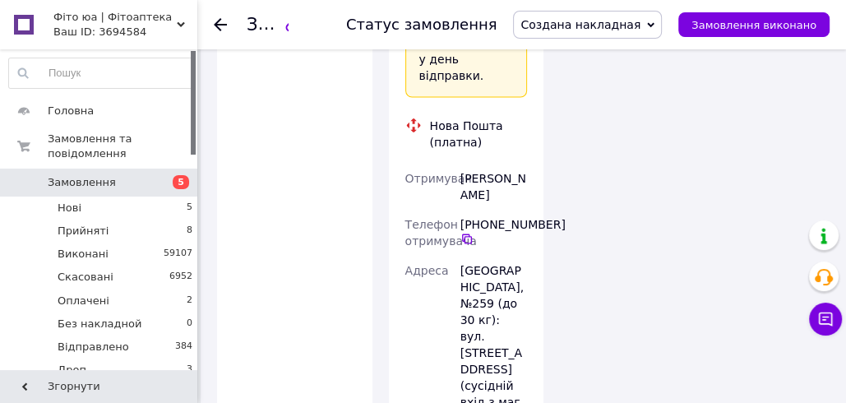
scroll to position [2133, 0]
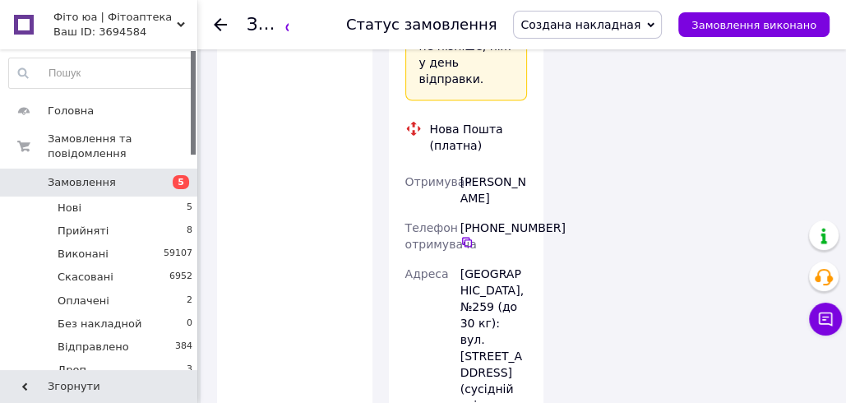
click at [490, 167] on div "[PERSON_NAME]" at bounding box center [493, 190] width 73 height 46
copy div "[PERSON_NAME]"
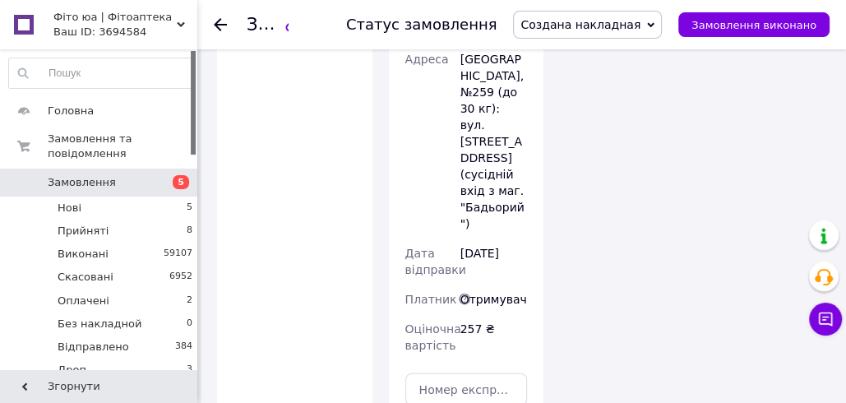
scroll to position [2356, 0]
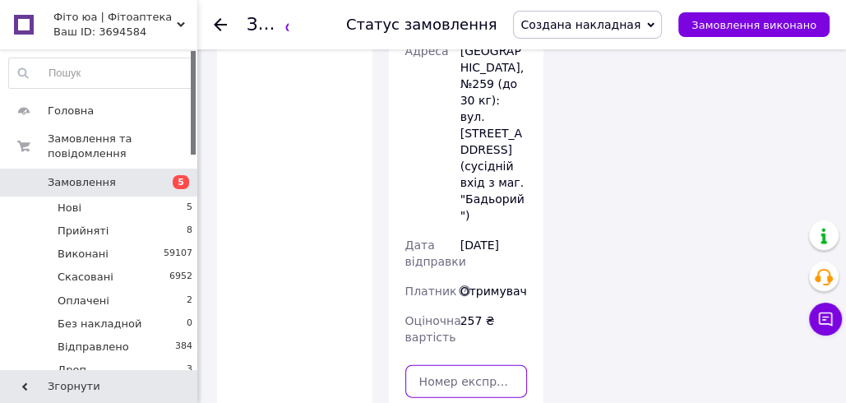
paste input "20451269236608"
type input "20451269236608"
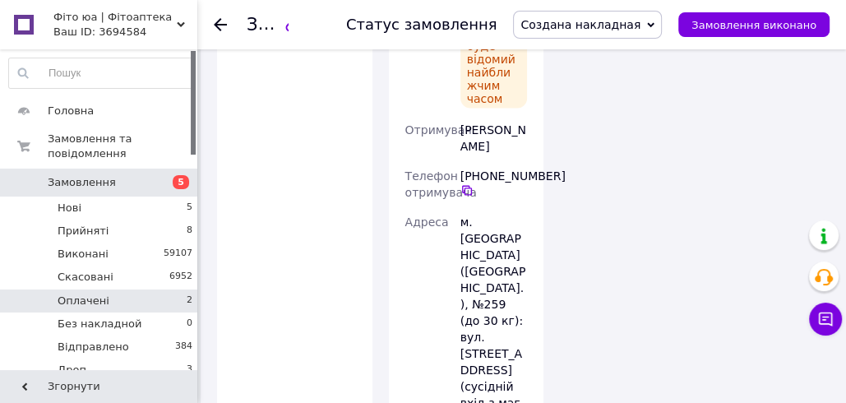
click at [170, 293] on li "Оплачені 2" at bounding box center [101, 300] width 202 height 23
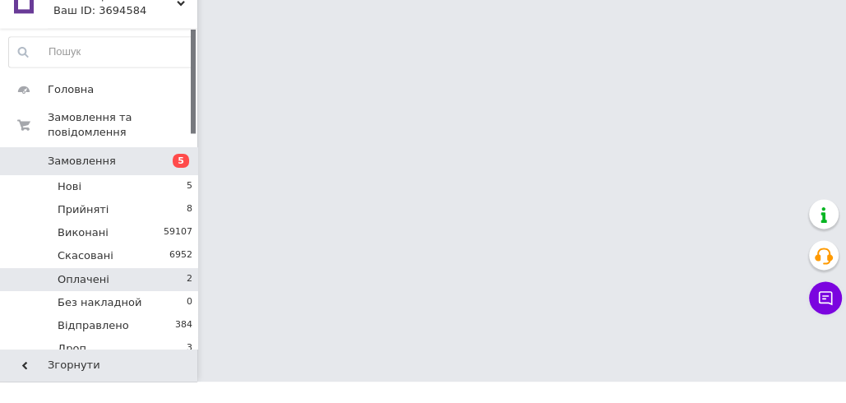
click at [169, 296] on li "Оплачені 2" at bounding box center [101, 300] width 202 height 23
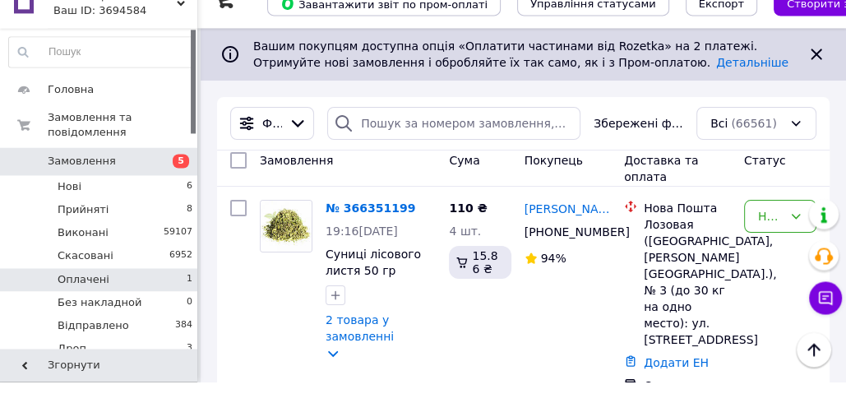
click at [165, 298] on li "Оплачені 1" at bounding box center [101, 300] width 202 height 23
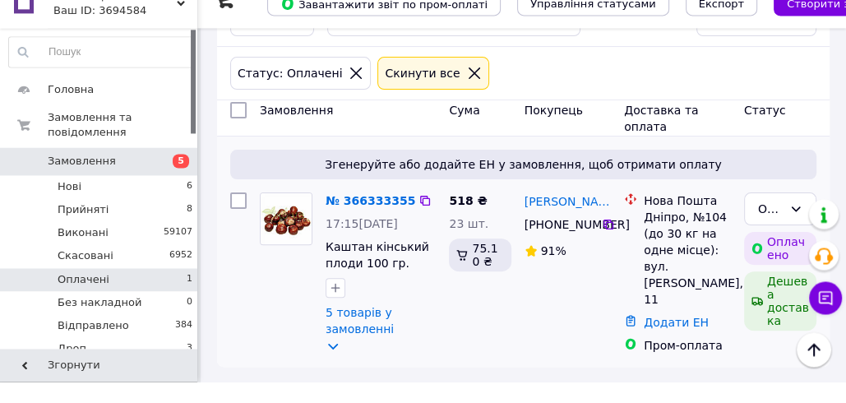
scroll to position [275, 0]
click at [363, 216] on link "№ 366333355" at bounding box center [370, 221] width 90 height 13
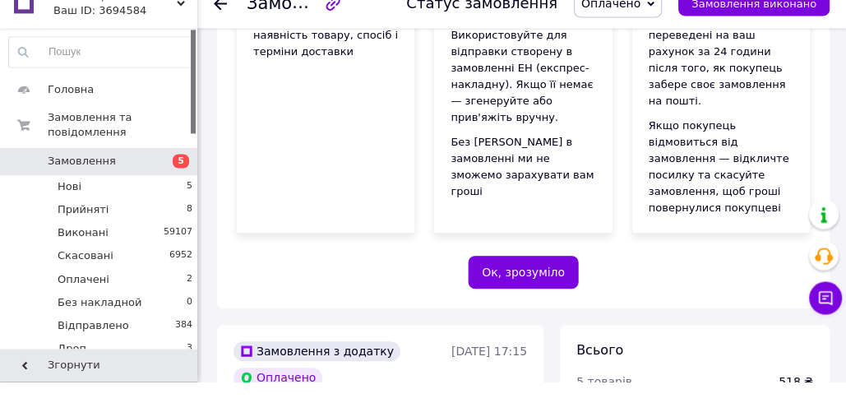
click at [658, 29] on span "Оплачено" at bounding box center [618, 25] width 88 height 28
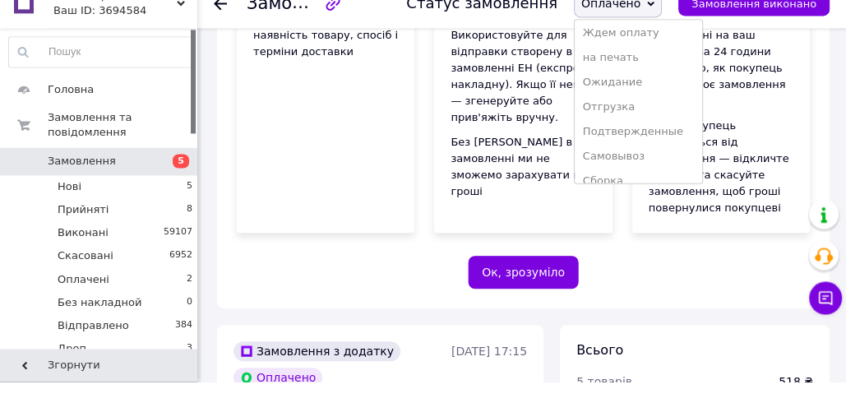
scroll to position [191, 0]
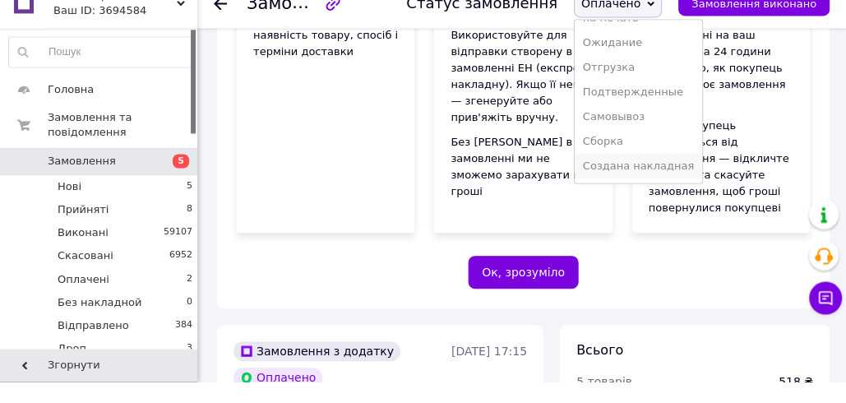
click at [651, 186] on li "Создана накладная" at bounding box center [638, 187] width 127 height 25
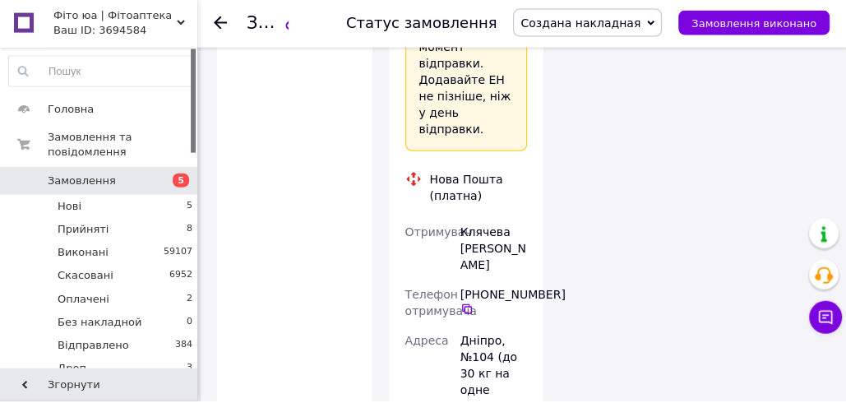
scroll to position [2522, 0]
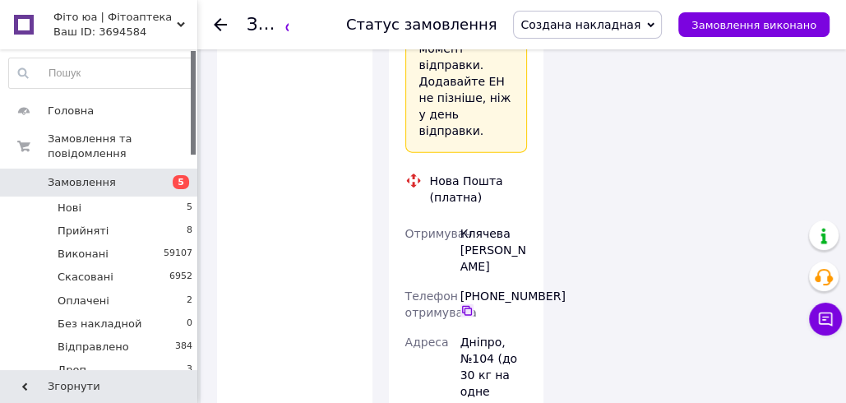
click at [463, 304] on icon at bounding box center [466, 310] width 13 height 13
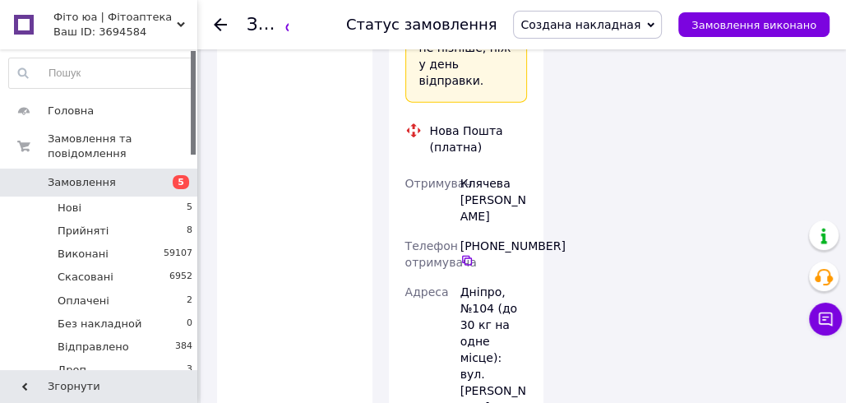
scroll to position [2541, 0]
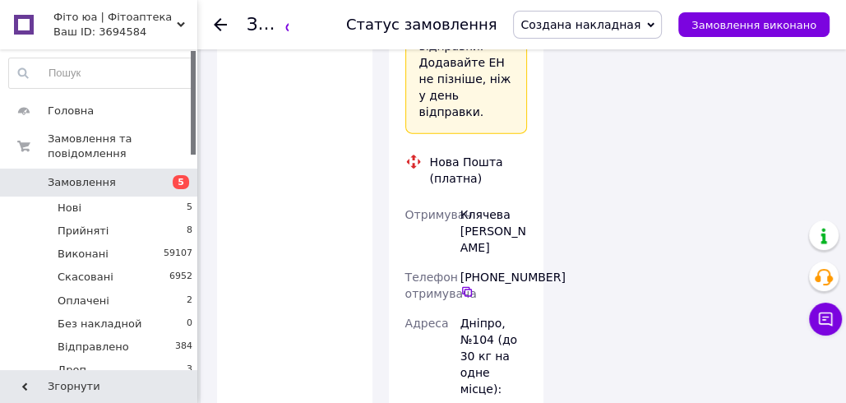
click at [495, 200] on div "Клячева [PERSON_NAME]" at bounding box center [493, 231] width 73 height 62
copy div "Клячева [PERSON_NAME]"
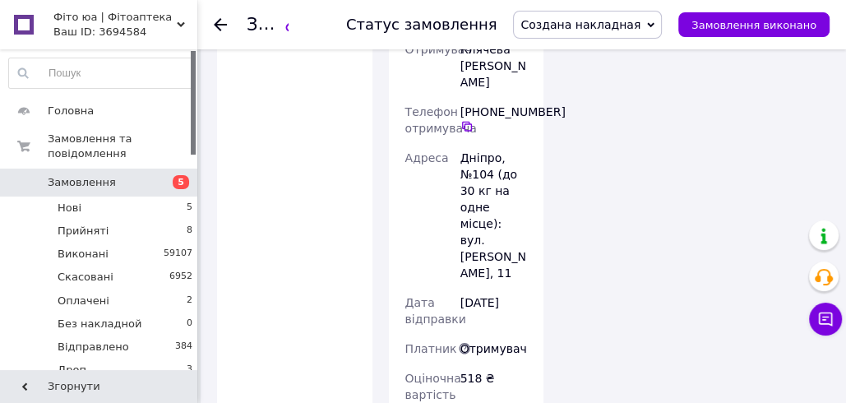
scroll to position [2744, 0]
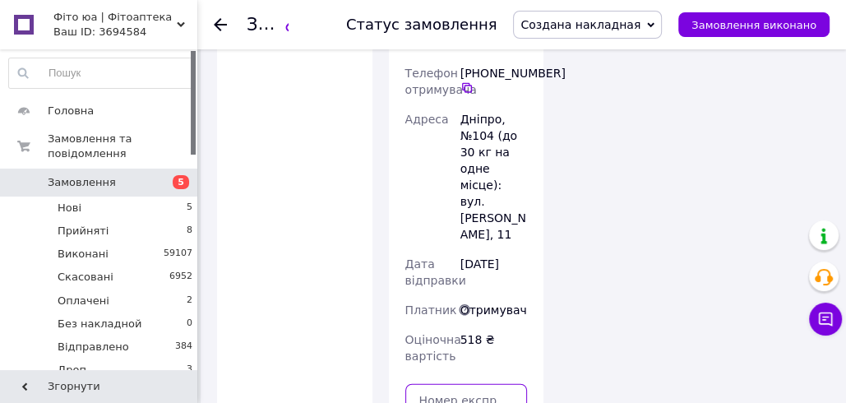
drag, startPoint x: 444, startPoint y: 233, endPoint x: 410, endPoint y: 237, distance: 33.9
paste input "20451269237193"
type input "20451269237193"
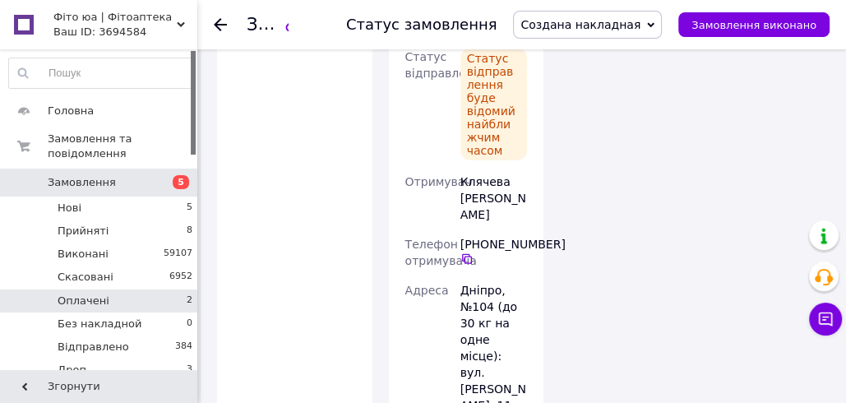
click at [111, 289] on li "Оплачені 2" at bounding box center [101, 300] width 202 height 23
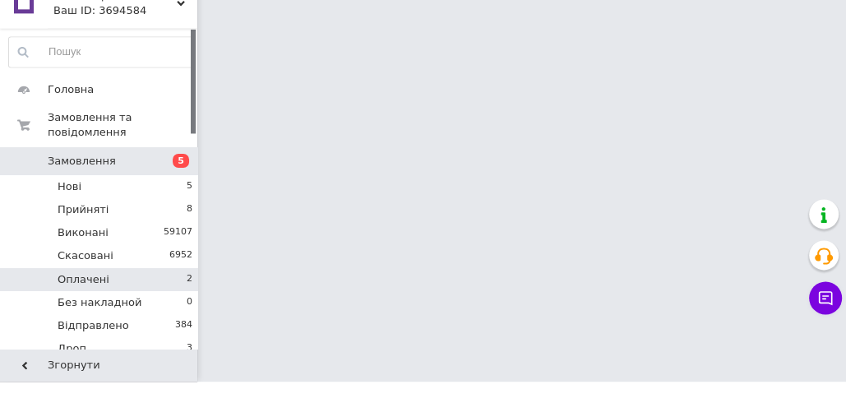
click at [119, 298] on li "Оплачені 2" at bounding box center [101, 300] width 202 height 23
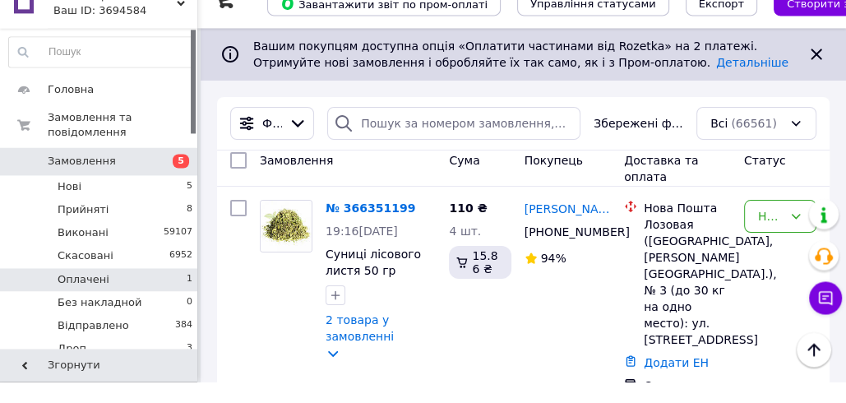
click at [119, 299] on li "Оплачені 1" at bounding box center [101, 300] width 202 height 23
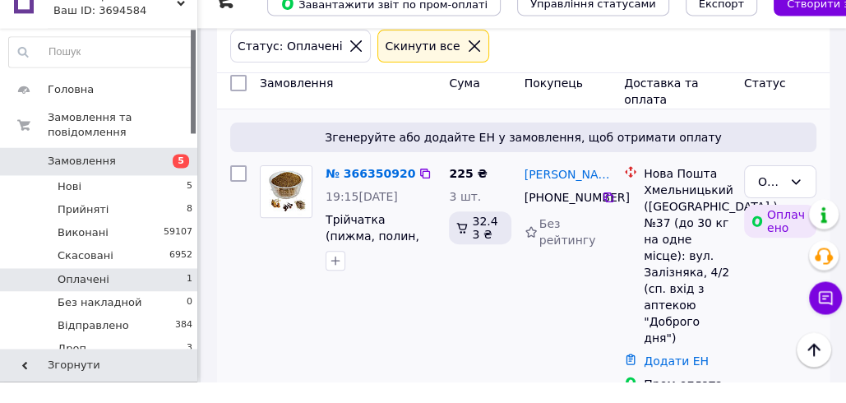
scroll to position [318, 0]
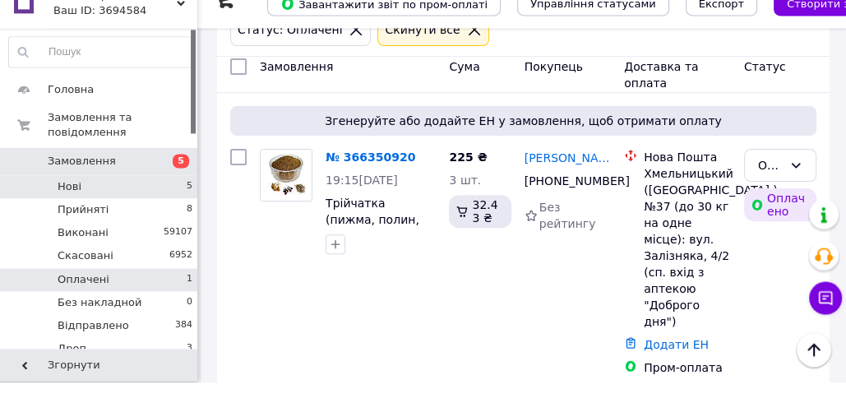
click at [155, 204] on li "Нові 5" at bounding box center [101, 207] width 202 height 23
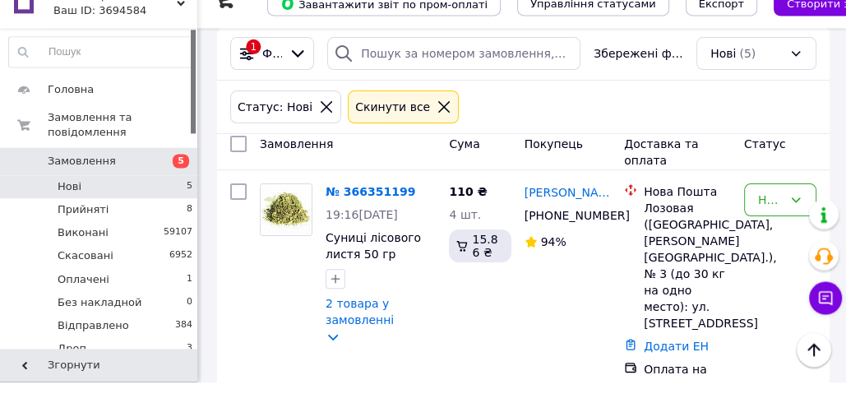
scroll to position [261, 0]
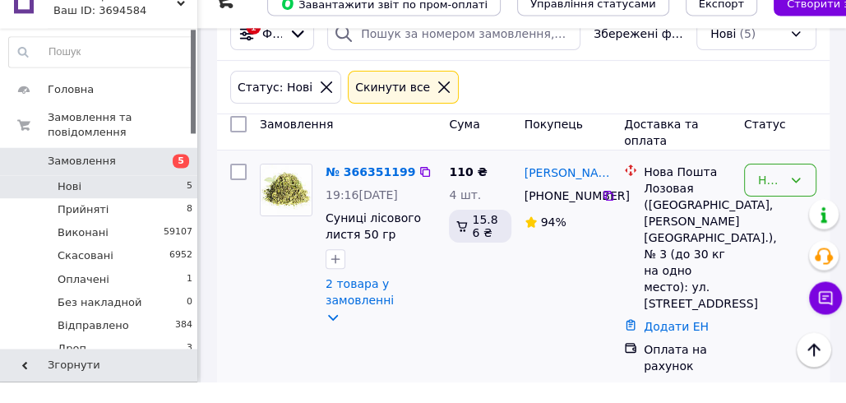
click at [764, 204] on div "Нове" at bounding box center [770, 201] width 25 height 18
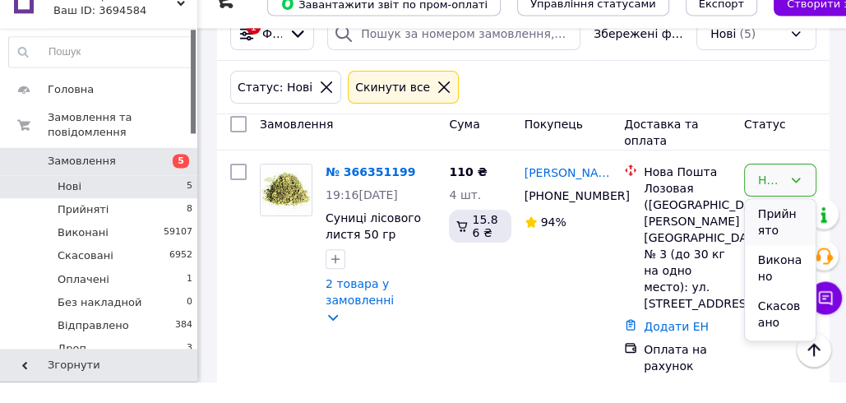
click at [761, 228] on li "Прийнято" at bounding box center [780, 243] width 71 height 46
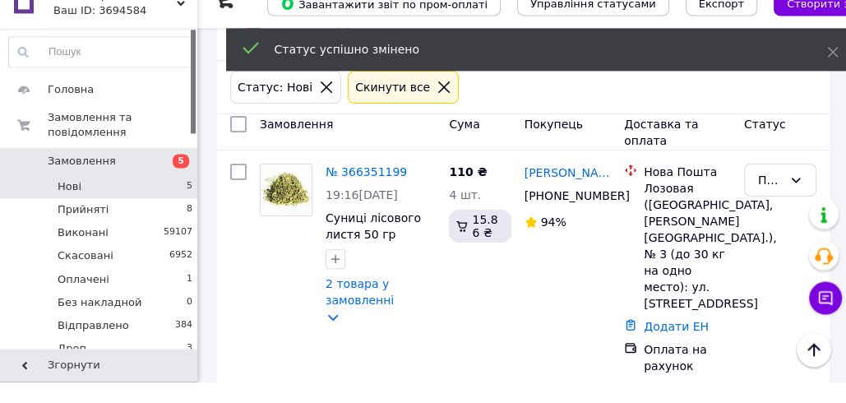
click at [352, 193] on link "№ 366351199" at bounding box center [365, 193] width 81 height 13
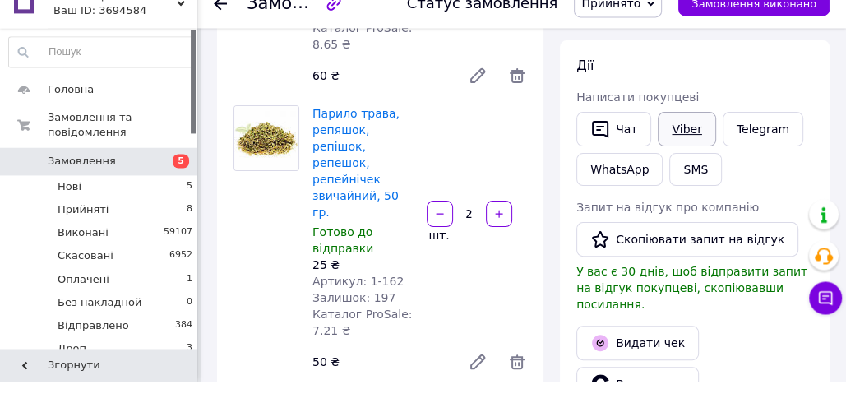
click at [677, 155] on link "Viber" at bounding box center [687, 150] width 58 height 35
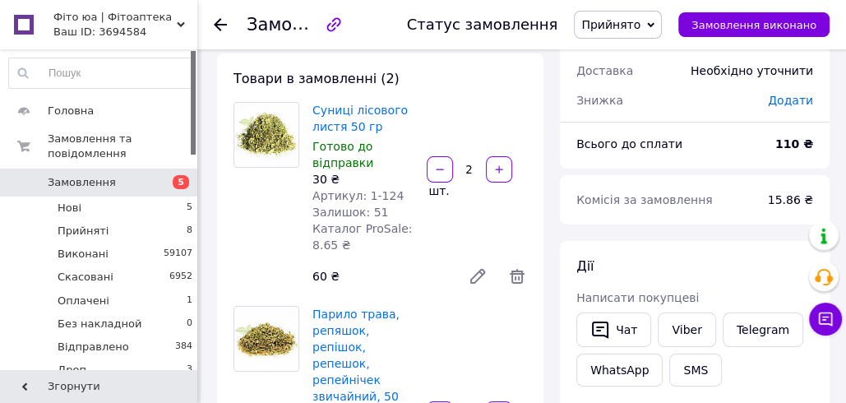
scroll to position [62, 0]
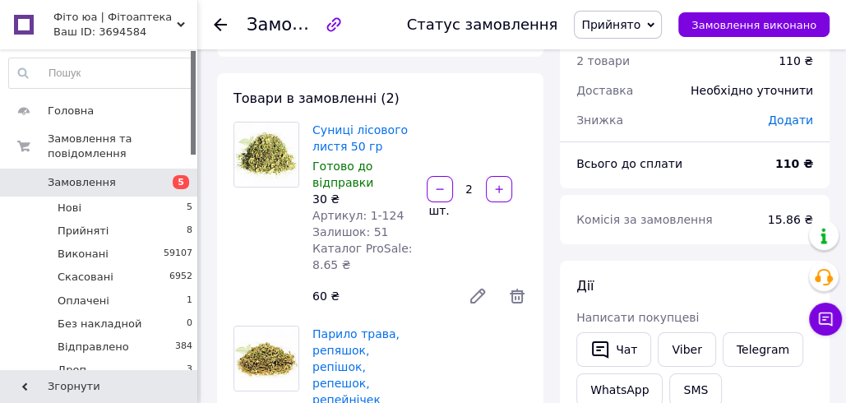
click at [442, 267] on div "Суниці лісового листя 50 гр Готово до відправки 30 ₴ Артикул: 1-124 Залишок: 51…" at bounding box center [420, 216] width 228 height 197
click at [640, 30] on span "Прийнято" at bounding box center [610, 24] width 59 height 13
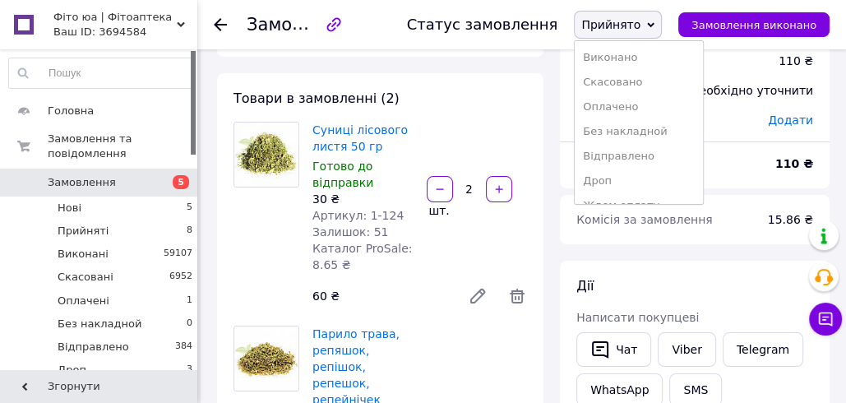
scroll to position [138, 0]
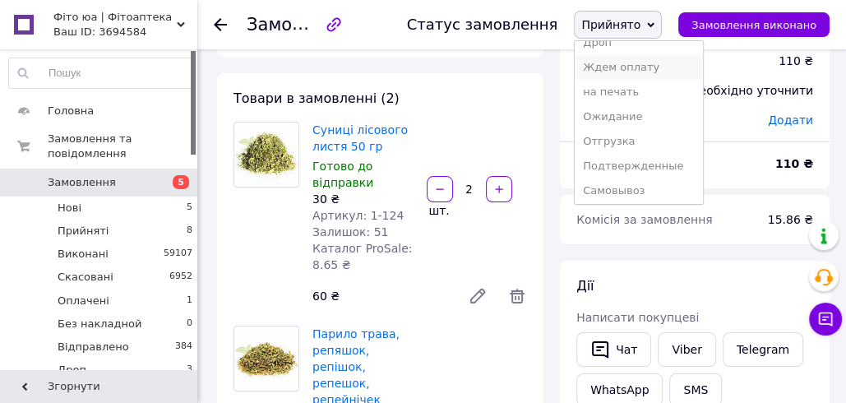
click at [636, 67] on li "Ждем оплату" at bounding box center [638, 67] width 127 height 25
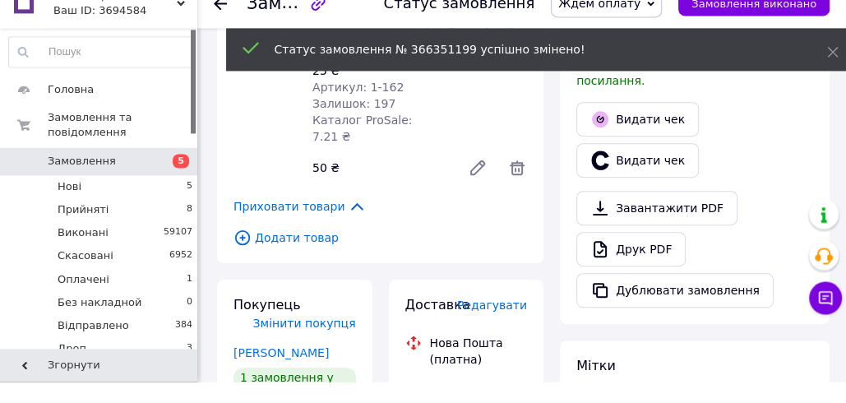
scroll to position [497, 0]
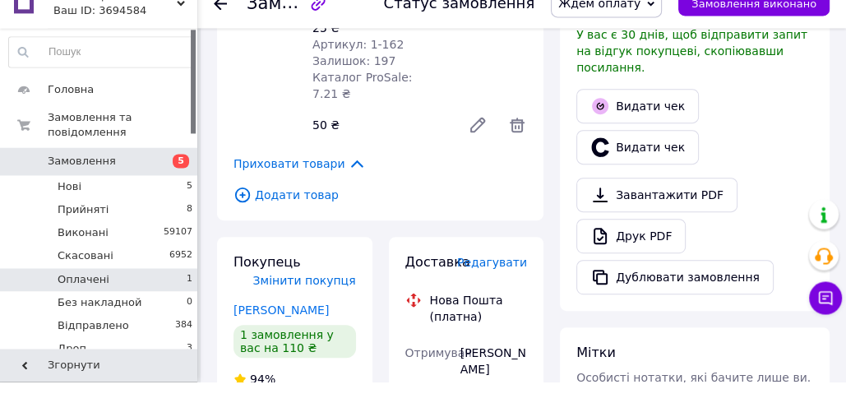
click at [110, 298] on li "Оплачені 1" at bounding box center [101, 300] width 202 height 23
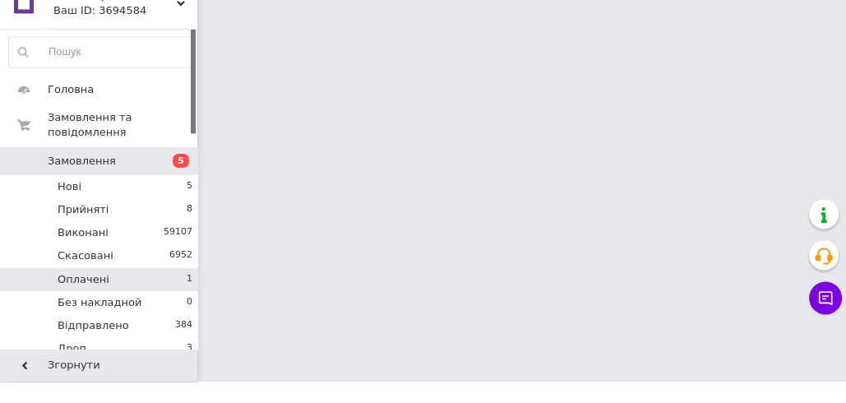
click at [111, 298] on li "Оплачені 1" at bounding box center [101, 300] width 202 height 23
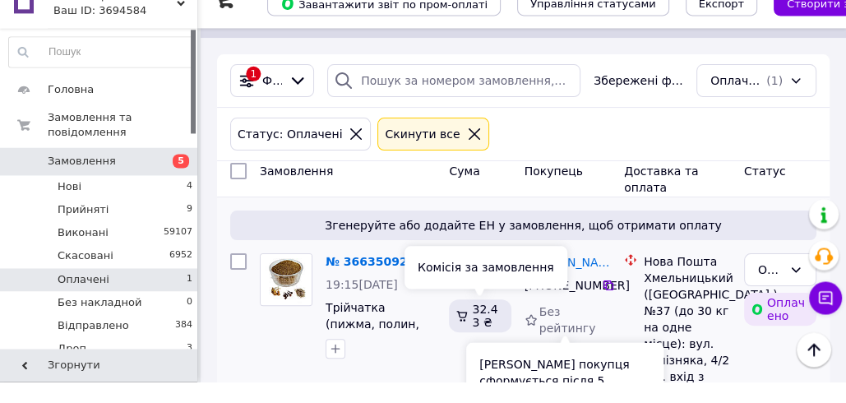
scroll to position [277, 0]
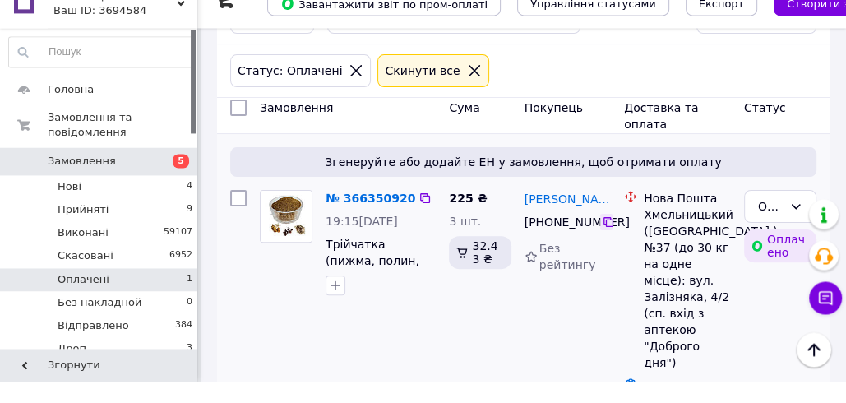
click at [607, 239] on icon at bounding box center [608, 243] width 13 height 13
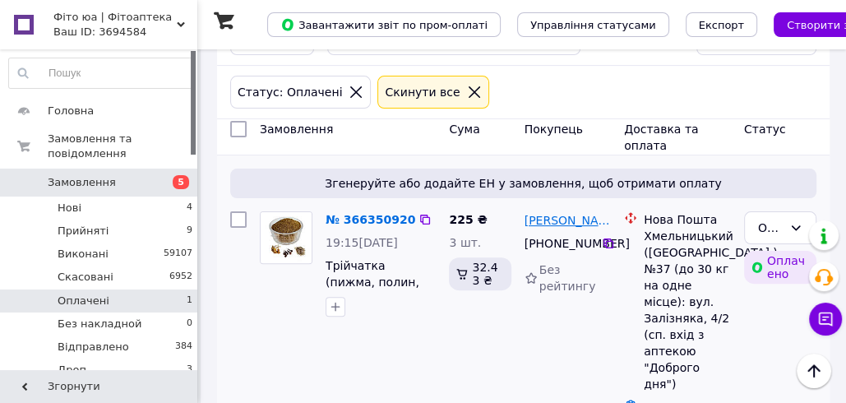
drag, startPoint x: 612, startPoint y: 219, endPoint x: 525, endPoint y: 217, distance: 86.3
click at [525, 217] on div "[PERSON_NAME]" at bounding box center [568, 220] width 90 height 21
copy link "[PERSON_NAME]"
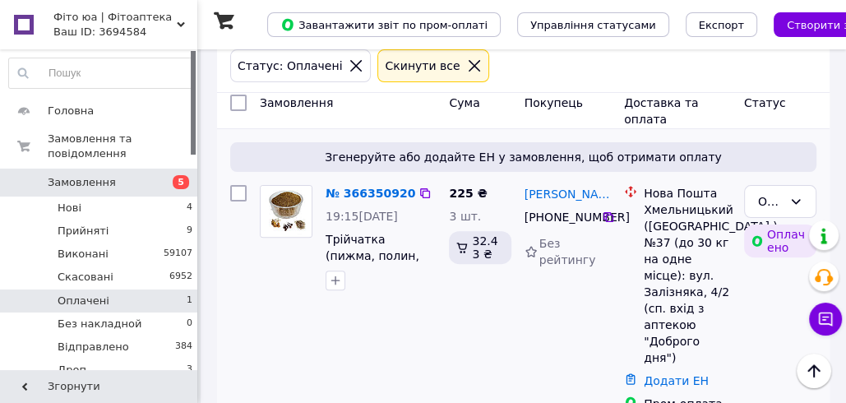
scroll to position [325, 0]
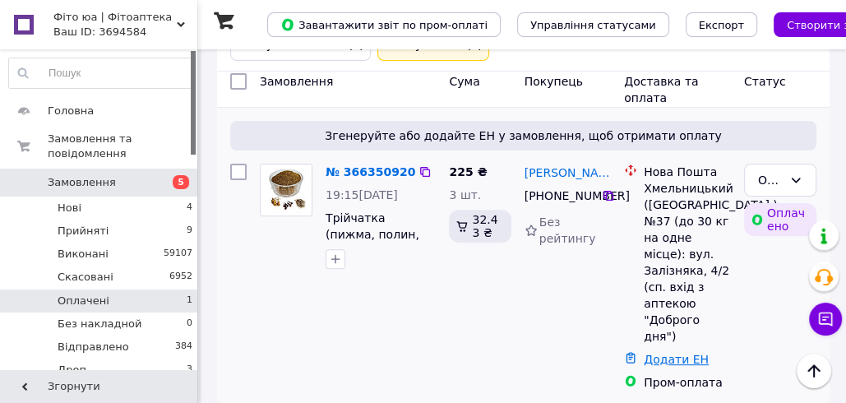
click at [672, 353] on link "Додати ЕН" at bounding box center [676, 359] width 65 height 13
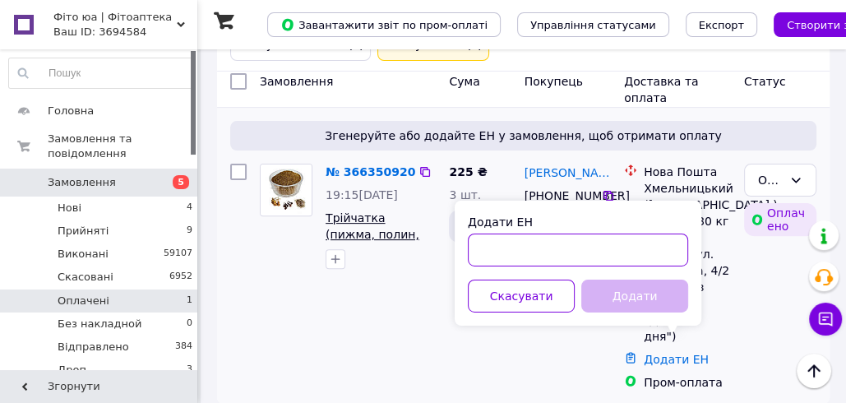
paste input "20451269237938"
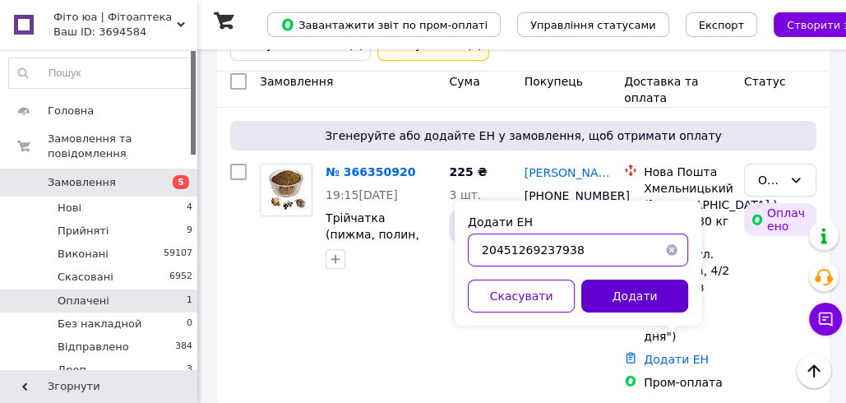
type input "20451269237938"
click at [608, 296] on button "Додати" at bounding box center [634, 295] width 107 height 33
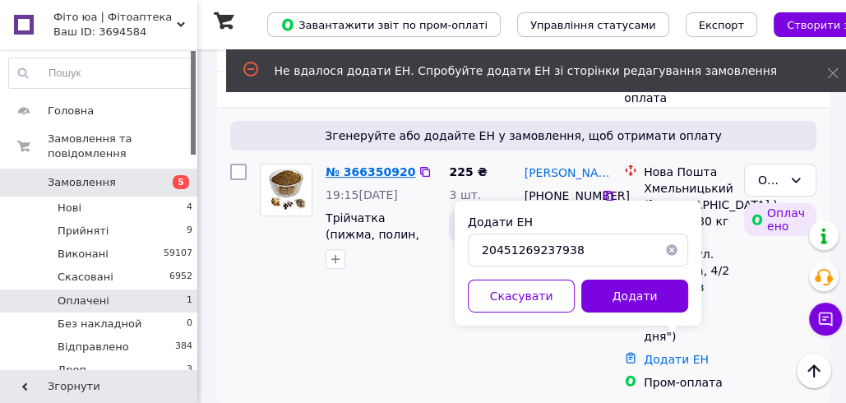
click at [367, 167] on link "№ 366350920" at bounding box center [370, 171] width 90 height 13
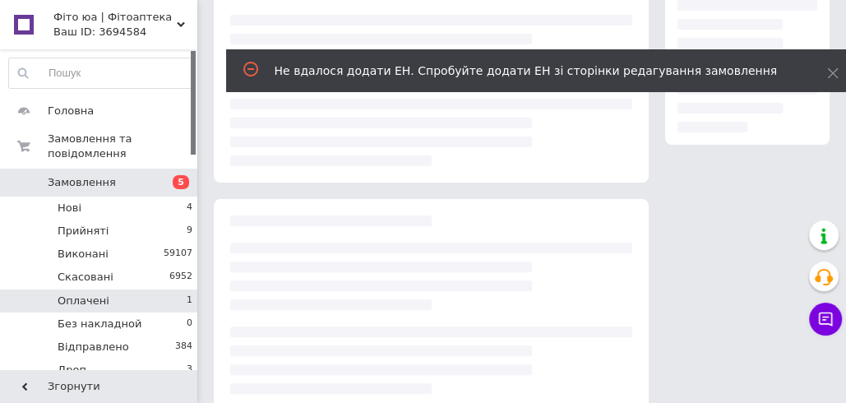
scroll to position [303, 0]
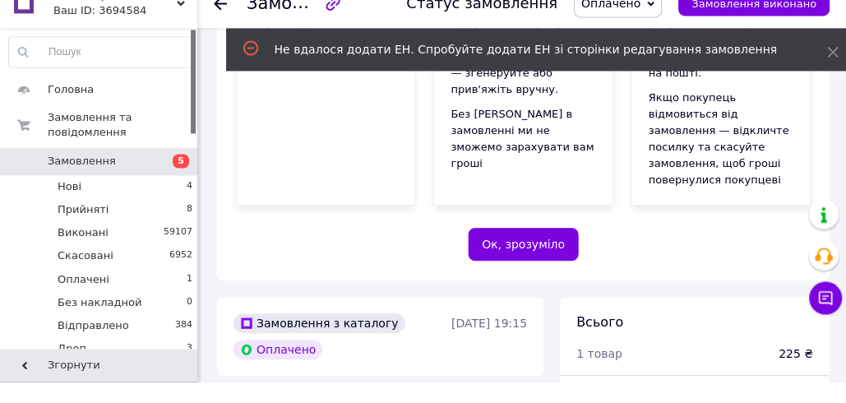
click at [625, 25] on span "Оплачено" at bounding box center [610, 24] width 59 height 13
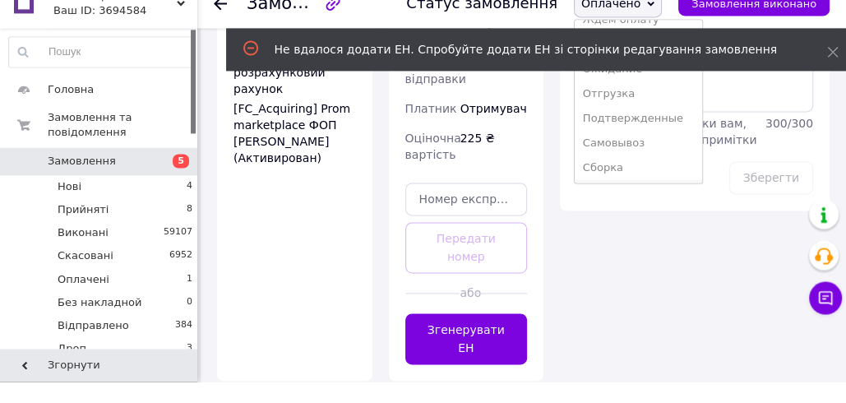
scroll to position [191, 0]
click at [635, 187] on li "Создана накладная" at bounding box center [638, 187] width 127 height 25
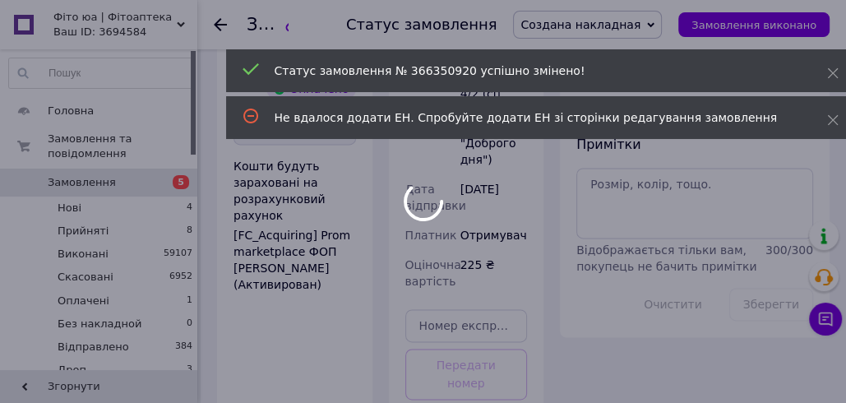
scroll to position [1433, 0]
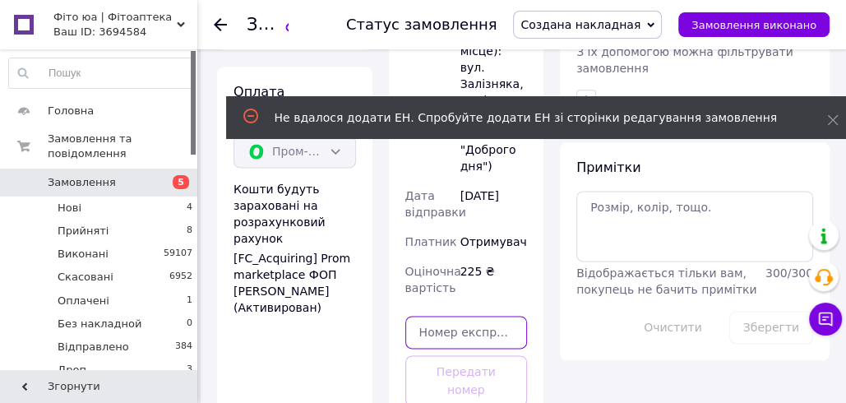
paste input "20451269237938"
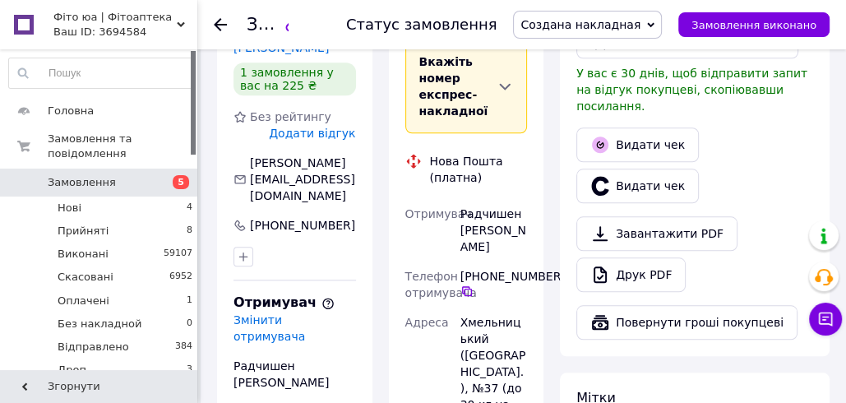
scroll to position [1024, 0]
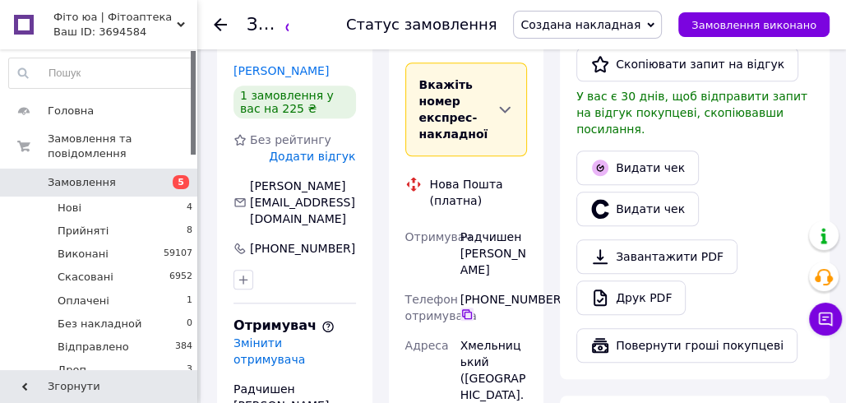
type input "20451269237938"
click at [466, 307] on icon at bounding box center [466, 313] width 13 height 13
click at [473, 222] on div "Радчишен [PERSON_NAME]" at bounding box center [493, 253] width 73 height 62
click at [474, 222] on div "Радчишен [PERSON_NAME]" at bounding box center [493, 253] width 73 height 62
click at [478, 222] on div "Радчишен [PERSON_NAME]" at bounding box center [493, 253] width 73 height 62
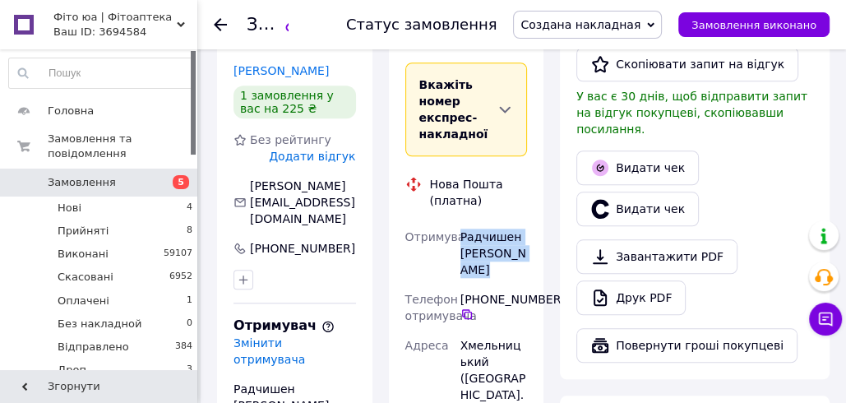
copy div "Радчишен [PERSON_NAME]"
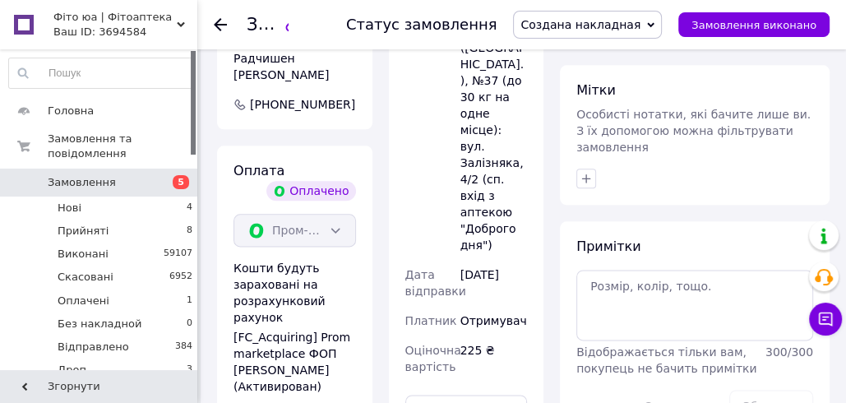
scroll to position [1362, 0]
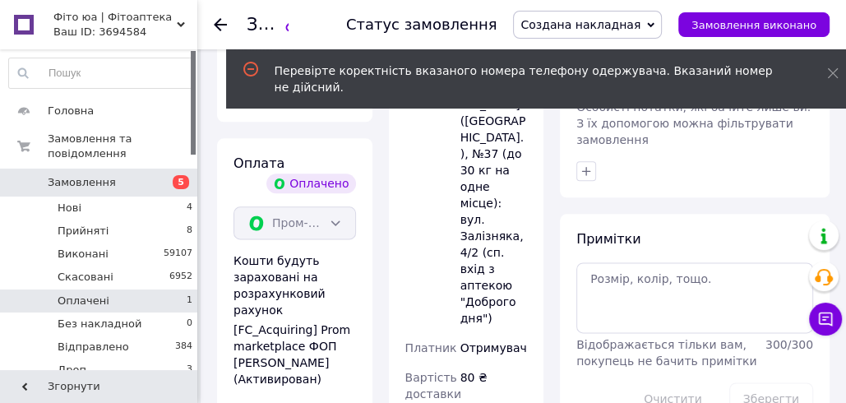
click at [145, 291] on li "Оплачені 1" at bounding box center [101, 300] width 202 height 23
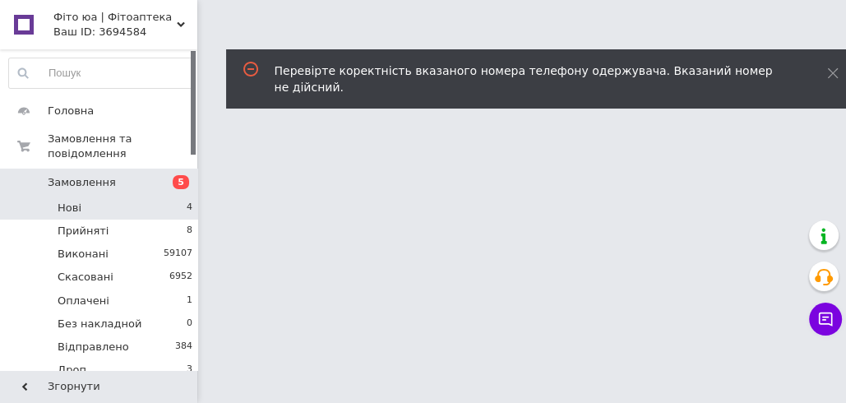
click at [137, 205] on li "Нові 4" at bounding box center [101, 207] width 202 height 23
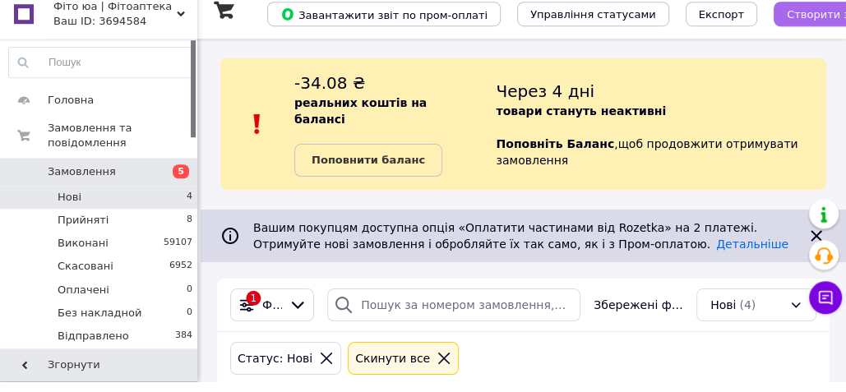
click at [787, 24] on span "Створити замовлення" at bounding box center [849, 25] width 124 height 12
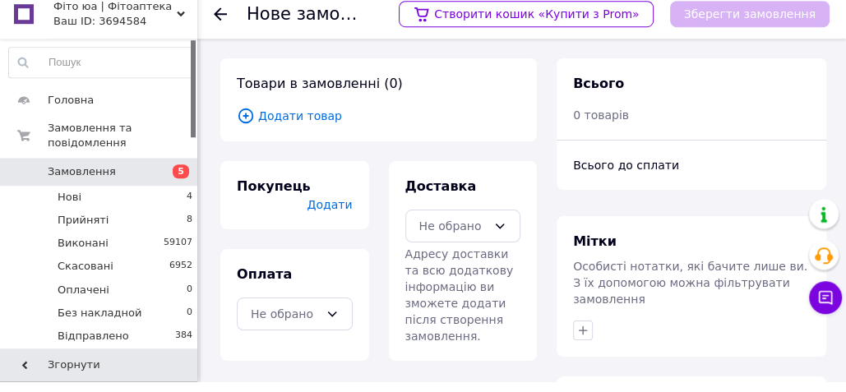
click at [284, 127] on span "Додати товар" at bounding box center [379, 127] width 284 height 18
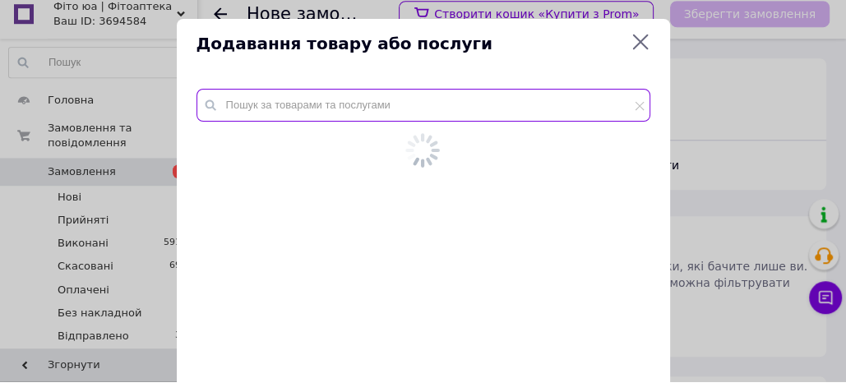
click at [284, 121] on input "text" at bounding box center [423, 115] width 454 height 33
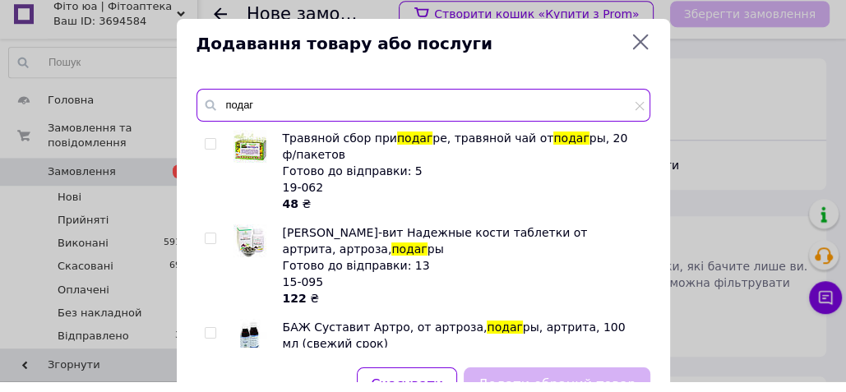
type input "подаг"
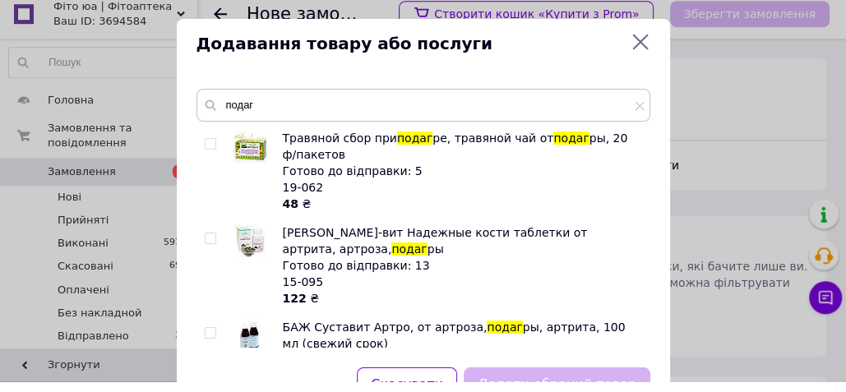
click at [214, 154] on input "checkbox" at bounding box center [210, 155] width 11 height 11
checkbox input "true"
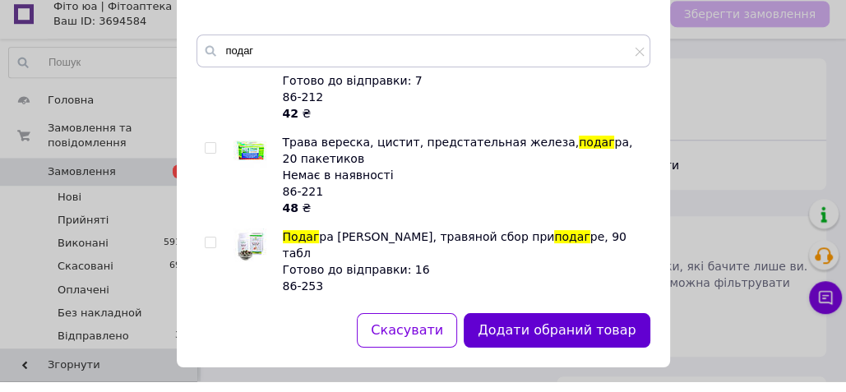
scroll to position [69, 0]
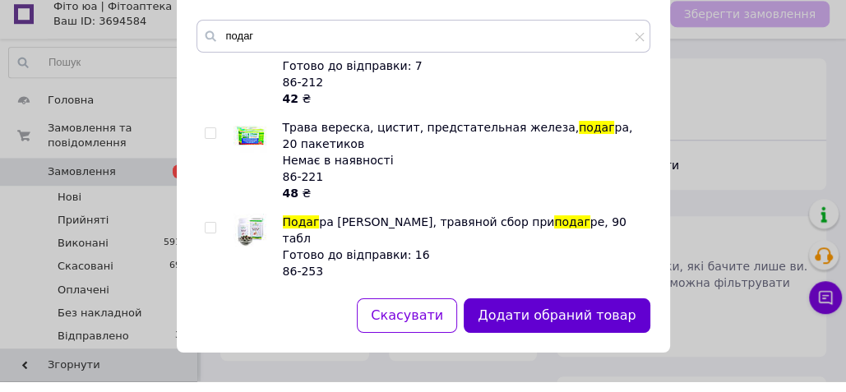
click at [517, 320] on button "Додати обраний товар" at bounding box center [557, 326] width 186 height 35
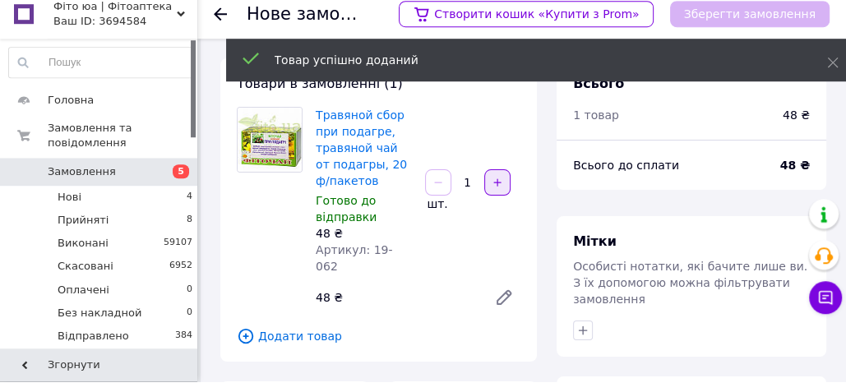
click at [495, 187] on icon "button" at bounding box center [498, 193] width 12 height 12
click at [496, 187] on icon "button" at bounding box center [498, 193] width 12 height 12
click at [496, 188] on icon "button" at bounding box center [498, 193] width 12 height 12
click at [496, 189] on icon "button" at bounding box center [498, 193] width 12 height 12
click at [496, 190] on icon "button" at bounding box center [498, 193] width 12 height 12
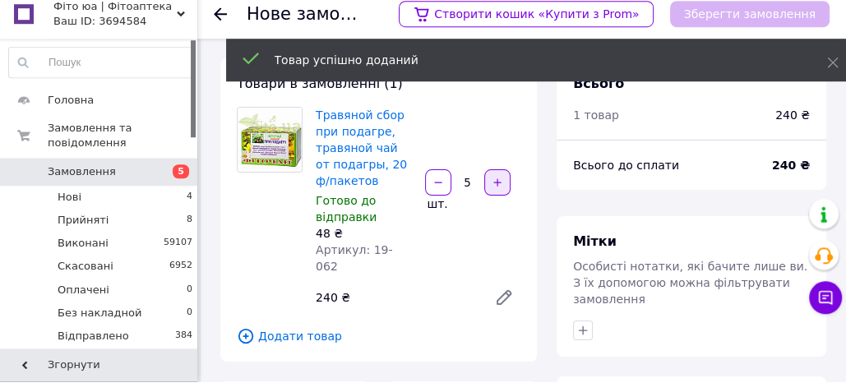
type input "6"
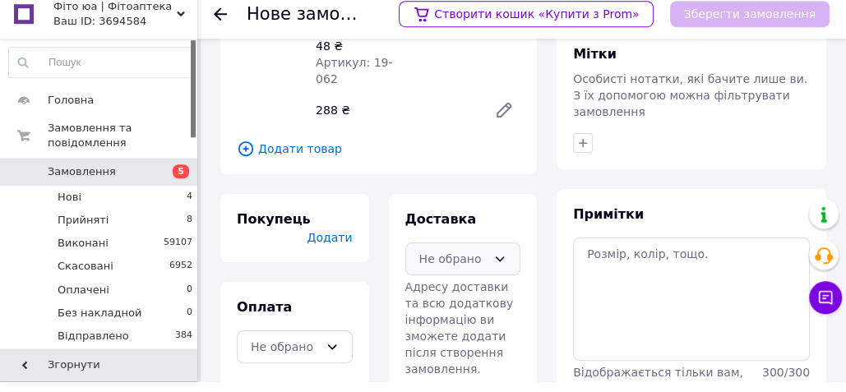
scroll to position [189, 0]
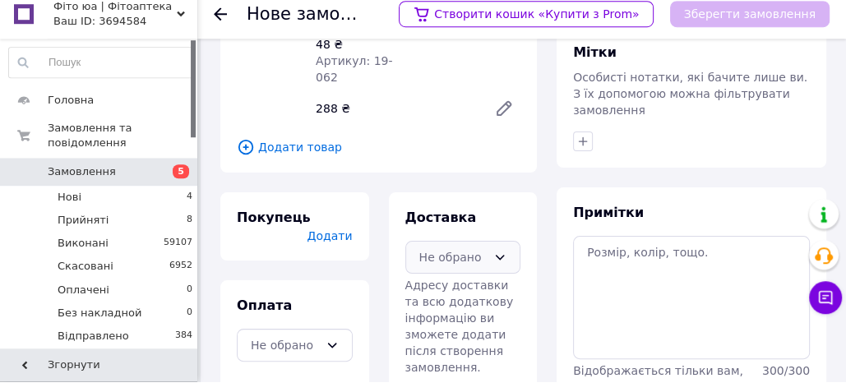
click at [455, 259] on div "Не обрано" at bounding box center [453, 268] width 68 height 18
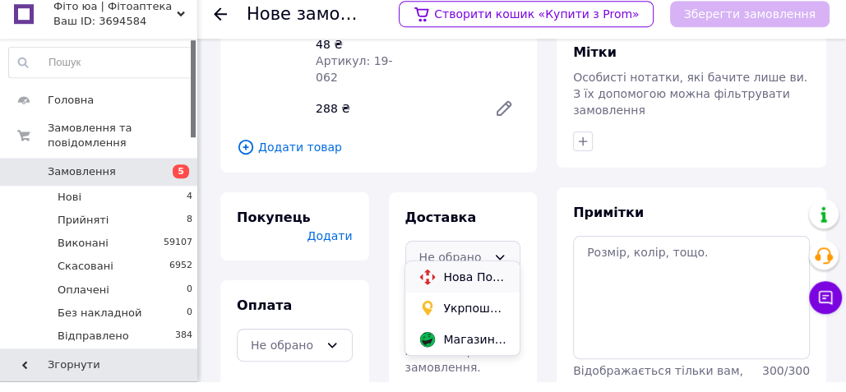
click at [445, 276] on div "Нова Пошта (платна)" at bounding box center [461, 287] width 113 height 31
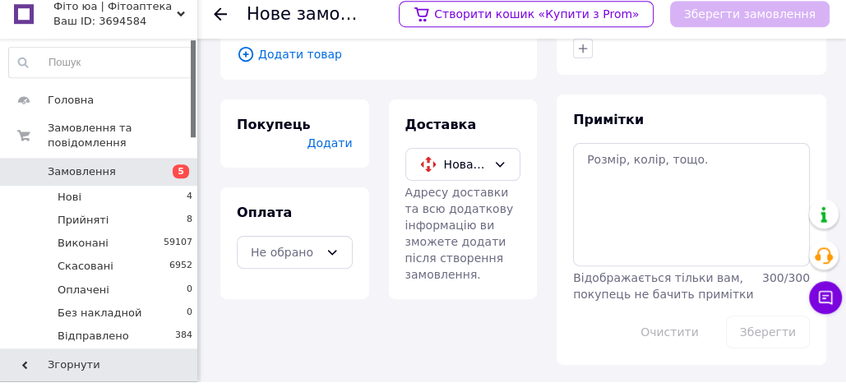
scroll to position [285, 0]
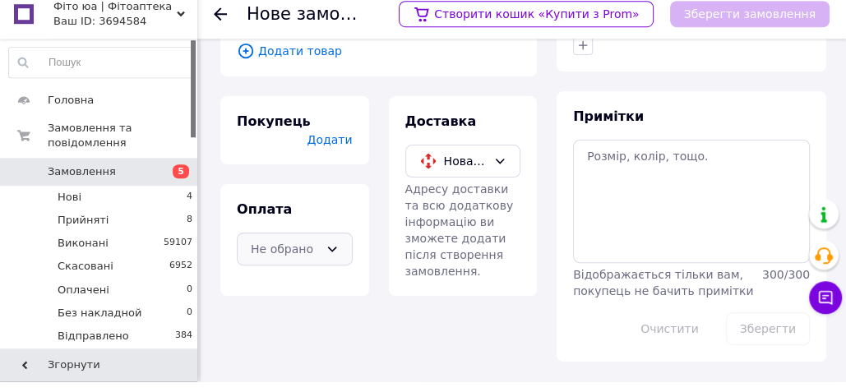
click at [326, 253] on icon at bounding box center [331, 259] width 13 height 13
click at [311, 318] on span "Оплата на рахунок" at bounding box center [306, 325] width 62 height 16
click at [337, 144] on span "Додати" at bounding box center [329, 150] width 45 height 13
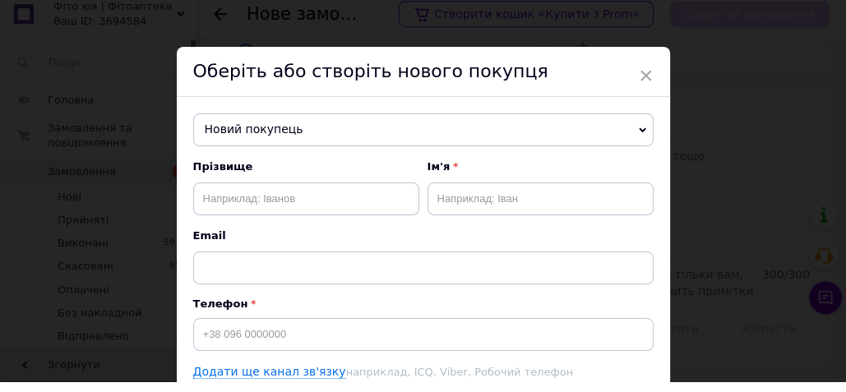
click at [263, 146] on span "Новий покупець" at bounding box center [423, 140] width 460 height 33
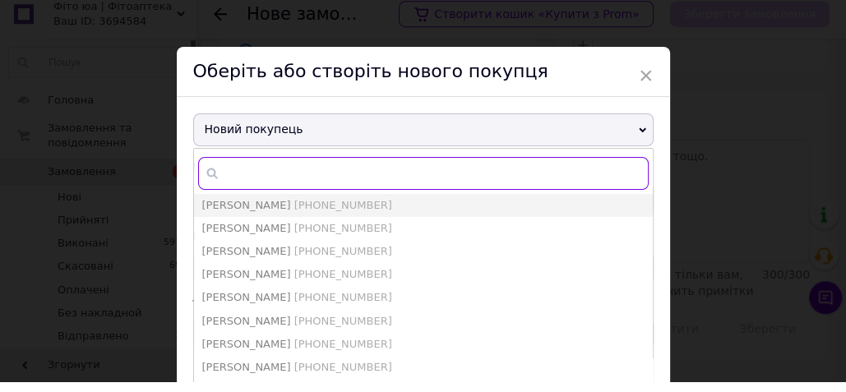
paste input "[PHONE_NUMBER]"
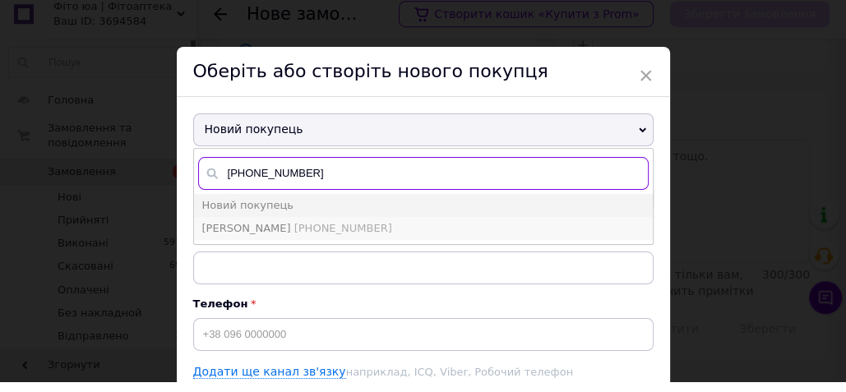
type input "[PHONE_NUMBER]"
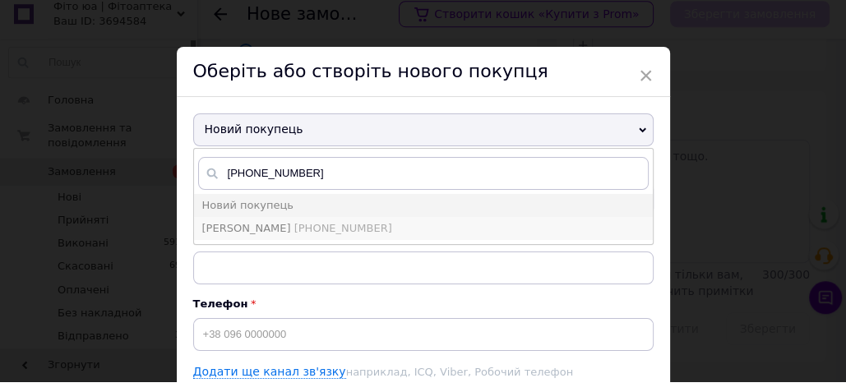
click at [264, 237] on span "[PERSON_NAME]" at bounding box center [246, 239] width 89 height 12
type input "[PERSON_NAME]"
type input "[PHONE_NUMBER]"
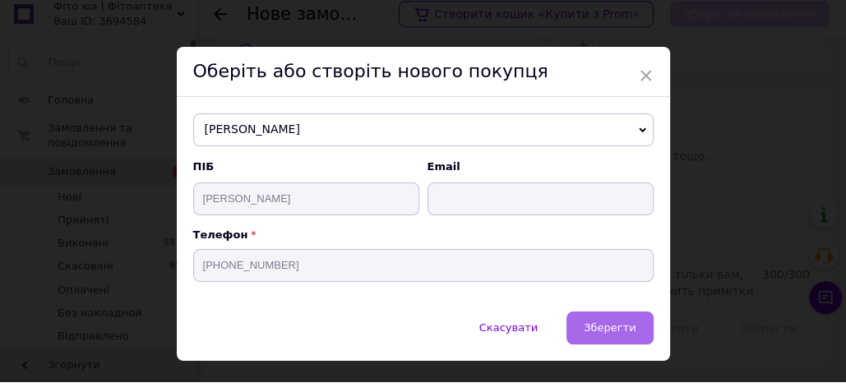
click at [598, 337] on span "Зберегти" at bounding box center [610, 338] width 52 height 12
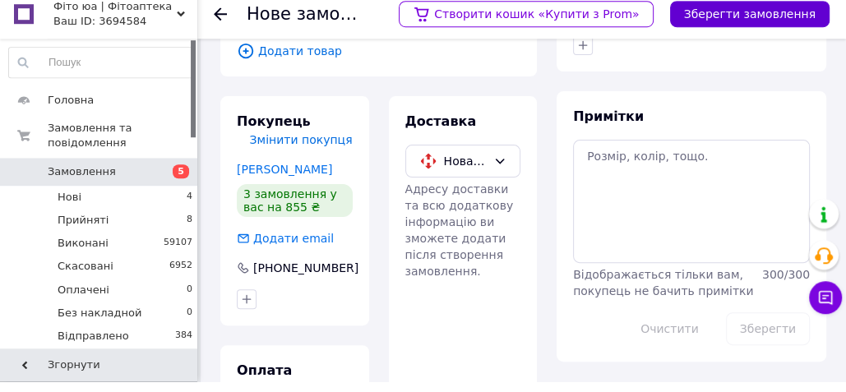
click at [714, 29] on button "Зберегти замовлення" at bounding box center [749, 25] width 159 height 26
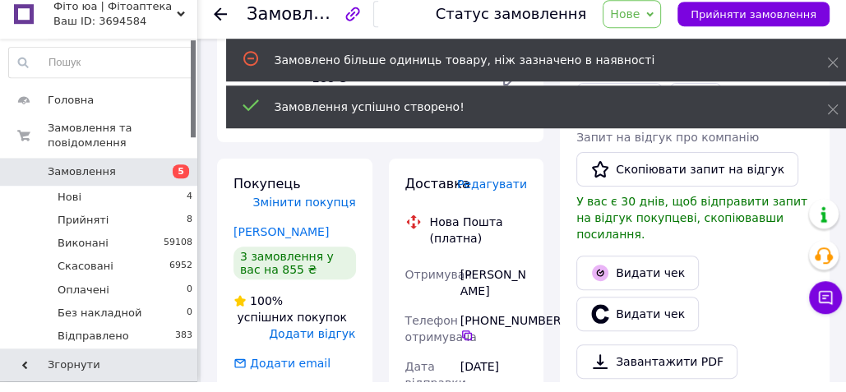
click at [639, 30] on span "Нове" at bounding box center [625, 24] width 30 height 13
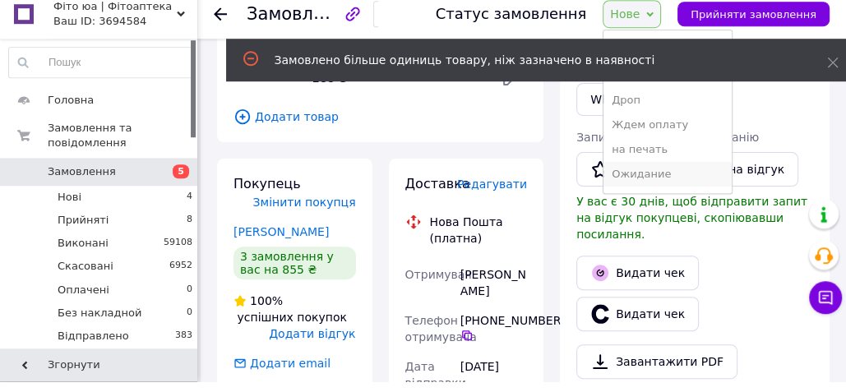
scroll to position [114, 0]
click at [653, 166] on li "Ожидание" at bounding box center [666, 165] width 127 height 25
